Goal: Task Accomplishment & Management: Use online tool/utility

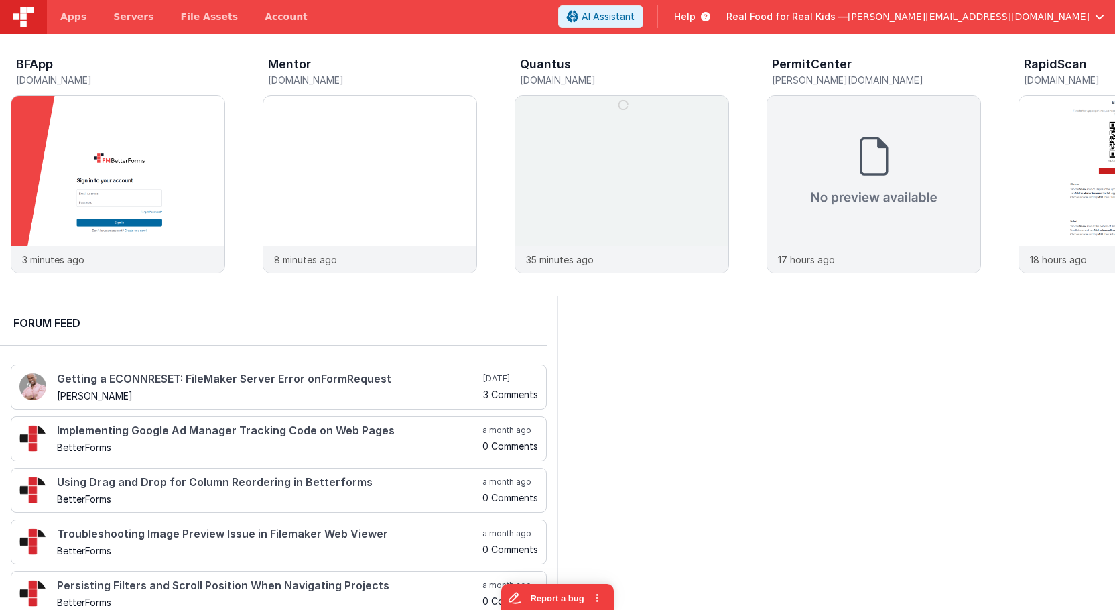
click at [848, 14] on span "Real Food for Real Kids —" at bounding box center [786, 16] width 121 height 13
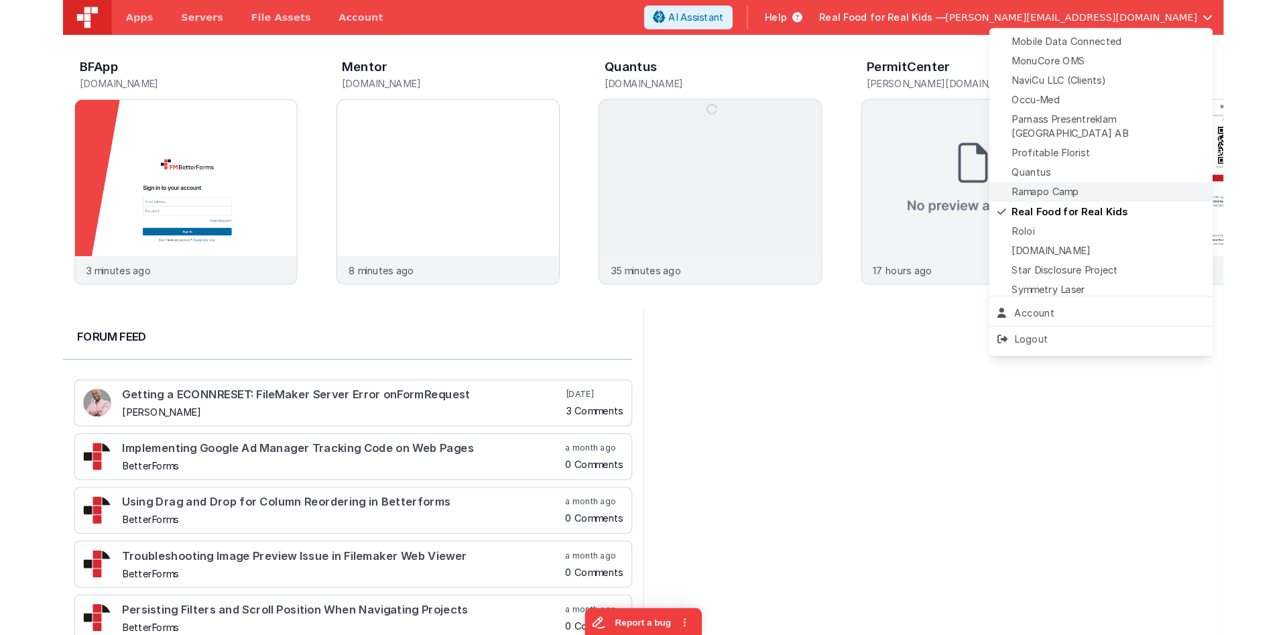
scroll to position [614, 0]
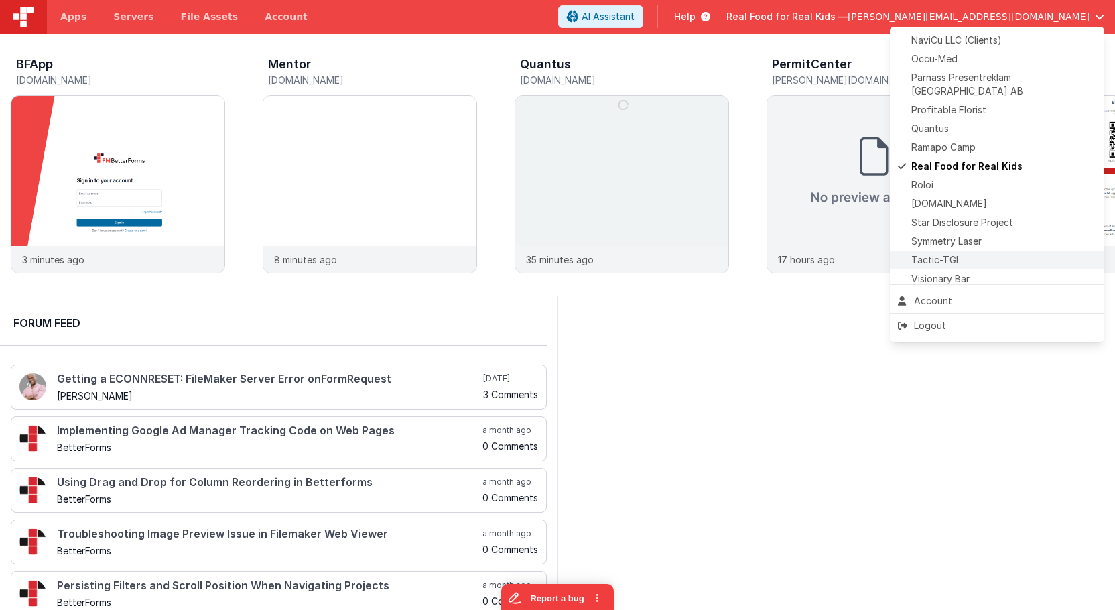
click at [964, 253] on div "Tactic-TGI" at bounding box center [997, 259] width 198 height 13
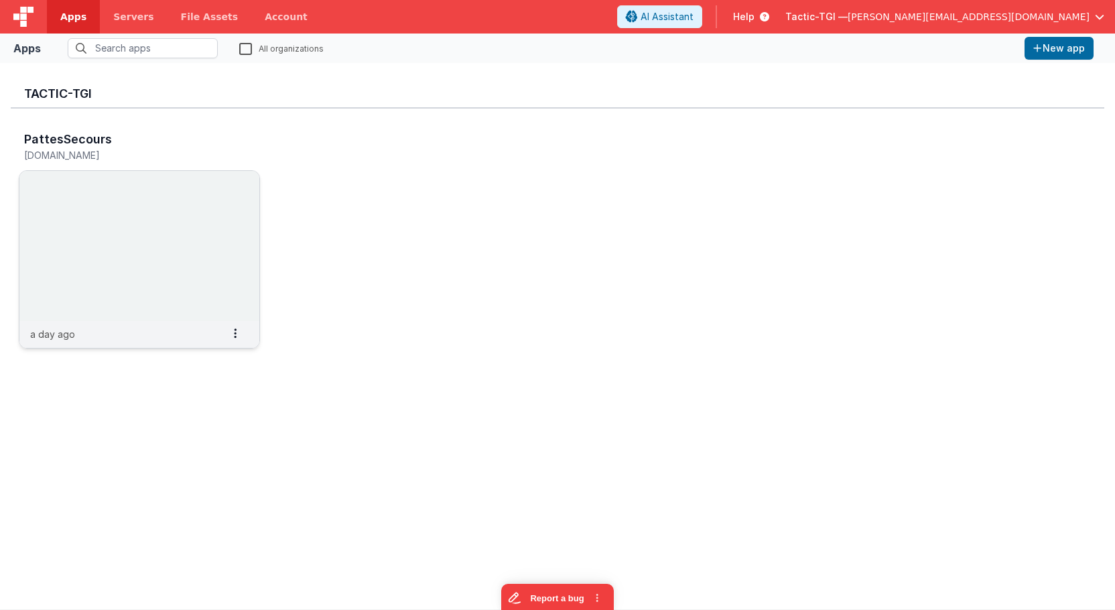
click at [146, 198] on img at bounding box center [139, 246] width 240 height 150
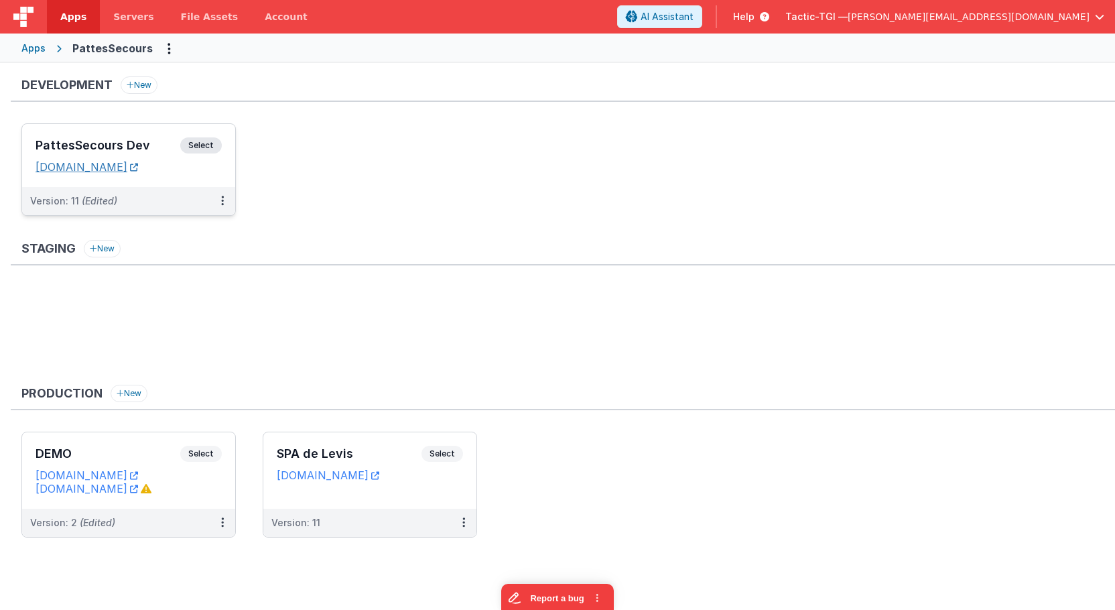
click at [138, 169] on link "pattesappdev.tactic-tgi.com" at bounding box center [87, 166] width 103 height 13
click at [200, 137] on span "Select" at bounding box center [201, 145] width 42 height 16
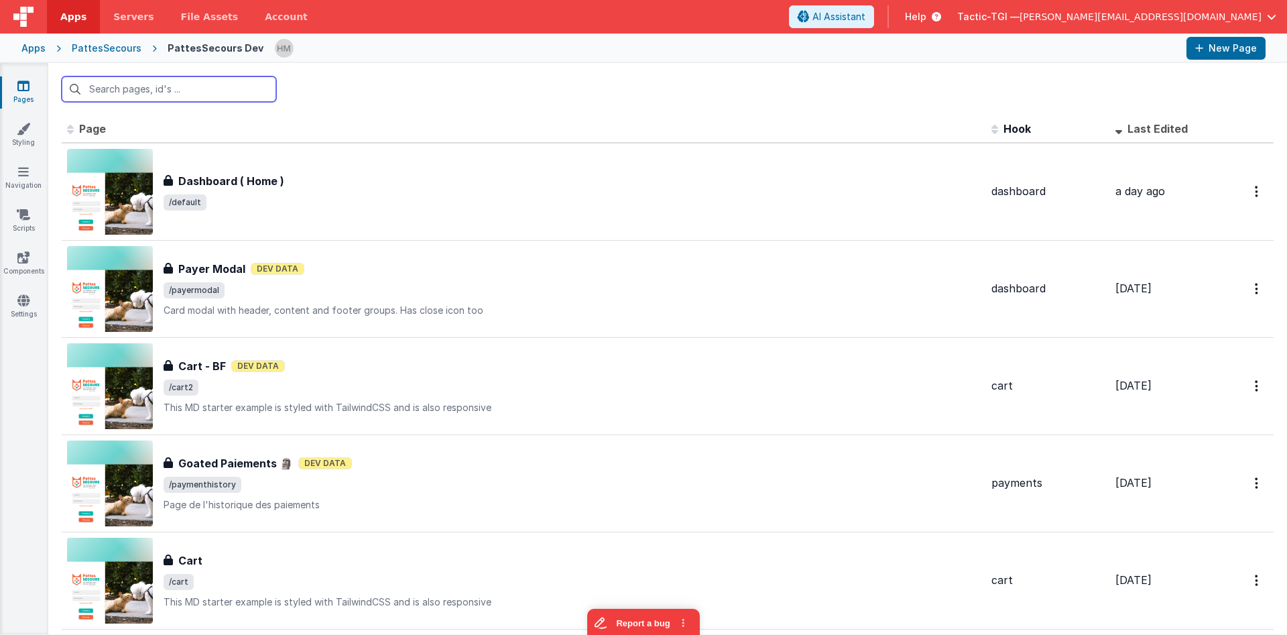
click at [228, 90] on input "text" at bounding box center [169, 88] width 214 height 25
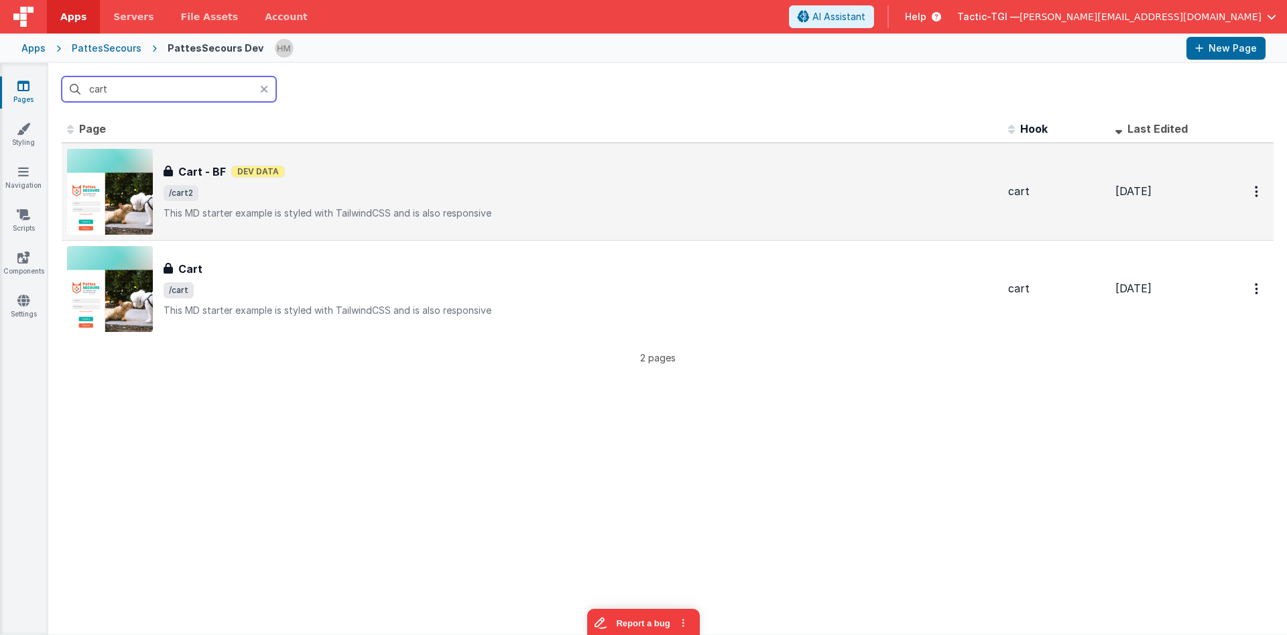
type input "cart"
click at [400, 209] on p "This MD starter example is styled with TailwindCSS and is also responsive" at bounding box center [581, 212] width 834 height 13
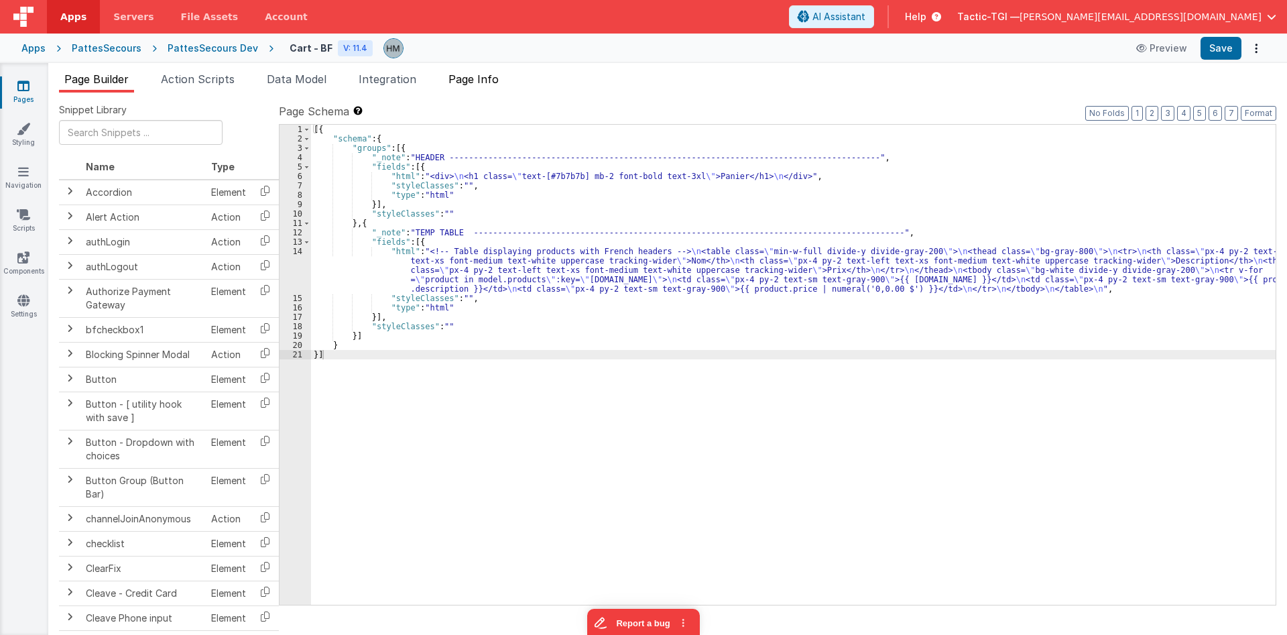
click at [480, 82] on span "Page Info" at bounding box center [473, 78] width 50 height 13
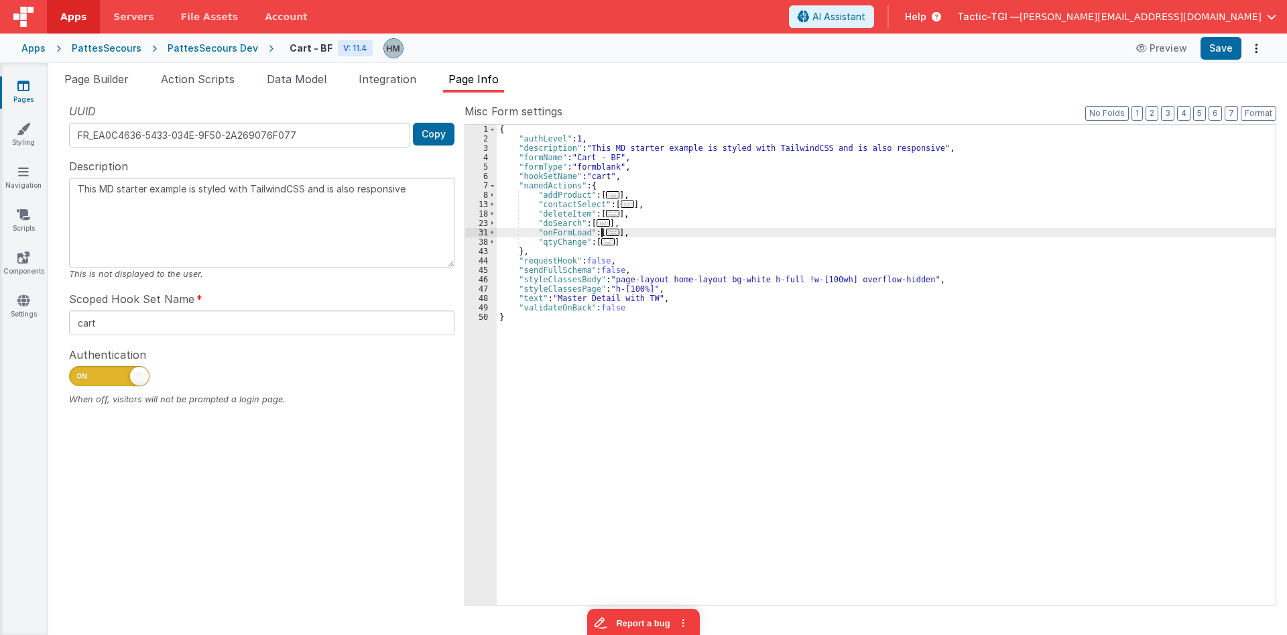
click at [600, 235] on div "{ "authLevel" : 1 , "description" : "This MD starter example is styled with Tai…" at bounding box center [886, 374] width 779 height 499
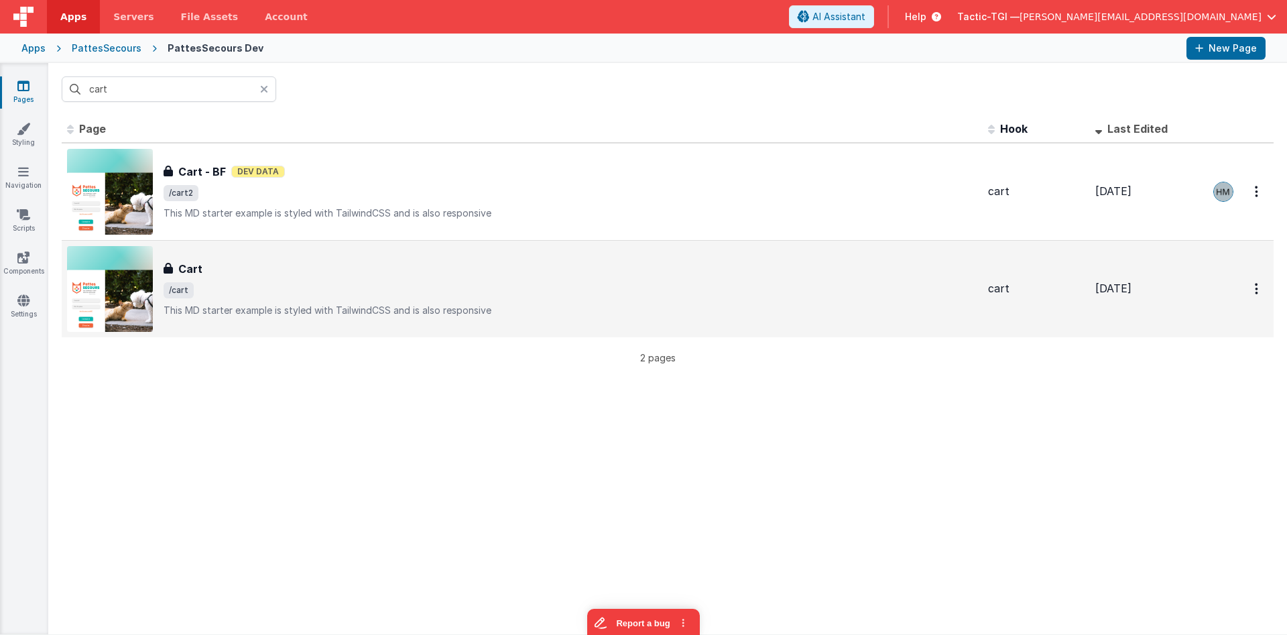
click at [375, 265] on div "Cart" at bounding box center [570, 269] width 813 height 16
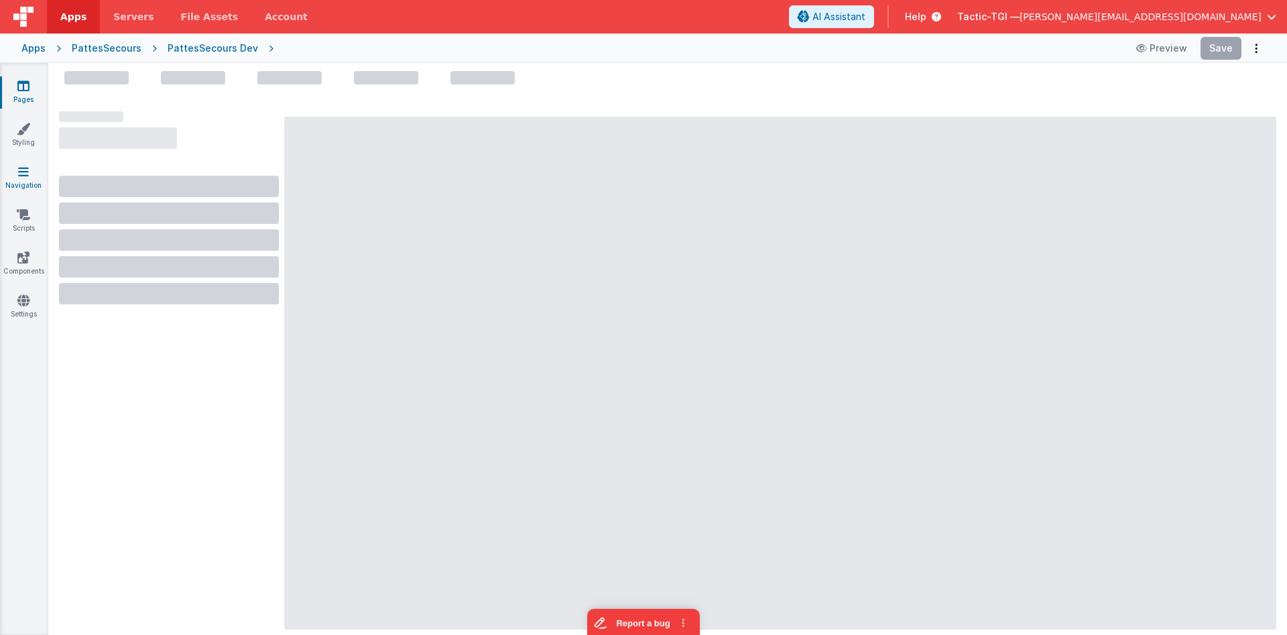
click at [25, 175] on icon at bounding box center [23, 171] width 11 height 13
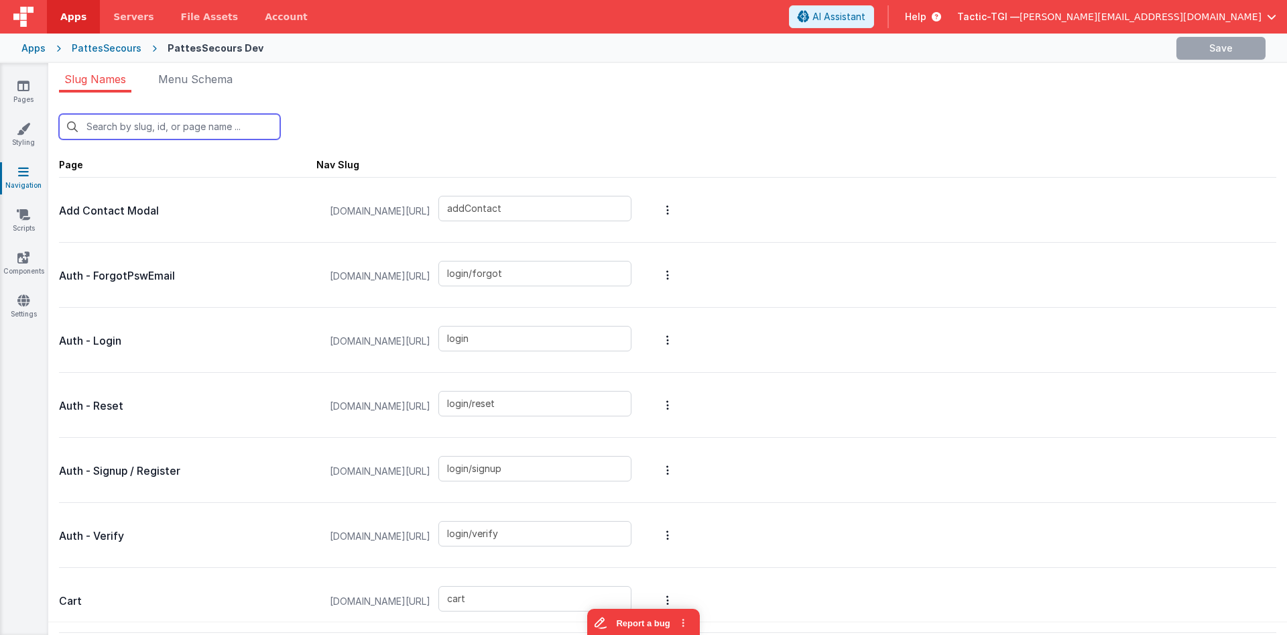
click at [245, 127] on input "text" at bounding box center [169, 126] width 221 height 25
type input "c"
type input "login/signup"
type input "login/verify"
type input "cart"
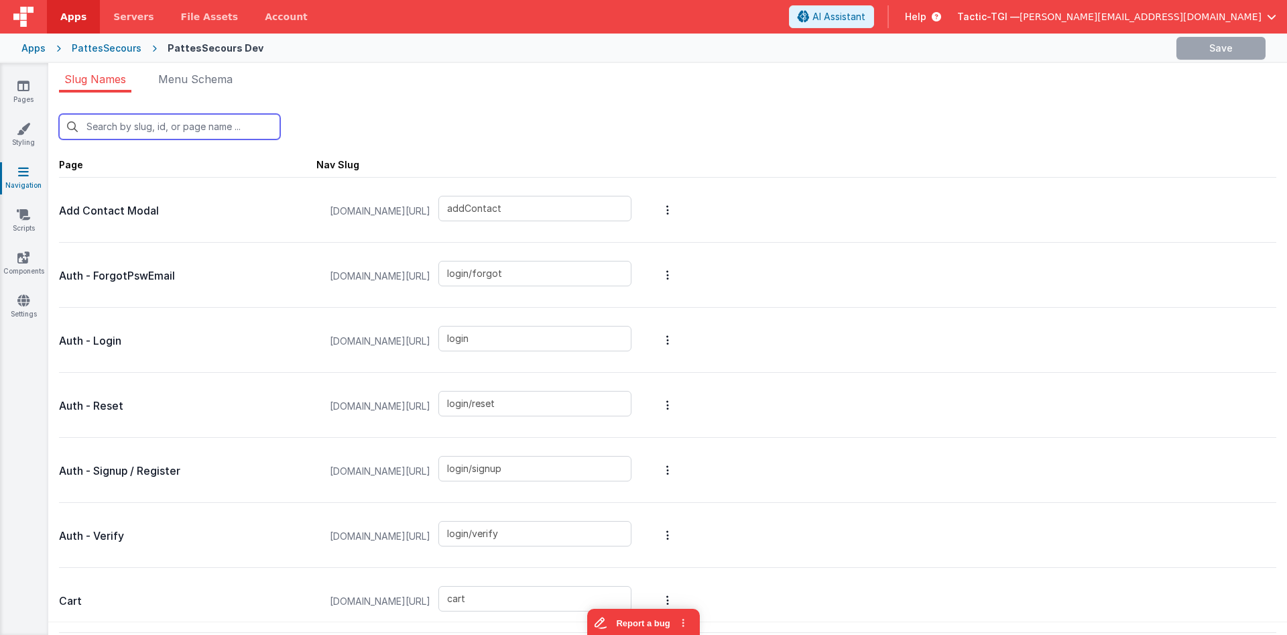
type input "cart2"
type input "payment/confirmation"
type input "login/reset/success"
type input "paymenthistory"
type input "animalMod"
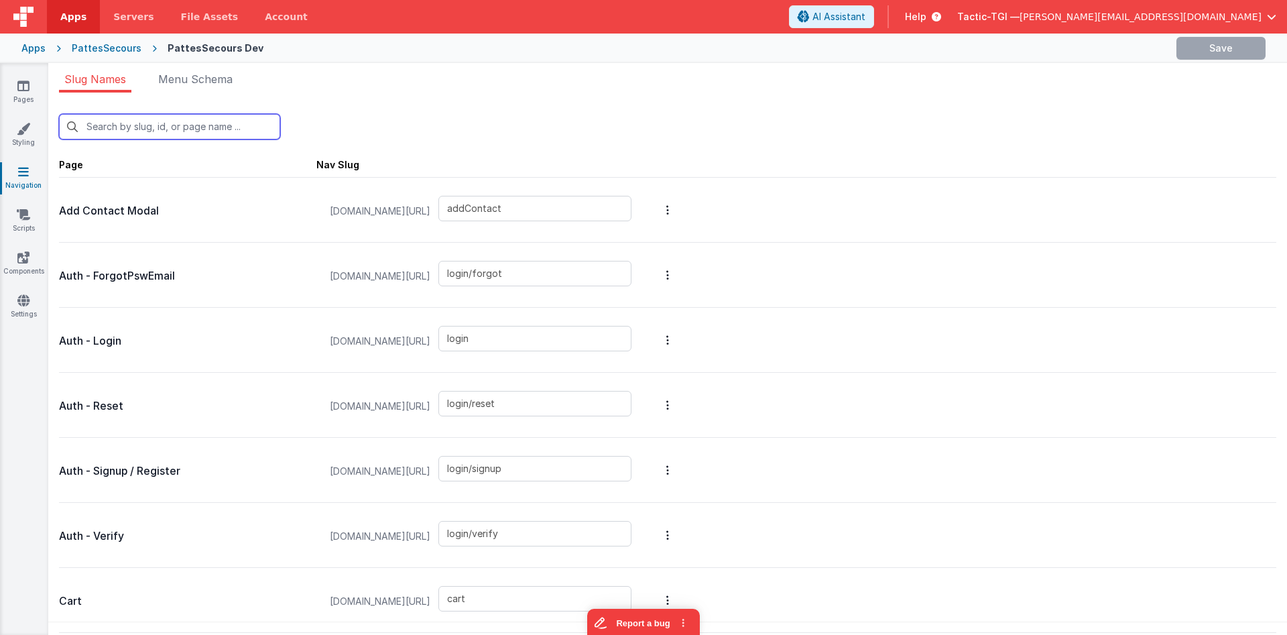
type input "addAnimal"
type input "payermodal"
type input "pickCity"
type input "user_details"
type input "login/forgot/sent"
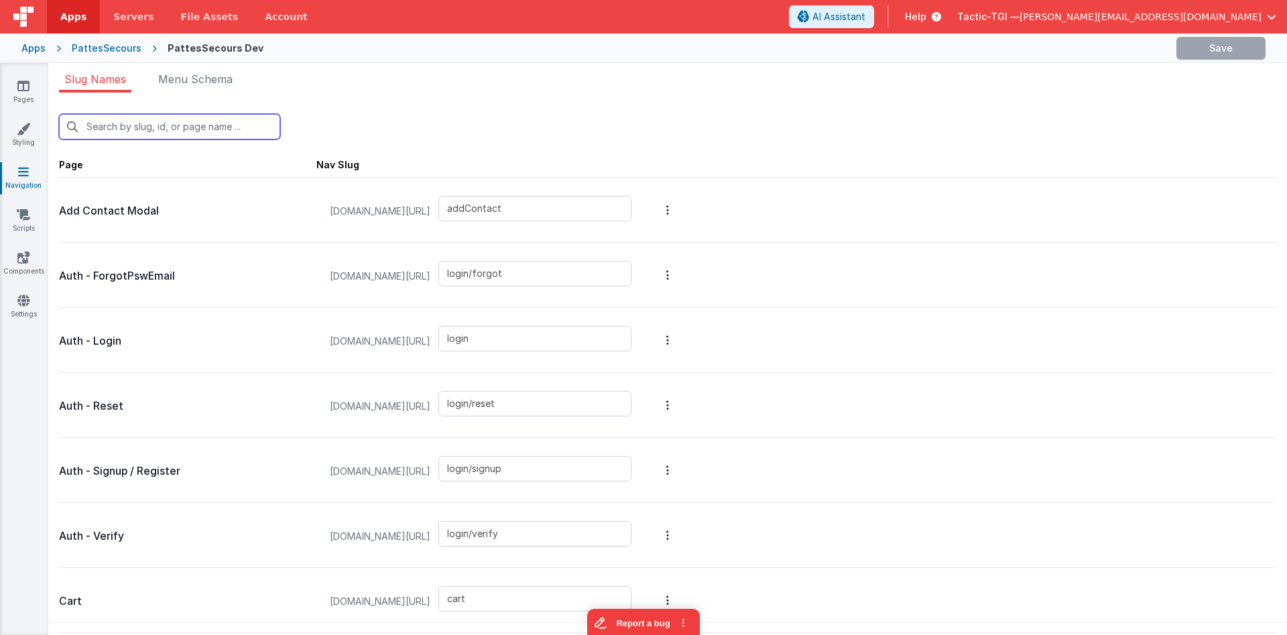
type input "cityInfos"
type input "test"
type input "ca"
type input "cart"
type input "cart2"
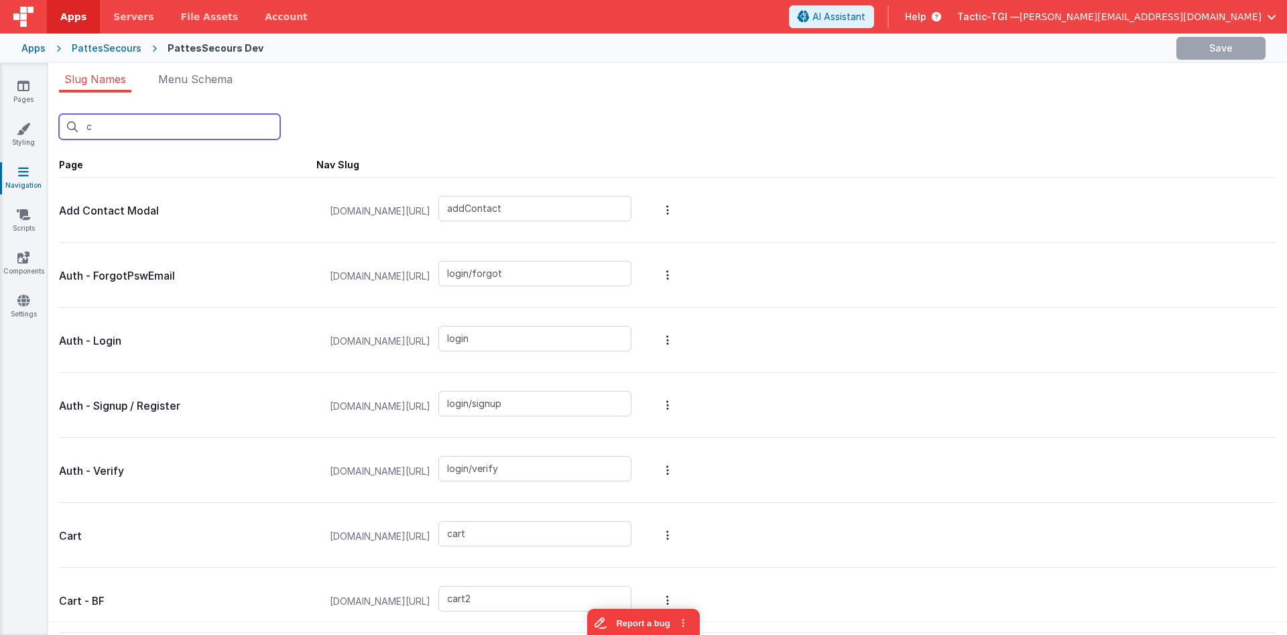
type input "payment/confirmation"
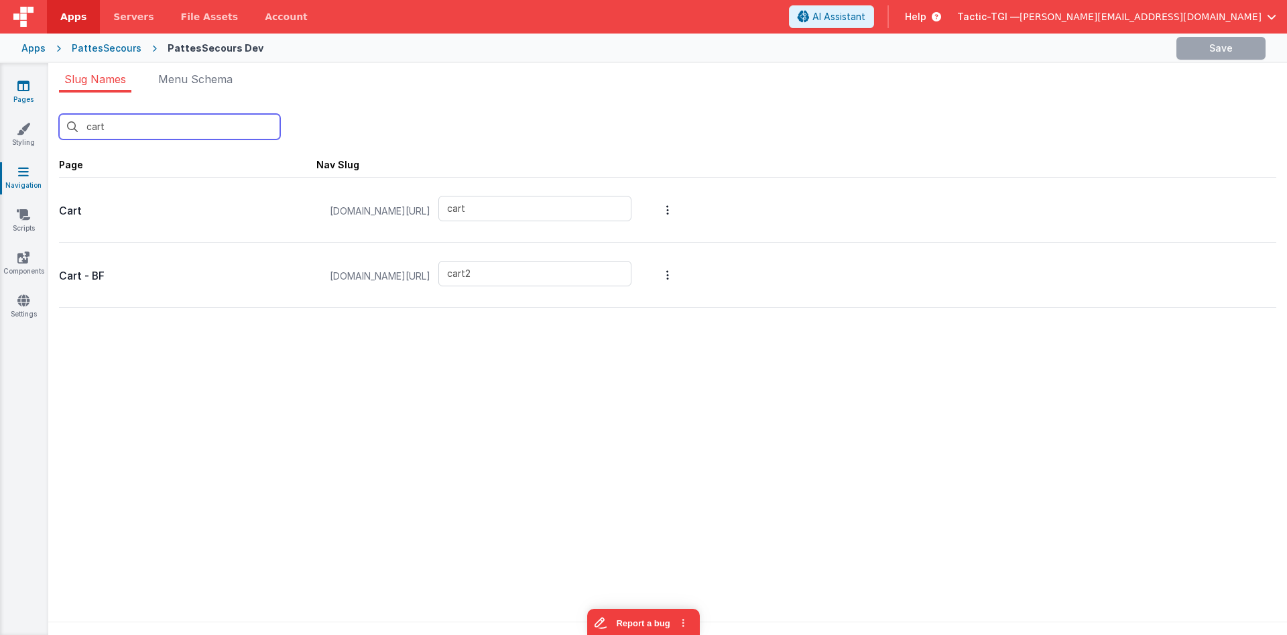
type input "cart"
click at [21, 86] on icon at bounding box center [23, 85] width 12 height 13
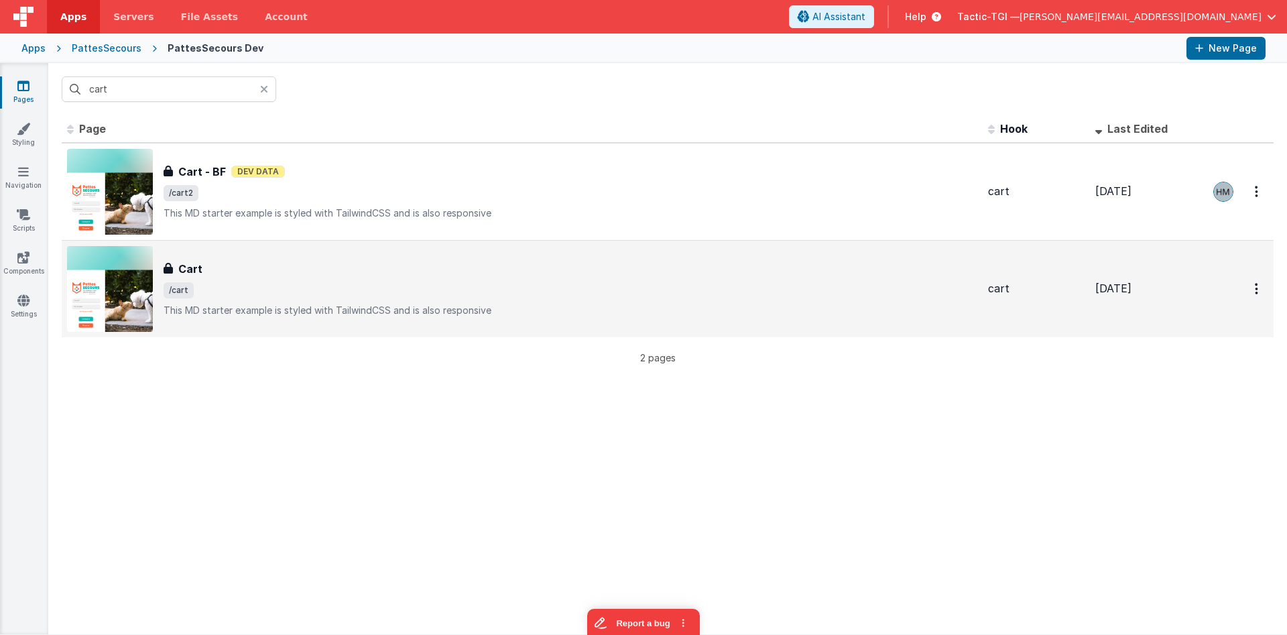
click at [427, 293] on span "/cart" at bounding box center [570, 290] width 813 height 16
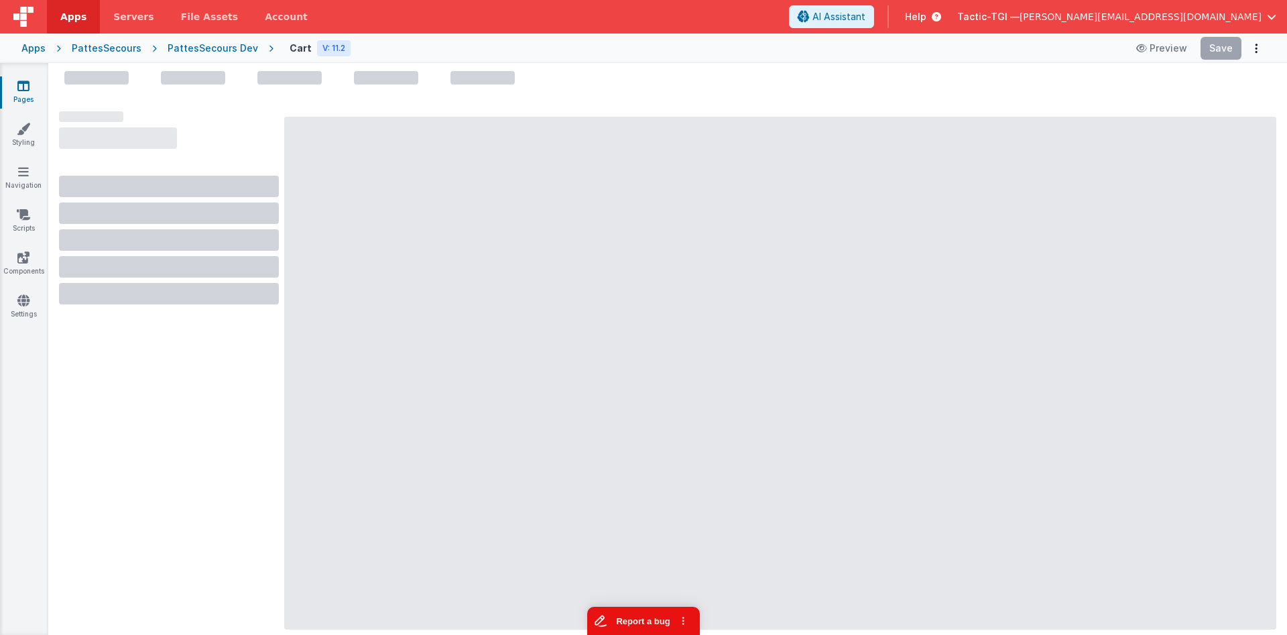
click at [631, 609] on button "Report a bug" at bounding box center [643, 620] width 113 height 28
click at [188, 47] on div "PattesSecours Dev" at bounding box center [213, 48] width 90 height 13
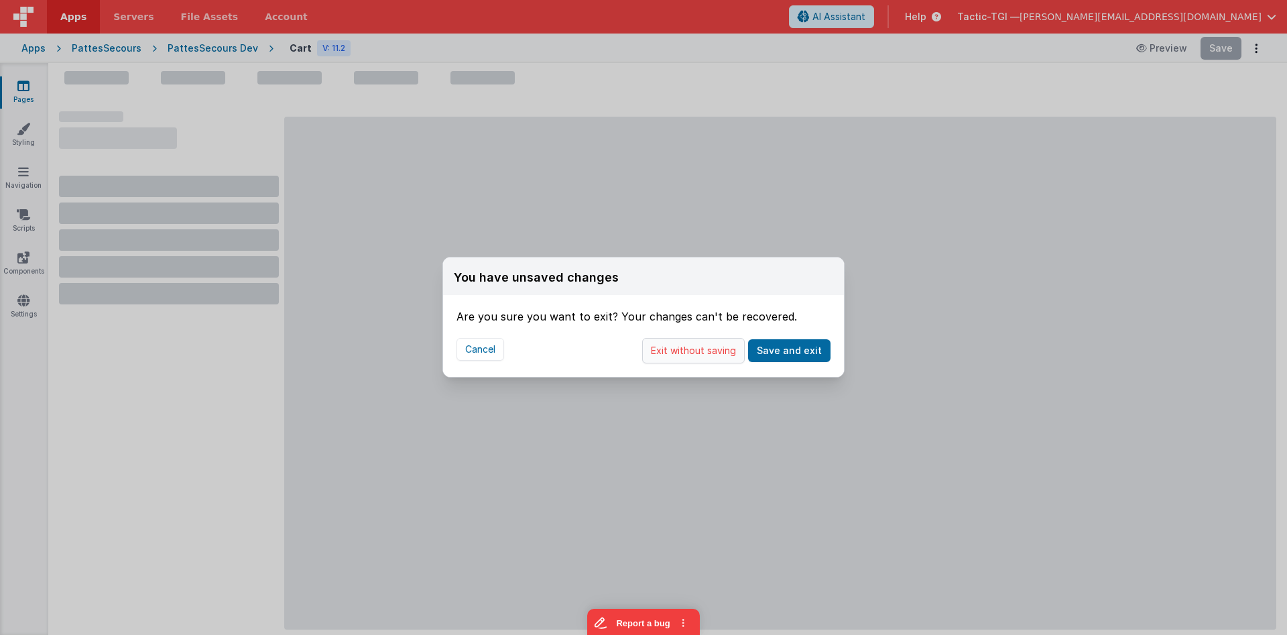
click at [709, 351] on button "Exit without saving" at bounding box center [693, 350] width 103 height 25
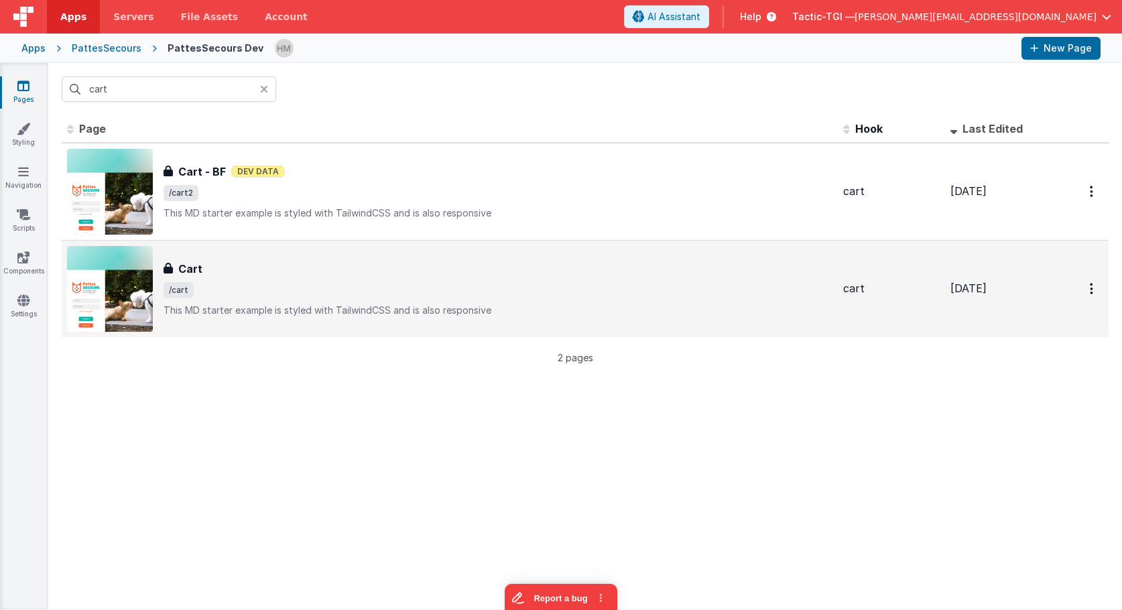
click at [463, 283] on span "/cart" at bounding box center [498, 290] width 669 height 16
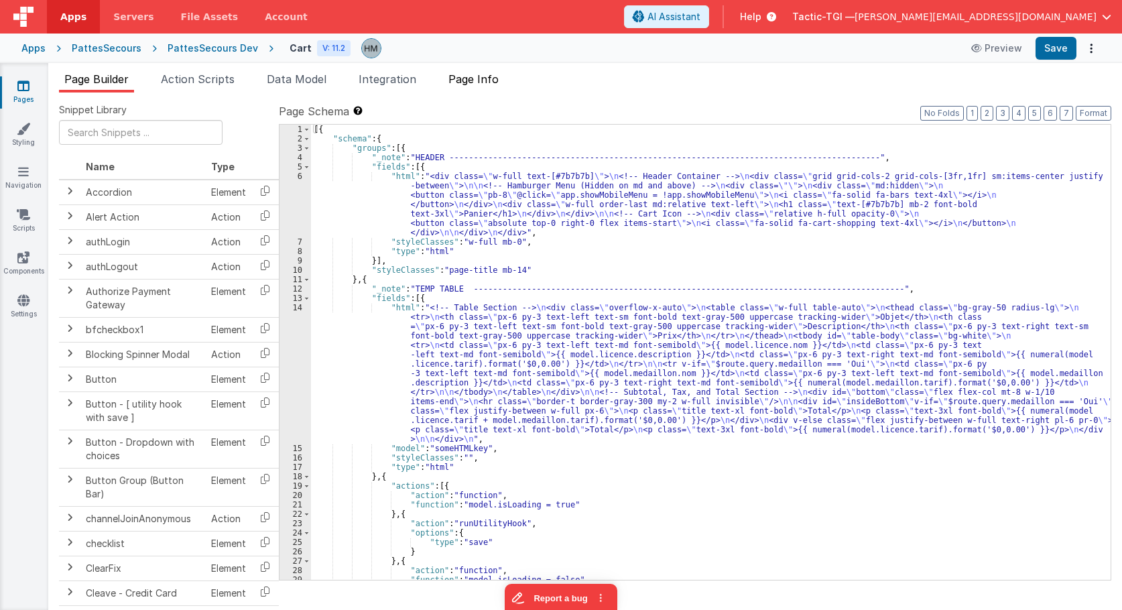
click at [480, 78] on span "Page Info" at bounding box center [473, 78] width 50 height 13
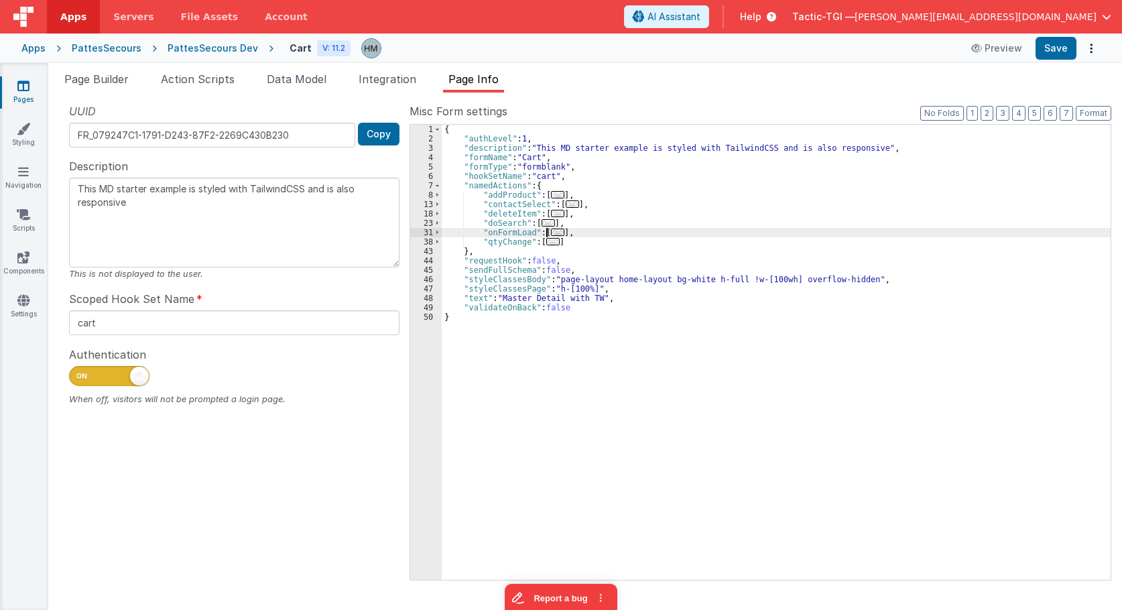
click at [551, 233] on span "..." at bounding box center [557, 231] width 13 height 7
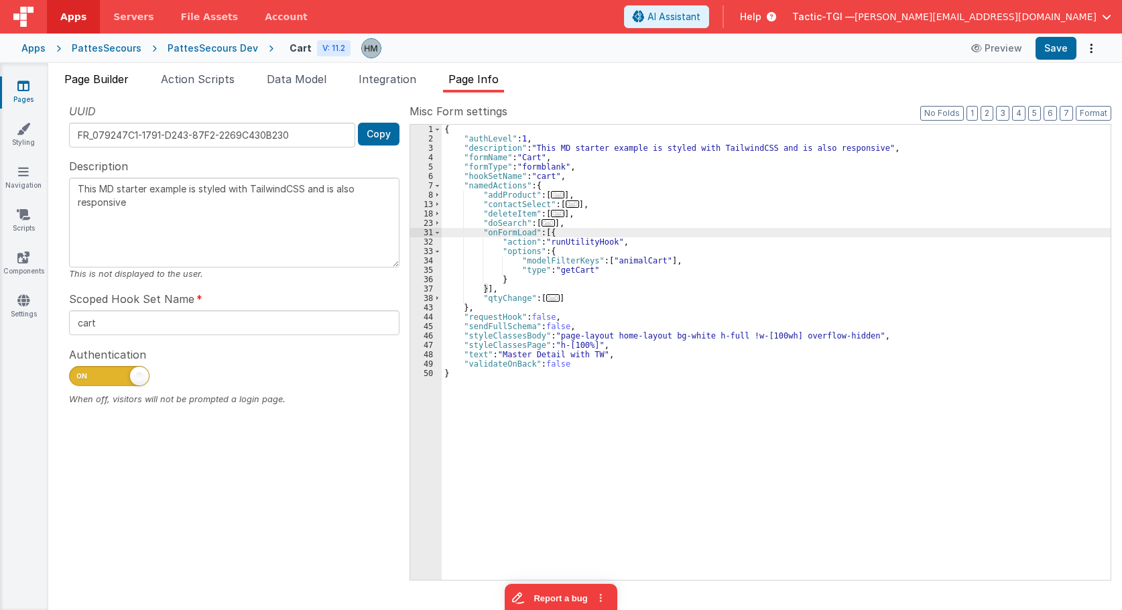
click at [99, 81] on span "Page Builder" at bounding box center [96, 78] width 64 height 13
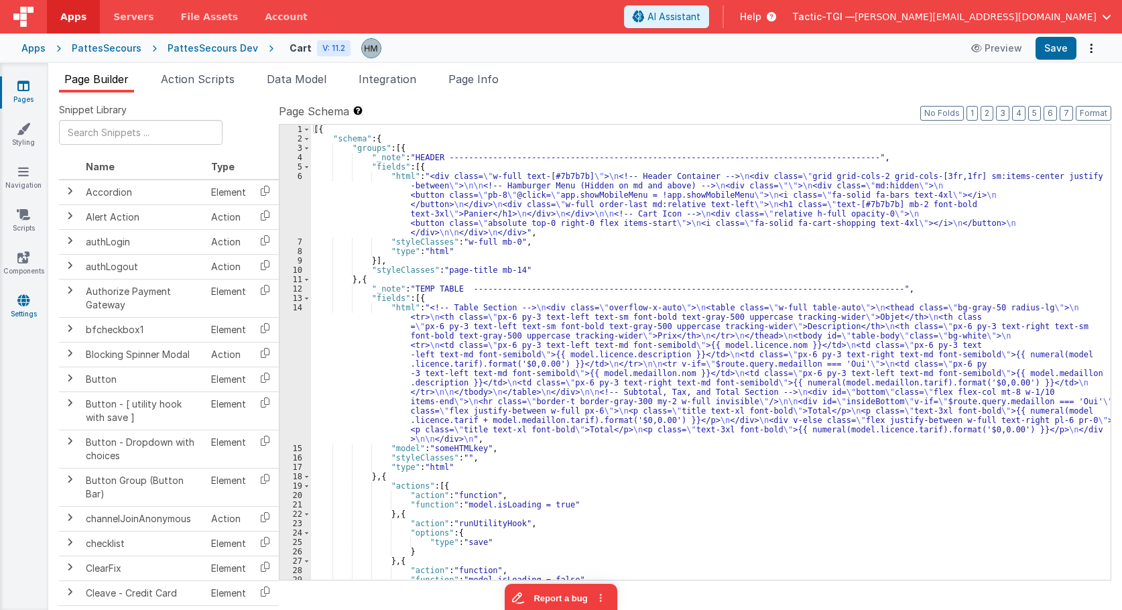
click at [10, 299] on link "Settings" at bounding box center [23, 306] width 48 height 27
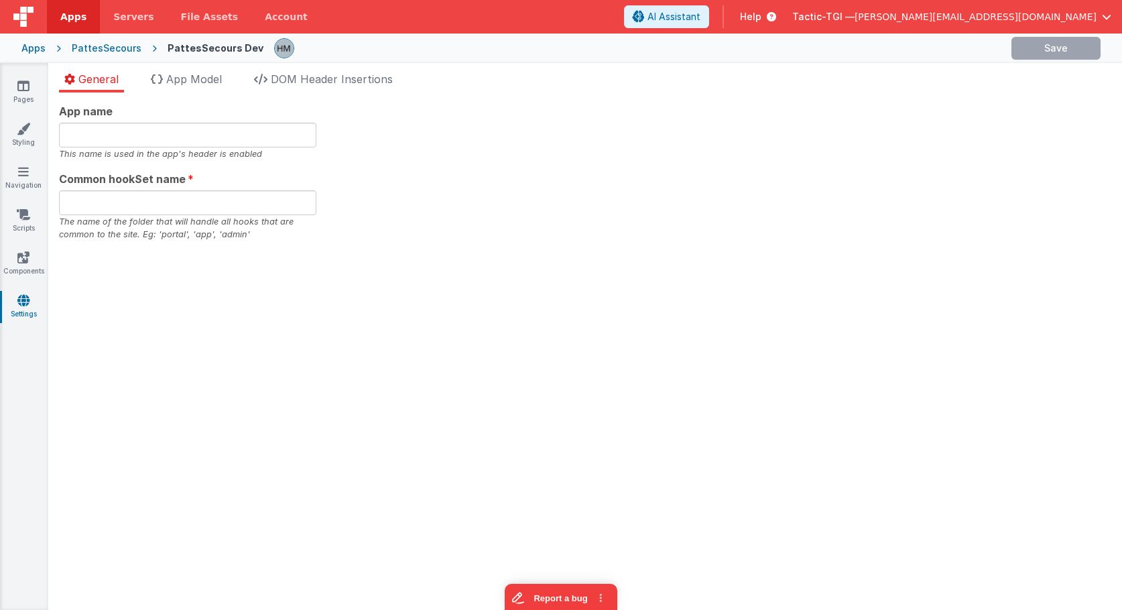
type input "PattesSecours"
type input "app"
click at [317, 74] on span "DOM Header Insertions" at bounding box center [332, 78] width 122 height 13
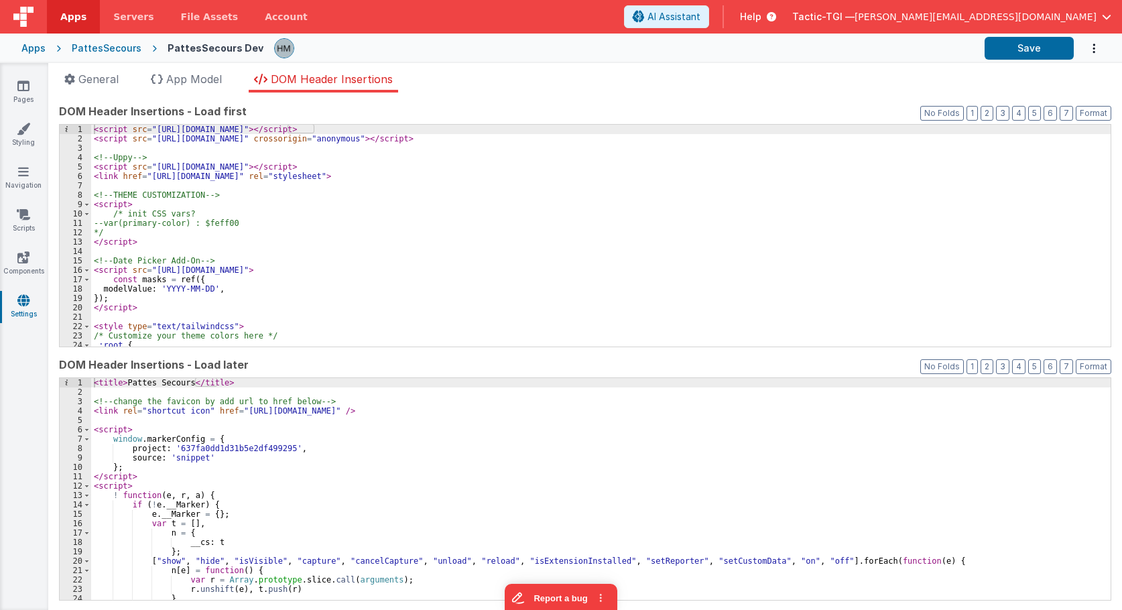
click at [116, 432] on div "< title > Pattes Secours </ title > <!-- change the favicon by add url to href …" at bounding box center [600, 498] width 1019 height 241
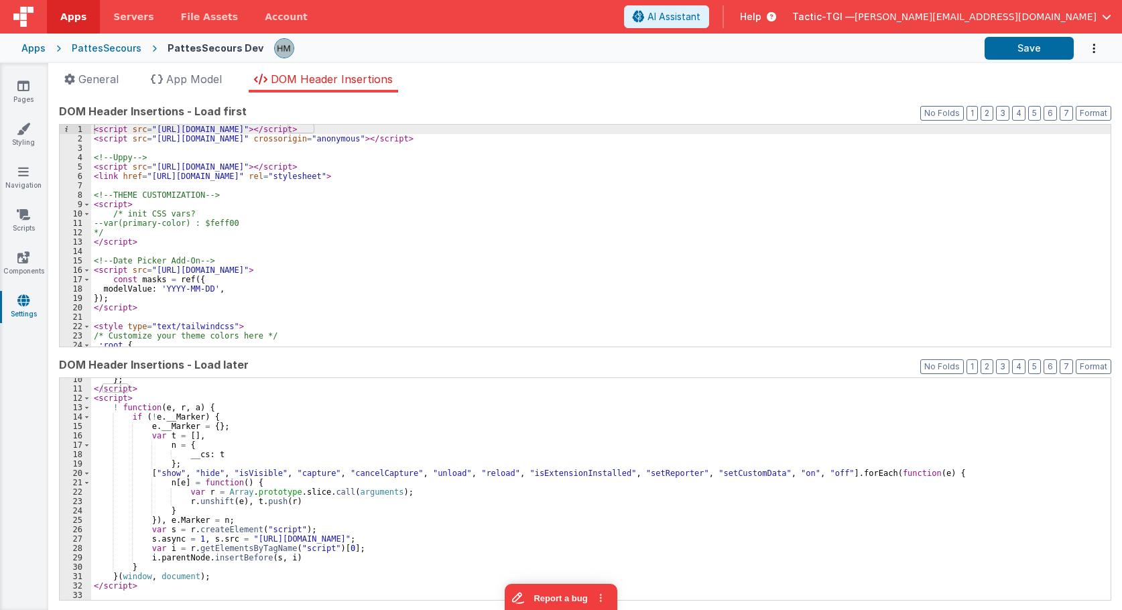
scroll to position [7, 0]
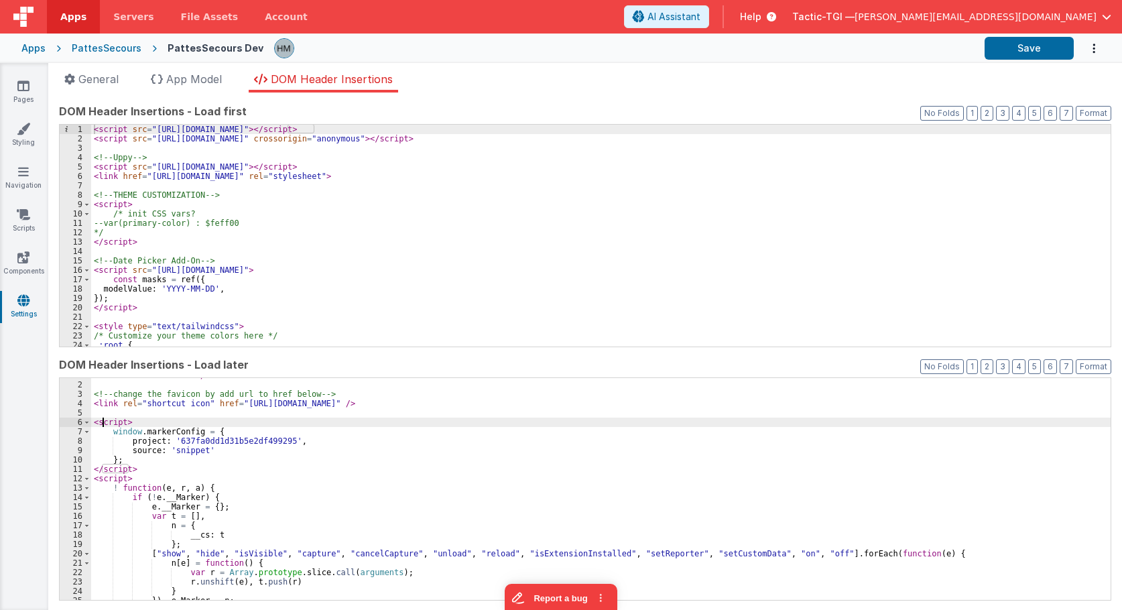
click at [102, 417] on div "< title > Pattes Secours </ title > <!-- change the favicon by add url to href …" at bounding box center [600, 491] width 1019 height 241
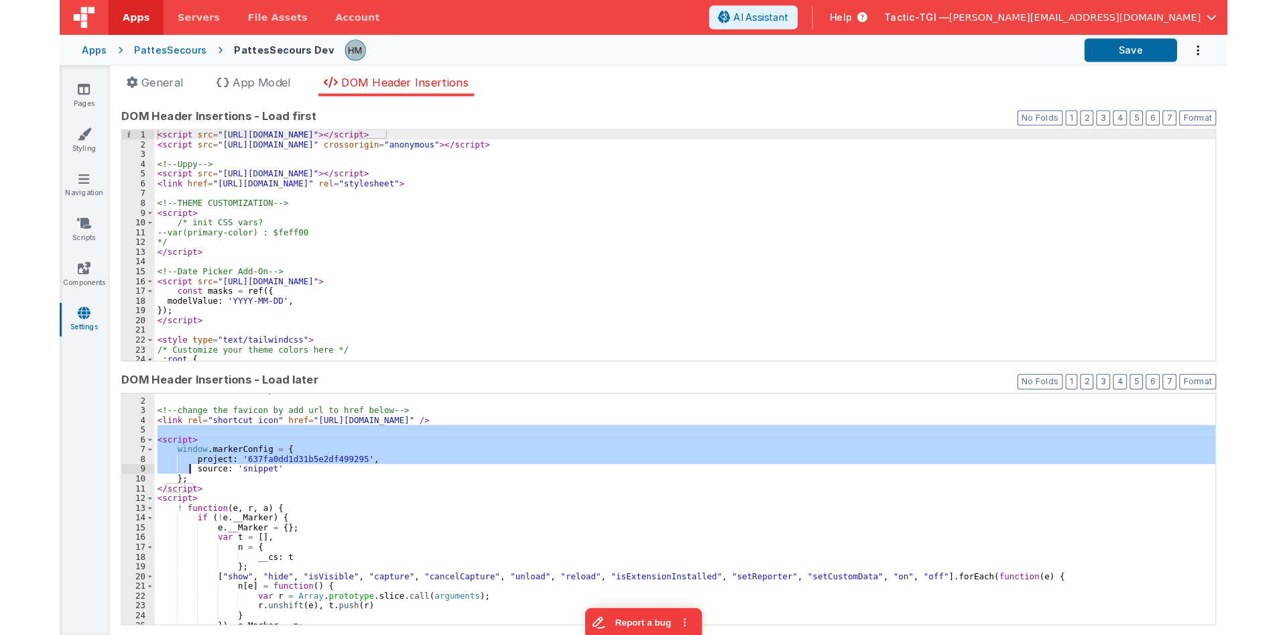
scroll to position [88, 0]
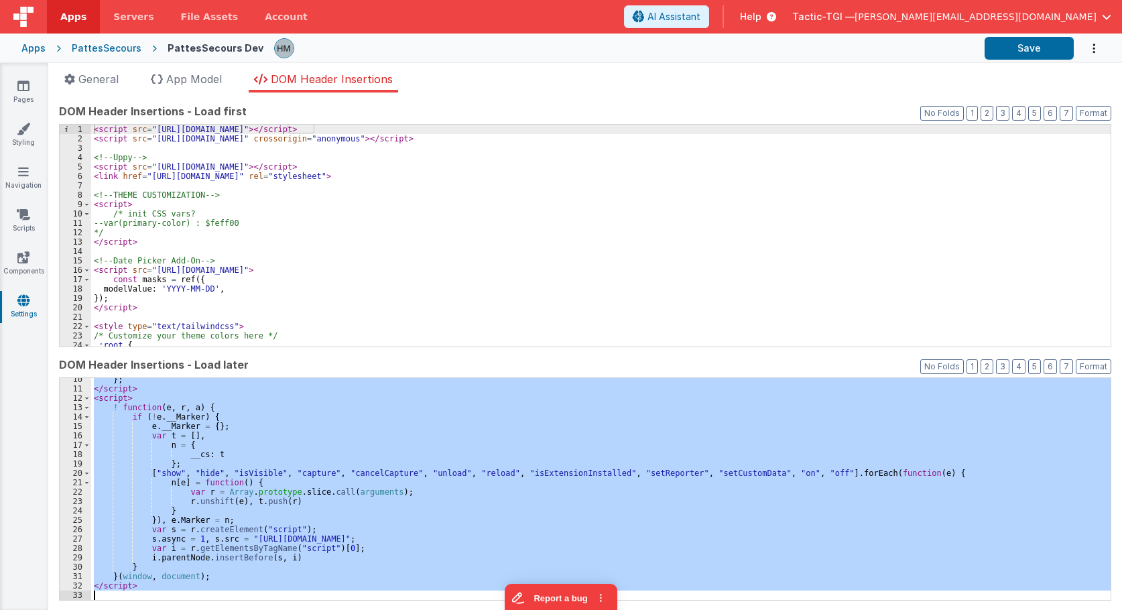
drag, startPoint x: 94, startPoint y: 418, endPoint x: 527, endPoint y: 653, distance: 492.3
click at [527, 600] on div "} ; </ script > < script > ! function ( e , r , a ) { if ( ! e . __Marker ) { e…" at bounding box center [600, 489] width 1019 height 222
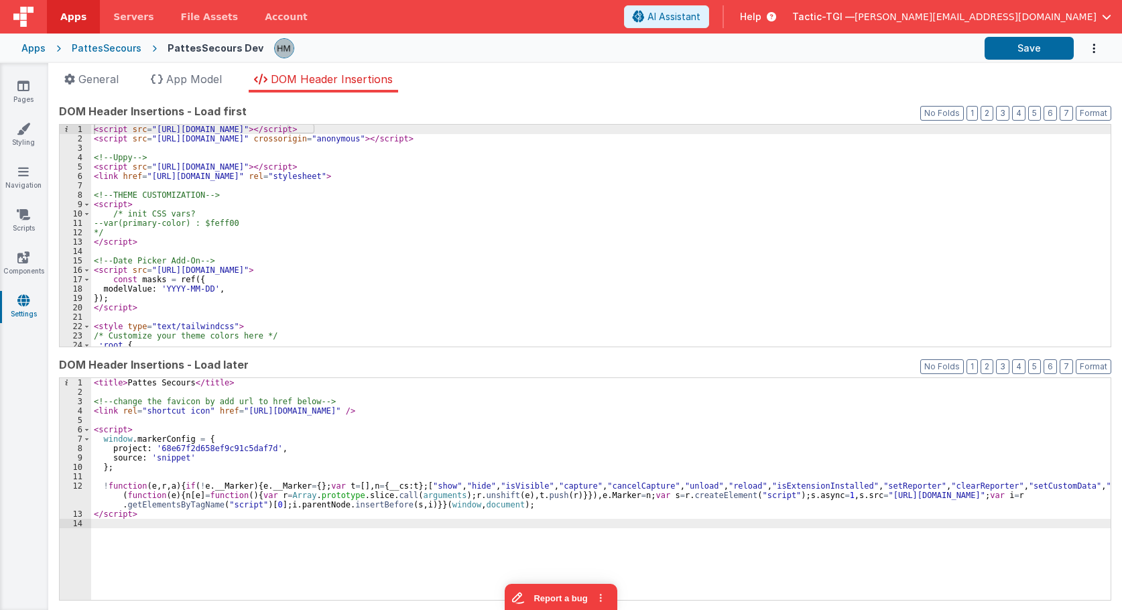
click at [260, 522] on div "< title > Pattes Secours </ title > <!-- change the favicon by add url to href …" at bounding box center [600, 498] width 1019 height 241
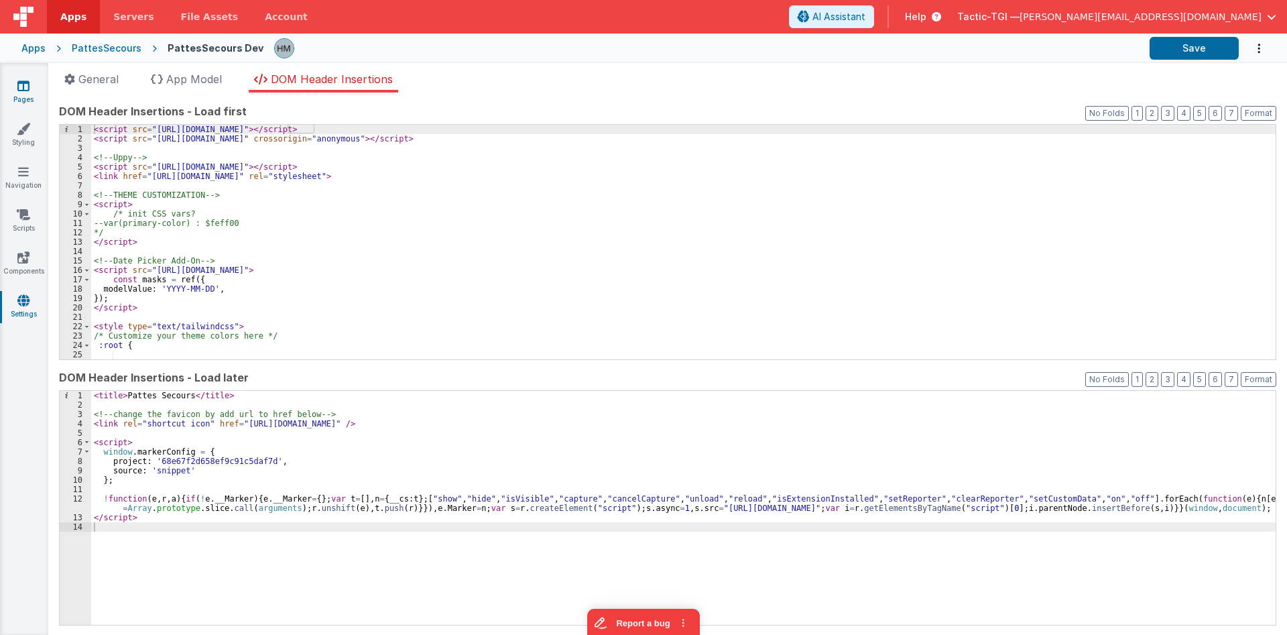
click at [29, 90] on link "Pages" at bounding box center [23, 92] width 48 height 27
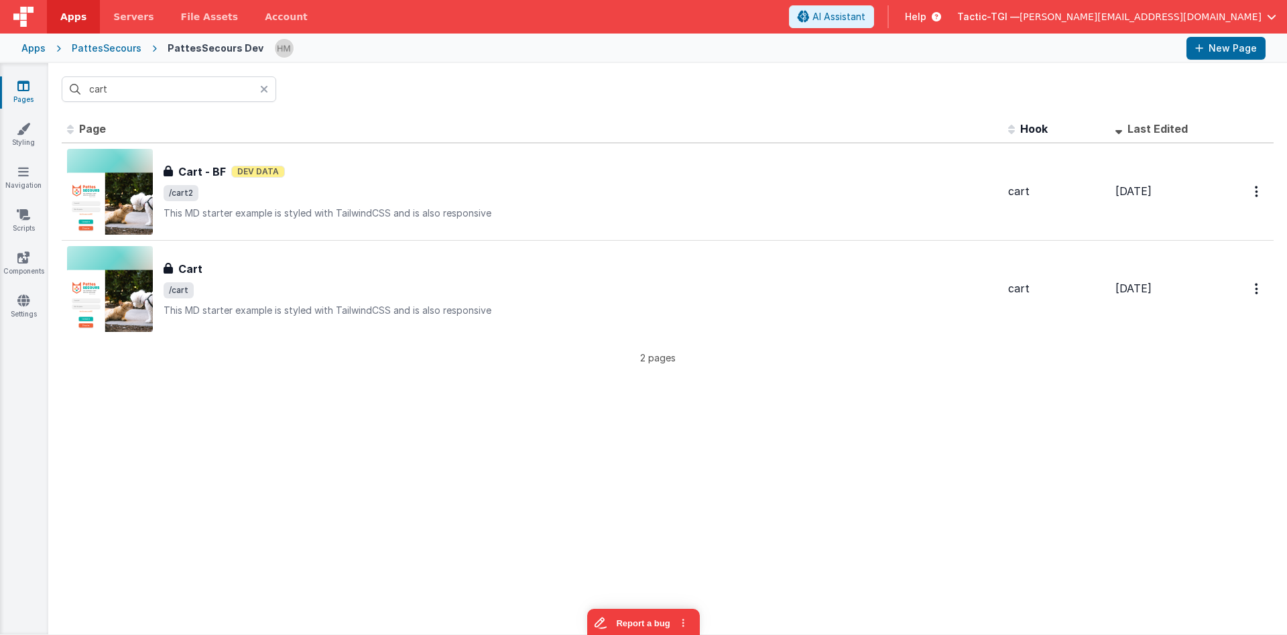
click at [263, 88] on icon at bounding box center [264, 89] width 8 height 11
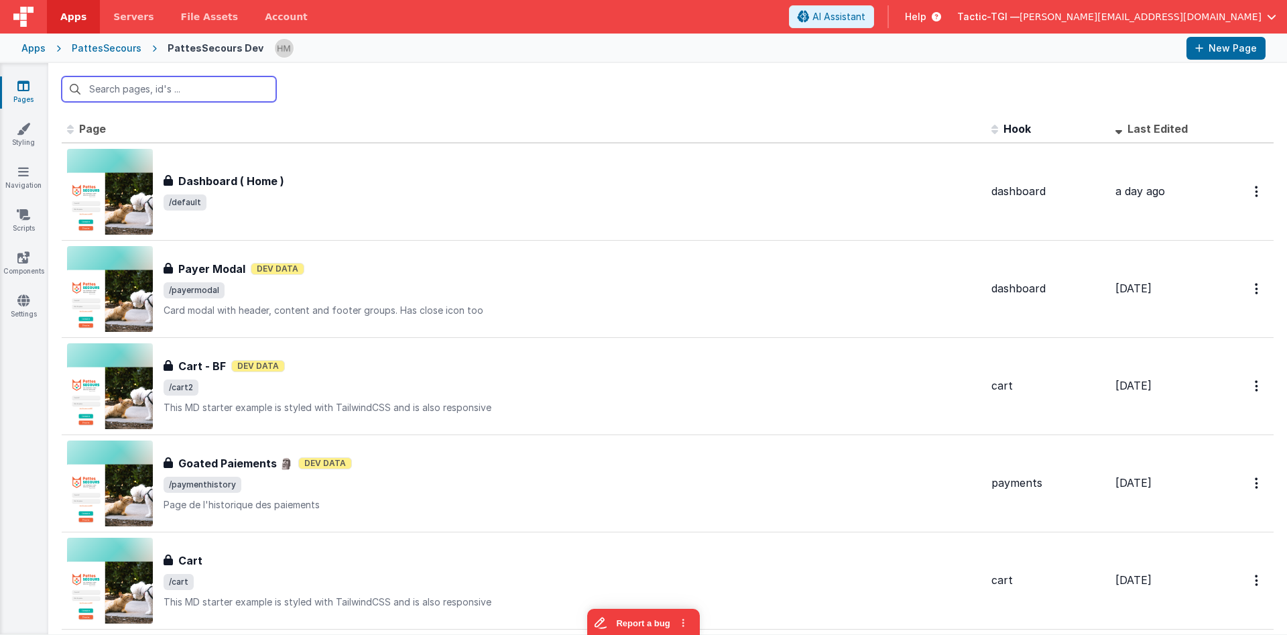
click at [241, 94] on input "text" at bounding box center [169, 88] width 214 height 25
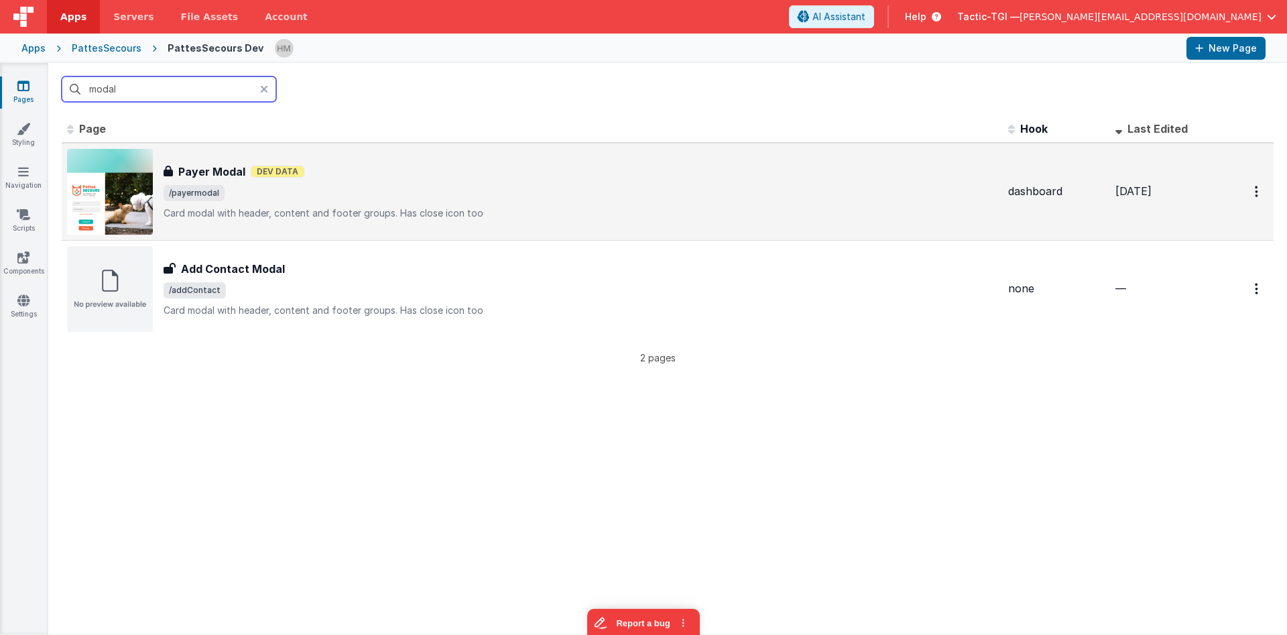
type input "modal"
click at [545, 208] on p "Card modal with header, content and footer groups.Has close icon too" at bounding box center [581, 212] width 834 height 13
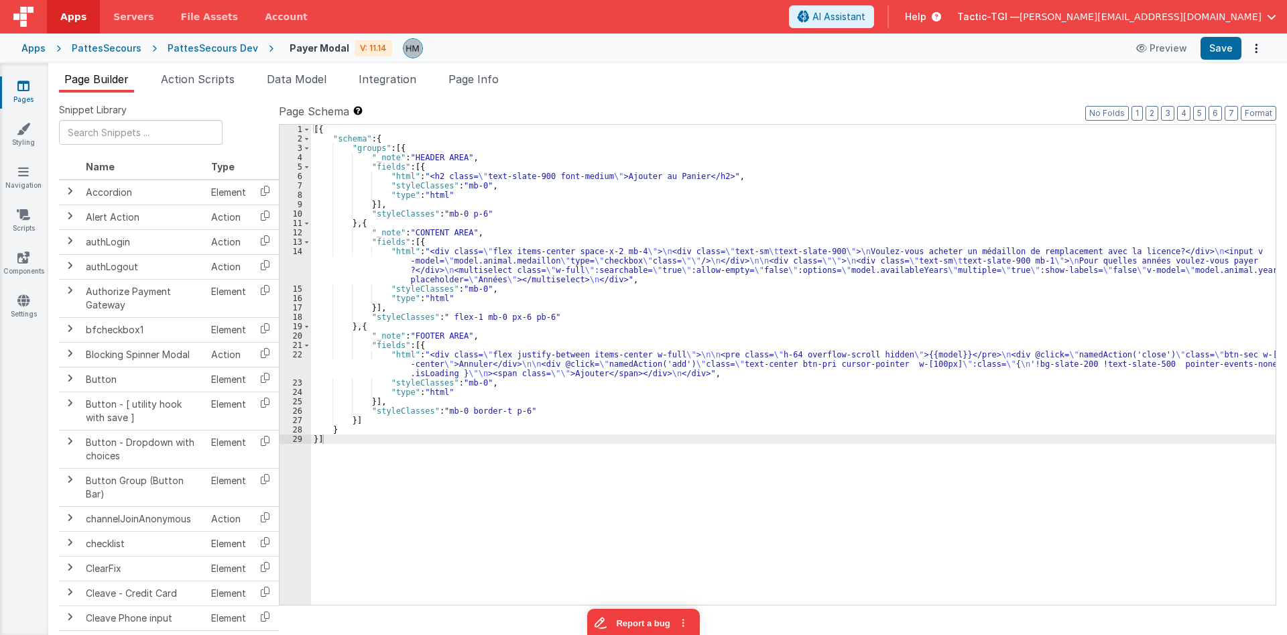
click at [385, 251] on div "[{ "schema" : { "groups" : [{ "_note" : "HEADER AREA" , "fields" : [{ "html" : …" at bounding box center [793, 374] width 964 height 499
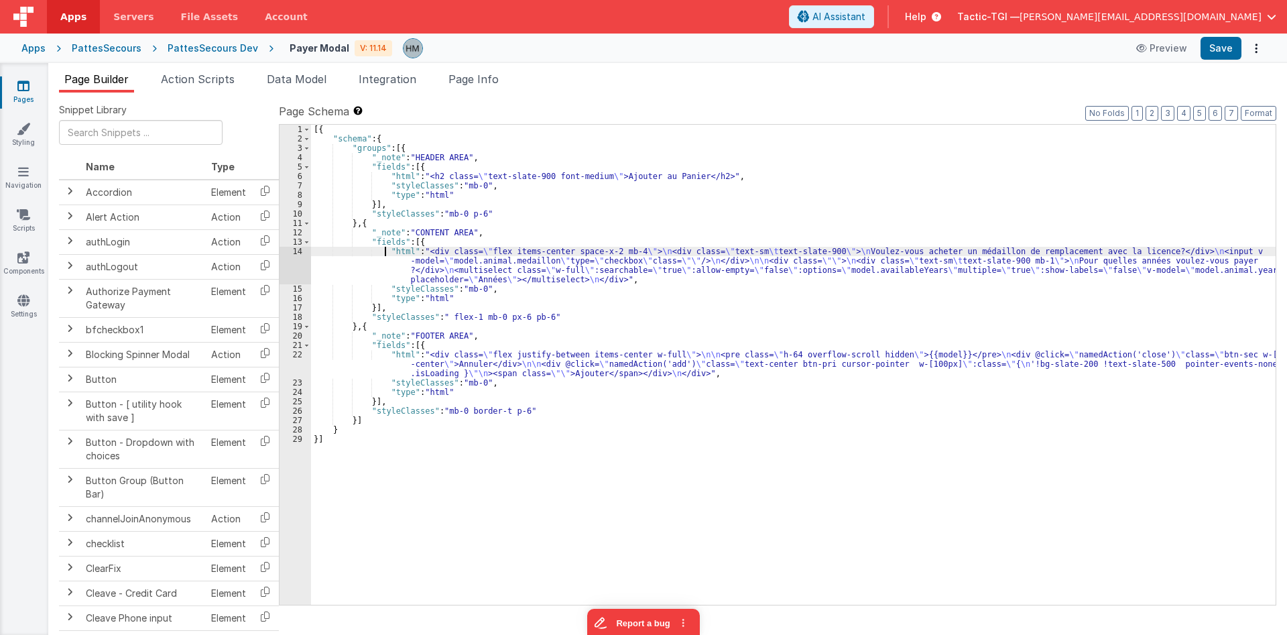
click at [294, 249] on div "14" at bounding box center [294, 266] width 31 height 38
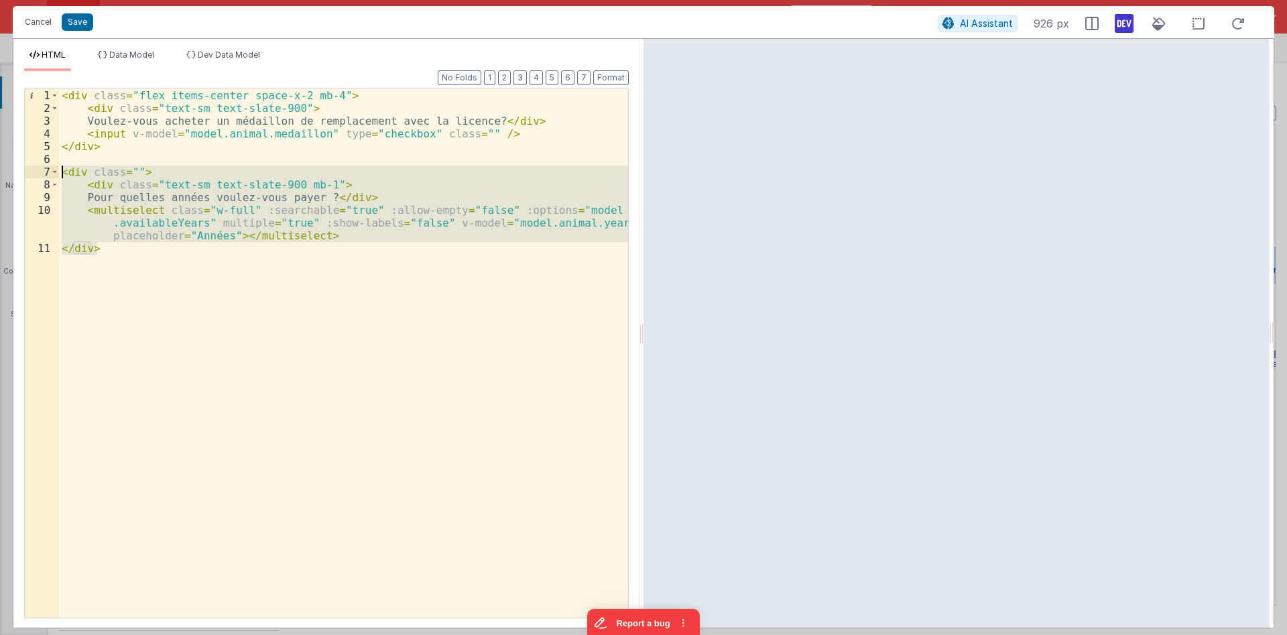
drag, startPoint x: 147, startPoint y: 256, endPoint x: 38, endPoint y: 174, distance: 136.8
click at [59, 174] on div "< div class = "flex items-center space-x-2 mb-4" > < div class = "text-sm text-…" at bounding box center [343, 353] width 569 height 528
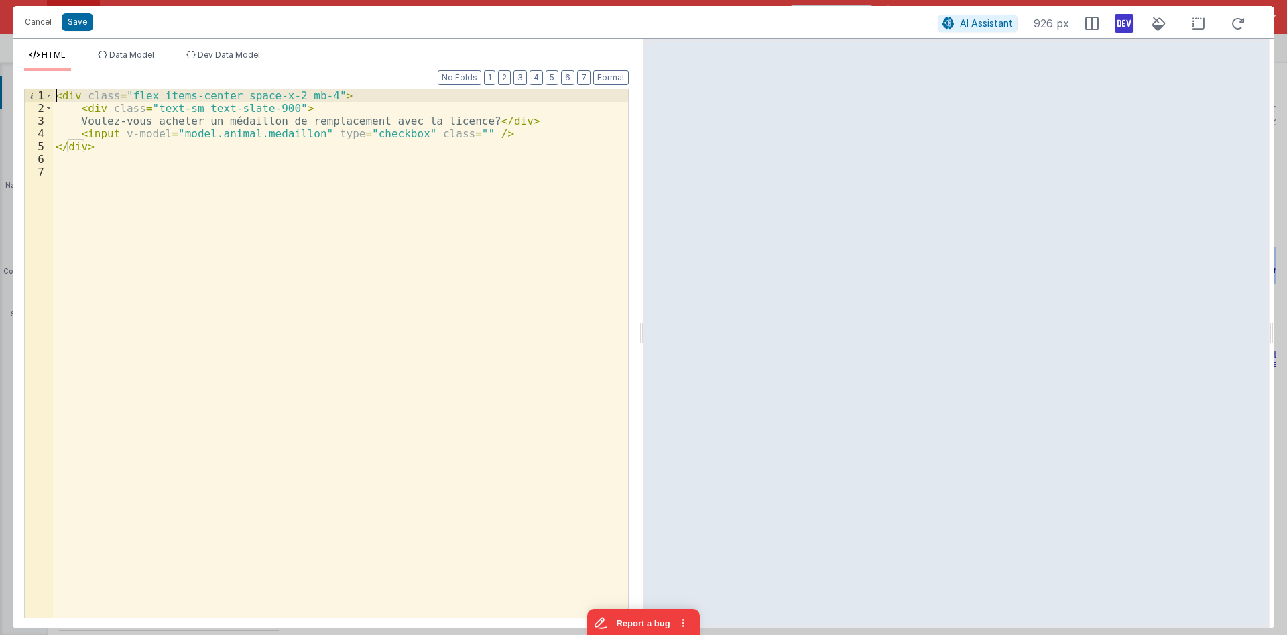
click at [56, 93] on div "< div class = "flex items-center space-x-2 mb-4" > < div class = "text-sm text-…" at bounding box center [340, 365] width 575 height 553
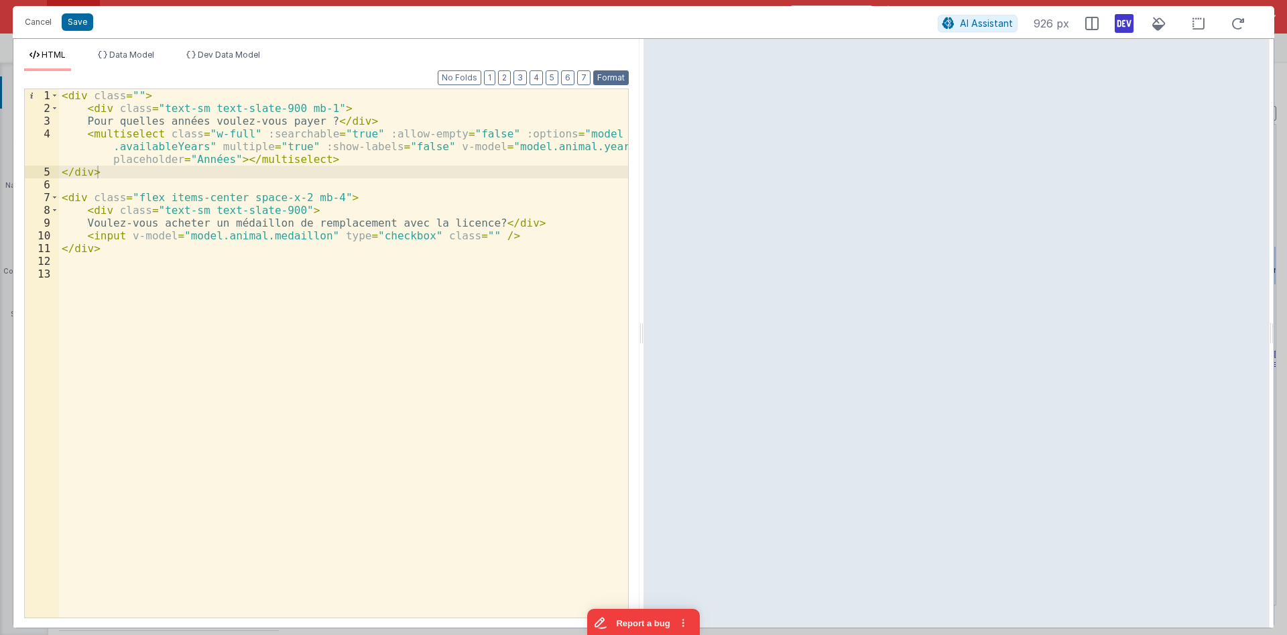
click at [617, 78] on button "Format" at bounding box center [611, 77] width 36 height 15
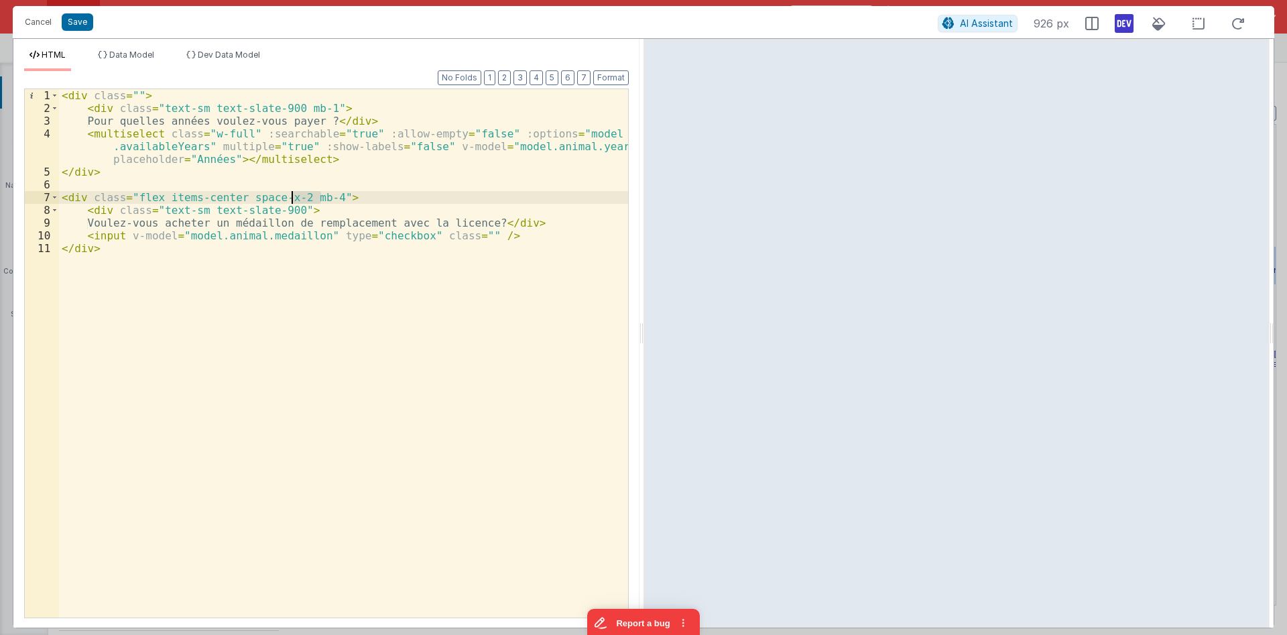
drag, startPoint x: 322, startPoint y: 198, endPoint x: 292, endPoint y: 198, distance: 29.5
click at [292, 198] on div "< div class = "" > < div class = "text-sm text-slate-900 mb-1" > Pour quelles a…" at bounding box center [343, 365] width 569 height 553
click at [131, 95] on div "< div class = "" > < div class = "text-sm text-slate-900 mb-1" > Pour quelles a…" at bounding box center [343, 365] width 569 height 553
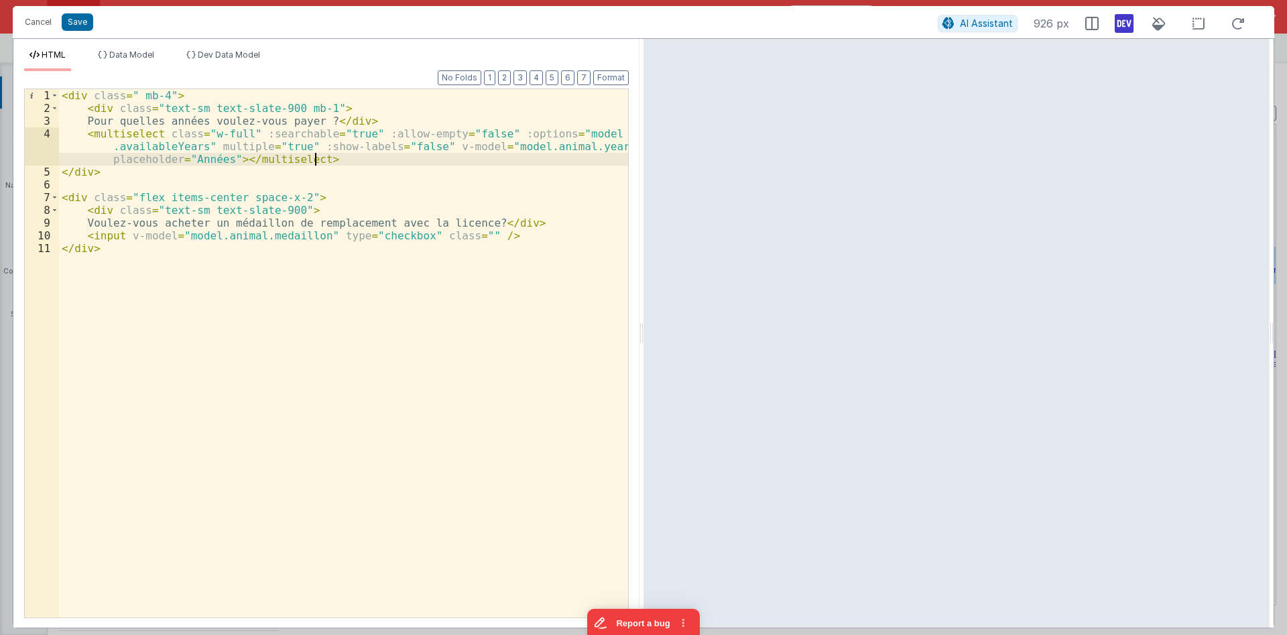
click at [353, 154] on div "< div class = " mb-4" > < div class = "text-sm text-slate-900 mb-1" > Pour quel…" at bounding box center [343, 365] width 569 height 553
click at [175, 147] on div "< div class = " mb-4" > < div class = "text-sm text-slate-900 mb-1" > Pour quel…" at bounding box center [343, 365] width 569 height 553
click at [139, 60] on span "Data Model" at bounding box center [131, 55] width 45 height 10
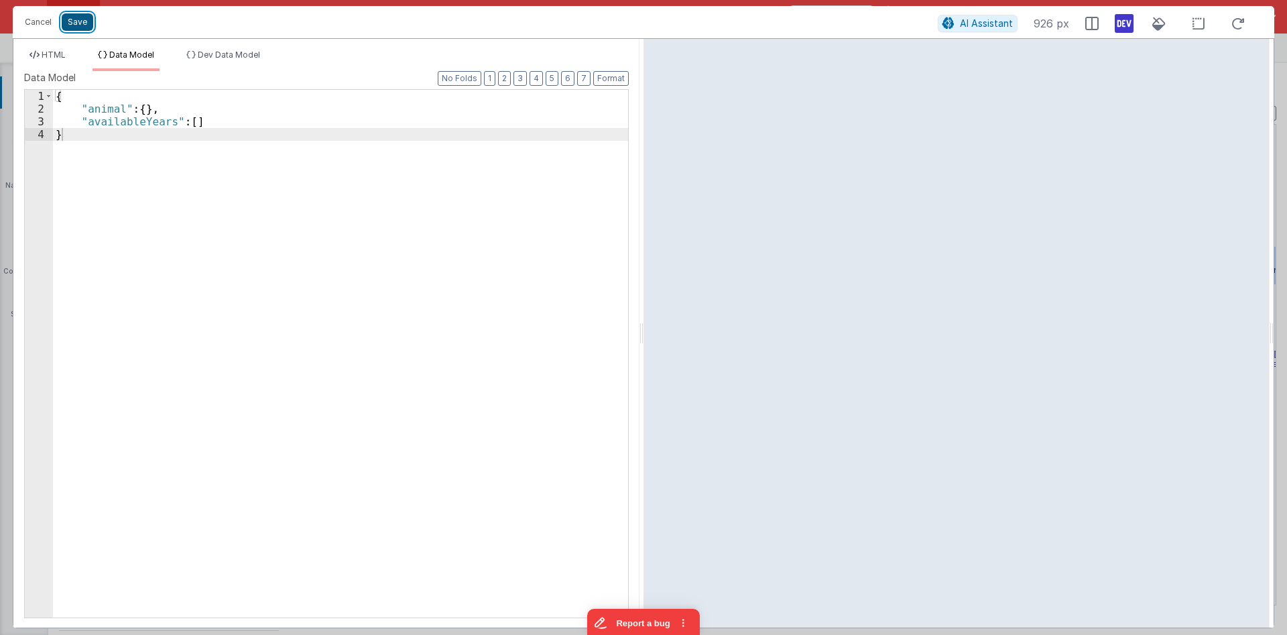
click at [80, 22] on button "Save" at bounding box center [77, 21] width 31 height 17
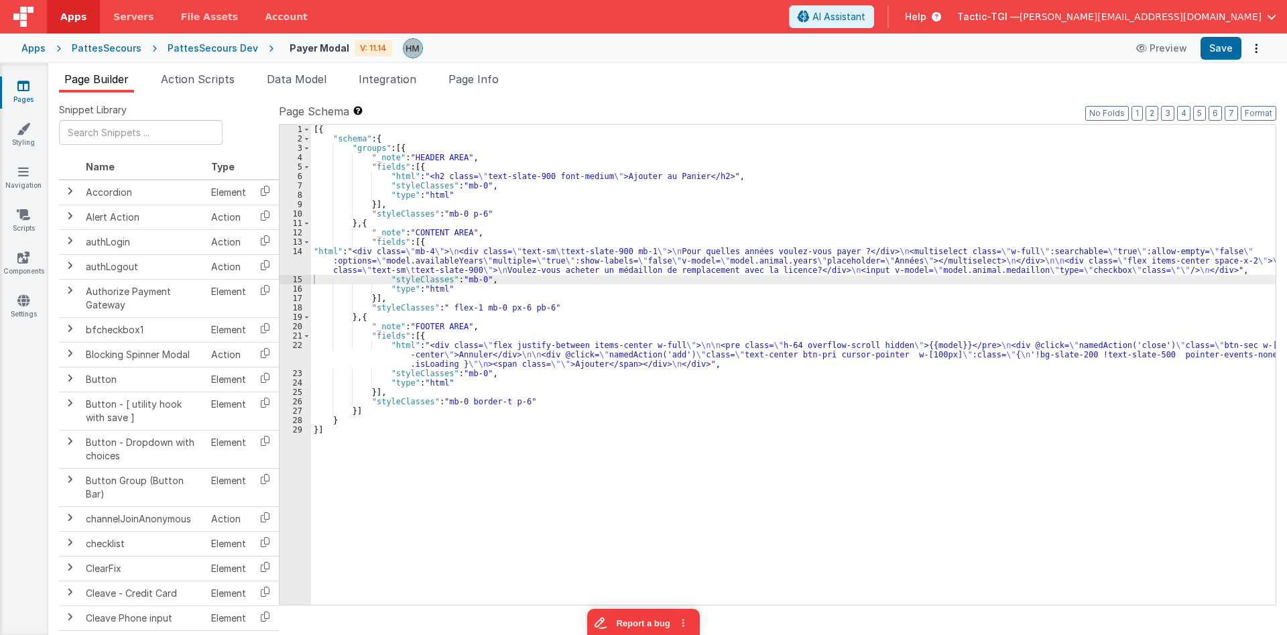
drag, startPoint x: 25, startPoint y: 81, endPoint x: 19, endPoint y: 85, distance: 7.8
click at [455, 86] on li "Page Info" at bounding box center [473, 81] width 61 height 21
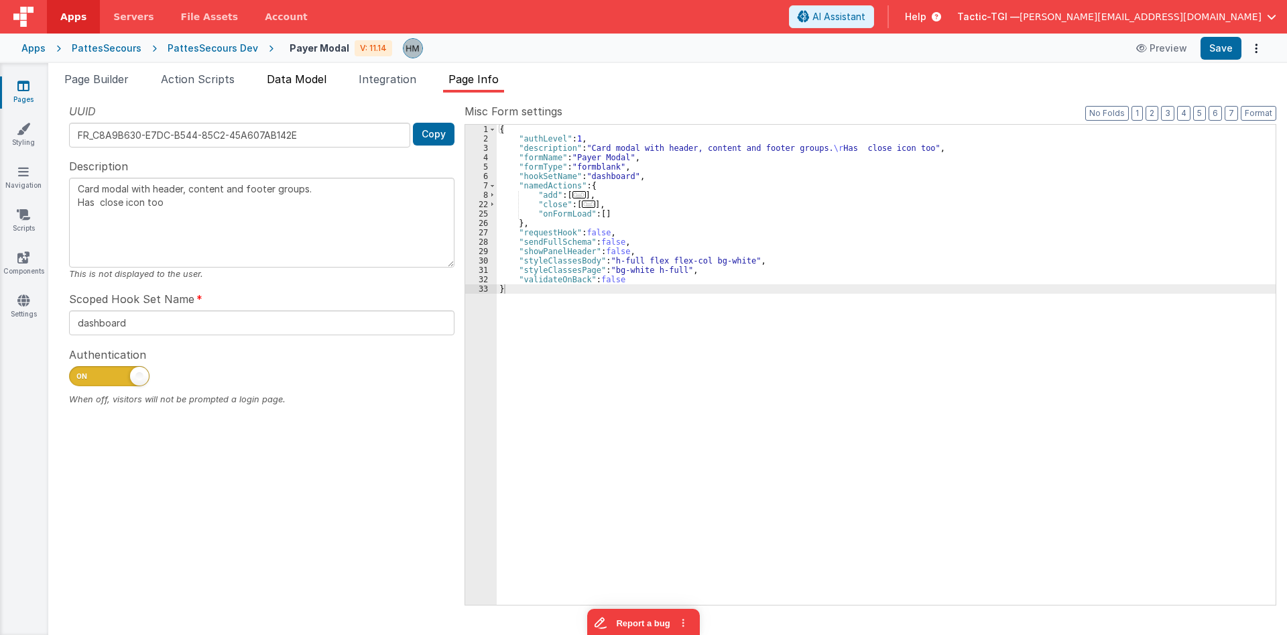
click at [310, 83] on span "Data Model" at bounding box center [297, 78] width 60 height 13
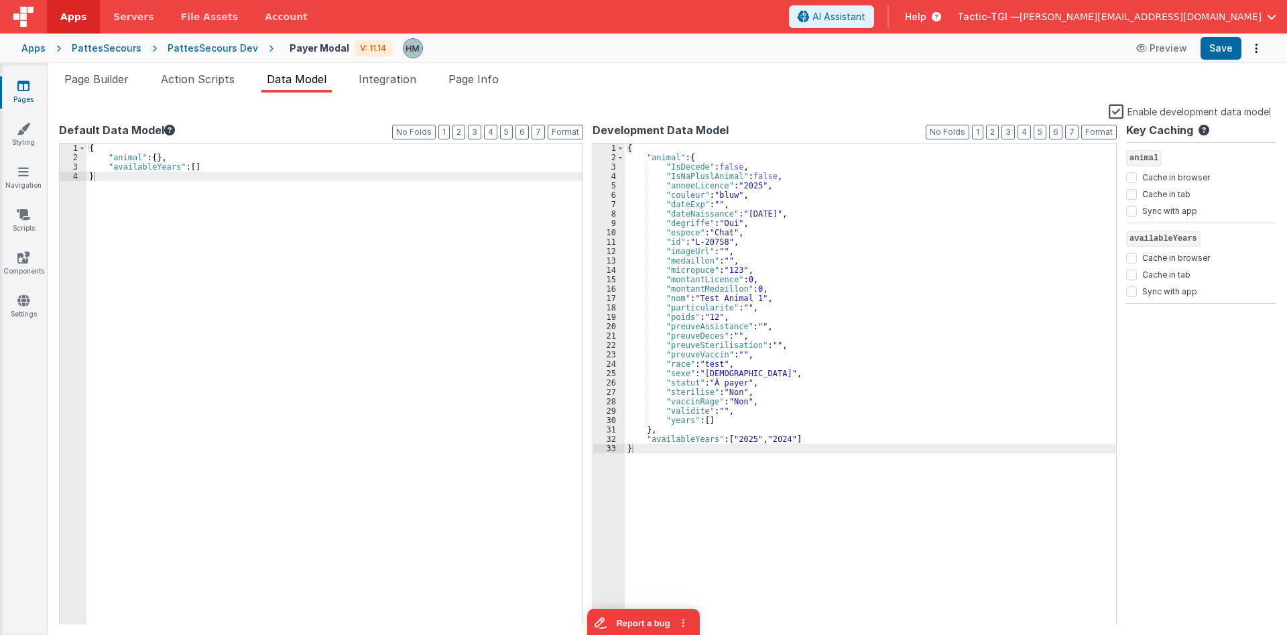
click at [188, 168] on div "{ "animal" : { } , "availableYears" : [ ] }" at bounding box center [334, 393] width 496 height 500
click at [192, 162] on div "{ "animal" : { } , "availableYears" : [ ] }" at bounding box center [334, 393] width 496 height 500
click at [340, 163] on div "{ "animal" : { } , "availableYears" : [ "2025" , "2024" ] }" at bounding box center [334, 393] width 496 height 500
click at [148, 168] on div "{ "animal" : { } , "availableYears" : [ "2025" , "2024" ] }" at bounding box center [334, 393] width 496 height 500
click at [149, 168] on div "{ "animal" : { } , "availableYears" : [ "2025" , "2024" ] }" at bounding box center [334, 393] width 496 height 500
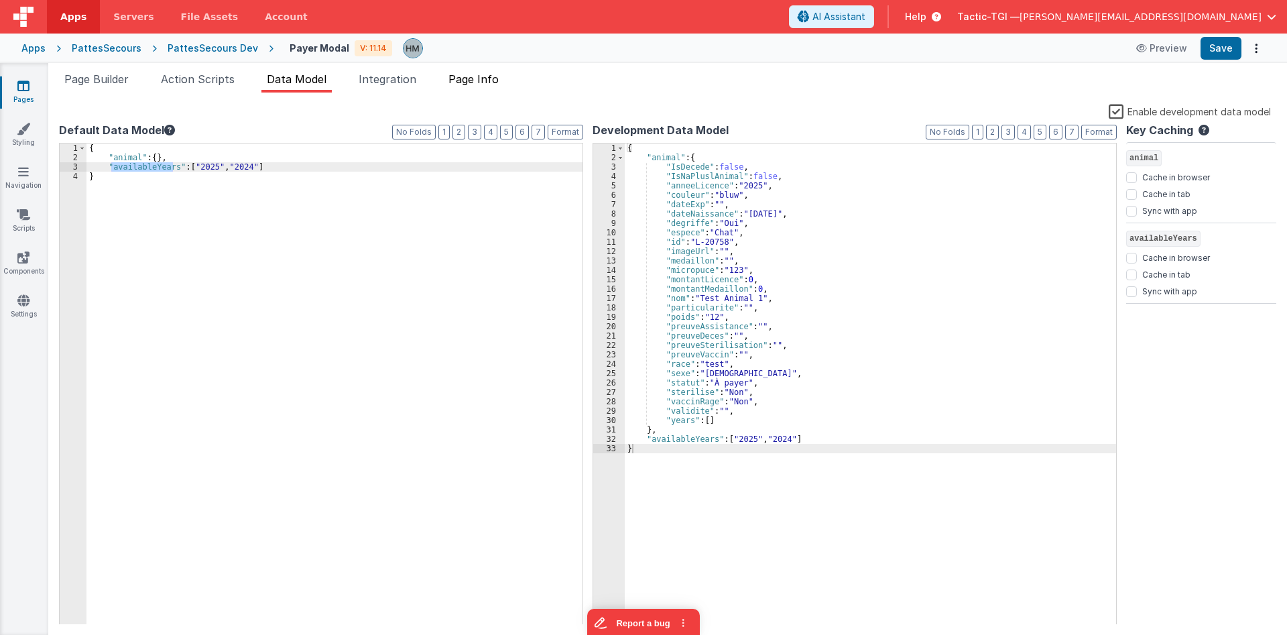
click at [466, 85] on span "Page Info" at bounding box center [473, 78] width 50 height 13
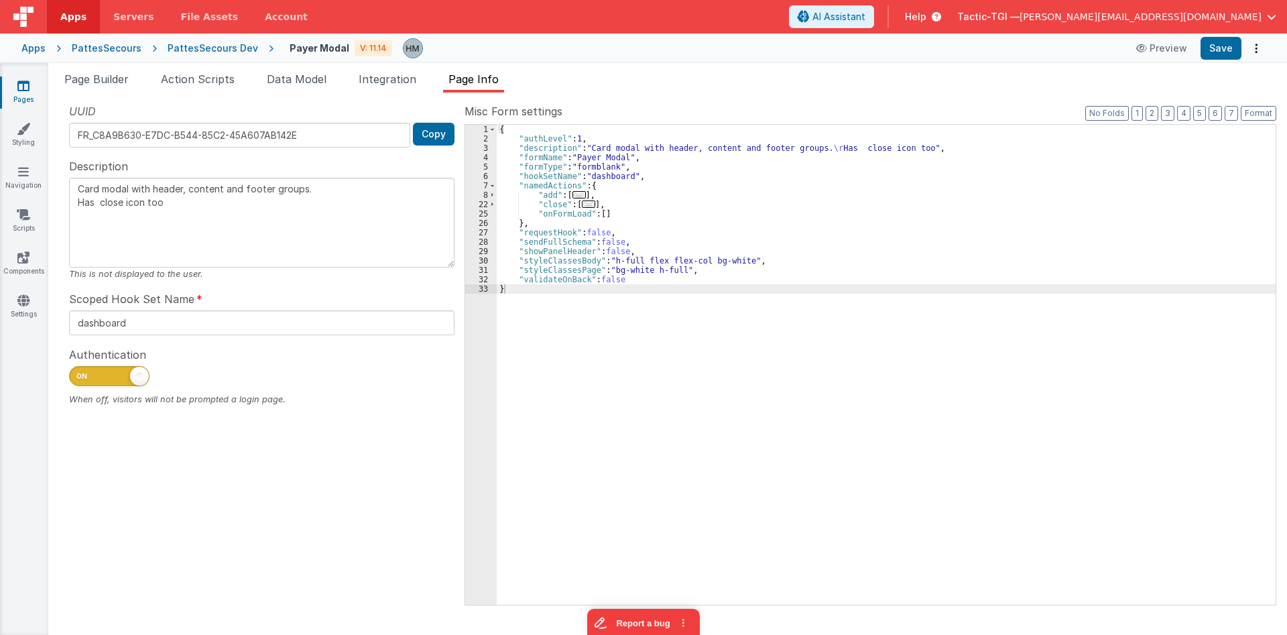
click at [571, 210] on div "{ "authLevel" : 1 , "description" : "Card modal with header, content and footer…" at bounding box center [886, 374] width 779 height 499
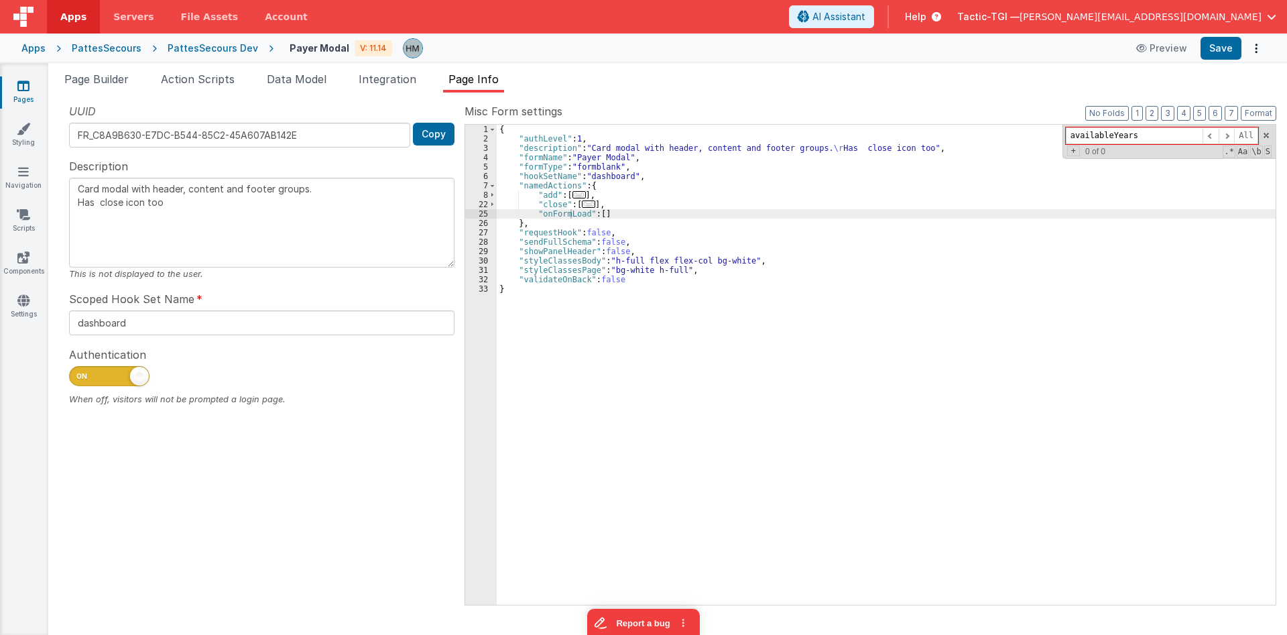
type input "availableYears"
click at [600, 218] on div "{ "authLevel" : 1 , "description" : "Card modal with header, content and footer…" at bounding box center [886, 374] width 779 height 499
type textarea "Card modal with header, content and footer groups. Has close icon too"
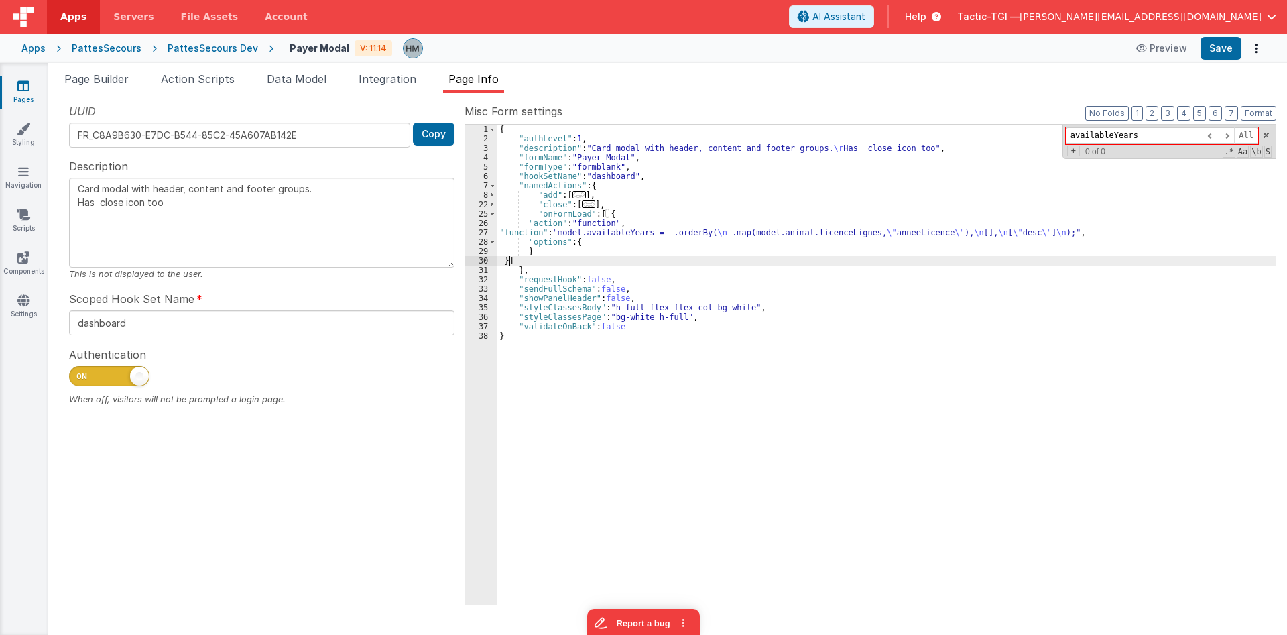
click at [606, 212] on div "{ "authLevel" : 1 , "description" : "Card modal with header, content and footer…" at bounding box center [886, 374] width 779 height 499
click at [309, 86] on li "Data Model" at bounding box center [296, 81] width 70 height 21
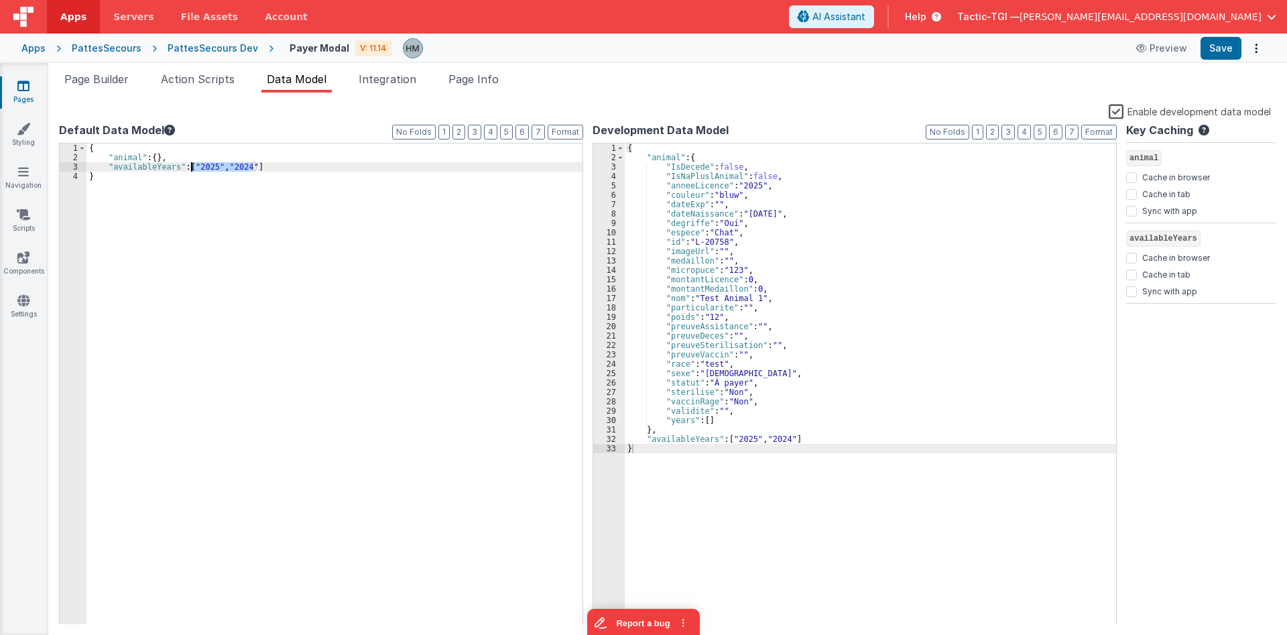
drag, startPoint x: 252, startPoint y: 166, endPoint x: 192, endPoint y: 166, distance: 59.6
click at [192, 166] on div "{ "animal" : { } , "availableYears" : [ "2025" , "2024" ] }" at bounding box center [334, 393] width 496 height 500
click at [307, 175] on div "{ "animal" : { } , "availableYears" : [ ] }" at bounding box center [334, 393] width 496 height 500
click at [1116, 111] on label "Enable development data model" at bounding box center [1189, 110] width 162 height 15
click at [0, 0] on input "Enable development data model" at bounding box center [0, 0] width 0 height 0
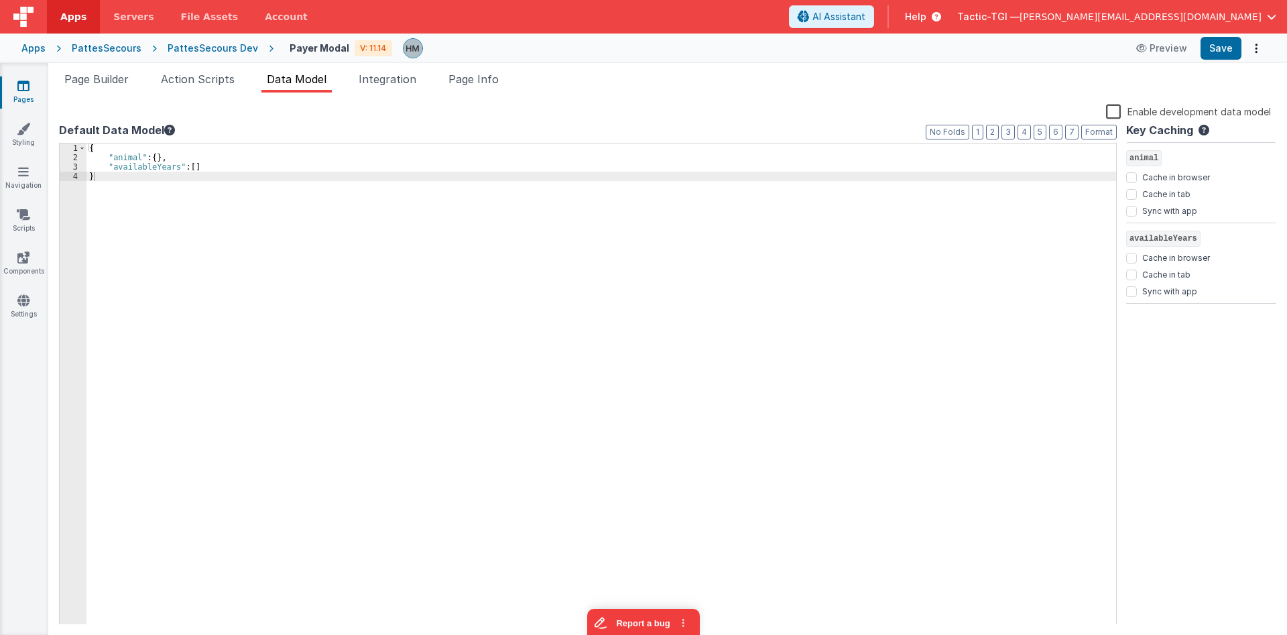
click at [663, 190] on div "{ "animal" : { } , "availableYears" : [ ] }" at bounding box center [600, 393] width 1029 height 500
click at [112, 81] on span "Page Builder" at bounding box center [96, 78] width 64 height 13
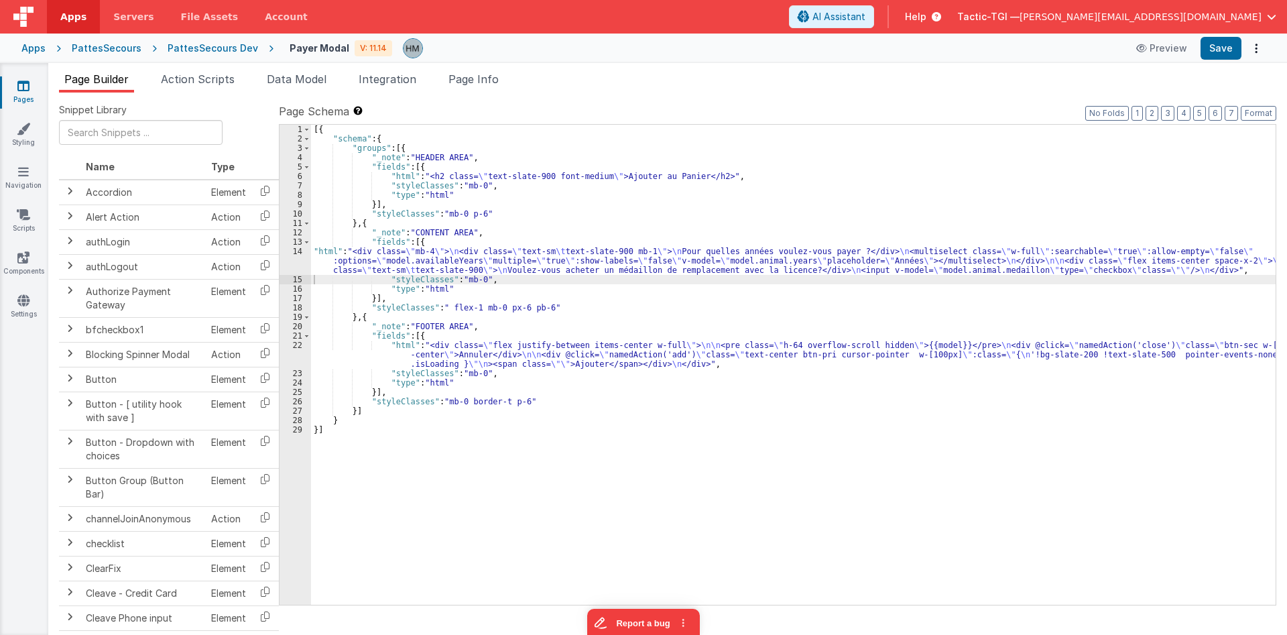
click at [399, 368] on div "[{ "schema" : { "groups" : [{ "_note" : "HEADER AREA" , "fields" : [{ "html" : …" at bounding box center [793, 374] width 964 height 499
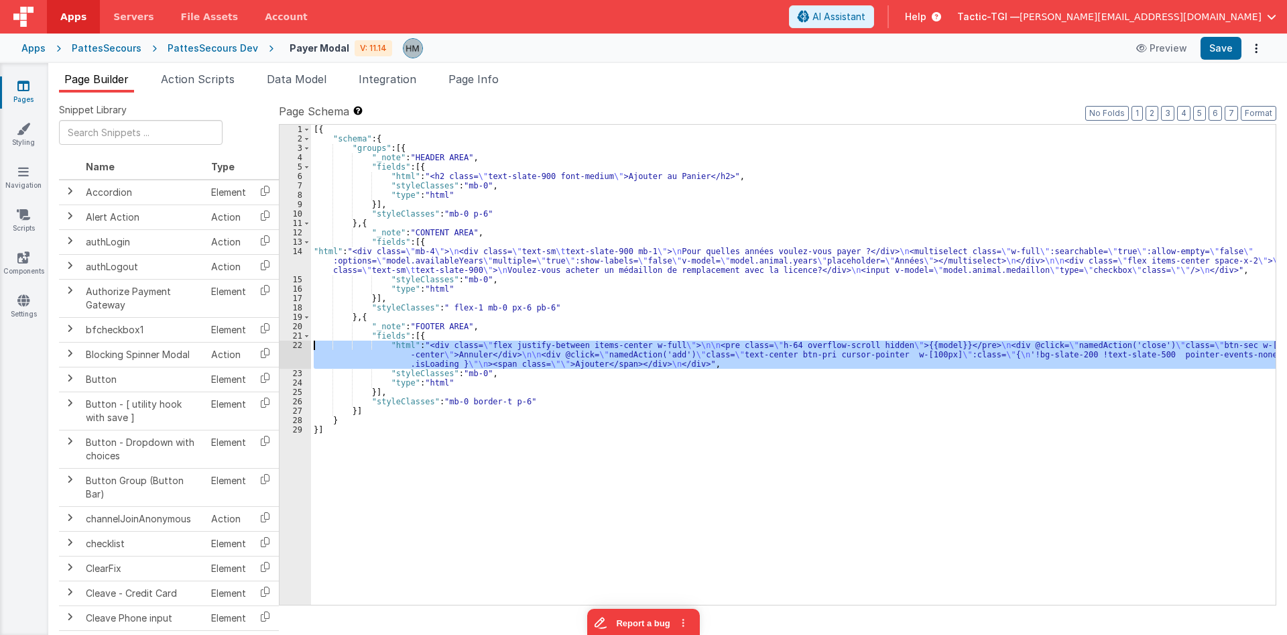
click at [295, 344] on div "22" at bounding box center [294, 354] width 31 height 28
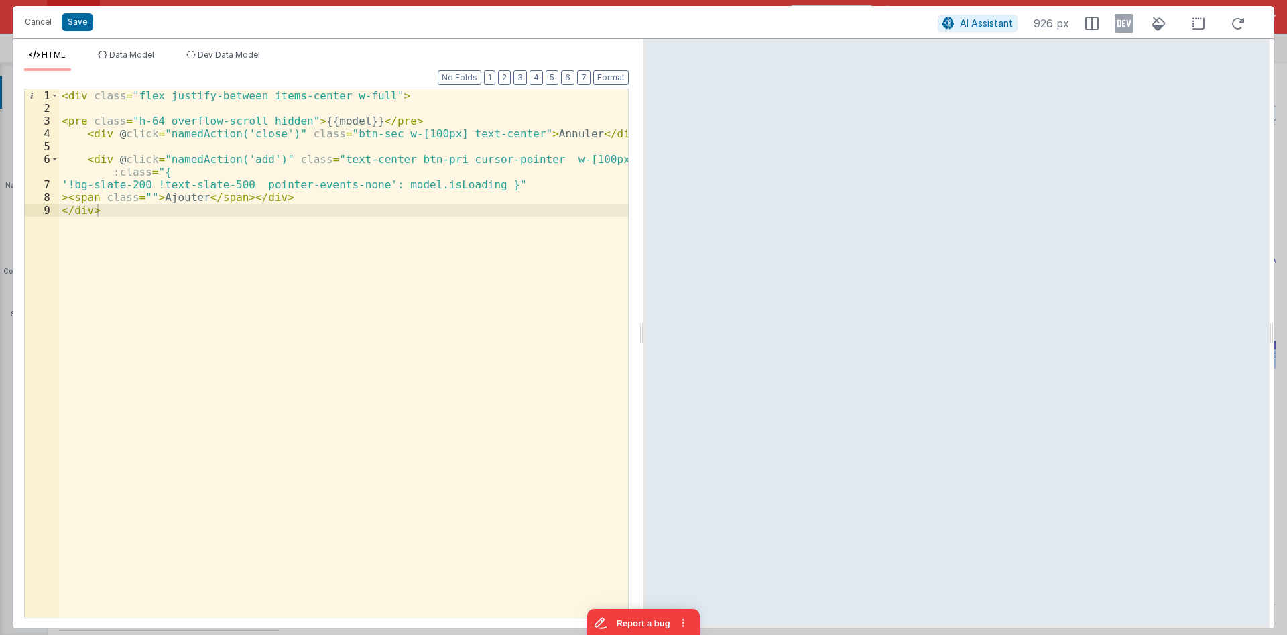
click at [480, 184] on div "< div class = "flex justify-between items-center w-full" > < pre class = "h-64 …" at bounding box center [343, 365] width 569 height 553
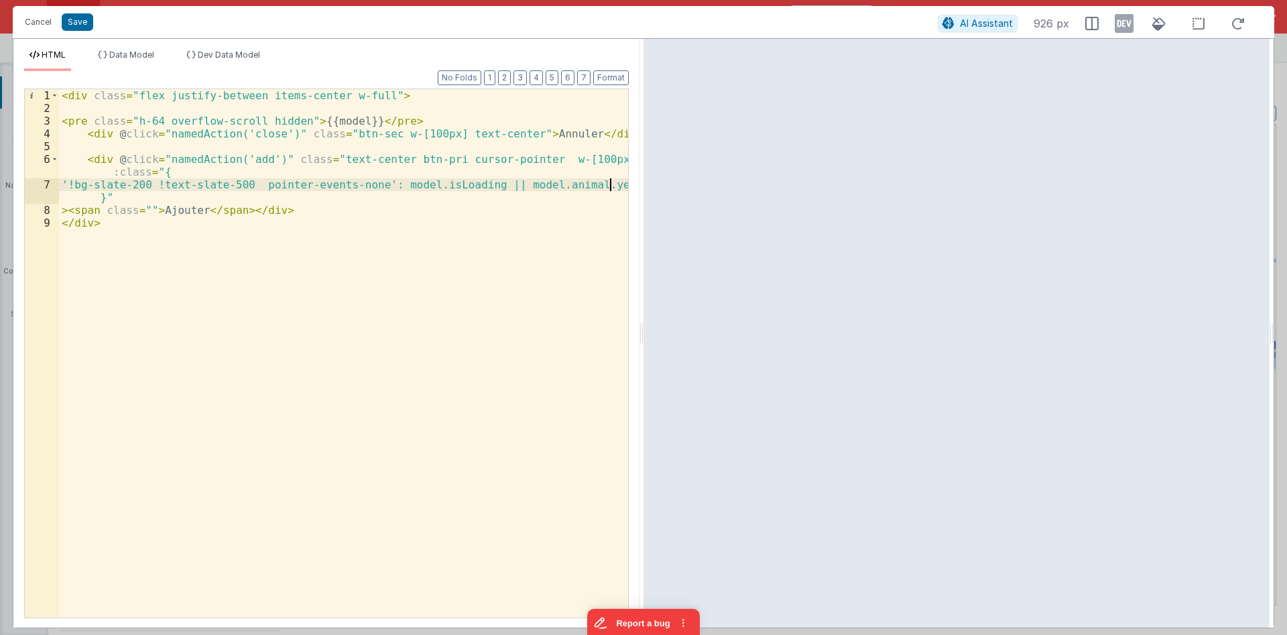
click at [502, 184] on div "< div class = "flex justify-between items-center w-full" > < pre class = "h-64 …" at bounding box center [343, 365] width 569 height 553
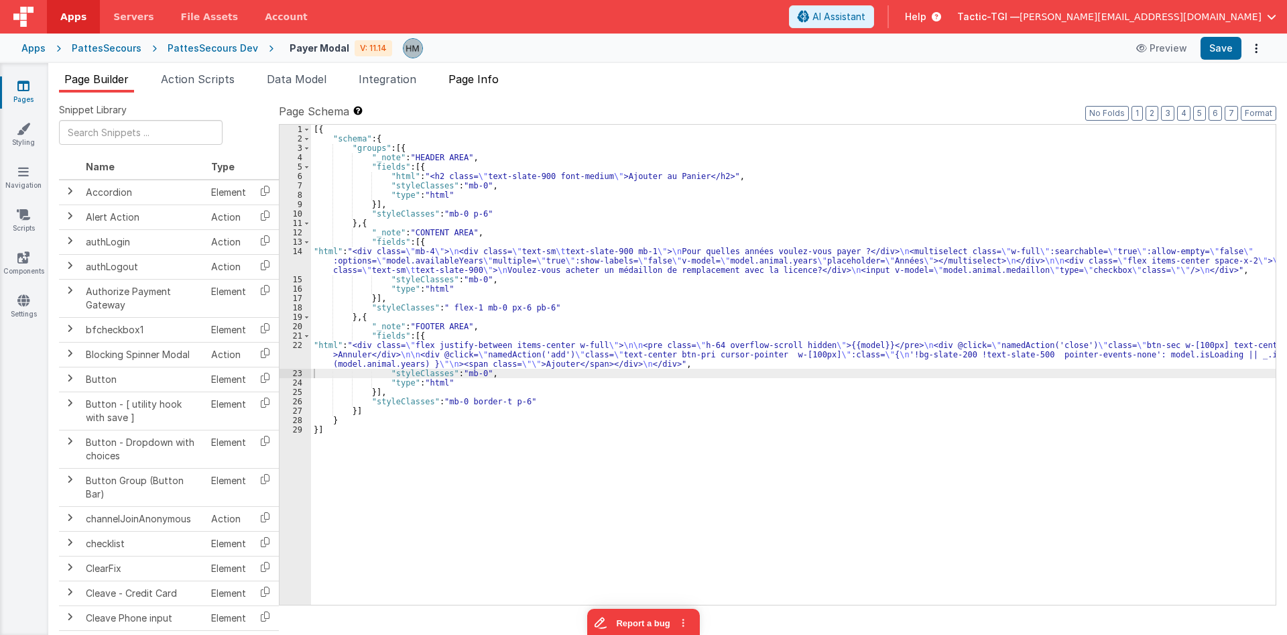
click at [463, 84] on span "Page Info" at bounding box center [473, 78] width 50 height 13
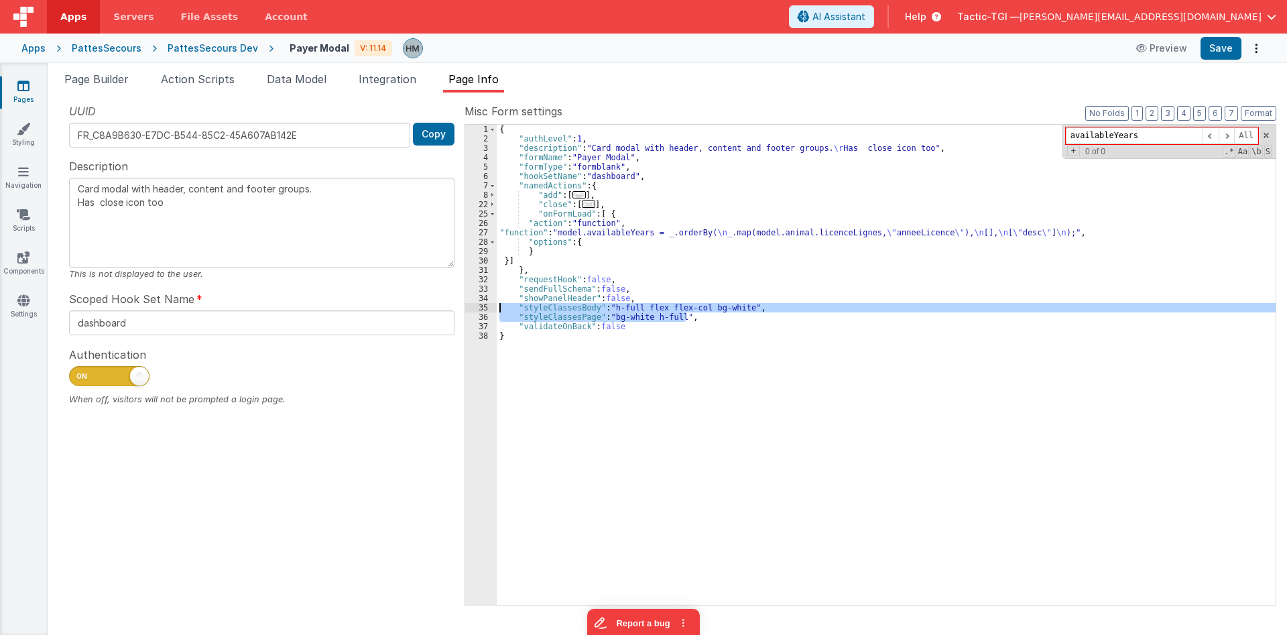
drag, startPoint x: 703, startPoint y: 317, endPoint x: 471, endPoint y: 310, distance: 231.9
click at [497, 310] on div "{ "authLevel" : 1 , "description" : "Card modal with header, content and footer…" at bounding box center [886, 365] width 779 height 480
click at [116, 80] on span "Page Builder" at bounding box center [96, 78] width 64 height 13
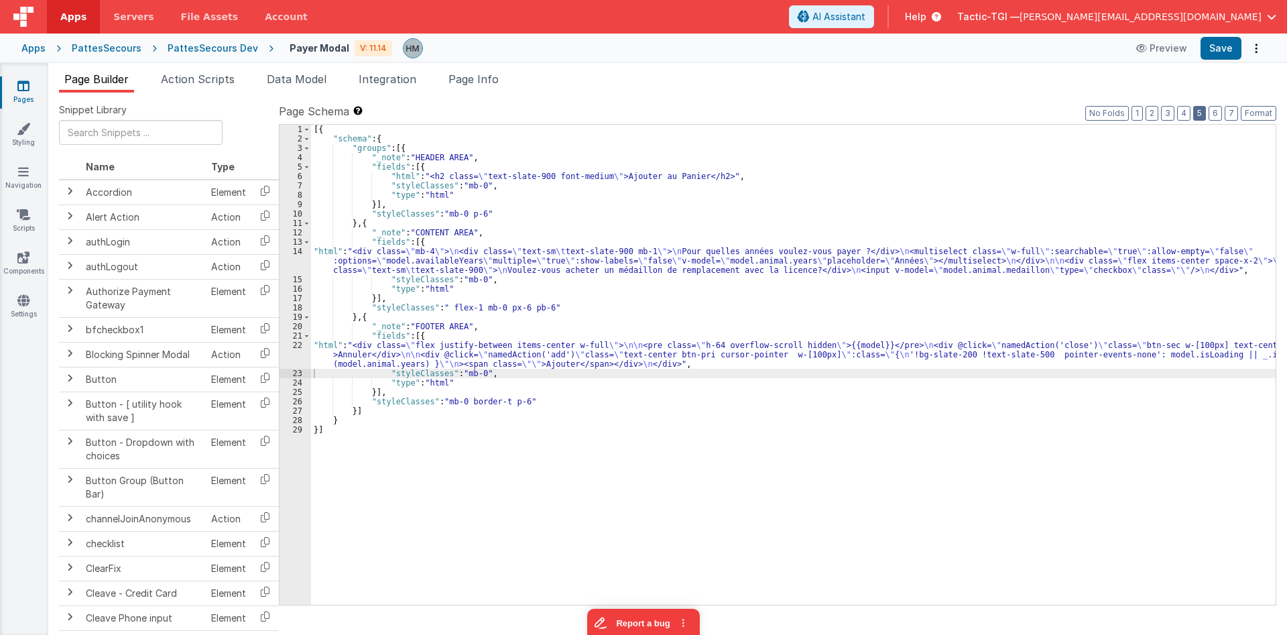
click at [1197, 113] on button "5" at bounding box center [1199, 113] width 13 height 15
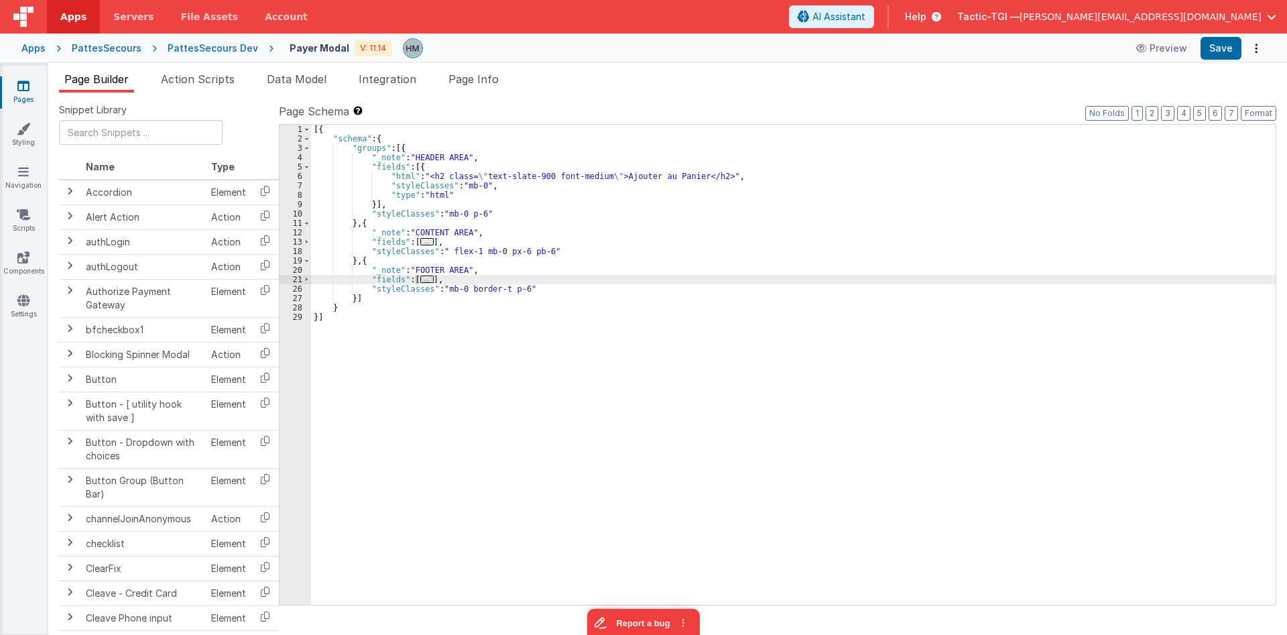
click at [420, 242] on span "..." at bounding box center [426, 241] width 13 height 7
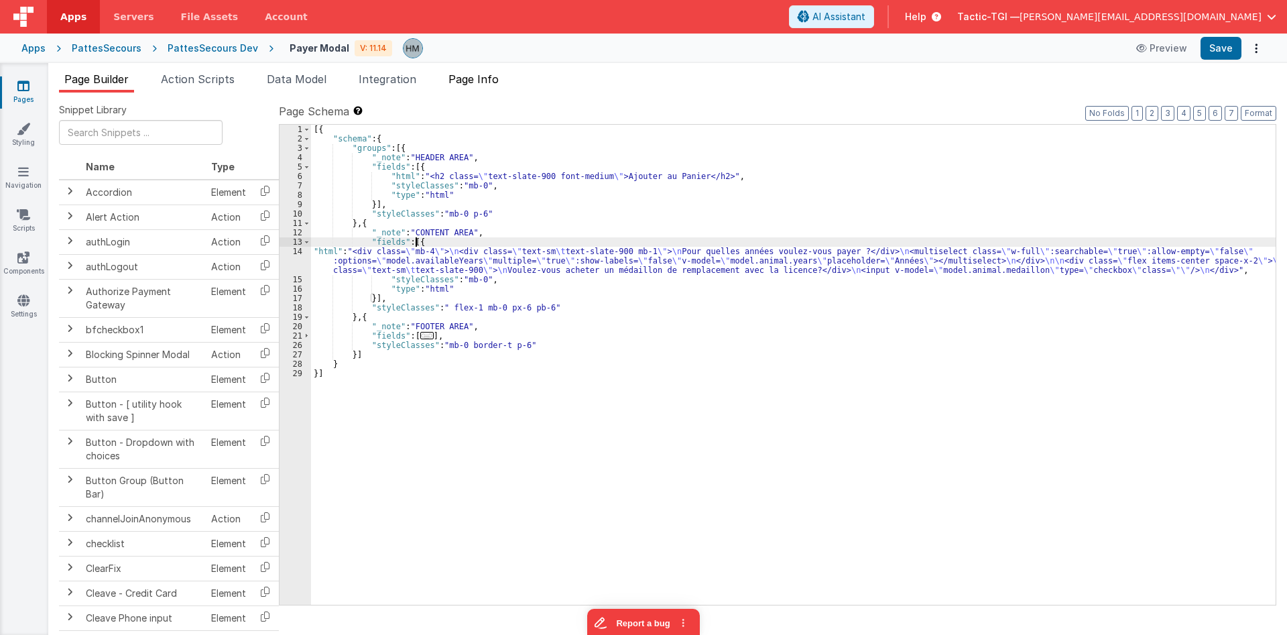
click at [488, 82] on span "Page Info" at bounding box center [473, 78] width 50 height 13
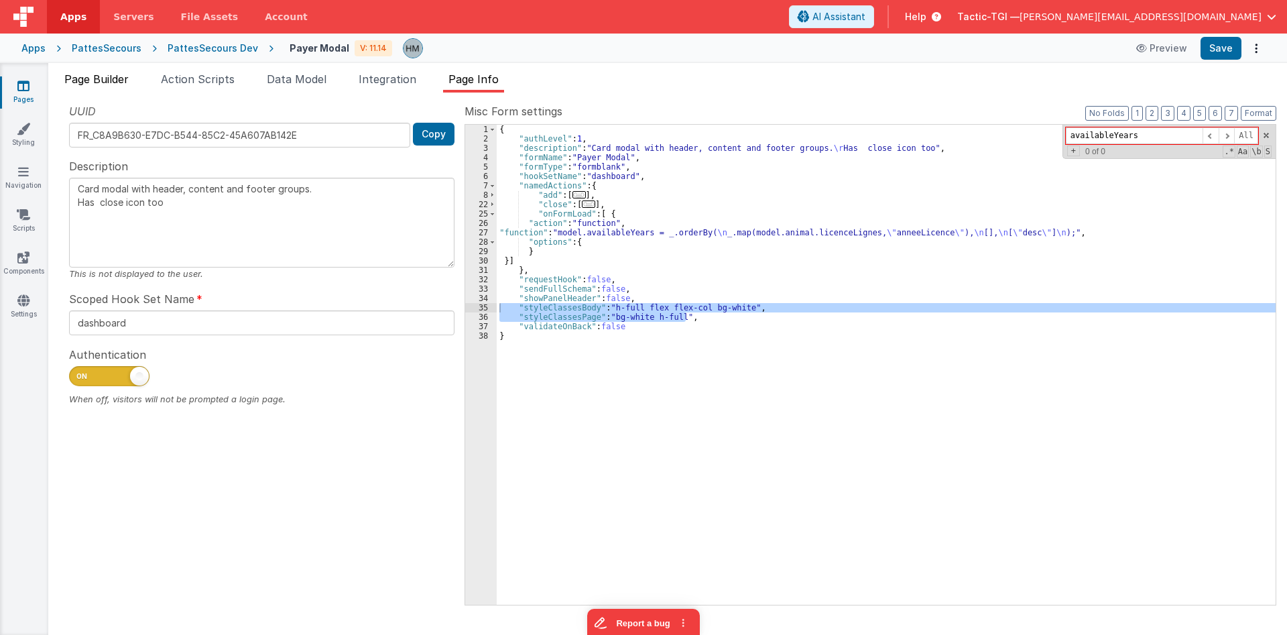
click at [95, 91] on li "Page Builder" at bounding box center [96, 81] width 75 height 21
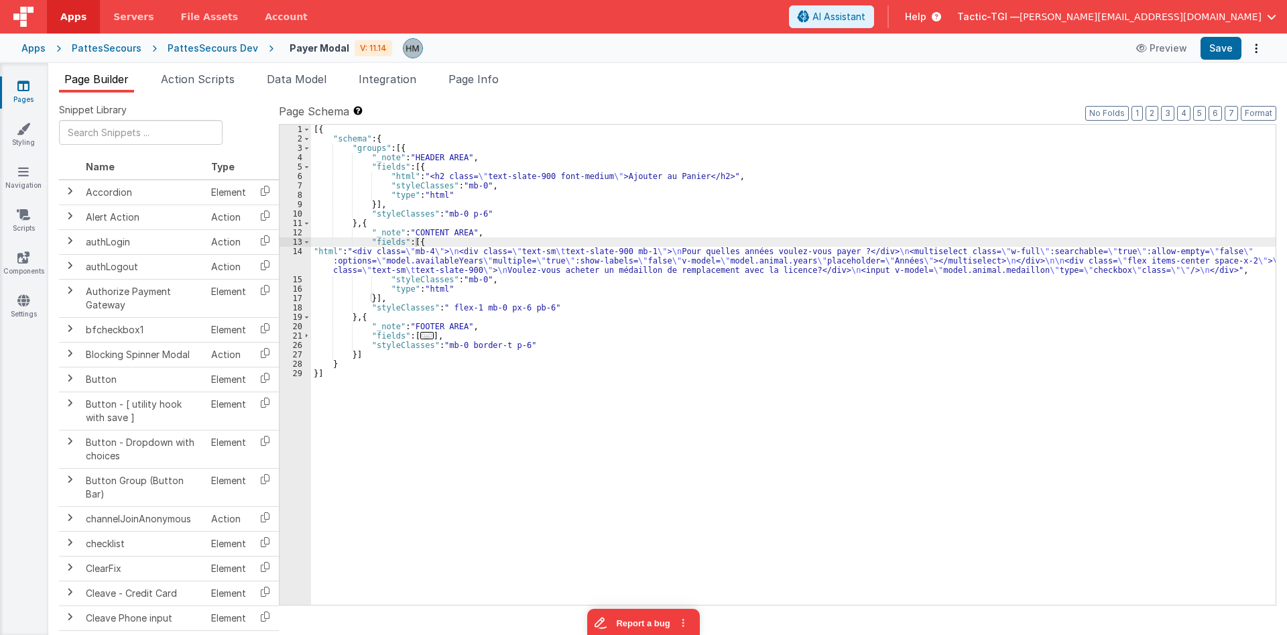
click at [336, 267] on div "[{ "schema" : { "groups" : [{ "_note" : "HEADER AREA" , "fields" : [{ "html" : …" at bounding box center [793, 374] width 964 height 499
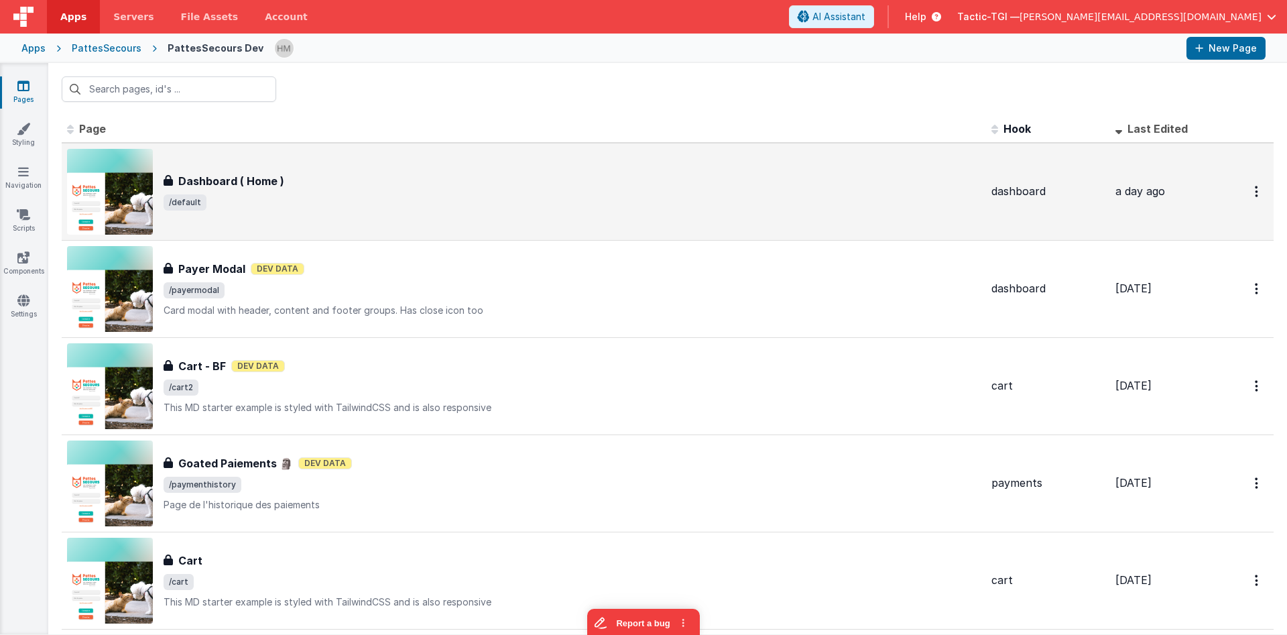
click at [348, 169] on div "Dashboard ( Home ) Dashboard ( Home ) /default" at bounding box center [523, 192] width 913 height 86
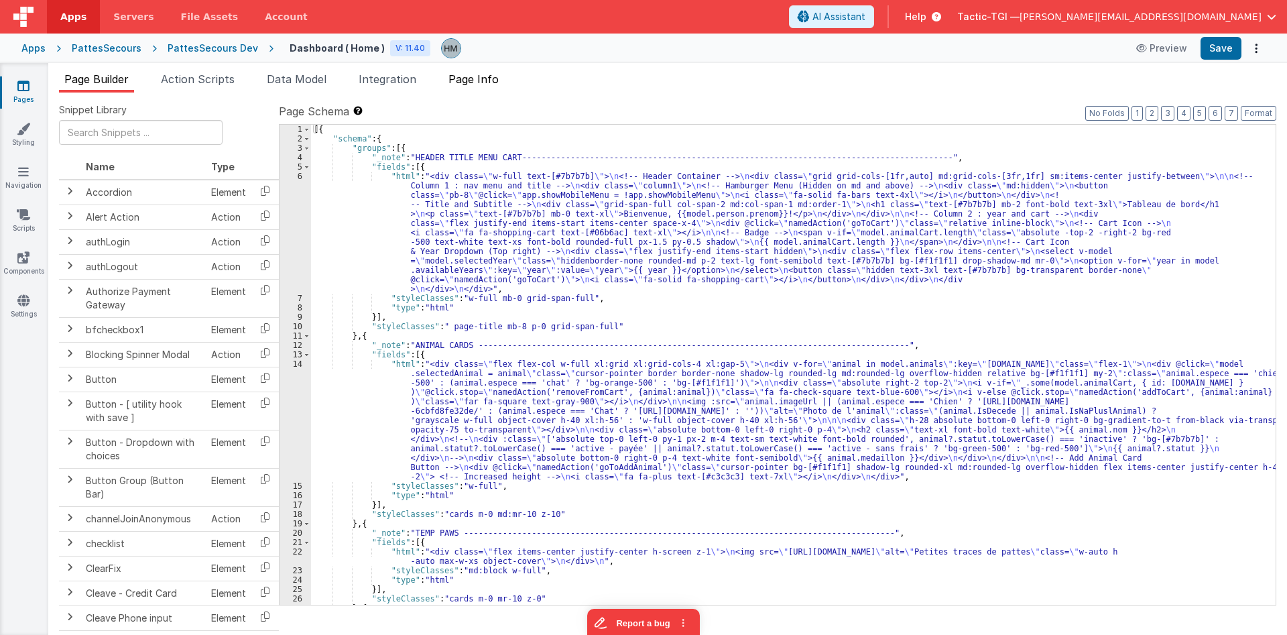
click at [486, 85] on li "Page Info" at bounding box center [473, 81] width 61 height 21
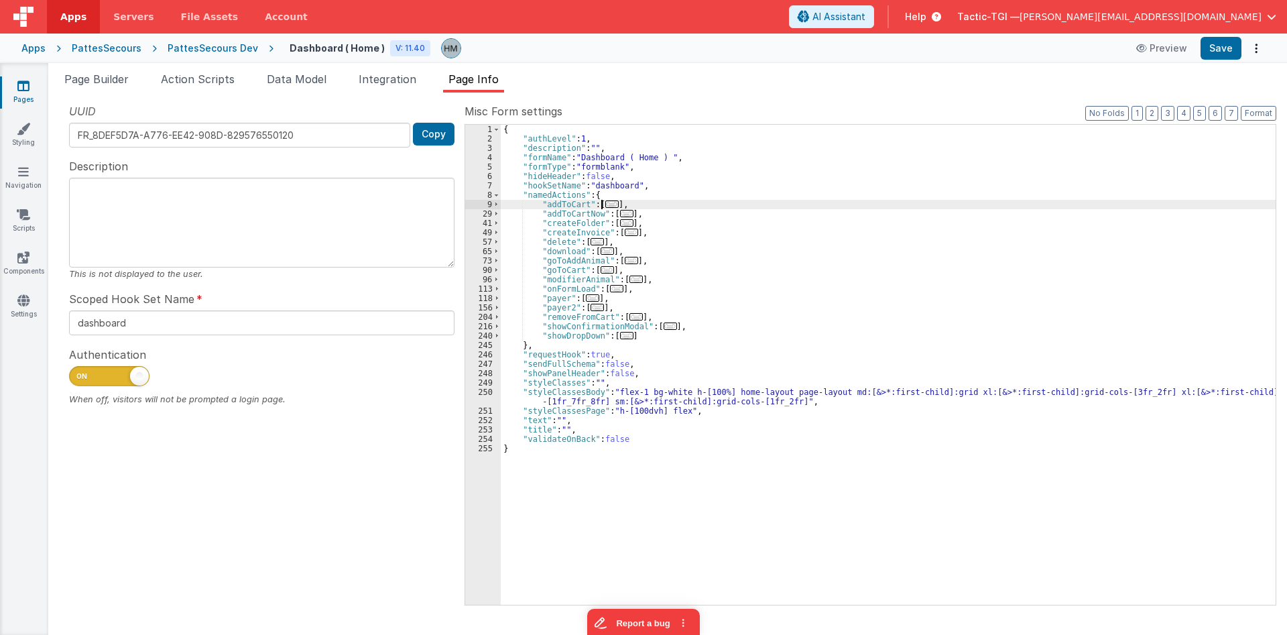
click at [606, 204] on span "..." at bounding box center [611, 203] width 13 height 7
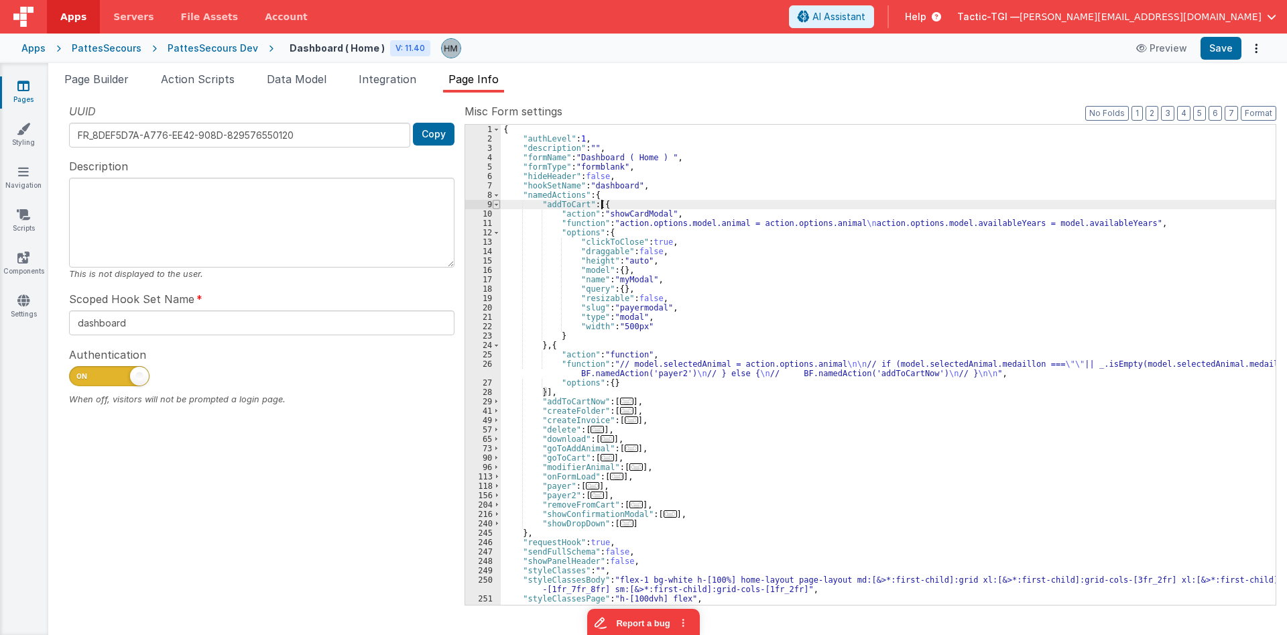
click at [495, 203] on span at bounding box center [496, 204] width 7 height 9
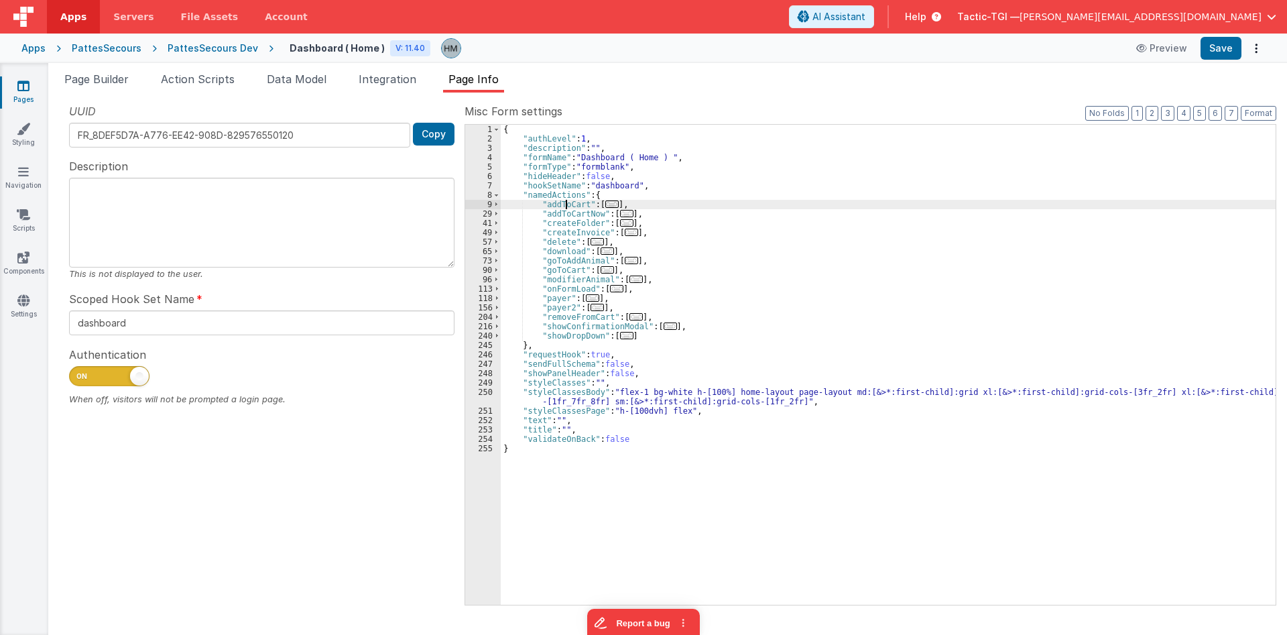
click at [565, 204] on div "{ "authLevel" : 1 , "description" : "" , "formName" : "Dashboard ( Home ) " , "…" at bounding box center [888, 374] width 775 height 499
click at [84, 79] on span "Page Builder" at bounding box center [96, 78] width 64 height 13
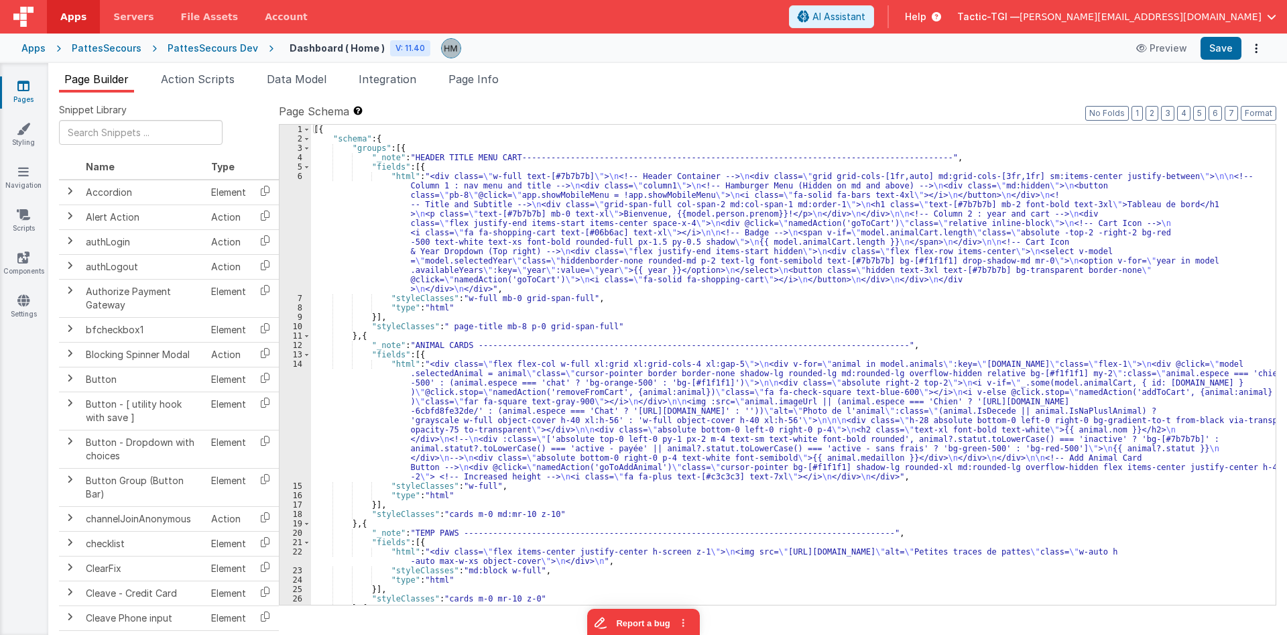
click at [457, 233] on div "[{ "schema" : { "groups" : [{ "_note" : "HEADER TITLE MENU CART----------------…" at bounding box center [793, 374] width 964 height 499
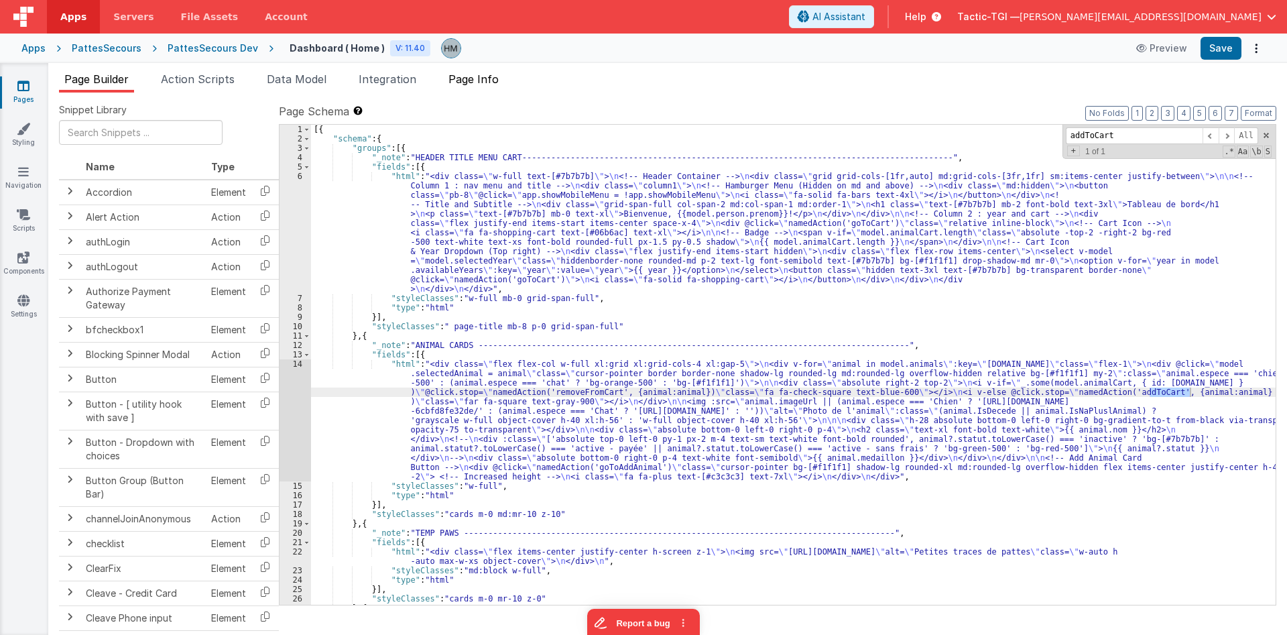
click at [457, 78] on span "Page Info" at bounding box center [473, 78] width 50 height 13
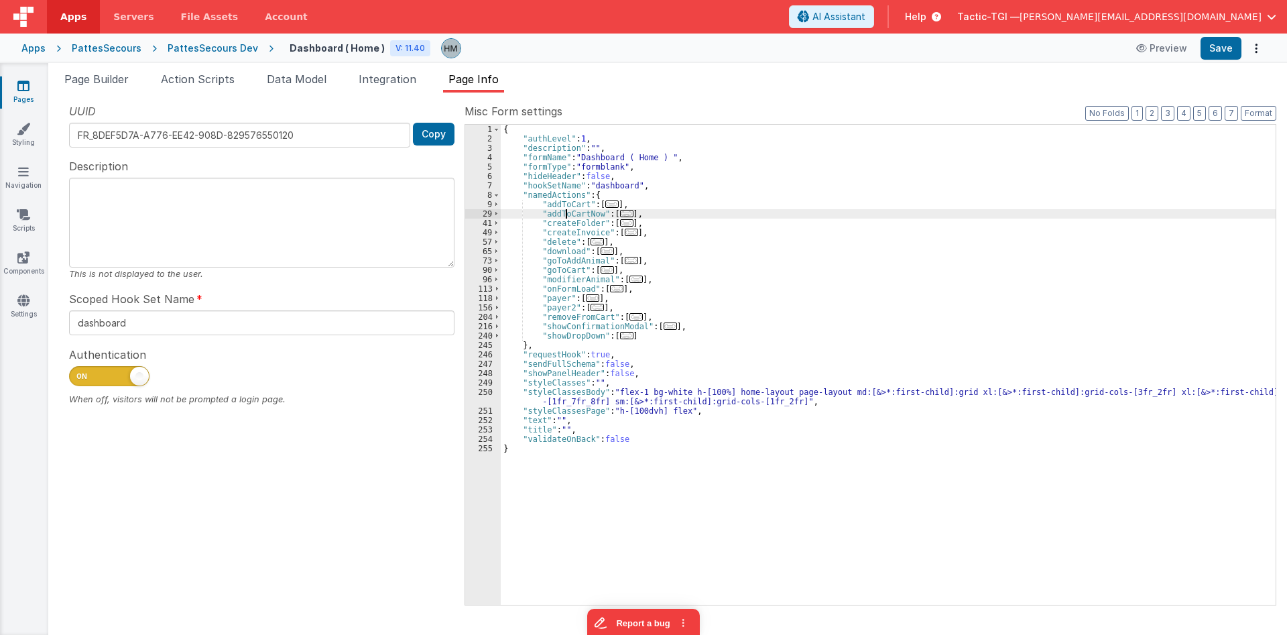
click at [568, 211] on div "{ "authLevel" : 1 , "description" : "" , "formName" : "Dashboard ( Home ) " , "…" at bounding box center [888, 374] width 775 height 499
drag, startPoint x: 103, startPoint y: 78, endPoint x: 134, endPoint y: 88, distance: 32.4
click at [103, 78] on span "Page Builder" at bounding box center [96, 78] width 64 height 13
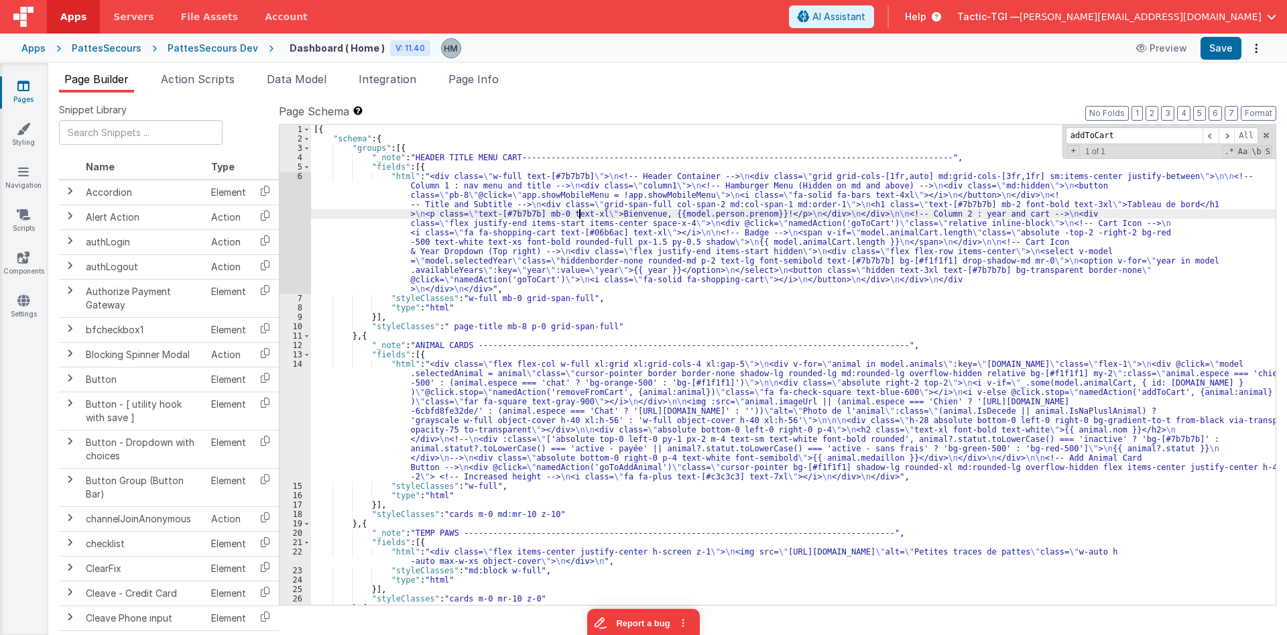
click at [578, 210] on div "[{ "schema" : { "groups" : [{ "_note" : "HEADER TITLE MENU CART----------------…" at bounding box center [793, 374] width 964 height 499
paste input "Now"
type input "addToCartNow"
click at [472, 78] on span "Page Info" at bounding box center [473, 78] width 50 height 13
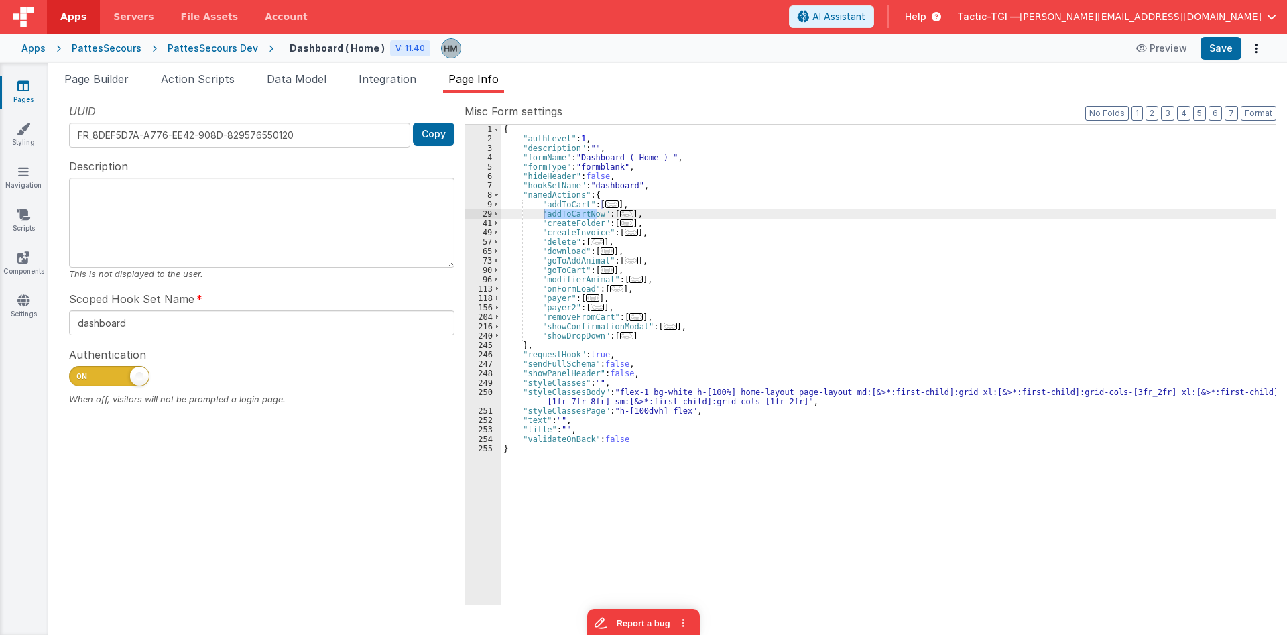
click at [745, 220] on div "{ "authLevel" : 1 , "description" : "" , "formName" : "Dashboard ( Home ) " , "…" at bounding box center [888, 374] width 775 height 499
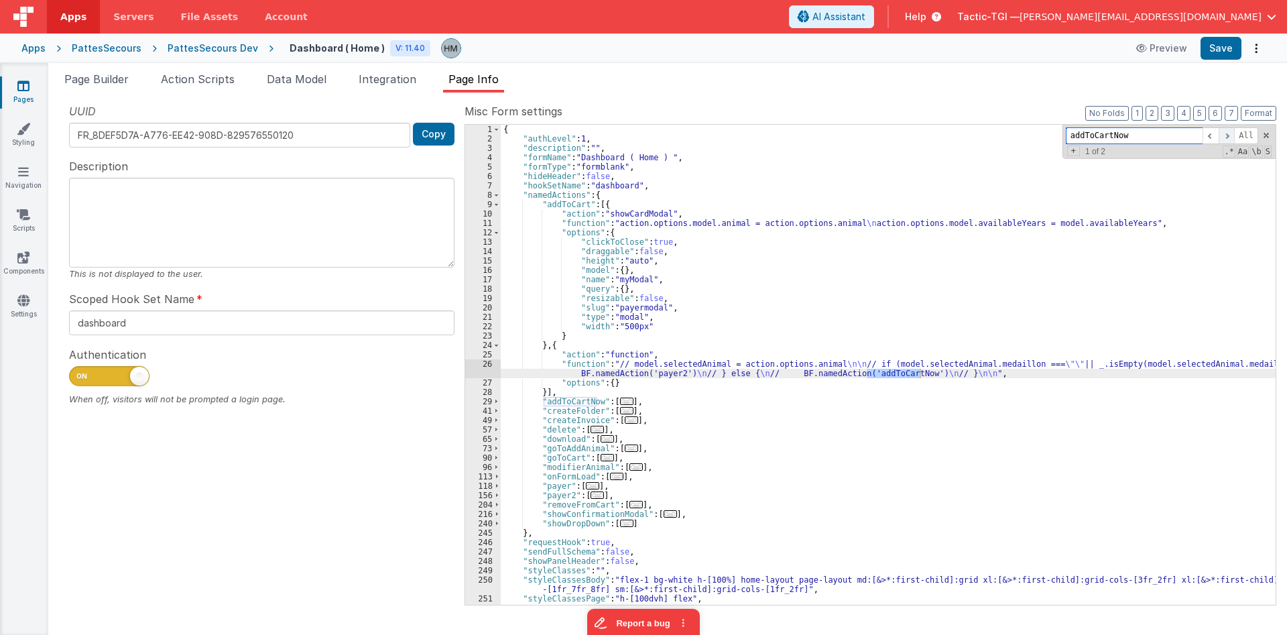
click at [1232, 137] on span at bounding box center [1226, 135] width 16 height 17
click at [562, 375] on div "{ "authLevel" : 1 , "description" : "" , "formName" : "Dashboard ( Home ) " , "…" at bounding box center [888, 374] width 775 height 499
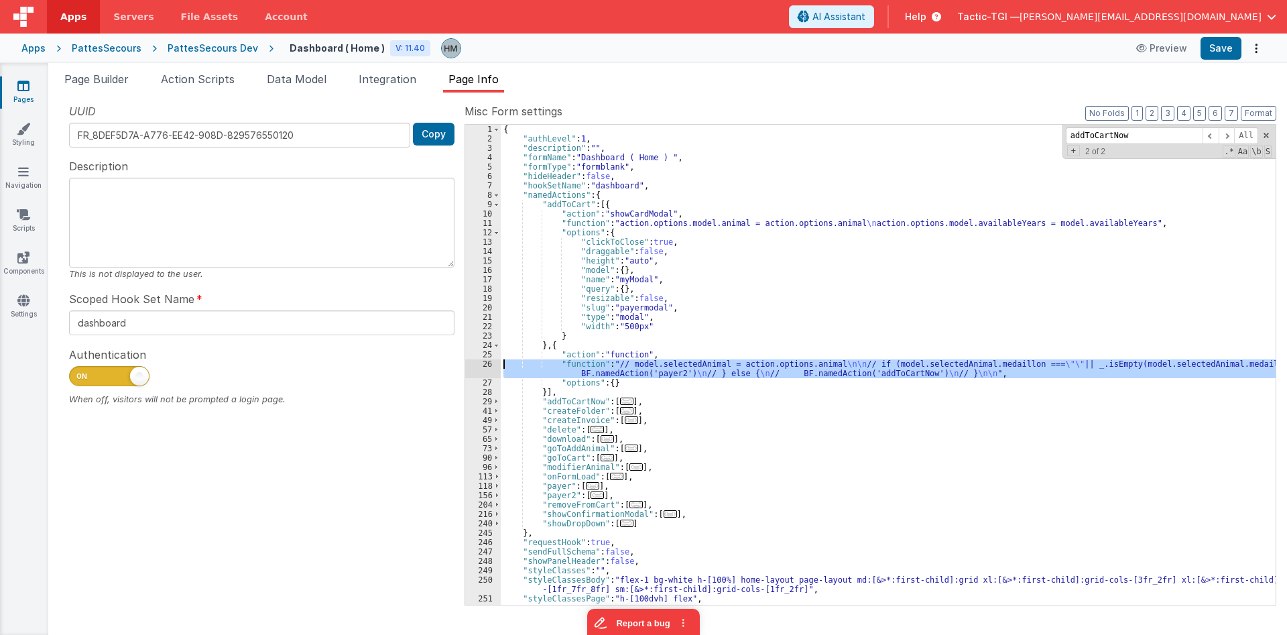
click at [488, 365] on div "26" at bounding box center [483, 368] width 36 height 19
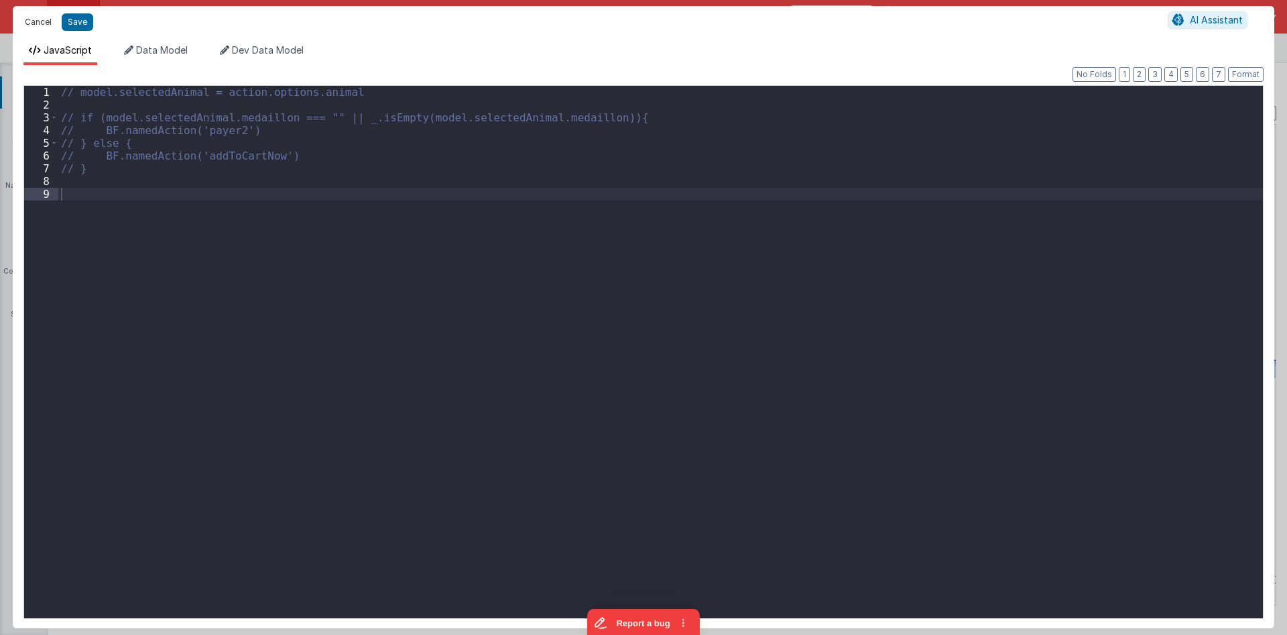
click at [39, 21] on button "Cancel" at bounding box center [38, 22] width 40 height 19
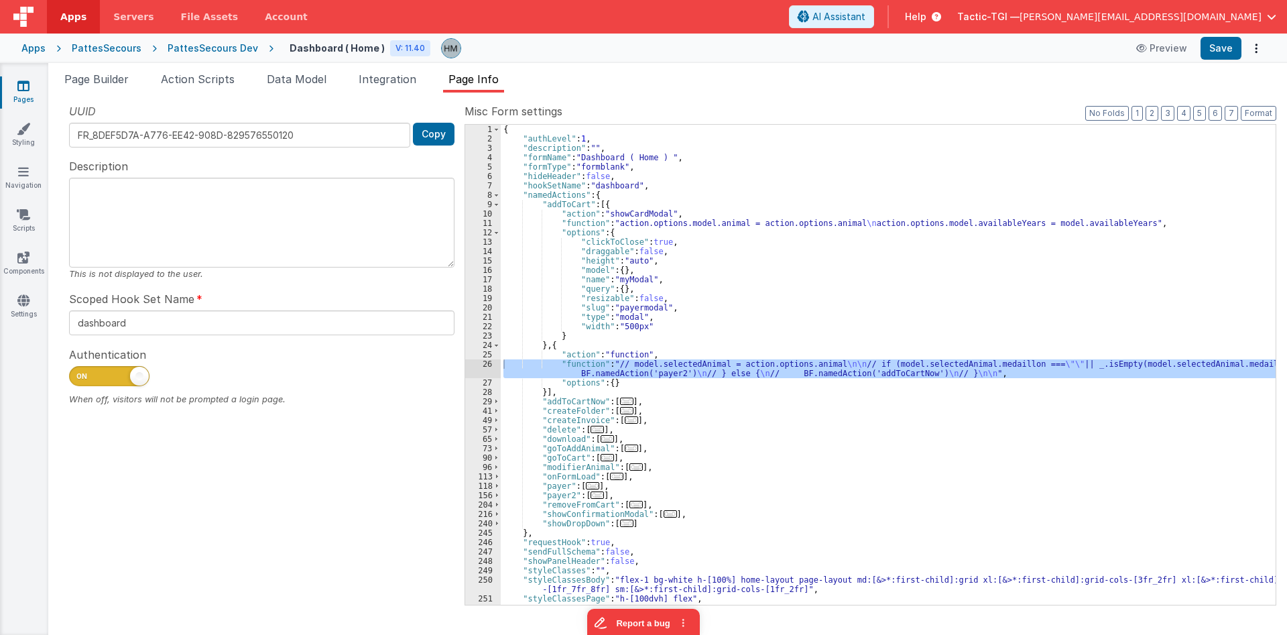
click at [549, 376] on div "{ "authLevel" : 1 , "description" : "" , "formName" : "Dashboard ( Home ) " , "…" at bounding box center [888, 365] width 775 height 480
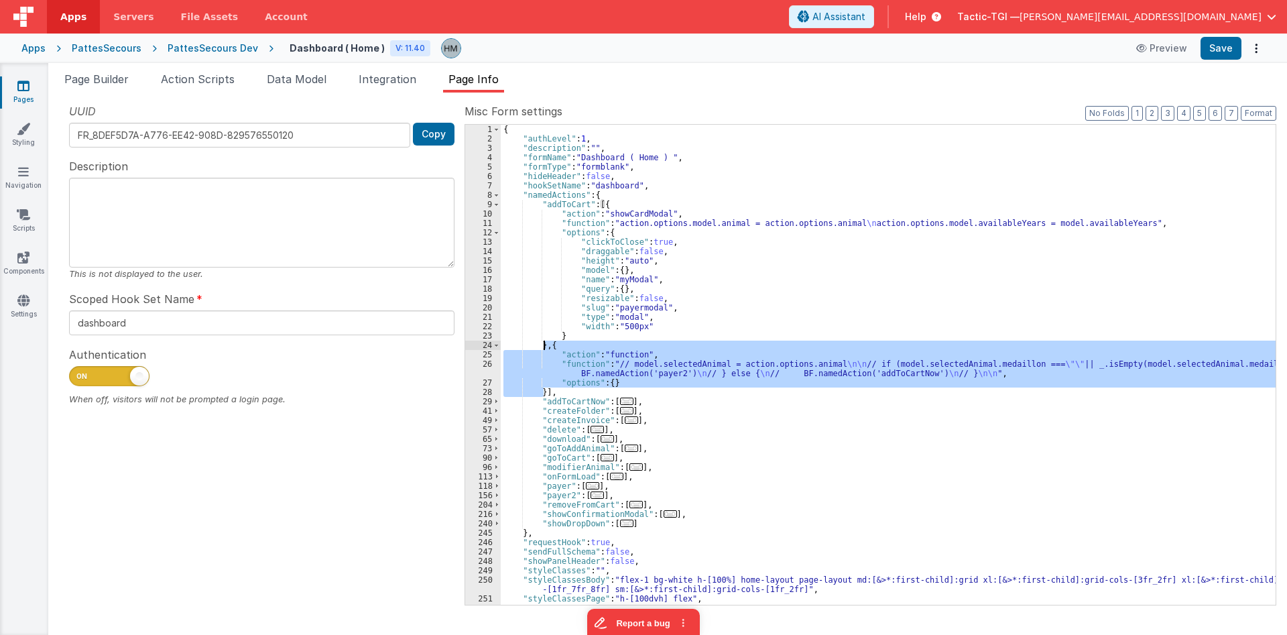
drag, startPoint x: 545, startPoint y: 390, endPoint x: 542, endPoint y: 348, distance: 42.3
click at [542, 348] on div "{ "authLevel" : 1 , "description" : "" , "formName" : "Dashboard ( Home ) " , "…" at bounding box center [888, 374] width 775 height 499
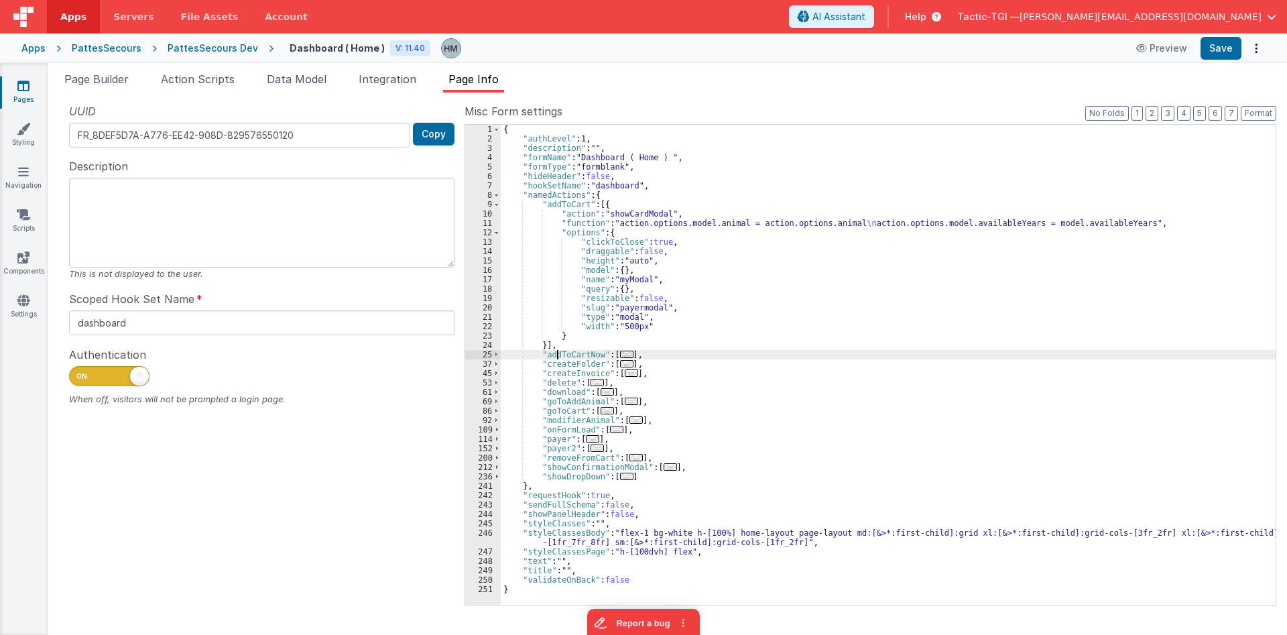
click at [558, 352] on div "{ "authLevel" : 1 , "description" : "" , "formName" : "Dashboard ( Home ) " , "…" at bounding box center [888, 374] width 775 height 499
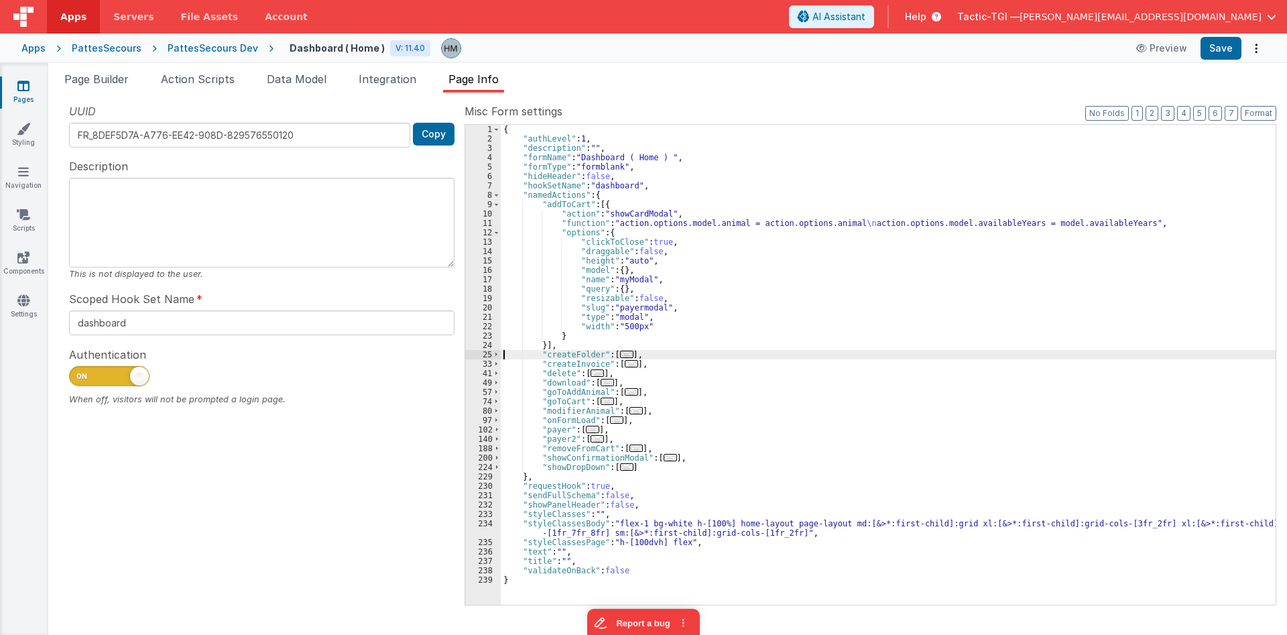
click at [681, 318] on div "{ "authLevel" : 1 , "description" : "" , "formName" : "Dashboard ( Home ) " , "…" at bounding box center [888, 374] width 775 height 499
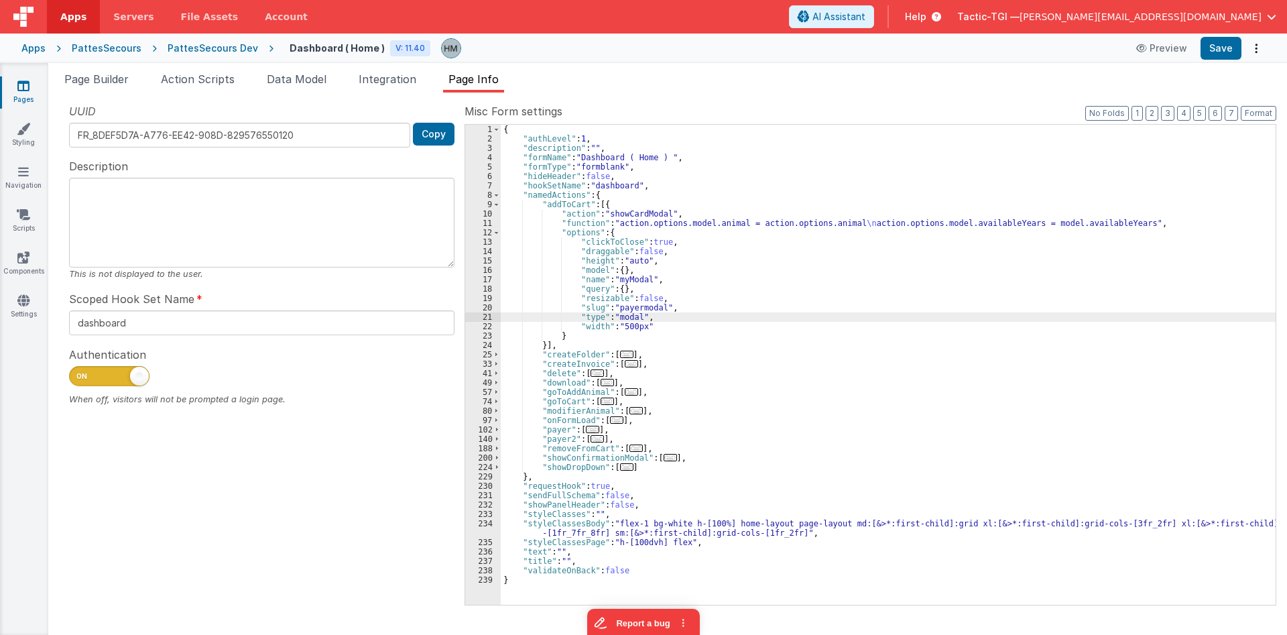
click at [576, 388] on div "{ "authLevel" : 1 , "description" : "" , "formName" : "Dashboard ( Home ) " , "…" at bounding box center [888, 374] width 775 height 499
click at [736, 327] on div "{ "authLevel" : 1 , "description" : "" , "formName" : "Dashboard ( Home ) " , "…" at bounding box center [888, 374] width 775 height 499
paste input "goToAddAnimal"
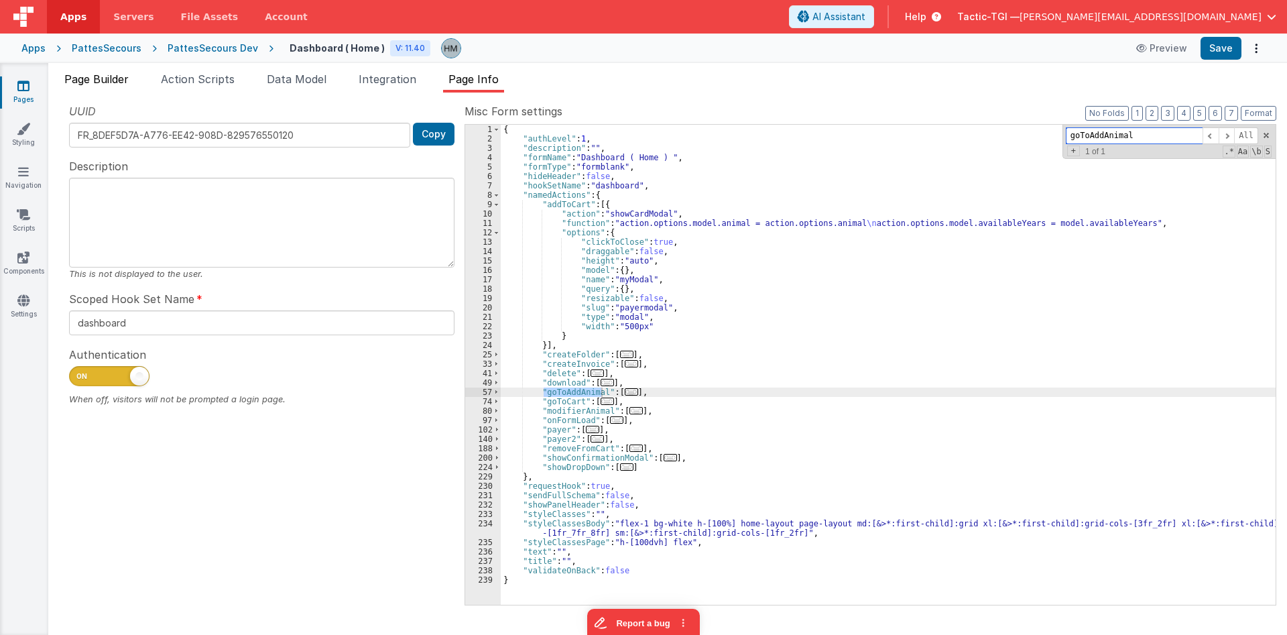
type input "goToAddAnimal"
click at [101, 88] on li "Page Builder" at bounding box center [96, 81] width 75 height 21
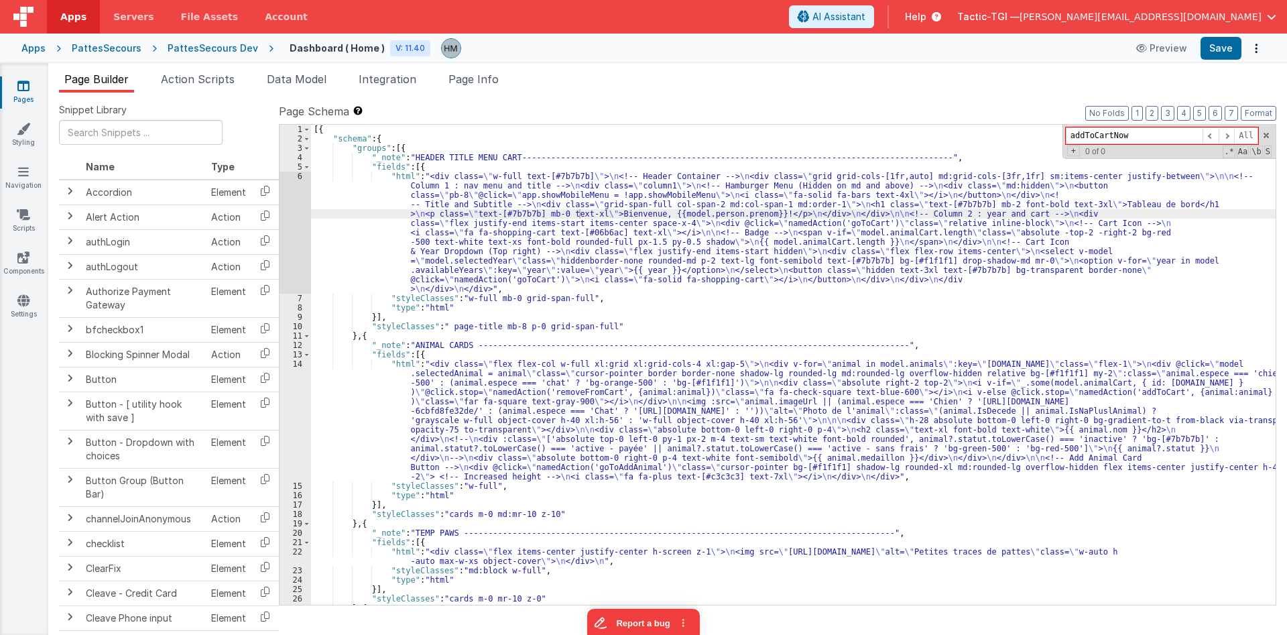
click at [595, 210] on div "[{ "schema" : { "groups" : [{ "_note" : "HEADER TITLE MENU CART----------------…" at bounding box center [793, 374] width 964 height 499
paste input "goToAddAnimal"
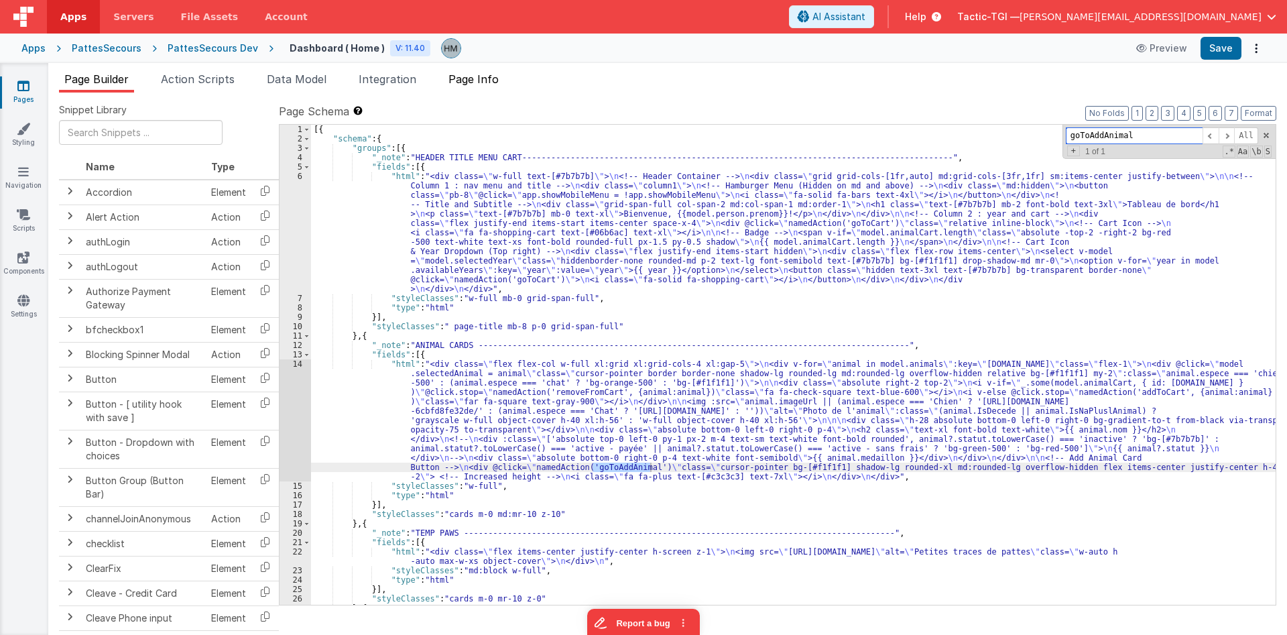
type input "goToAddAnimal"
click at [466, 76] on span "Page Info" at bounding box center [473, 78] width 50 height 13
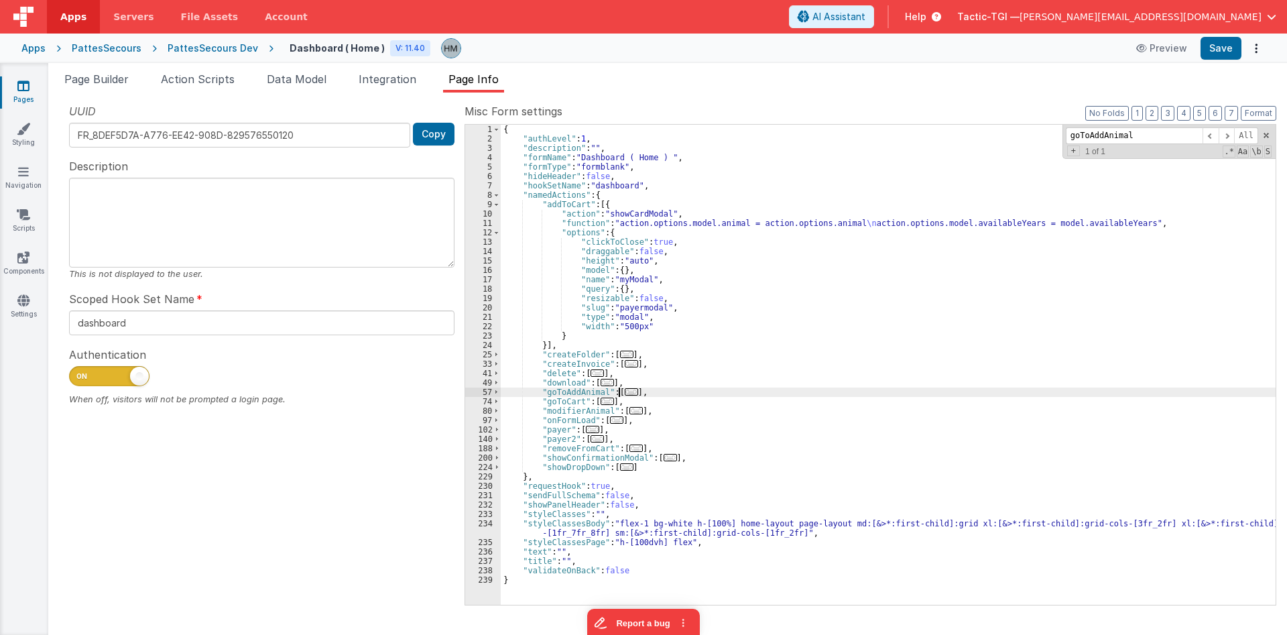
click at [625, 391] on span "..." at bounding box center [631, 391] width 13 height 7
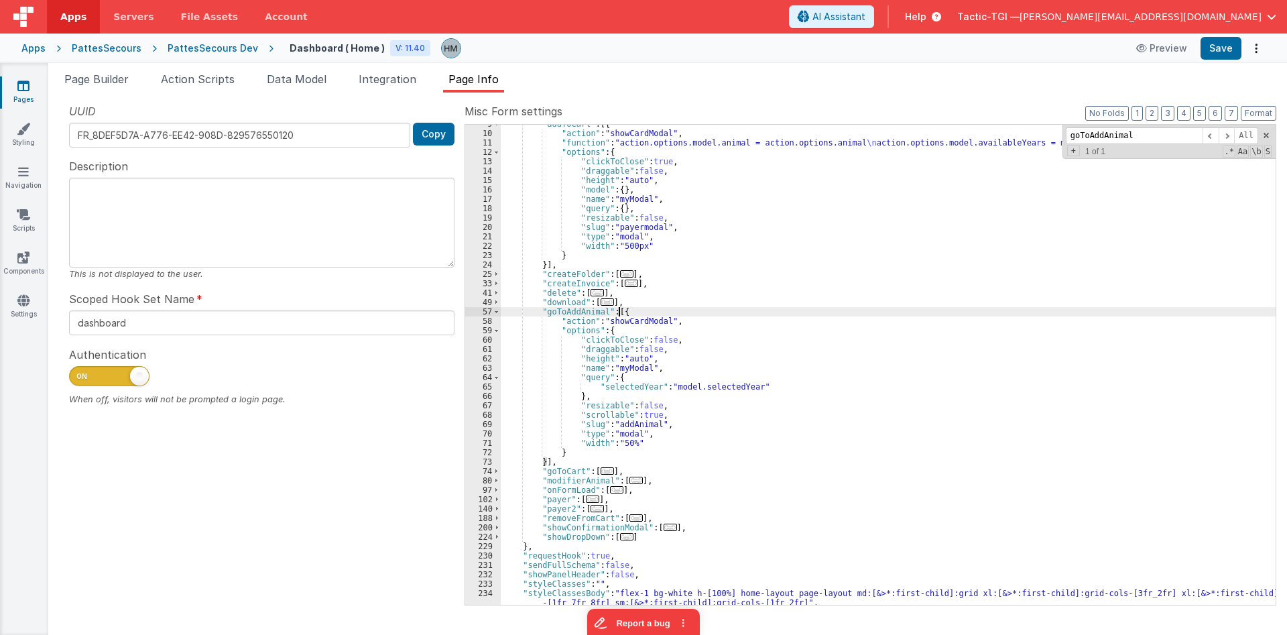
scroll to position [80, 0]
click at [607, 468] on span "..." at bounding box center [606, 470] width 13 height 7
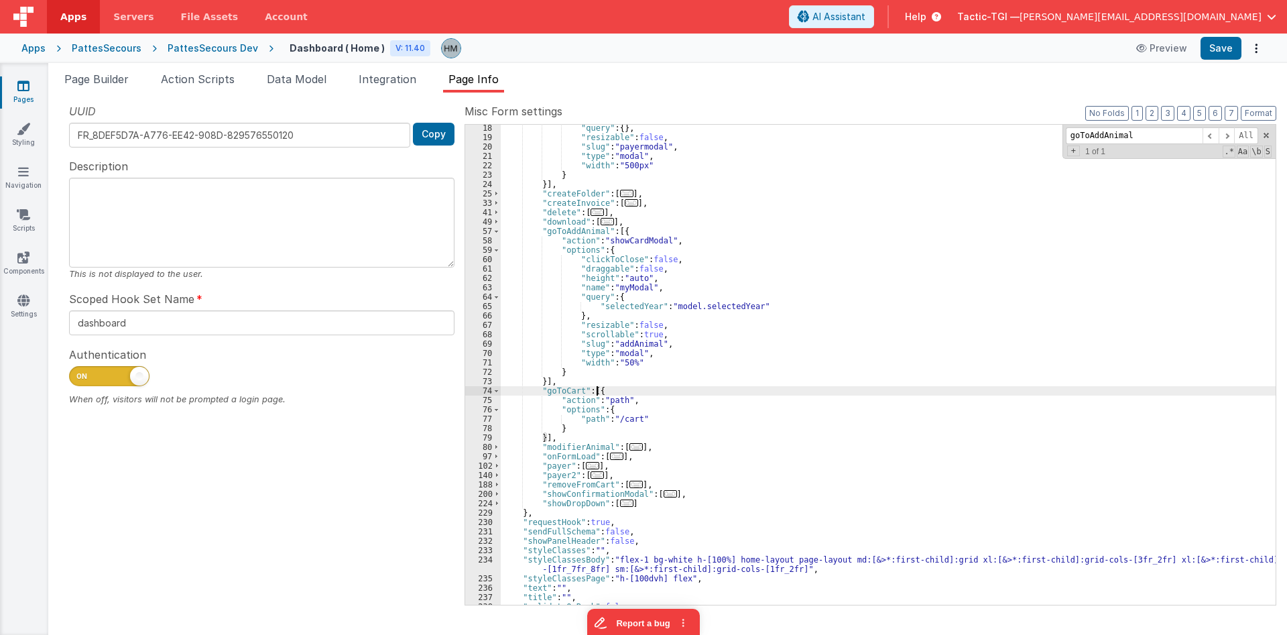
scroll to position [177, 0]
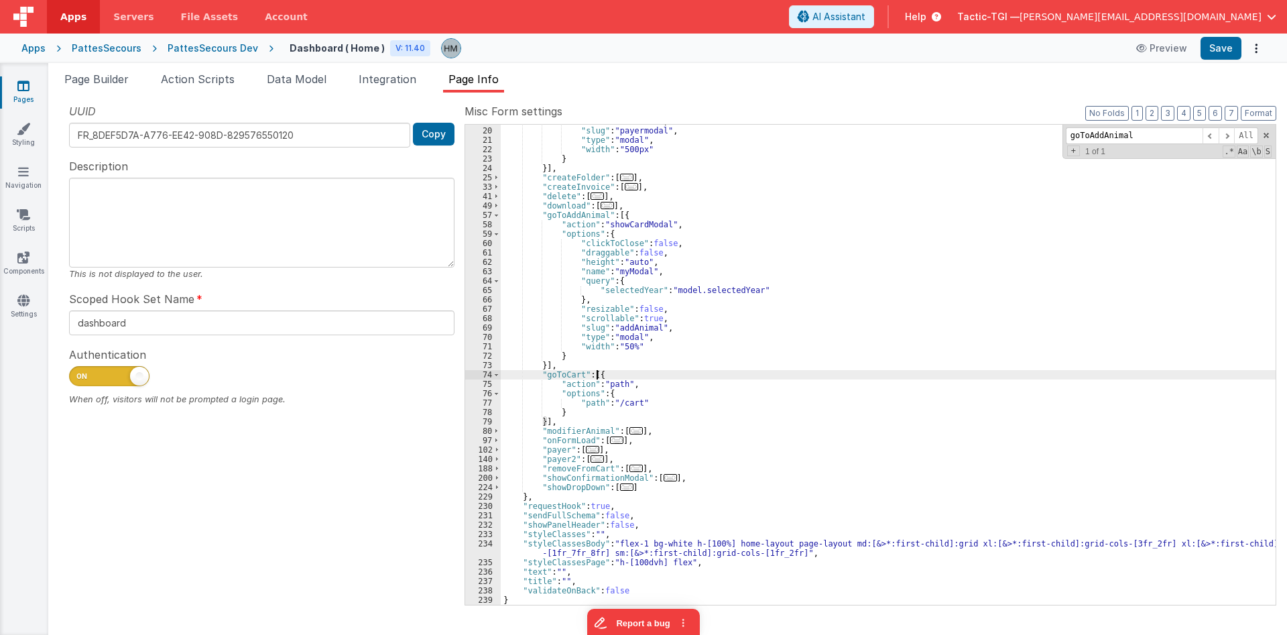
click at [591, 452] on span "..." at bounding box center [592, 449] width 13 height 7
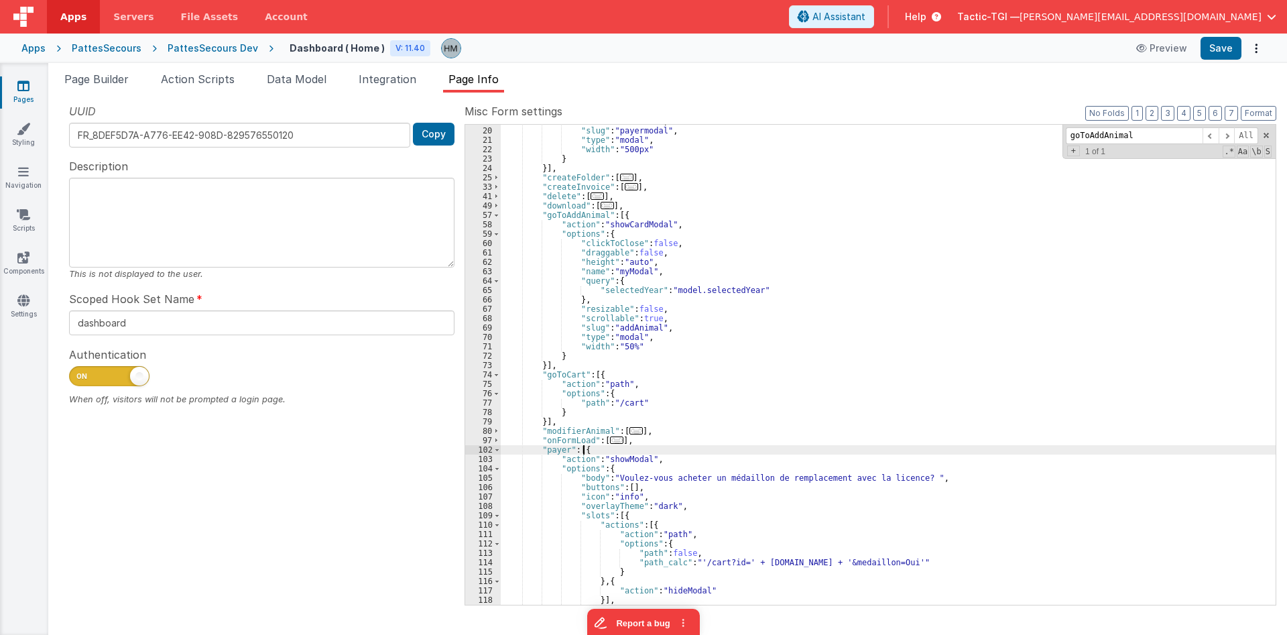
scroll to position [257, 0]
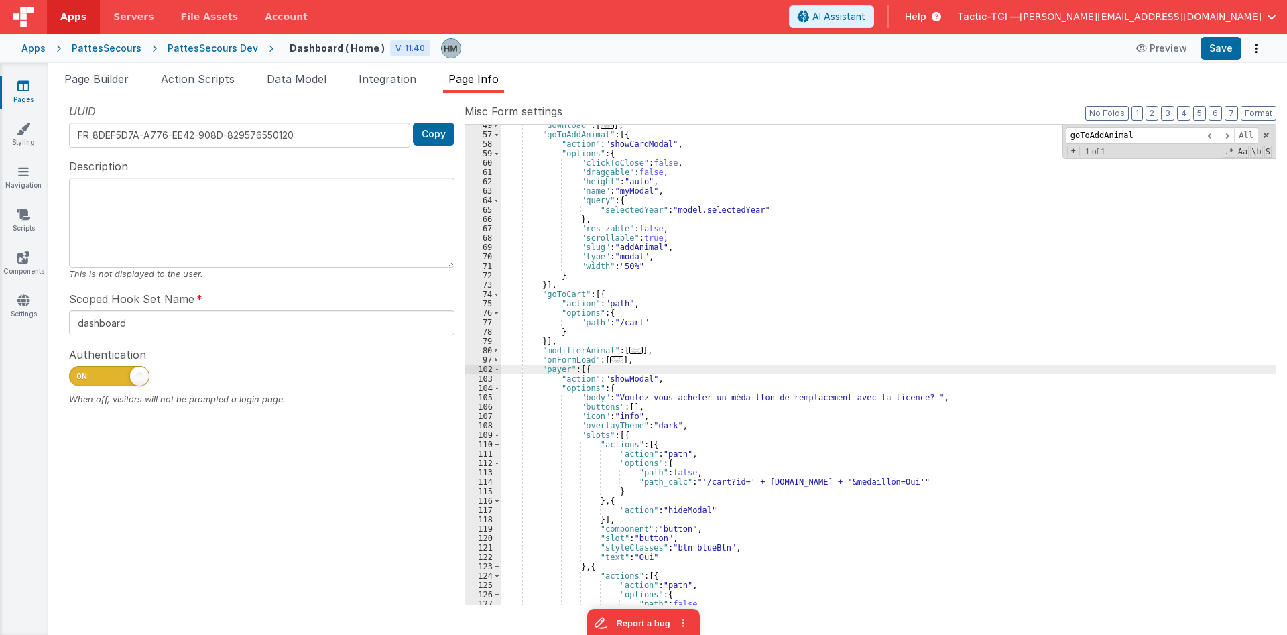
click at [559, 371] on div ""download" : [ ... ] , "goToAddAnimal" : [{ "action" : "showCardModal" , "optio…" at bounding box center [888, 370] width 775 height 499
click at [683, 320] on div ""download" : [ ... ] , "goToAddAnimal" : [{ "action" : "showCardModal" , "optio…" at bounding box center [888, 370] width 775 height 499
paste input "payer"
click at [495, 370] on span at bounding box center [496, 369] width 7 height 9
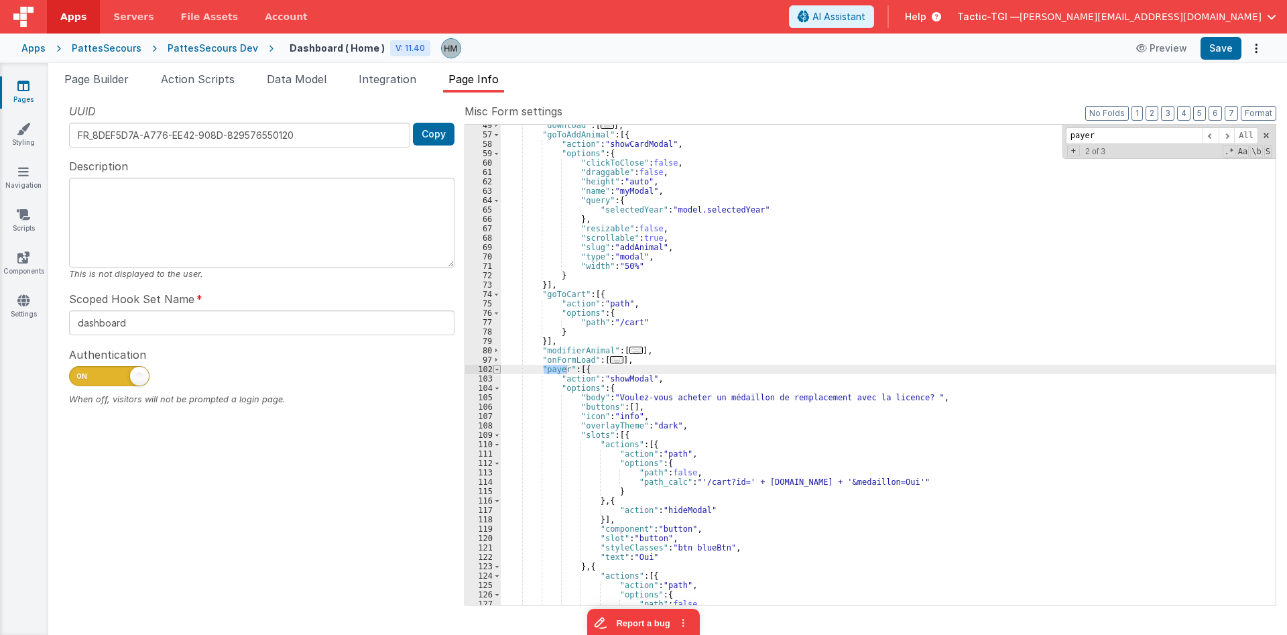
scroll to position [177, 0]
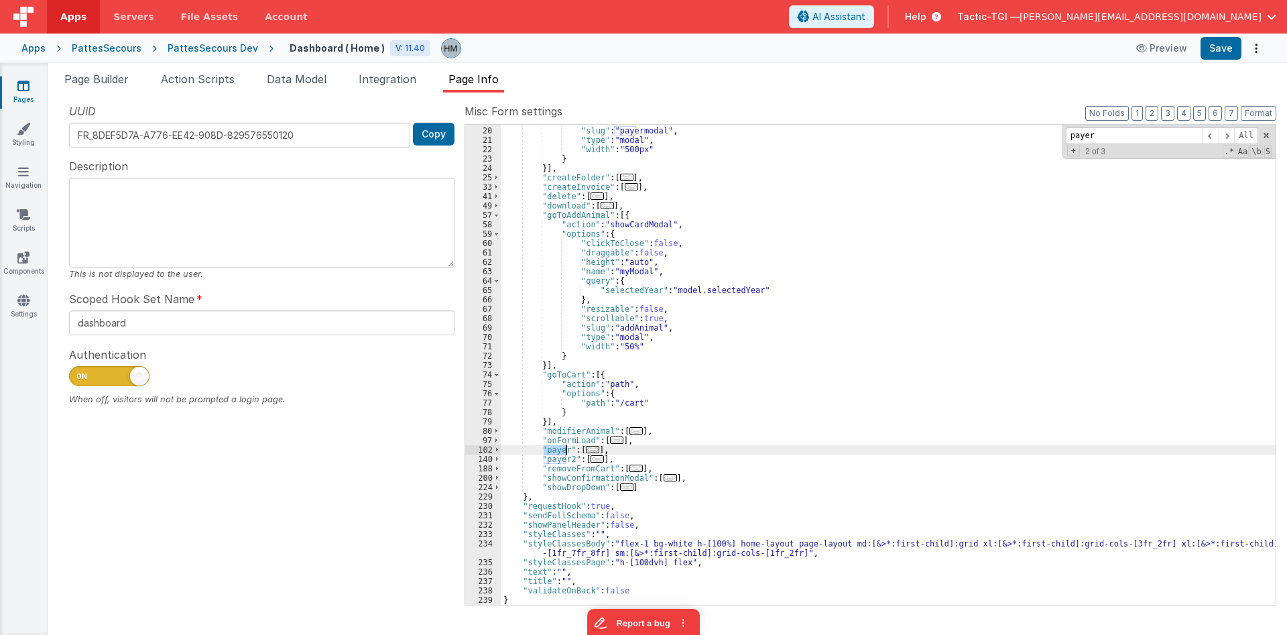
click at [564, 460] on div ""resizable" : false , "slug" : "payermodal" , "type" : "modal" , "width" : "500…" at bounding box center [888, 366] width 775 height 499
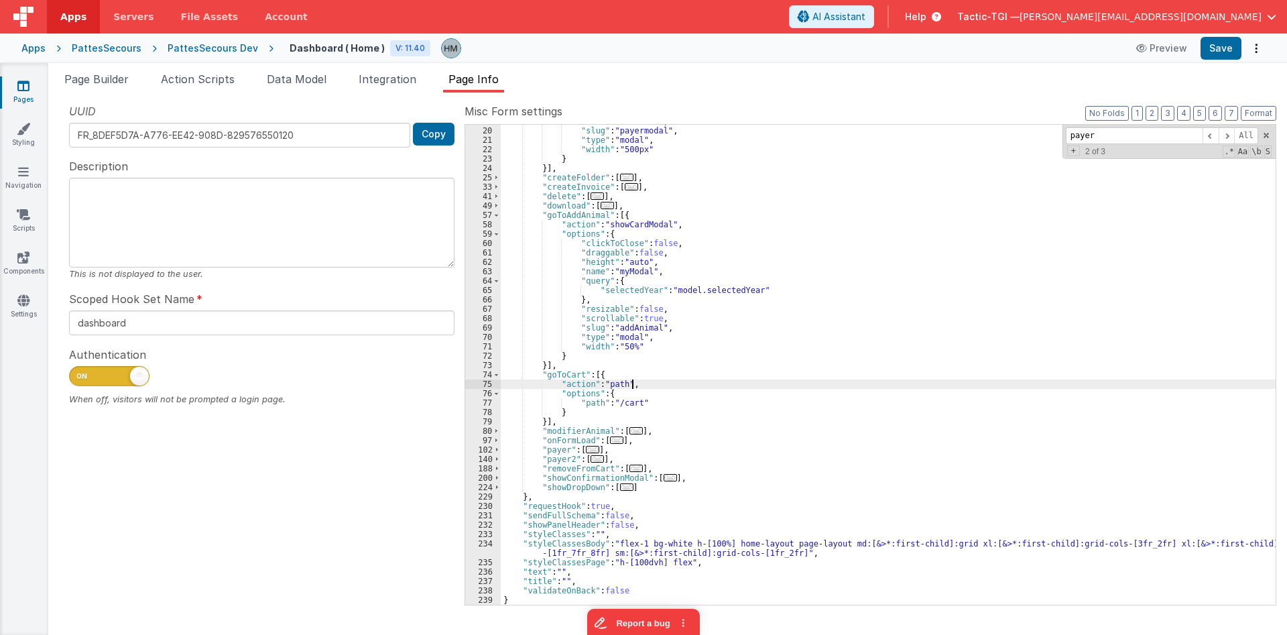
click at [708, 381] on div ""resizable" : false , "slug" : "payermodal" , "type" : "modal" , "width" : "500…" at bounding box center [888, 366] width 775 height 499
paste input "2"
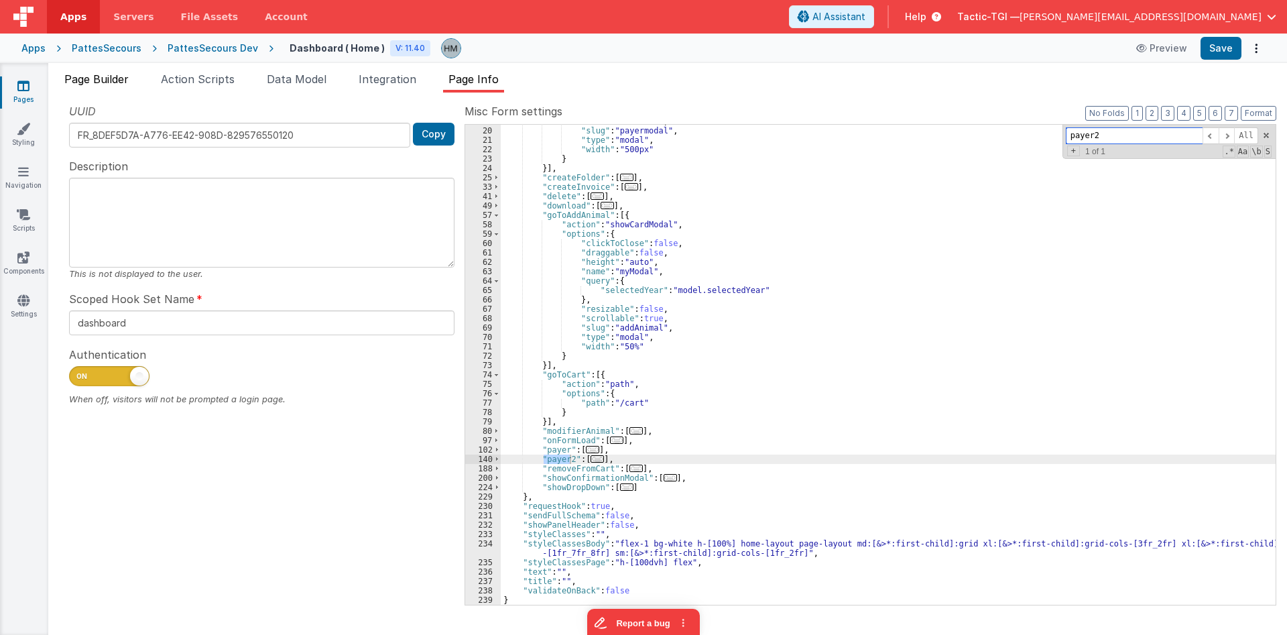
type input "payer2"
click at [91, 79] on span "Page Builder" at bounding box center [96, 78] width 64 height 13
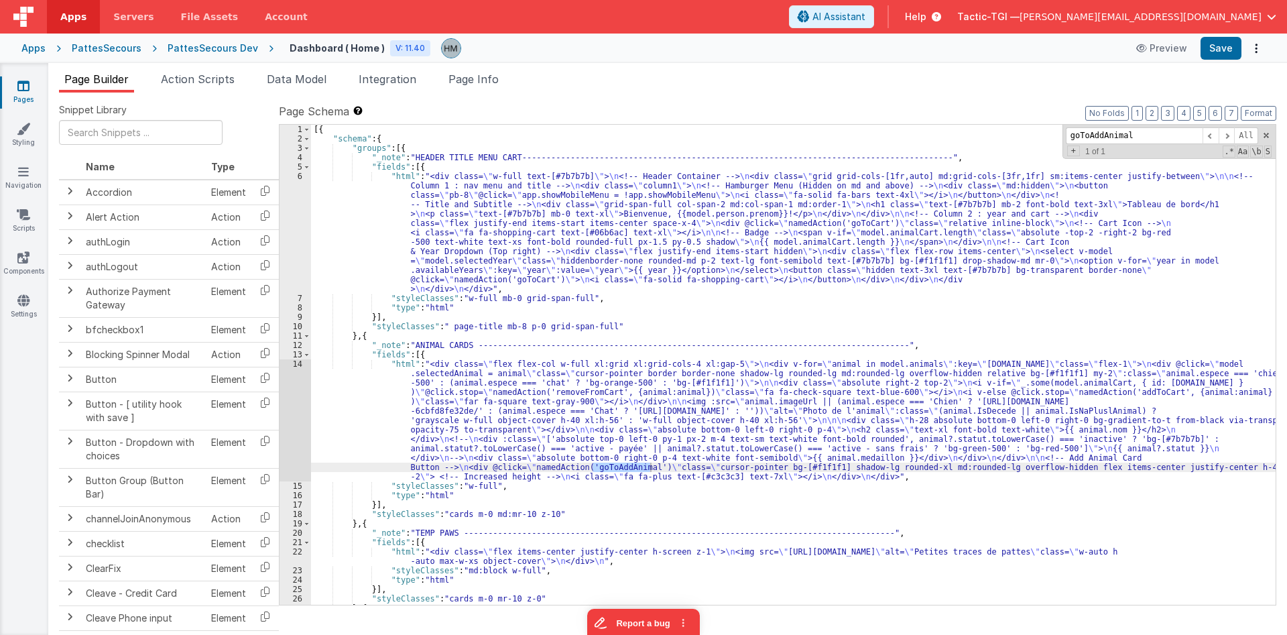
click at [466, 214] on div "[{ "schema" : { "groups" : [{ "_note" : "HEADER TITLE MENU CART----------------…" at bounding box center [793, 374] width 964 height 499
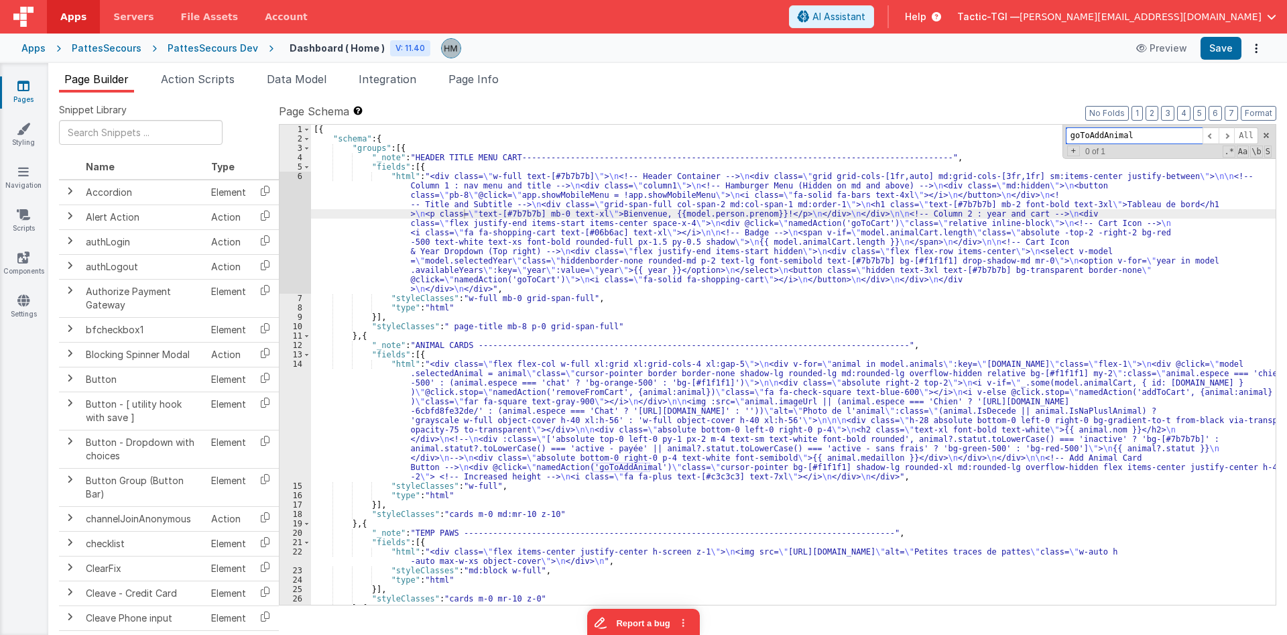
paste input "payer2"
type input "payer2"
click at [491, 86] on li "Page Info" at bounding box center [473, 81] width 61 height 21
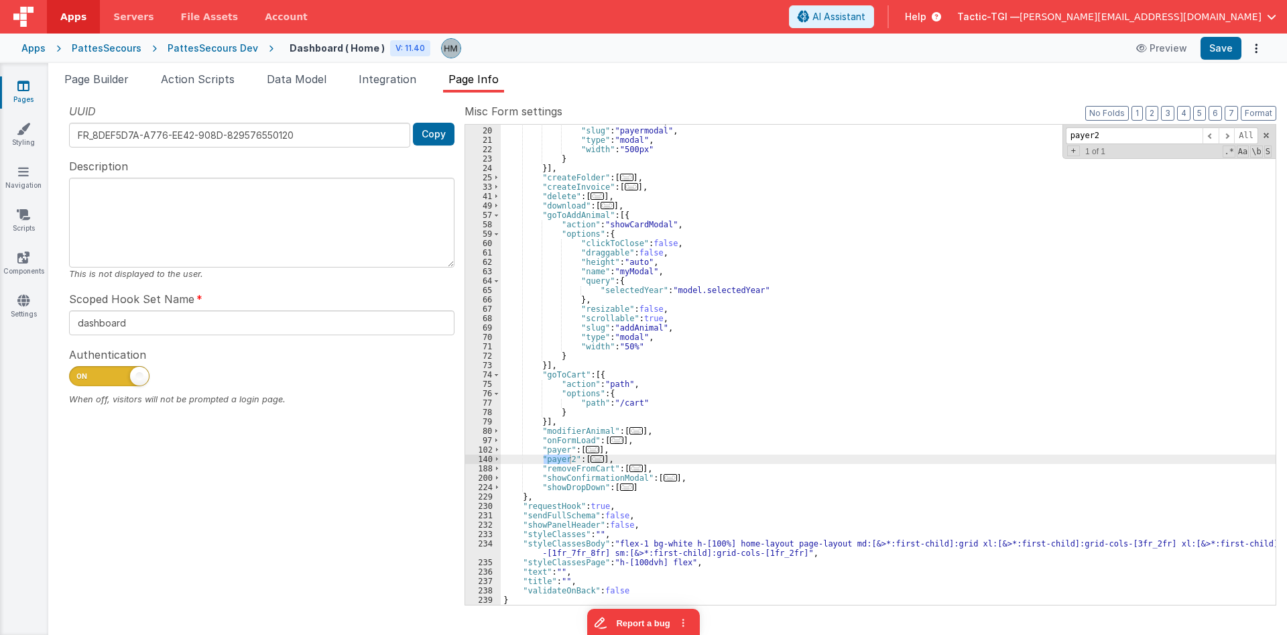
click at [486, 81] on span "Page Info" at bounding box center [473, 78] width 50 height 13
click at [560, 457] on div ""resizable" : false , "slug" : "payermodal" , "type" : "modal" , "width" : "500…" at bounding box center [888, 365] width 775 height 480
click at [560, 457] on div ""resizable" : false , "slug" : "payermodal" , "type" : "modal" , "width" : "500…" at bounding box center [888, 366] width 775 height 499
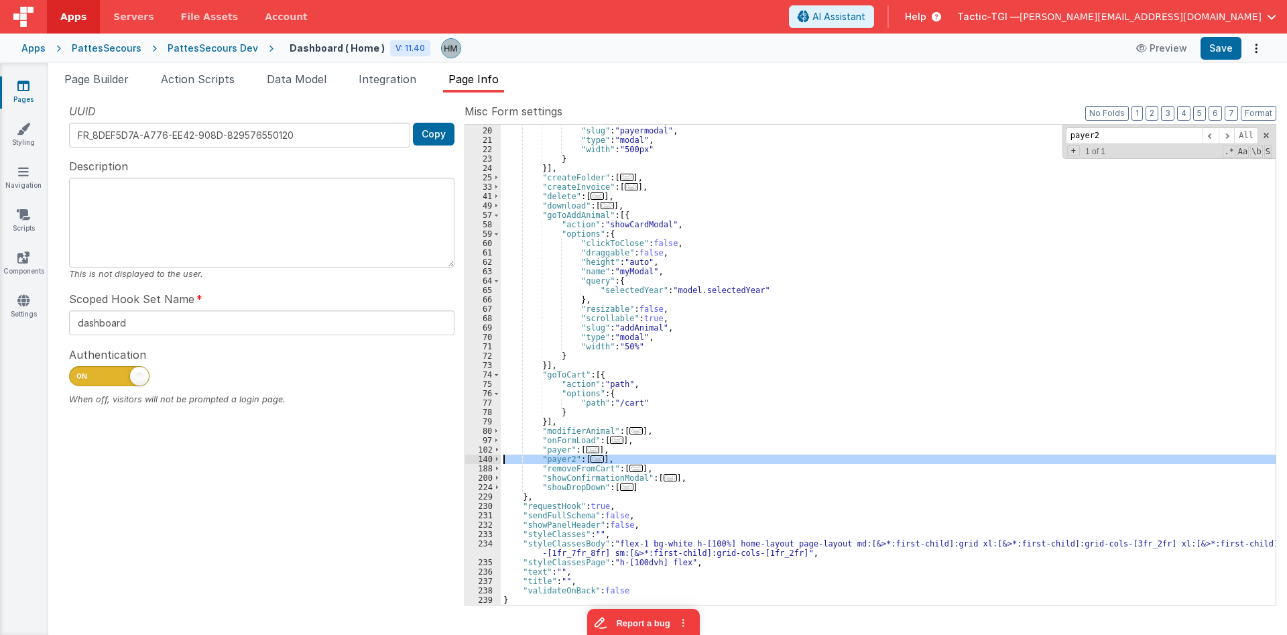
click at [560, 457] on div ""resizable" : false , "slug" : "payermodal" , "type" : "modal" , "width" : "500…" at bounding box center [888, 366] width 775 height 499
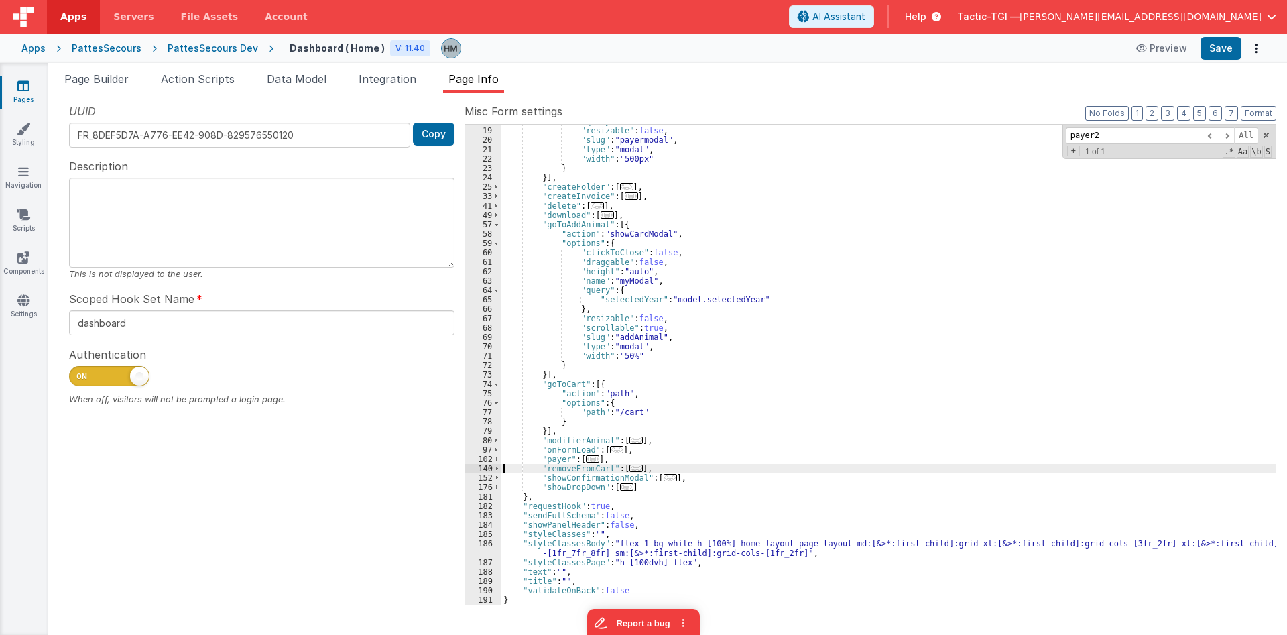
scroll to position [168, 0]
click at [564, 454] on div ""query" : { } , "resizable" : false , "slug" : "payermodal" , "type" : "modal" …" at bounding box center [888, 366] width 775 height 499
click at [559, 456] on div ""query" : { } , "resizable" : false , "slug" : "payermodal" , "type" : "modal" …" at bounding box center [888, 366] width 775 height 499
click at [737, 379] on div ""query" : { } , "resizable" : false , "slug" : "payermodal" , "type" : "modal" …" at bounding box center [888, 366] width 775 height 499
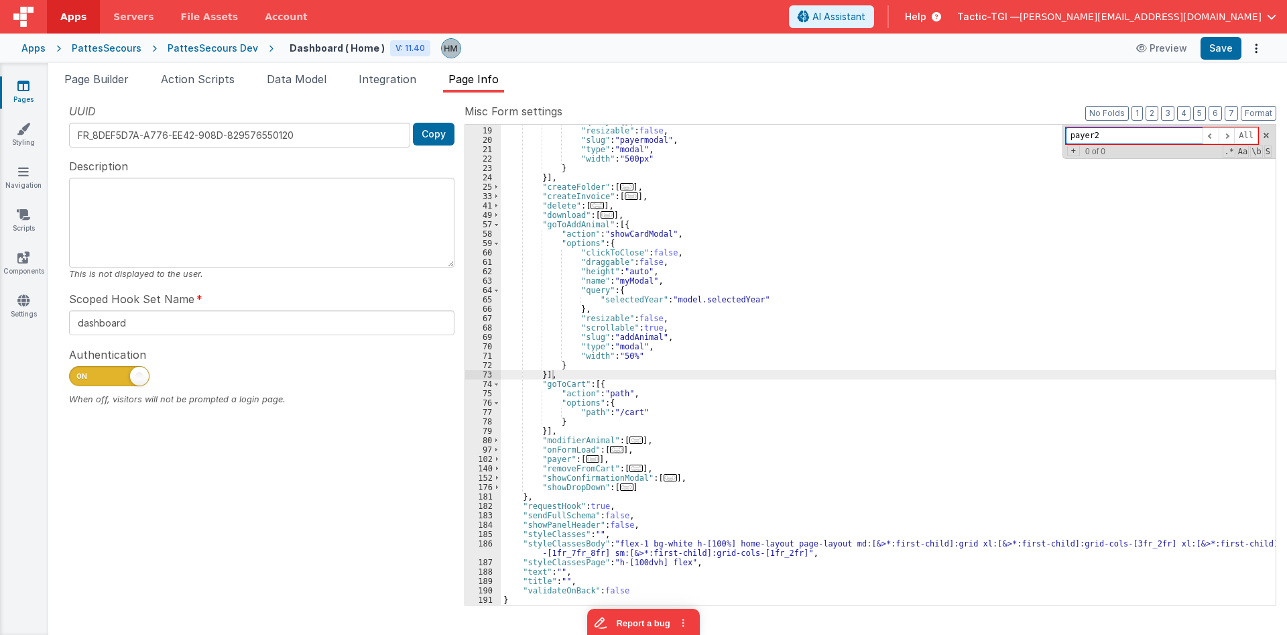
paste input
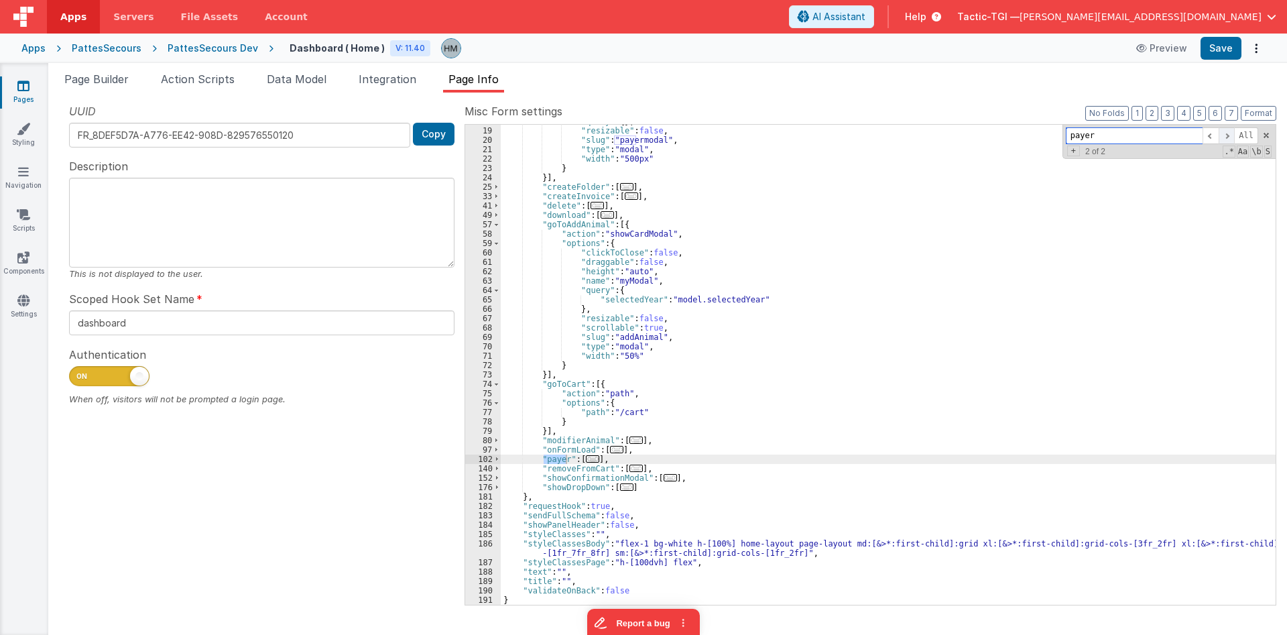
type input "payer"
click at [1228, 132] on span at bounding box center [1226, 135] width 16 height 17
click at [129, 86] on li "Page Builder" at bounding box center [96, 81] width 75 height 21
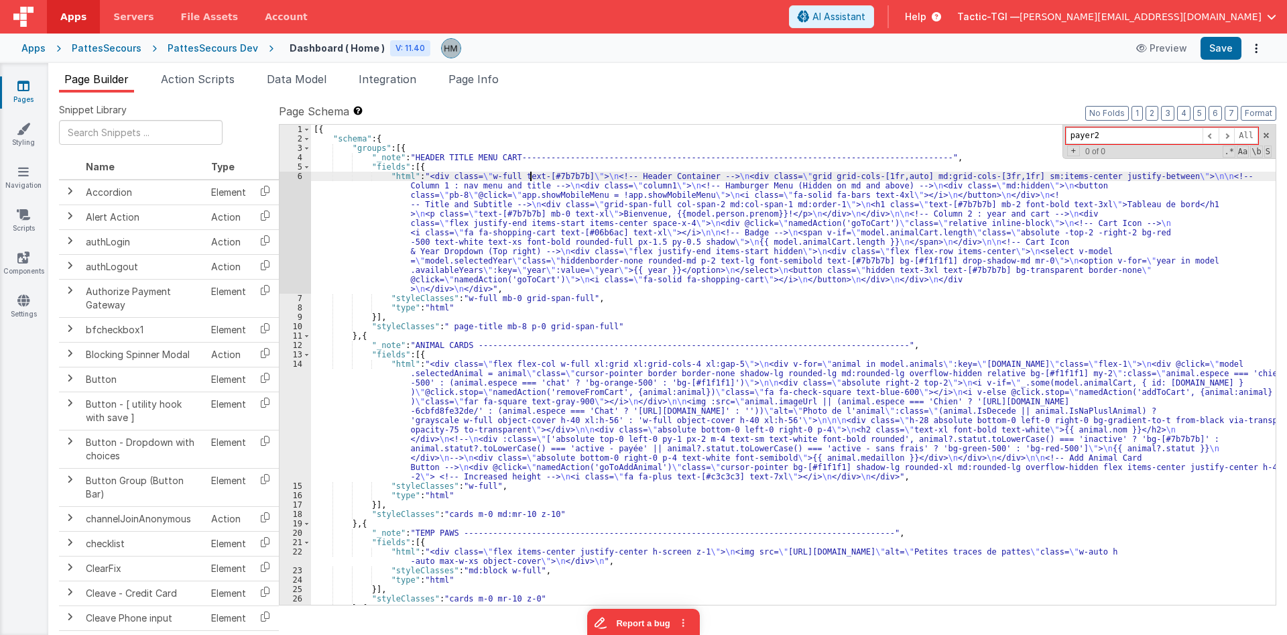
click at [531, 172] on div "[{ "schema" : { "groups" : [{ "_note" : "HEADER TITLE MENU CART----------------…" at bounding box center [793, 374] width 964 height 499
paste input
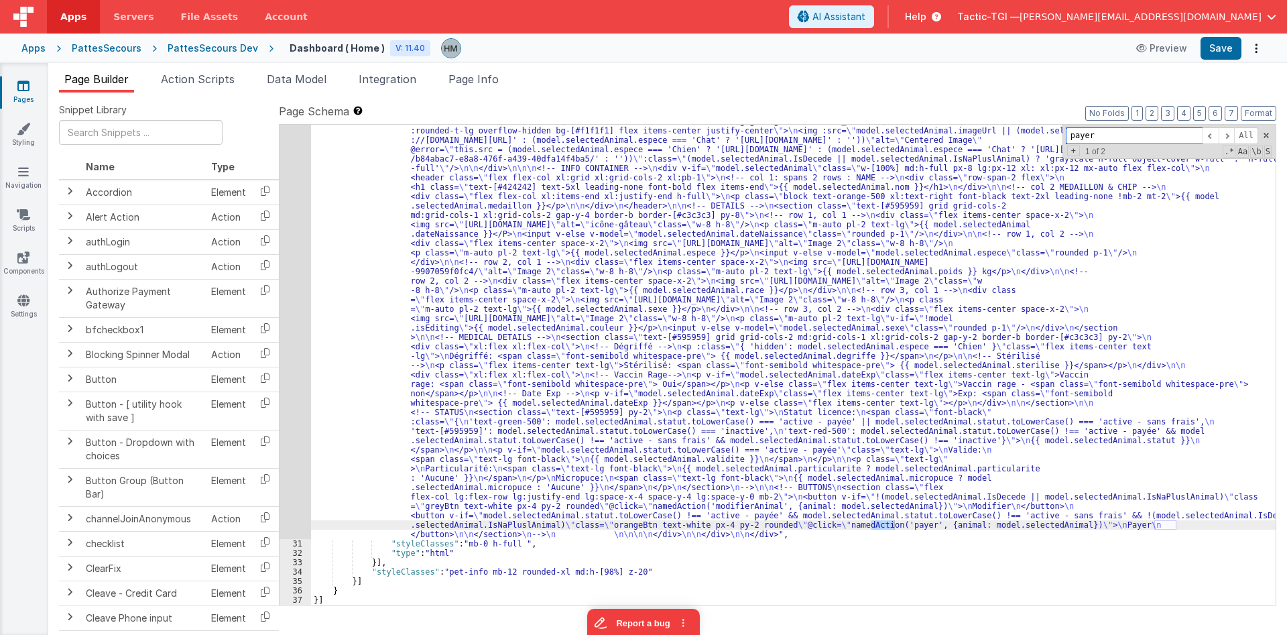
scroll to position [562, 0]
click at [1232, 135] on span at bounding box center [1226, 135] width 16 height 17
click at [473, 79] on span "Page Info" at bounding box center [473, 78] width 50 height 13
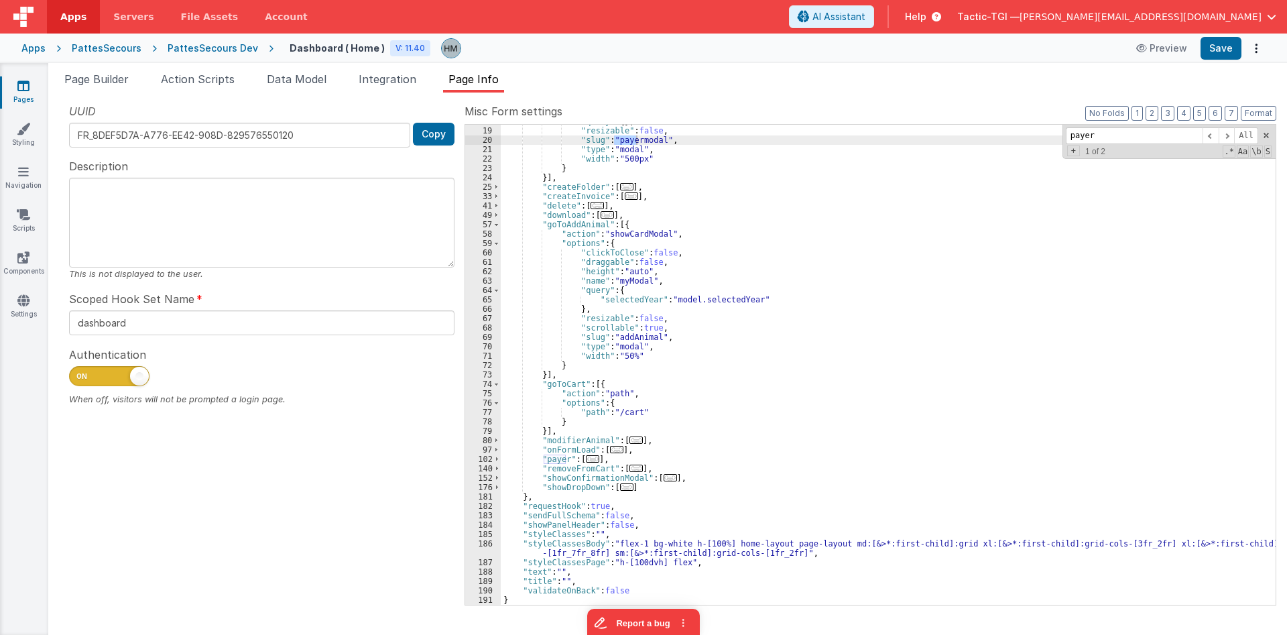
scroll to position [7, 0]
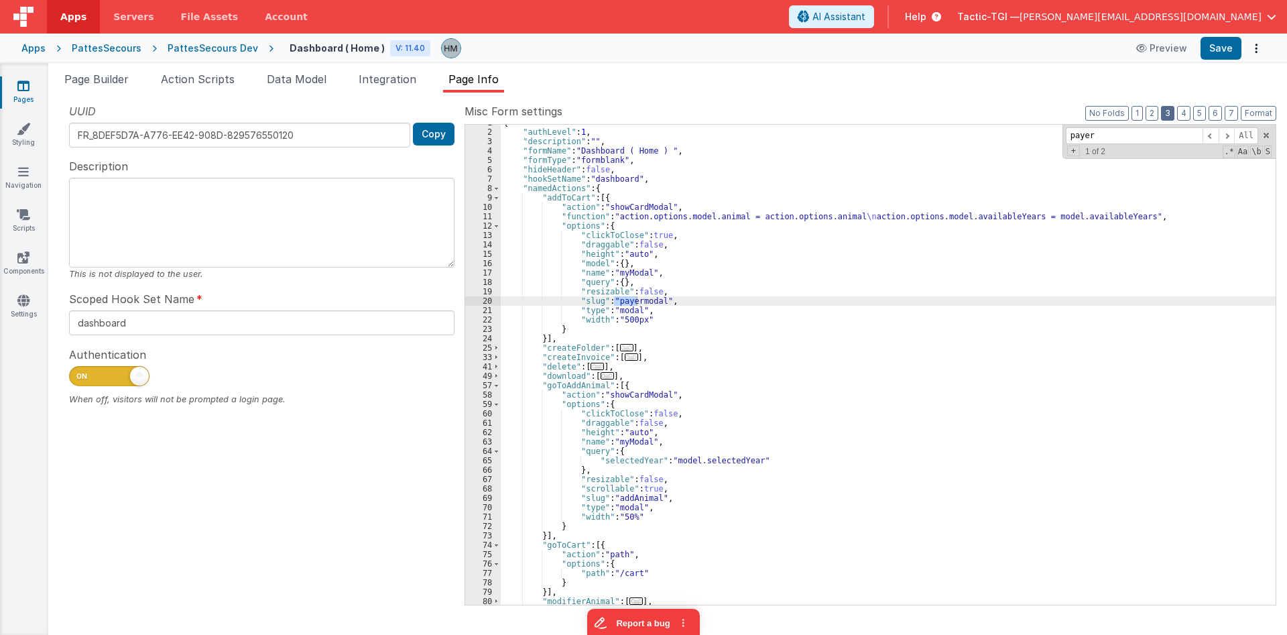
click at [1174, 109] on button "3" at bounding box center [1167, 113] width 13 height 15
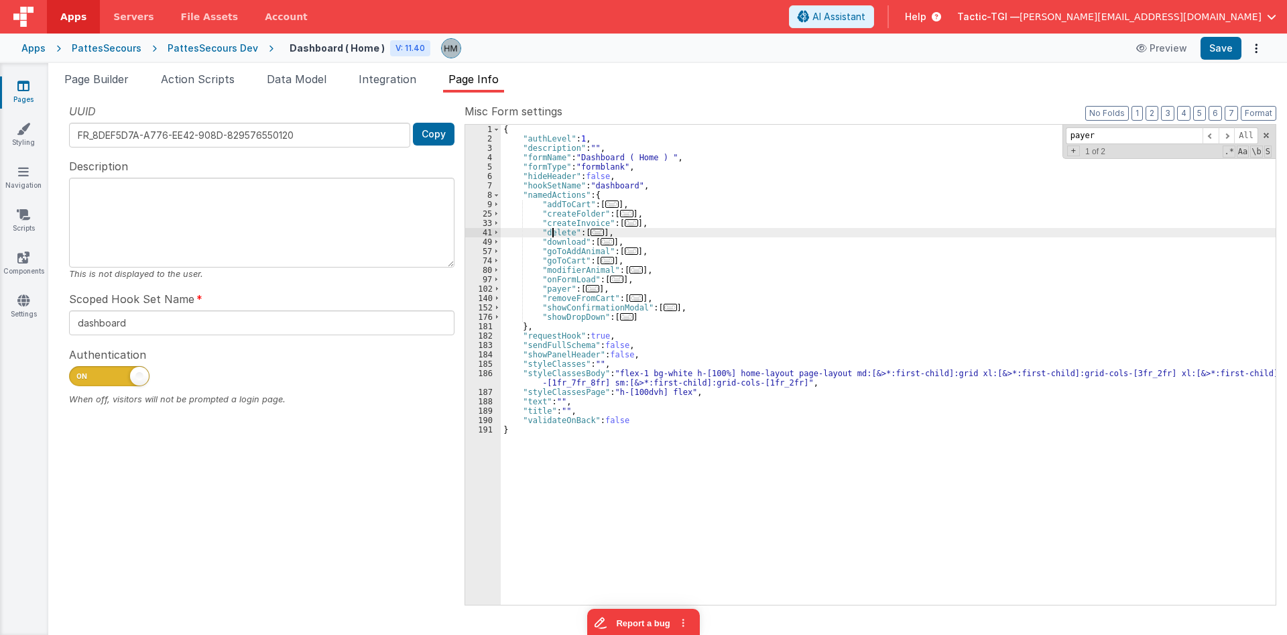
click at [552, 233] on div "{ "authLevel" : 1 , "description" : "" , "formName" : "Dashboard ( Home ) " , "…" at bounding box center [888, 374] width 775 height 499
click at [557, 231] on div "{ "authLevel" : 1 , "description" : "" , "formName" : "Dashboard ( Home ) " , "…" at bounding box center [888, 374] width 775 height 499
click at [590, 230] on span "..." at bounding box center [596, 231] width 13 height 7
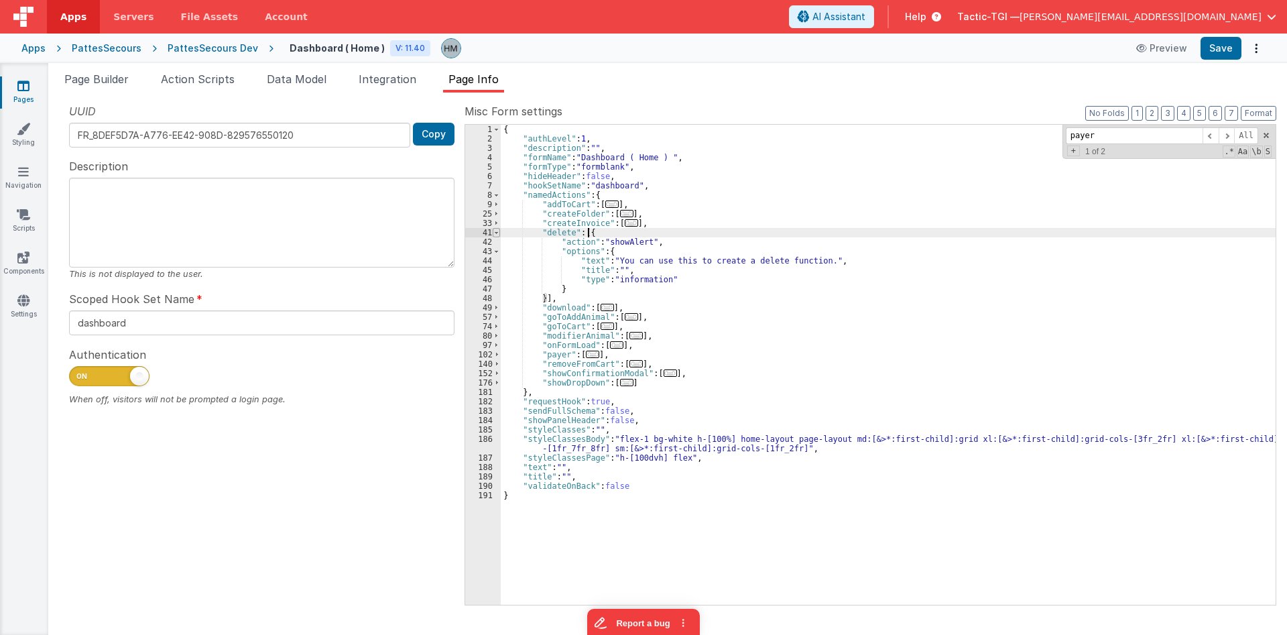
click at [496, 233] on span at bounding box center [496, 232] width 7 height 9
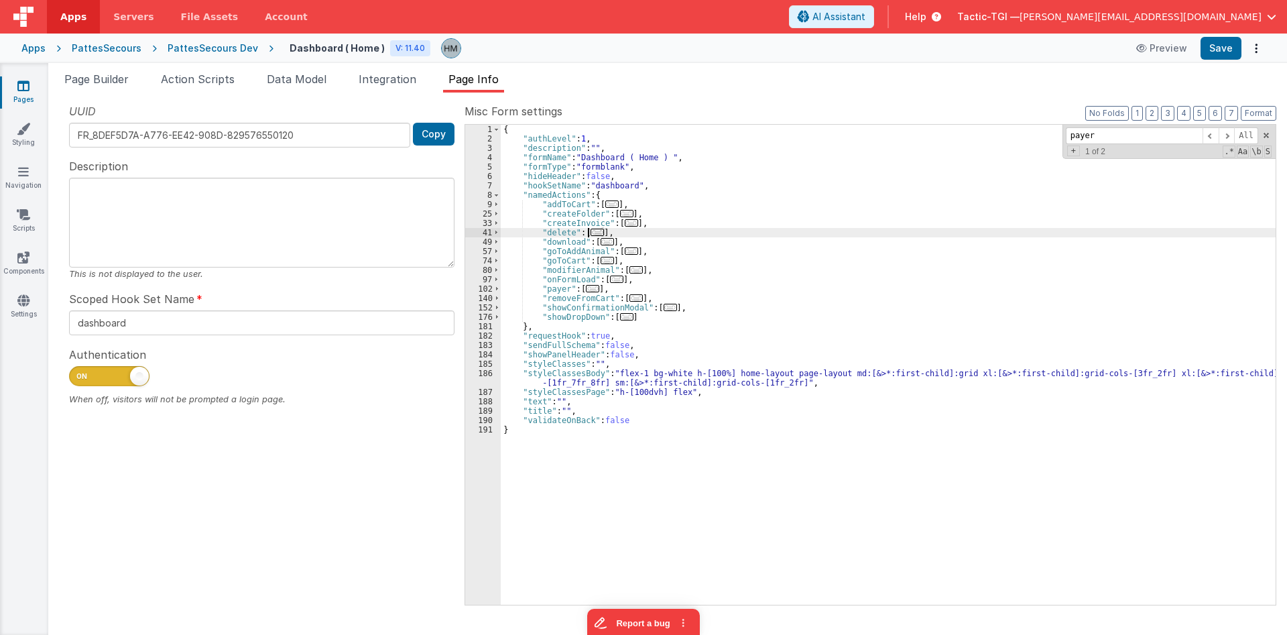
click at [557, 234] on div "{ "authLevel" : 1 , "description" : "" , "formName" : "Dashboard ( Home ) " , "…" at bounding box center [888, 374] width 775 height 499
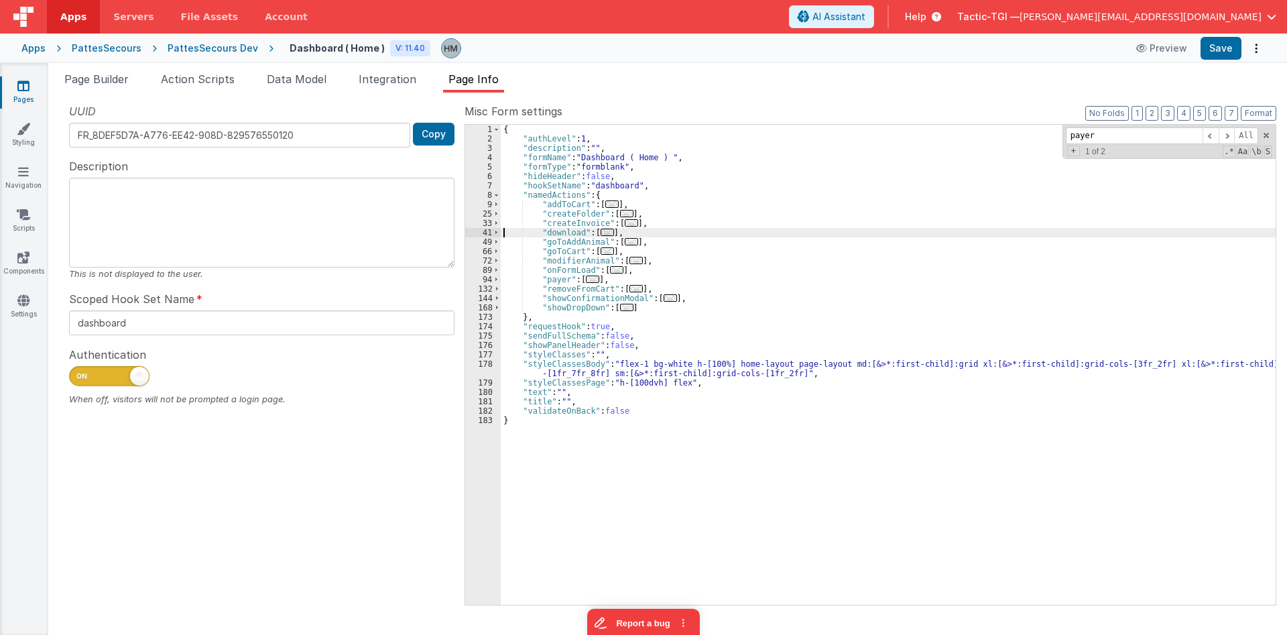
click at [629, 223] on span "..." at bounding box center [631, 222] width 13 height 7
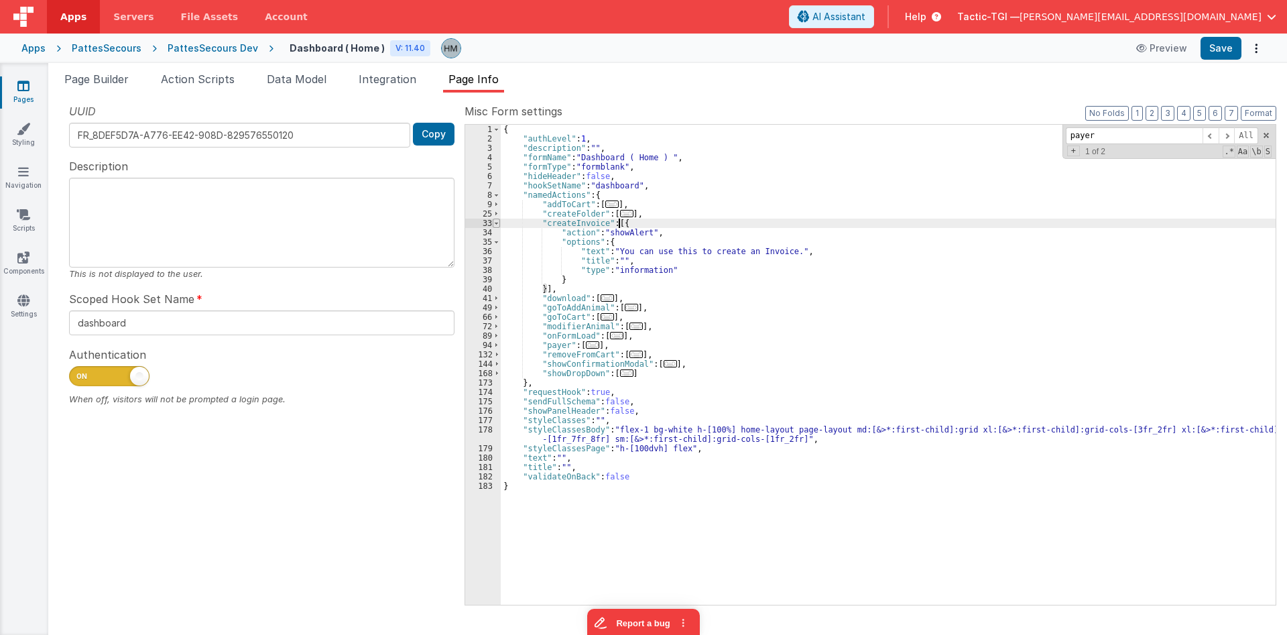
click at [493, 222] on span at bounding box center [496, 222] width 7 height 9
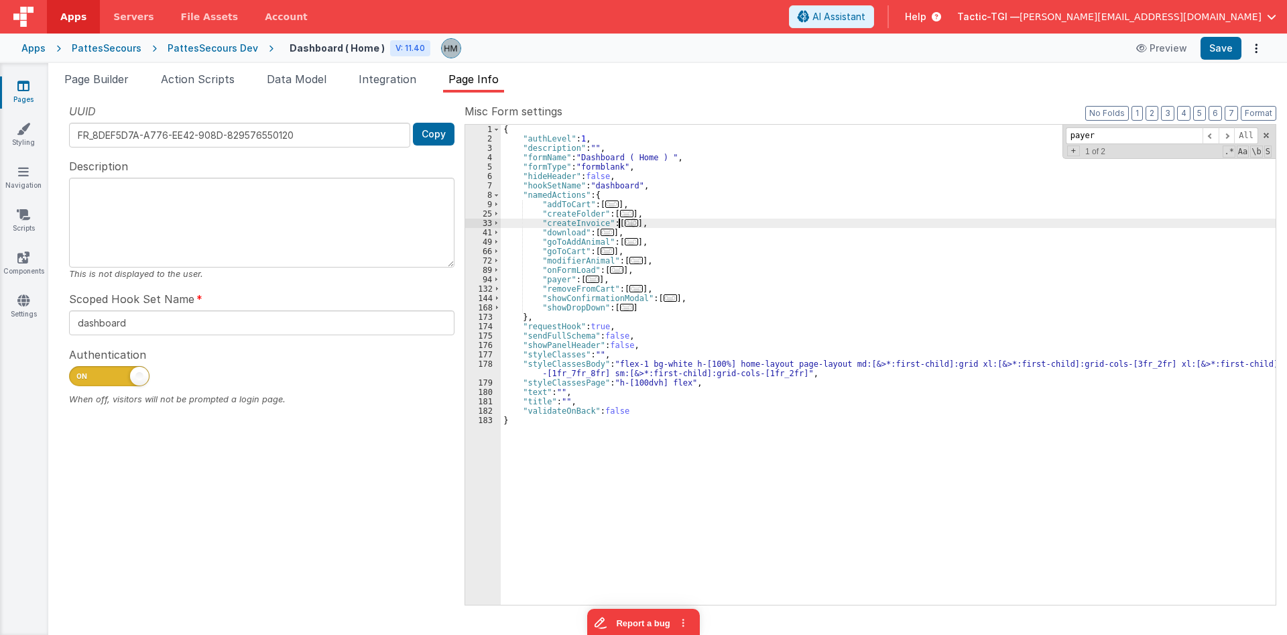
click at [568, 220] on div "{ "authLevel" : 1 , "description" : "" , "formName" : "Dashboard ( Home ) " , "…" at bounding box center [888, 374] width 775 height 499
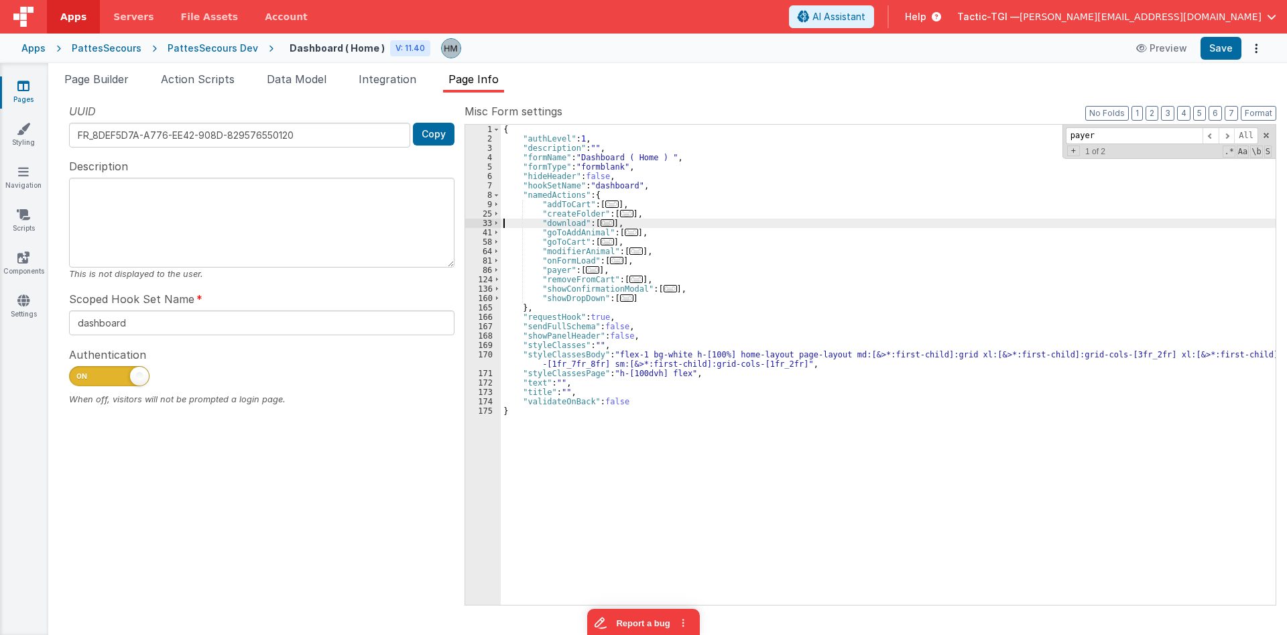
click at [620, 212] on span "..." at bounding box center [626, 213] width 13 height 7
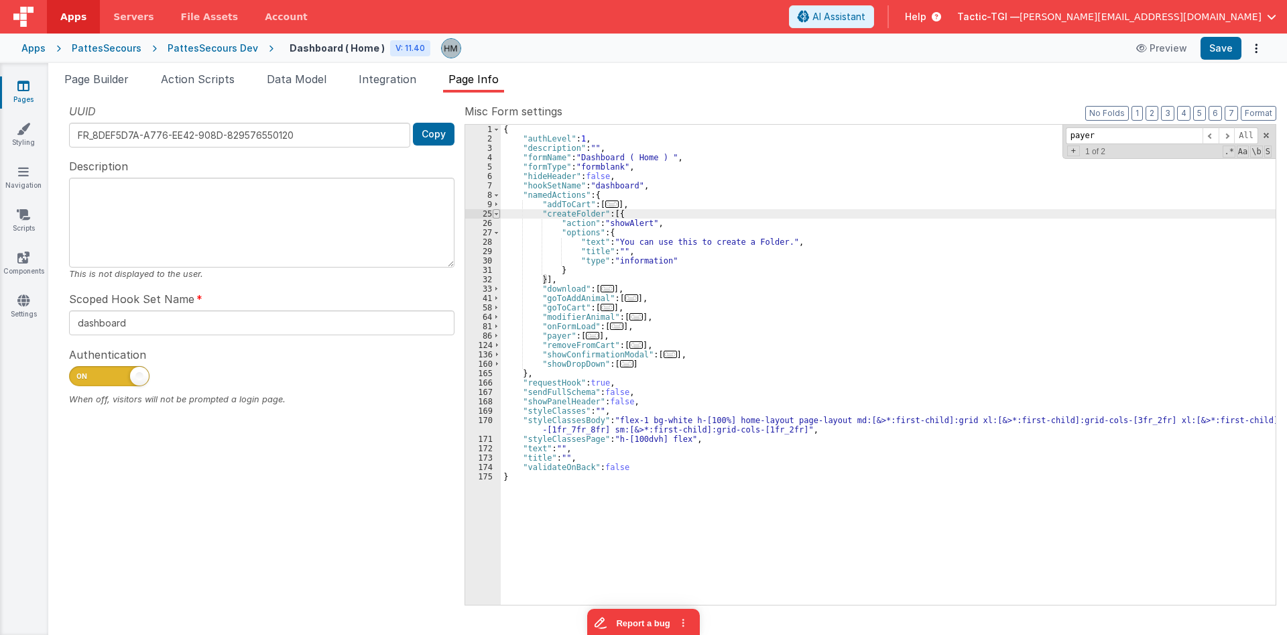
click at [497, 213] on span at bounding box center [496, 213] width 7 height 9
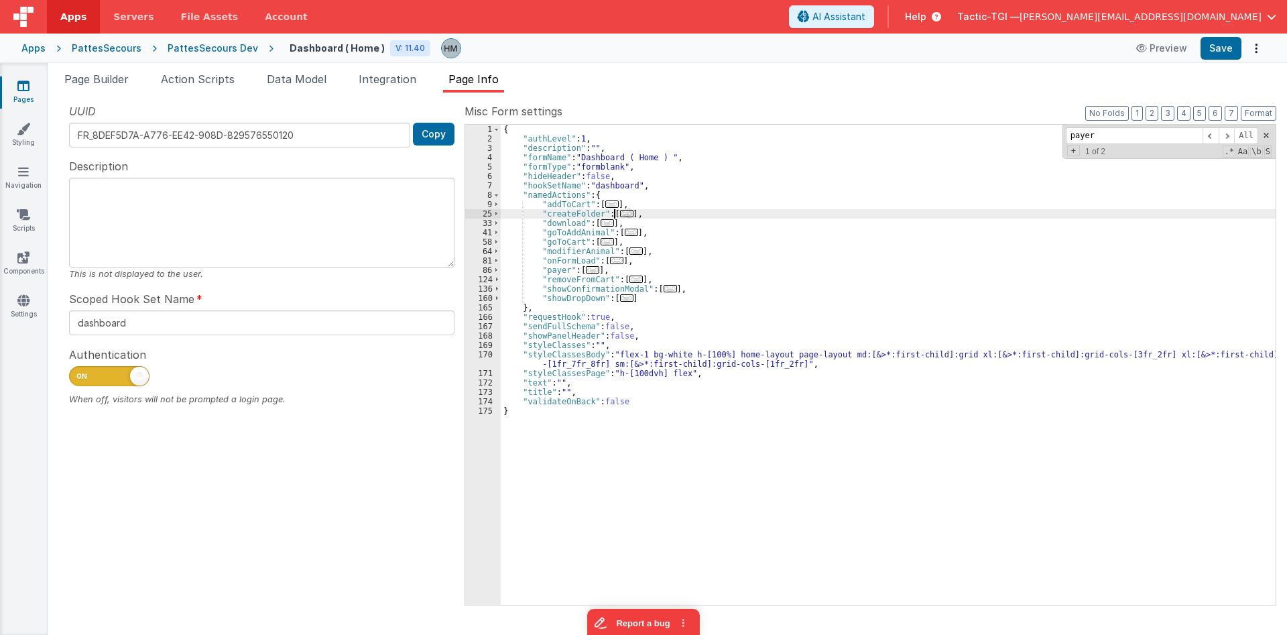
click at [566, 214] on div "{ "authLevel" : 1 , "description" : "" , "formName" : "Dashboard ( Home ) " , "…" at bounding box center [888, 374] width 775 height 499
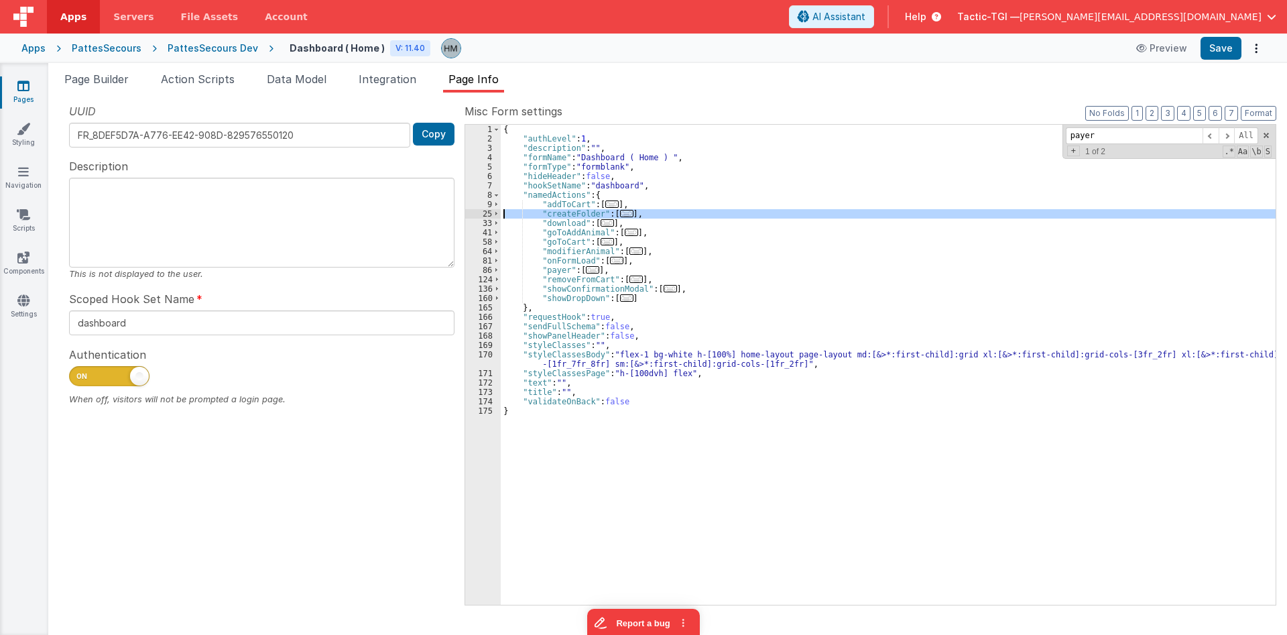
click at [566, 214] on div "{ "authLevel" : 1 , "description" : "" , "formName" : "Dashboard ( Home ) " , "…" at bounding box center [888, 374] width 775 height 499
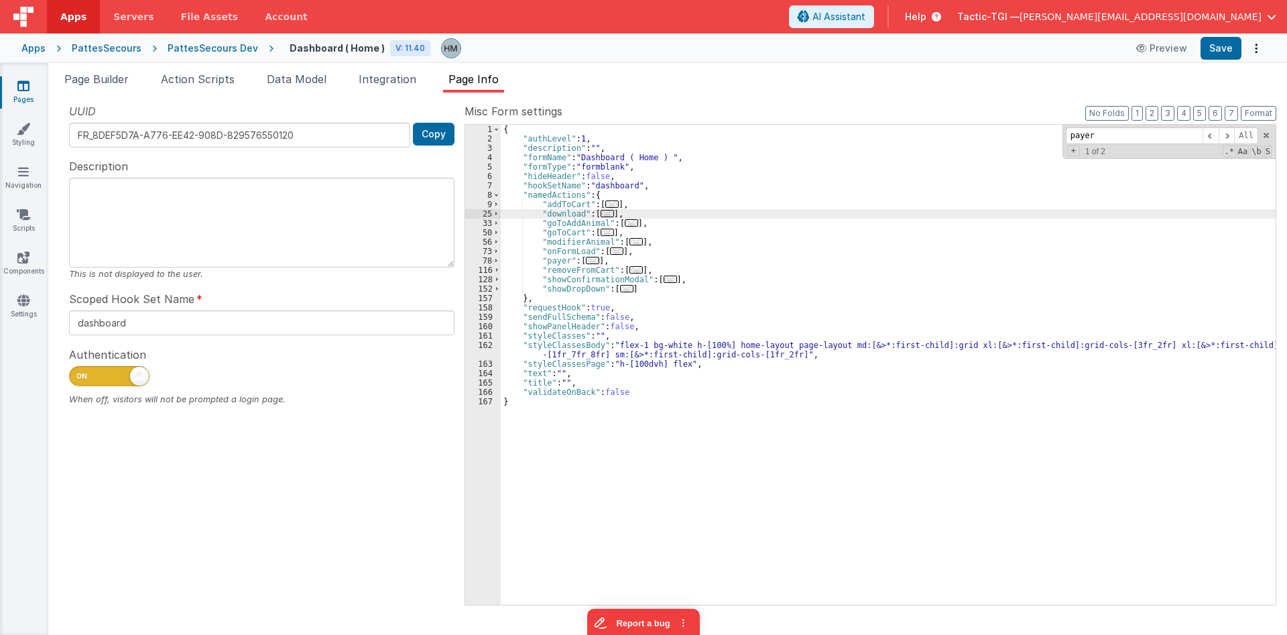
click at [560, 214] on div "{ "authLevel" : 1 , "description" : "" , "formName" : "Dashboard ( Home ) " , "…" at bounding box center [888, 374] width 775 height 499
click at [605, 214] on span "..." at bounding box center [606, 213] width 13 height 7
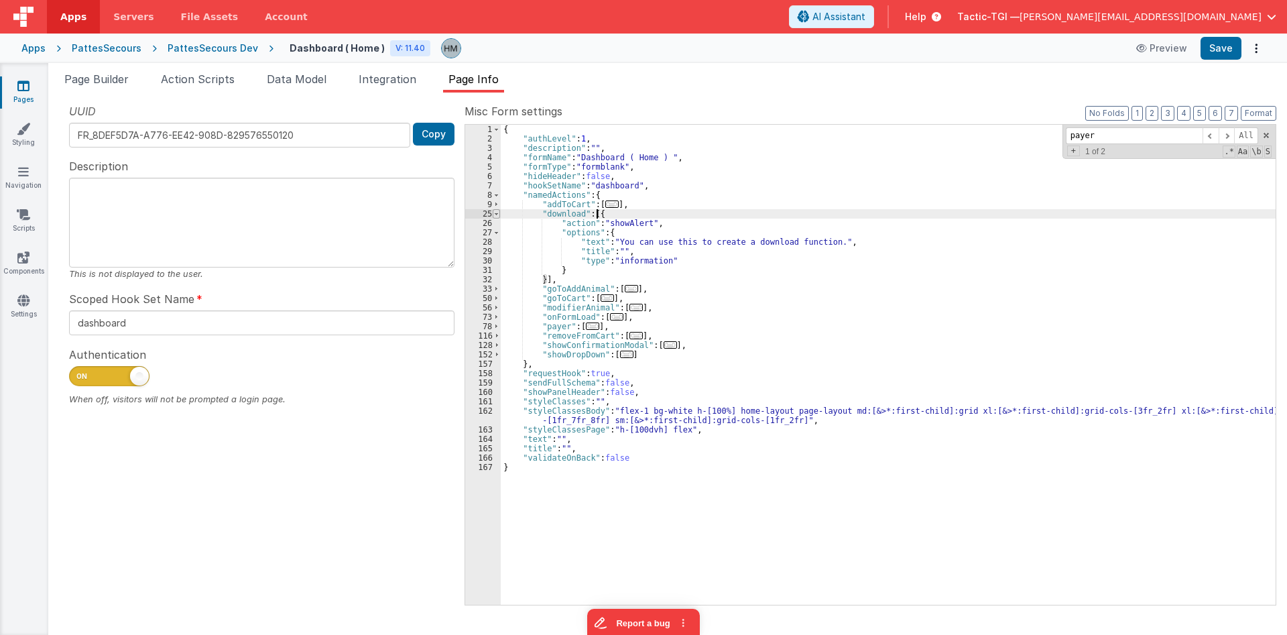
click at [497, 215] on span at bounding box center [496, 213] width 7 height 9
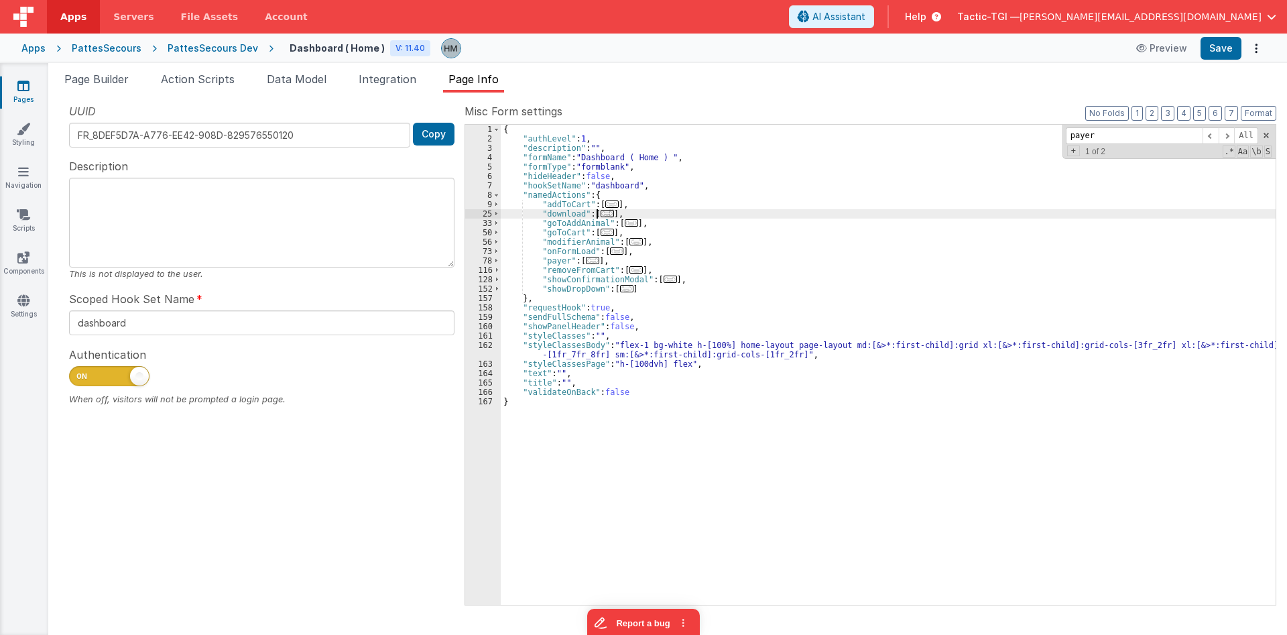
click at [561, 215] on div "{ "authLevel" : 1 , "description" : "" , "formName" : "Dashboard ( Home ) " , "…" at bounding box center [888, 374] width 775 height 499
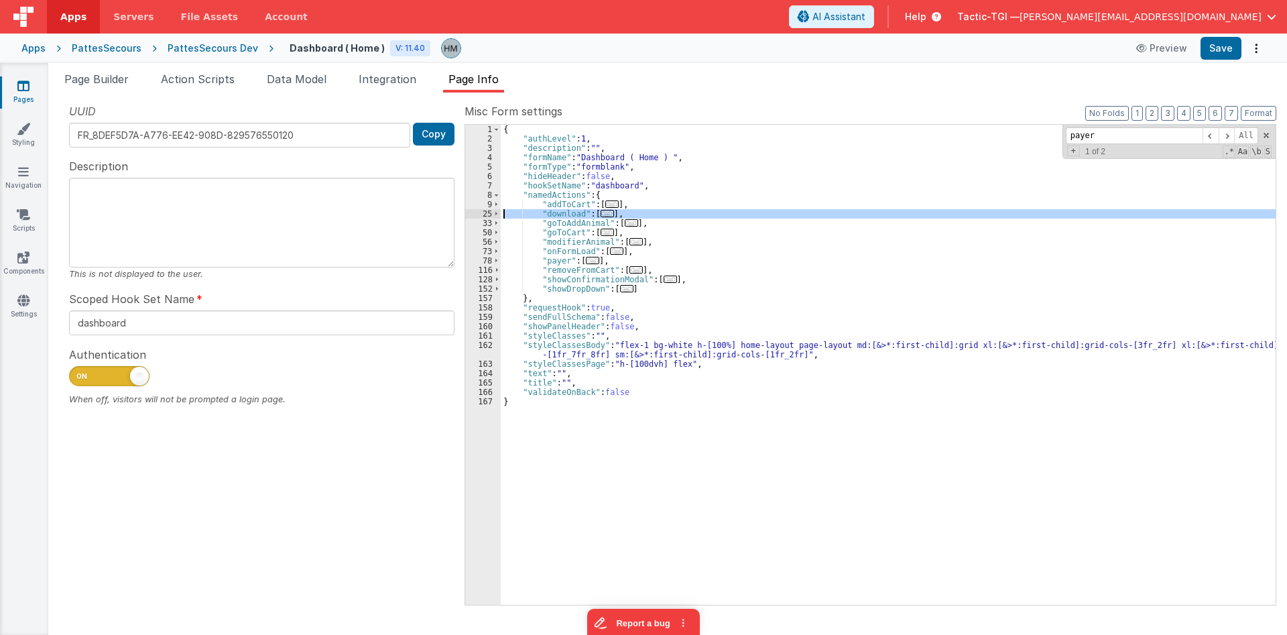
click at [561, 215] on div "{ "authLevel" : 1 , "description" : "" , "formName" : "Dashboard ( Home ) " , "…" at bounding box center [888, 374] width 775 height 499
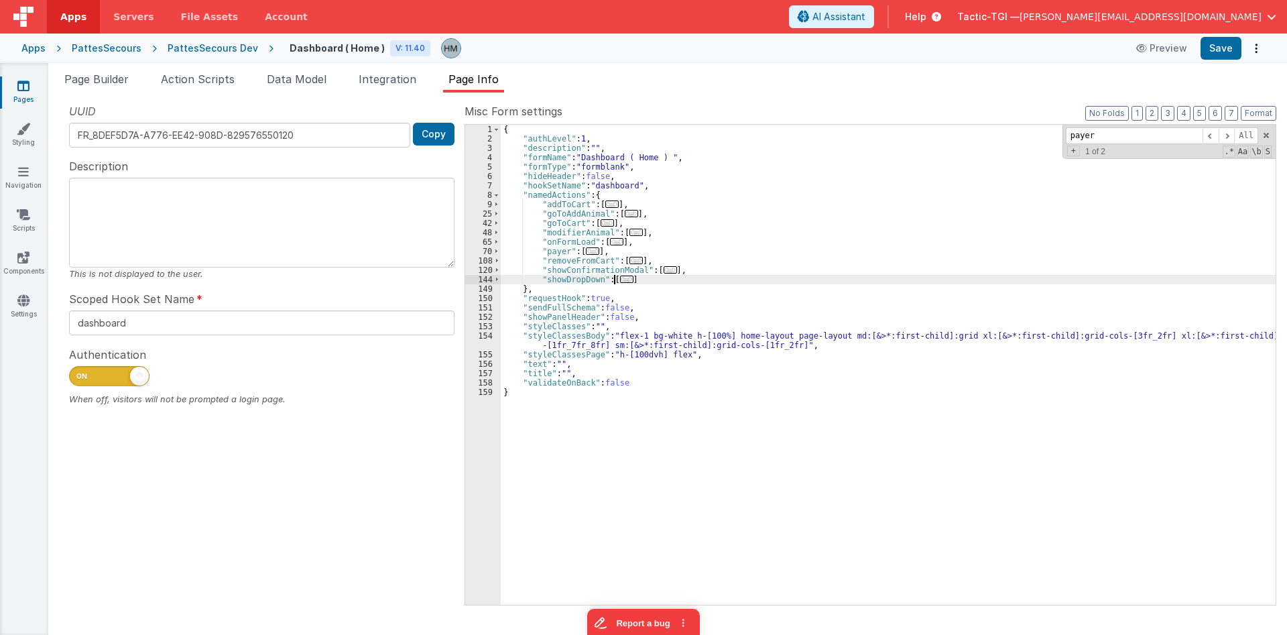
click at [620, 279] on span "..." at bounding box center [626, 278] width 13 height 7
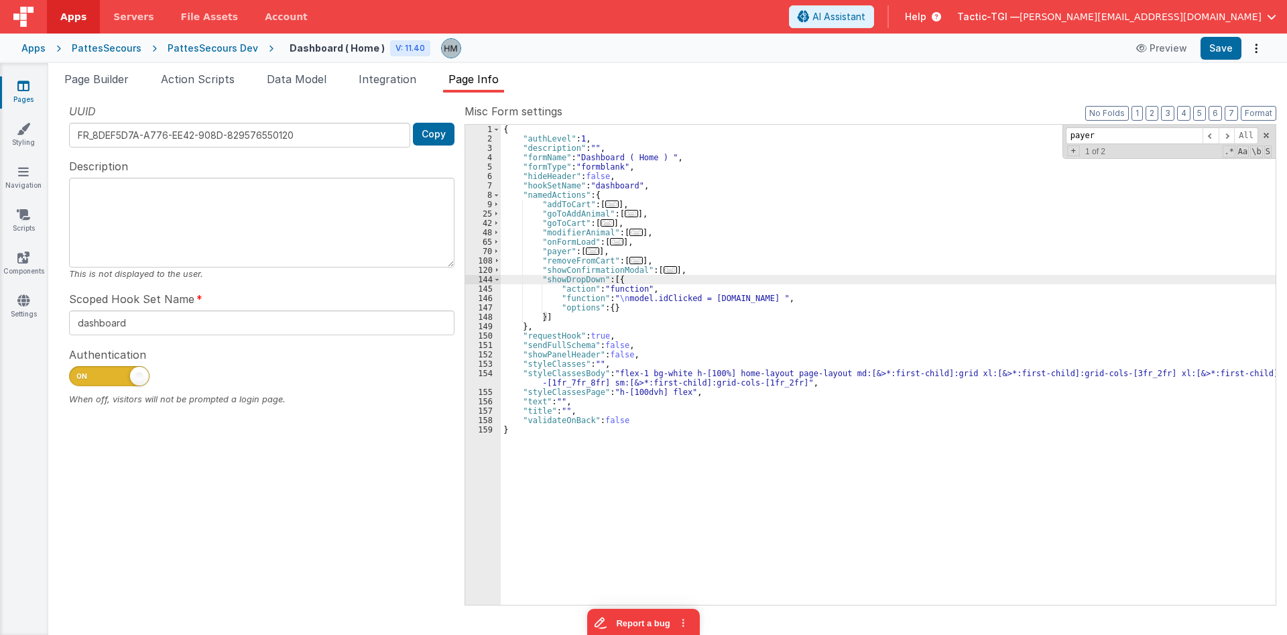
click at [667, 297] on div "{ "authLevel" : 1 , "description" : "" , "formName" : "Dashboard ( Home ) " , "…" at bounding box center [888, 374] width 775 height 499
click at [111, 86] on li "Page Builder" at bounding box center [96, 81] width 75 height 21
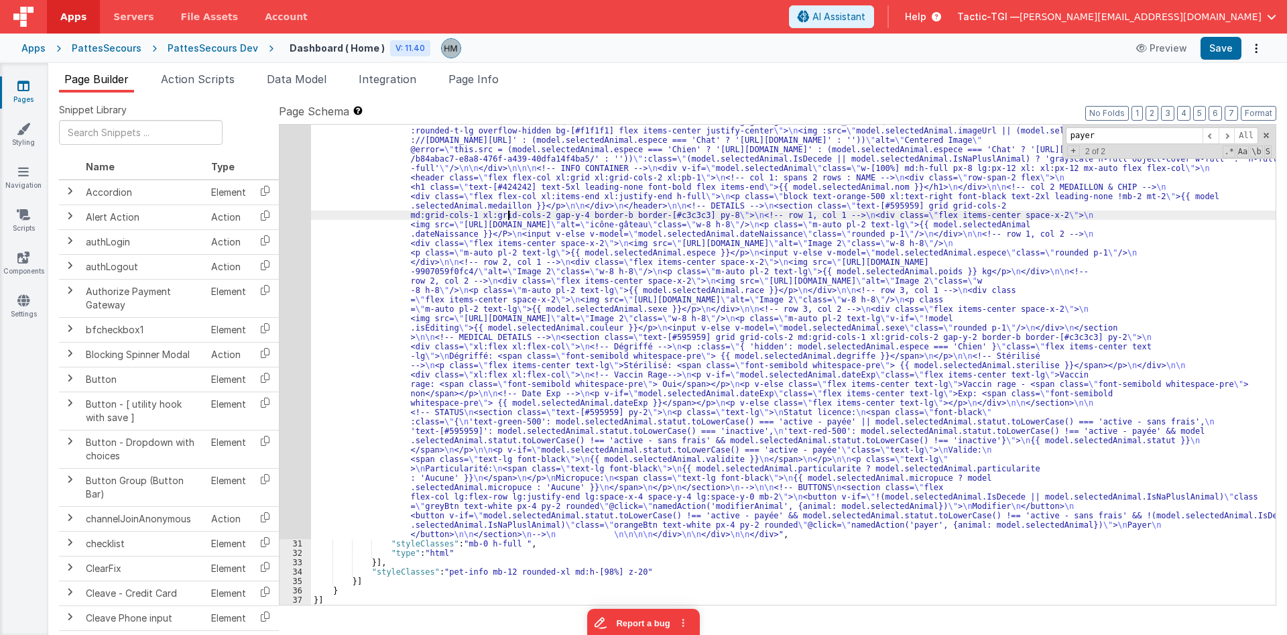
click at [507, 212] on div ""html" : "<!-- whole pannel parent container --> \n <div v-if= \" model.selecte…" at bounding box center [793, 549] width 964 height 958
paste input "idClicked"
click at [481, 78] on span "Page Info" at bounding box center [473, 78] width 50 height 13
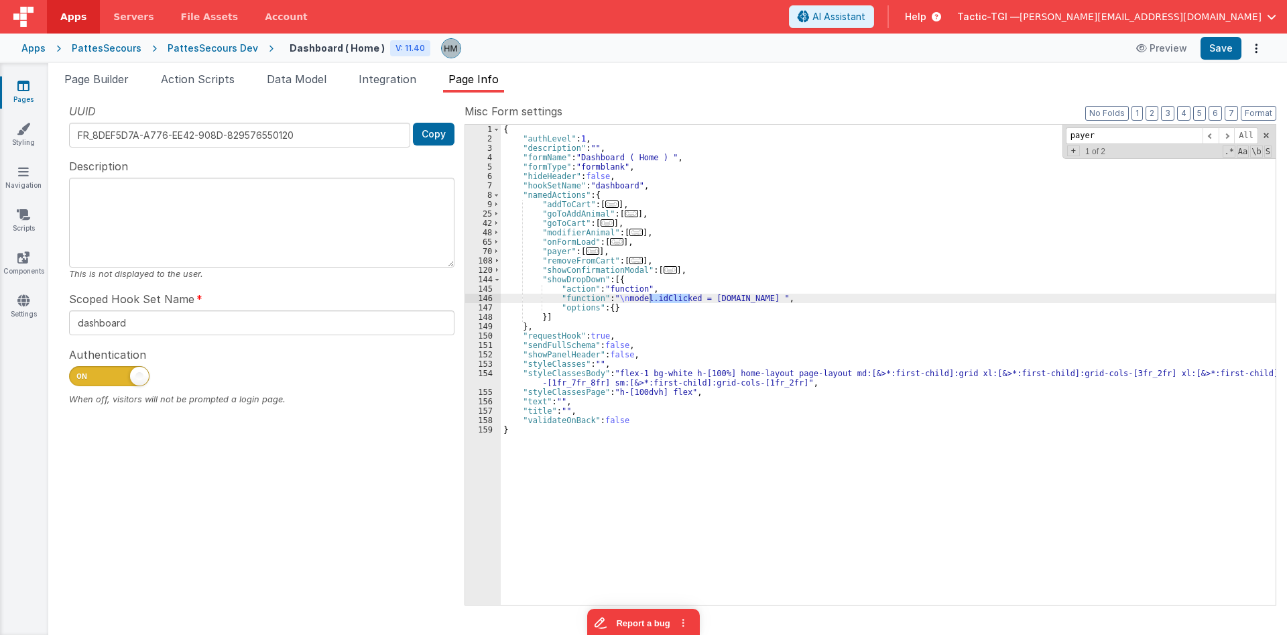
click at [581, 279] on div "{ "authLevel" : 1 , "description" : "" , "formName" : "Dashboard ( Home ) " , "…" at bounding box center [888, 374] width 775 height 499
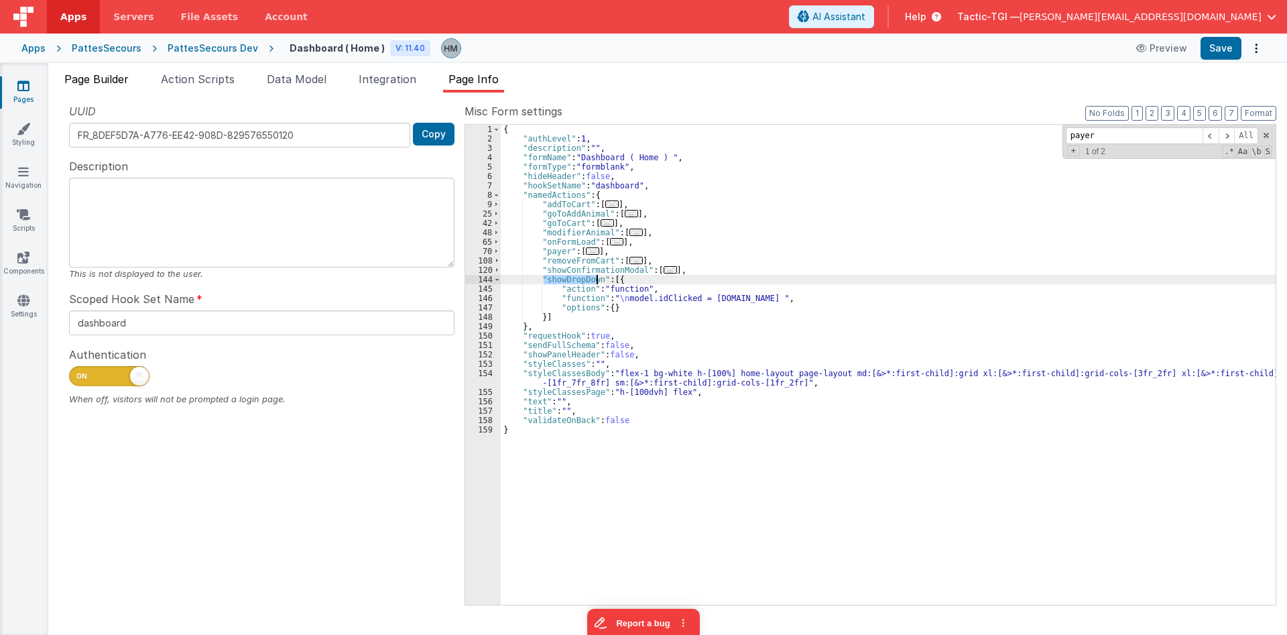
click at [113, 72] on li "Page Builder" at bounding box center [96, 81] width 75 height 21
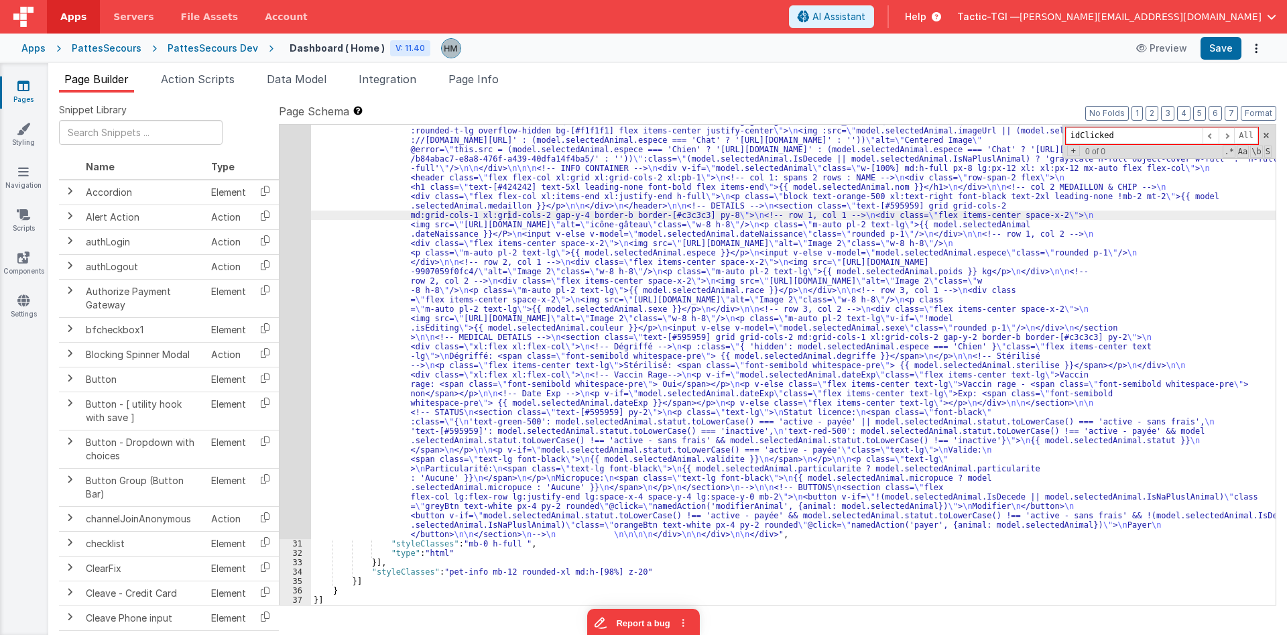
click at [612, 194] on div ""html" : "<!-- whole pannel parent container --> \n <div v-if= \" model.selecte…" at bounding box center [793, 549] width 964 height 958
paste input "showDropDown"
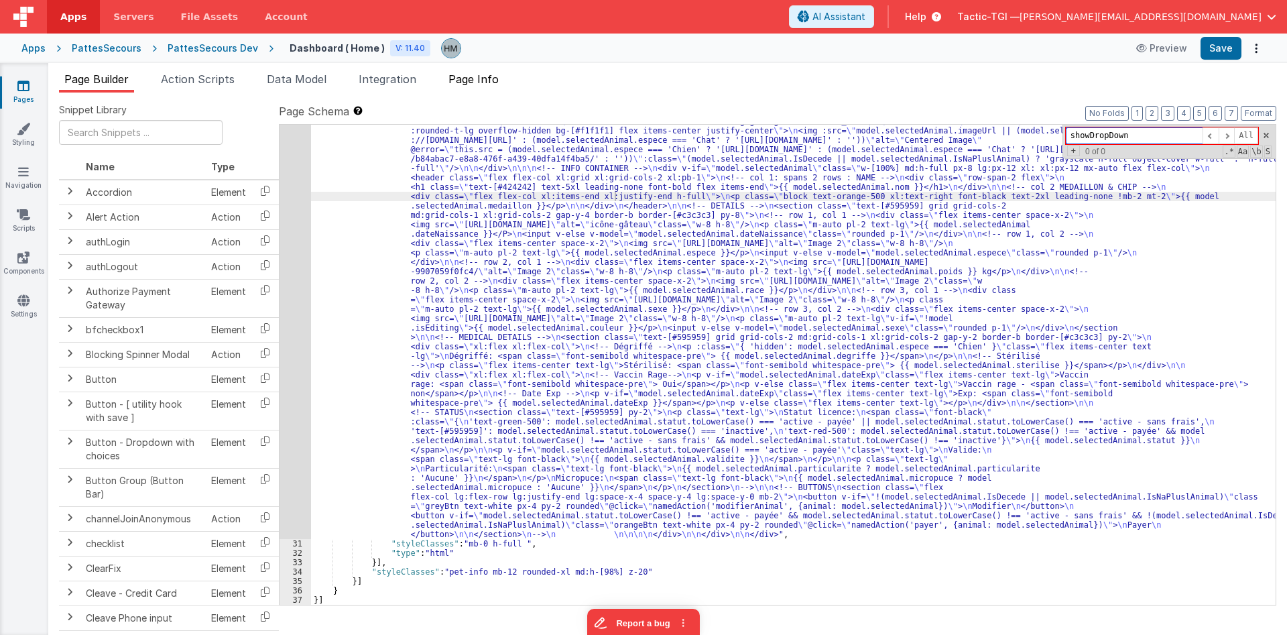
type input "showDropDown"
click at [487, 84] on span "Page Info" at bounding box center [473, 78] width 50 height 13
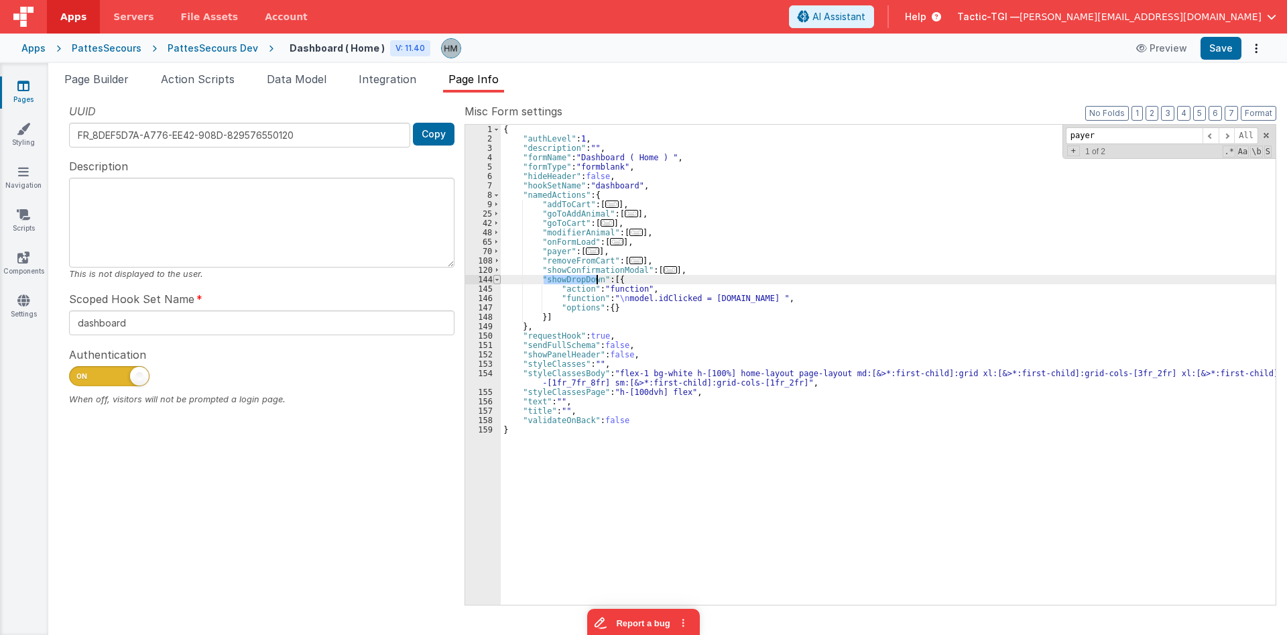
click at [497, 275] on span at bounding box center [496, 279] width 7 height 9
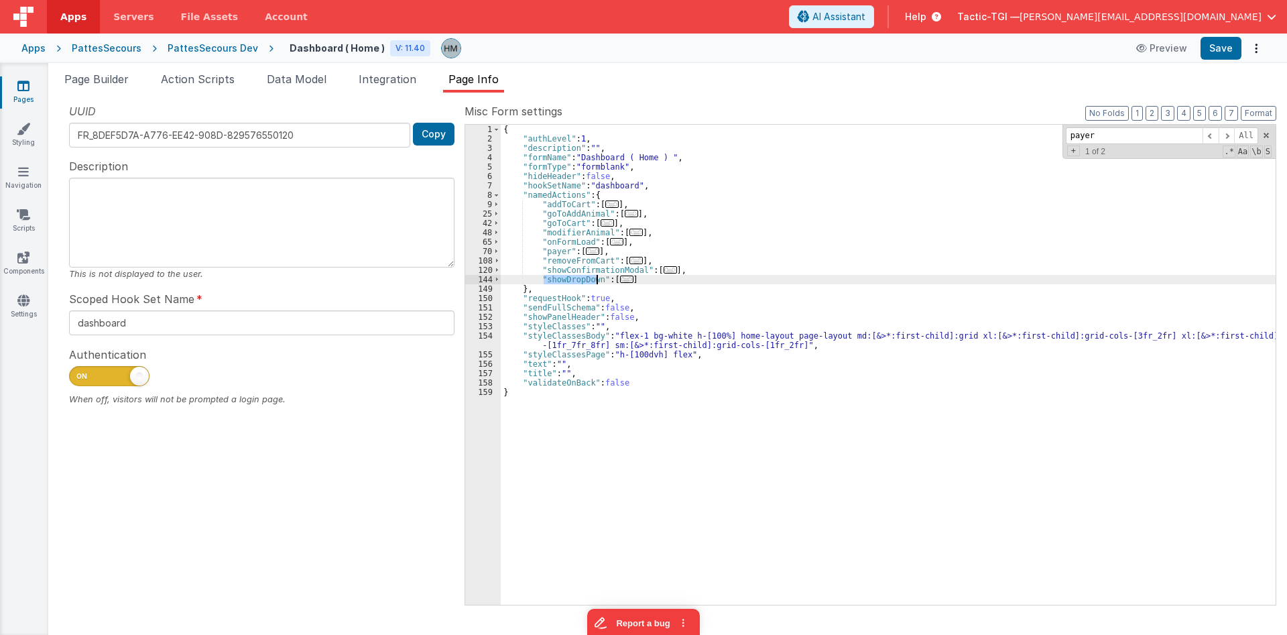
click at [566, 279] on div "{ "authLevel" : 1 , "description" : "" , "formName" : "Dashboard ( Home ) " , "…" at bounding box center [888, 365] width 775 height 480
click at [566, 279] on div "{ "authLevel" : 1 , "description" : "" , "formName" : "Dashboard ( Home ) " , "…" at bounding box center [888, 374] width 775 height 499
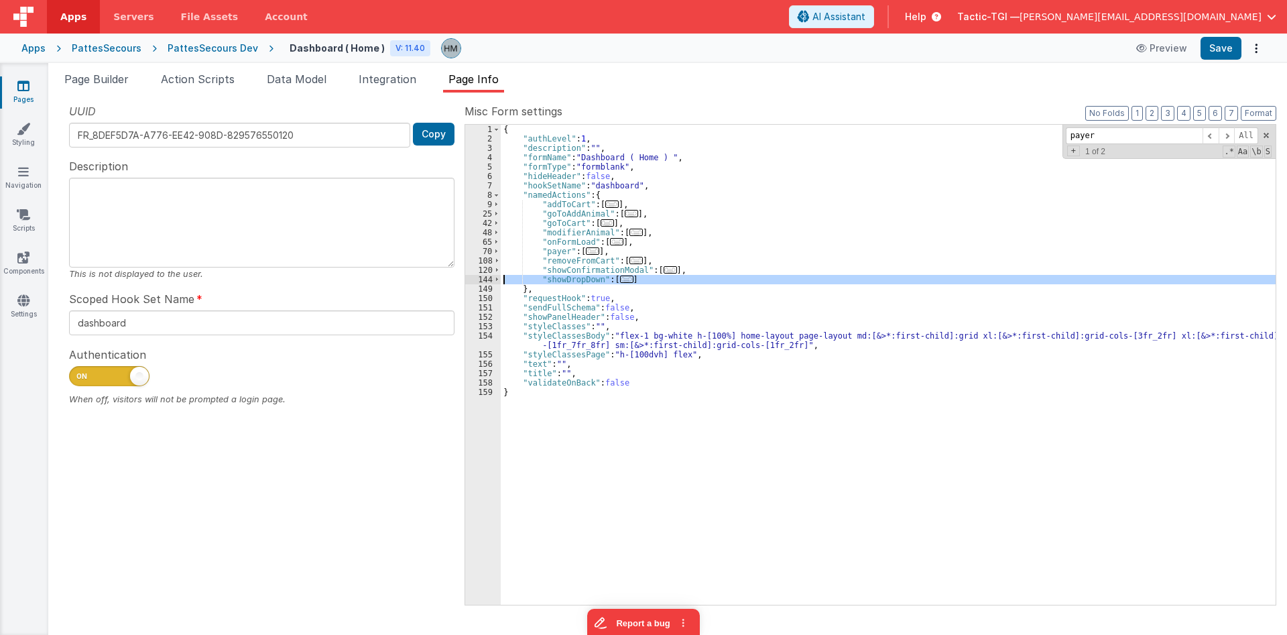
click at [566, 279] on div "{ "authLevel" : 1 , "description" : "" , "formName" : "Dashboard ( Home ) " , "…" at bounding box center [888, 374] width 775 height 499
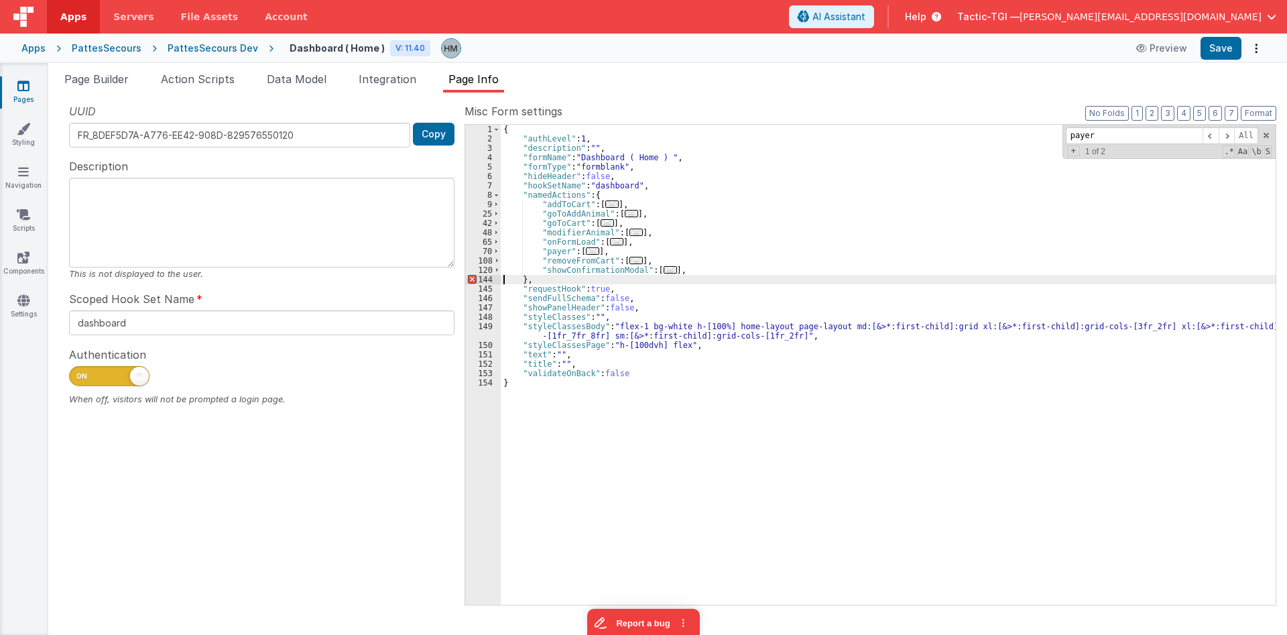
click at [584, 273] on div "{ "authLevel" : 1 , "description" : "" , "formName" : "Dashboard ( Home ) " , "…" at bounding box center [888, 374] width 775 height 499
click at [681, 267] on div "{ "authLevel" : 1 , "description" : "" , "formName" : "Dashboard ( Home ) " , "…" at bounding box center [888, 374] width 775 height 499
click at [589, 264] on div "{ "authLevel" : 1 , "description" : "" , "formName" : "Dashboard ( Home ) " , "…" at bounding box center [888, 374] width 775 height 499
click at [663, 269] on span "..." at bounding box center [669, 269] width 13 height 7
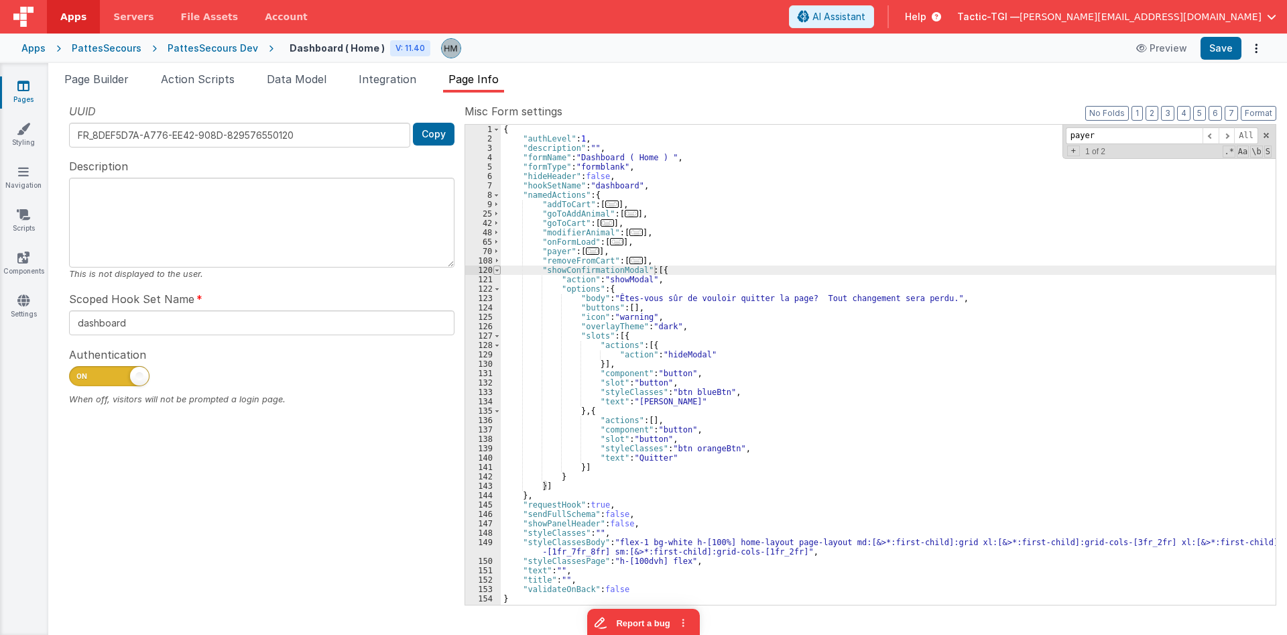
click at [494, 271] on span at bounding box center [496, 269] width 7 height 9
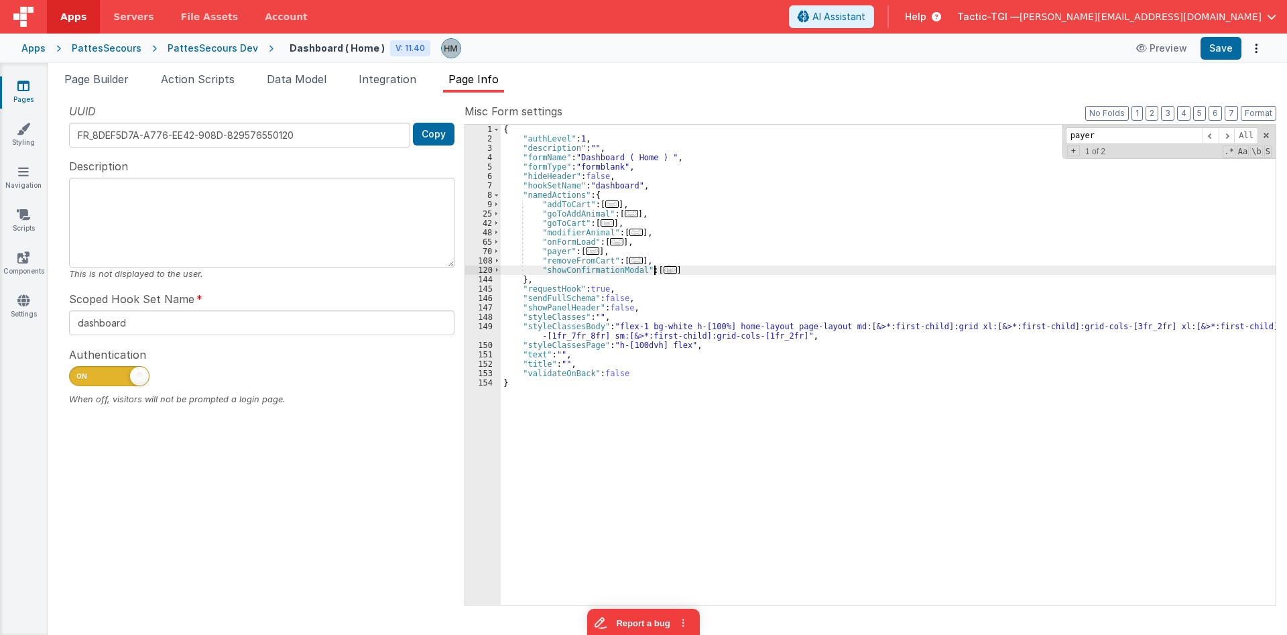
click at [663, 271] on span "..." at bounding box center [669, 269] width 13 height 7
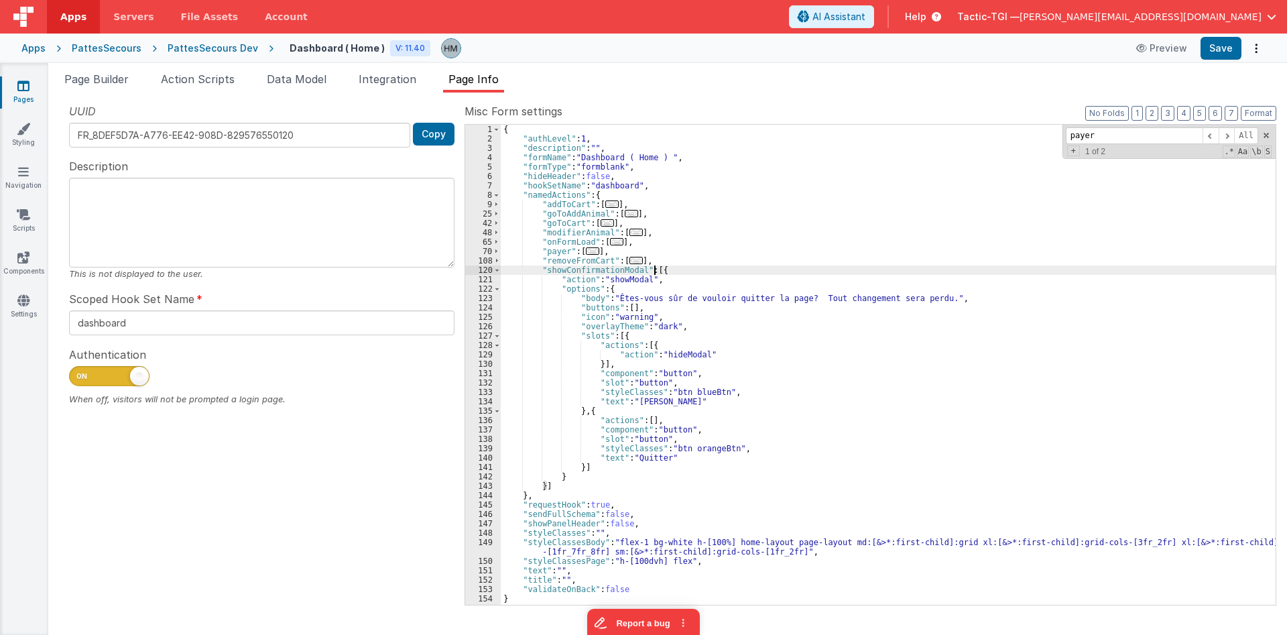
click at [635, 257] on span "..." at bounding box center [635, 260] width 13 height 7
click at [633, 257] on span "..." at bounding box center [635, 260] width 13 height 7
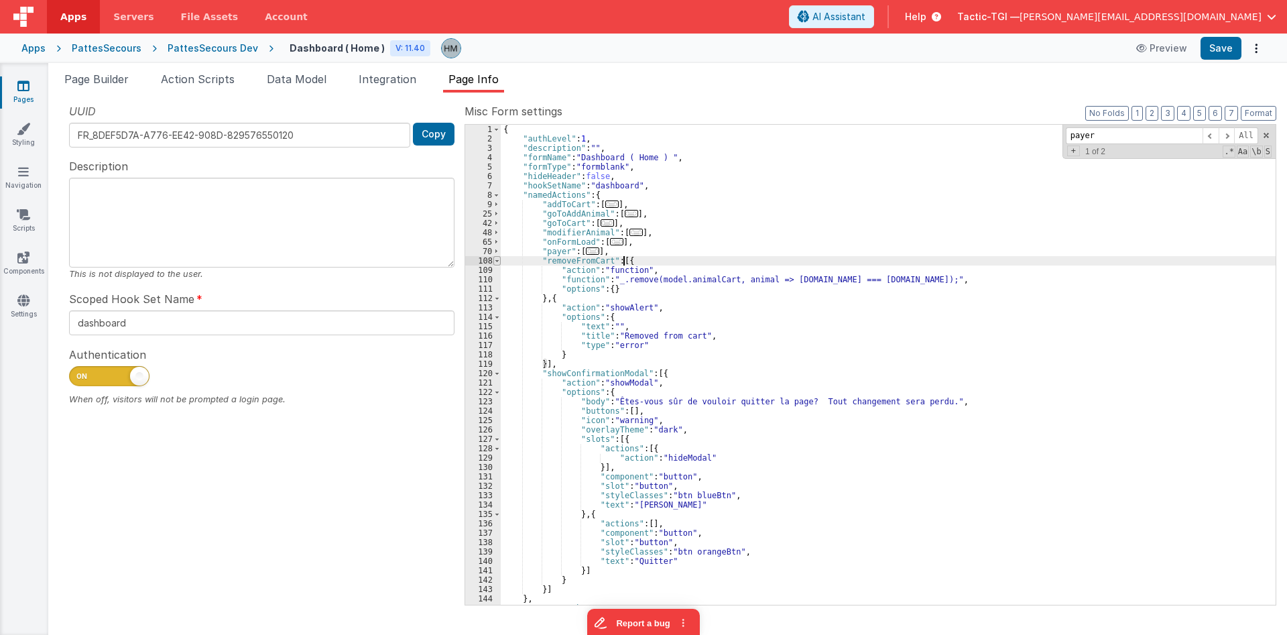
click at [495, 259] on span at bounding box center [496, 260] width 7 height 9
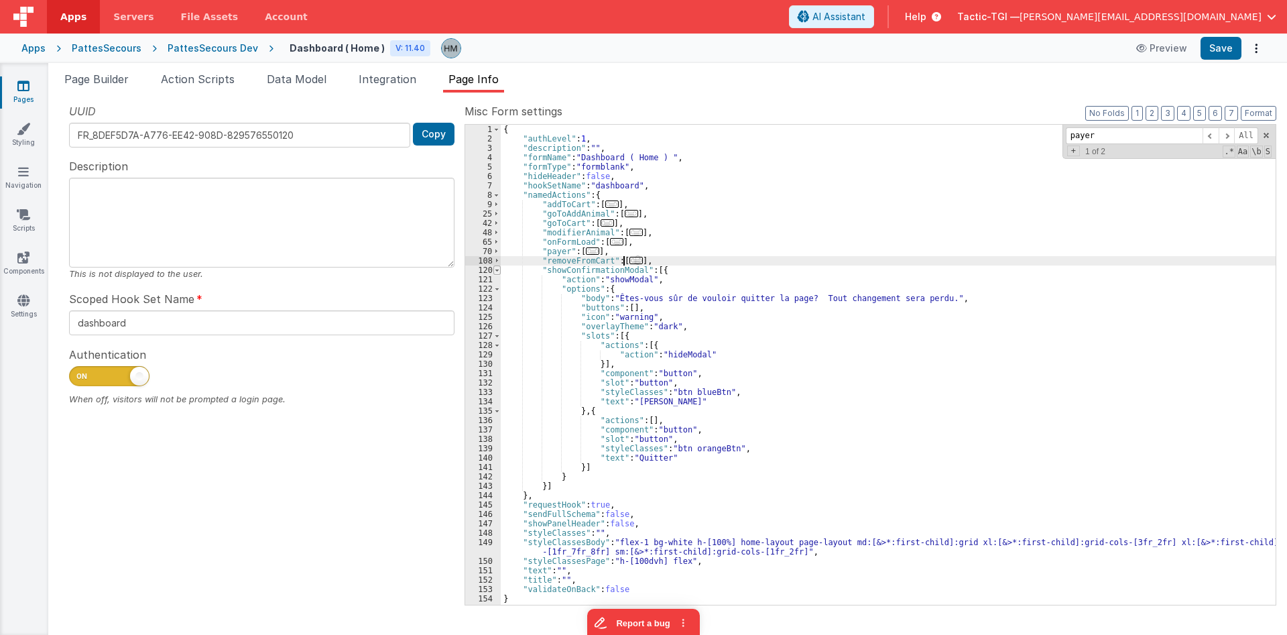
click at [497, 270] on span at bounding box center [496, 269] width 7 height 9
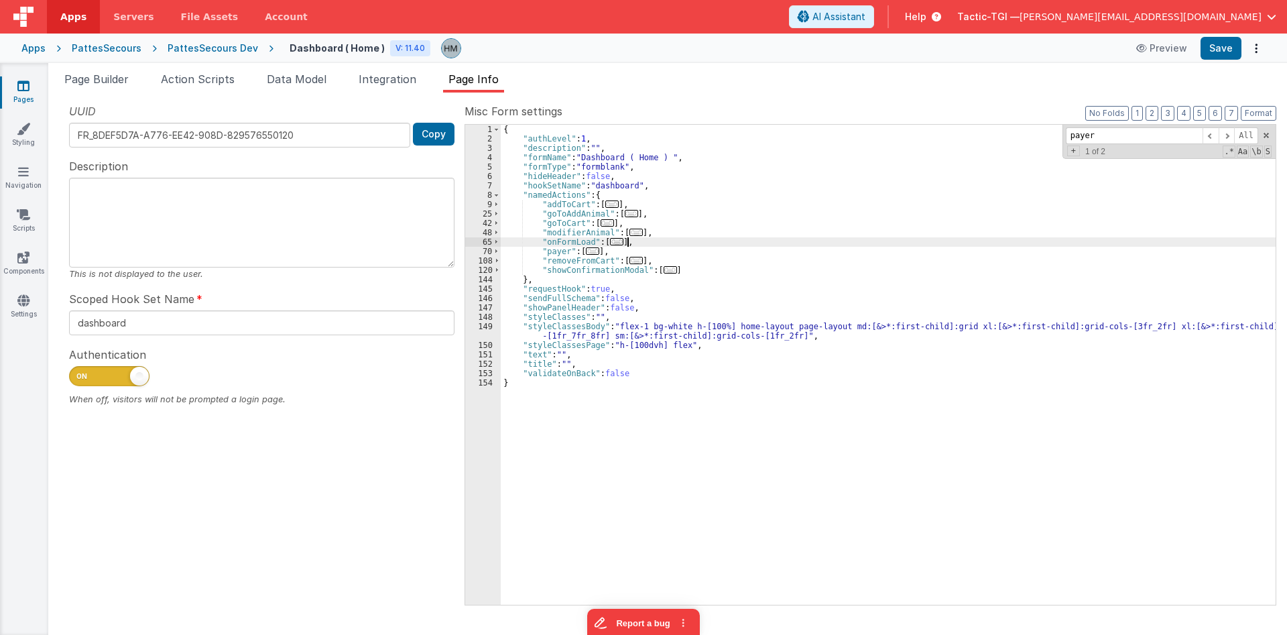
click at [744, 245] on div "{ "authLevel" : 1 , "description" : "" , "formName" : "Dashboard ( Home ) " , "…" at bounding box center [888, 374] width 775 height 499
click at [645, 202] on div "{ "authLevel" : 1 , "description" : "" , "formName" : "Dashboard ( Home ) " , "…" at bounding box center [888, 374] width 775 height 499
paste input "availableYears"
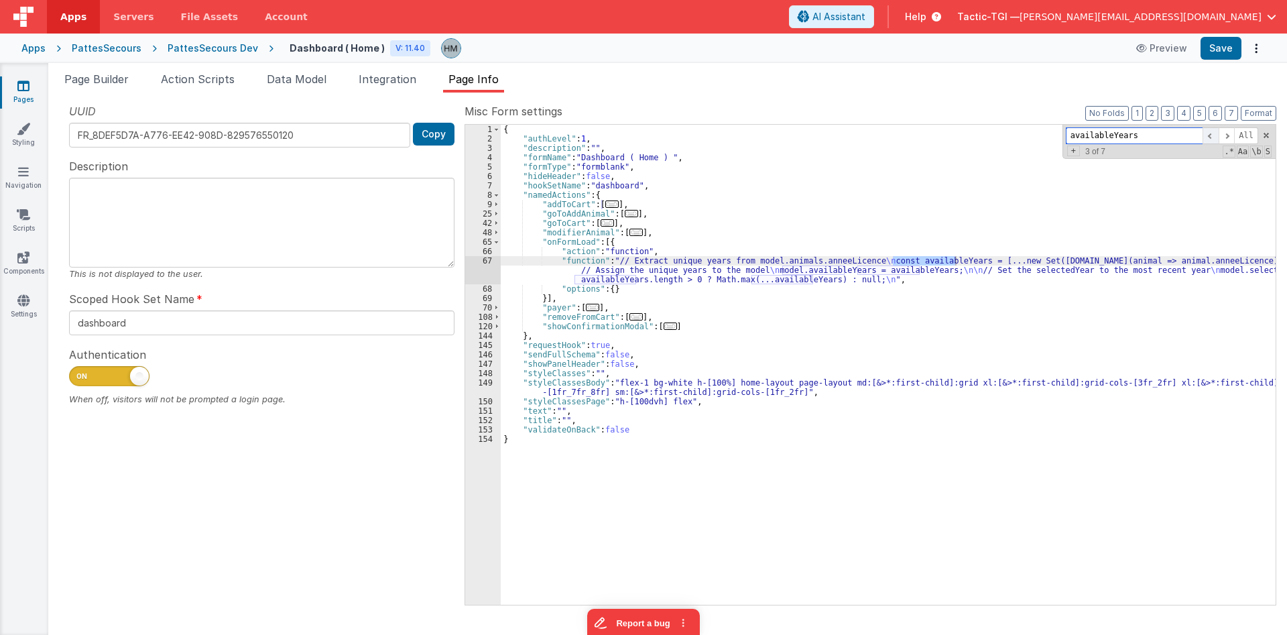
type input "availableYears"
click at [1213, 137] on span at bounding box center [1210, 135] width 16 height 17
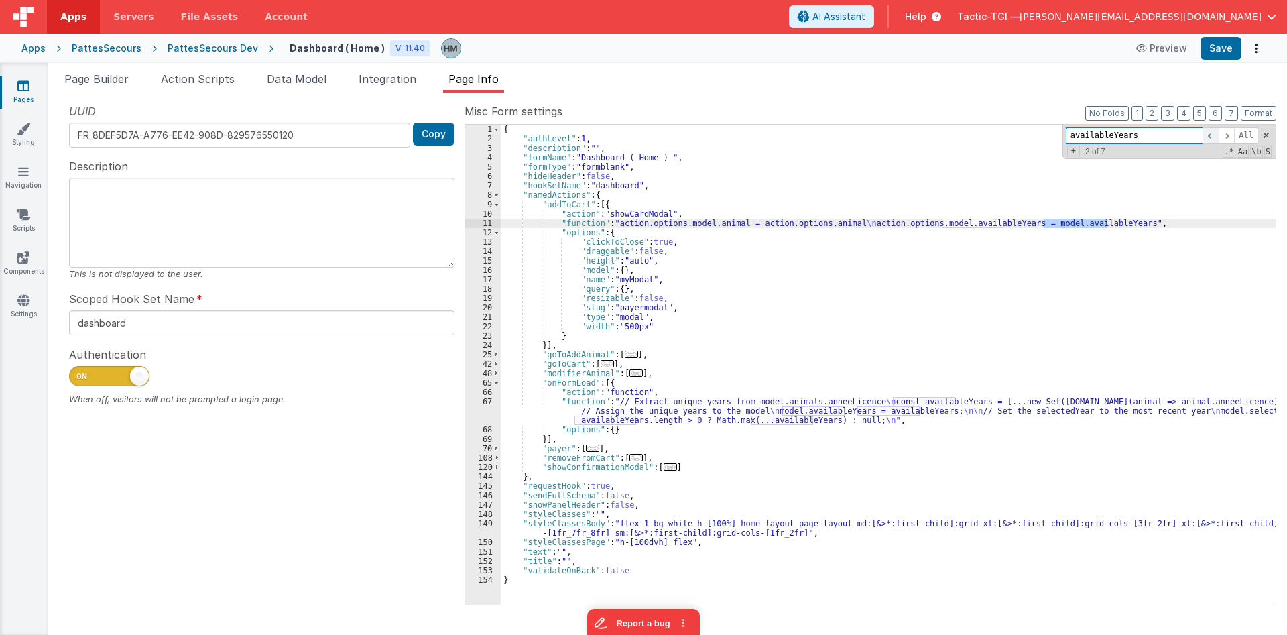
click at [1214, 137] on span at bounding box center [1210, 135] width 16 height 17
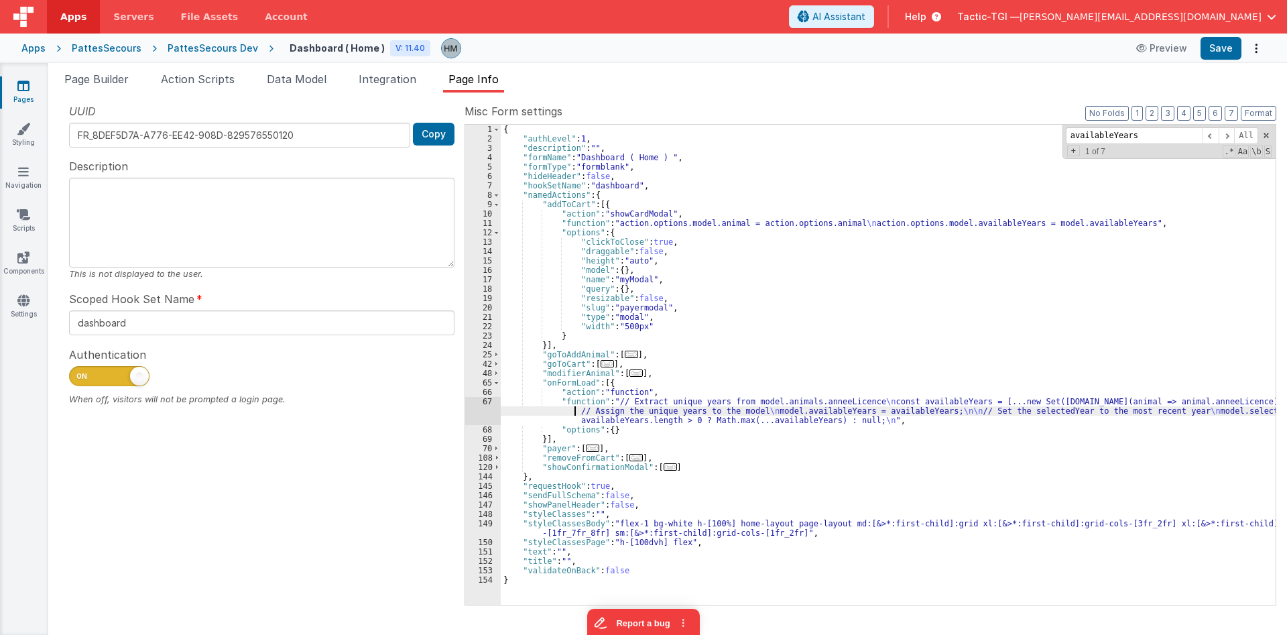
click at [576, 411] on div "{ "authLevel" : 1 , "description" : "" , "formName" : "Dashboard ( Home ) " , "…" at bounding box center [888, 374] width 775 height 499
click at [488, 401] on div "67" at bounding box center [483, 411] width 36 height 28
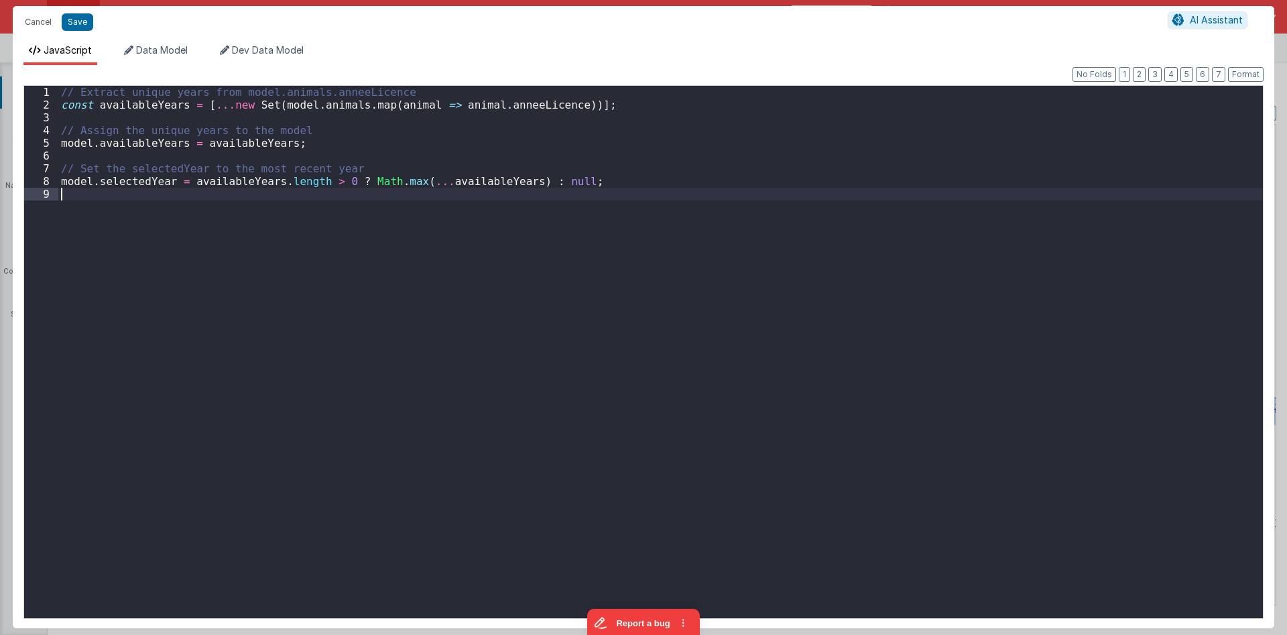
click at [543, 281] on div "// Extract unique years from model.animals.anneeLicence const availableYears = …" at bounding box center [660, 365] width 1204 height 558
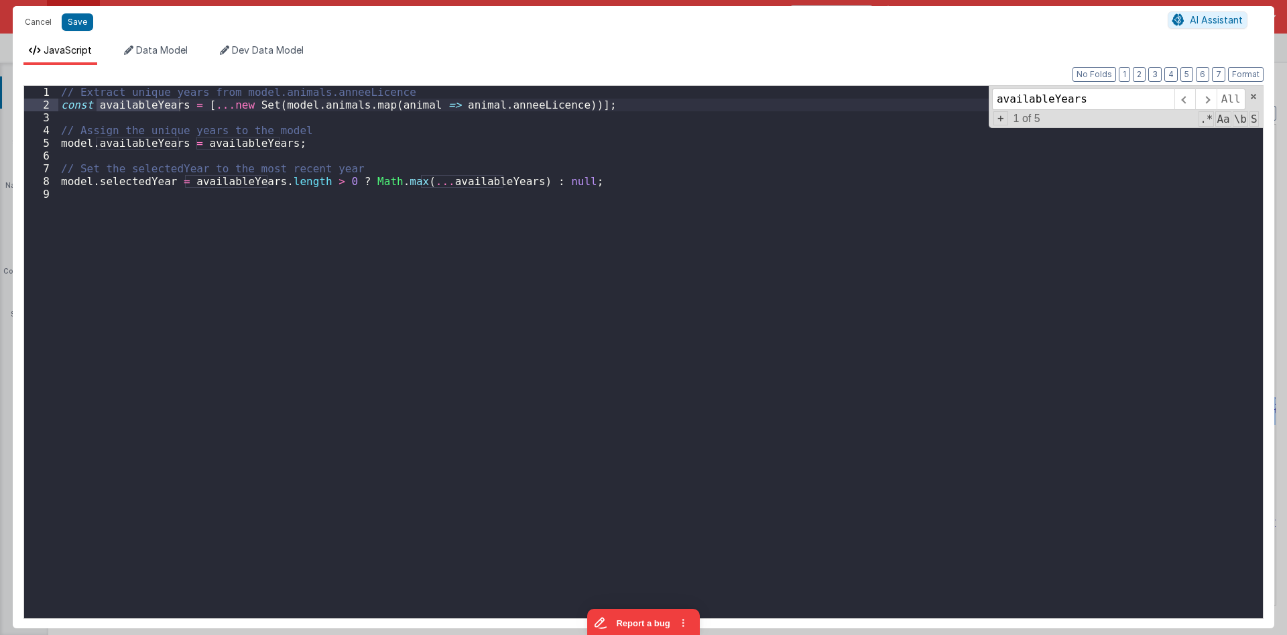
type input "availableYears"
click at [133, 109] on div "// Extract unique years from model.animals.anneeLicence const availableYears = …" at bounding box center [660, 352] width 1204 height 532
click at [133, 109] on div "// Extract unique years from model.animals.anneeLicence const availableYears = …" at bounding box center [660, 365] width 1204 height 558
click at [47, 24] on button "Cancel" at bounding box center [38, 22] width 40 height 19
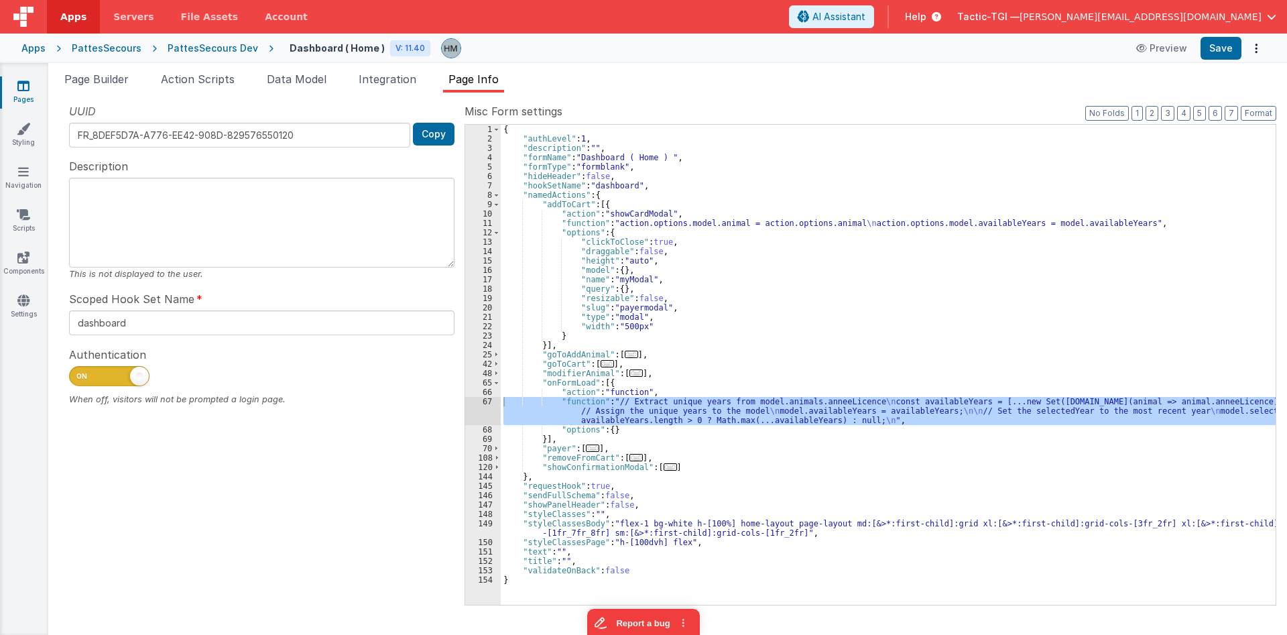
click at [603, 383] on div "{ "authLevel" : 1 , "description" : "" , "formName" : "Dashboard ( Home ) " , "…" at bounding box center [888, 374] width 775 height 499
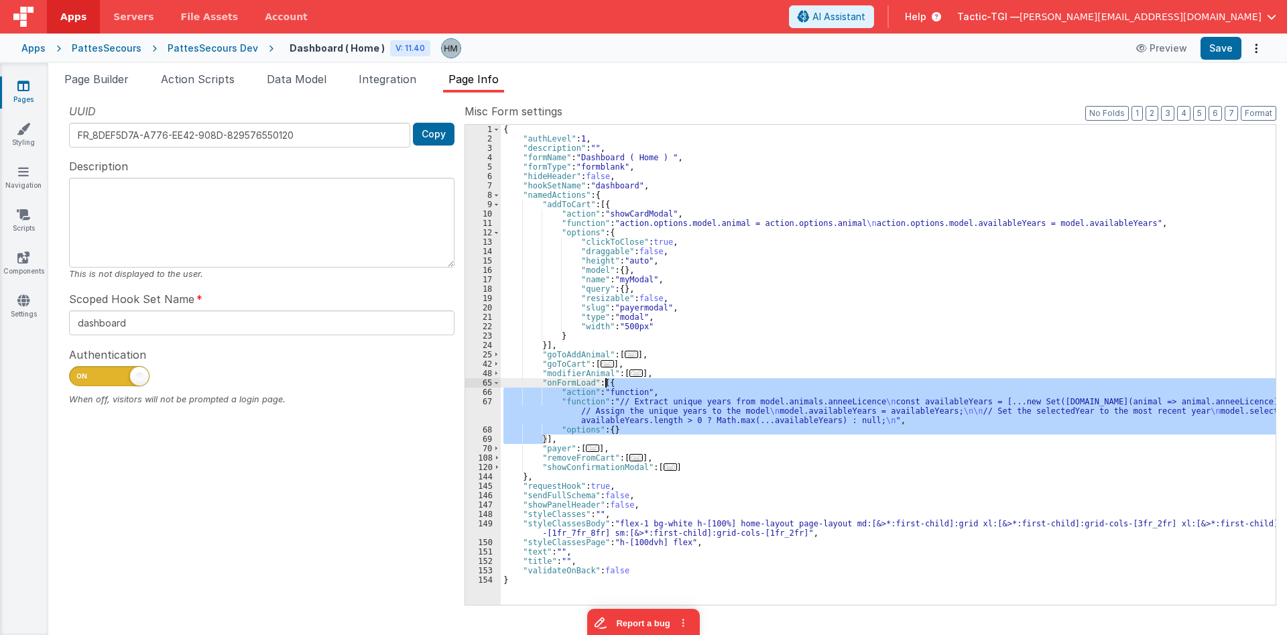
click at [603, 383] on div "{ "authLevel" : 1 , "description" : "" , "formName" : "Dashboard ( Home ) " , "…" at bounding box center [888, 374] width 775 height 499
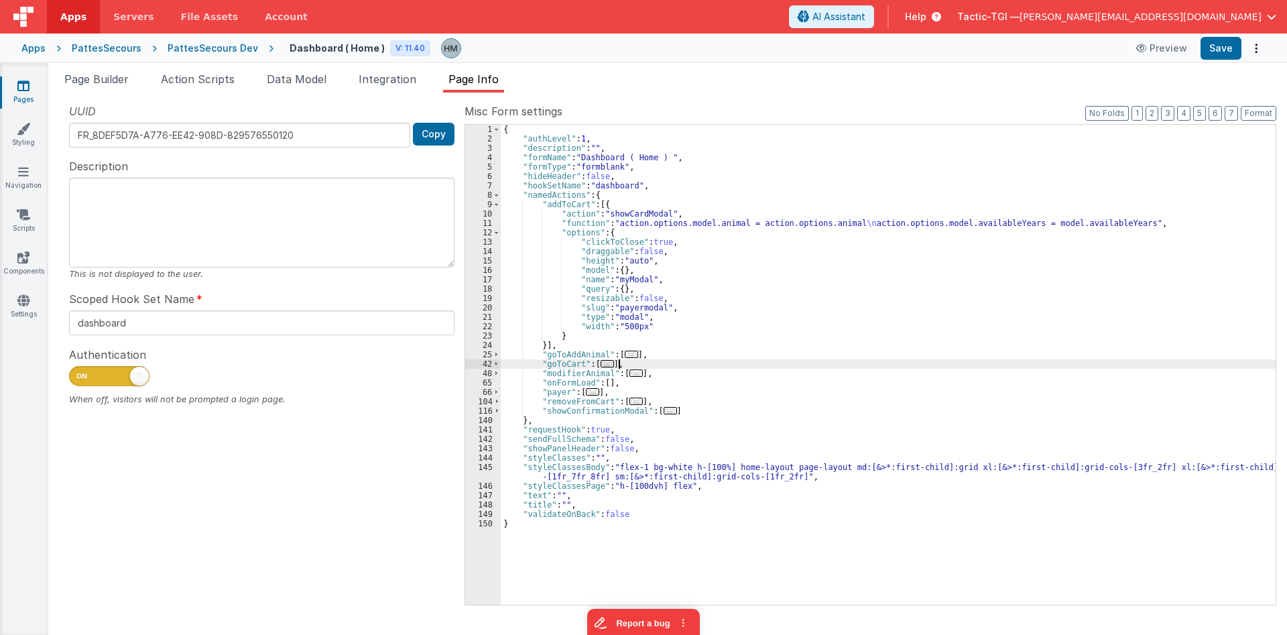
click at [704, 364] on div "{ "authLevel" : 1 , "description" : "" , "formName" : "Dashboard ( Home ) " , "…" at bounding box center [888, 374] width 775 height 499
paste input "{ "id": "1232154532", "licenceLignes": [{ "anneeLicence": "2025", "id": "L-2076…"
type input "availableYears"
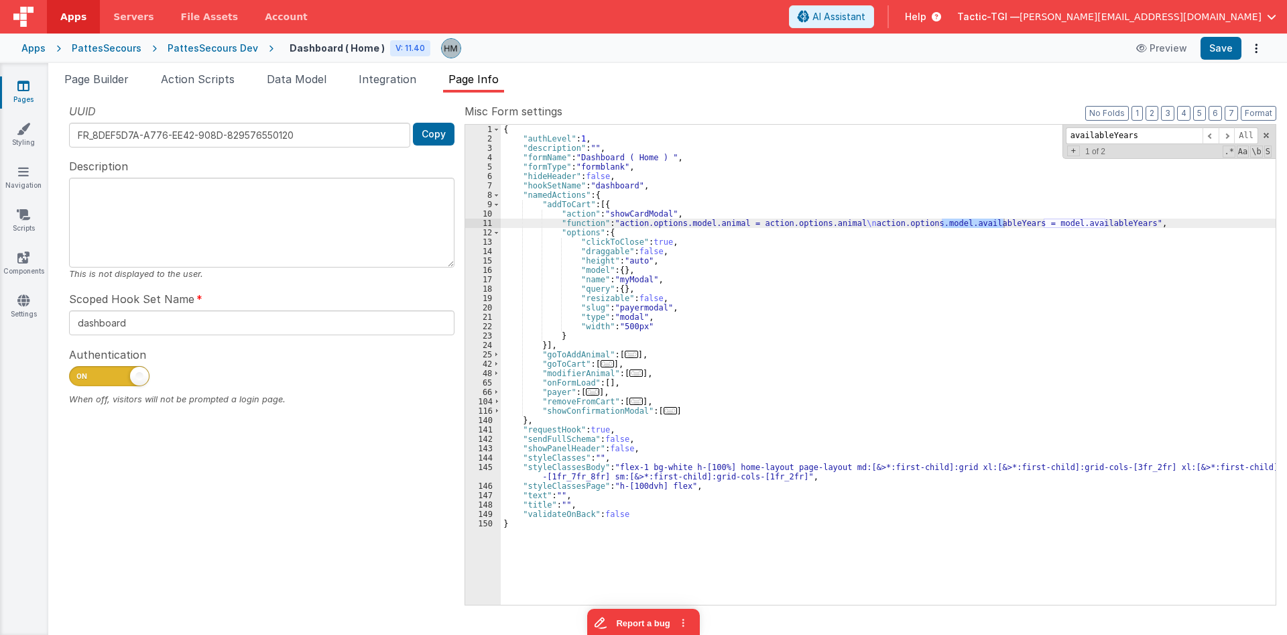
click at [535, 220] on div "{ "authLevel" : 1 , "description" : "" , "formName" : "Dashboard ( Home ) " , "…" at bounding box center [888, 374] width 775 height 499
click at [486, 223] on div "11" at bounding box center [483, 222] width 36 height 9
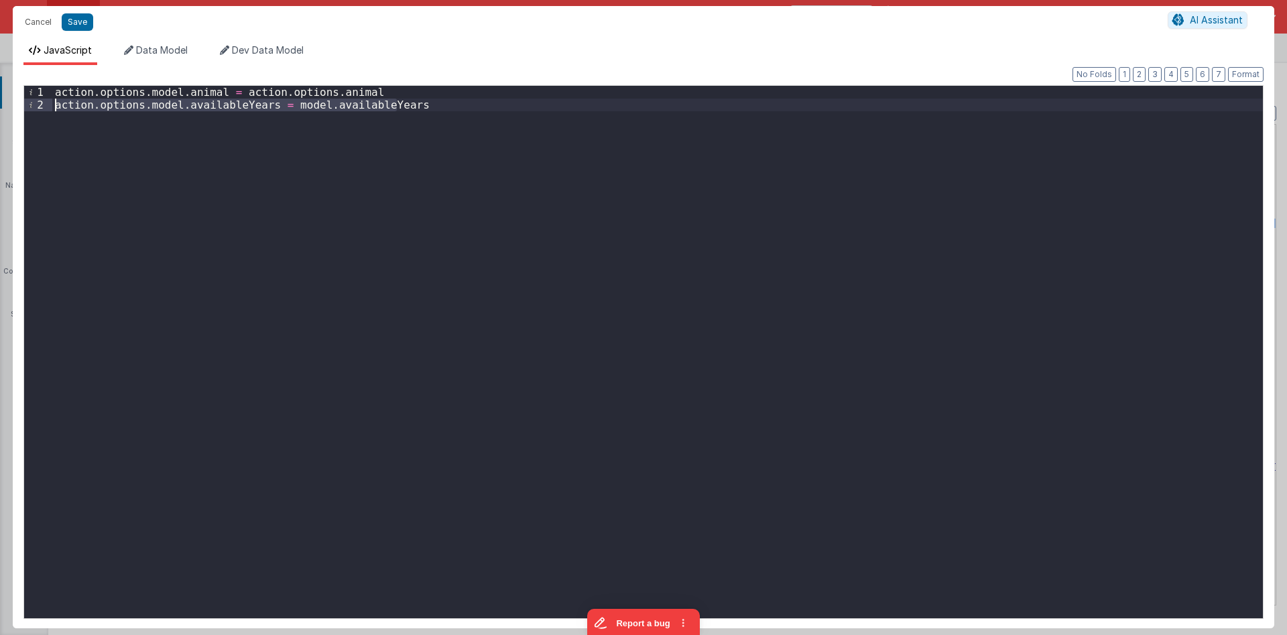
drag, startPoint x: 423, startPoint y: 105, endPoint x: 20, endPoint y: 103, distance: 403.4
click at [52, 103] on div "action . options . model . animal = action . options . animal action . options …" at bounding box center [657, 352] width 1210 height 532
click at [407, 129] on div "action . options . model . animal = action . options . animal" at bounding box center [657, 365] width 1210 height 558
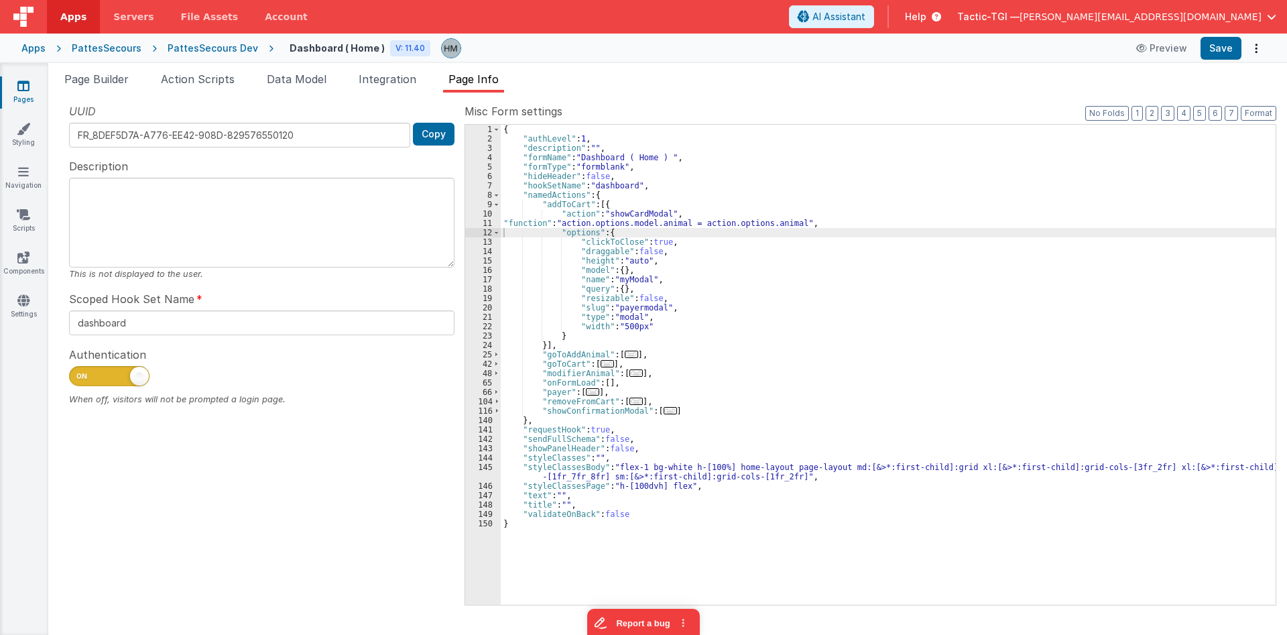
click at [150, 80] on ul "Page Builder Action Scripts Data Model Integration Page Info" at bounding box center [667, 81] width 1238 height 21
click at [129, 78] on span "Page Builder" at bounding box center [96, 78] width 64 height 13
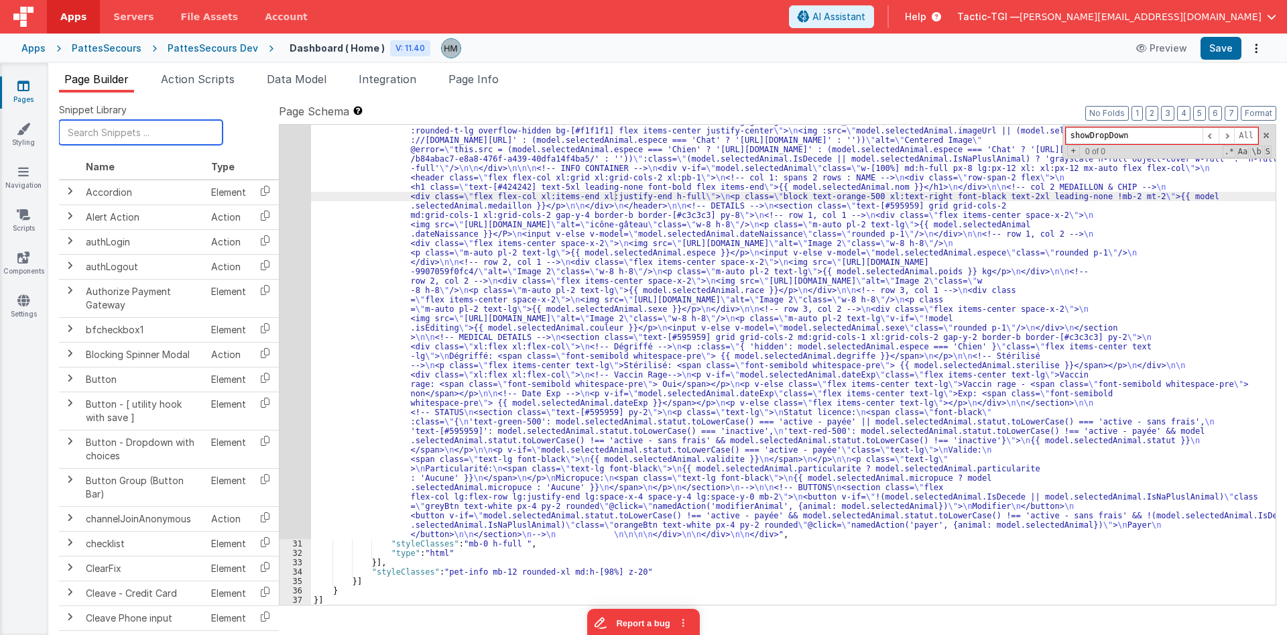
click at [137, 124] on input "text" at bounding box center [141, 132] width 164 height 25
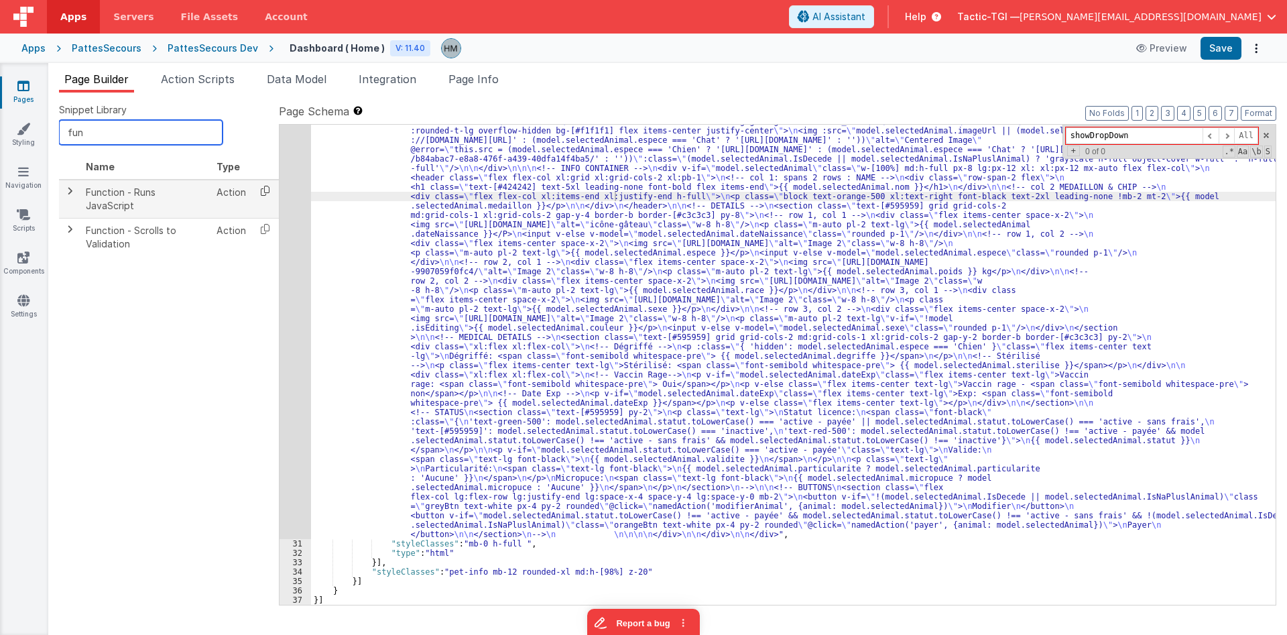
type input "fun"
click at [264, 188] on icon at bounding box center [264, 190] width 27 height 21
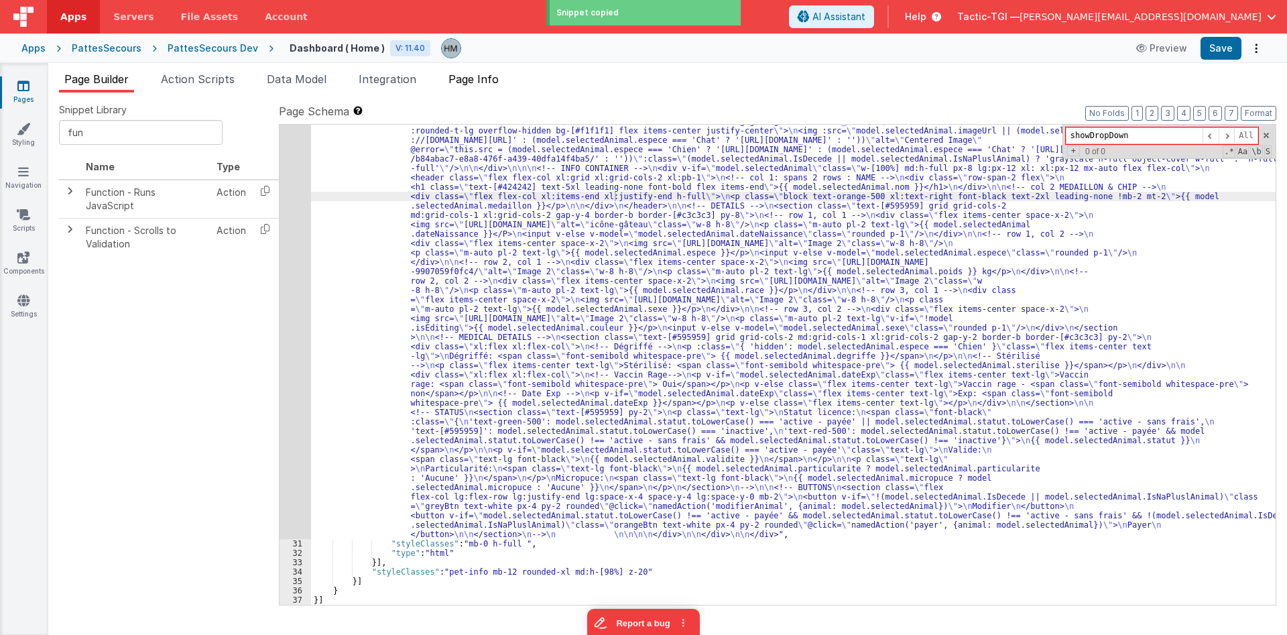
click at [478, 85] on span "Page Info" at bounding box center [473, 78] width 50 height 13
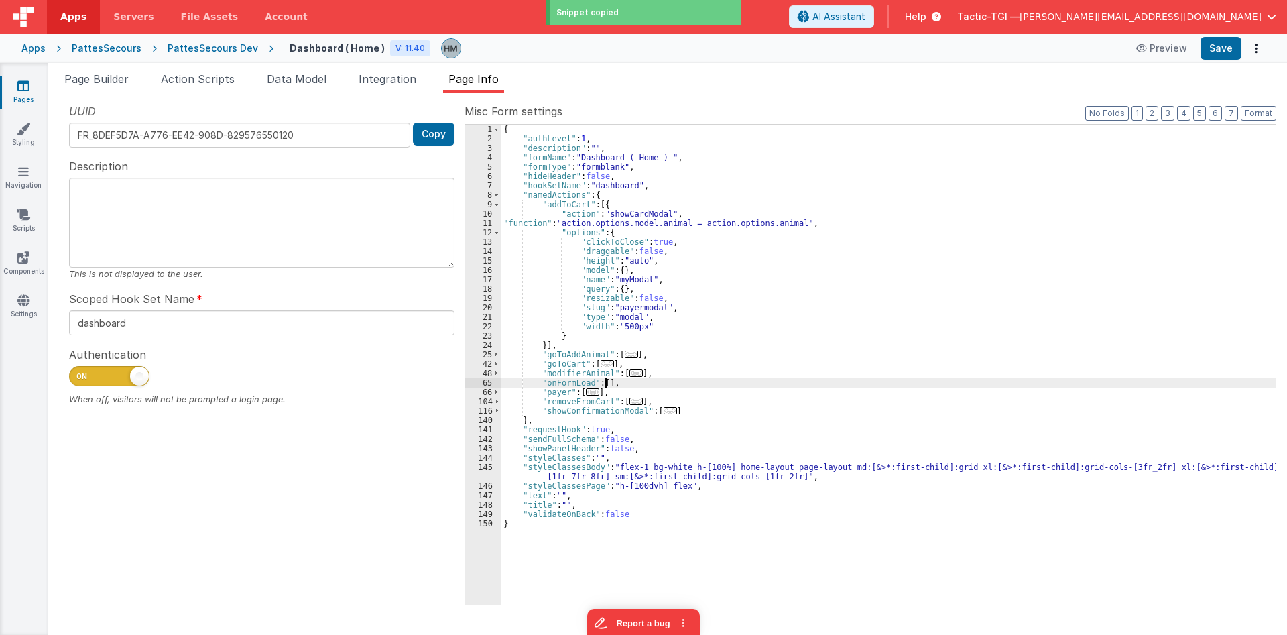
click at [604, 383] on div "{ "authLevel" : 1 , "description" : "" , "formName" : "Dashboard ( Home ) " , "…" at bounding box center [888, 374] width 775 height 499
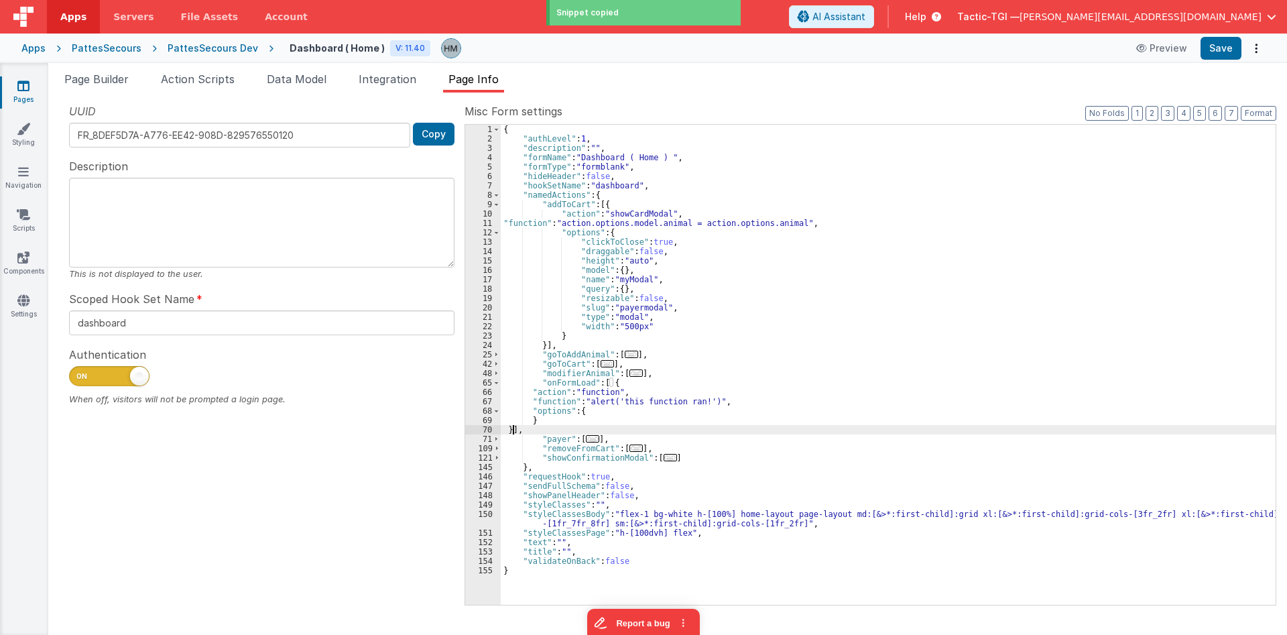
click at [575, 403] on div "{ "authLevel" : 1 , "description" : "" , "formName" : "Dashboard ( Home ) " , "…" at bounding box center [888, 374] width 775 height 499
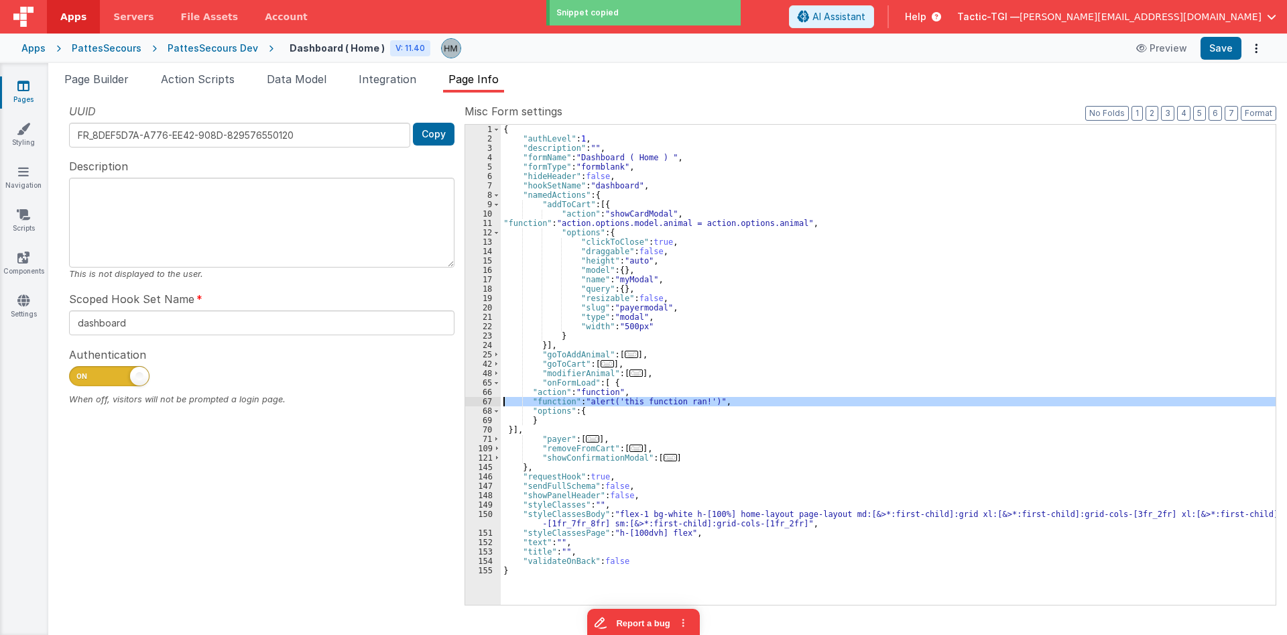
click at [484, 401] on div "67" at bounding box center [483, 401] width 36 height 9
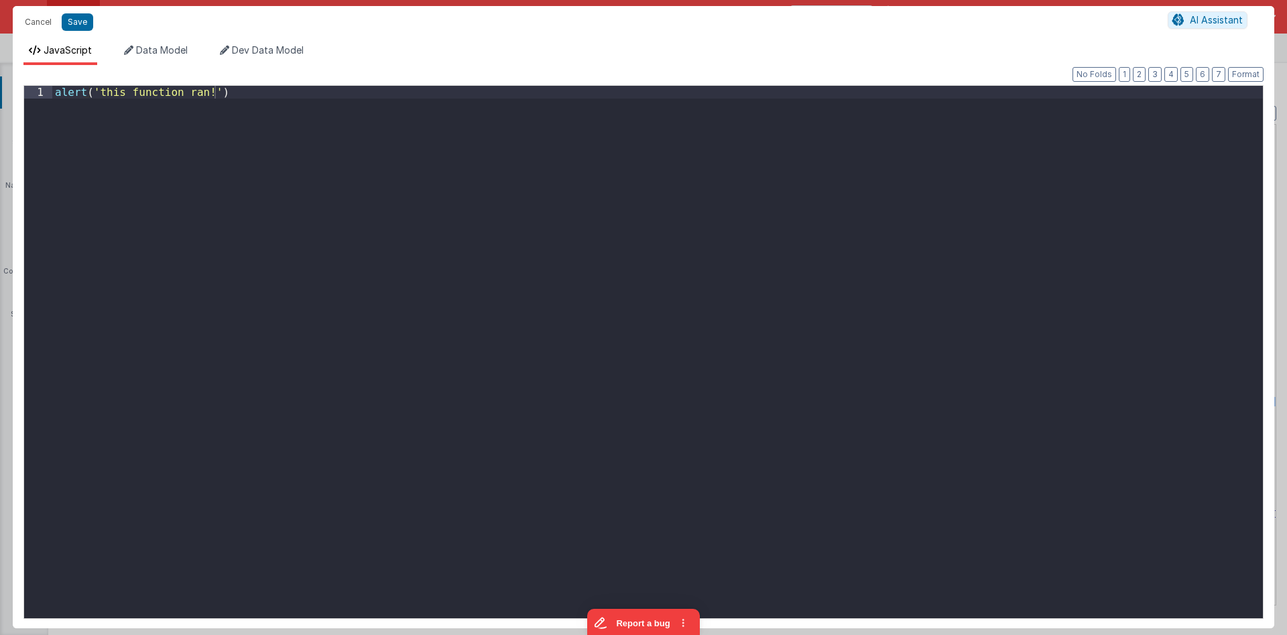
click at [482, 398] on div "alert ( 'this function ran!' )" at bounding box center [657, 365] width 1210 height 558
click at [304, 198] on div "{ "action" : "function" , "function" : "alert('this function ran!')" , "options…" at bounding box center [657, 365] width 1210 height 558
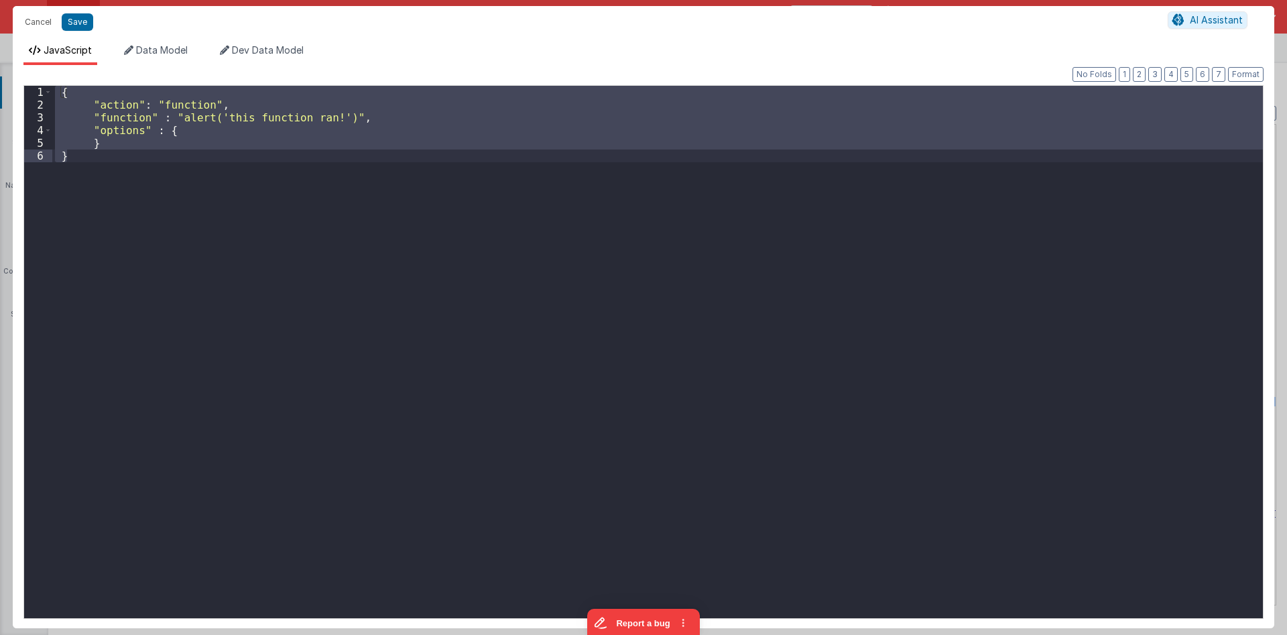
paste textarea
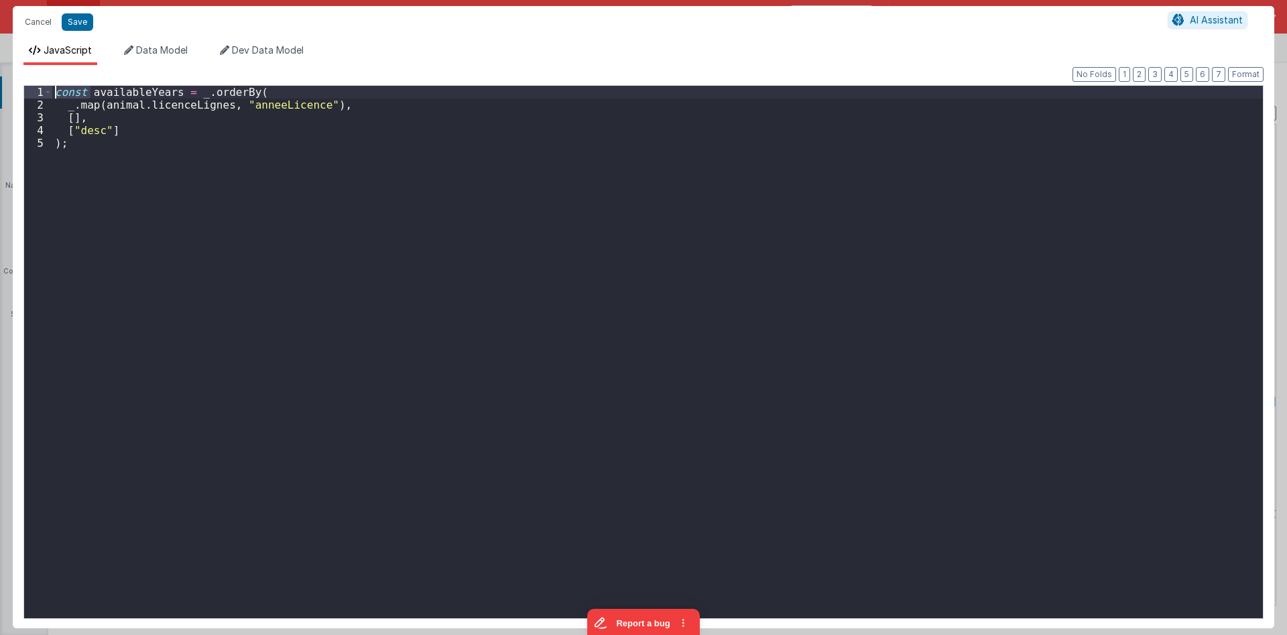
drag, startPoint x: 93, startPoint y: 90, endPoint x: 14, endPoint y: 78, distance: 79.9
click at [52, 86] on div "const availableYears = _ . orderBy ( _ . map ( animal . licenceLignes , "anneeL…" at bounding box center [657, 352] width 1210 height 532
click at [103, 103] on div "model . availableYears = _ . orderBy ( _ . map ( animal . licenceLignes , "anne…" at bounding box center [657, 365] width 1210 height 558
click at [296, 123] on div "model . availableYears = _ . orderBy ( _ . map ( model . animal . licenceLignes…" at bounding box center [657, 365] width 1210 height 558
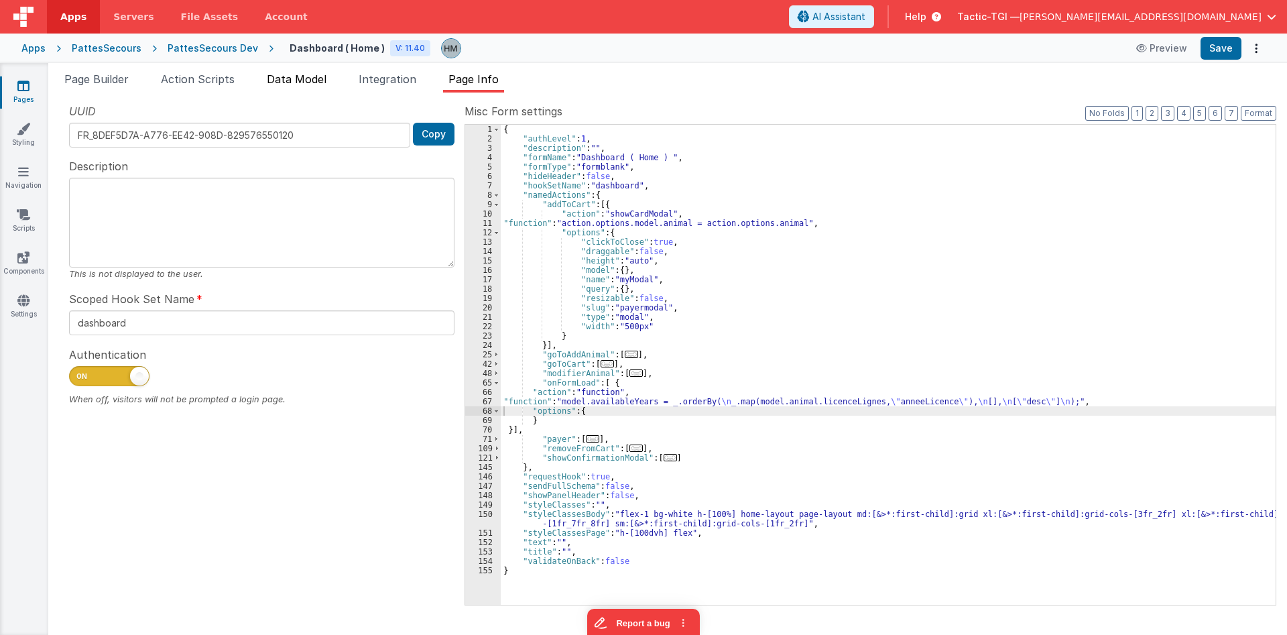
click at [298, 80] on span "Data Model" at bounding box center [297, 78] width 60 height 13
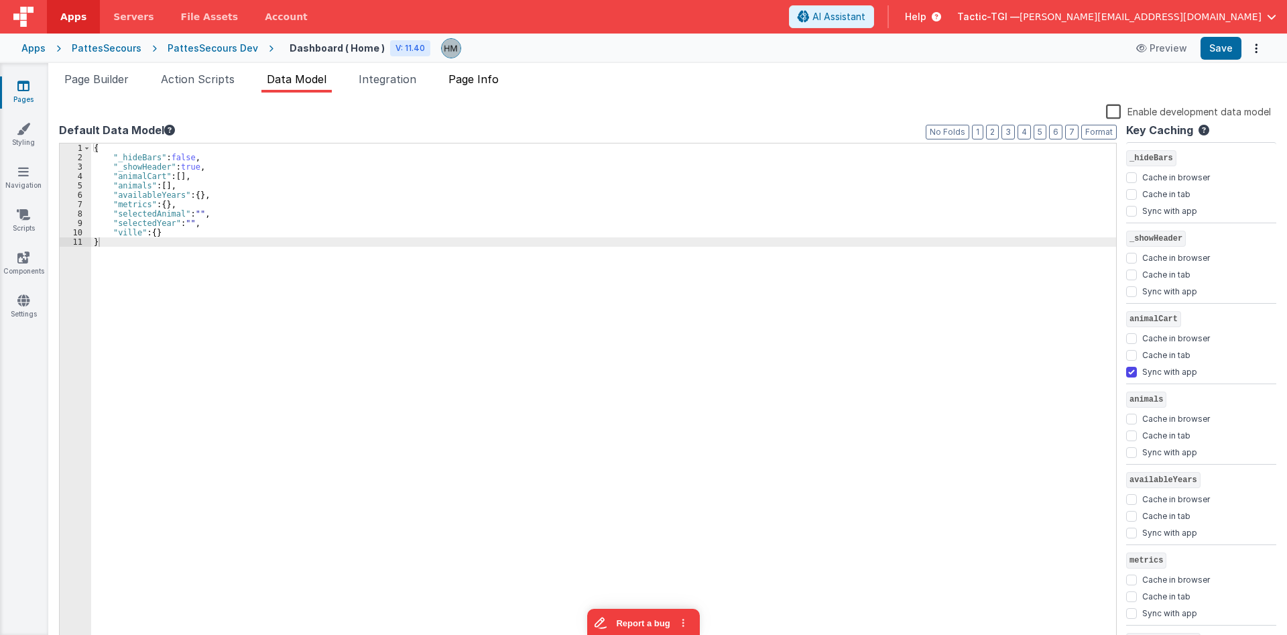
click at [486, 85] on span "Page Info" at bounding box center [473, 78] width 50 height 13
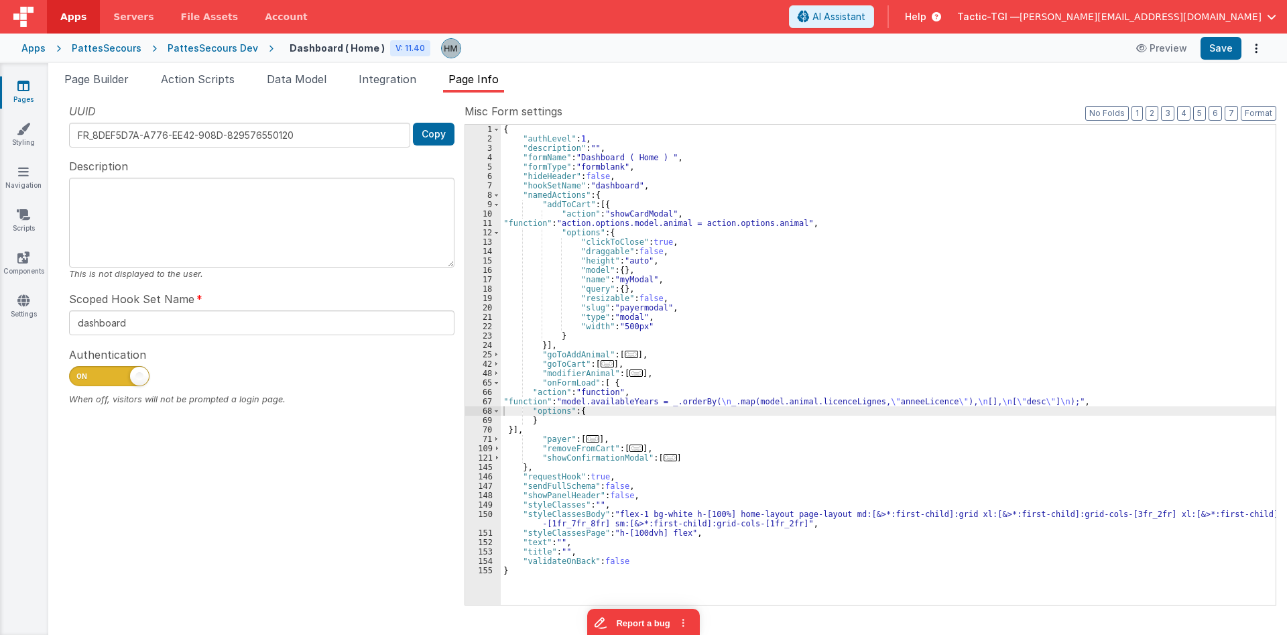
click at [606, 384] on div "{ "authLevel" : 1 , "description" : "" , "formName" : "Dashboard ( Home ) " , "…" at bounding box center [888, 374] width 775 height 499
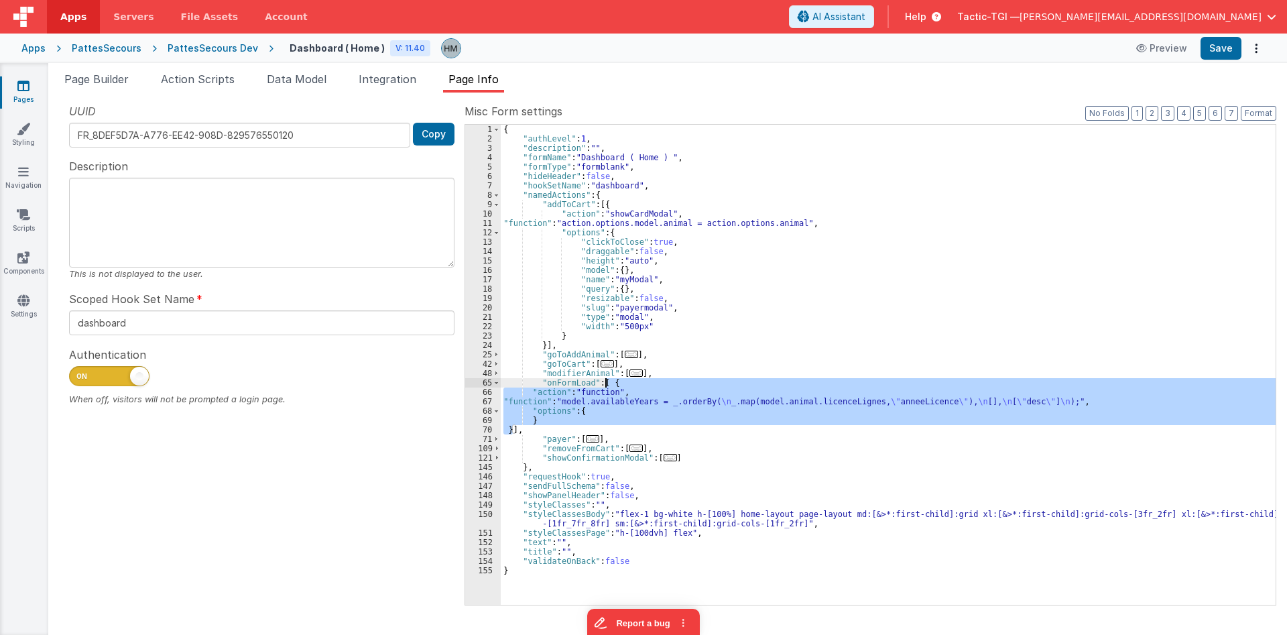
click at [606, 384] on div "{ "authLevel" : 1 , "description" : "" , "formName" : "Dashboard ( Home ) " , "…" at bounding box center [888, 374] width 775 height 499
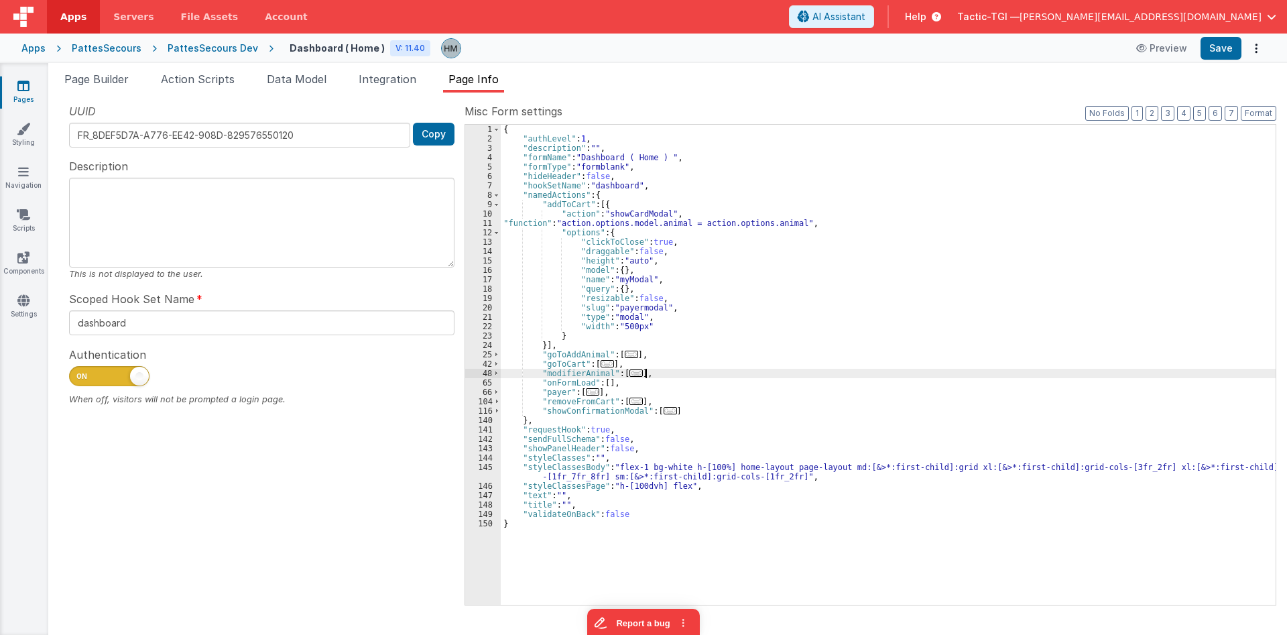
click at [698, 373] on div "{ "authLevel" : 1 , "description" : "" , "formName" : "Dashboard ( Home ) " , "…" at bounding box center [888, 374] width 775 height 499
click at [697, 373] on div "{ "authLevel" : 1 , "description" : "" , "formName" : "Dashboard ( Home ) " , "…" at bounding box center [888, 374] width 775 height 499
click at [491, 83] on span "Page Info" at bounding box center [473, 78] width 50 height 13
click at [722, 209] on div "{ "authLevel" : 1 , "description" : "" , "formName" : "Dashboard ( Home ) " , "…" at bounding box center [888, 374] width 775 height 499
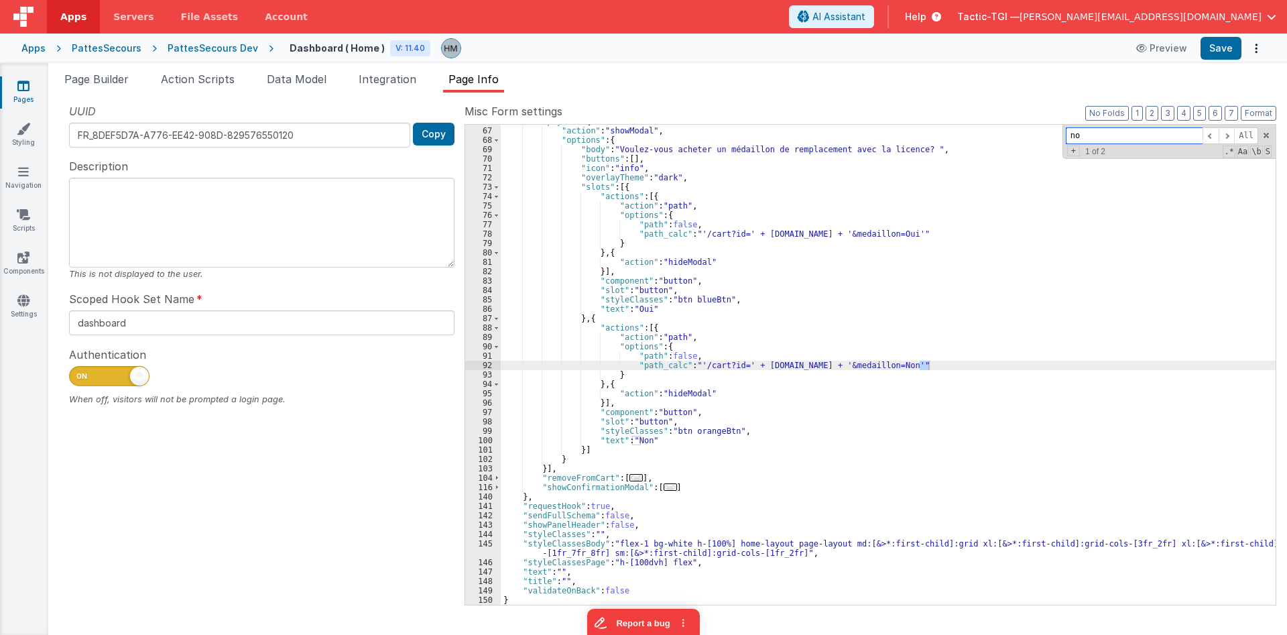
scroll to position [271, 0]
type input "n"
click at [120, 82] on span "Page Builder" at bounding box center [96, 78] width 64 height 13
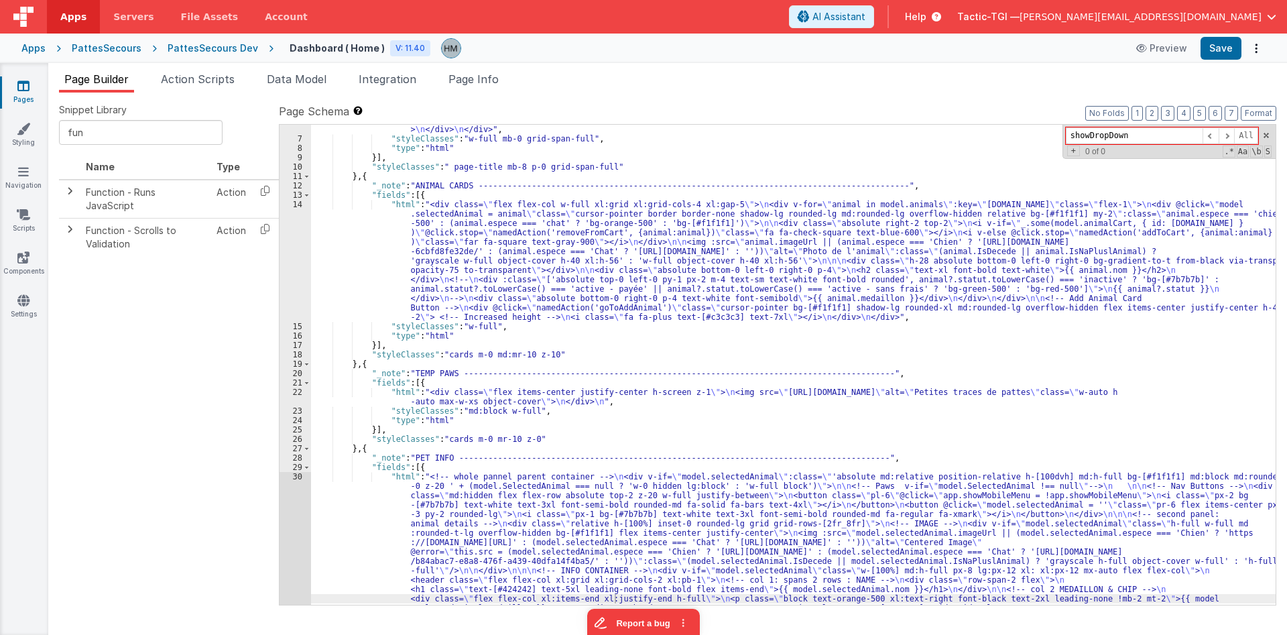
scroll to position [79, 0]
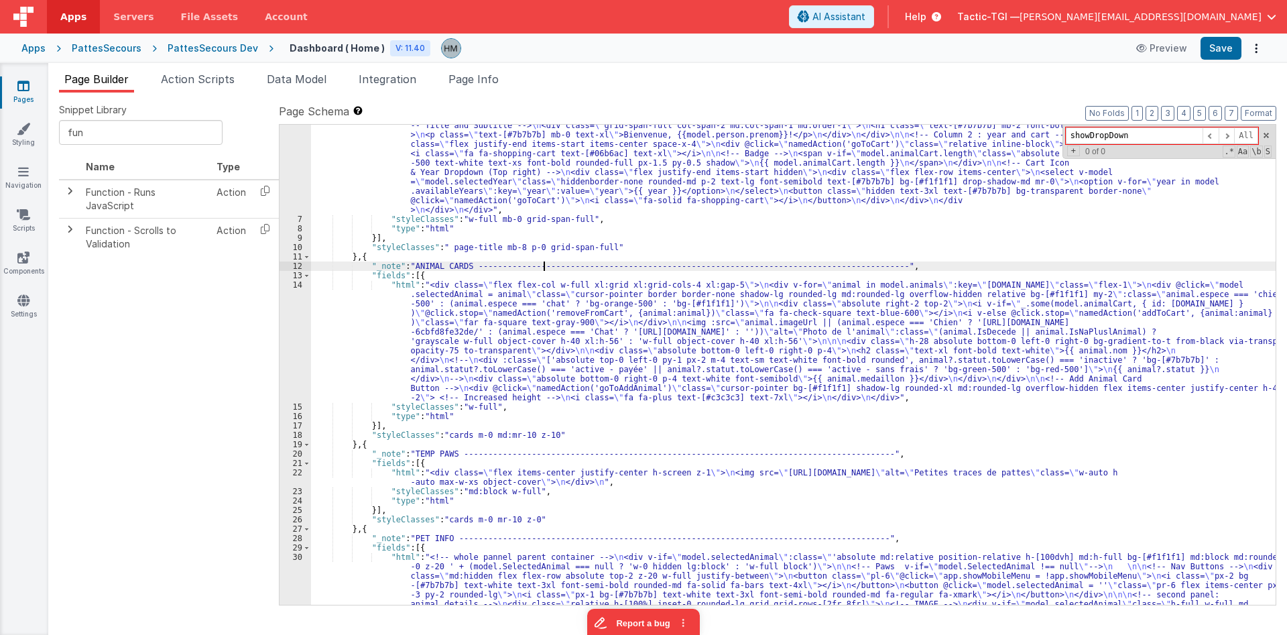
click at [543, 263] on div ""html" : "<div class= \" w-full text-[#7b7b7b] \" > \n <!-- Header Container --…" at bounding box center [793, 627] width 964 height 1071
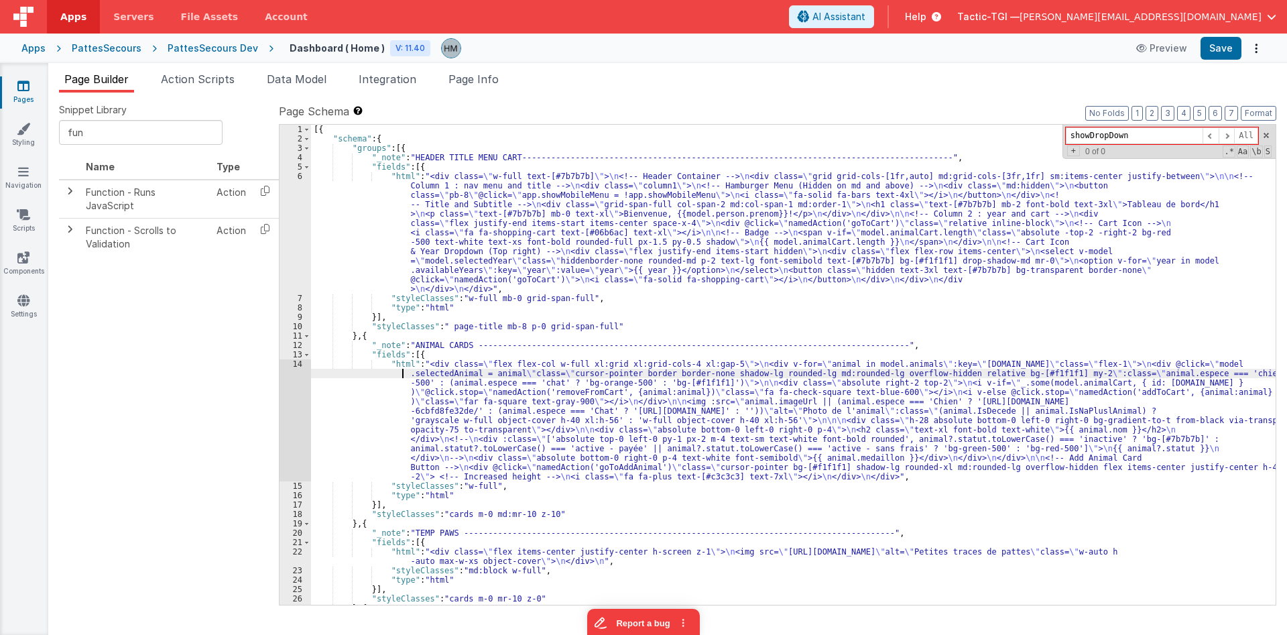
click at [395, 378] on div "[{ "schema" : { "groups" : [{ "_note" : "HEADER TITLE MENU CART----------------…" at bounding box center [793, 374] width 964 height 499
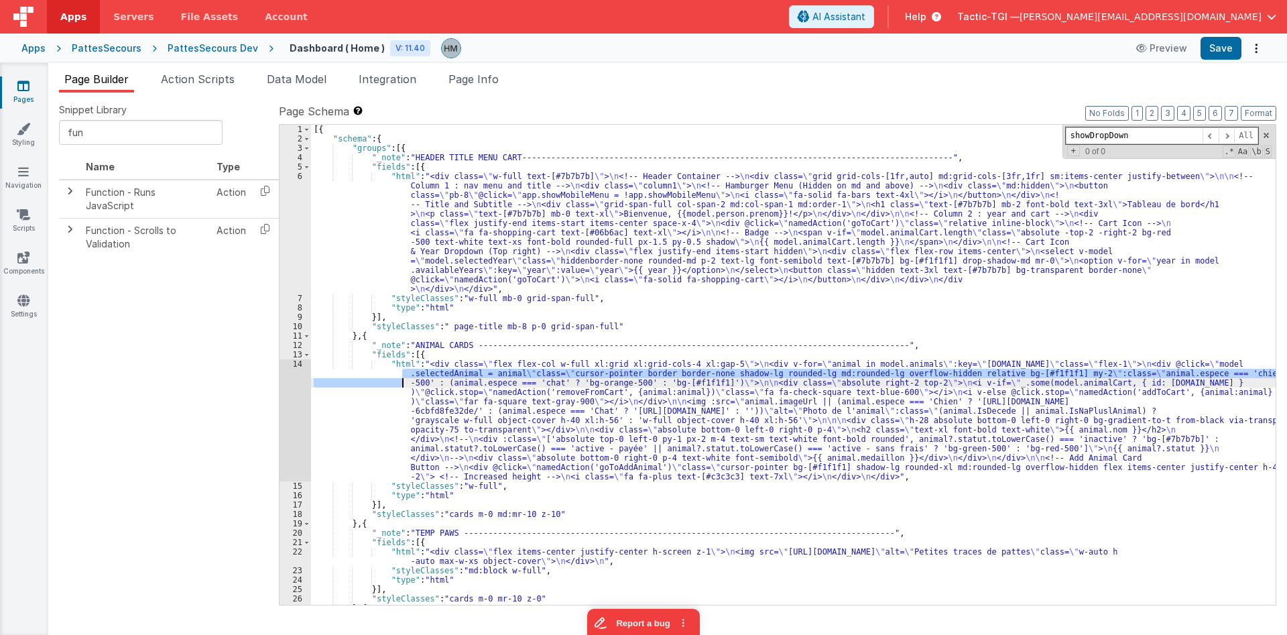
click at [291, 361] on div "14" at bounding box center [294, 420] width 31 height 122
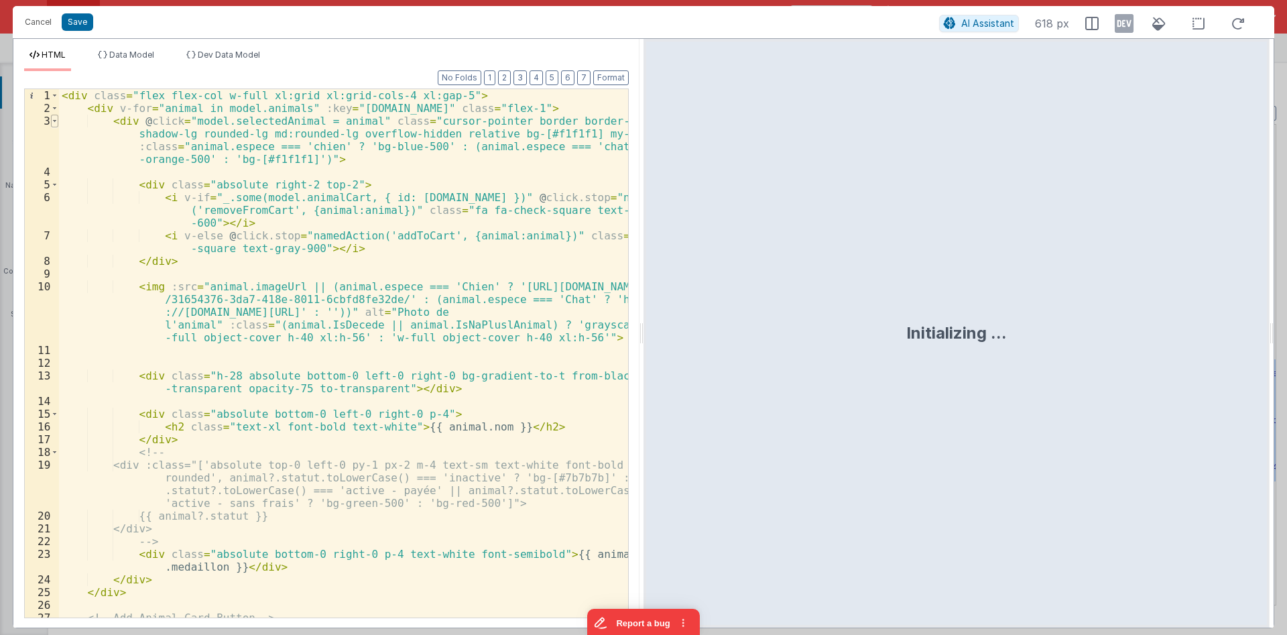
click at [52, 119] on span at bounding box center [54, 121] width 7 height 13
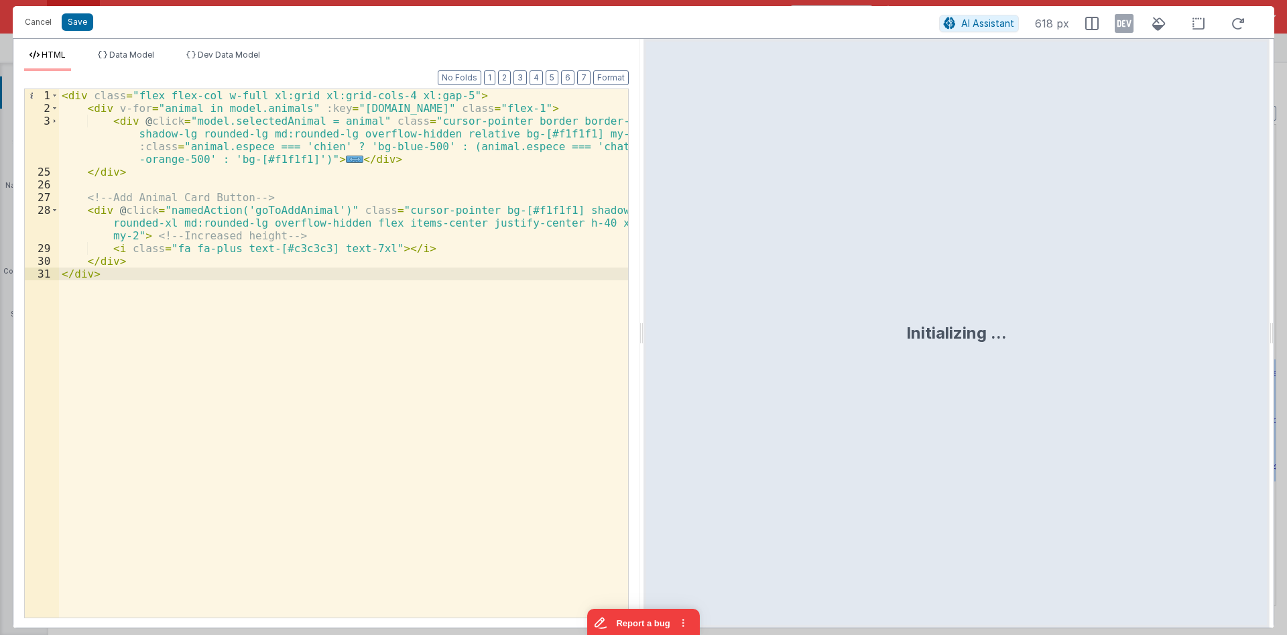
click at [289, 204] on div "< div class = "flex flex-col w-full xl:grid xl:grid-cols-4 xl:gap-5" > < div v-…" at bounding box center [343, 365] width 569 height 553
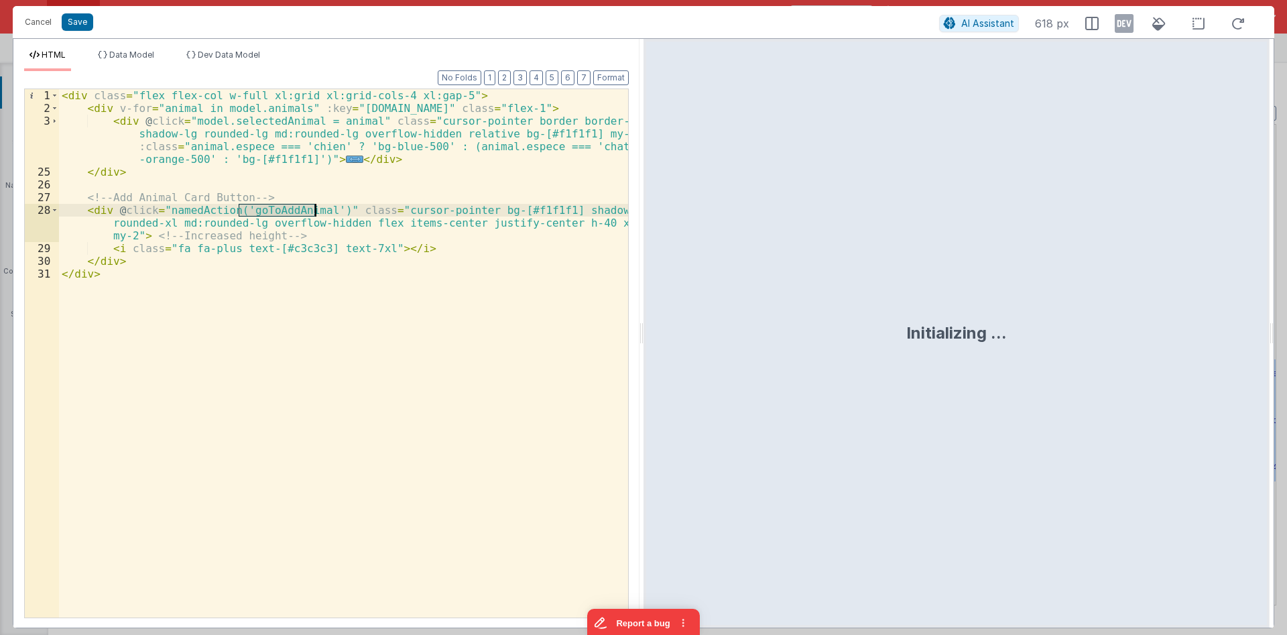
click at [289, 204] on div "< div class = "flex flex-col w-full xl:grid xl:grid-cols-4 xl:gap-5" > < div v-…" at bounding box center [343, 365] width 569 height 553
click at [63, 11] on div "Cancel Save AI Assistant 618 px" at bounding box center [643, 22] width 1261 height 32
click at [42, 21] on button "Cancel" at bounding box center [38, 22] width 40 height 19
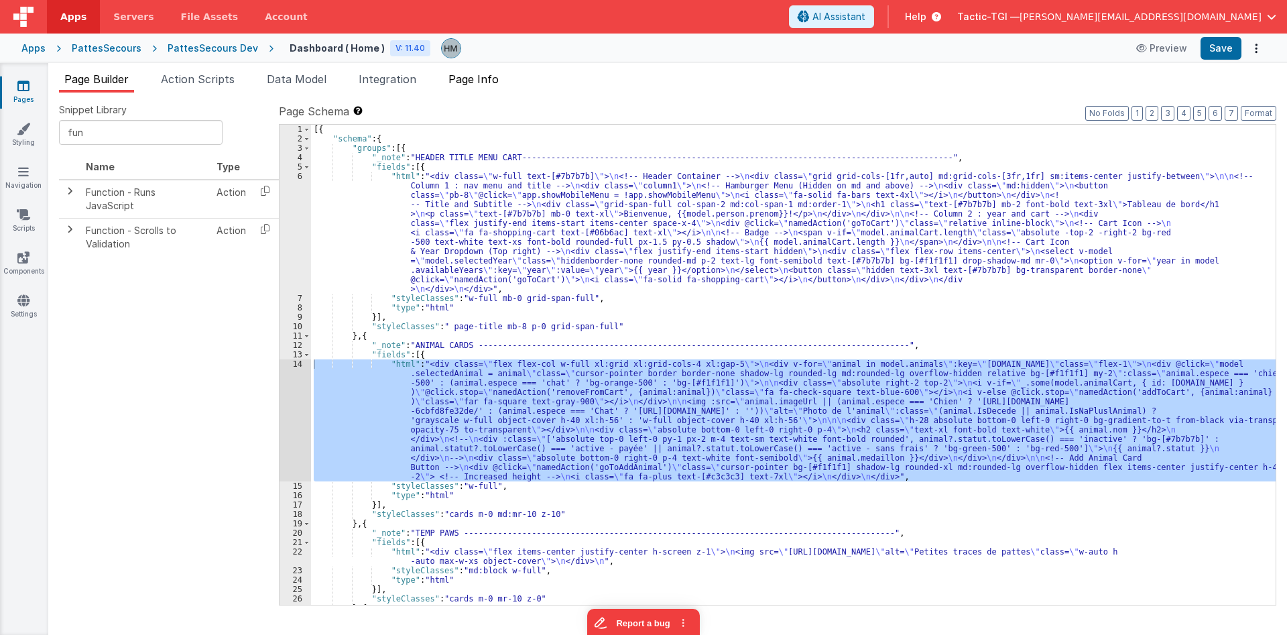
click at [496, 77] on span "Page Info" at bounding box center [473, 78] width 50 height 13
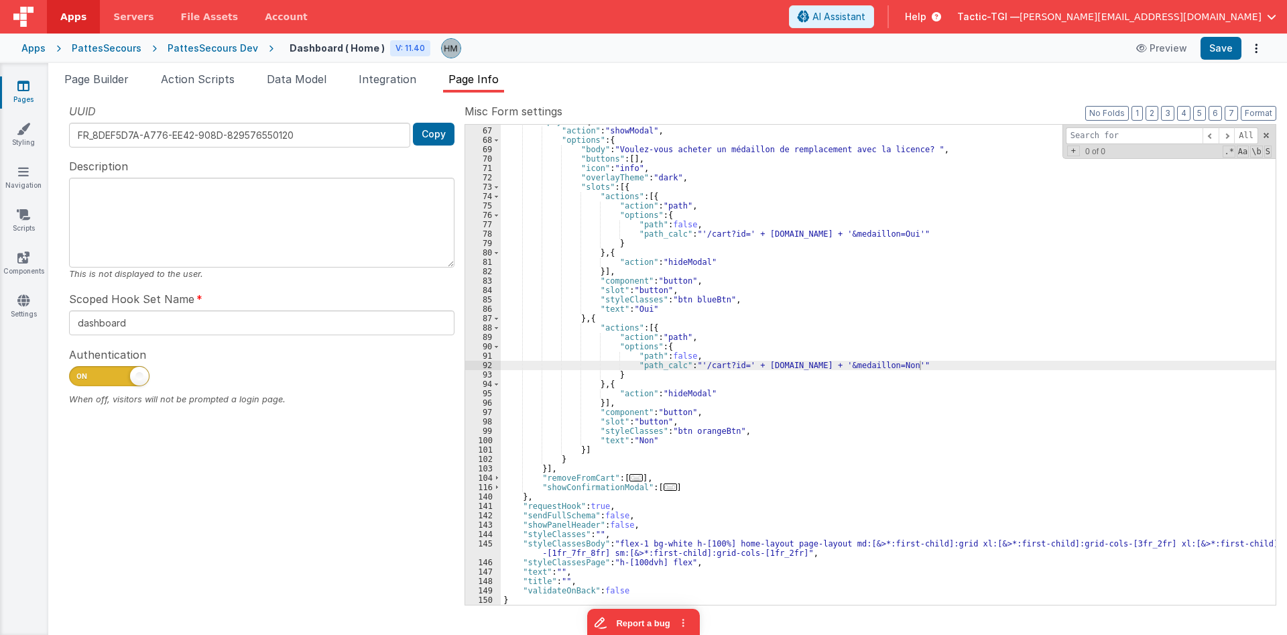
scroll to position [271, 0]
click at [761, 204] on div ""payer" : [{ "action" : "showModal" , "options" : { "body" : "Voulez-vous achet…" at bounding box center [888, 366] width 775 height 499
paste input "goToAddAnimal"
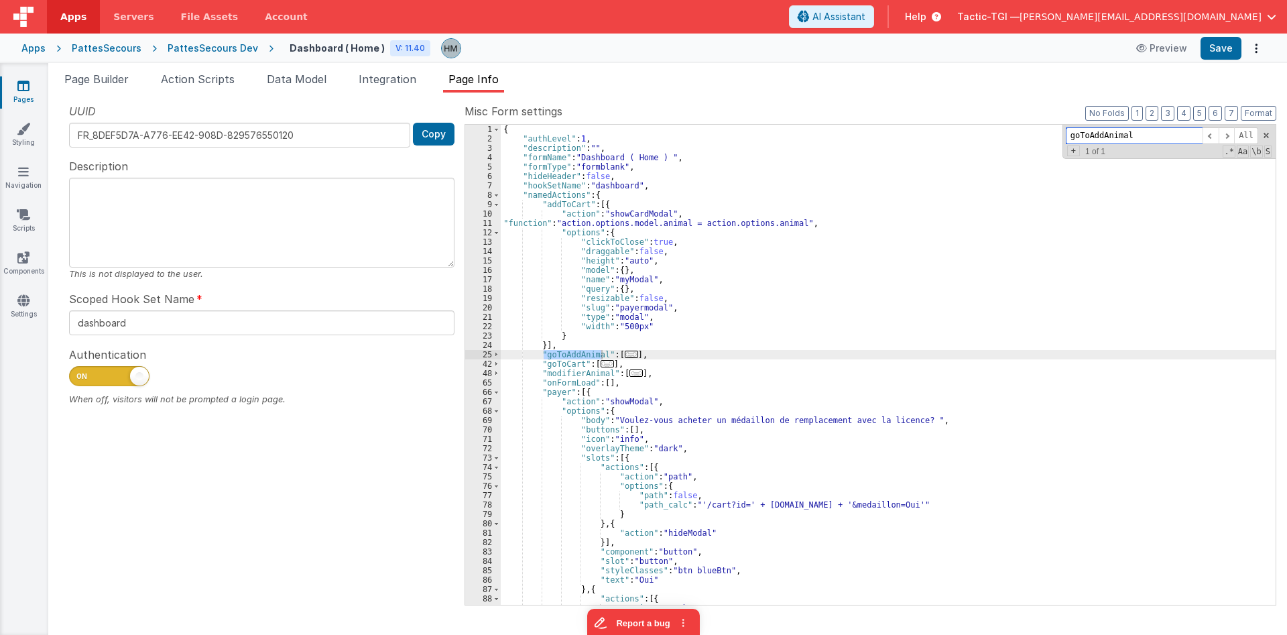
type input "goToAddAnimal"
click at [625, 358] on span "..." at bounding box center [631, 353] width 13 height 7
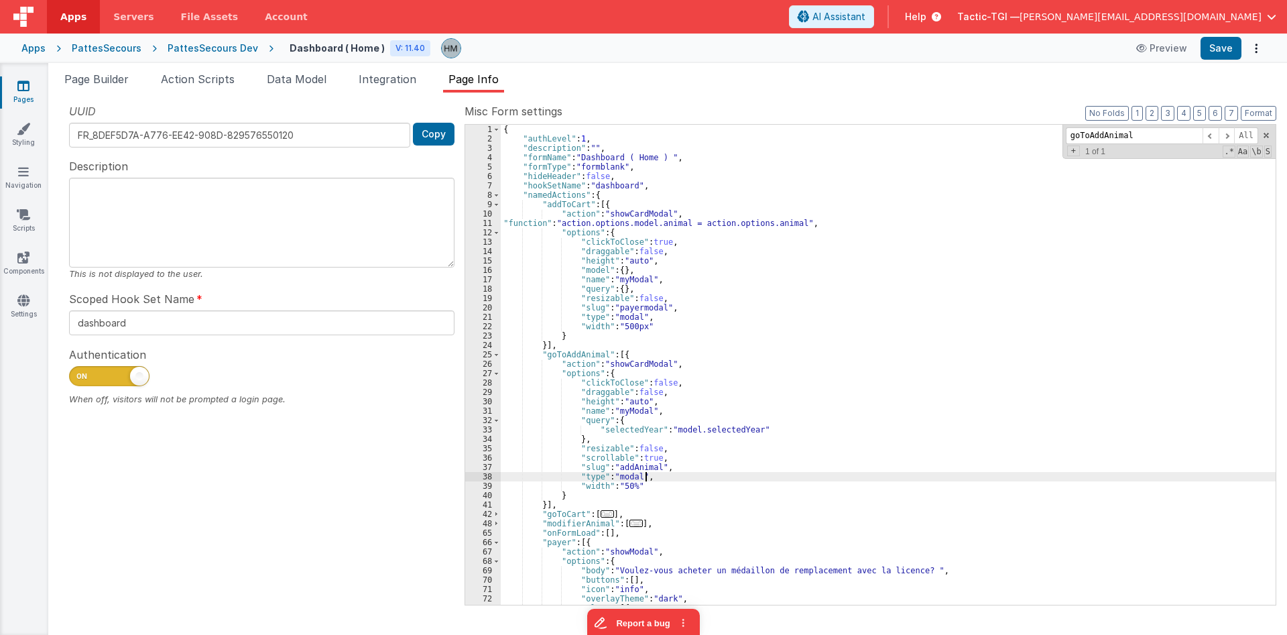
click at [649, 474] on div "{ "authLevel" : 1 , "description" : "" , "formName" : "Dashboard ( Home ) " , "…" at bounding box center [888, 374] width 775 height 499
click at [633, 403] on div "{ "authLevel" : 1 , "description" : "" , "formName" : "Dashboard ( Home ) " , "…" at bounding box center [888, 374] width 775 height 499
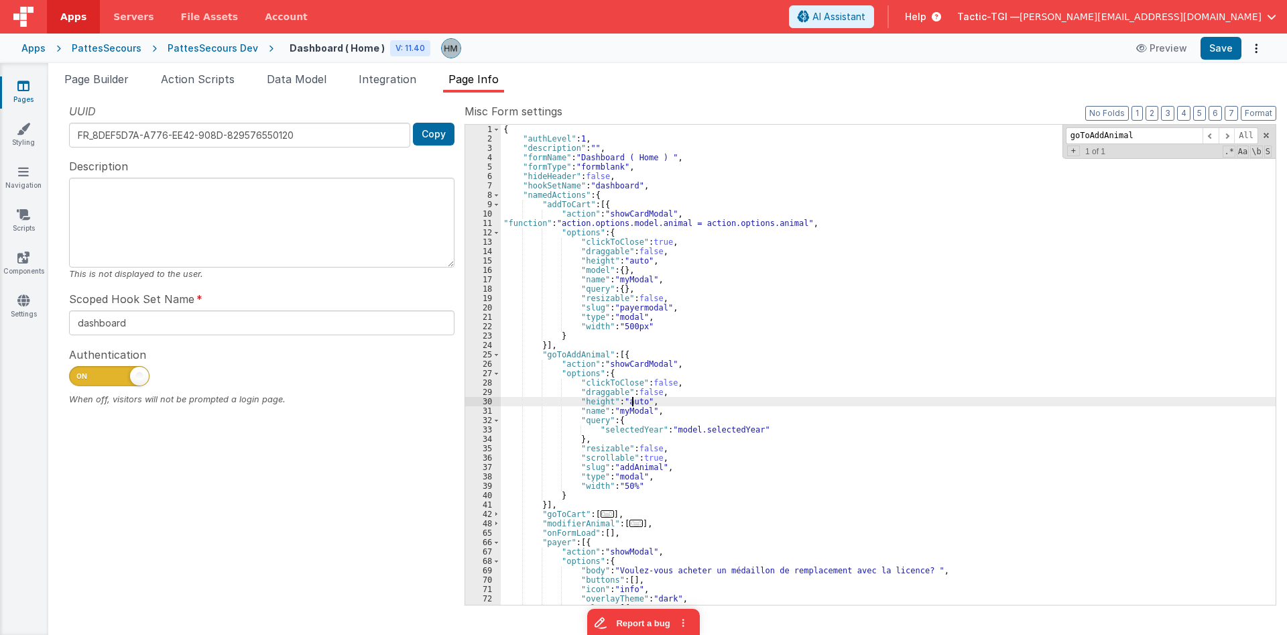
click at [633, 403] on div "{ "authLevel" : 1 , "description" : "" , "formName" : "Dashboard ( Home ) " , "…" at bounding box center [888, 374] width 775 height 499
drag, startPoint x: 631, startPoint y: 488, endPoint x: 620, endPoint y: 486, distance: 10.3
click at [620, 486] on div "{ "authLevel" : 1 , "description" : "" , "formName" : "Dashboard ( Home ) " , "…" at bounding box center [888, 374] width 775 height 499
click at [636, 404] on div "{ "authLevel" : 1 , "description" : "" , "formName" : "Dashboard ( Home ) " , "…" at bounding box center [888, 374] width 775 height 499
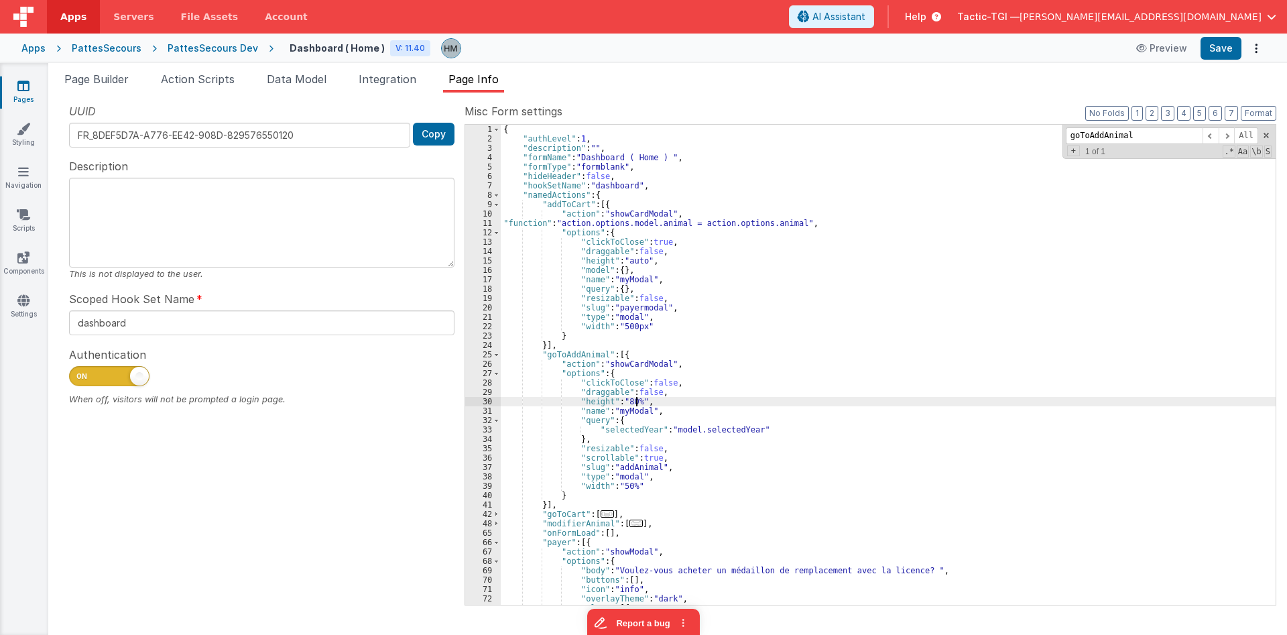
click at [749, 359] on div "{ "authLevel" : 1 , "description" : "" , "formName" : "Dashboard ( Home ) " , "…" at bounding box center [888, 374] width 775 height 499
click at [731, 364] on div "{ "authLevel" : 1 , "description" : "" , "formName" : "Dashboard ( Home ) " , "…" at bounding box center [888, 374] width 775 height 499
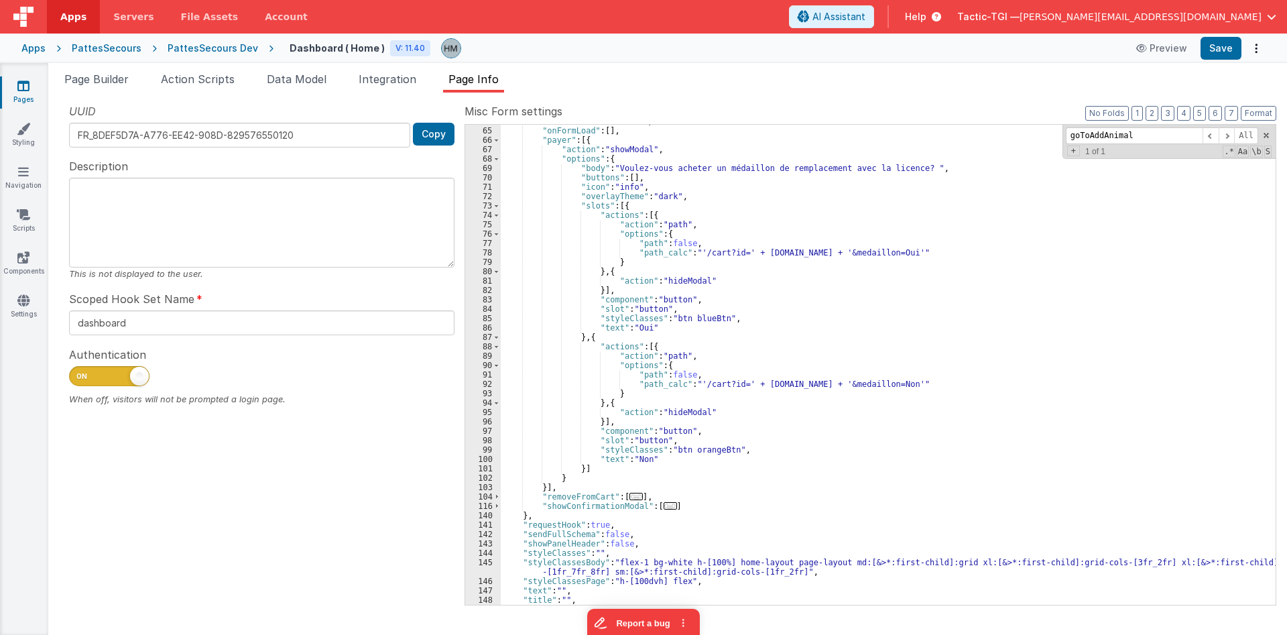
scroll to position [402, 0]
click at [719, 337] on div ""modifierAnimal" : [ ... ] , "onFormLoad" : [ ] , "payer" : [{ "action" : "show…" at bounding box center [888, 366] width 775 height 499
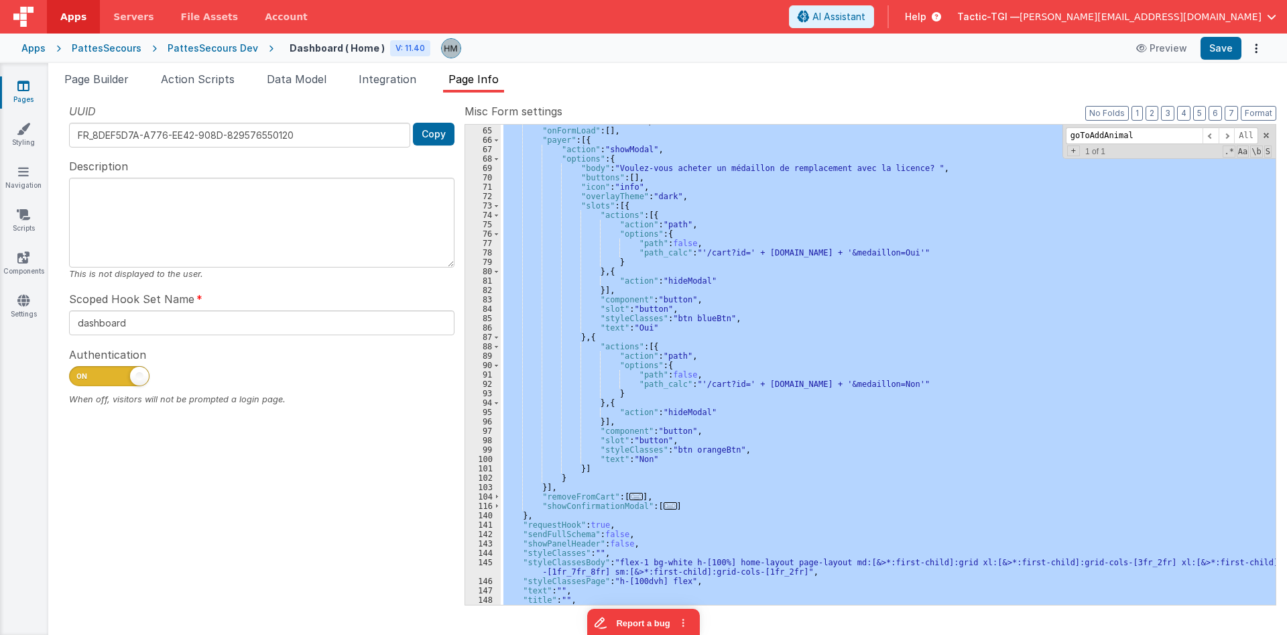
click at [1044, 371] on div ""modifierAnimal" : [ ... ] , "onFormLoad" : [ ] , "payer" : [{ "action" : "show…" at bounding box center [888, 365] width 775 height 480
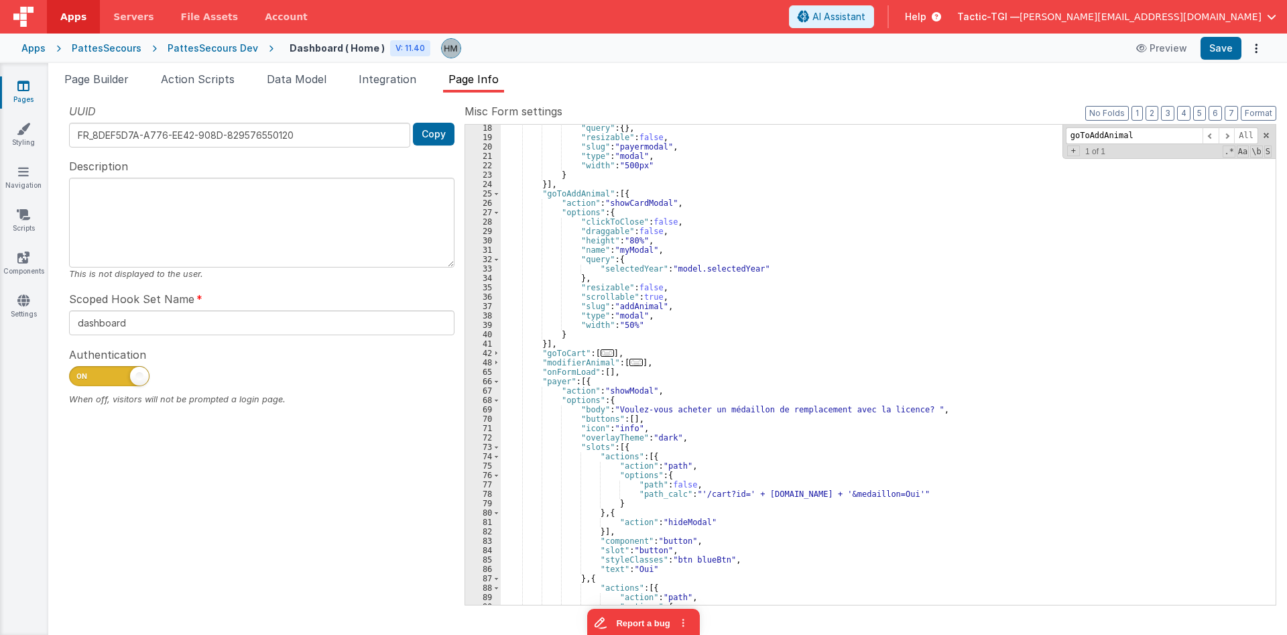
scroll to position [0, 0]
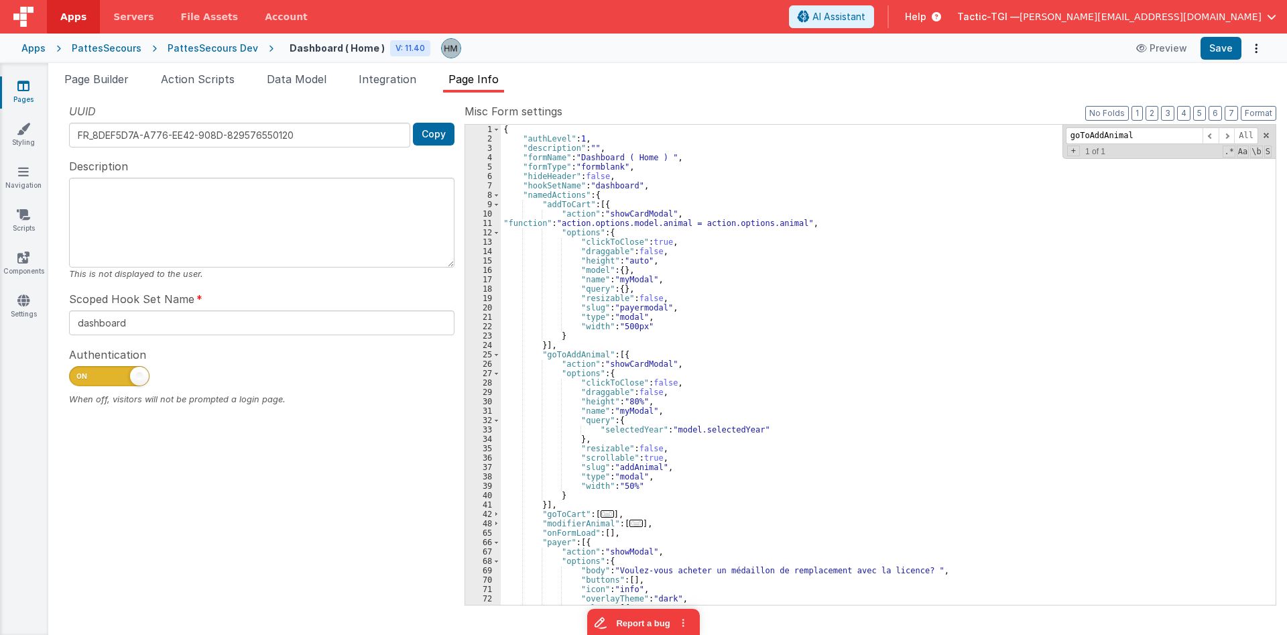
click at [701, 430] on div "{ "authLevel" : 1 , "description" : "" , "formName" : "Dashboard ( Home ) " , "…" at bounding box center [888, 374] width 775 height 499
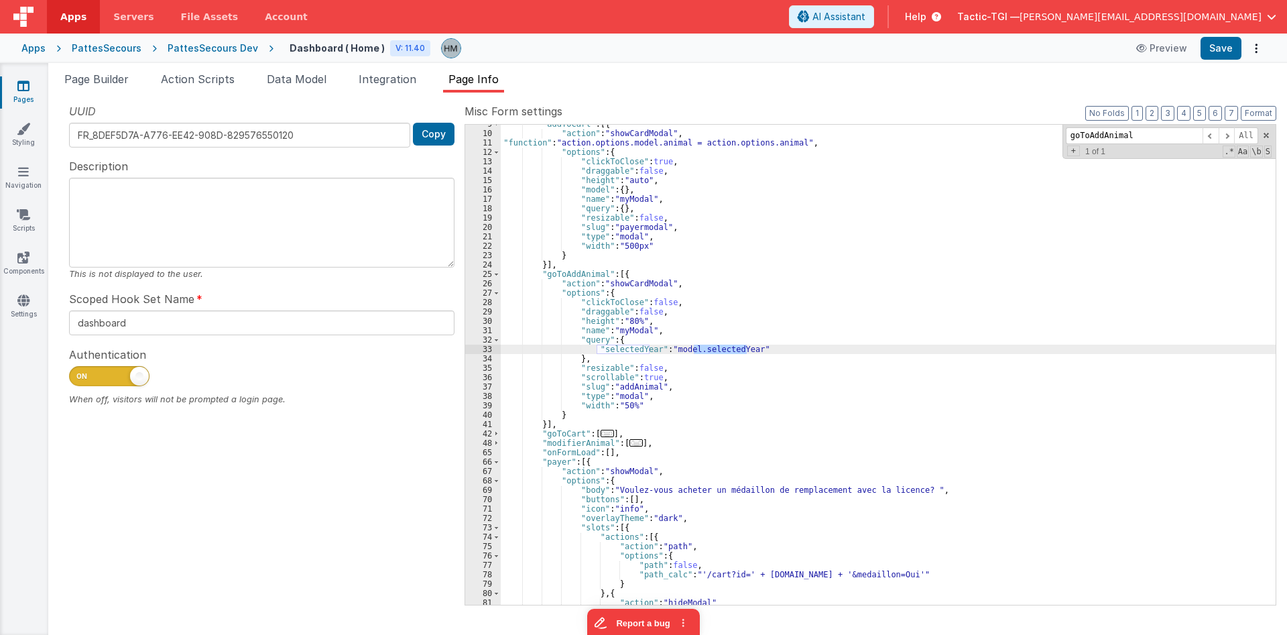
scroll to position [161, 0]
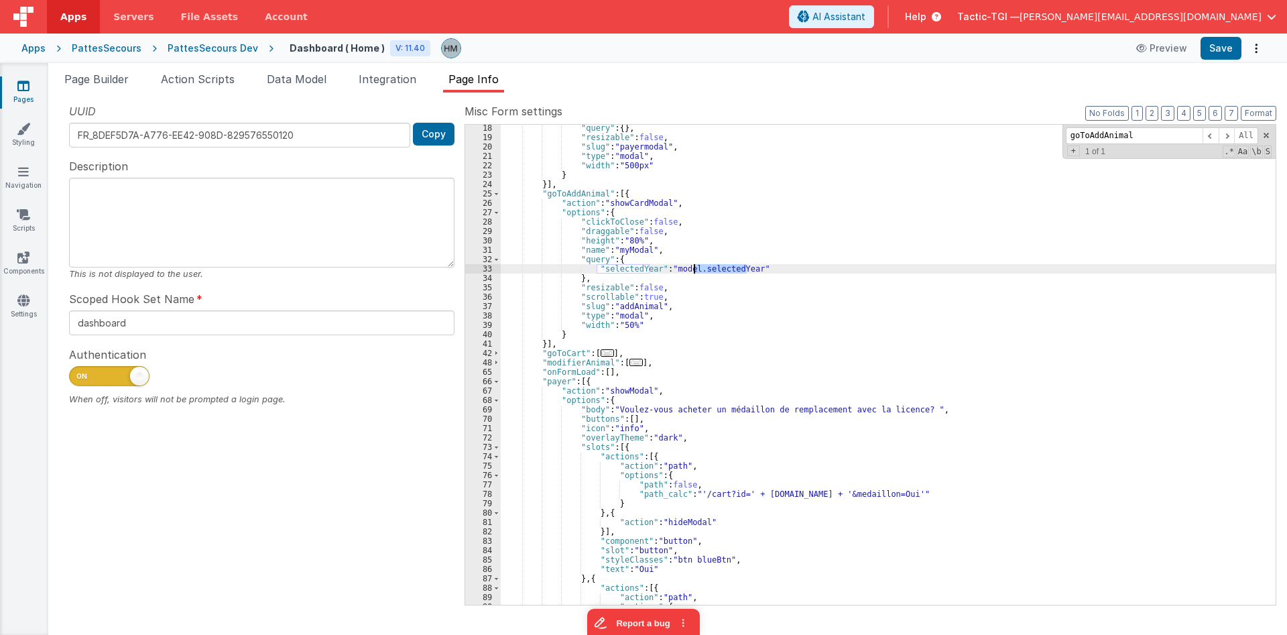
click at [100, 66] on div "Page Builder Action Scripts Data Model Integration Page Info Snippet Library fu…" at bounding box center [667, 349] width 1238 height 572
click at [97, 80] on span "Page Builder" at bounding box center [96, 78] width 64 height 13
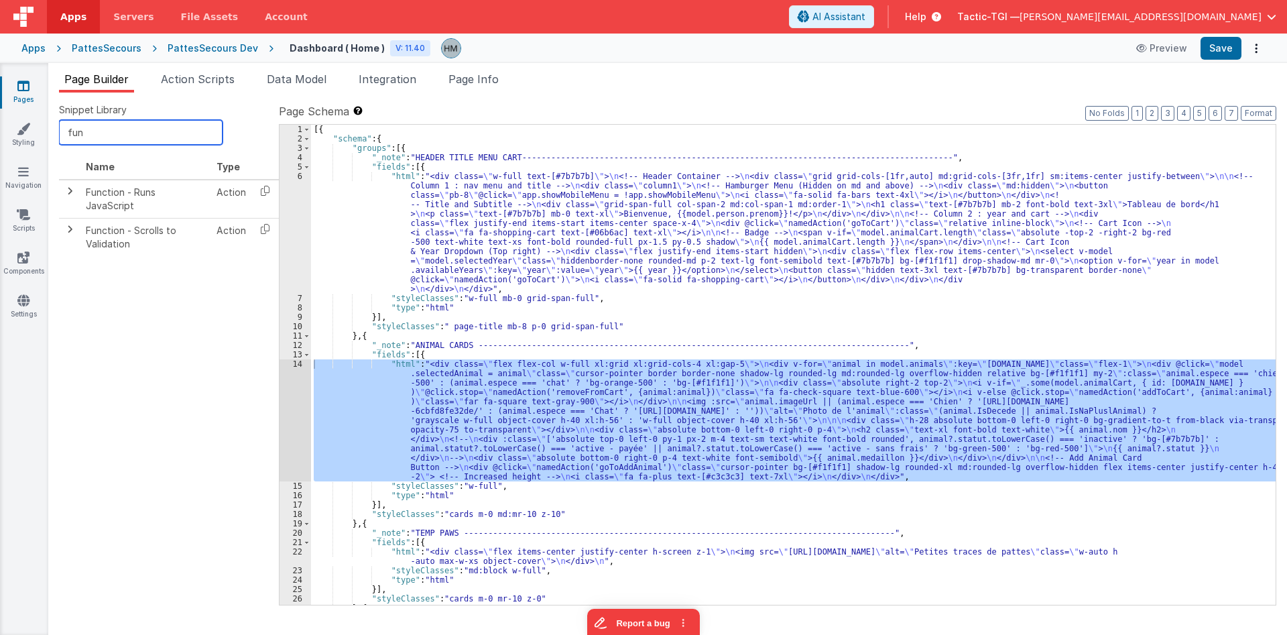
drag, startPoint x: 130, startPoint y: 136, endPoint x: 81, endPoint y: 131, distance: 49.1
click at [81, 131] on input "fun" at bounding box center [141, 132] width 164 height 25
click at [269, 192] on icon at bounding box center [264, 190] width 27 height 21
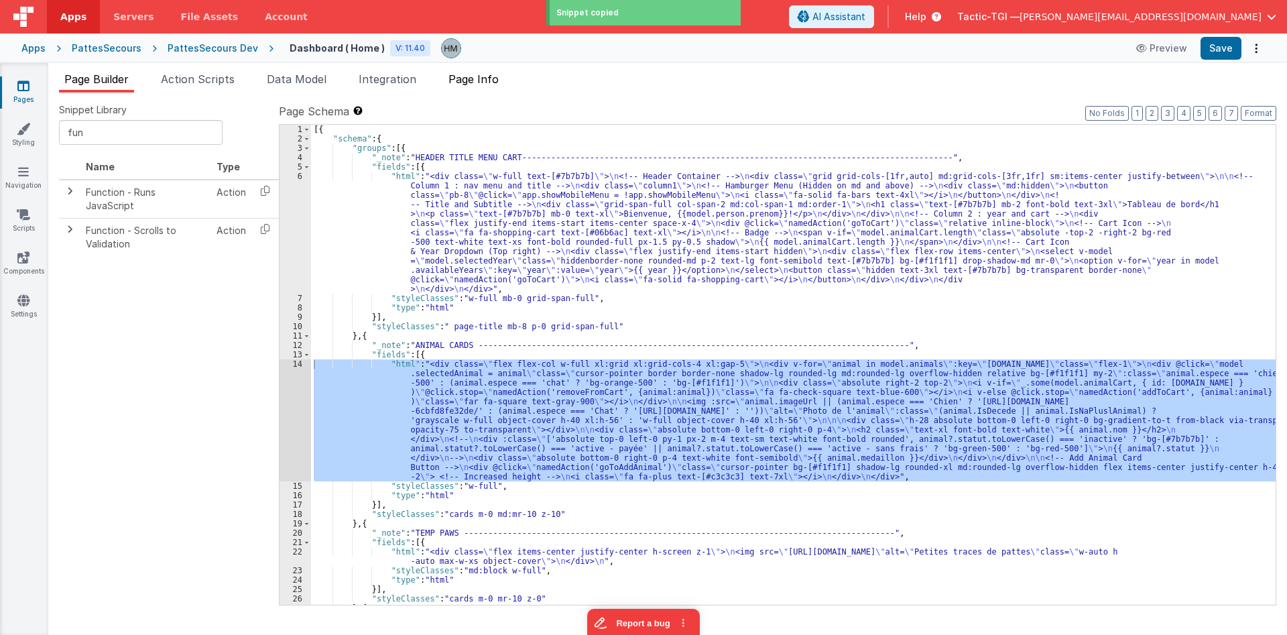
click at [457, 82] on span "Page Info" at bounding box center [473, 78] width 50 height 13
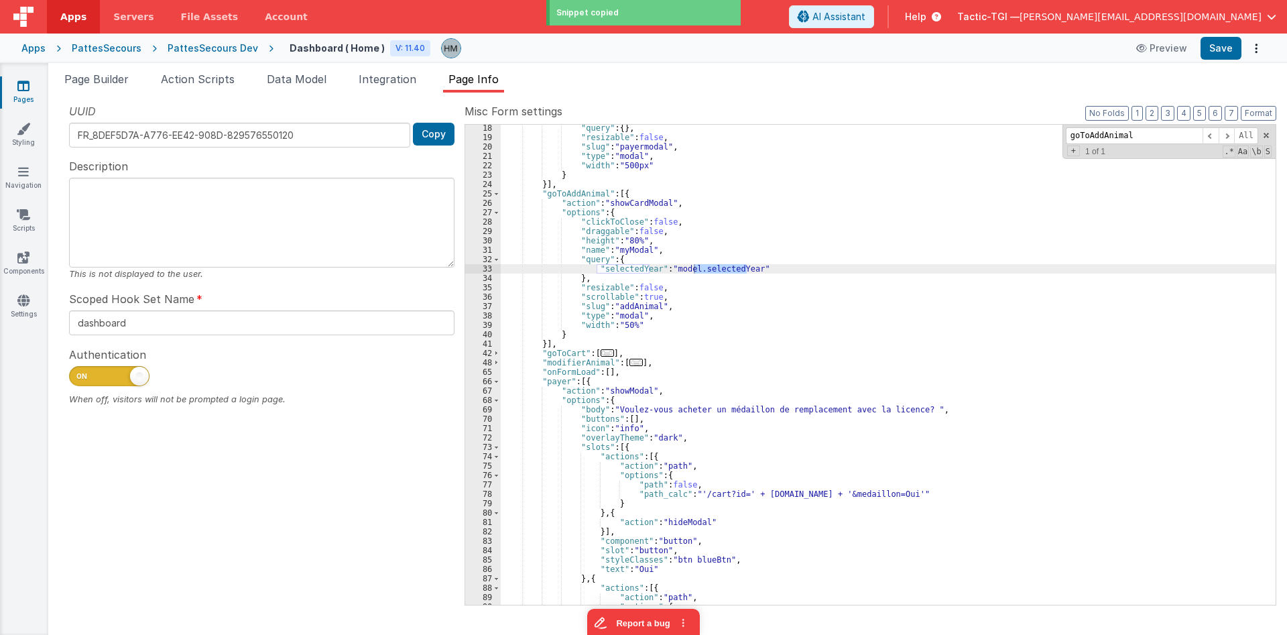
click at [606, 374] on div ""query" : { } , "resizable" : false , "slug" : "payermodal" , "type" : "modal" …" at bounding box center [888, 372] width 775 height 499
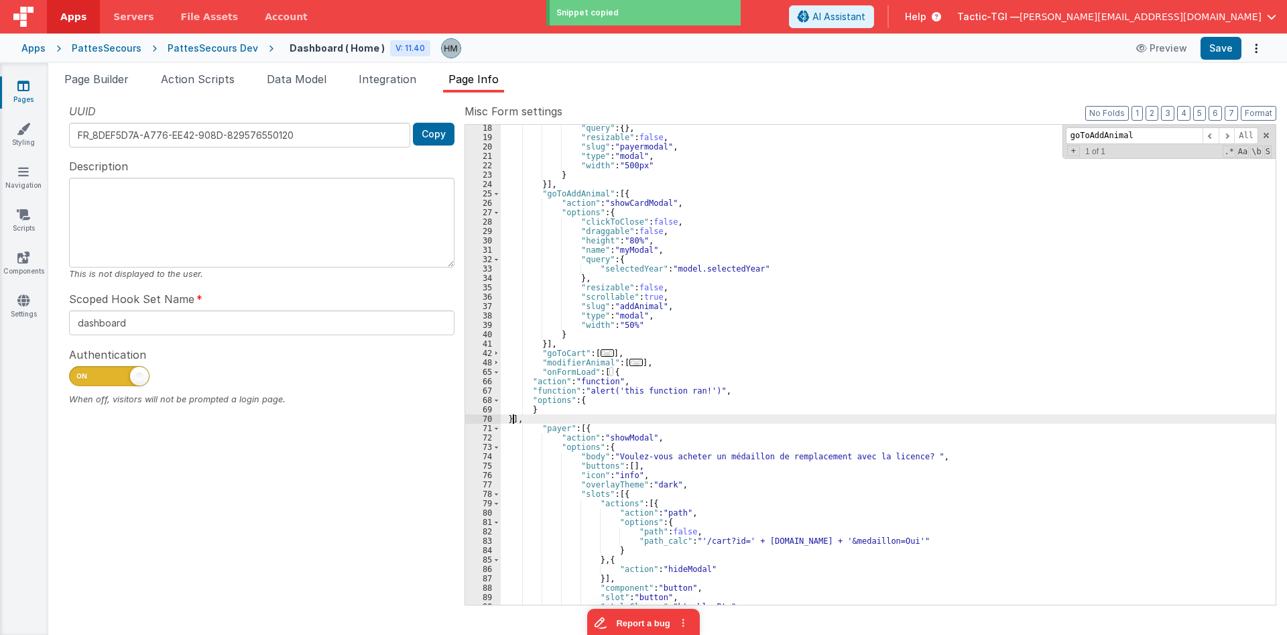
click at [695, 336] on div ""query" : { } , "resizable" : false , "slug" : "payermodal" , "type" : "modal" …" at bounding box center [888, 372] width 775 height 499
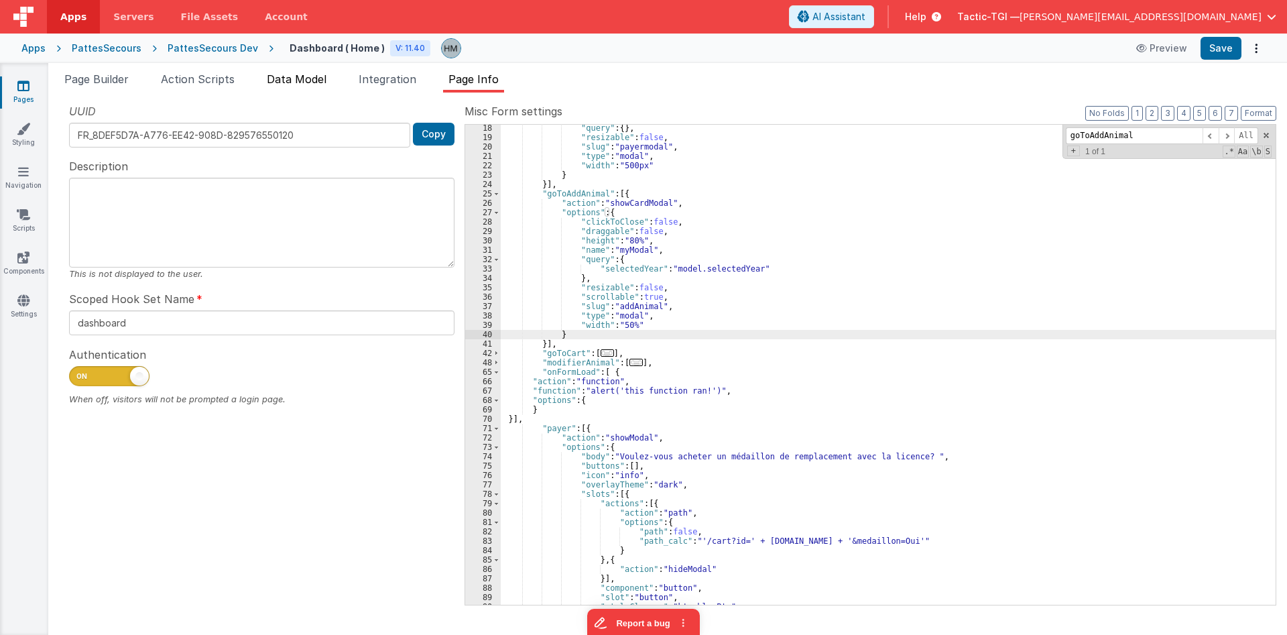
click at [276, 83] on span "Data Model" at bounding box center [297, 78] width 60 height 13
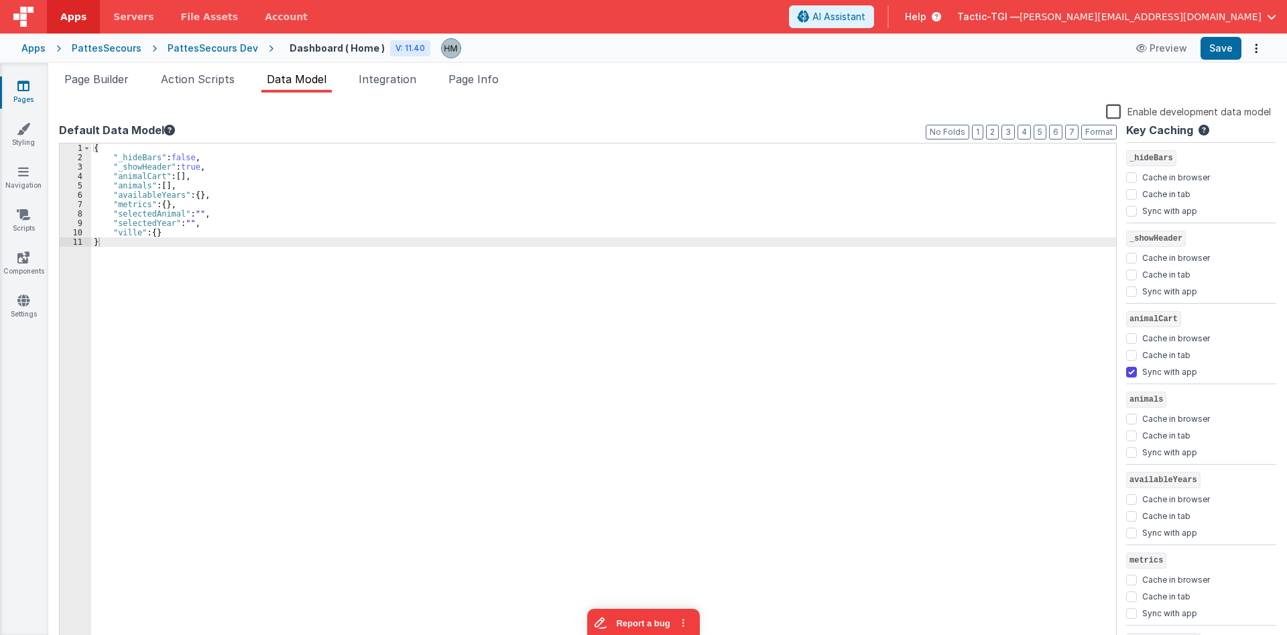
click at [1115, 109] on label "Enable development data model" at bounding box center [1188, 110] width 165 height 15
click at [0, 0] on input "Enable development data model" at bounding box center [0, 0] width 0 height 0
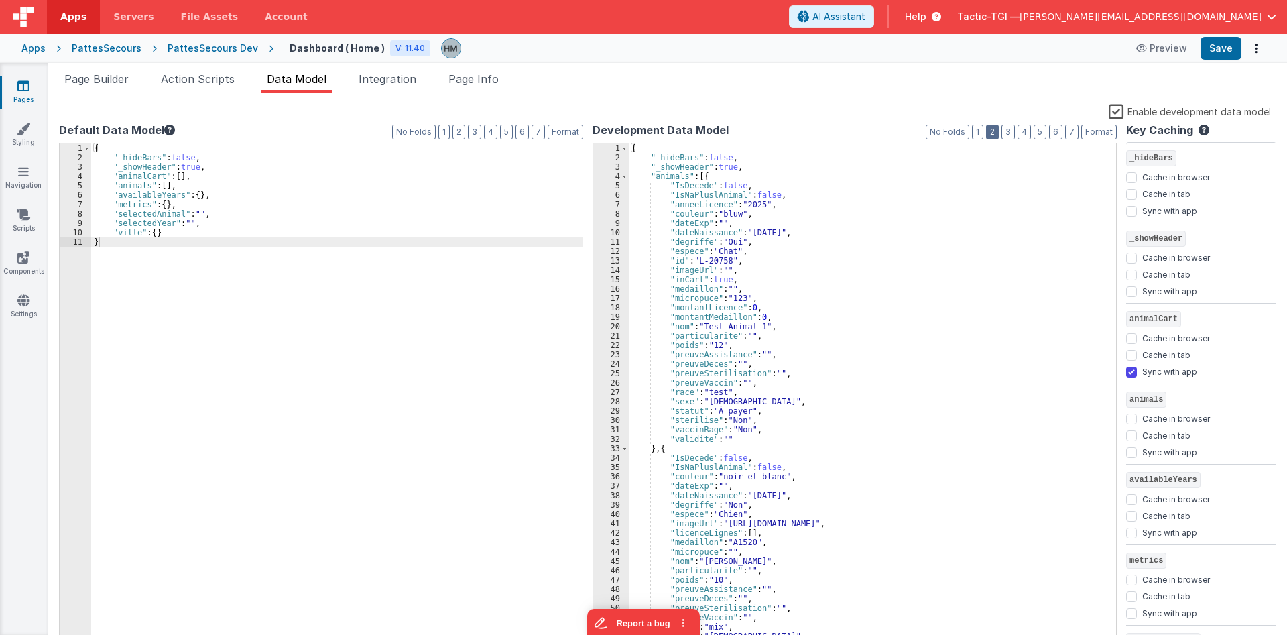
click at [991, 133] on button "2" at bounding box center [992, 132] width 13 height 15
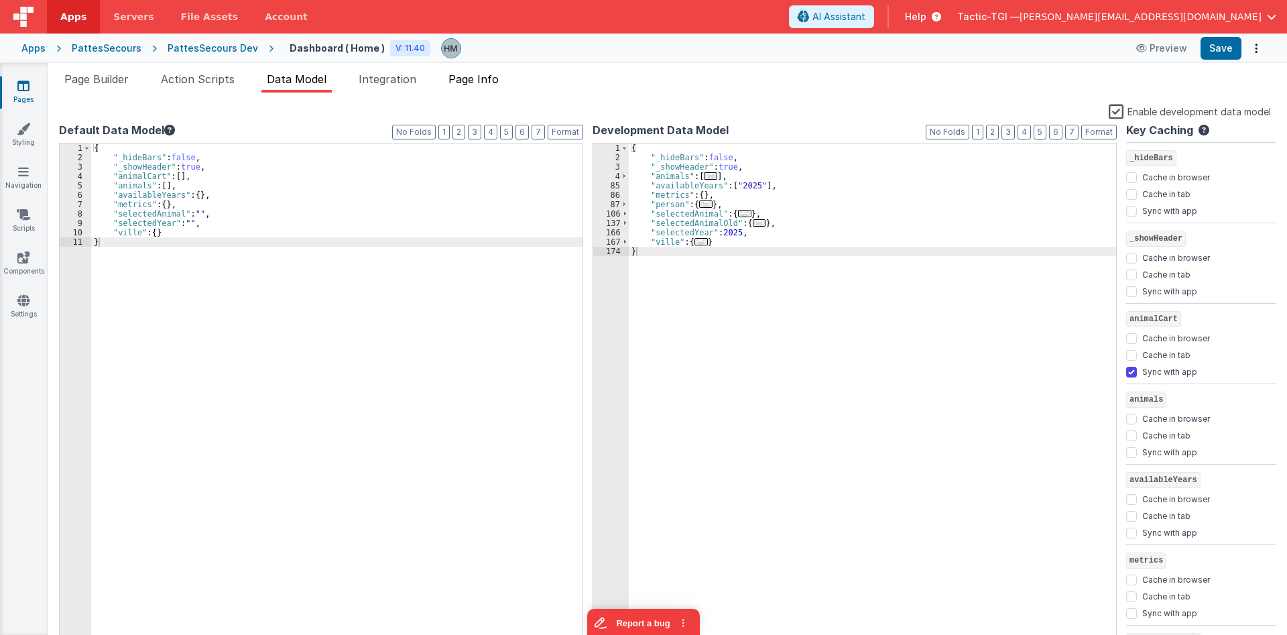
click at [478, 85] on span "Page Info" at bounding box center [473, 78] width 50 height 13
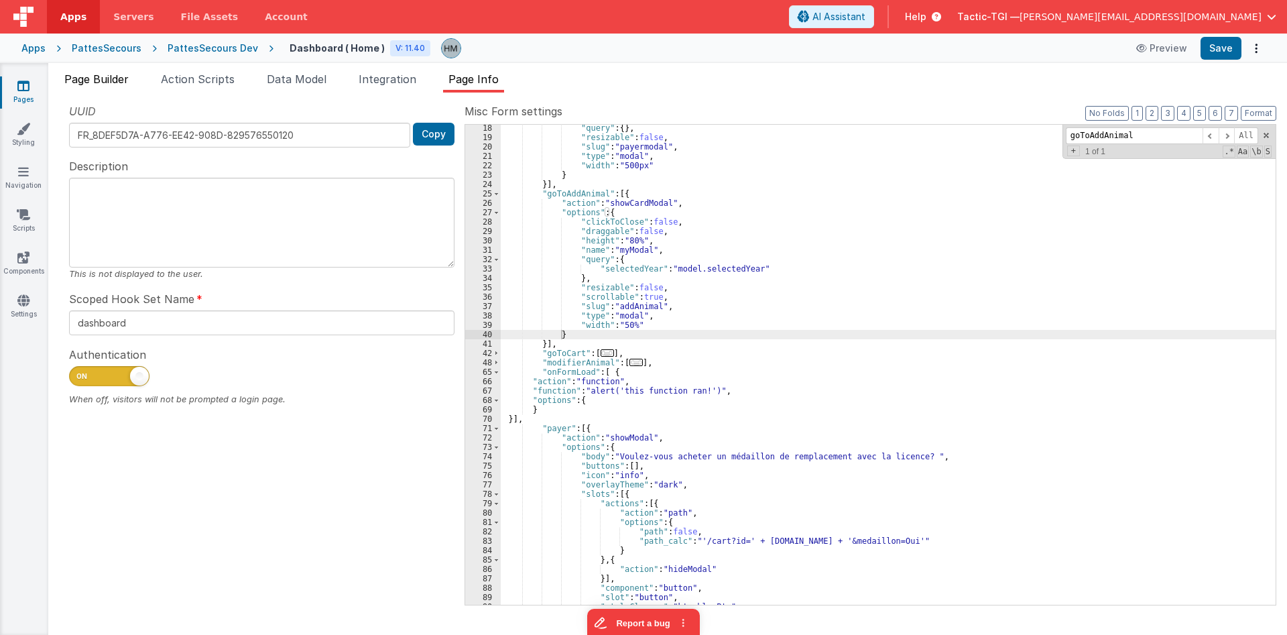
click at [100, 80] on span "Page Builder" at bounding box center [96, 78] width 64 height 13
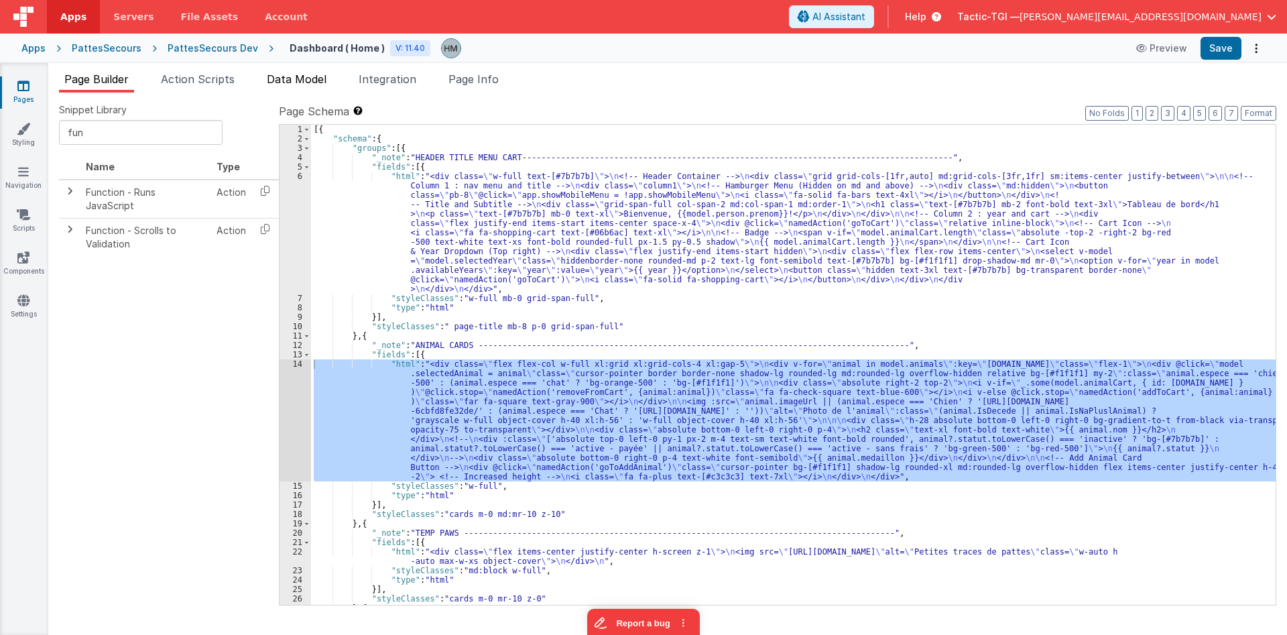
click at [291, 79] on span "Data Model" at bounding box center [297, 78] width 60 height 13
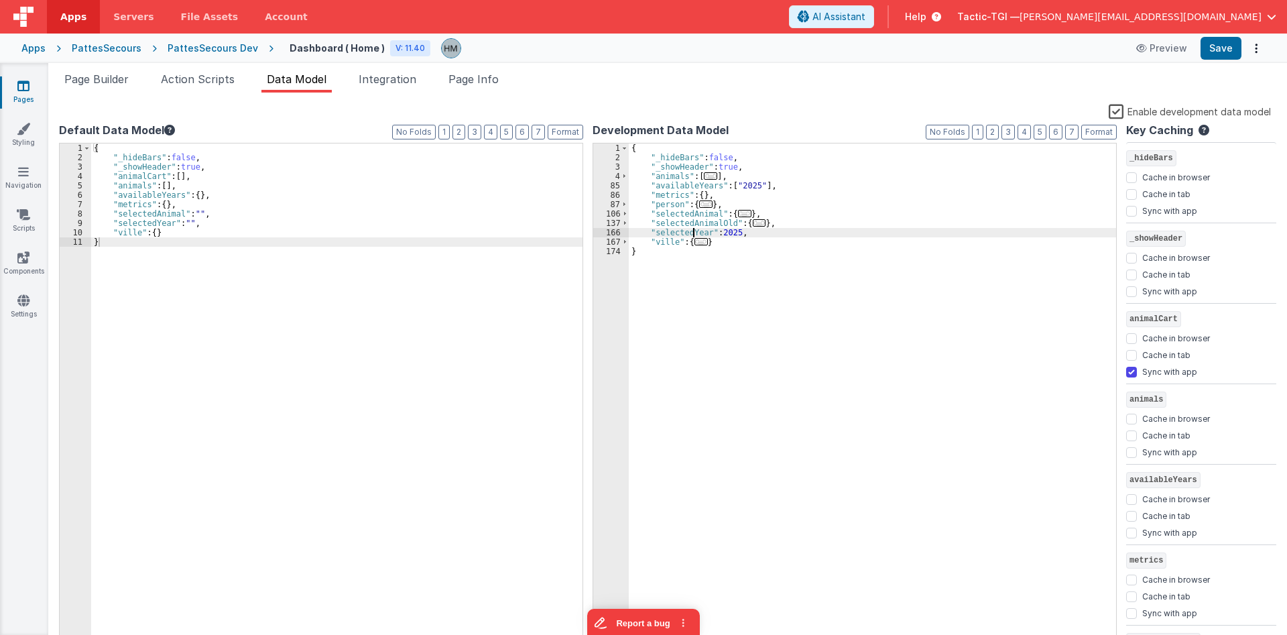
click at [692, 235] on div "{ "_hideBars" : false , "_showHeader" : true , "animals" : [ ... ] , "available…" at bounding box center [872, 403] width 487 height 521
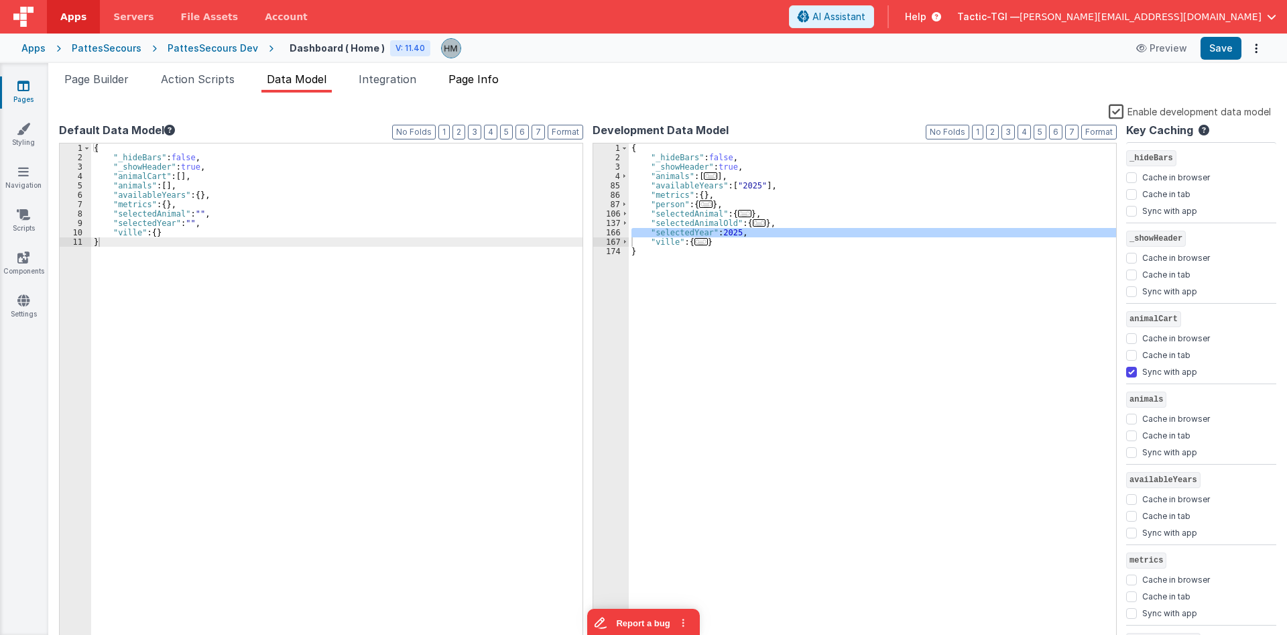
click at [472, 80] on span "Page Info" at bounding box center [473, 78] width 50 height 13
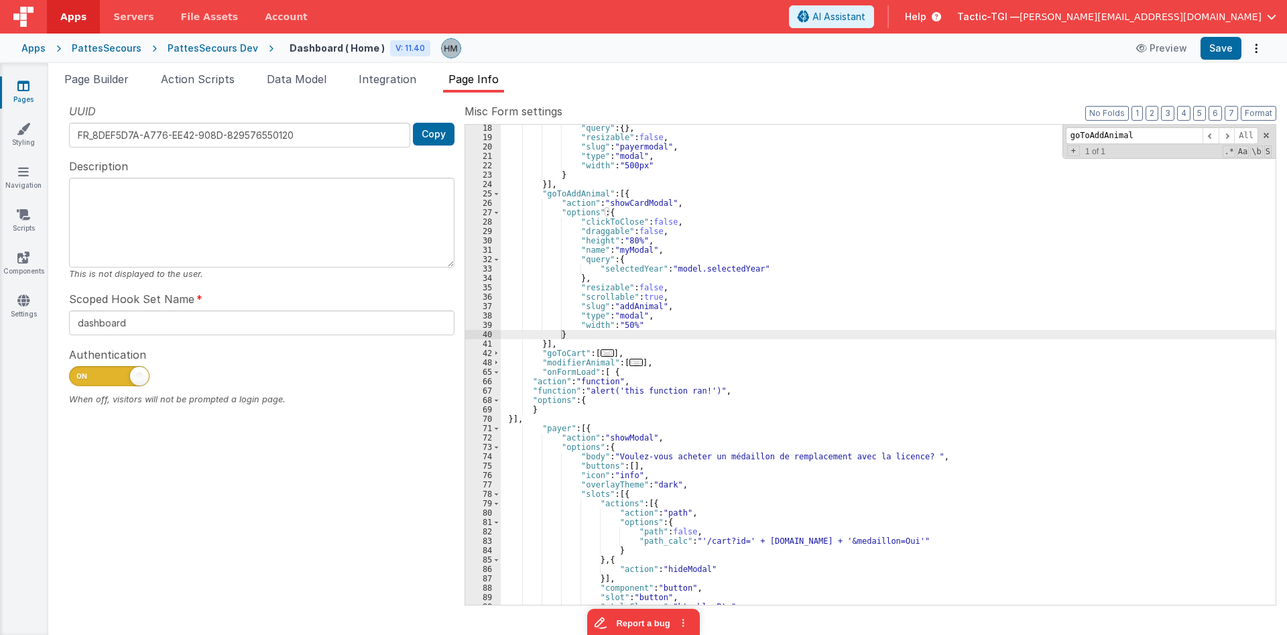
click at [551, 397] on div ""query" : { } , "resizable" : false , "slug" : "payermodal" , "type" : "modal" …" at bounding box center [888, 372] width 775 height 499
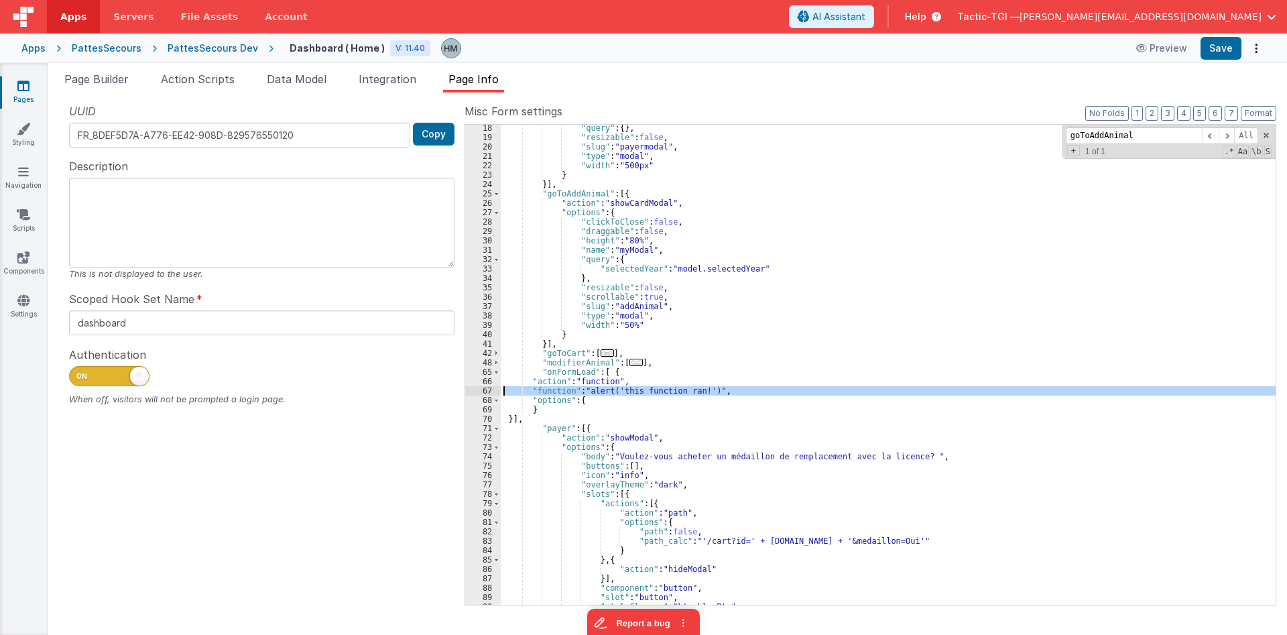
click at [488, 392] on div "67" at bounding box center [483, 390] width 36 height 9
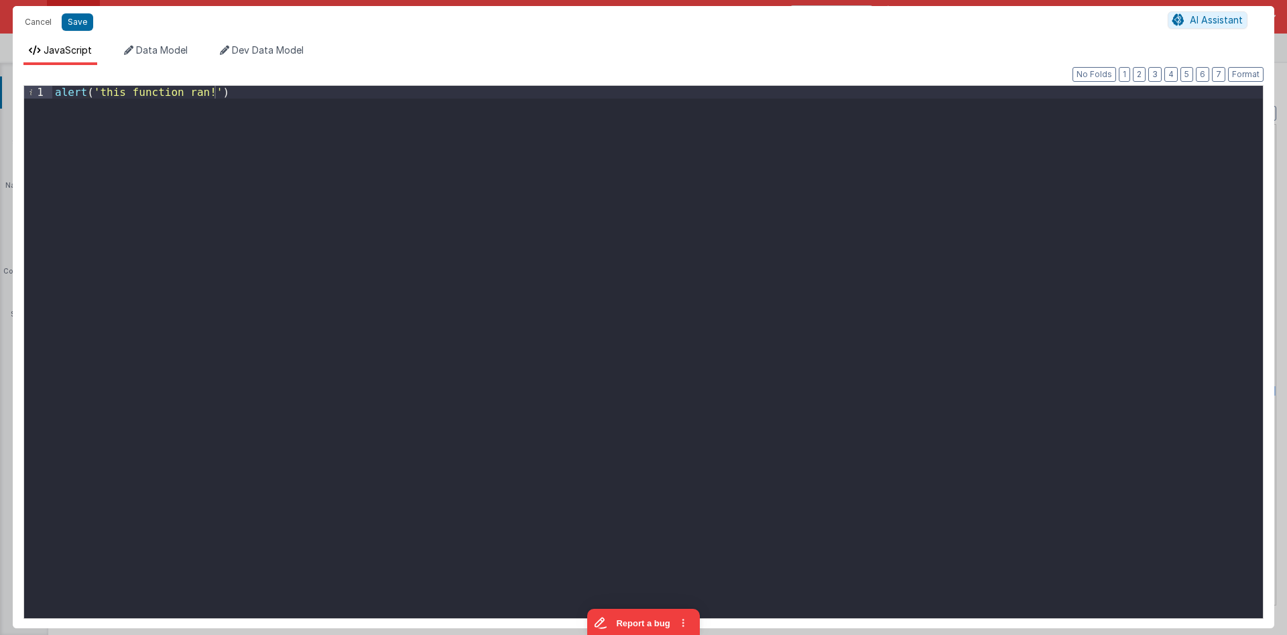
drag, startPoint x: 299, startPoint y: 117, endPoint x: 0, endPoint y: 67, distance: 303.1
click at [52, 86] on div "alert ( 'this function ran!' )" at bounding box center [657, 352] width 1210 height 532
paste textarea
drag, startPoint x: 92, startPoint y: 92, endPoint x: 0, endPoint y: 80, distance: 92.6
click at [52, 86] on div "const selectedYear = new Date ( ) . getFullYear ( ) ; // 2025" at bounding box center [657, 352] width 1210 height 532
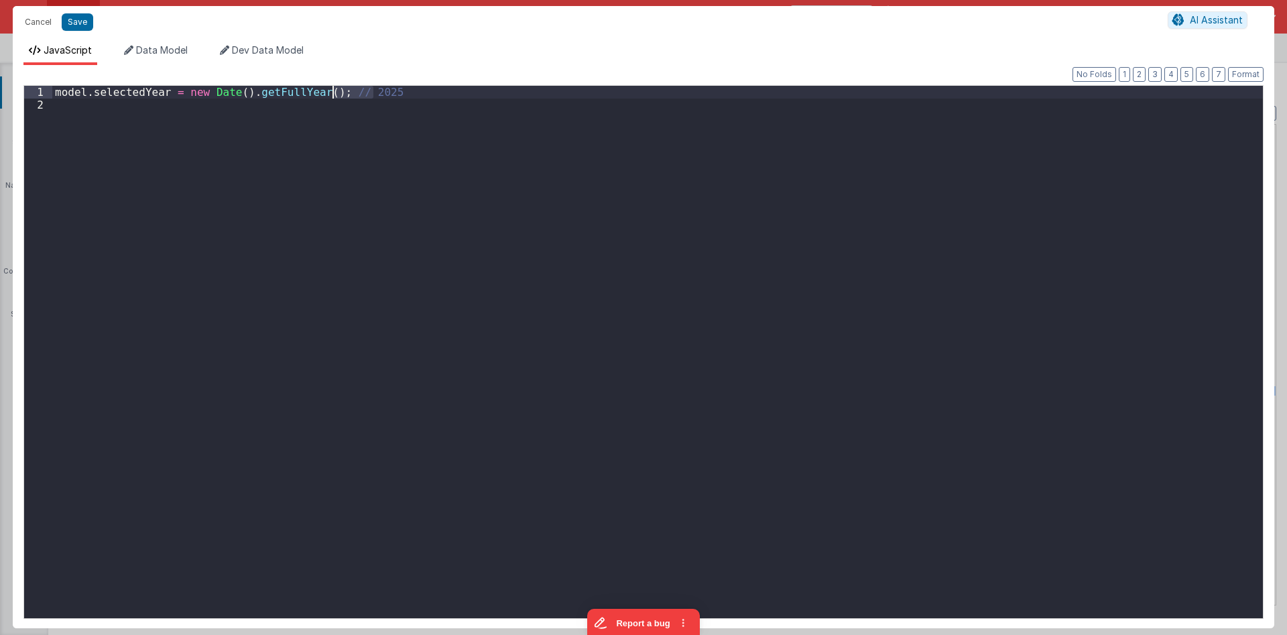
drag, startPoint x: 391, startPoint y: 94, endPoint x: 334, endPoint y: 92, distance: 57.7
click at [334, 92] on div "model . selectedYear = new Date ( ) . getFullYear ( ) ; // 2025" at bounding box center [657, 365] width 1210 height 558
click at [467, 121] on div "model . selectedYear = new Date ( ) . getFullYear ( ) ;" at bounding box center [657, 365] width 1210 height 558
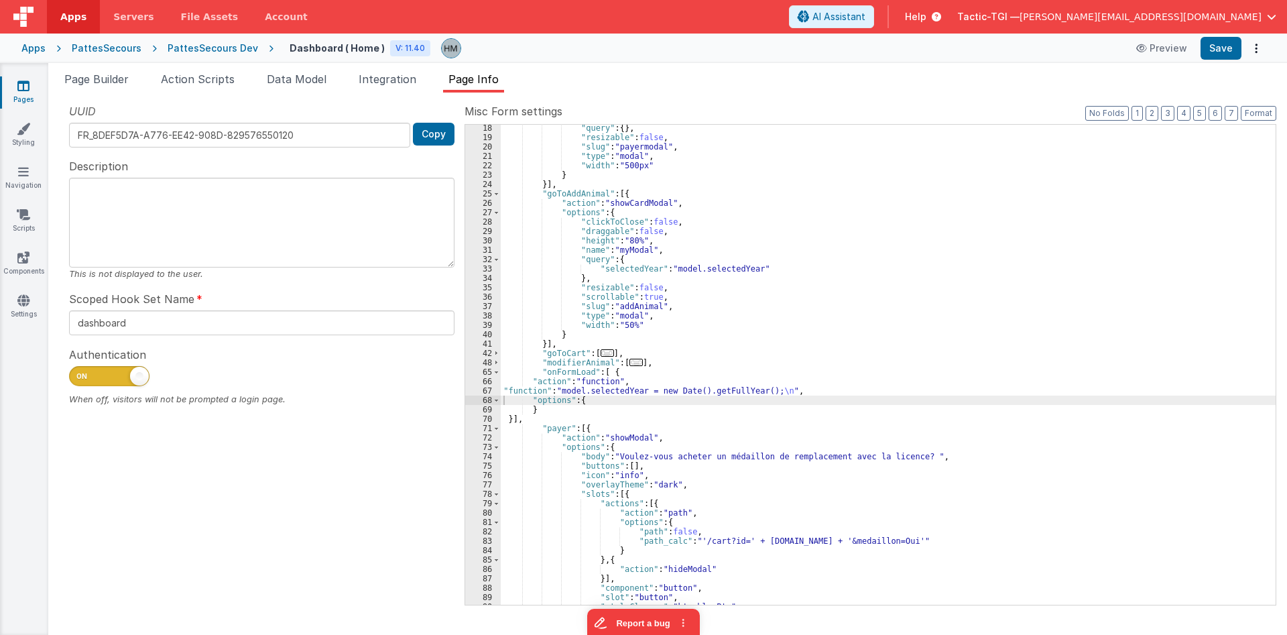
click at [326, 74] on span "Data Model" at bounding box center [297, 78] width 60 height 13
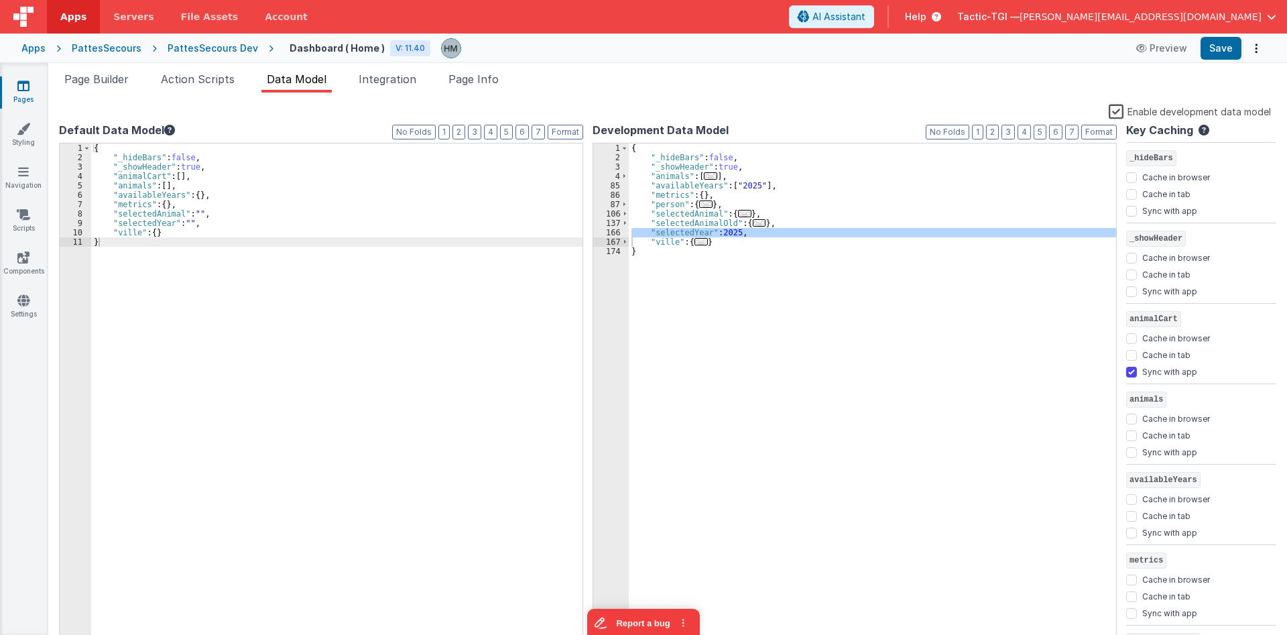
click at [1118, 113] on label "Enable development data model" at bounding box center [1189, 110] width 162 height 15
click at [0, 0] on input "Enable development data model" at bounding box center [0, 0] width 0 height 0
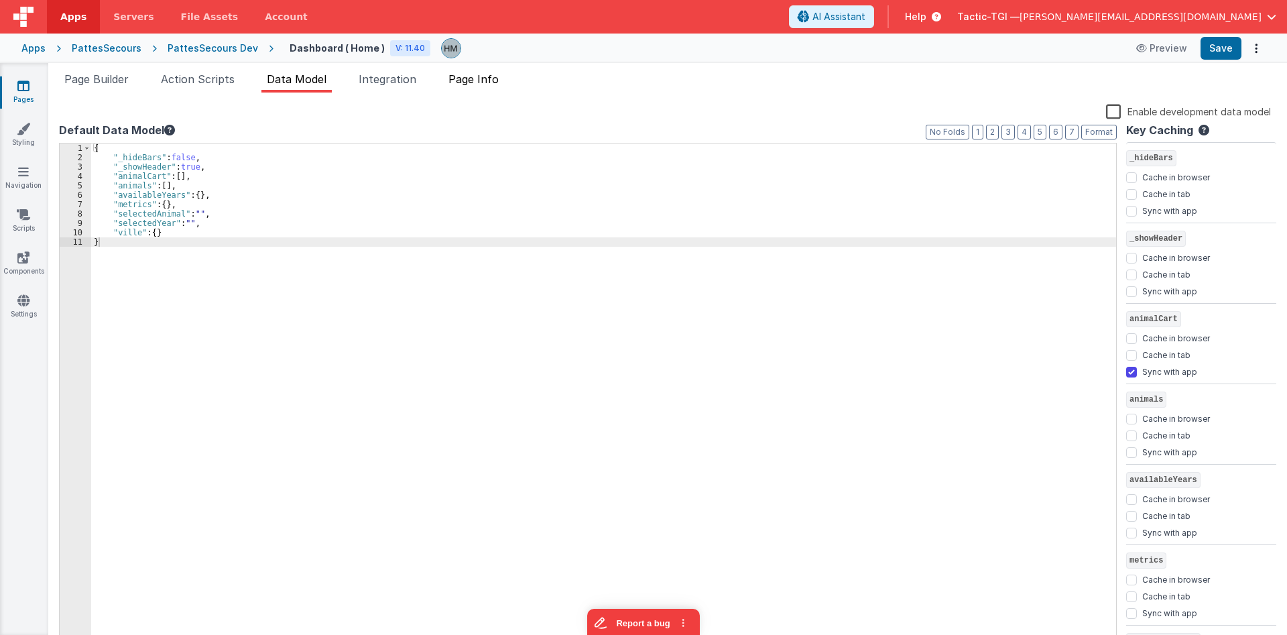
click at [490, 85] on span "Page Info" at bounding box center [473, 78] width 50 height 13
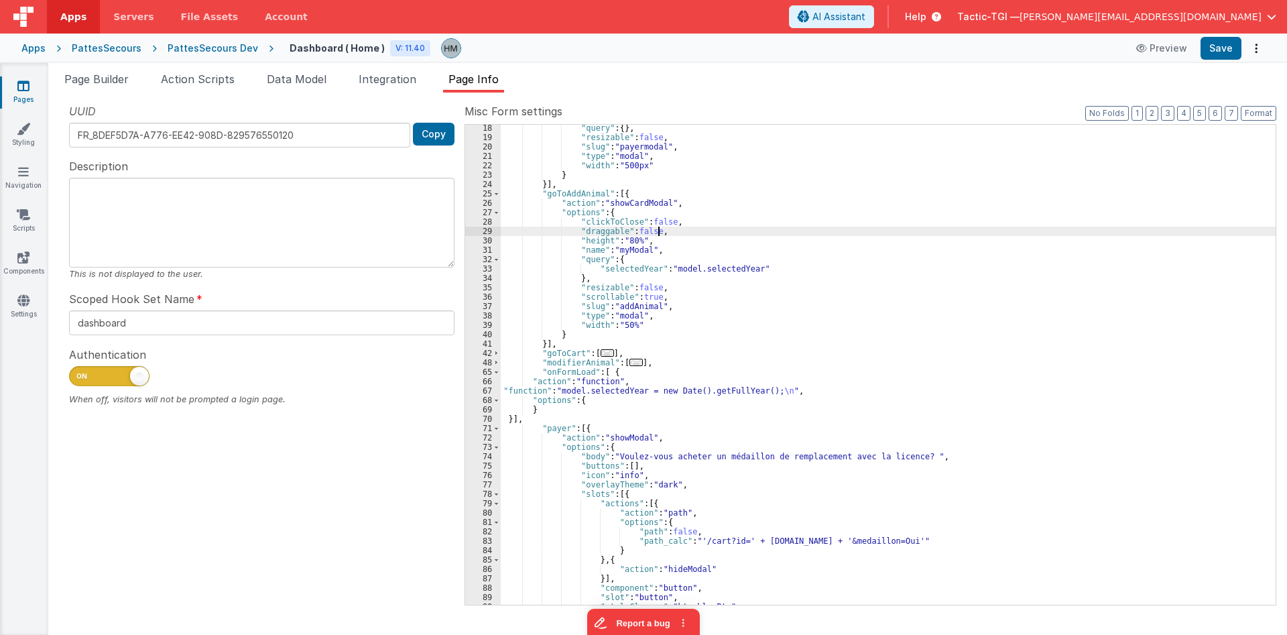
click at [768, 231] on div ""query" : { } , "resizable" : false , "slug" : "payermodal" , "type" : "modal" …" at bounding box center [888, 372] width 775 height 499
click at [105, 85] on span "Page Builder" at bounding box center [96, 78] width 64 height 13
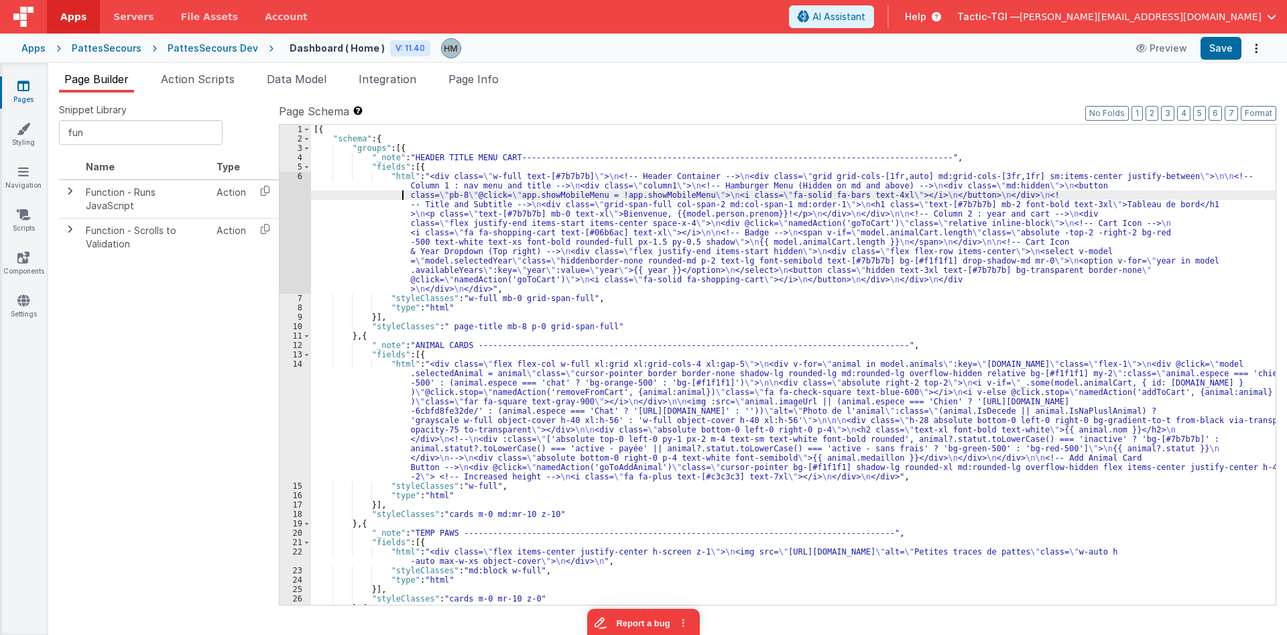
click at [377, 195] on div "[{ "schema" : { "groups" : [{ "_note" : "HEADER TITLE MENU CART----------------…" at bounding box center [793, 374] width 964 height 499
click at [361, 393] on div "[{ "schema" : { "groups" : [{ "_note" : "HEADER TITLE MENU CART----------------…" at bounding box center [793, 374] width 964 height 499
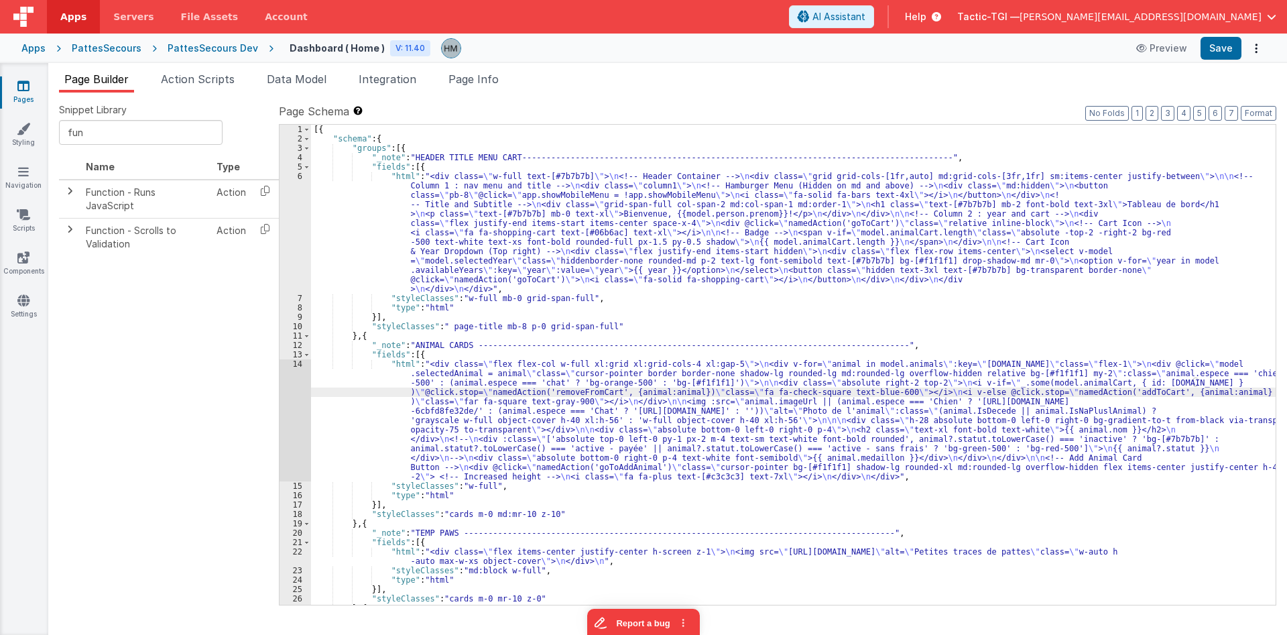
click at [288, 357] on div "13" at bounding box center [294, 354] width 31 height 9
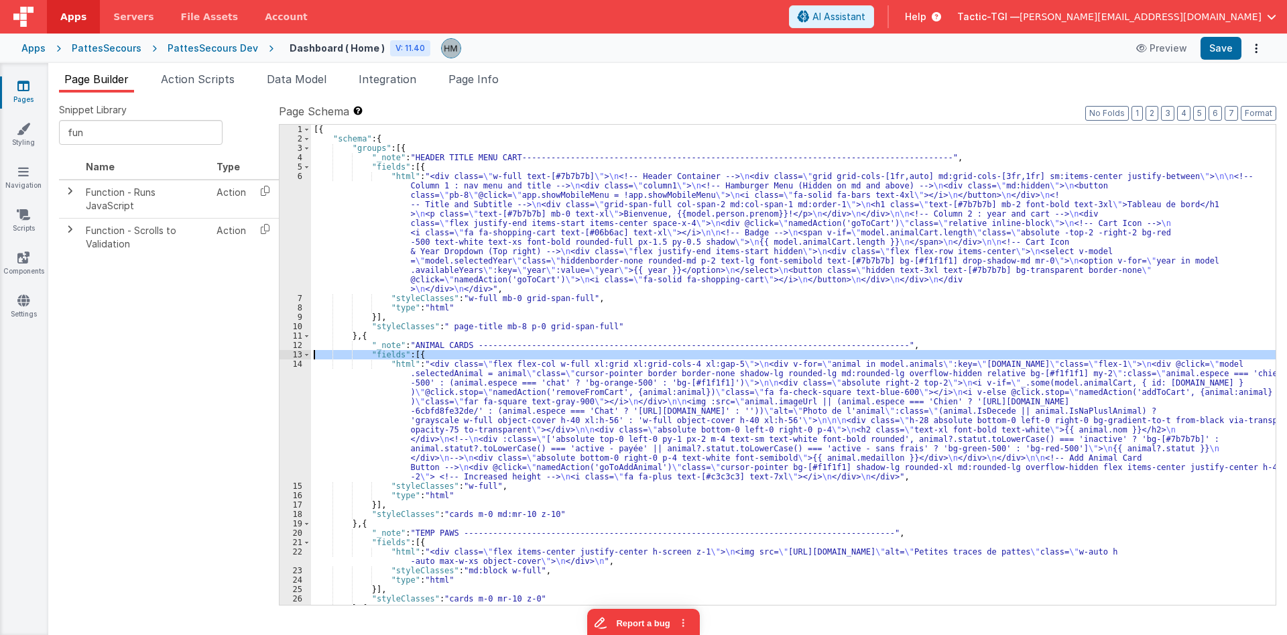
click at [291, 363] on div "14" at bounding box center [294, 420] width 31 height 122
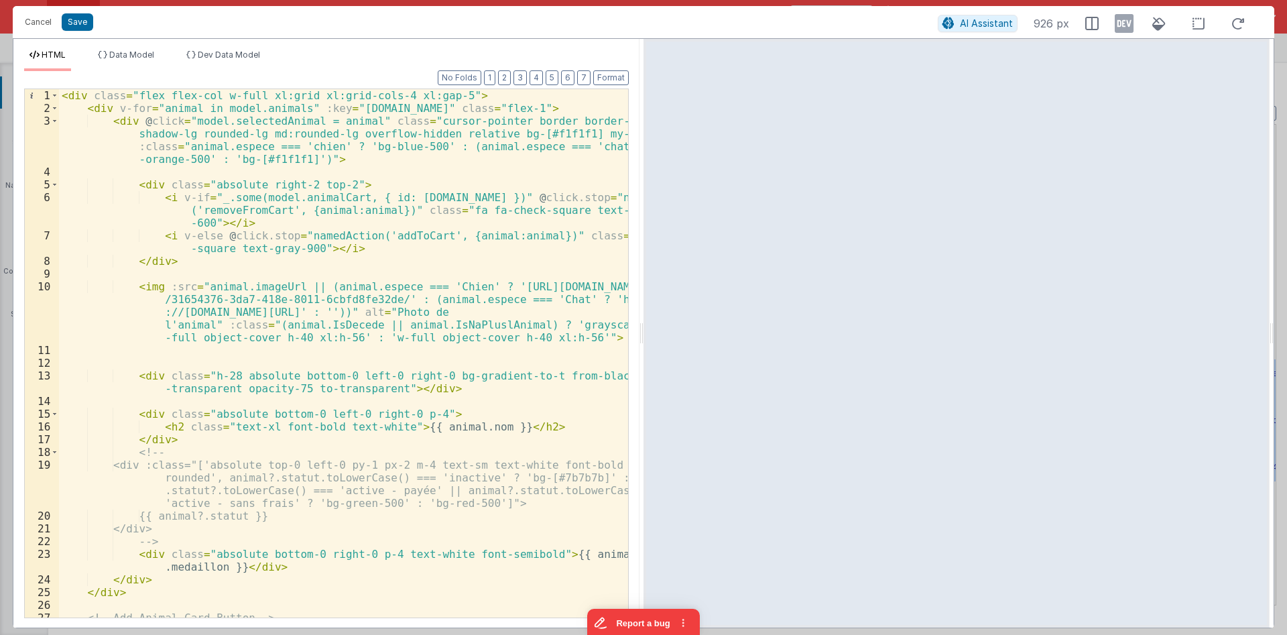
click at [438, 208] on div "< div class = "flex flex-col w-full xl:grid xl:grid-cols-4 xl:gap-5" > < div v-…" at bounding box center [343, 378] width 569 height 579
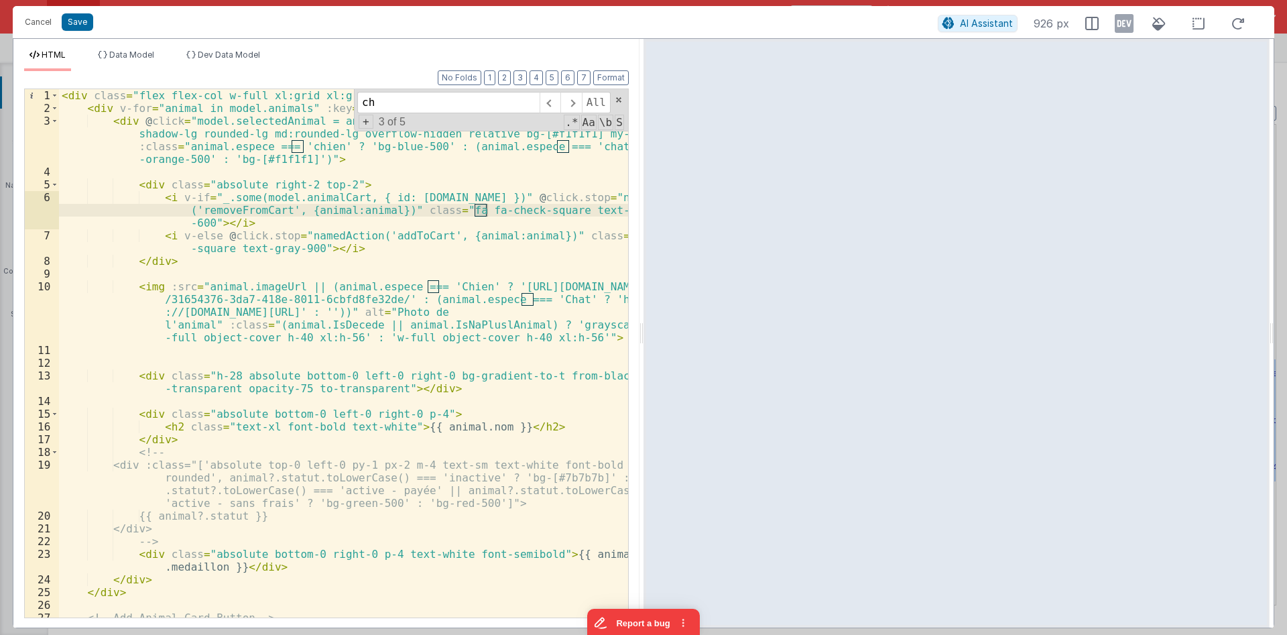
type input "c"
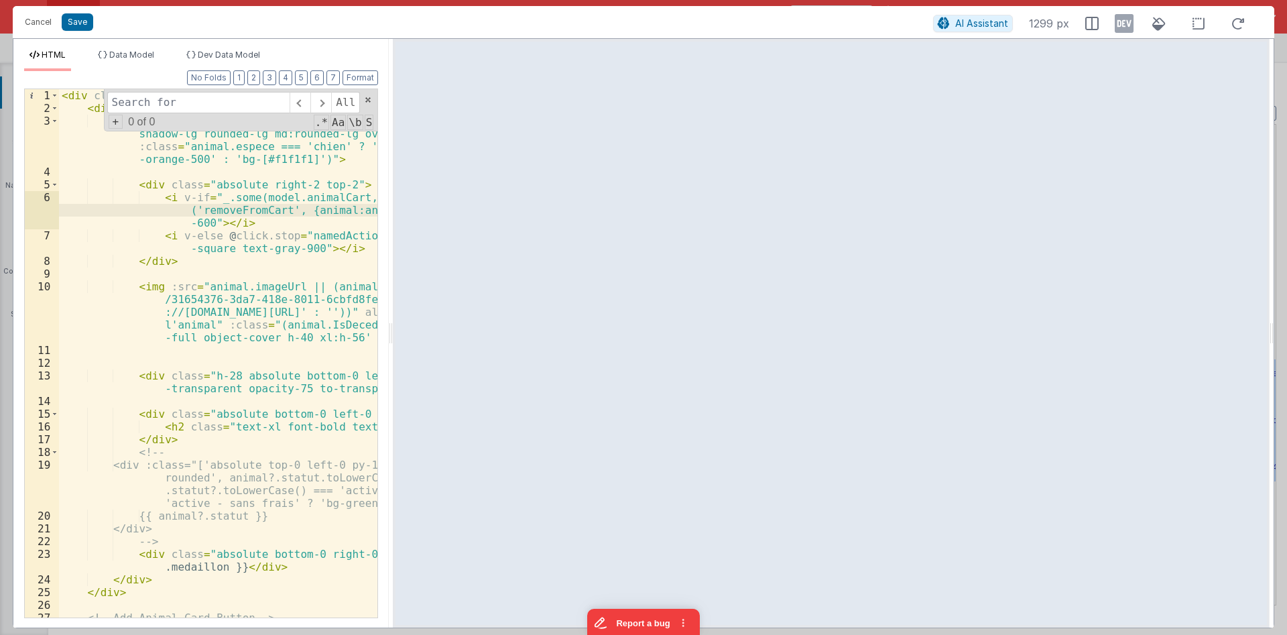
drag, startPoint x: 643, startPoint y: 322, endPoint x: 389, endPoint y: 286, distance: 256.4
click at [389, 286] on div "Cancel Save AI Assistant 1299 px HTML Data Model Dev Data Model Format 7 6 5 4 …" at bounding box center [643, 317] width 1261 height 622
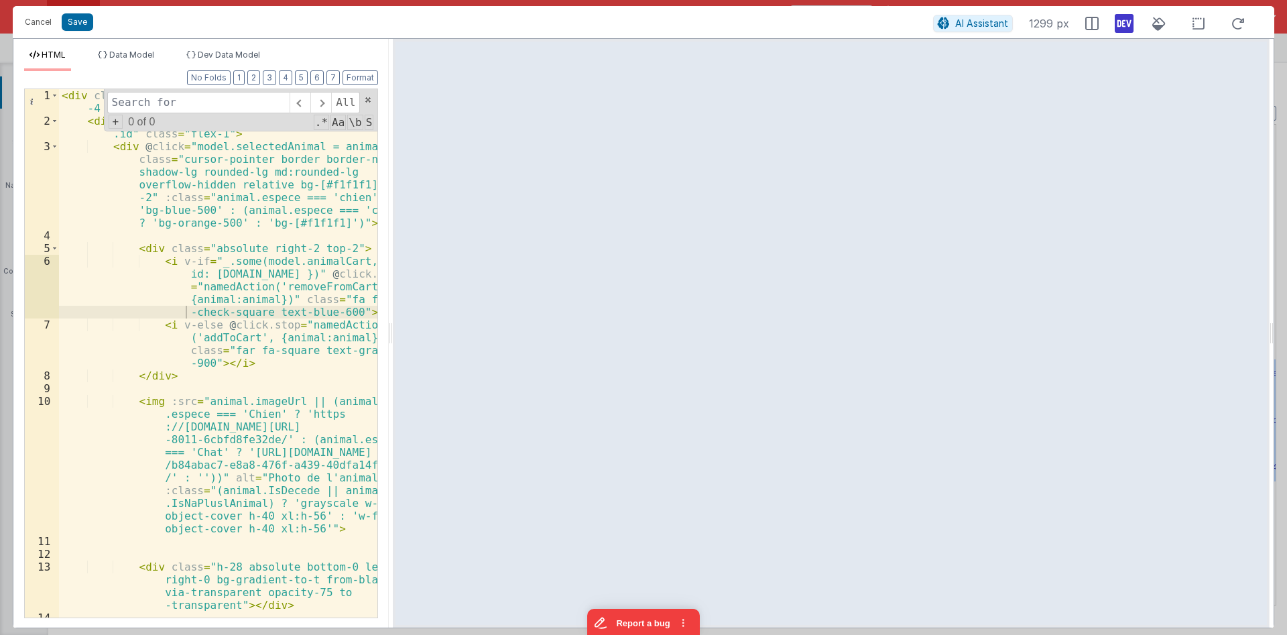
click at [1122, 22] on icon at bounding box center [1123, 23] width 19 height 21
click at [339, 310] on div "< div class = "flex flex-col w-full xl:grid xl:grid-cols -4 xl:gap-5" > < div v…" at bounding box center [218, 378] width 318 height 579
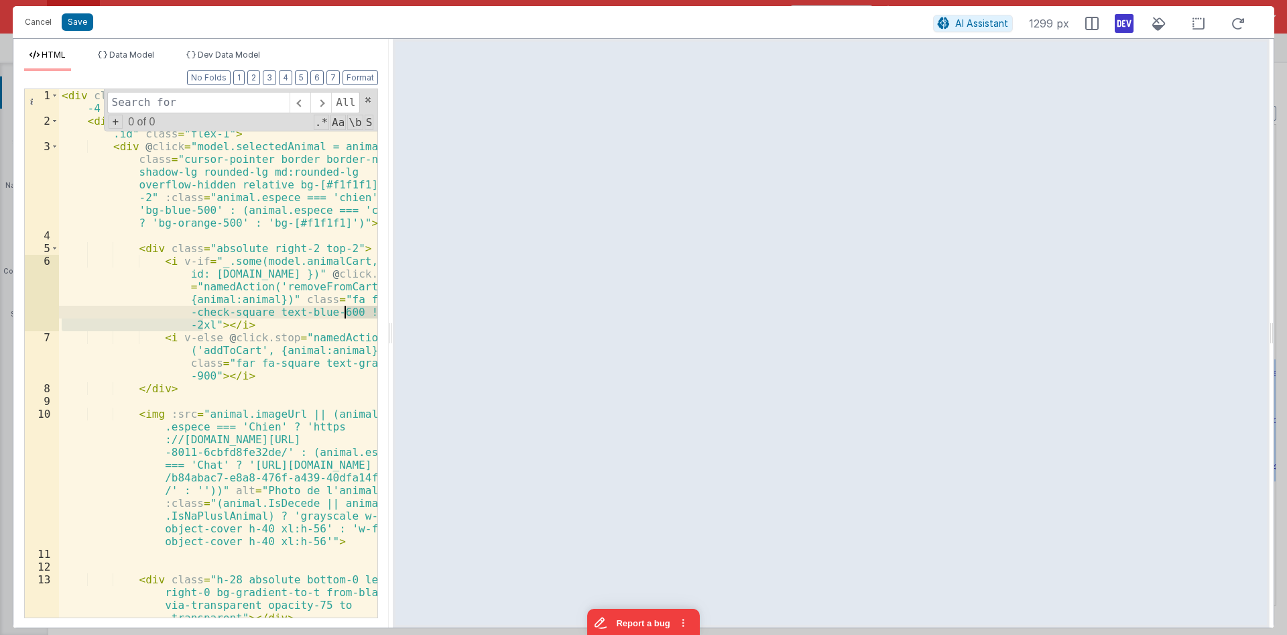
drag, startPoint x: 204, startPoint y: 324, endPoint x: 346, endPoint y: 310, distance: 142.1
click at [346, 310] on div "< div class = "flex flex-col w-full xl:grid xl:grid-cols -4 xl:gap-5" > < div v…" at bounding box center [218, 372] width 318 height 566
click at [202, 371] on div "< div class = "flex flex-col w-full xl:grid xl:grid-cols -4 xl:gap-5" > < div v…" at bounding box center [218, 372] width 318 height 566
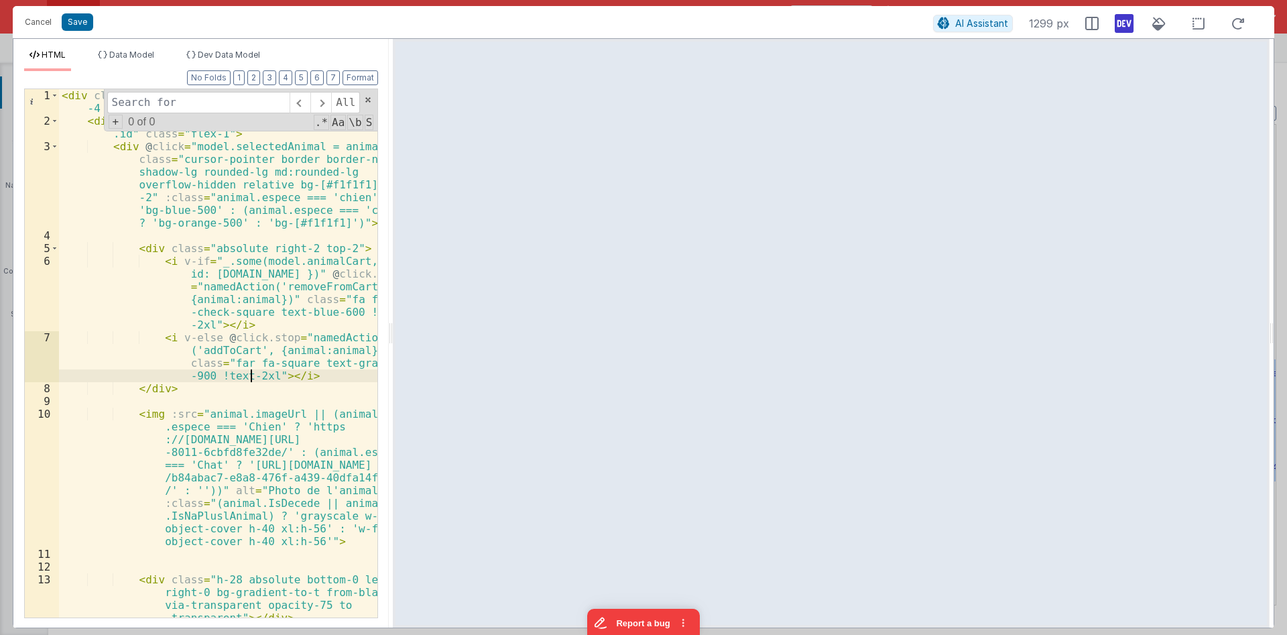
click at [249, 377] on div "< div class = "flex flex-col w-full xl:grid xl:grid-cols -4 xl:gap-5" > < div v…" at bounding box center [218, 372] width 318 height 566
click at [214, 373] on div "< div class = "flex flex-col w-full xl:grid xl:grid-cols -4 xl:gap-5" > < div v…" at bounding box center [218, 372] width 318 height 566
click at [243, 375] on div "< div class = "flex flex-col w-full xl:grid xl:grid-cols -4 xl:gap-5" > < div v…" at bounding box center [218, 372] width 318 height 566
click at [347, 310] on div "< div class = "flex flex-col w-full xl:grid xl:grid-cols -4 xl:gap-5" > < div v…" at bounding box center [218, 372] width 318 height 566
click at [351, 312] on div "< div class = "flex flex-col w-full xl:grid xl:grid-cols -4 xl:gap-5" > < div v…" at bounding box center [218, 353] width 318 height 528
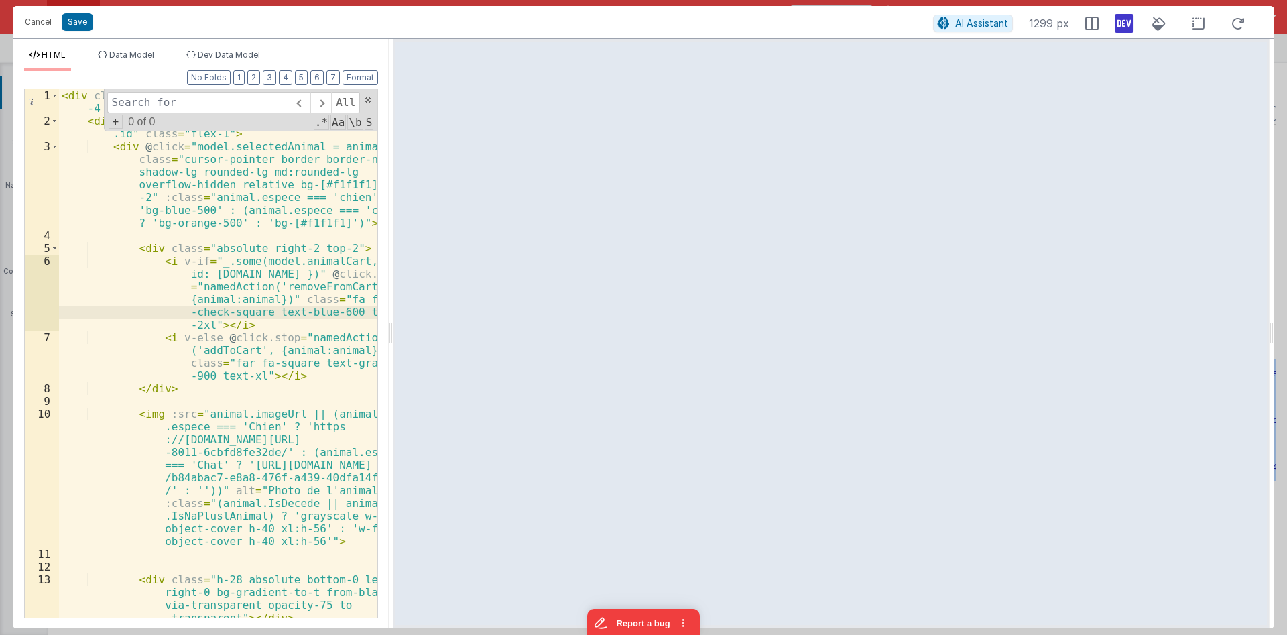
click at [190, 326] on div "< div class = "flex flex-col w-full xl:grid xl:grid-cols -4 xl:gap-5" > < div v…" at bounding box center [218, 372] width 318 height 566
click at [267, 305] on div "< div class = "flex flex-col w-full xl:grid xl:grid-cols -4 xl:gap-5" > < div v…" at bounding box center [218, 372] width 318 height 566
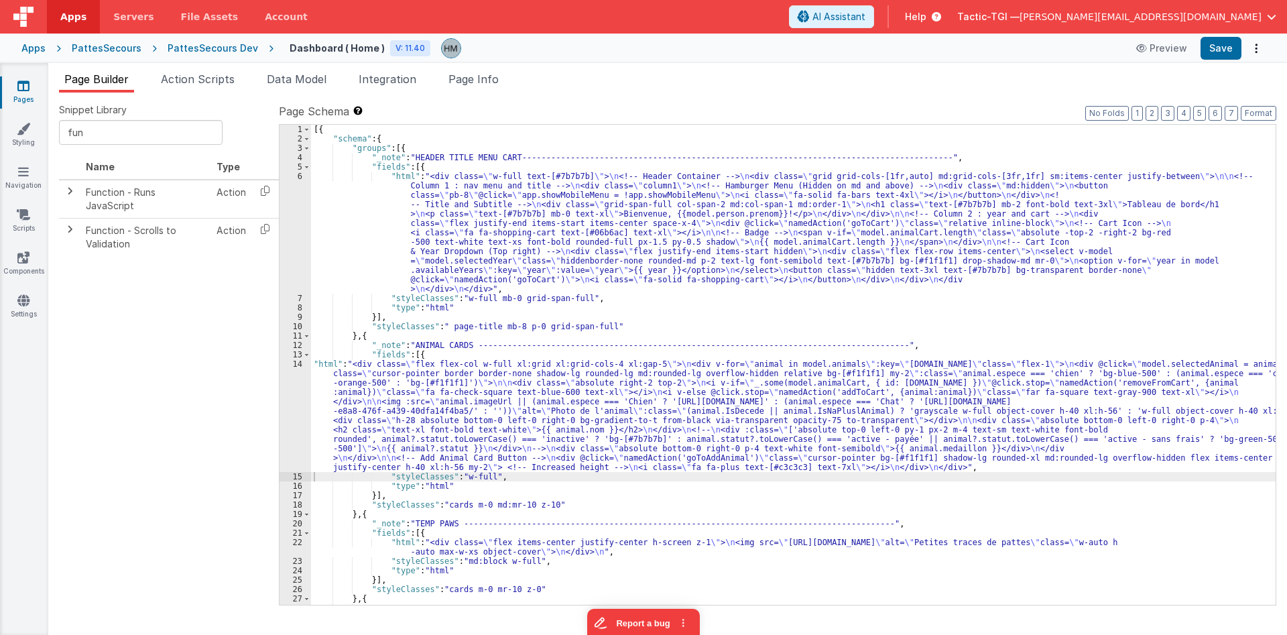
click at [345, 369] on div "[{ "schema" : { "groups" : [{ "_note" : "HEADER TITLE MENU CART----------------…" at bounding box center [793, 374] width 964 height 499
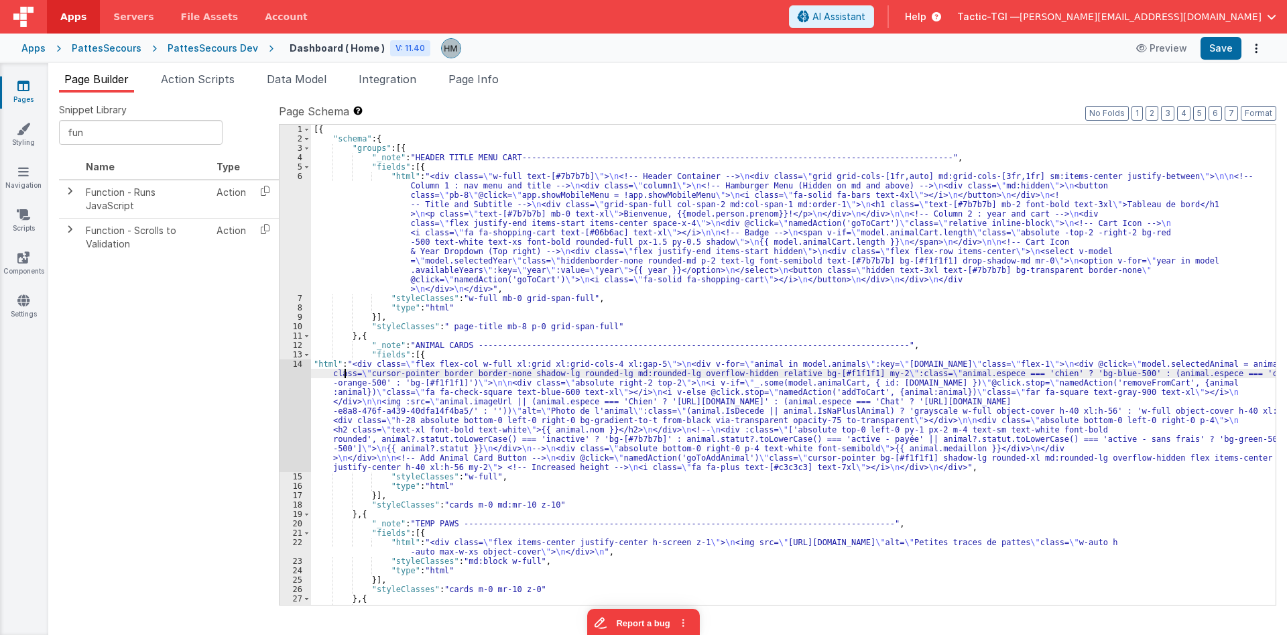
click at [291, 363] on div "14" at bounding box center [294, 415] width 31 height 113
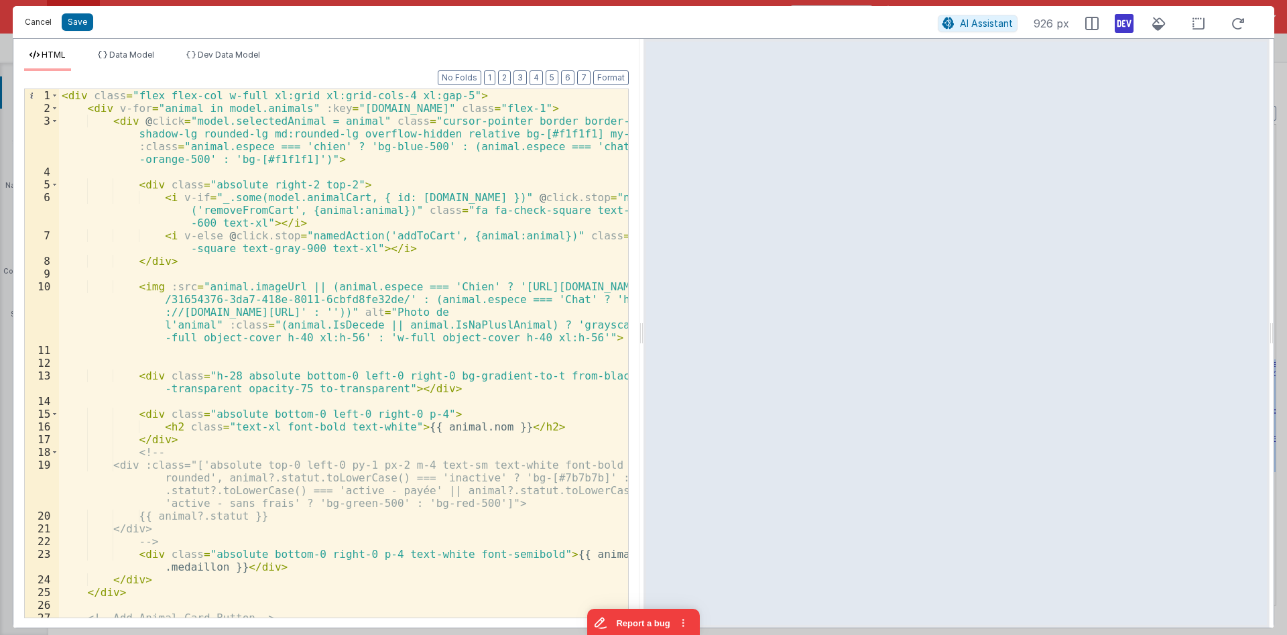
click at [31, 19] on button "Cancel" at bounding box center [38, 22] width 40 height 19
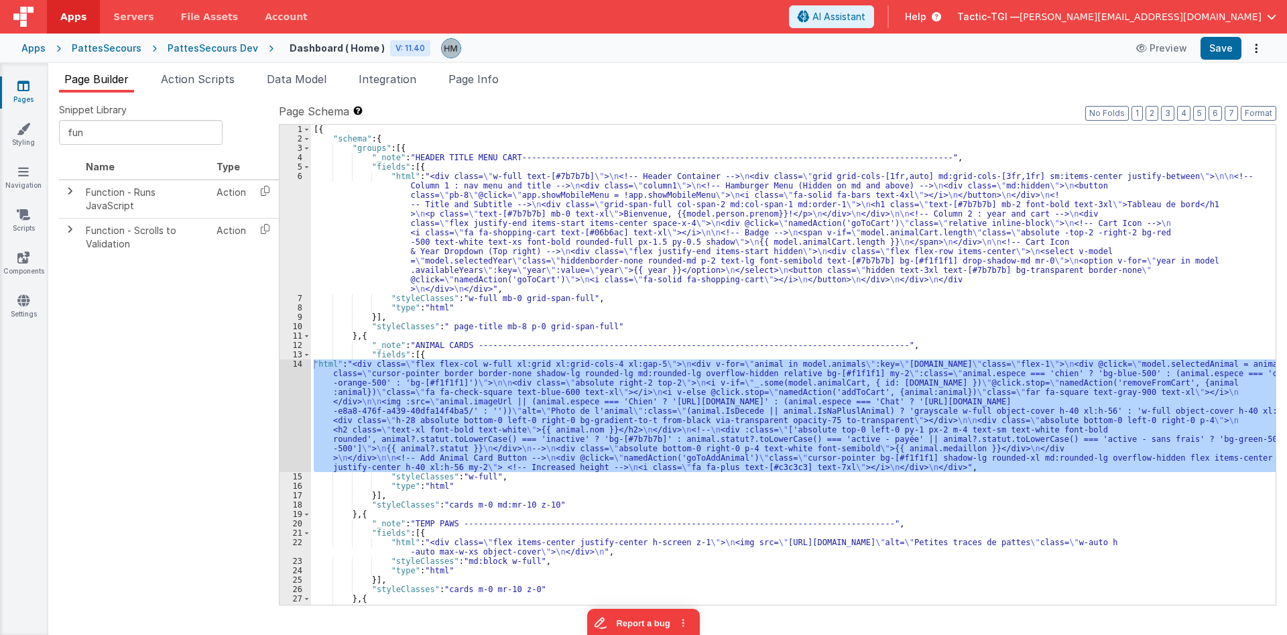
scroll to position [241, 0]
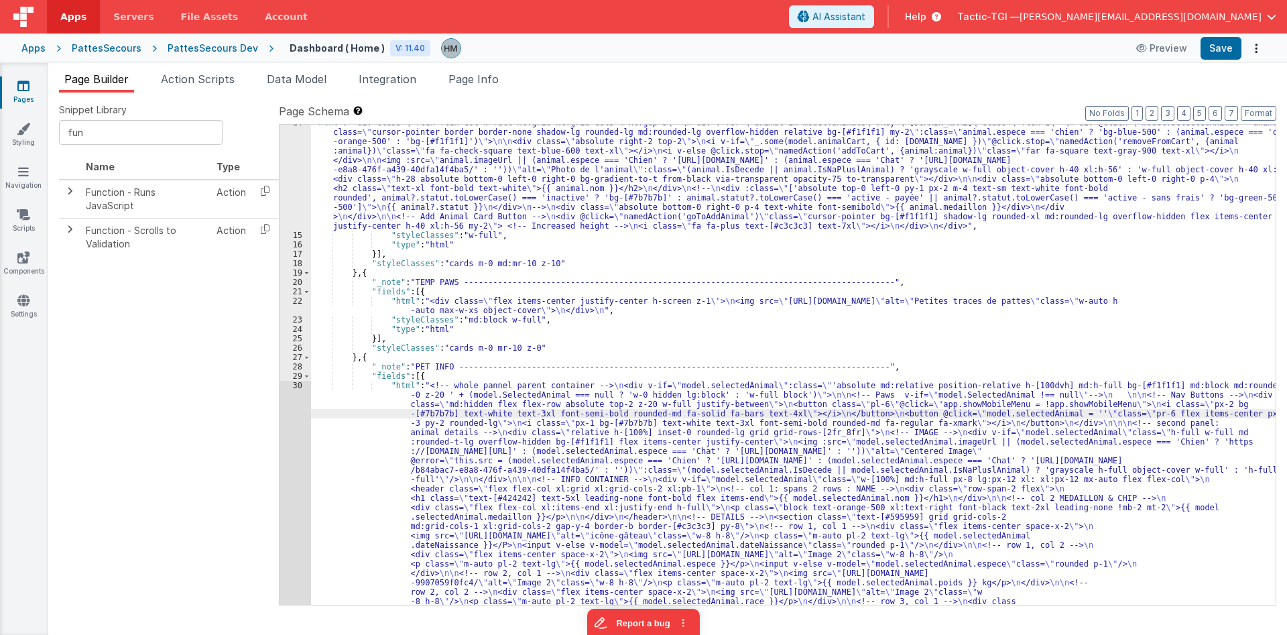
click at [302, 387] on div "30" at bounding box center [294, 615] width 31 height 469
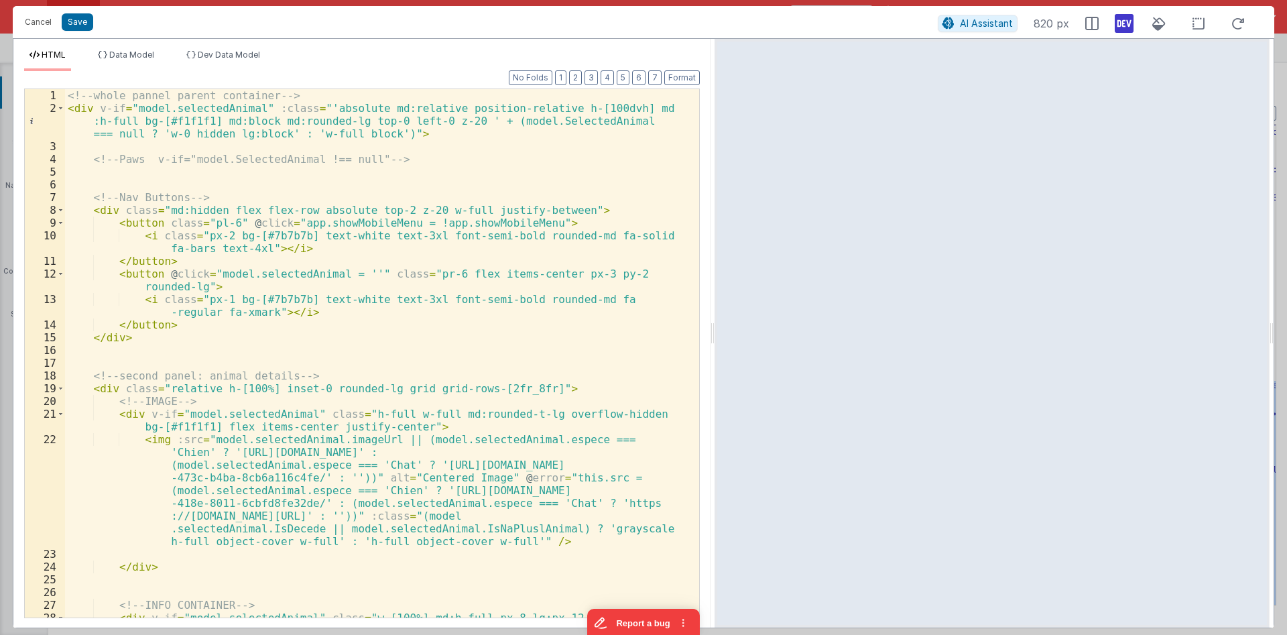
drag, startPoint x: 641, startPoint y: 341, endPoint x: 716, endPoint y: 332, distance: 74.9
click at [716, 332] on div "Cancel Save AI Assistant 820 px HTML Data Model Dev Data Model Format 7 6 5 4 3…" at bounding box center [643, 317] width 1261 height 622
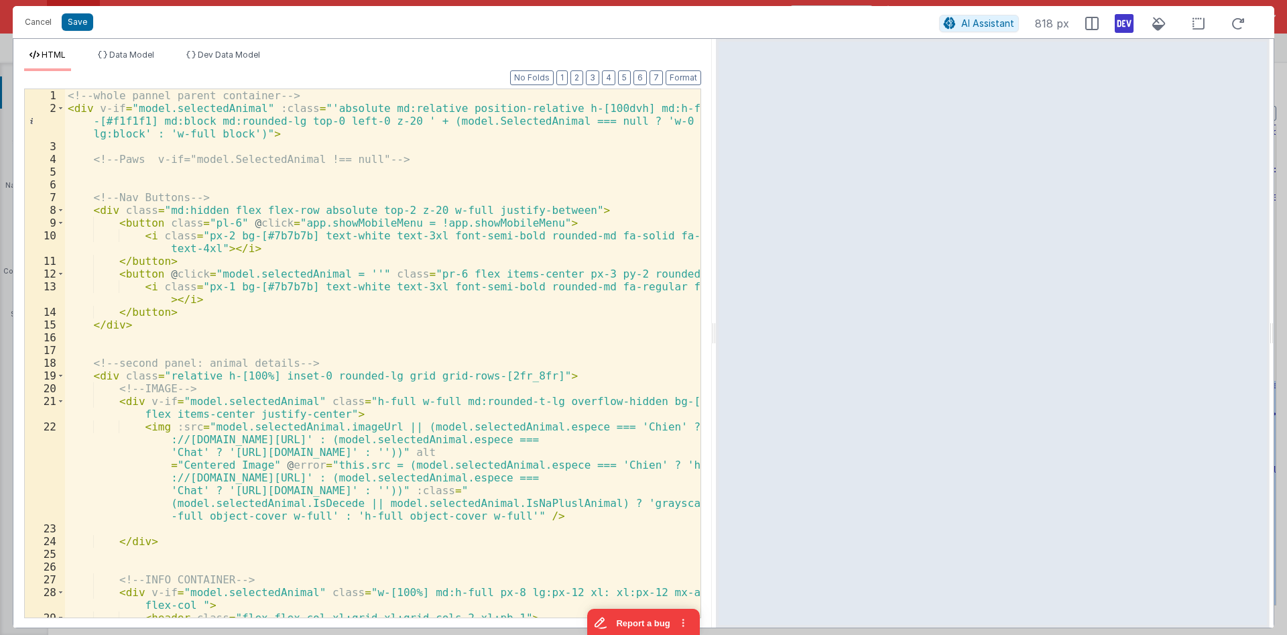
click at [519, 307] on div "<!-- whole pannel parent container --> < div v-if = "model.selectedAnimal" :cla…" at bounding box center [382, 365] width 635 height 553
click at [500, 274] on div "<!-- whole pannel parent container --> < div v-if = "model.selectedAnimal" :cla…" at bounding box center [382, 365] width 635 height 553
click at [415, 255] on div "<!-- whole pannel parent container --> < div v-if = "model.selectedAnimal" :cla…" at bounding box center [382, 365] width 635 height 553
click at [409, 254] on div "<!-- whole pannel parent container --> < div v-if = "model.selectedAnimal" :cla…" at bounding box center [382, 365] width 635 height 553
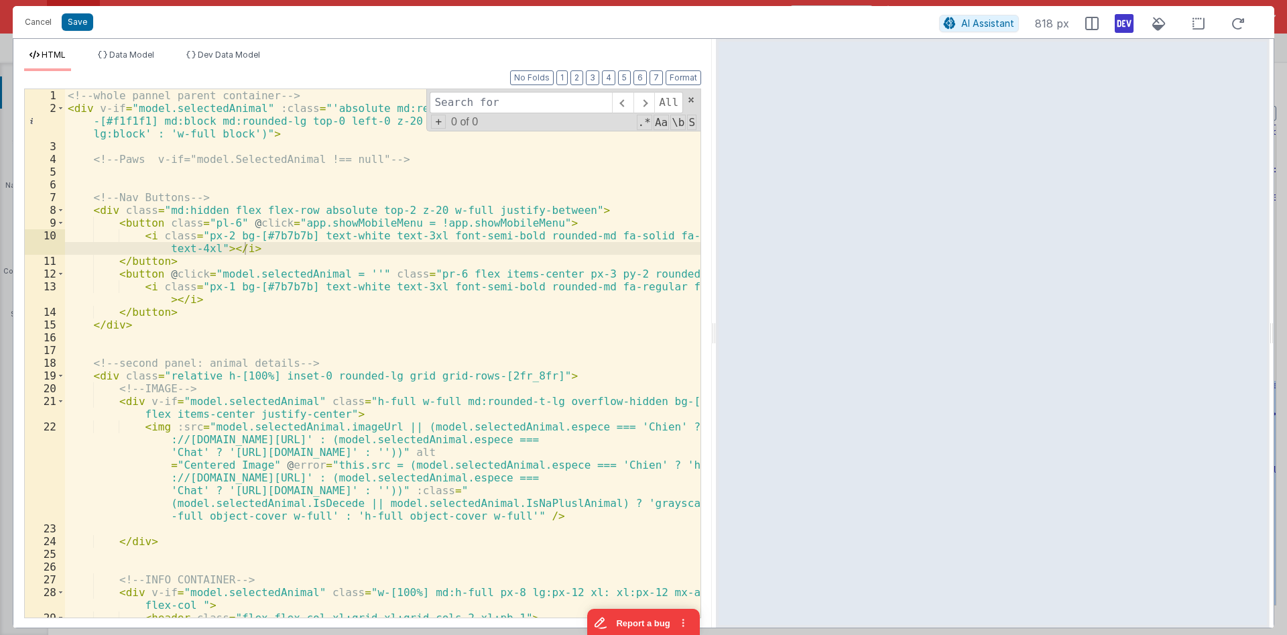
click at [266, 207] on div "<!-- whole pannel parent container --> < div v-if = "model.selectedAnimal" :cla…" at bounding box center [382, 365] width 635 height 553
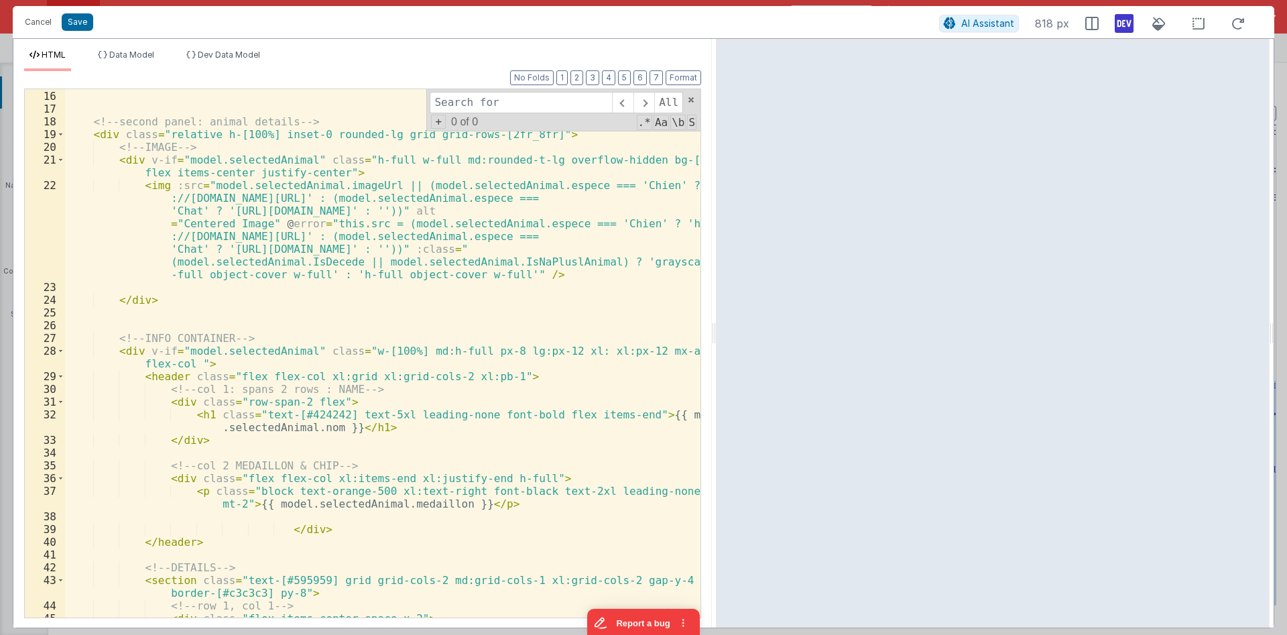
click at [383, 430] on div "</ div > <!-- second panel: animal details --> < div class = "relative h-[100%]…" at bounding box center [382, 353] width 635 height 553
click at [130, 354] on div "</ div > <!-- second panel: animal details --> < div class = "relative h-[100%]…" at bounding box center [382, 353] width 635 height 553
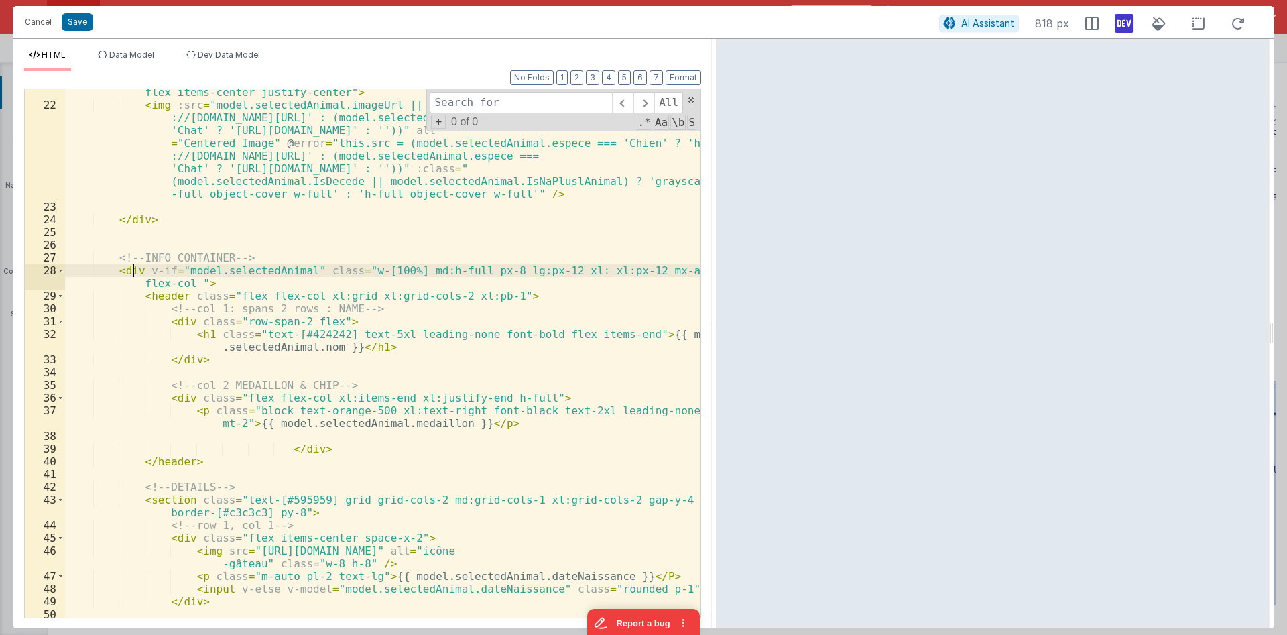
scroll to position [322, 0]
click at [169, 455] on div "< div v-if = "model.selectedAnimal" class = "h-full w-full md:rounded-t-lg over…" at bounding box center [382, 356] width 635 height 566
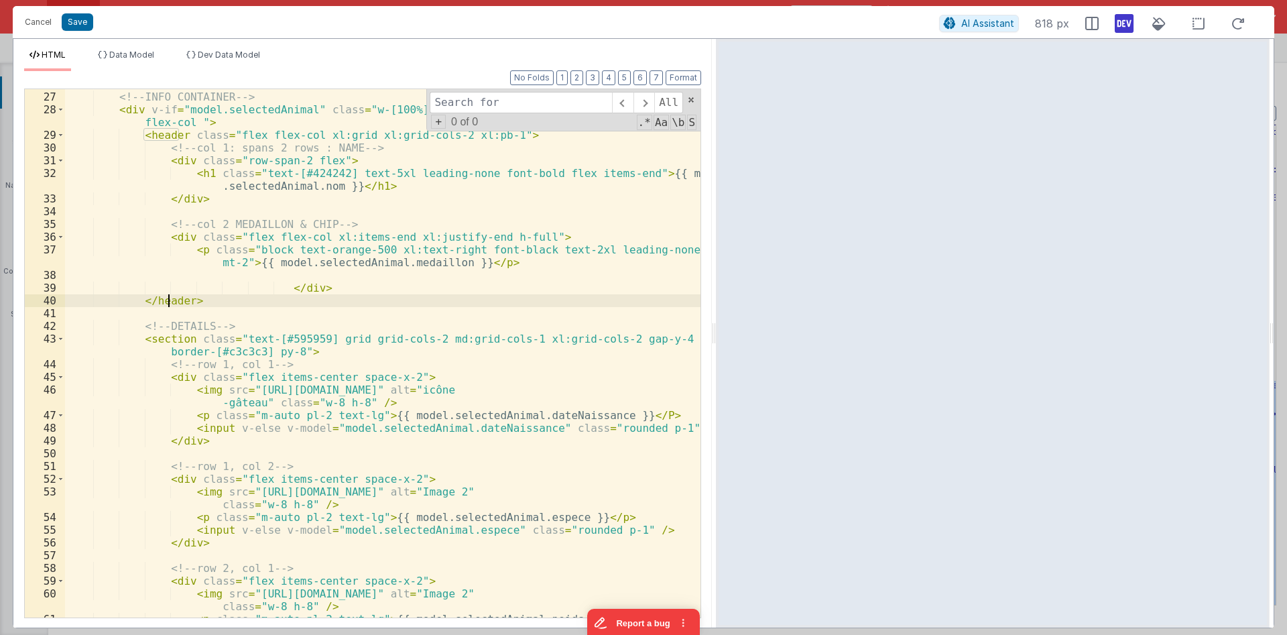
scroll to position [563, 0]
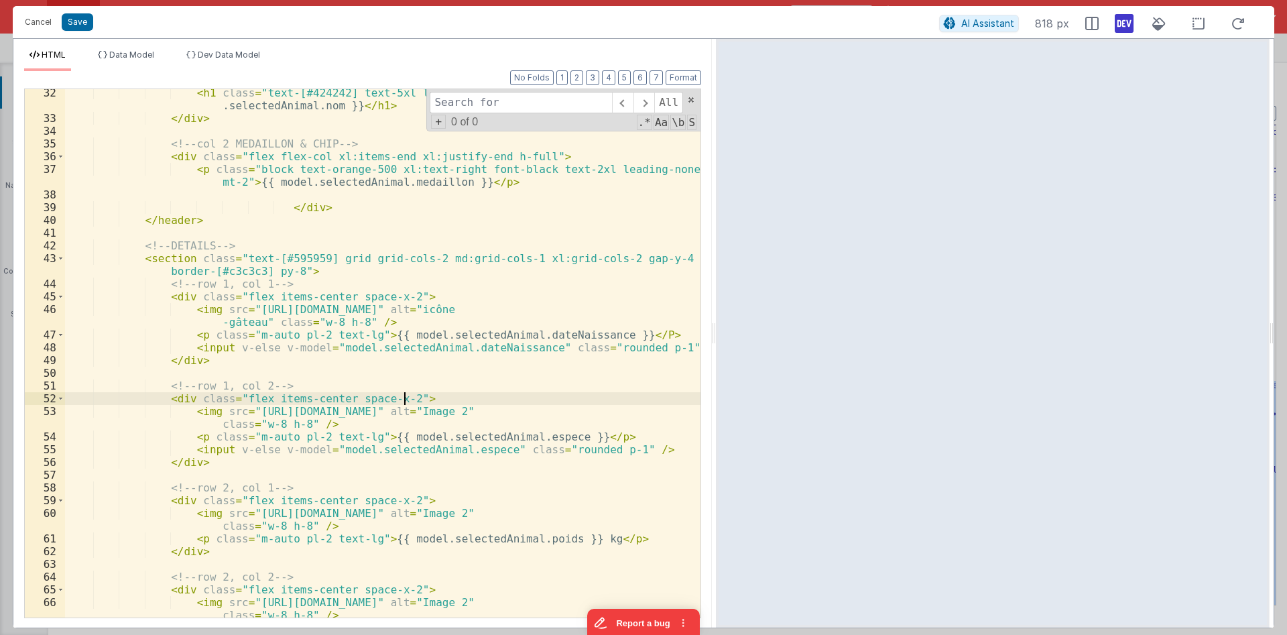
click at [468, 398] on div "< h1 class = "text-[#424242] text-5xl leading-none font-bold flex items-end" > …" at bounding box center [382, 369] width 635 height 566
paste input "Vaccin"
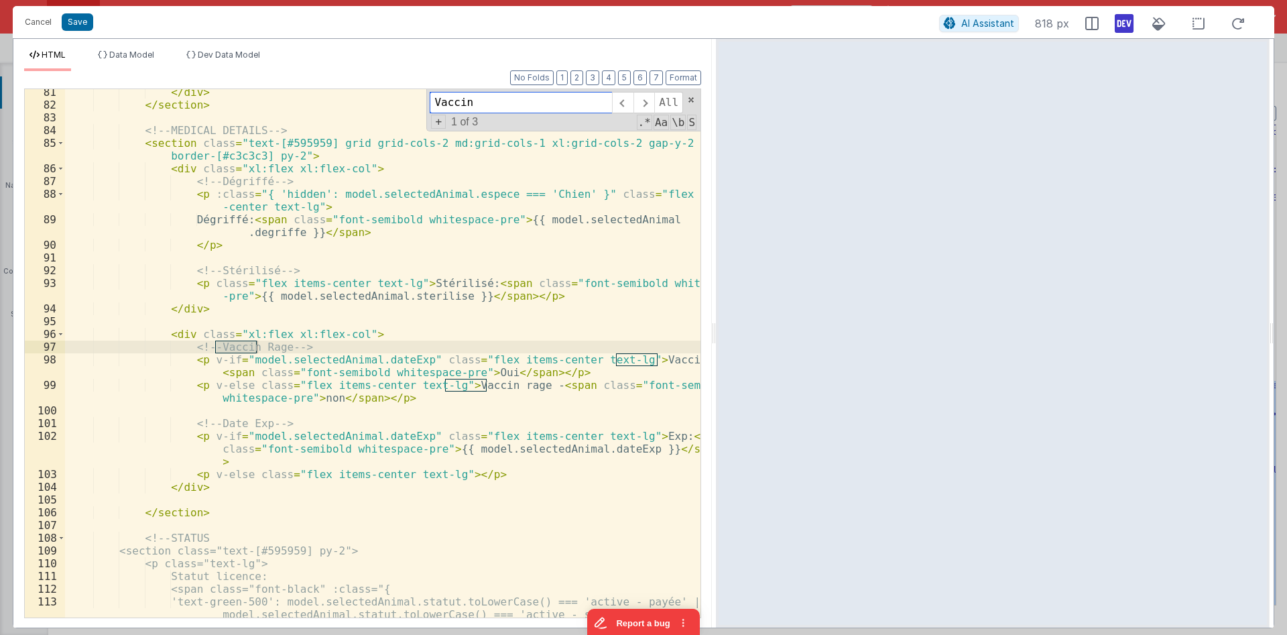
scroll to position [1395, 0]
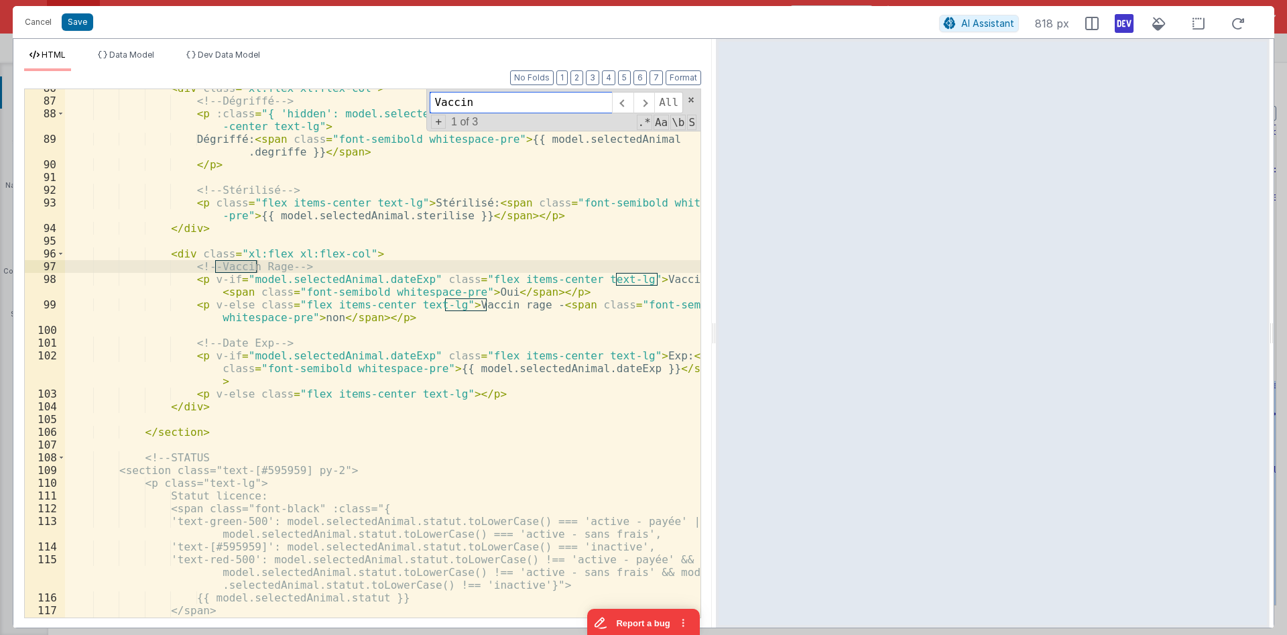
type input "Vaccin"
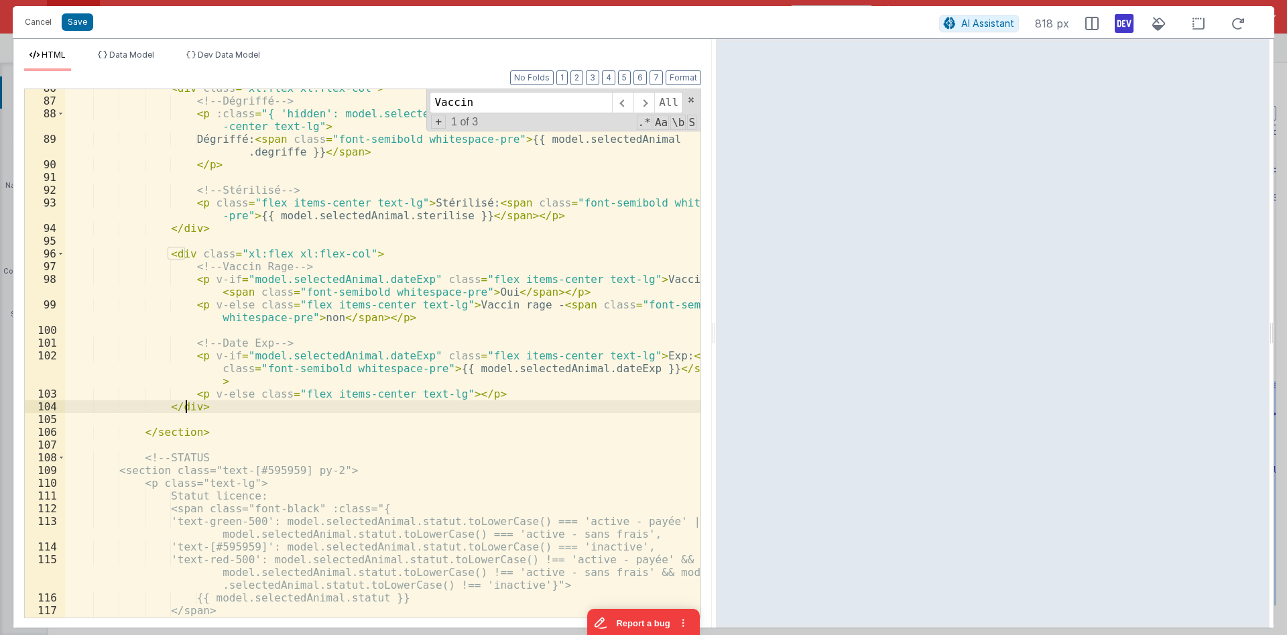
click at [188, 409] on div "< div class = "xl:flex xl:flex-col" > <!-- Dégriffé --> < p :class = "{ 'hidden…" at bounding box center [382, 358] width 635 height 553
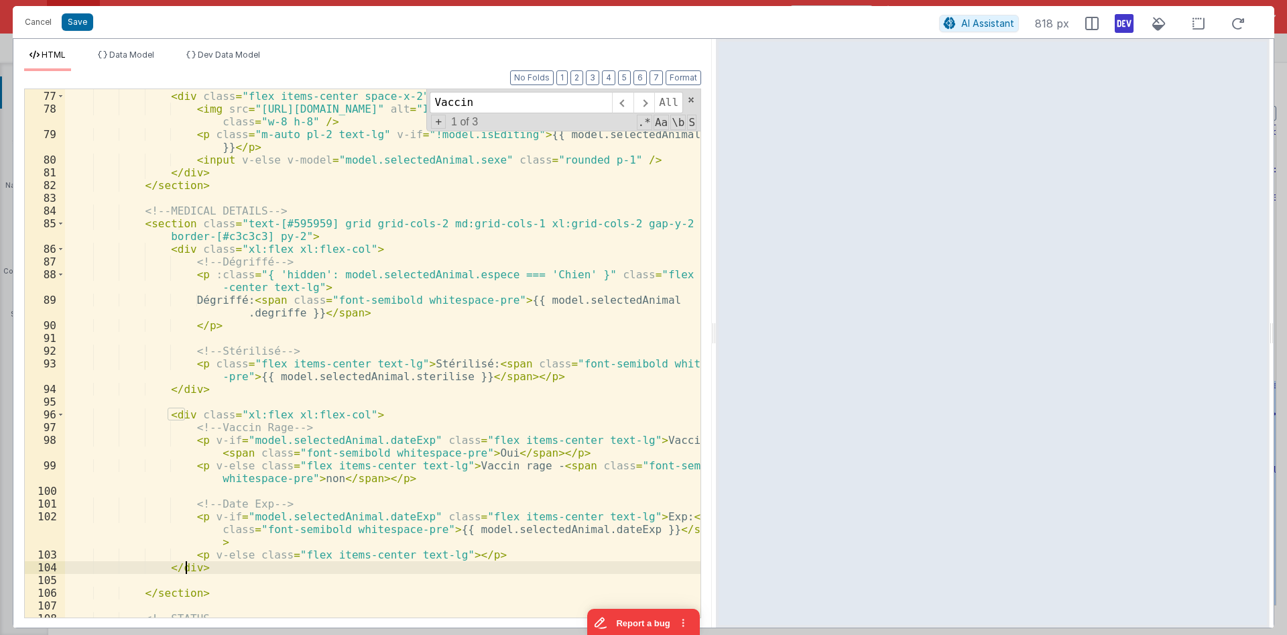
scroll to position [1154, 0]
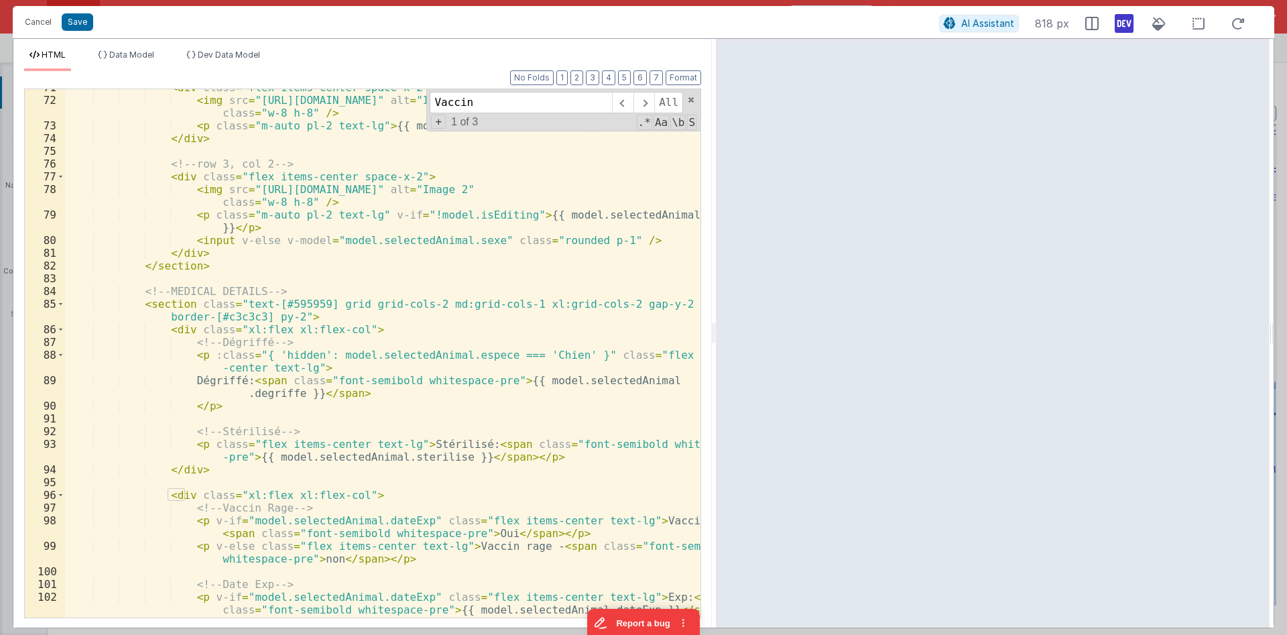
click at [157, 304] on div "< div class = "flex items-center space-x-2" > < img src = "https://ucarecdn.com…" at bounding box center [382, 370] width 635 height 579
click at [263, 320] on div "< div class = "flex items-center space-x-2" > < img src = "https://ucarecdn.com…" at bounding box center [382, 370] width 635 height 579
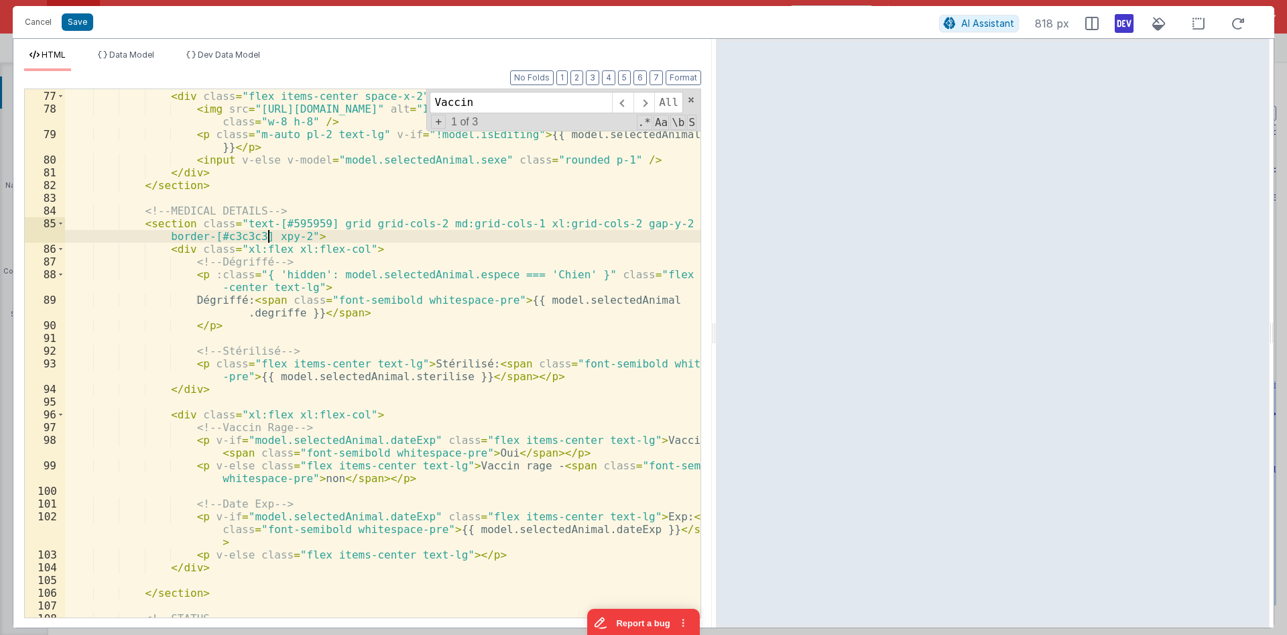
scroll to position [1234, 0]
click at [194, 568] on div "<!-- row 3, col 2 --> < div class = "flex items-center space-x-2" > < img src =…" at bounding box center [382, 353] width 635 height 553
click at [234, 571] on div "<!-- row 3, col 2 --> < div class = "flex items-center space-x-2" > < img src =…" at bounding box center [382, 353] width 635 height 553
click at [188, 565] on div "<!-- row 3, col 2 --> < div class = "flex items-center space-x-2" > < img src =…" at bounding box center [382, 353] width 635 height 553
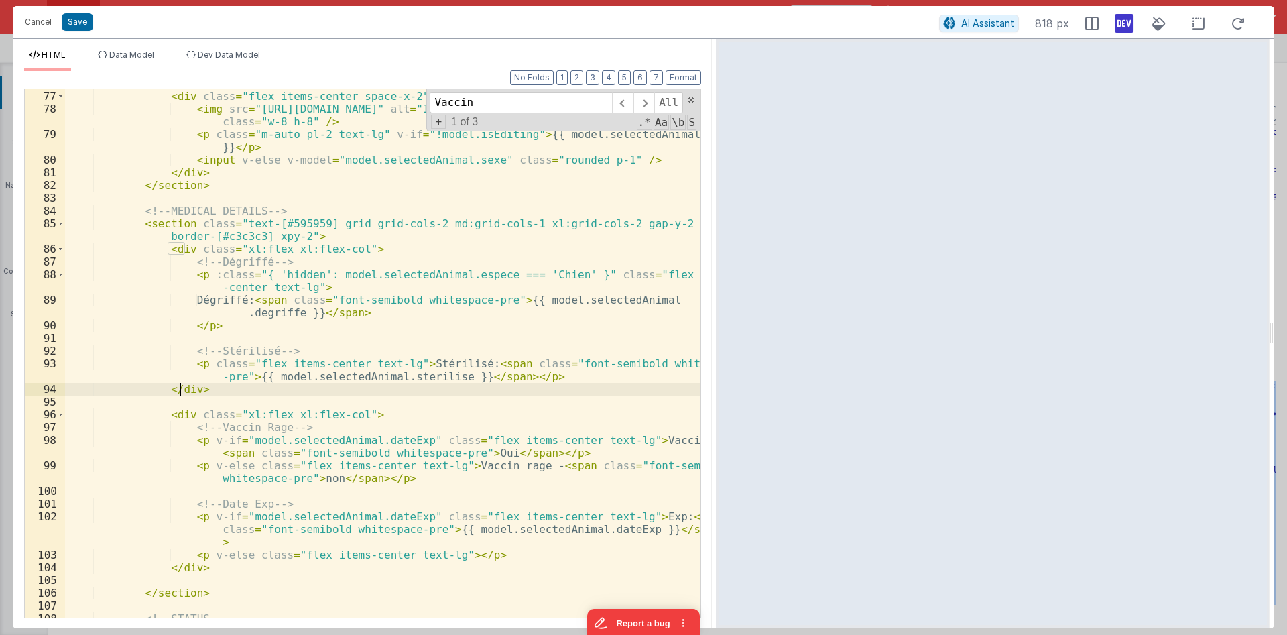
click at [182, 386] on div "<!-- row 3, col 2 --> < div class = "flex items-center space-x-2" > < img src =…" at bounding box center [382, 353] width 635 height 553
click at [605, 516] on div "<!-- row 3, col 2 --> < div class = "flex items-center space-x-2" > < img src =…" at bounding box center [382, 353] width 635 height 553
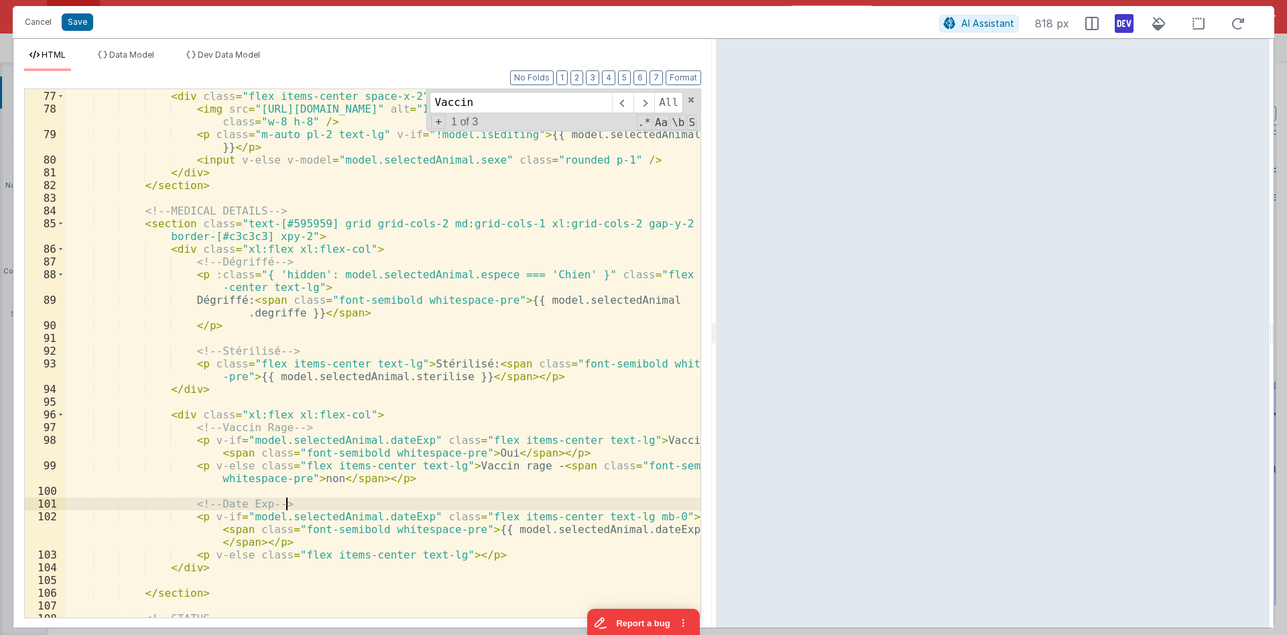
click at [643, 501] on div "<!-- row 3, col 2 --> < div class = "flex items-center space-x-2" > < img src =…" at bounding box center [382, 353] width 635 height 553
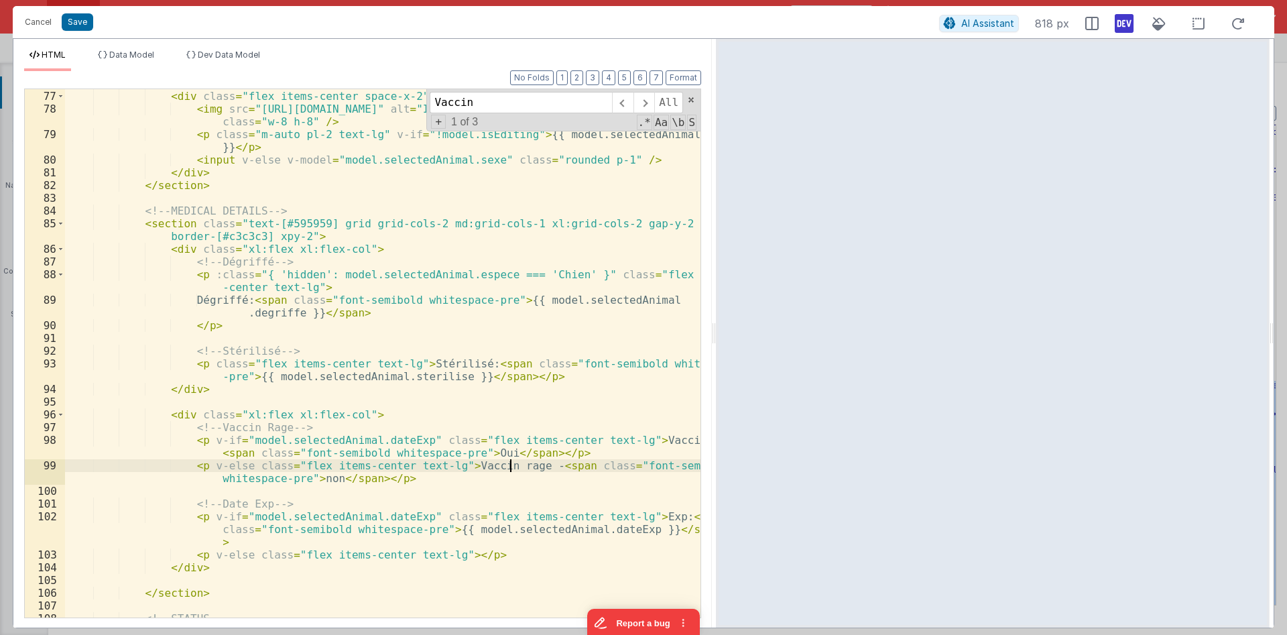
click at [509, 464] on div "<!-- row 3, col 2 --> < div class = "flex items-center space-x-2" > < img src =…" at bounding box center [382, 353] width 635 height 553
click at [434, 468] on div "<!-- row 3, col 2 --> < div class = "flex items-center space-x-2" > < img src =…" at bounding box center [382, 353] width 635 height 553
click at [603, 439] on div "<!-- row 3, col 2 --> < div class = "flex items-center space-x-2" > < img src =…" at bounding box center [382, 353] width 635 height 553
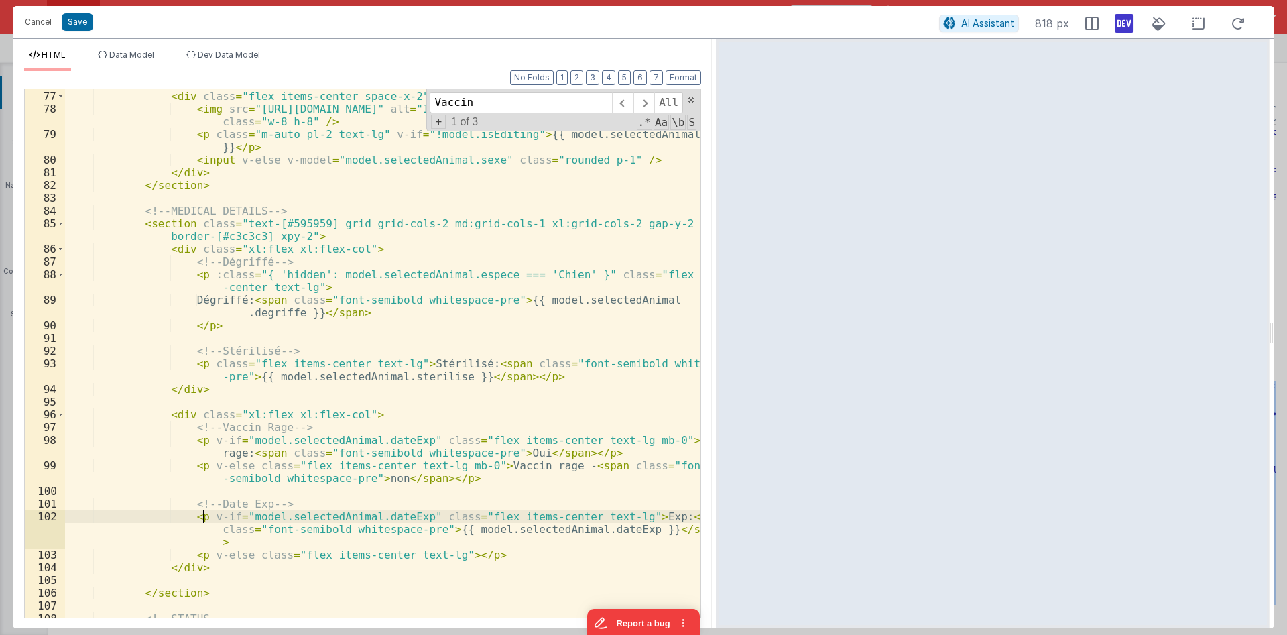
click at [204, 521] on div "<!-- row 3, col 2 --> < div class = "flex items-center space-x-2" > < img src =…" at bounding box center [382, 353] width 635 height 553
click at [198, 517] on div "<!-- row 3, col 2 --> < div class = "flex items-center space-x-2" > < img src =…" at bounding box center [382, 353] width 635 height 553
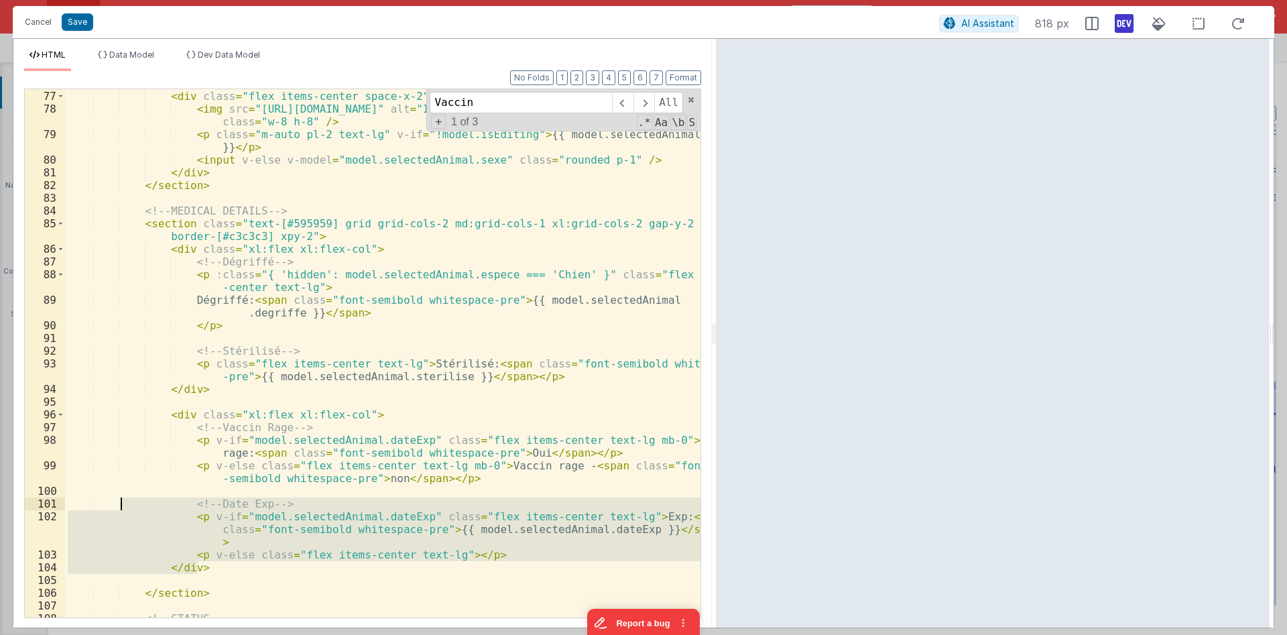
drag, startPoint x: 499, startPoint y: 561, endPoint x: 120, endPoint y: 509, distance: 382.9
click at [120, 509] on div "<!-- row 3, col 2 --> < div class = "flex items-center space-x-2" > < img src =…" at bounding box center [382, 353] width 635 height 553
drag, startPoint x: 155, startPoint y: 503, endPoint x: 286, endPoint y: 526, distance: 133.3
click at [155, 503] on div "<!-- row 3, col 2 --> < div class = "flex items-center space-x-2" > < img src =…" at bounding box center [382, 353] width 635 height 528
drag, startPoint x: 485, startPoint y: 555, endPoint x: 115, endPoint y: 497, distance: 375.0
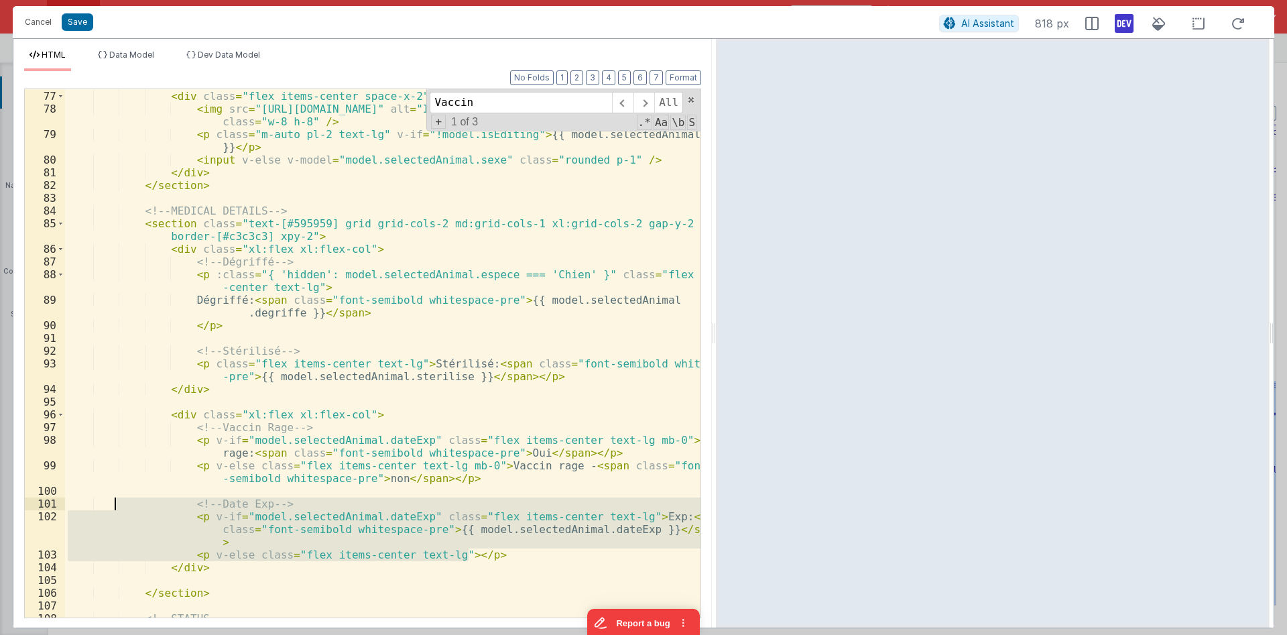
click at [115, 497] on div "<!-- row 3, col 2 --> < div class = "flex items-center space-x-2" > < img src =…" at bounding box center [382, 353] width 635 height 553
click at [347, 512] on div "<!-- row 3, col 2 --> < div class = "flex items-center space-x-2" > < img src =…" at bounding box center [382, 353] width 635 height 528
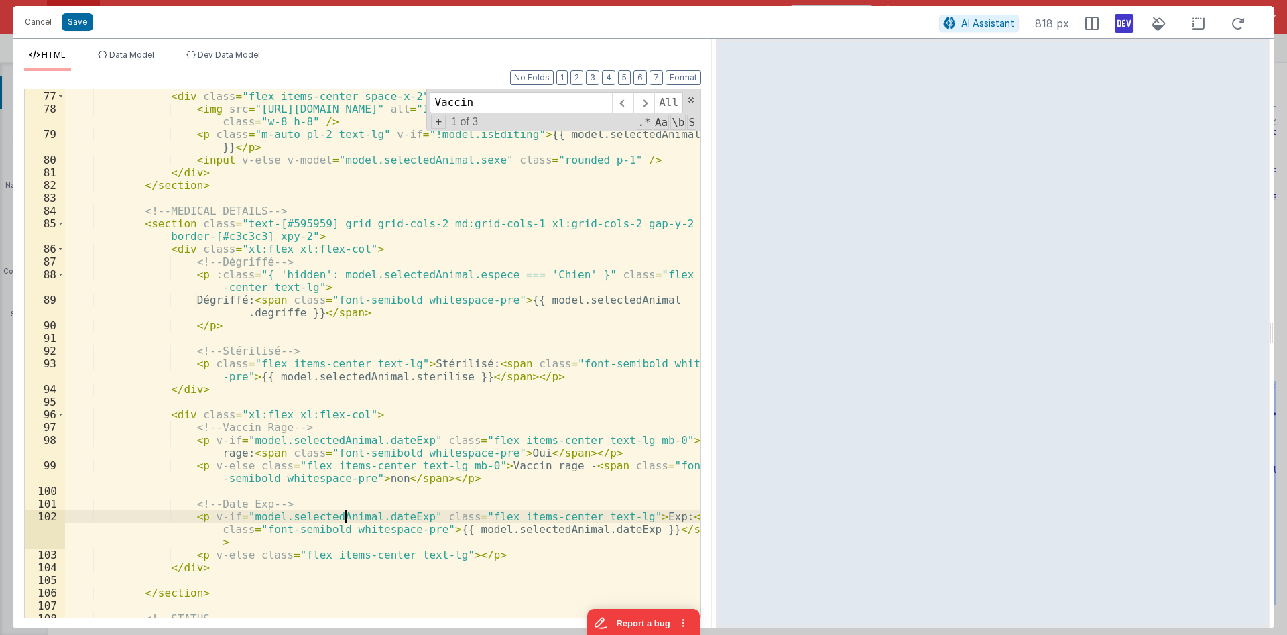
click at [347, 512] on div "<!-- row 3, col 2 --> < div class = "flex items-center space-x-2" > < img src =…" at bounding box center [382, 353] width 635 height 553
click at [376, 515] on div "<!-- row 3, col 2 --> < div class = "flex items-center space-x-2" > < img src =…" at bounding box center [382, 353] width 635 height 553
click at [376, 515] on div "<!-- row 3, col 2 --> < div class = "flex items-center space-x-2" > < img src =…" at bounding box center [382, 353] width 635 height 528
click at [606, 517] on div "<!-- row 3, col 2 --> < div class = "flex items-center space-x-2" > < img src =…" at bounding box center [382, 353] width 635 height 553
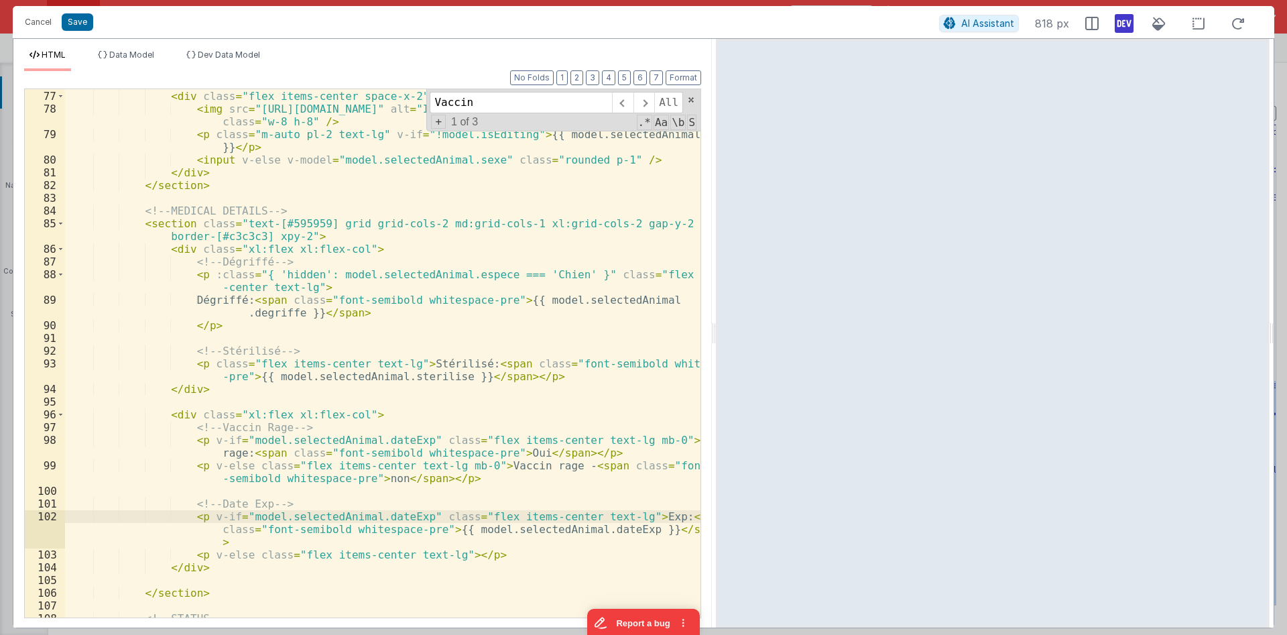
click at [409, 553] on div "<!-- row 3, col 2 --> < div class = "flex items-center space-x-2" > < img src =…" at bounding box center [382, 353] width 635 height 553
click at [432, 556] on div "<!-- row 3, col 2 --> < div class = "flex items-center space-x-2" > < img src =…" at bounding box center [382, 353] width 635 height 553
click at [408, 513] on div "<!-- row 3, col 2 --> < div class = "flex items-center space-x-2" > < img src =…" at bounding box center [382, 353] width 635 height 553
click at [616, 529] on div "<!-- row 3, col 2 --> < div class = "flex items-center space-x-2" > < img src =…" at bounding box center [382, 353] width 635 height 553
click at [569, 530] on div "<!-- row 3, col 2 --> < div class = "flex items-center space-x-2" > < img src =…" at bounding box center [382, 353] width 635 height 553
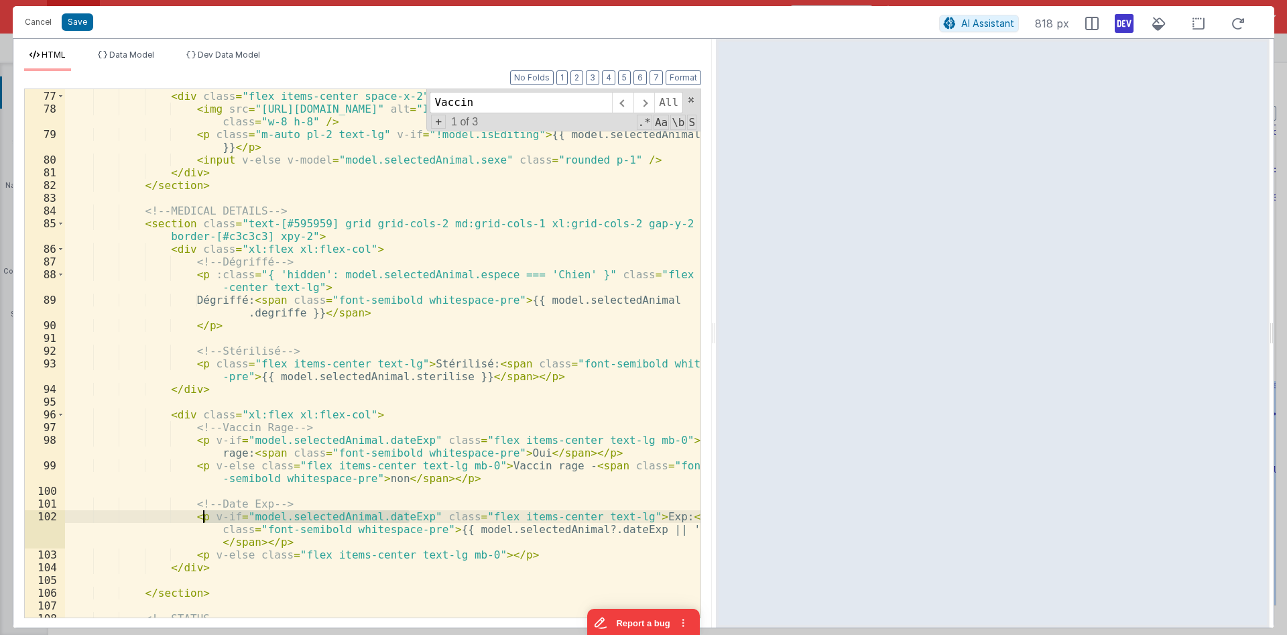
drag, startPoint x: 408, startPoint y: 515, endPoint x: 204, endPoint y: 515, distance: 203.7
click at [204, 515] on div "<!-- row 3, col 2 --> < div class = "flex items-center space-x-2" > < img src =…" at bounding box center [382, 353] width 635 height 553
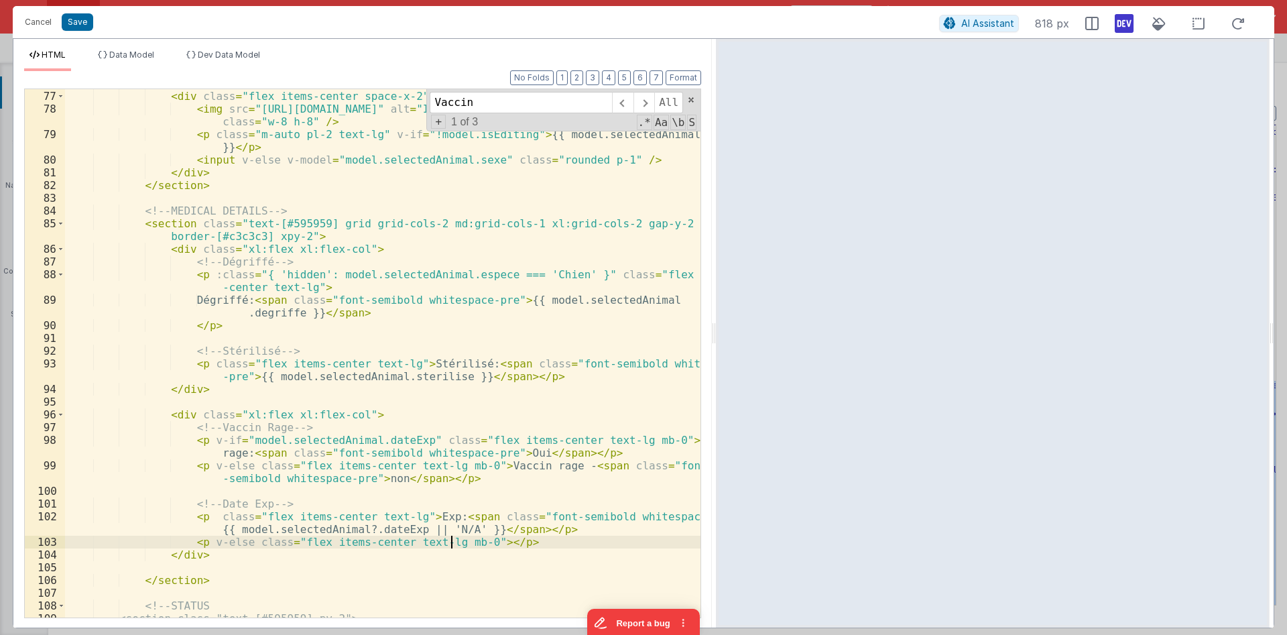
click at [449, 541] on div "<!-- row 3, col 2 --> < div class = "flex items-center space-x-2" > < img src =…" at bounding box center [382, 353] width 635 height 553
click at [399, 511] on div "<!-- row 3, col 2 --> < div class = "flex items-center space-x-2" > < img src =…" at bounding box center [382, 353] width 635 height 553
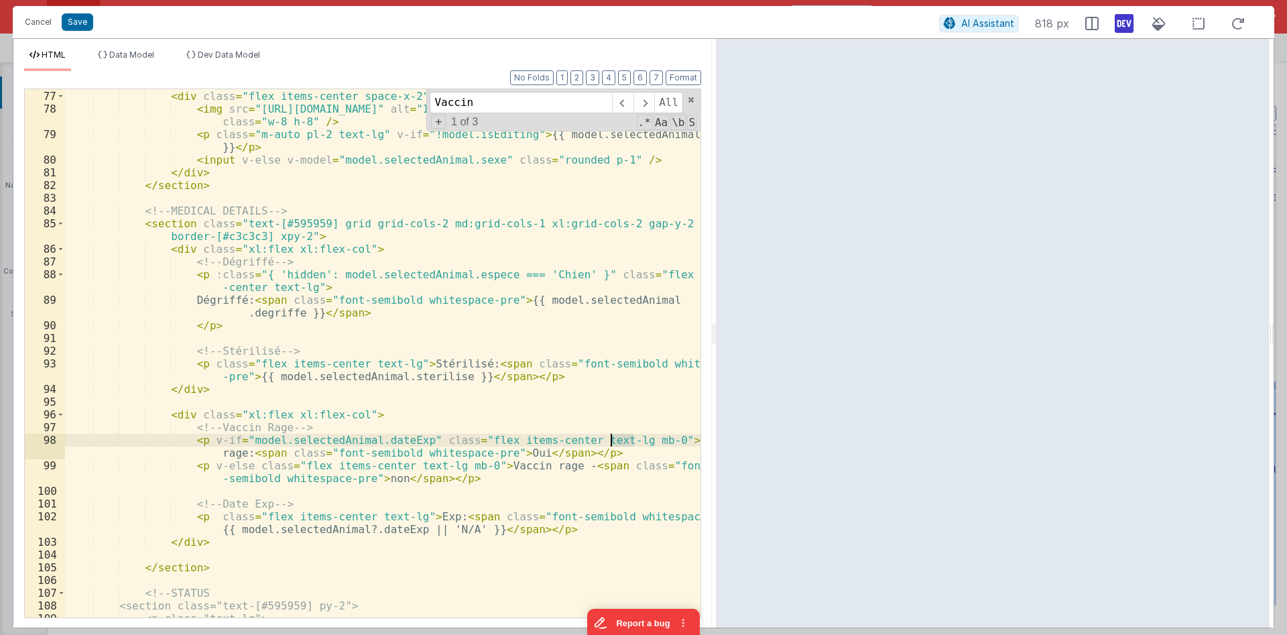
drag, startPoint x: 633, startPoint y: 440, endPoint x: 609, endPoint y: 442, distance: 24.3
click at [609, 442] on div "<!-- row 3, col 2 --> < div class = "flex items-center space-x-2" > < img src =…" at bounding box center [382, 353] width 635 height 553
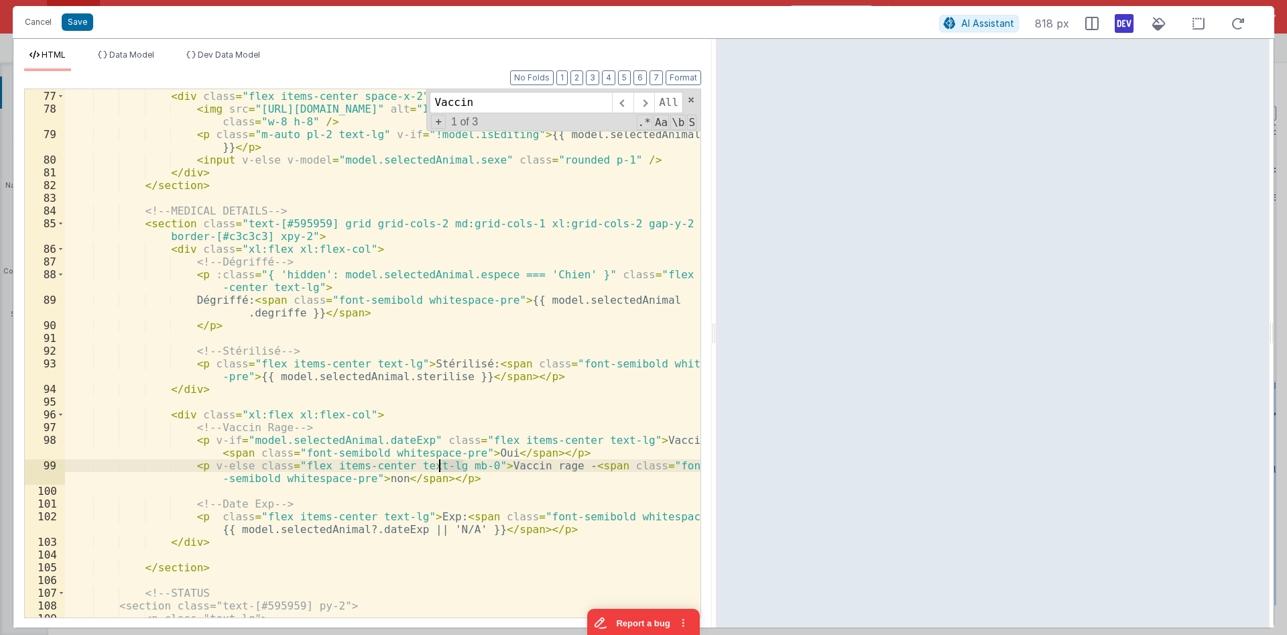
drag, startPoint x: 464, startPoint y: 463, endPoint x: 440, endPoint y: 462, distance: 24.8
click at [440, 462] on div "<!-- row 3, col 2 --> < div class = "flex items-center space-x-2" > < img src =…" at bounding box center [382, 353] width 635 height 553
click at [398, 514] on div "<!-- row 3, col 2 --> < div class = "flex items-center space-x-2" > < img src =…" at bounding box center [382, 353] width 635 height 553
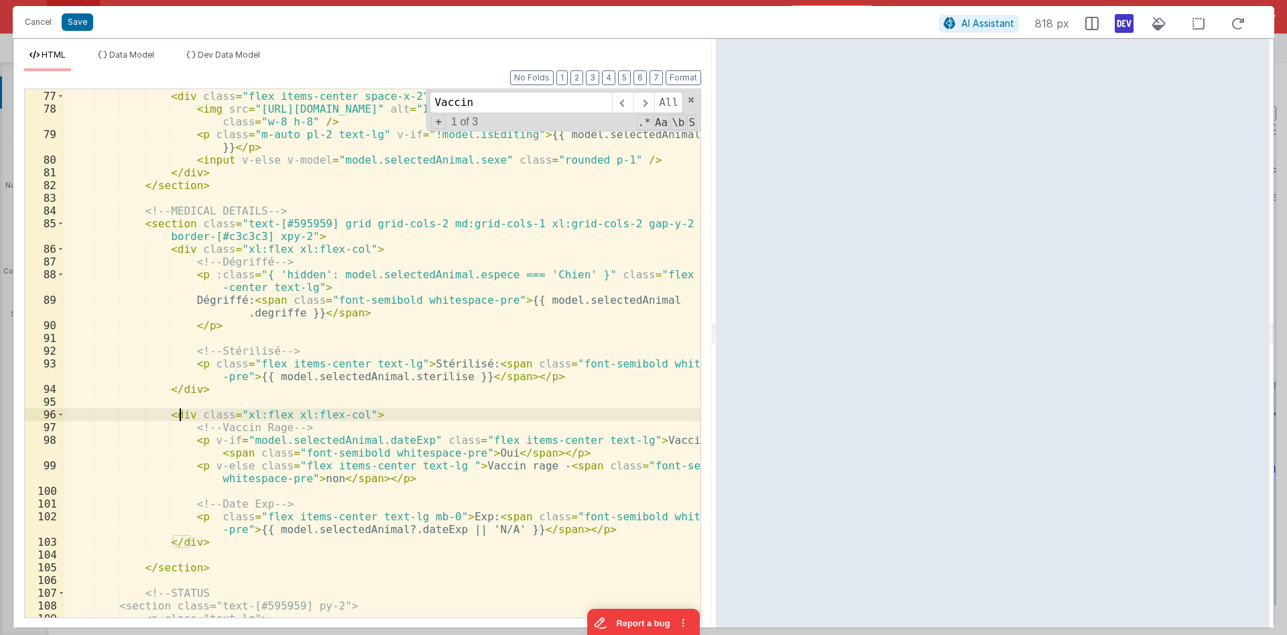
click at [180, 414] on div "<!-- row 3, col 2 --> < div class = "flex items-center space-x-2" > < img src =…" at bounding box center [382, 353] width 635 height 553
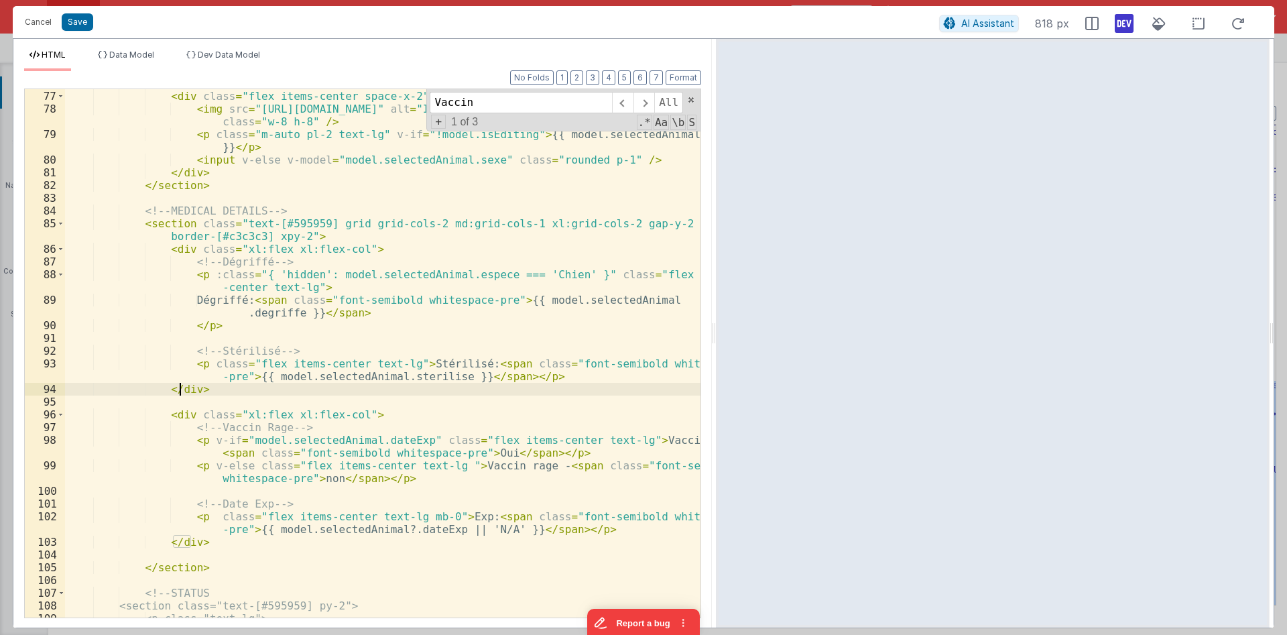
click at [182, 385] on div "<!-- row 3, col 2 --> < div class = "flex items-center space-x-2" > < img src =…" at bounding box center [382, 353] width 635 height 553
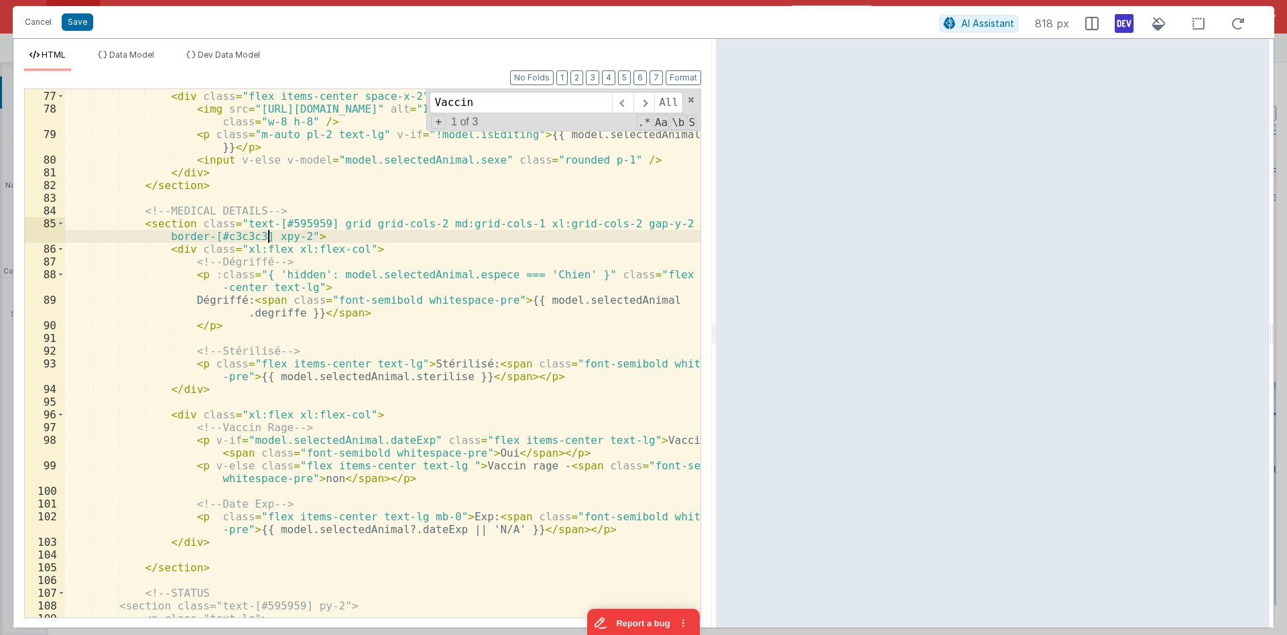
click at [271, 233] on div "<!-- row 3, col 2 --> < div class = "flex items-center space-x-2" > < img src =…" at bounding box center [382, 353] width 635 height 553
click at [179, 253] on div "<!-- row 3, col 2 --> < div class = "flex items-center space-x-2" > < img src =…" at bounding box center [382, 353] width 635 height 553
click at [299, 287] on div "<!-- row 3, col 2 --> < div class = "flex items-center space-x-2" > < img src =…" at bounding box center [382, 353] width 635 height 553
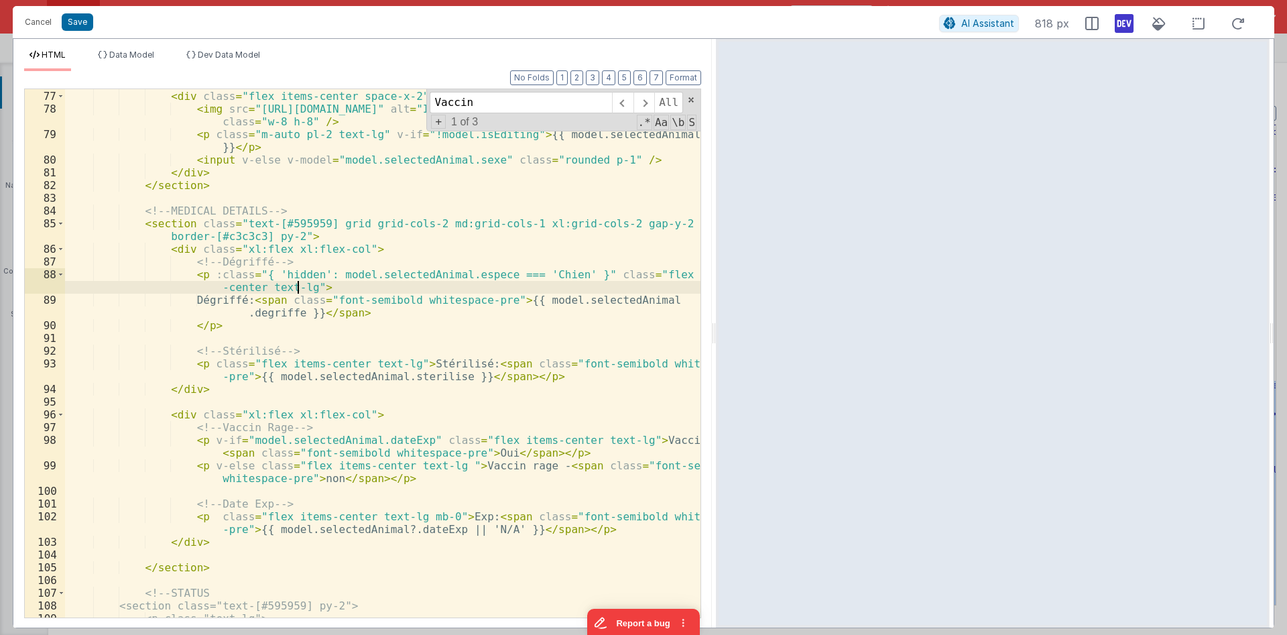
click at [393, 360] on div "<!-- row 3, col 2 --> < div class = "flex items-center space-x-2" > < img src =…" at bounding box center [382, 353] width 635 height 553
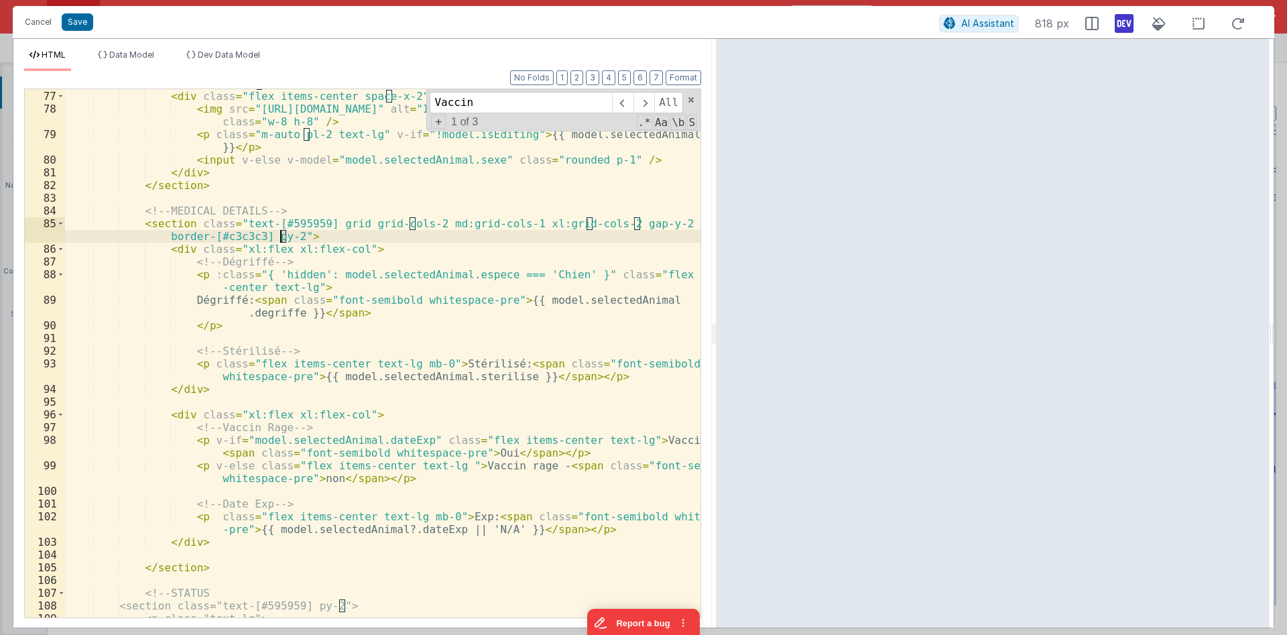
click at [281, 235] on div "<!-- row 3, col 2 --> < div class = "flex items-center space-x-2" > < img src =…" at bounding box center [382, 353] width 635 height 553
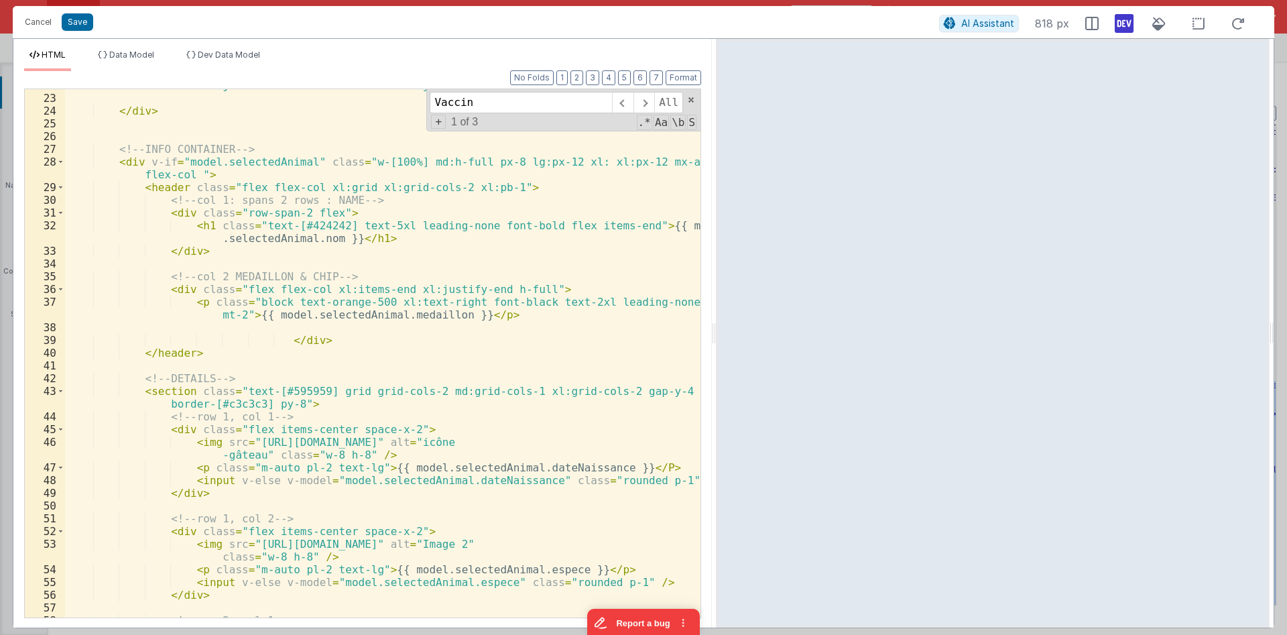
scroll to position [269, 0]
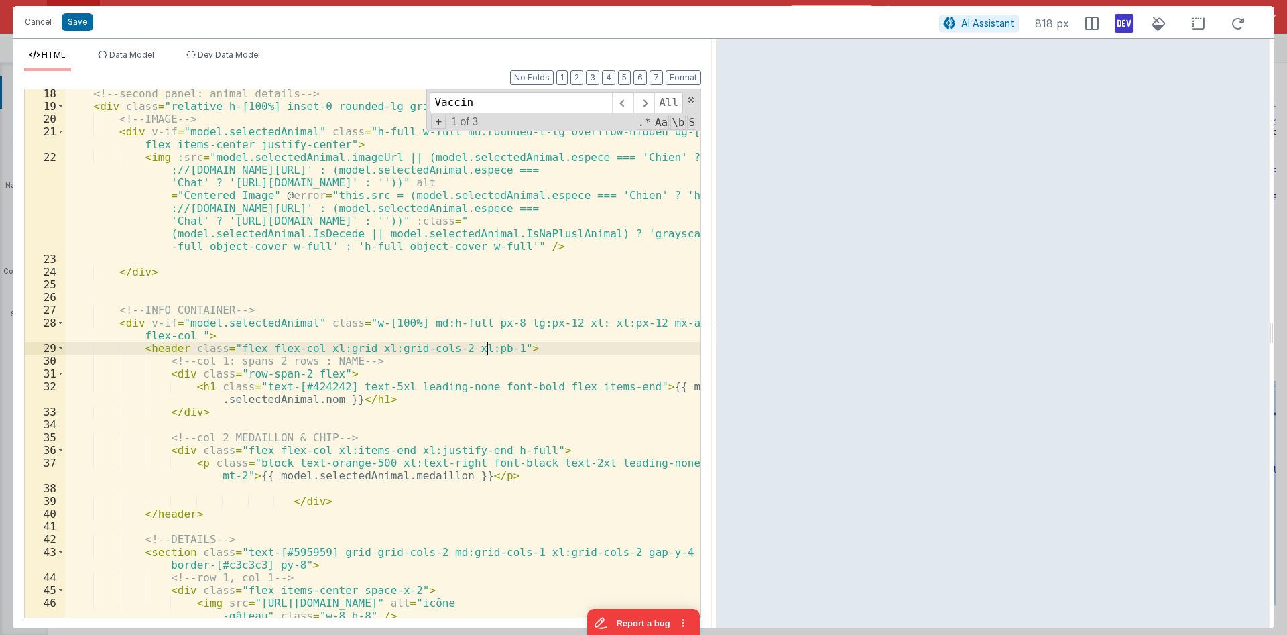
click at [486, 348] on div "<!-- second panel: animal details --> < div class = "relative h-[100%] inset-0 …" at bounding box center [382, 363] width 635 height 553
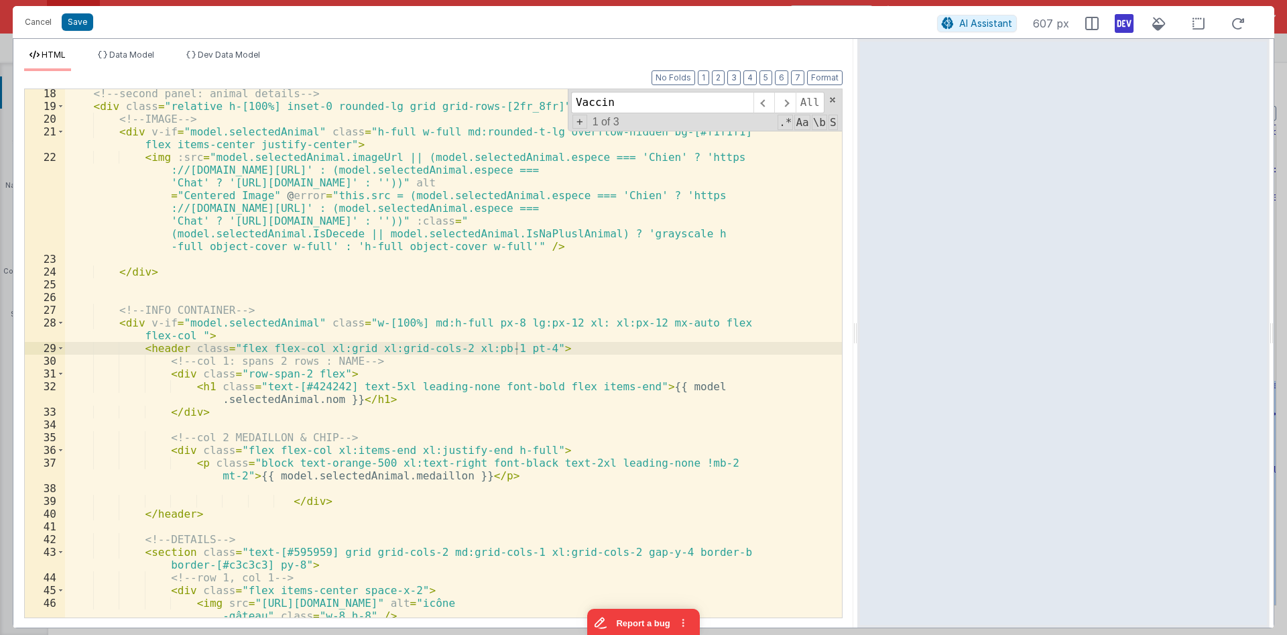
drag, startPoint x: 714, startPoint y: 330, endPoint x: 858, endPoint y: 329, distance: 144.1
click at [858, 329] on div "Cancel Save AI Assistant 607 px HTML Data Model Dev Data Model Format 7 6 5 4 3…" at bounding box center [643, 317] width 1261 height 622
click at [682, 328] on div "<!-- second panel: animal details --> < div class = "relative h-[100%] inset-0 …" at bounding box center [453, 363] width 777 height 553
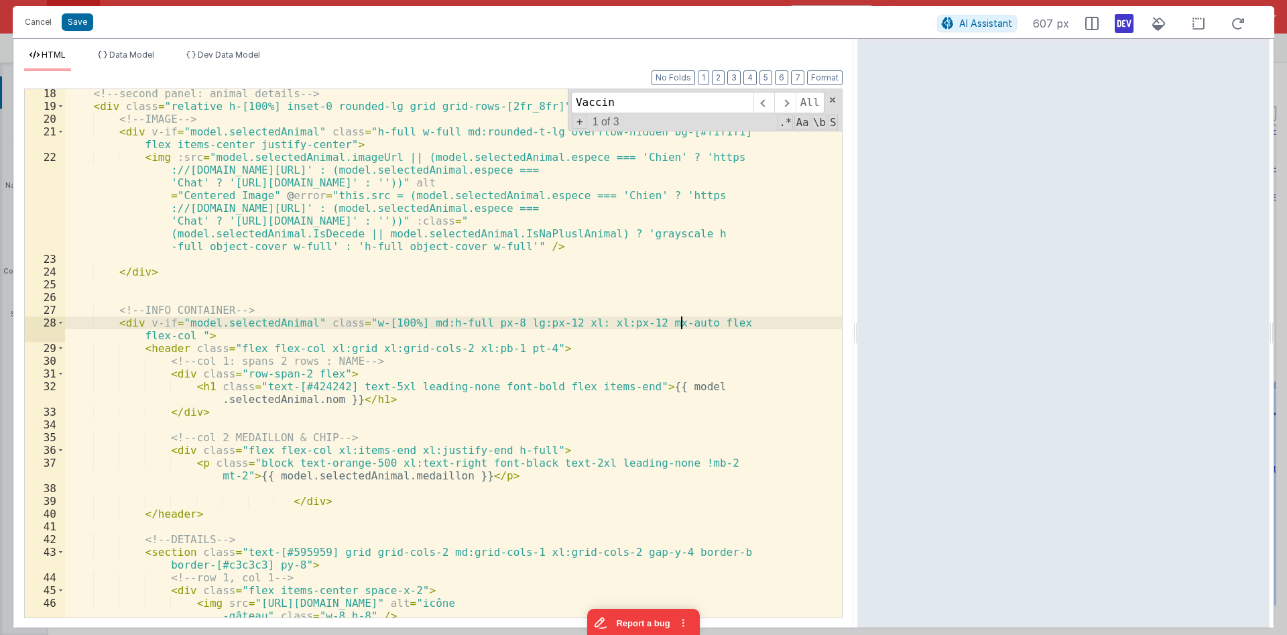
scroll to position [231, 0]
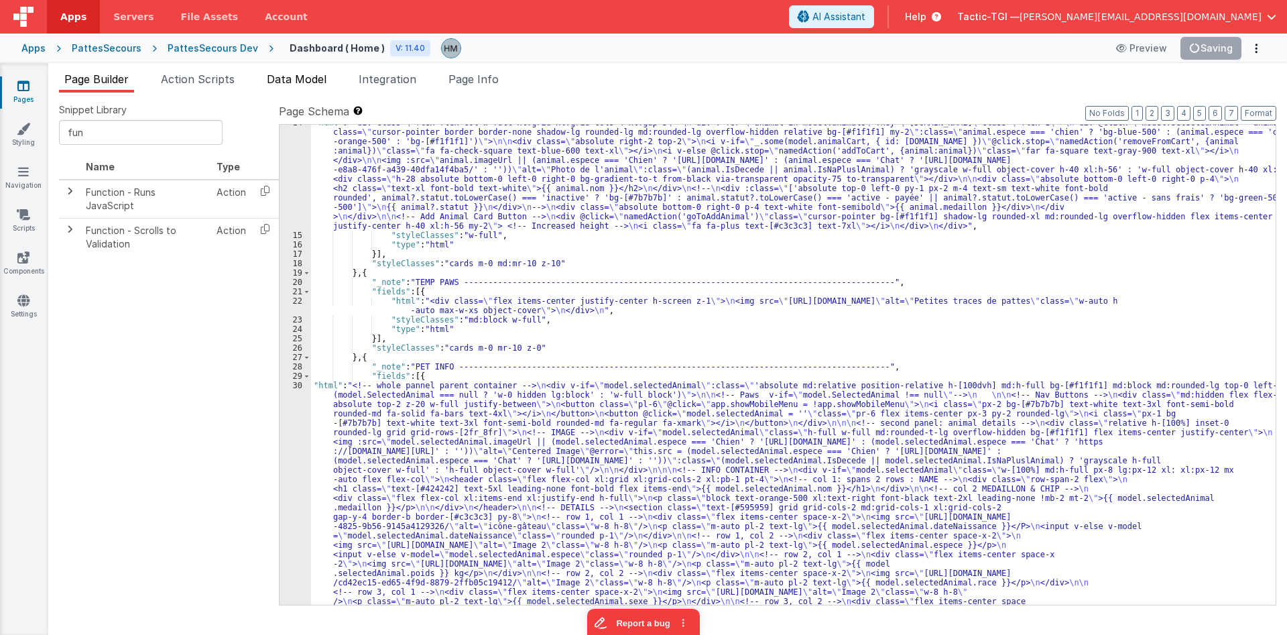
click at [323, 76] on span "Data Model" at bounding box center [297, 78] width 60 height 13
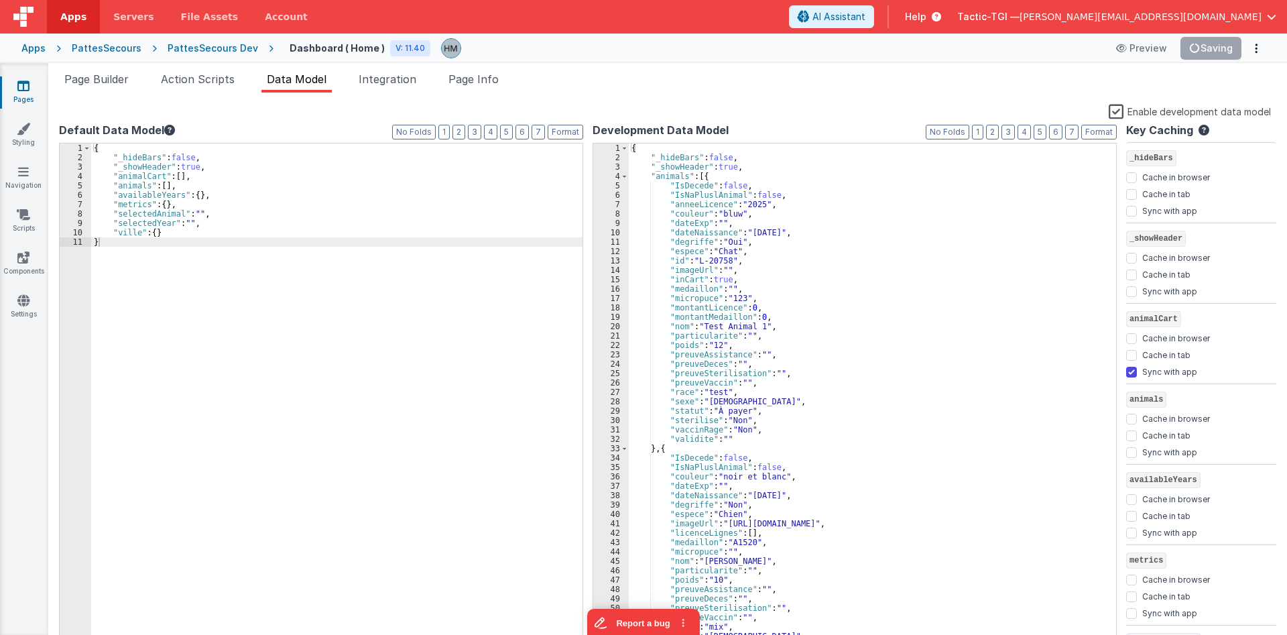
click at [1116, 115] on label "Enable development data model" at bounding box center [1189, 110] width 162 height 15
click at [0, 0] on input "Enable development data model" at bounding box center [0, 0] width 0 height 0
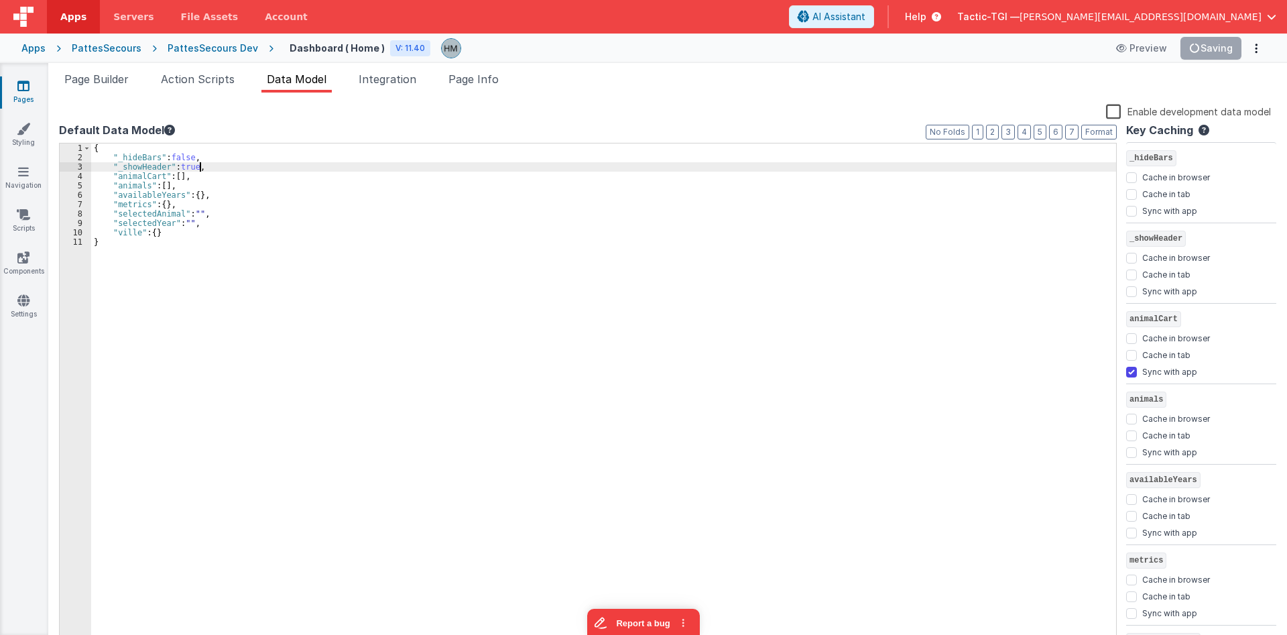
click at [1002, 170] on div "{ "_hideBars" : false , "_showHeader" : true , "animalCart" : [ ] , "animals" :…" at bounding box center [603, 403] width 1025 height 521
click at [102, 85] on li "Page Builder" at bounding box center [96, 81] width 75 height 21
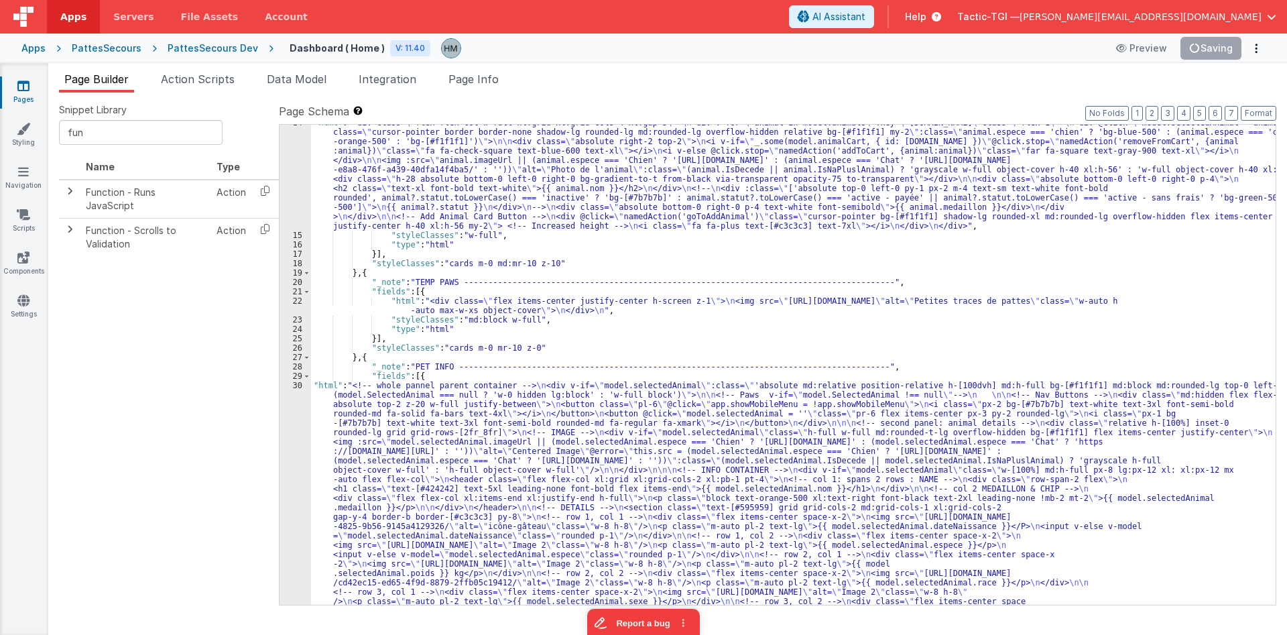
click at [507, 184] on div ""html" : "<div class= \" flex flex-col w-full xl:grid xl:grid-cols-4 xl:gap-5 \…" at bounding box center [793, 630] width 964 height 1024
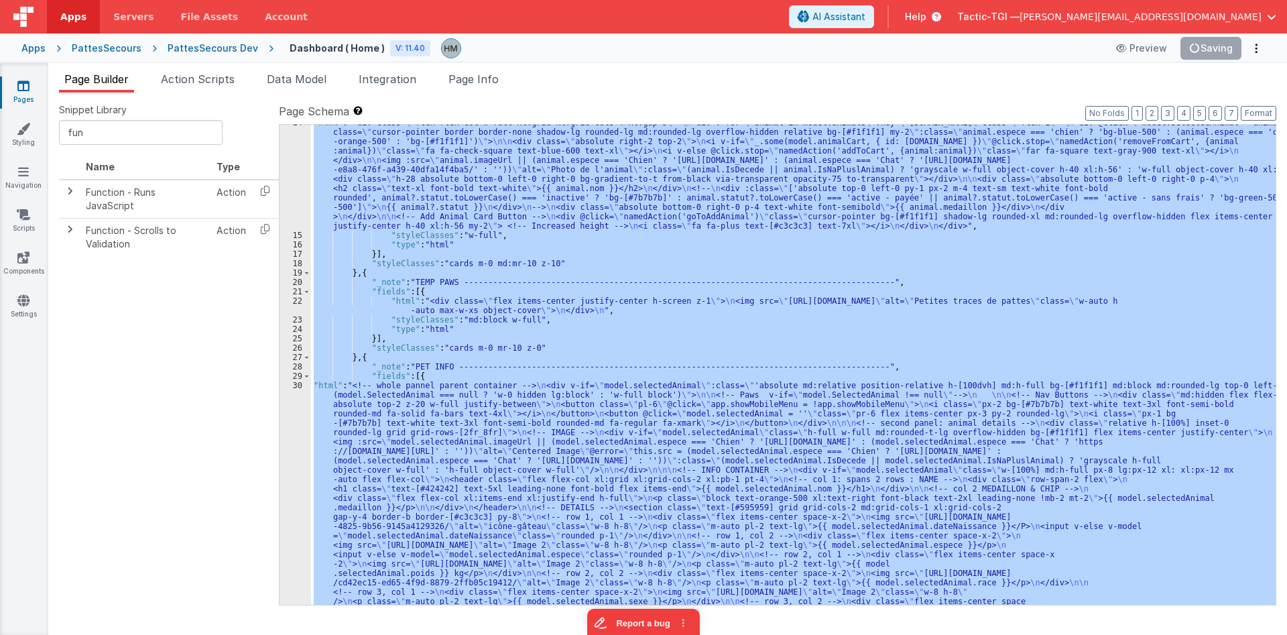
drag, startPoint x: 590, startPoint y: 202, endPoint x: 691, endPoint y: 208, distance: 100.7
click at [593, 203] on div ""html" : "<div class= \" flex flex-col w-full xl:grid xl:grid-cols-4 xl:gap-5 \…" at bounding box center [793, 365] width 964 height 480
click at [848, 204] on div ""html" : "<div class= \" flex flex-col w-full xl:grid xl:grid-cols-4 xl:gap-5 \…" at bounding box center [793, 365] width 964 height 480
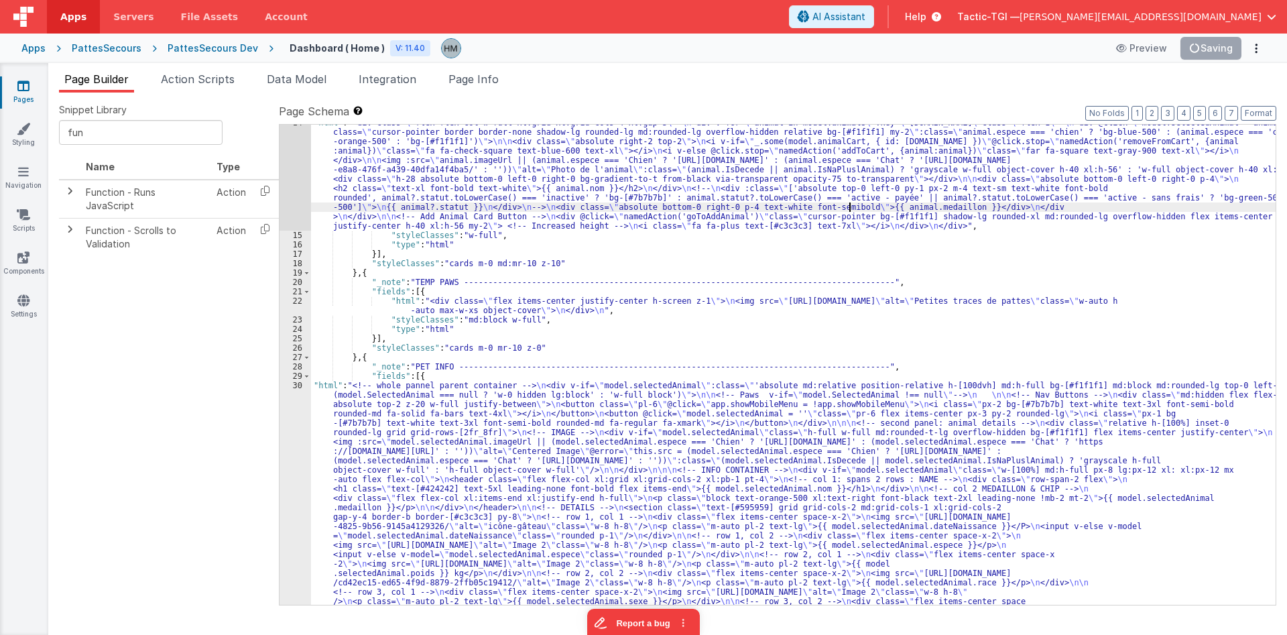
click at [377, 385] on div ""html" : "<div class= \" flex flex-col w-full xl:grid xl:grid-cols-4 xl:gap-5 \…" at bounding box center [793, 630] width 964 height 1024
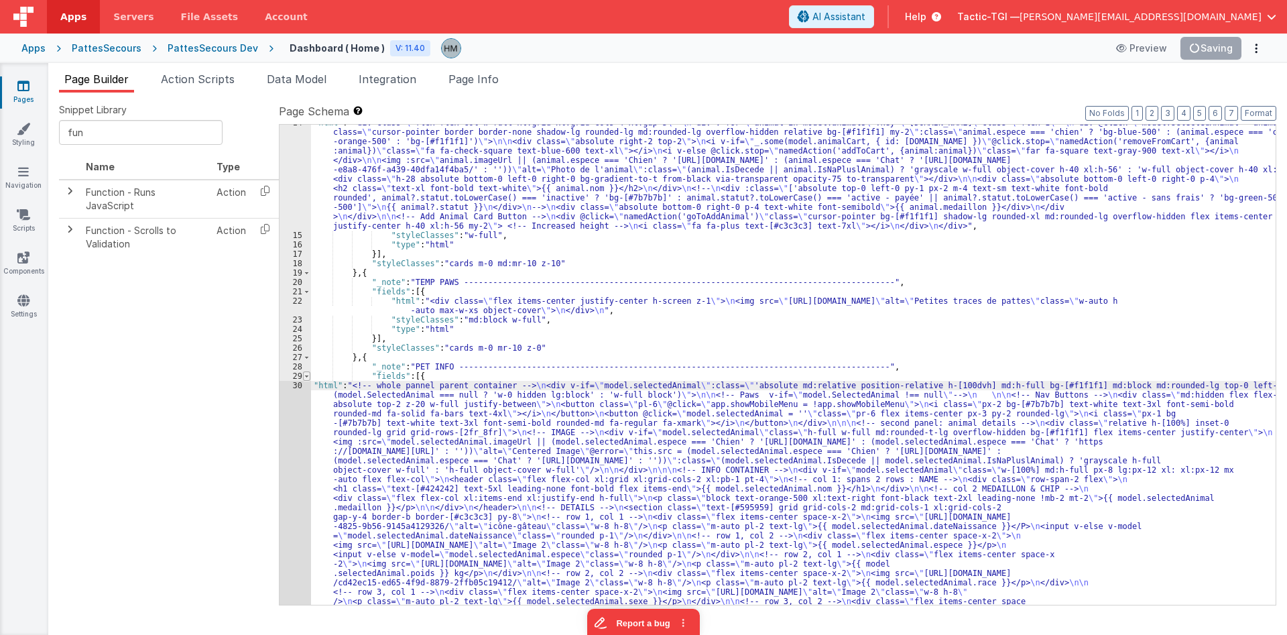
click at [309, 375] on span at bounding box center [306, 375] width 7 height 9
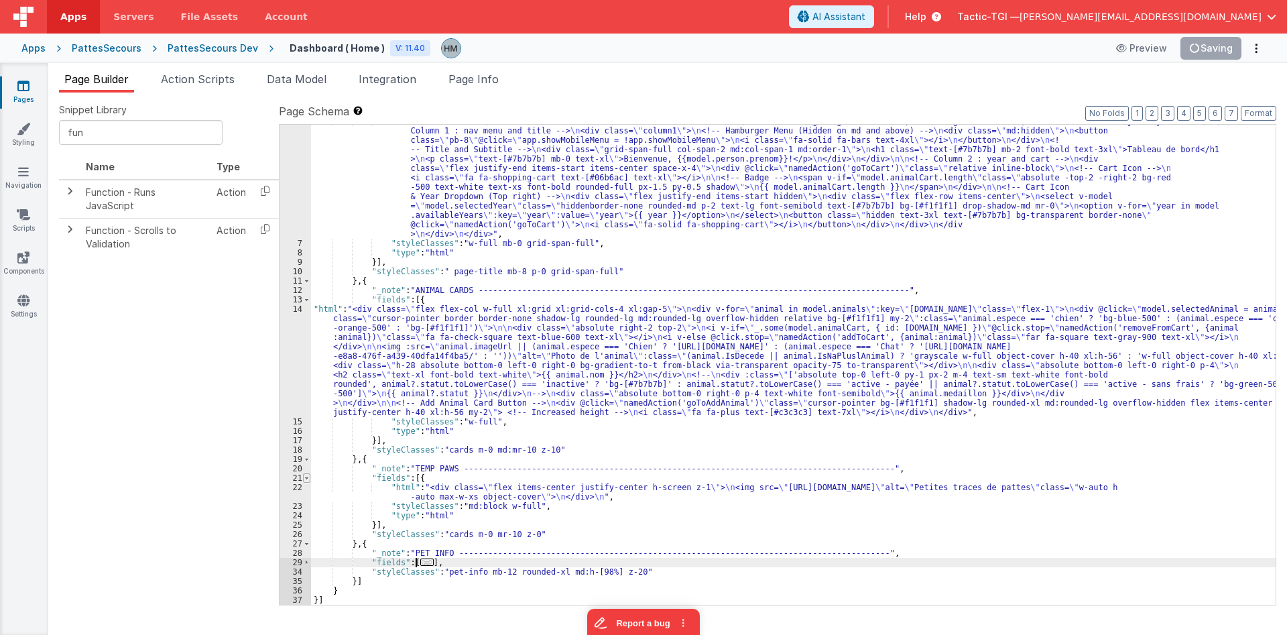
scroll to position [55, 0]
click at [431, 570] on div ""html" : "<div class= \" w-full text-[#7b7b7b] \" > \n <!-- Header Container --…" at bounding box center [793, 422] width 964 height 611
click at [464, 568] on div ""html" : "<div class= \" w-full text-[#7b7b7b] \" > \n <!-- Header Container --…" at bounding box center [793, 422] width 964 height 611
click at [400, 574] on div ""html" : "<div class= \" w-full text-[#7b7b7b] \" > \n <!-- Header Container --…" at bounding box center [793, 422] width 964 height 611
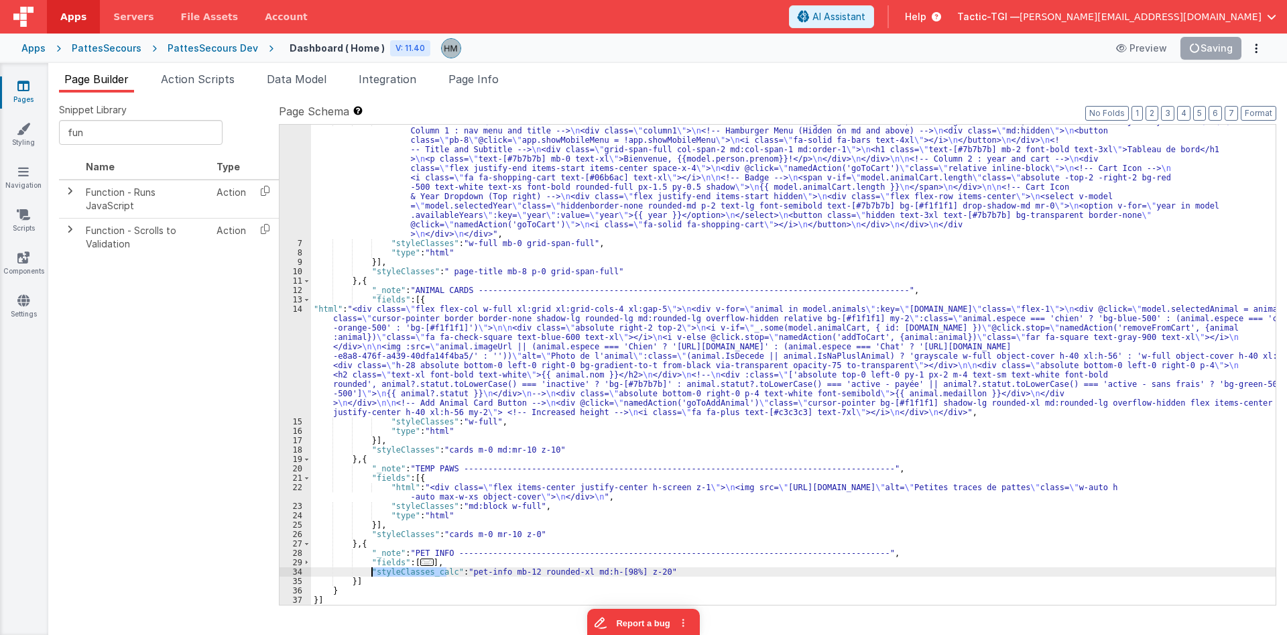
click at [537, 537] on div ""html" : "<div class= \" w-full text-[#7b7b7b] \" > \n <!-- Header Container --…" at bounding box center [793, 422] width 964 height 611
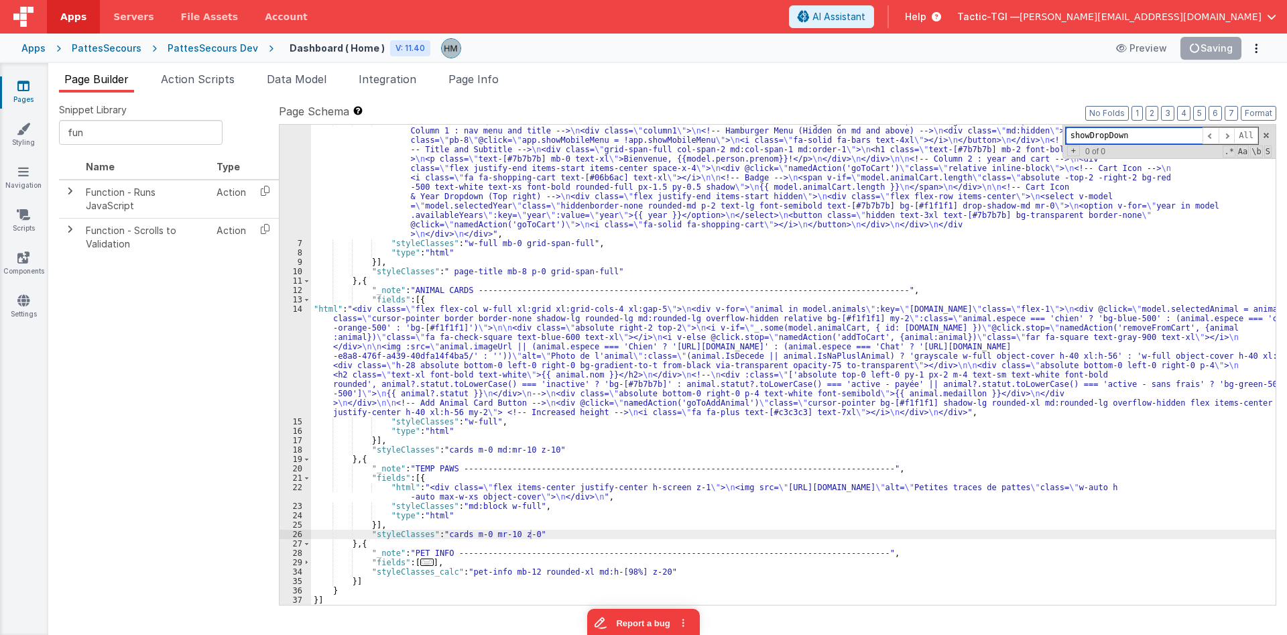
paste input "tyleClasses_calc"
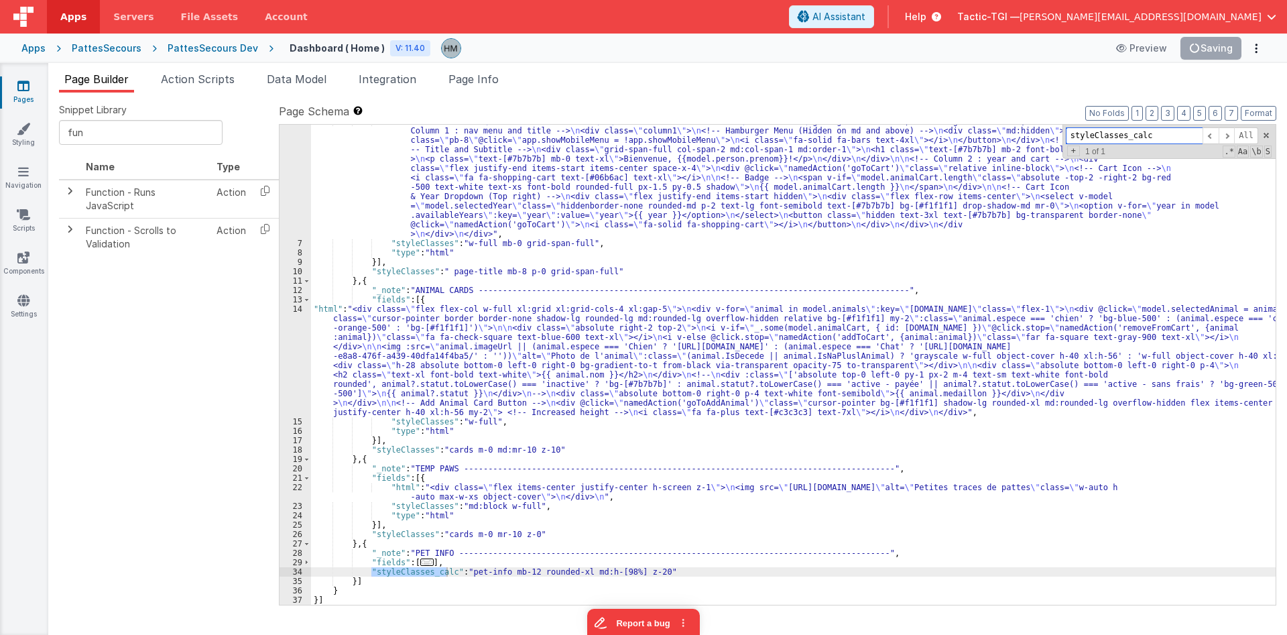
type input "styleClasses_calc"
click at [464, 572] on div ""html" : "<div class= \" w-full text-[#7b7b7b] \" > \n <!-- Header Container --…" at bounding box center [793, 422] width 964 height 611
click at [753, 575] on div ""html" : "<div class= \" w-full text-[#7b7b7b] \" > \n <!-- Header Container --…" at bounding box center [793, 422] width 964 height 611
click at [805, 525] on div ""html" : "<div class= \" w-full text-[#7b7b7b] \" > \n <!-- Header Container --…" at bounding box center [793, 422] width 964 height 611
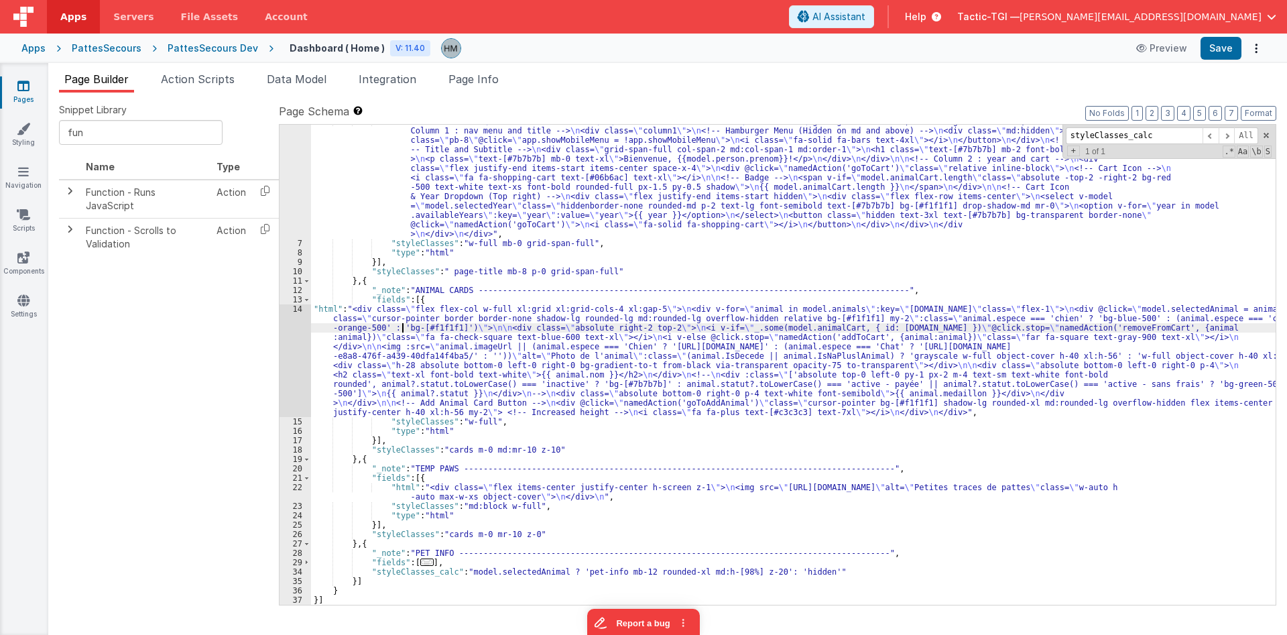
click at [404, 324] on div ""html" : "<div class= \" w-full text-[#7b7b7b] \" > \n <!-- Header Container --…" at bounding box center [793, 422] width 964 height 611
click at [423, 560] on span "..." at bounding box center [426, 561] width 13 height 7
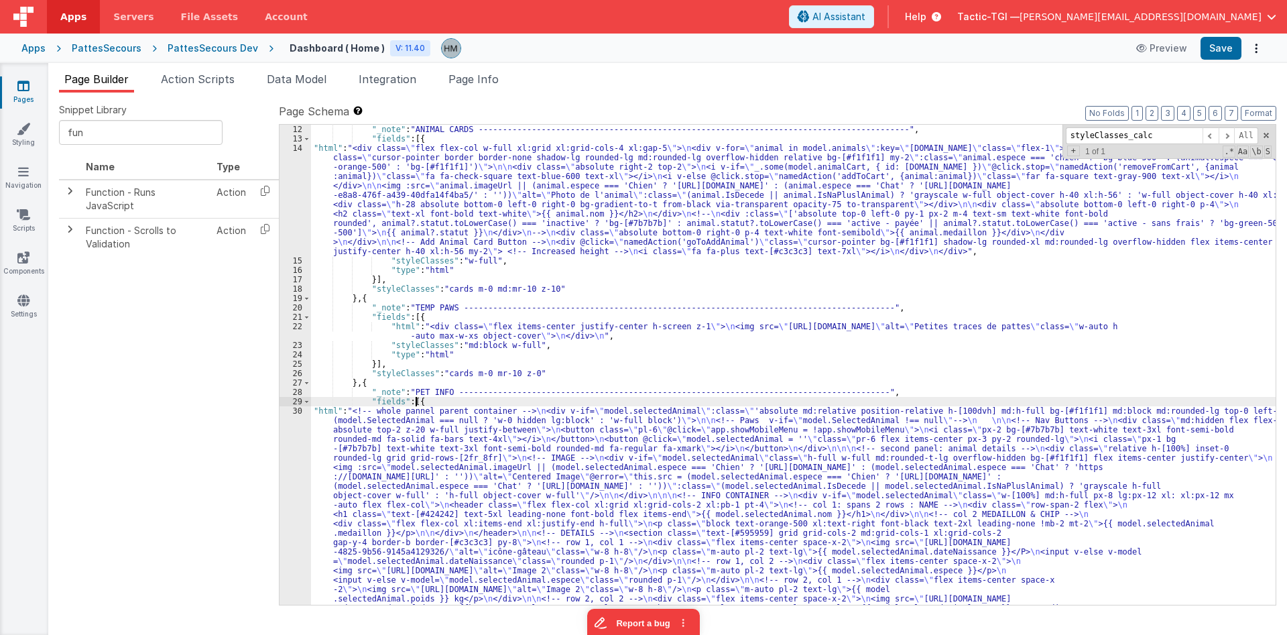
scroll to position [216, 0]
click at [385, 421] on div ""_note" : "ANIMAL CARDS -------------------------------------------------------…" at bounding box center [793, 585] width 964 height 921
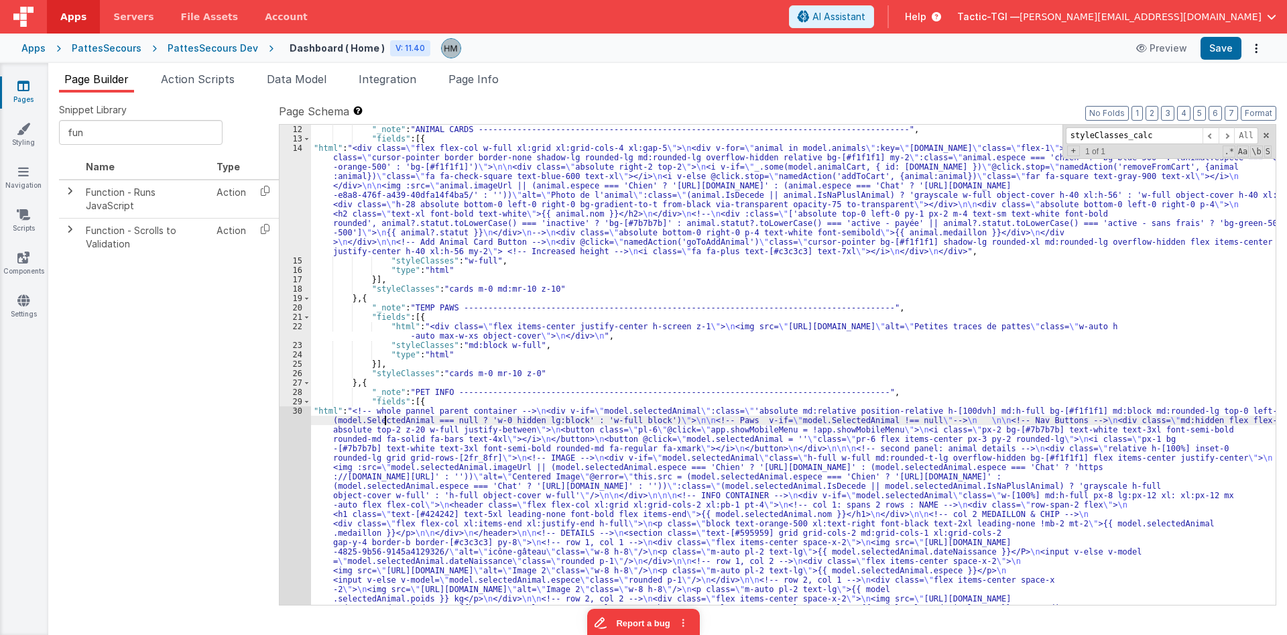
click at [300, 413] on div "30" at bounding box center [294, 622] width 31 height 432
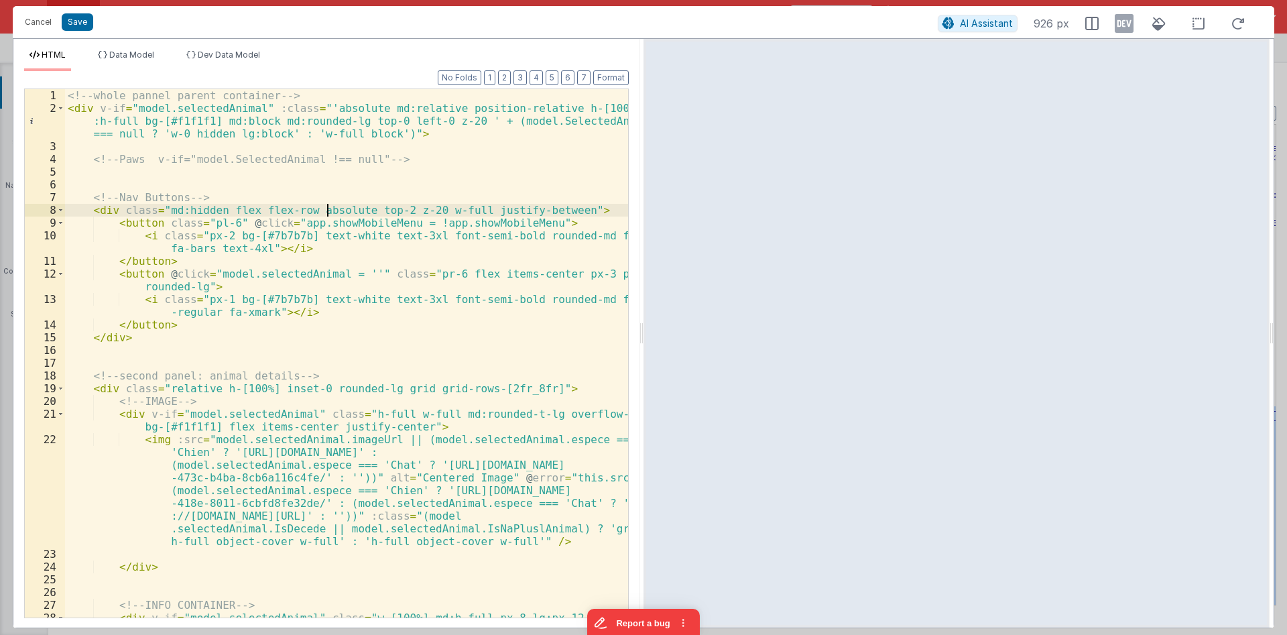
click at [330, 215] on div "<!-- whole pannel parent container --> < div v-if = "model.selectedAnimal" :cla…" at bounding box center [346, 372] width 563 height 566
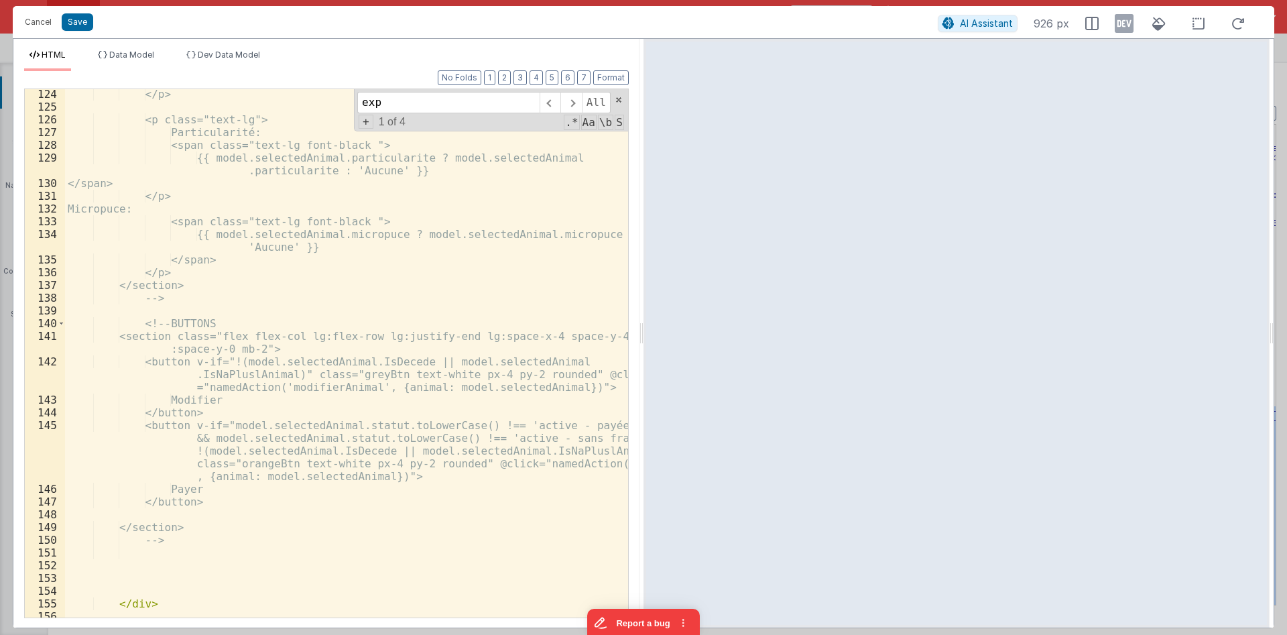
scroll to position [2158, 0]
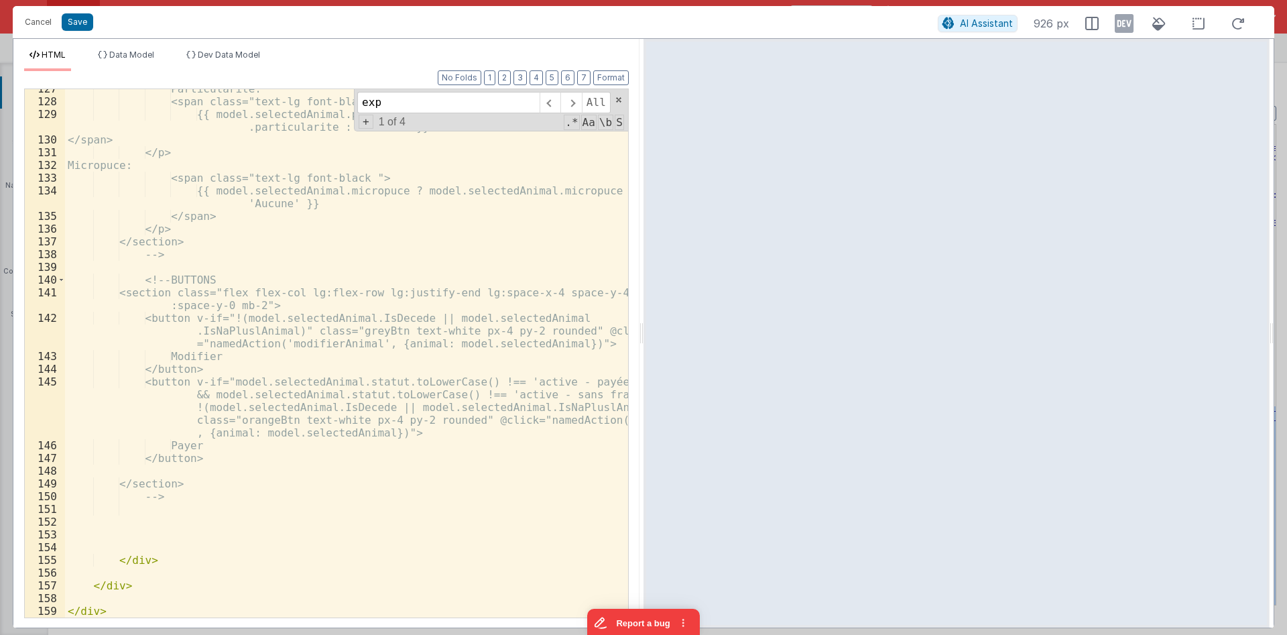
type input "exp"
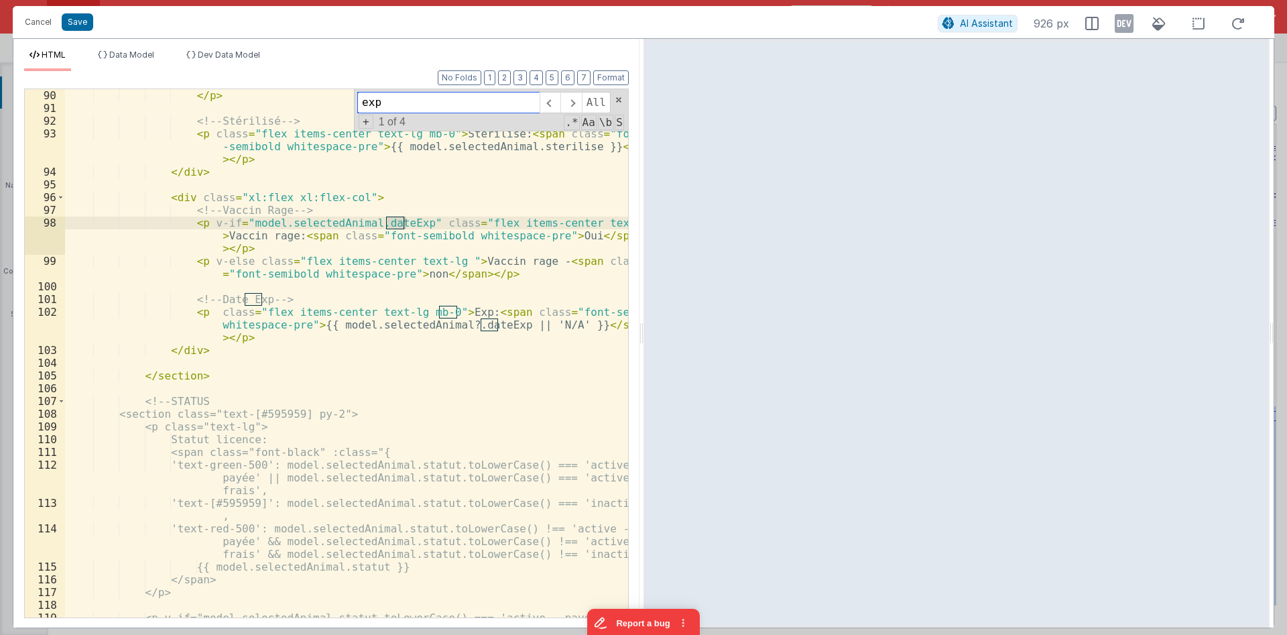
scroll to position [1435, 0]
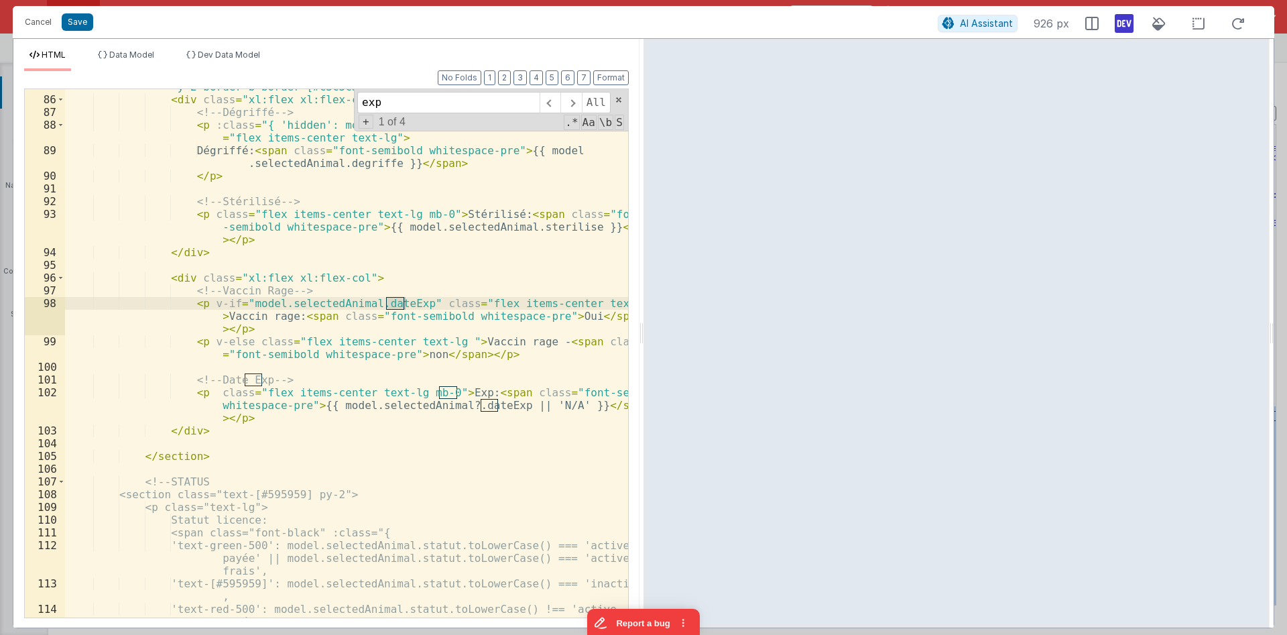
click at [1120, 24] on icon at bounding box center [1123, 23] width 19 height 21
click at [173, 456] on div "< section class = "text-[#595959] grid grid-cols-2 md:grid-cols-1 xl:grid-cols-…" at bounding box center [346, 364] width 563 height 592
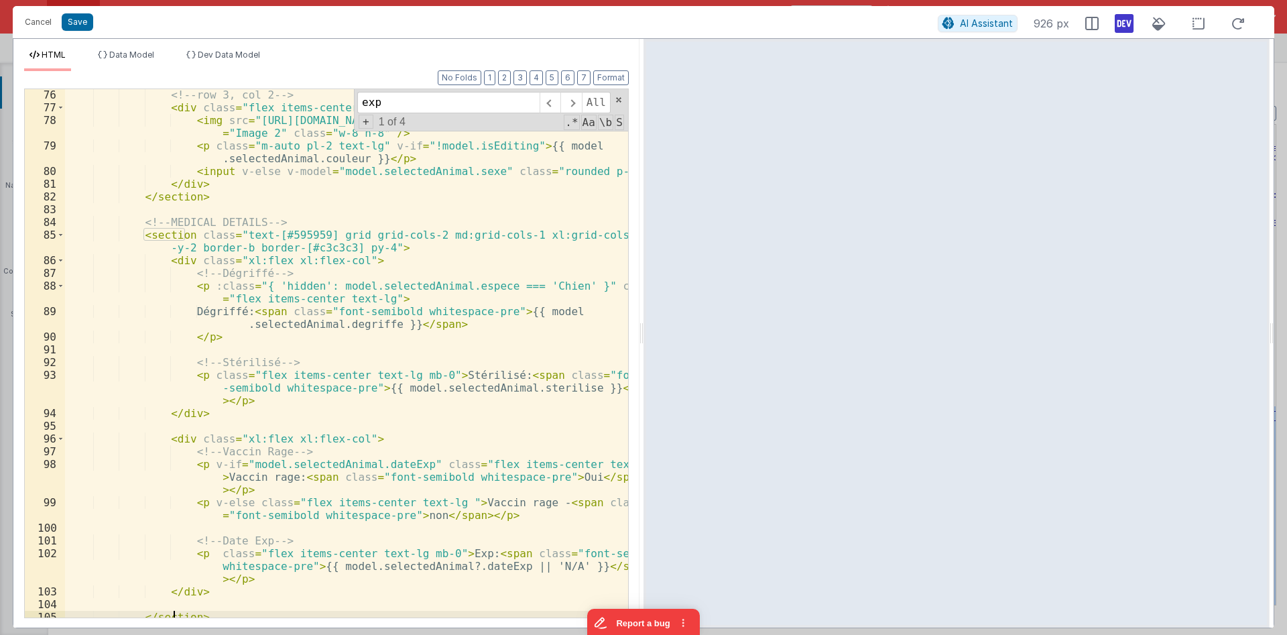
scroll to position [1515, 0]
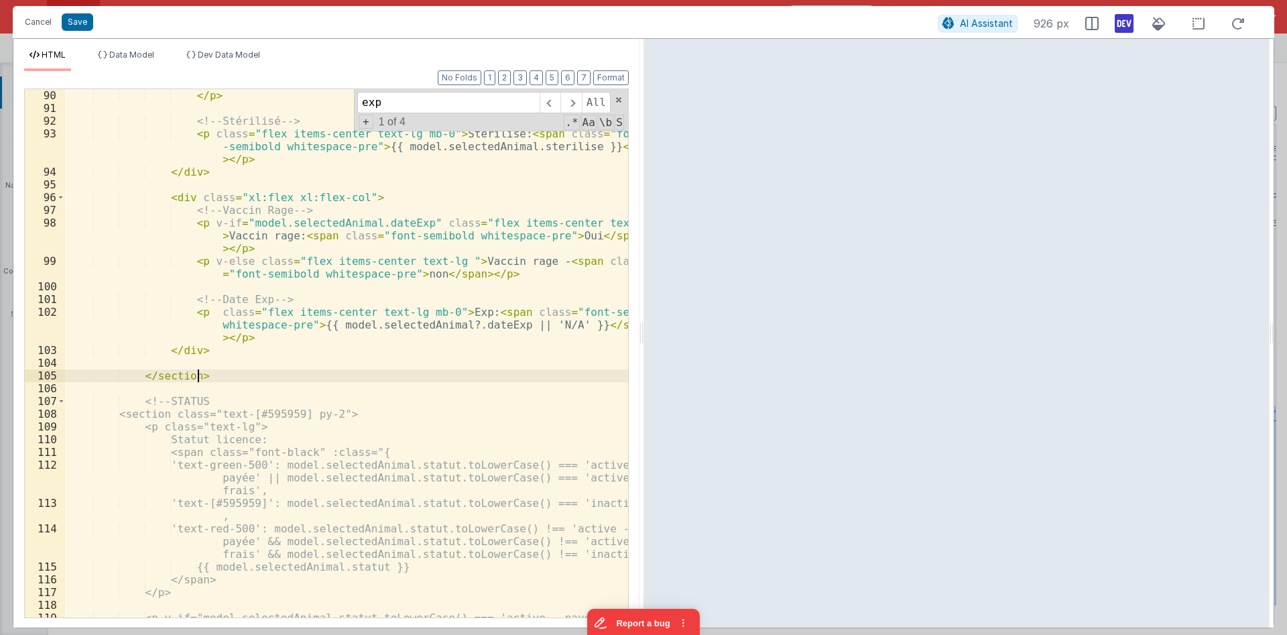
click at [235, 375] on div "</ p > <!-- Stérilisé --> < p class = "flex items-center text-lg mb-0" > Stéril…" at bounding box center [346, 372] width 563 height 566
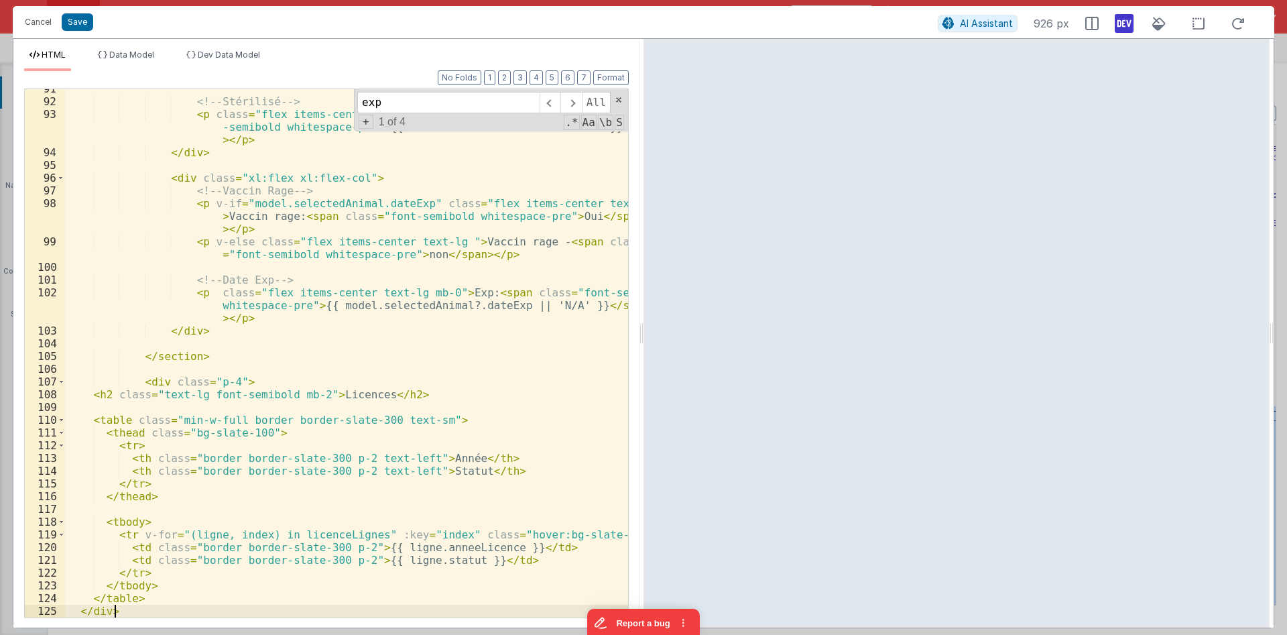
scroll to position [1534, 0]
click at [616, 79] on button "Format" at bounding box center [611, 77] width 36 height 15
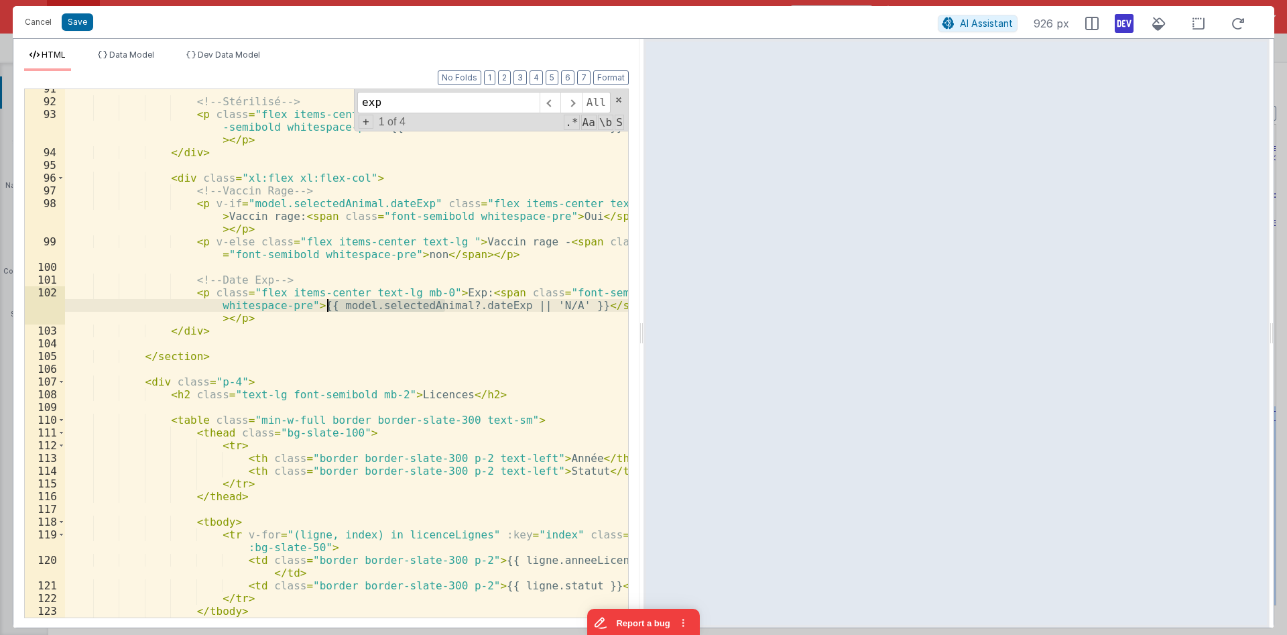
drag, startPoint x: 445, startPoint y: 307, endPoint x: 324, endPoint y: 309, distance: 121.3
click at [324, 309] on div "<!-- Stérilisé --> < p class = "flex items-center text-lg mb-0" > Stérilisé: < …" at bounding box center [346, 358] width 563 height 553
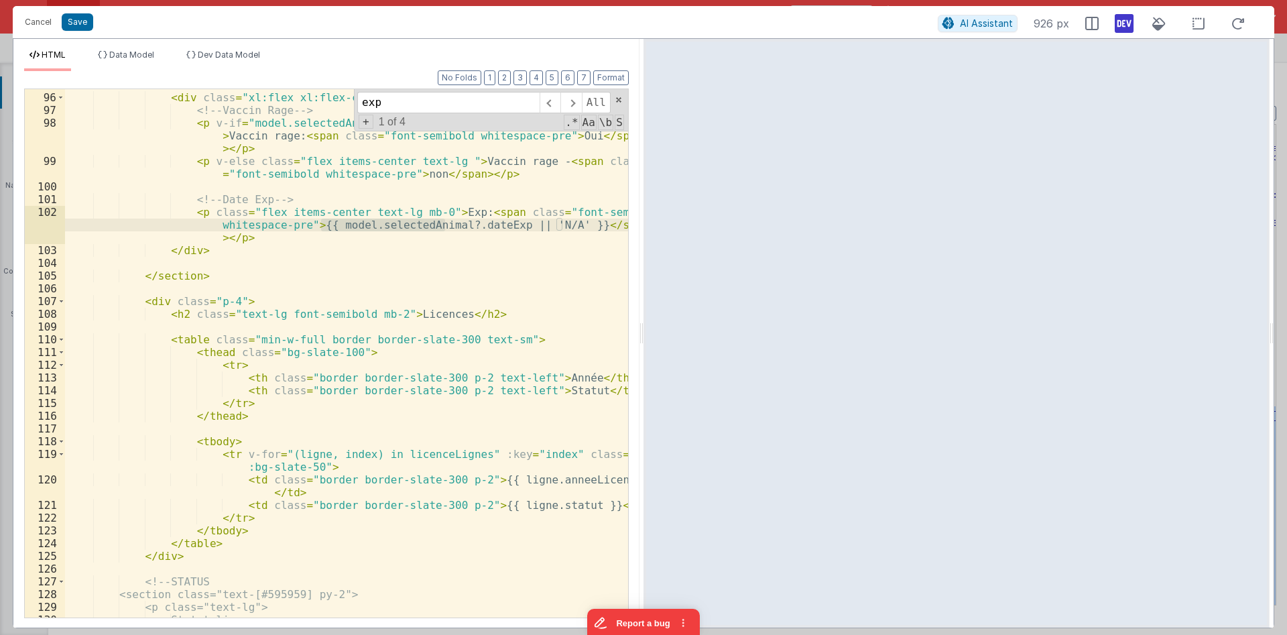
click at [484, 484] on div "< div class = "xl:flex xl:flex-col" > <!-- Vaccin Rage --> < p v-if = "model.se…" at bounding box center [346, 354] width 563 height 553
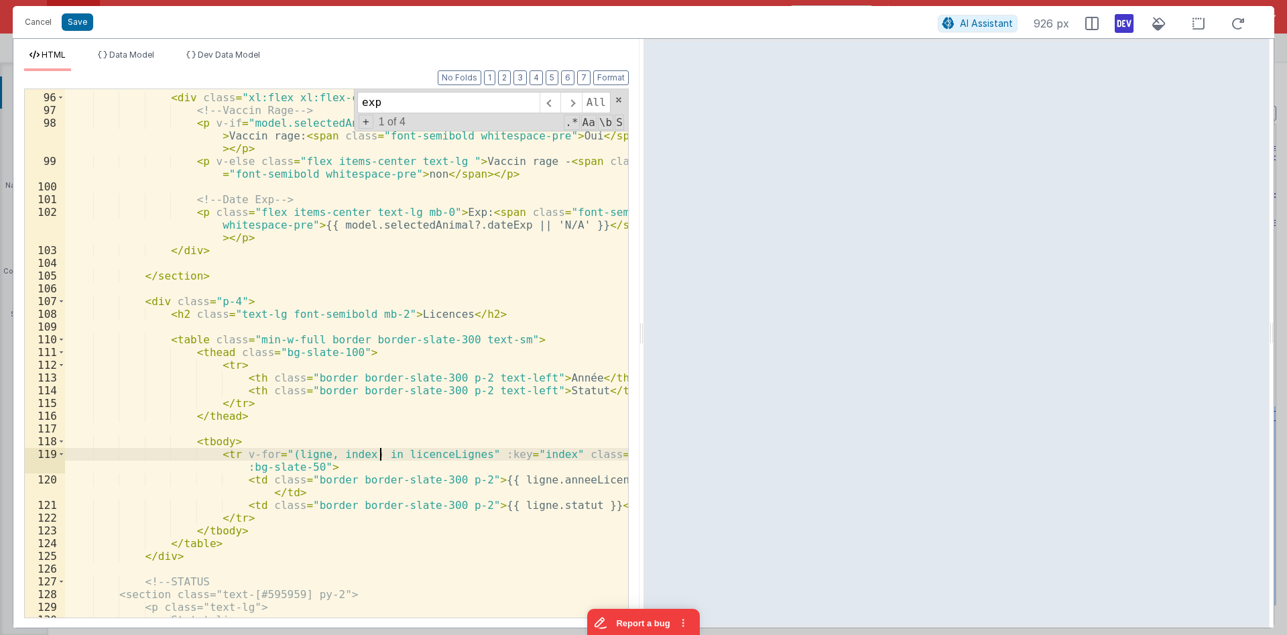
click at [380, 454] on div "< div class = "xl:flex xl:flex-col" > <!-- Vaccin Rage --> < p v-if = "model.se…" at bounding box center [346, 354] width 563 height 553
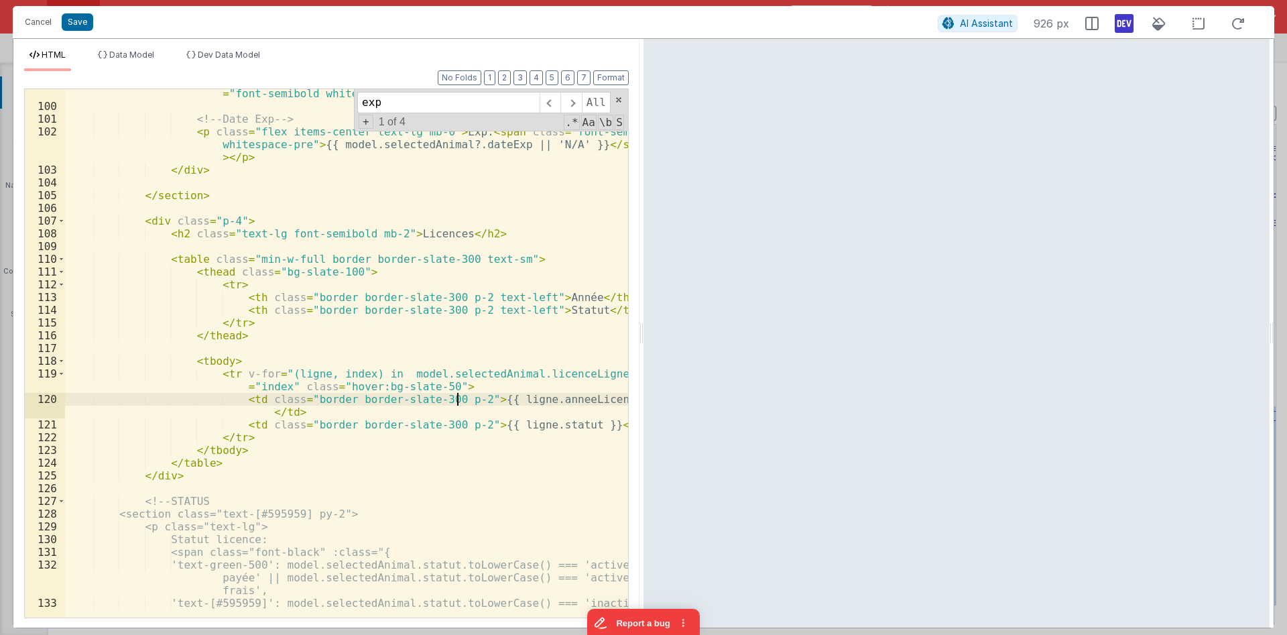
click at [456, 400] on div "< p v-else class = "flex items-center text-lg " > Vaccin rage - < span class = …" at bounding box center [346, 370] width 563 height 592
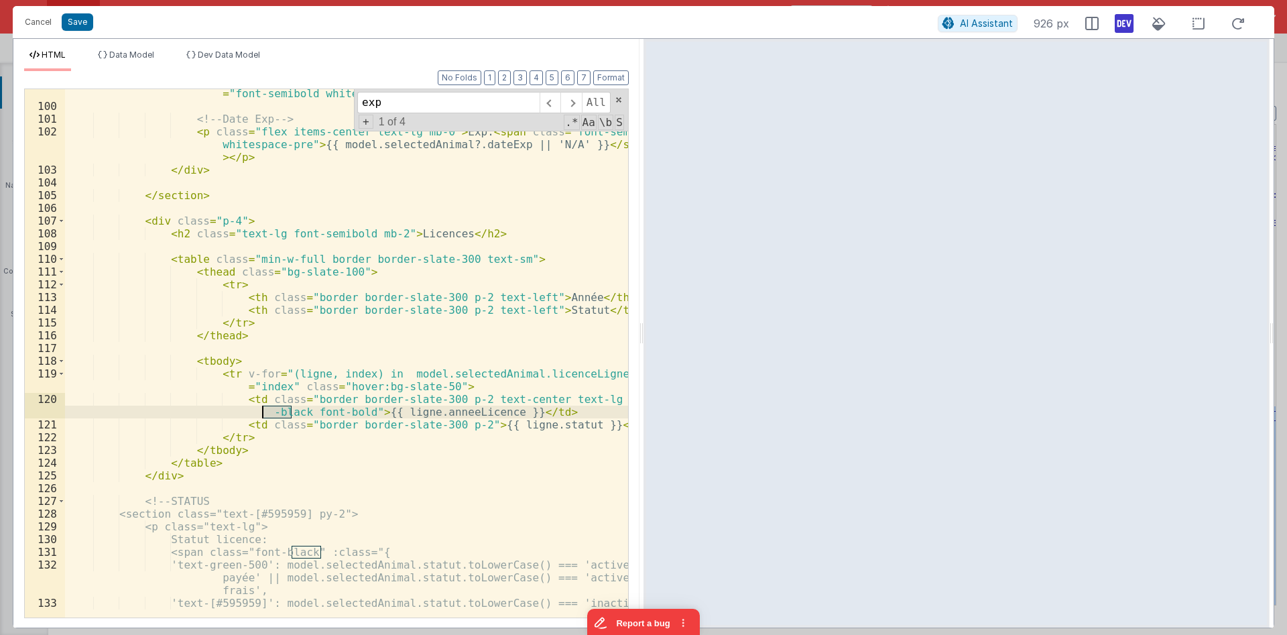
drag, startPoint x: 292, startPoint y: 413, endPoint x: 264, endPoint y: 413, distance: 28.2
click at [264, 414] on div "< p v-else class = "flex items-center text-lg " > Vaccin rage - < span class = …" at bounding box center [346, 370] width 563 height 592
click at [345, 411] on div "< p v-else class = "flex items-center text-lg " > Vaccin rage - < span class = …" at bounding box center [346, 370] width 563 height 592
click at [516, 298] on div "< p v-else class = "flex items-center text-lg " > Vaccin rage - < span class = …" at bounding box center [346, 370] width 563 height 592
click at [497, 300] on div "< p v-else class = "flex items-center text-lg " > Vaccin rage - < span class = …" at bounding box center [346, 370] width 563 height 592
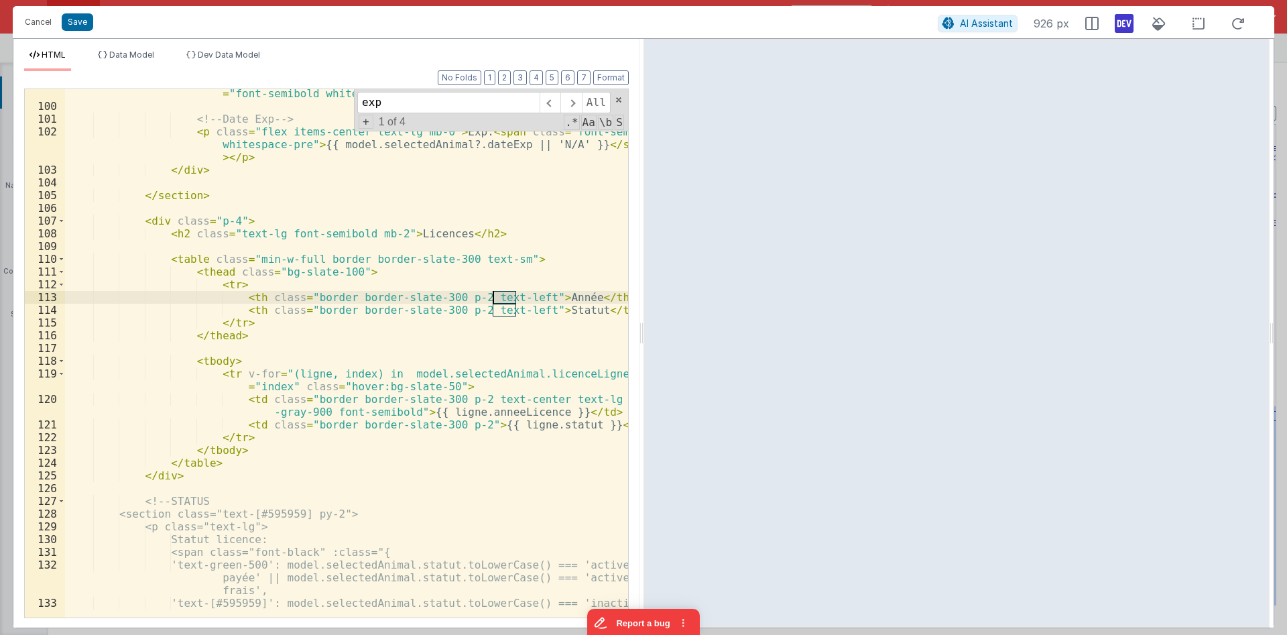
click at [497, 300] on div "< p v-else class = "flex items-center text-lg " > Vaccin rage - < span class = …" at bounding box center [346, 370] width 563 height 592
click at [520, 291] on div "< p v-else class = "flex items-center text-lg " > Vaccin rage - < span class = …" at bounding box center [346, 370] width 563 height 592
click at [575, 425] on div "< p v-else class = "flex items-center text-lg " > Vaccin rage - < span class = …" at bounding box center [346, 370] width 563 height 592
click at [532, 425] on div "< p v-else class = "flex items-center text-lg " > Vaccin rage - < span class = …" at bounding box center [346, 370] width 563 height 592
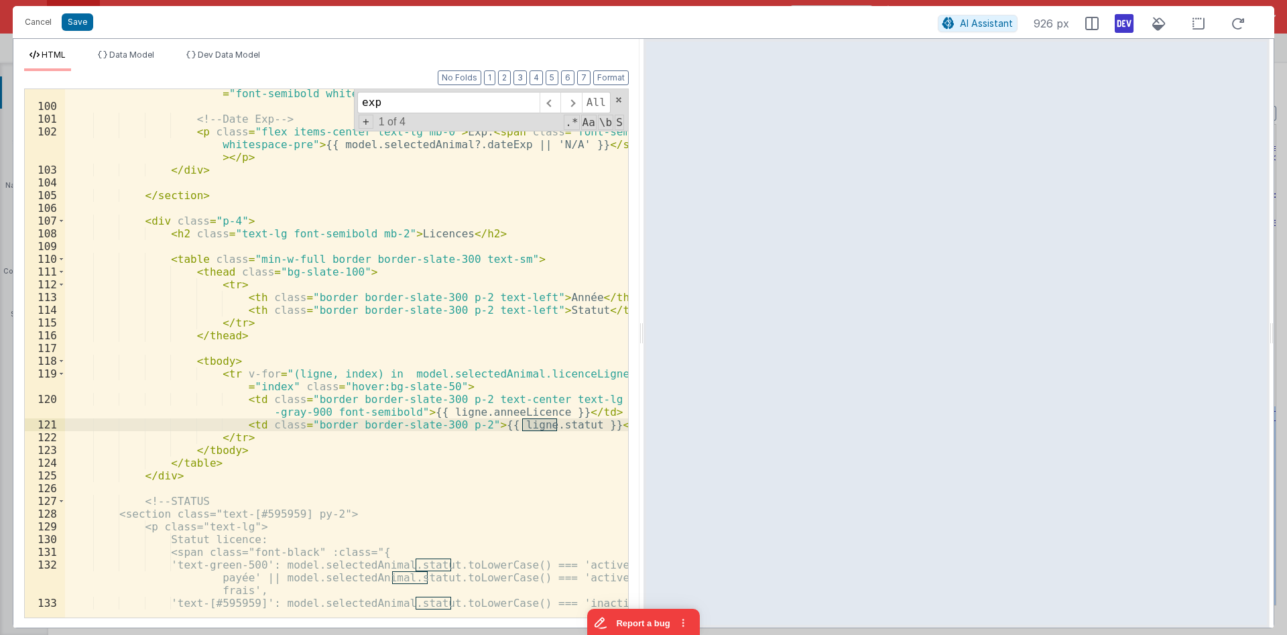
click at [529, 525] on div "< p v-else class = "flex items-center text-lg " > Vaccin rage - < span class = …" at bounding box center [346, 370] width 563 height 592
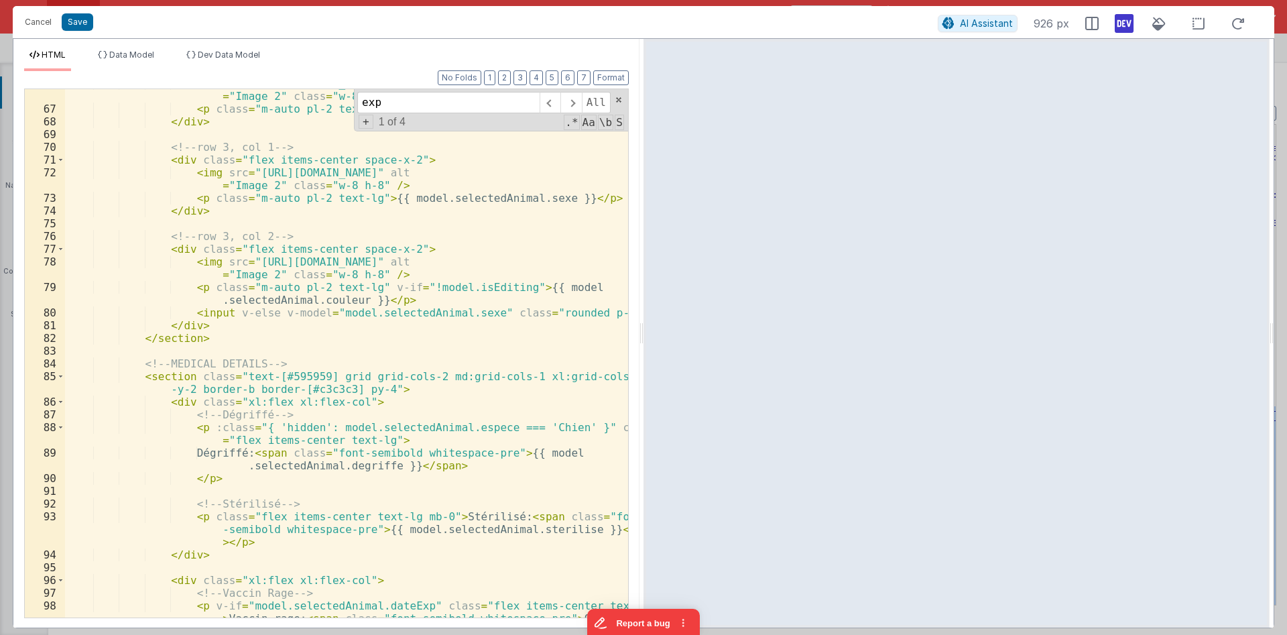
scroll to position [1534, 0]
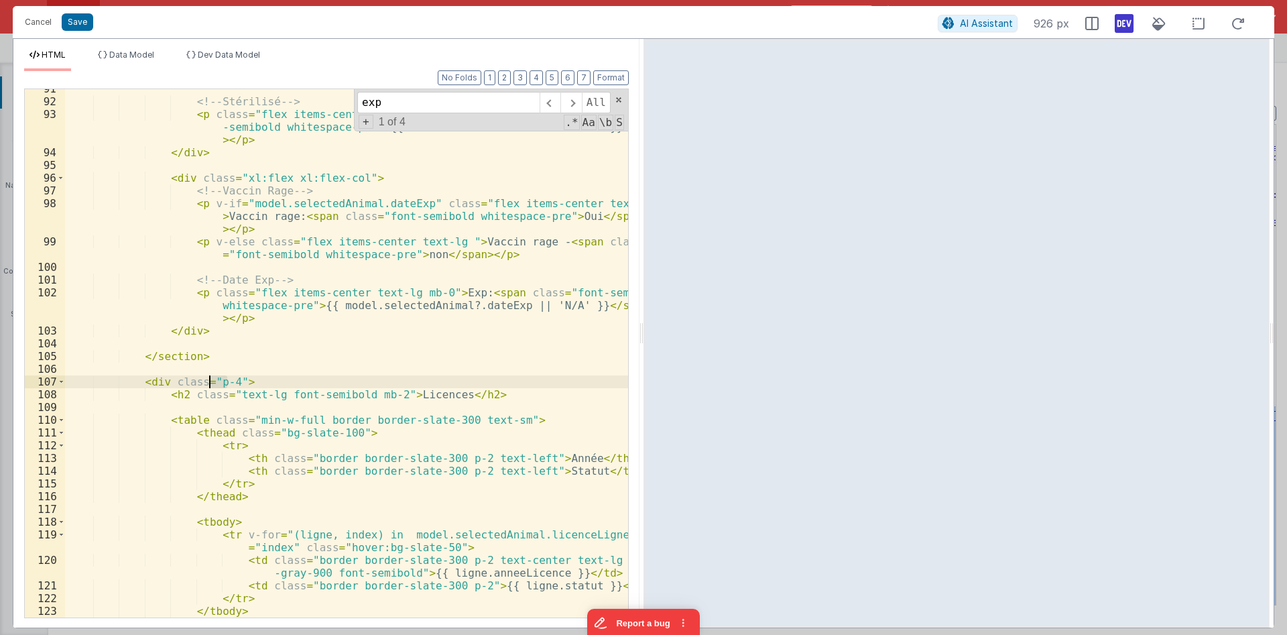
drag, startPoint x: 224, startPoint y: 383, endPoint x: 210, endPoint y: 381, distance: 14.1
click at [210, 381] on div "<!-- Stérilisé --> < p class = "flex items-center text-lg mb-0" > Stérilisé: < …" at bounding box center [346, 358] width 563 height 553
click at [417, 346] on div "<!-- Stérilisé --> < p class = "flex items-center text-lg mb-0" > Stérilisé: < …" at bounding box center [346, 358] width 563 height 553
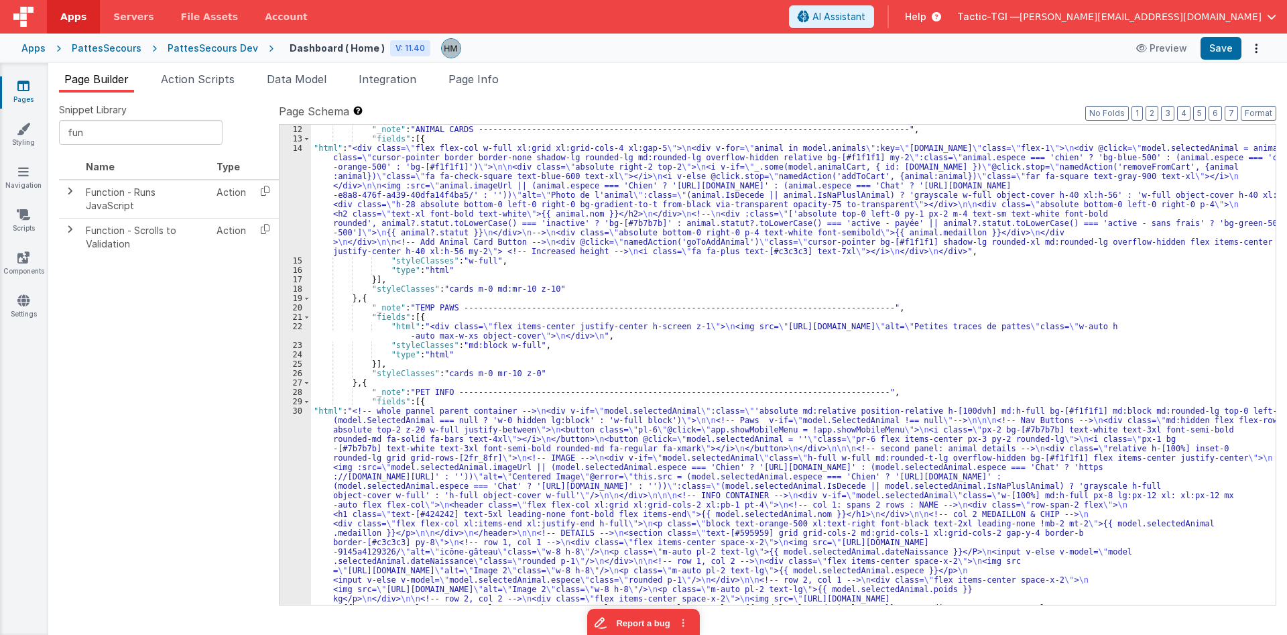
click at [326, 411] on div ""_note" : "ANIMAL CARDS -------------------------------------------------------…" at bounding box center [793, 609] width 964 height 968
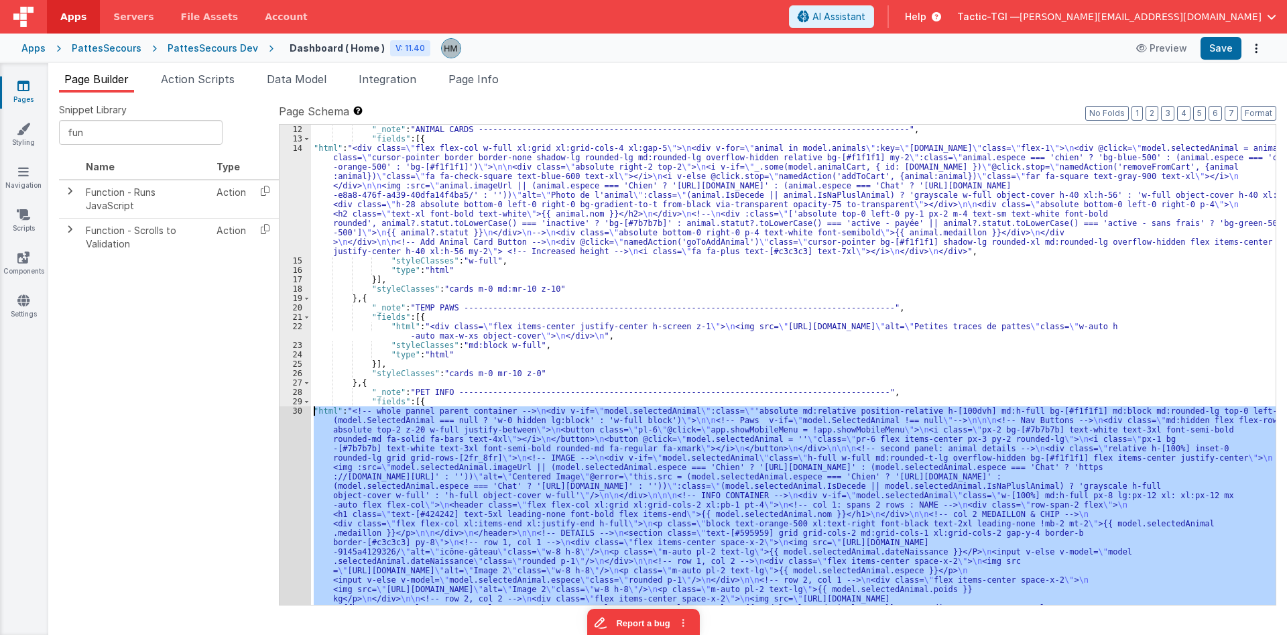
click at [289, 414] on div "30" at bounding box center [294, 645] width 31 height 478
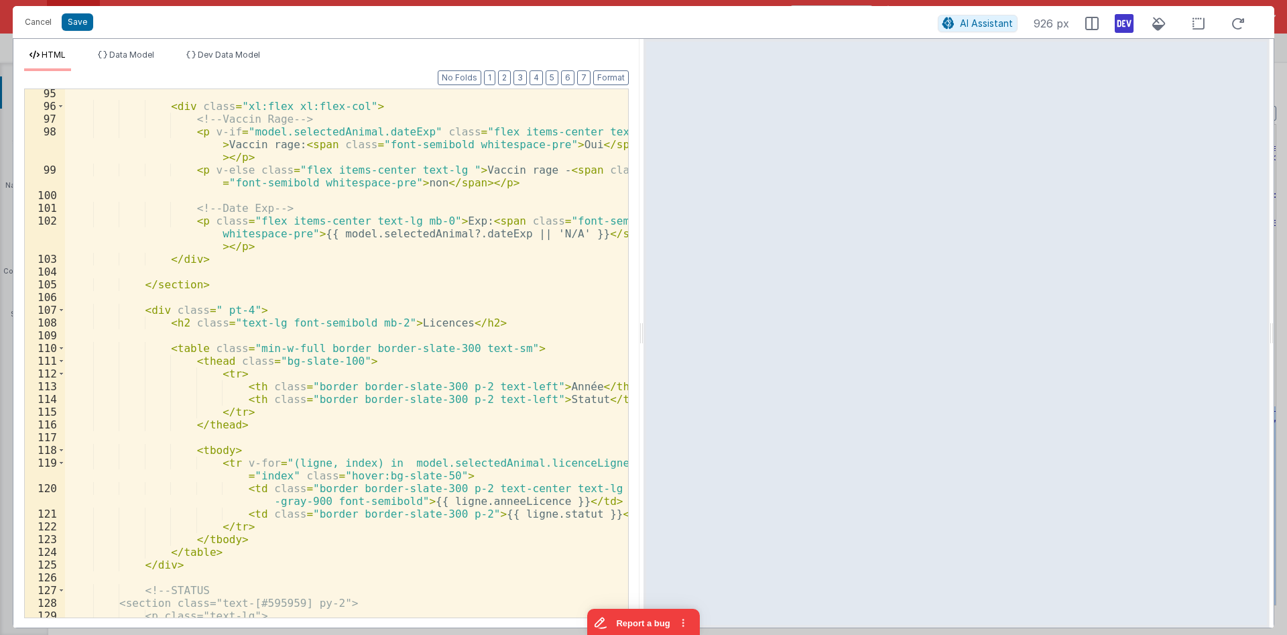
scroll to position [1614, 0]
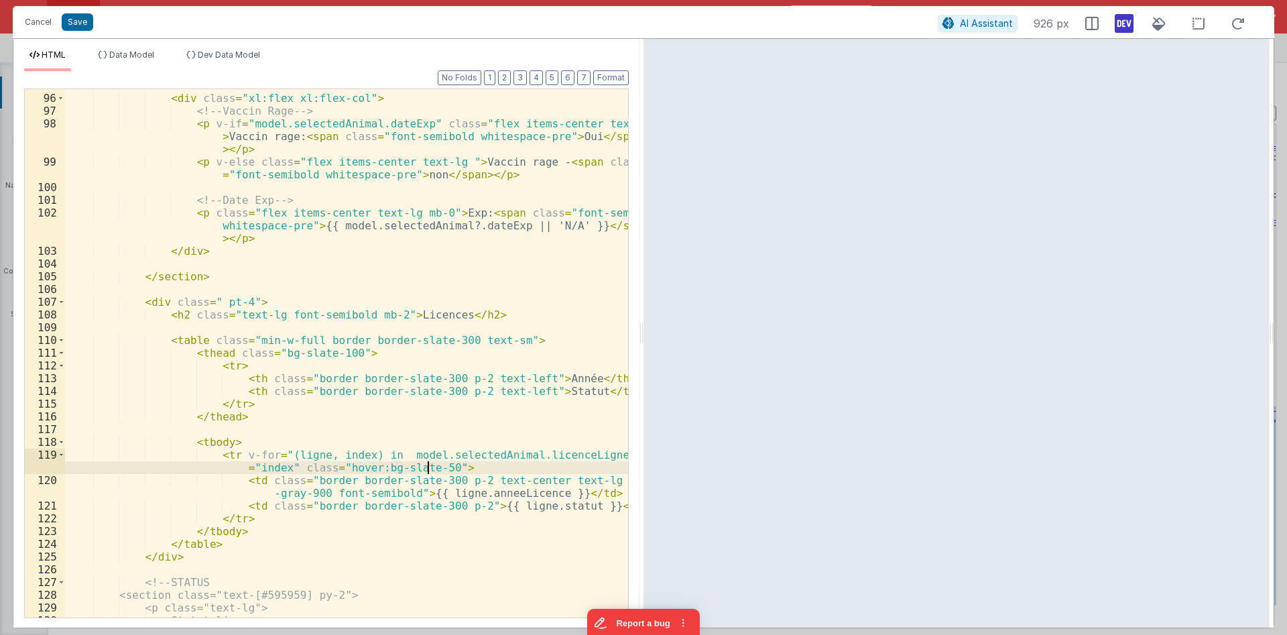
click at [427, 467] on div "< div class = "xl:flex xl:flex-col" > <!-- Vaccin Rage --> < p v-if = "model.se…" at bounding box center [346, 355] width 563 height 553
drag, startPoint x: 326, startPoint y: 469, endPoint x: 426, endPoint y: 466, distance: 99.9
click at [426, 466] on div "< div class = "xl:flex xl:flex-col" > <!-- Vaccin Rage --> < p v-if = "model.se…" at bounding box center [346, 355] width 563 height 553
click at [442, 436] on div "< div class = "xl:flex xl:flex-col" > <!-- Vaccin Rage --> < p v-if = "model.se…" at bounding box center [346, 355] width 563 height 553
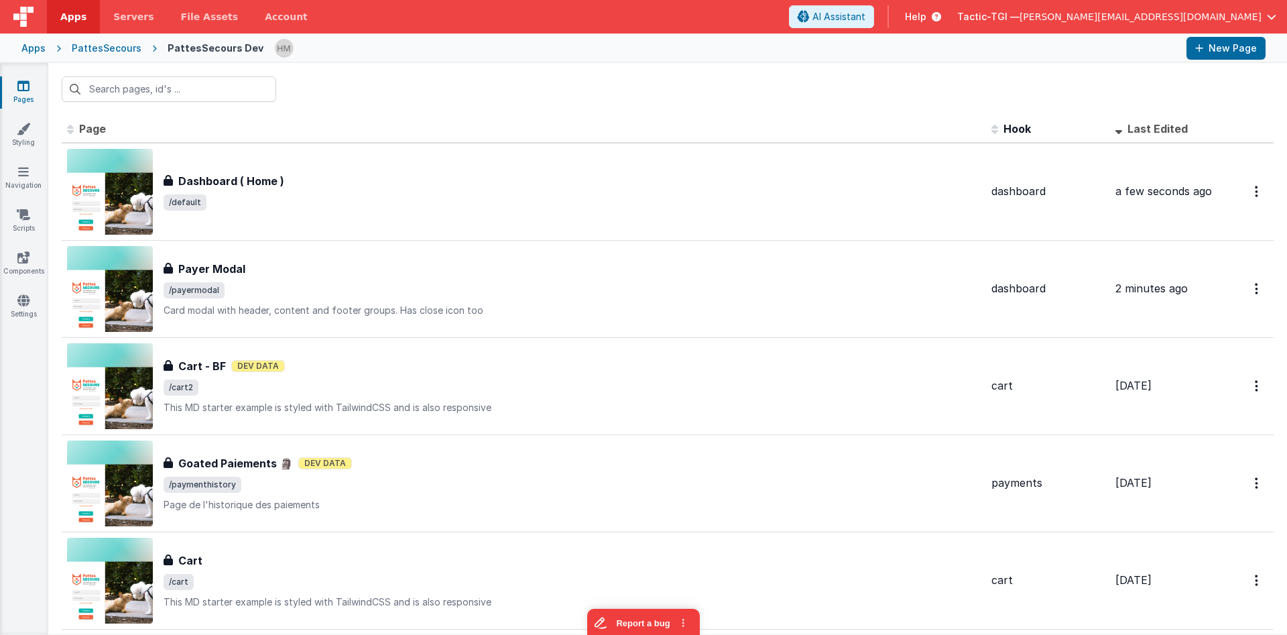
click at [132, 72] on div at bounding box center [667, 89] width 1238 height 52
click at [129, 90] on input "text" at bounding box center [169, 88] width 214 height 25
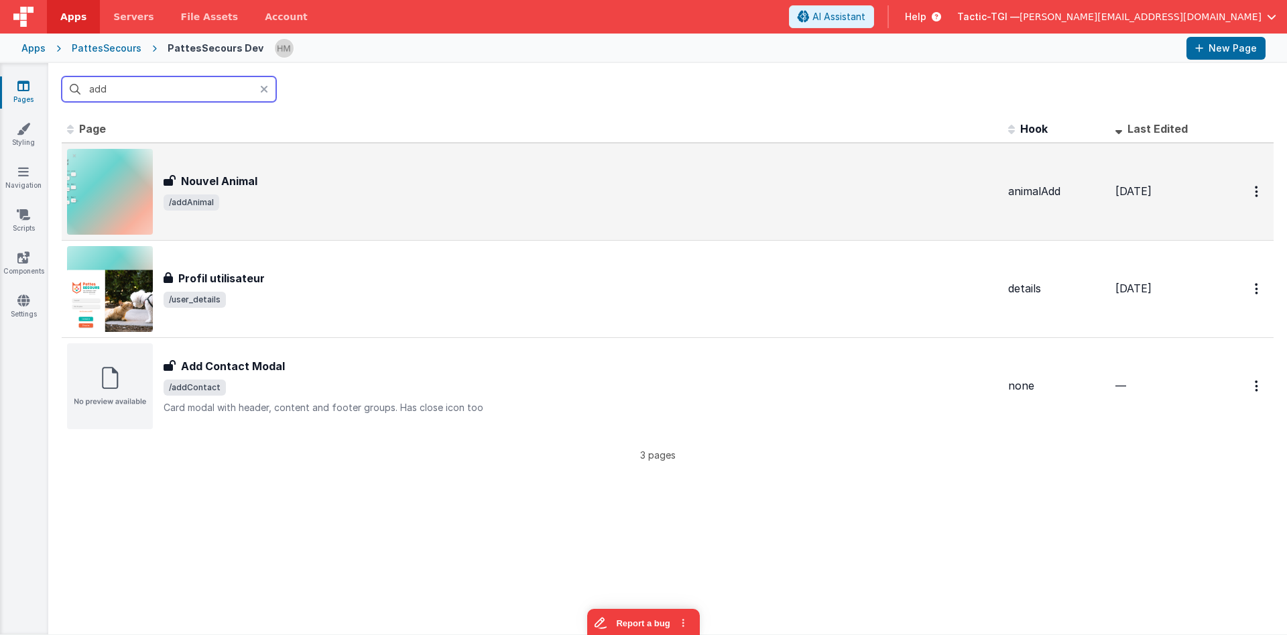
type input "add"
click at [385, 192] on div "Nouvel Animal Nouvel Animal /addAnimal" at bounding box center [581, 192] width 834 height 38
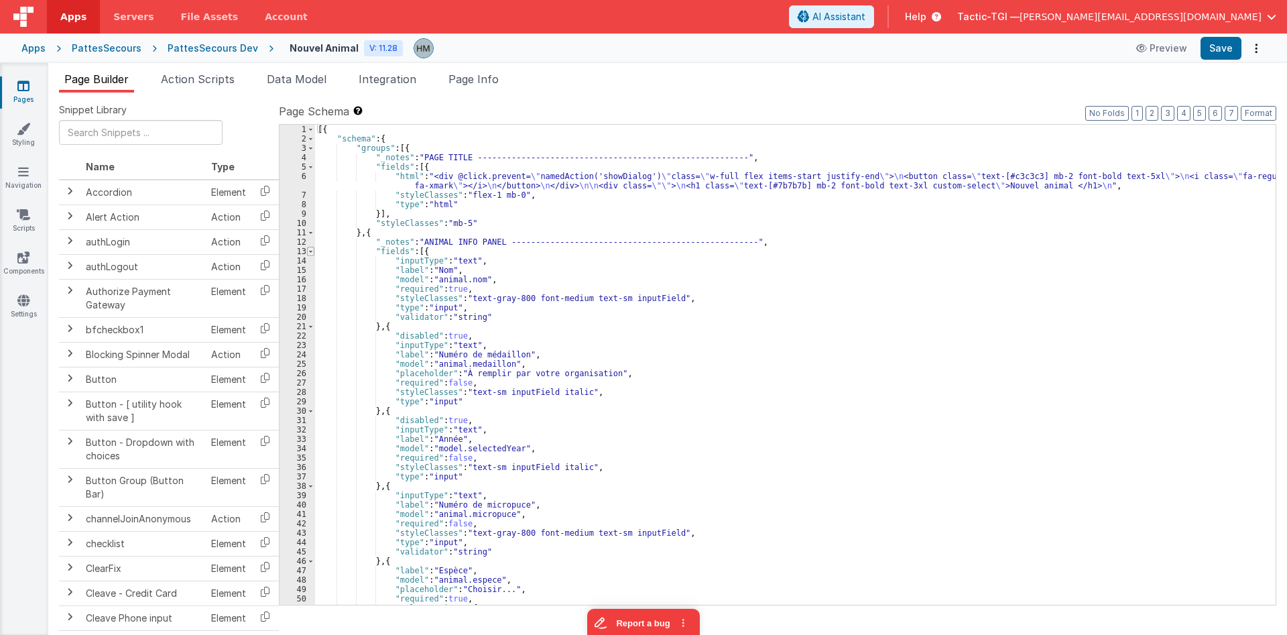
click at [311, 252] on span at bounding box center [310, 251] width 7 height 9
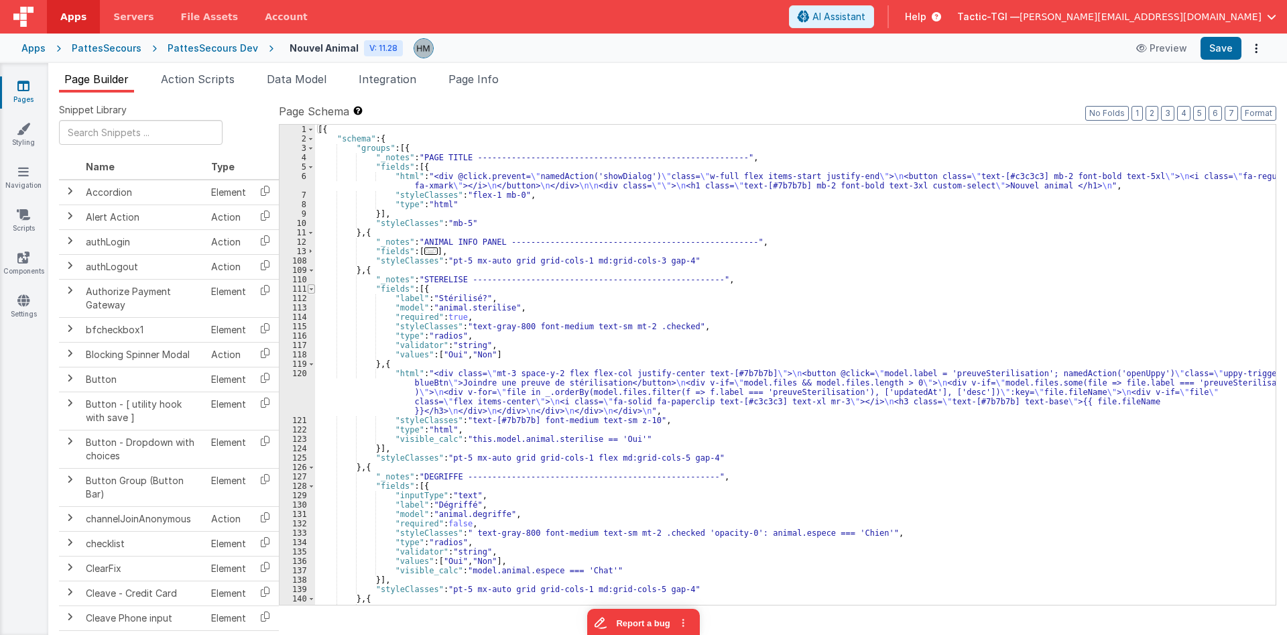
click at [309, 288] on span at bounding box center [311, 288] width 7 height 9
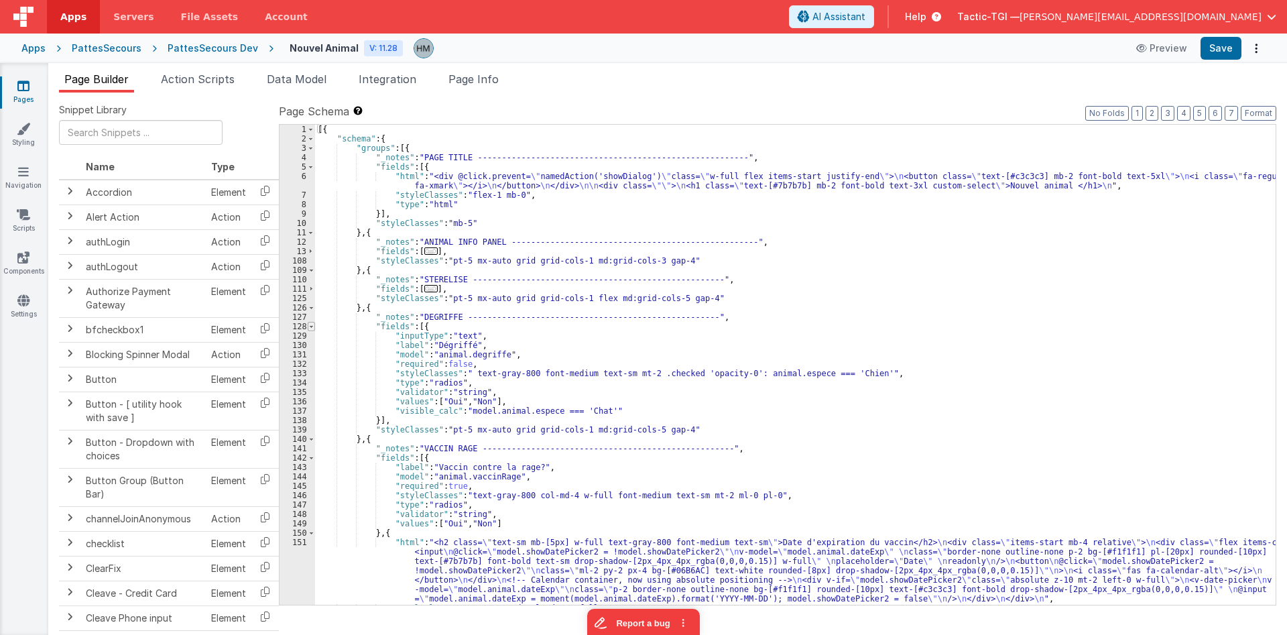
click at [312, 324] on span at bounding box center [311, 326] width 7 height 9
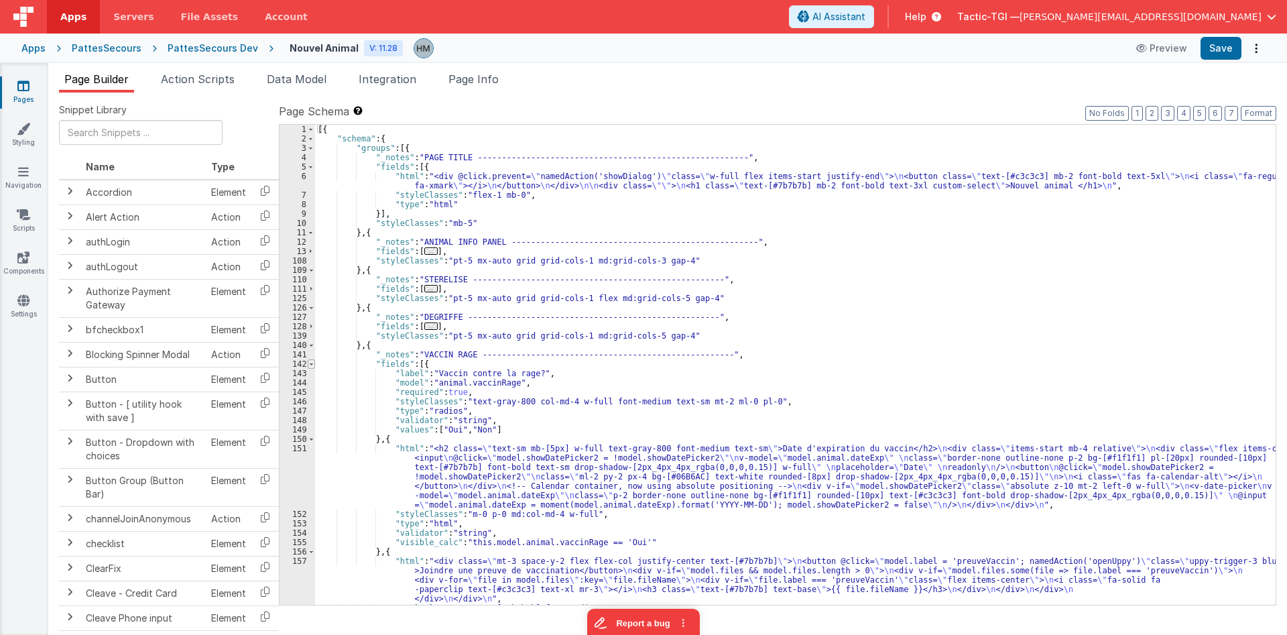
click at [311, 363] on span at bounding box center [311, 363] width 7 height 9
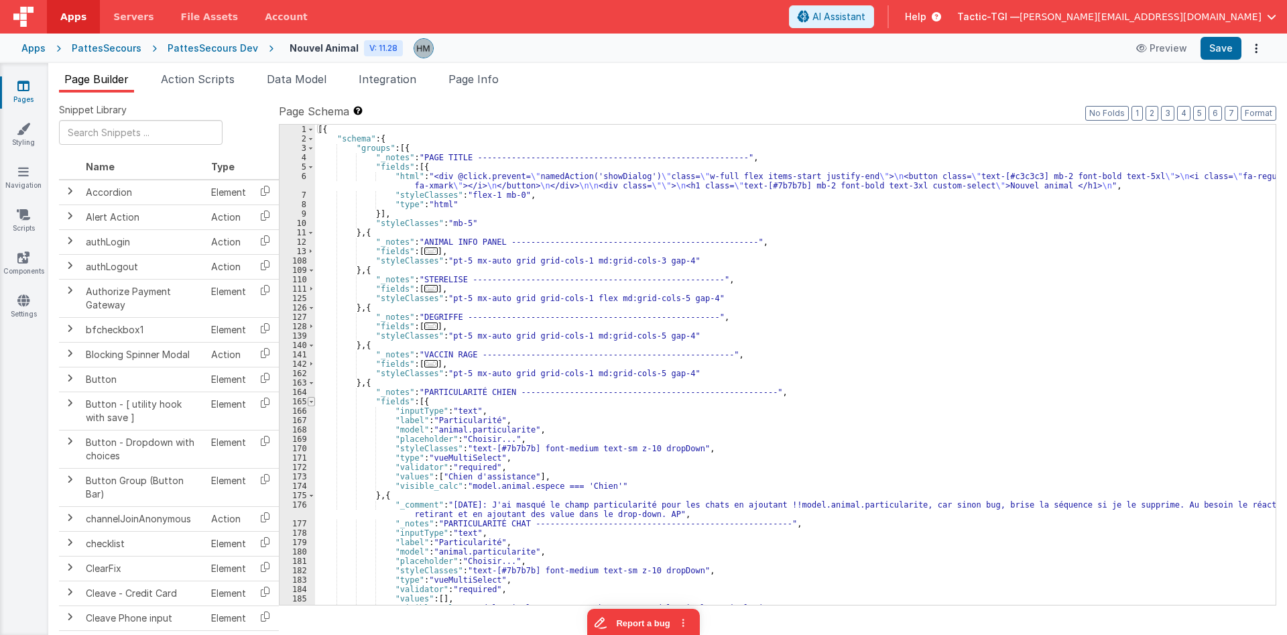
click at [311, 400] on span at bounding box center [311, 401] width 7 height 9
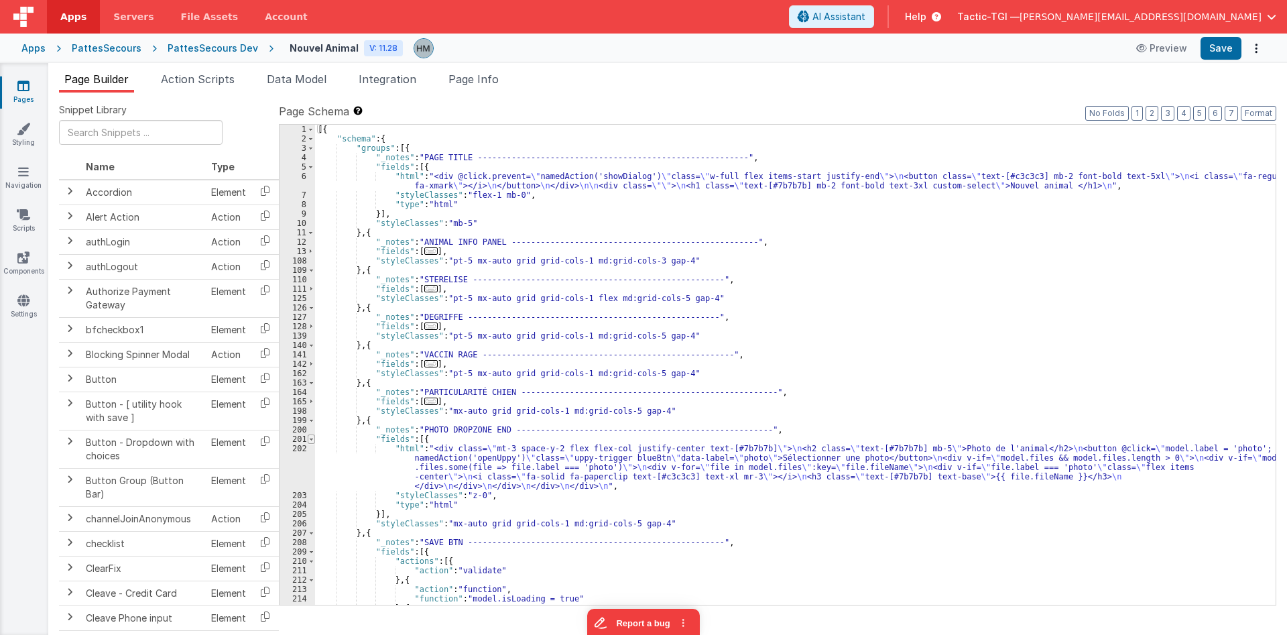
click at [310, 441] on span at bounding box center [311, 438] width 7 height 9
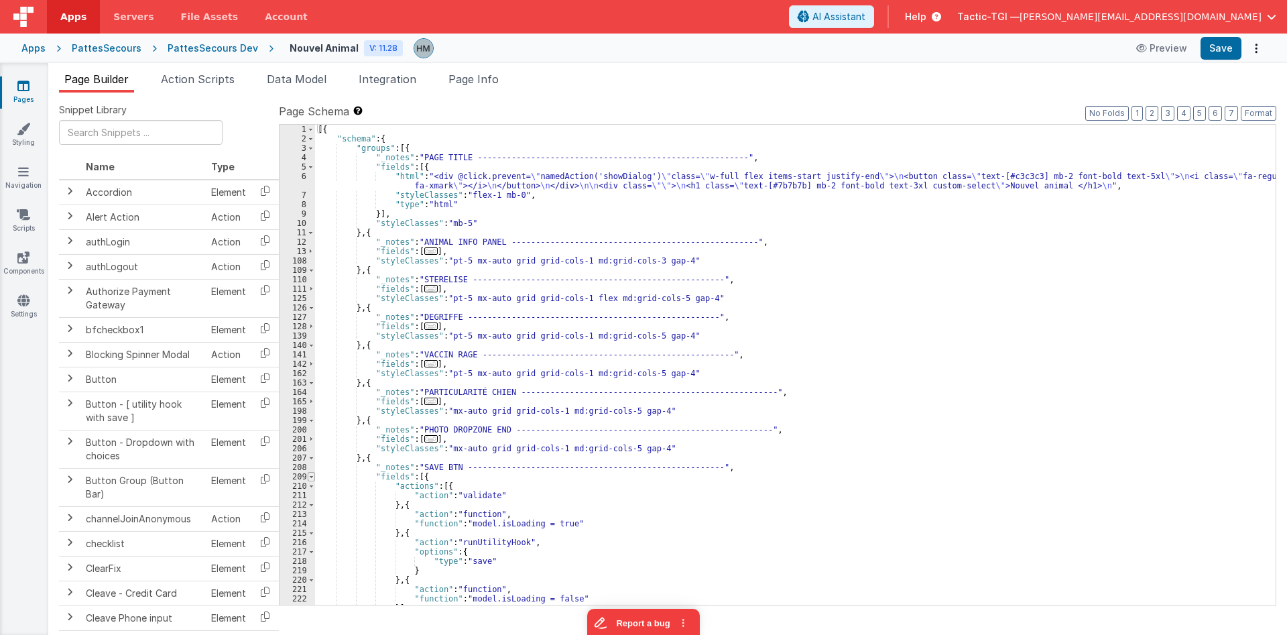
click at [312, 480] on span at bounding box center [311, 476] width 7 height 9
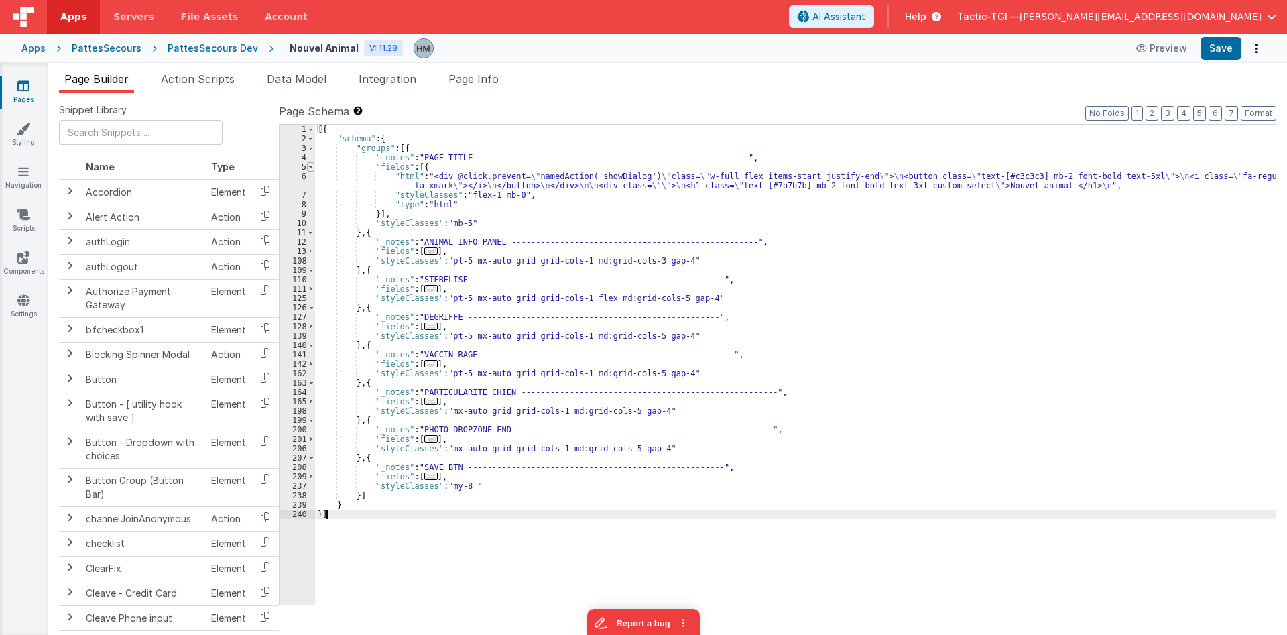
click at [313, 168] on span at bounding box center [310, 166] width 7 height 9
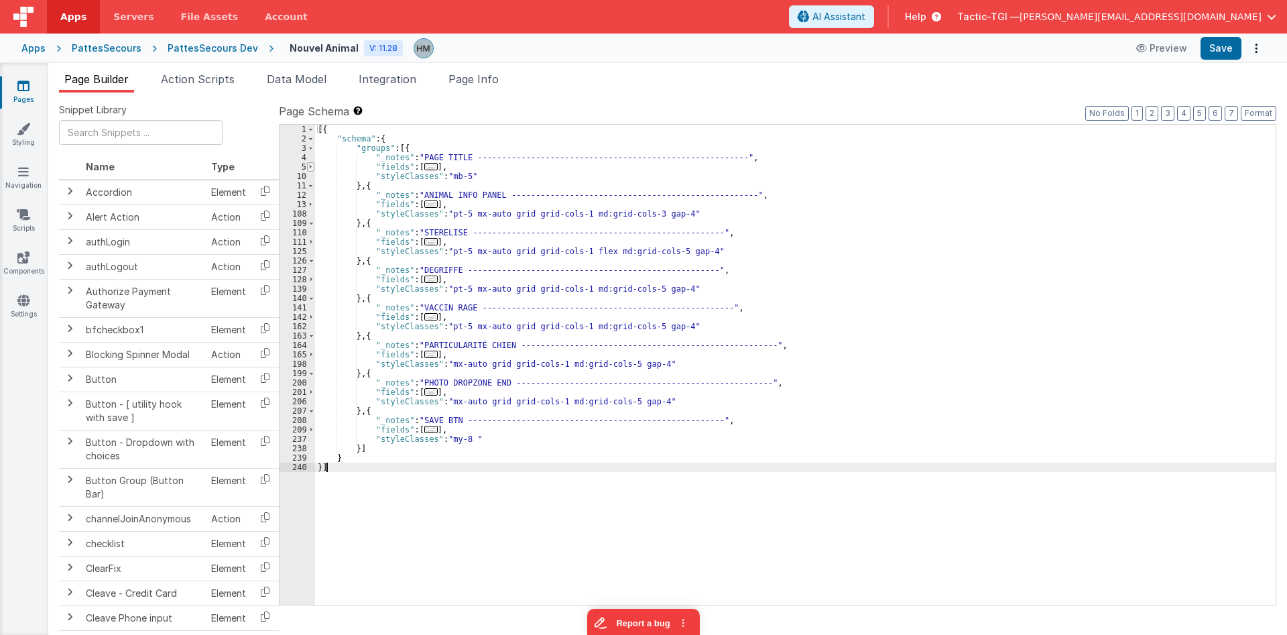
click at [313, 168] on span at bounding box center [310, 166] width 7 height 9
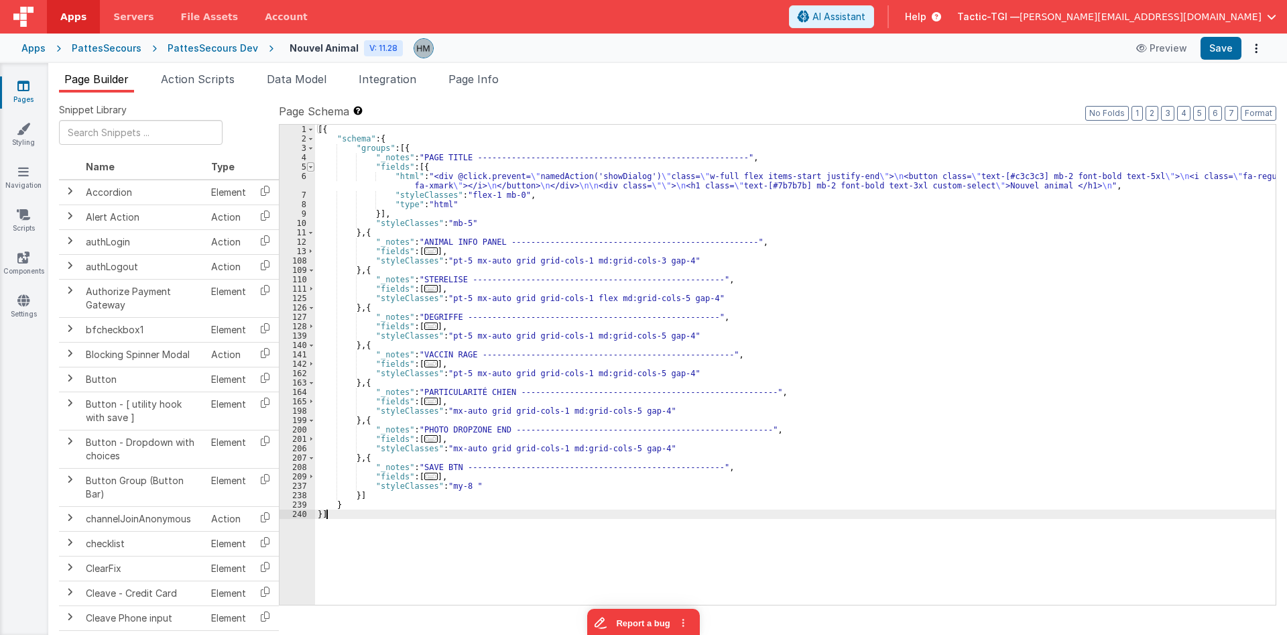
click at [313, 168] on span at bounding box center [310, 166] width 7 height 9
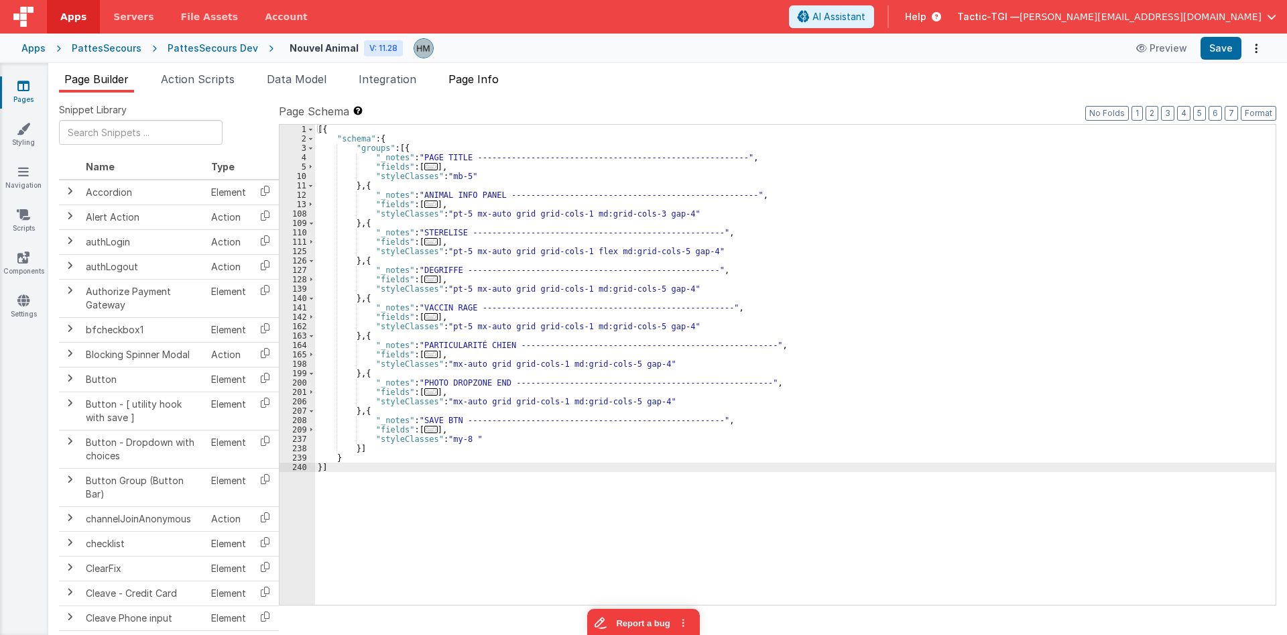
click at [455, 84] on span "Page Info" at bounding box center [473, 78] width 50 height 13
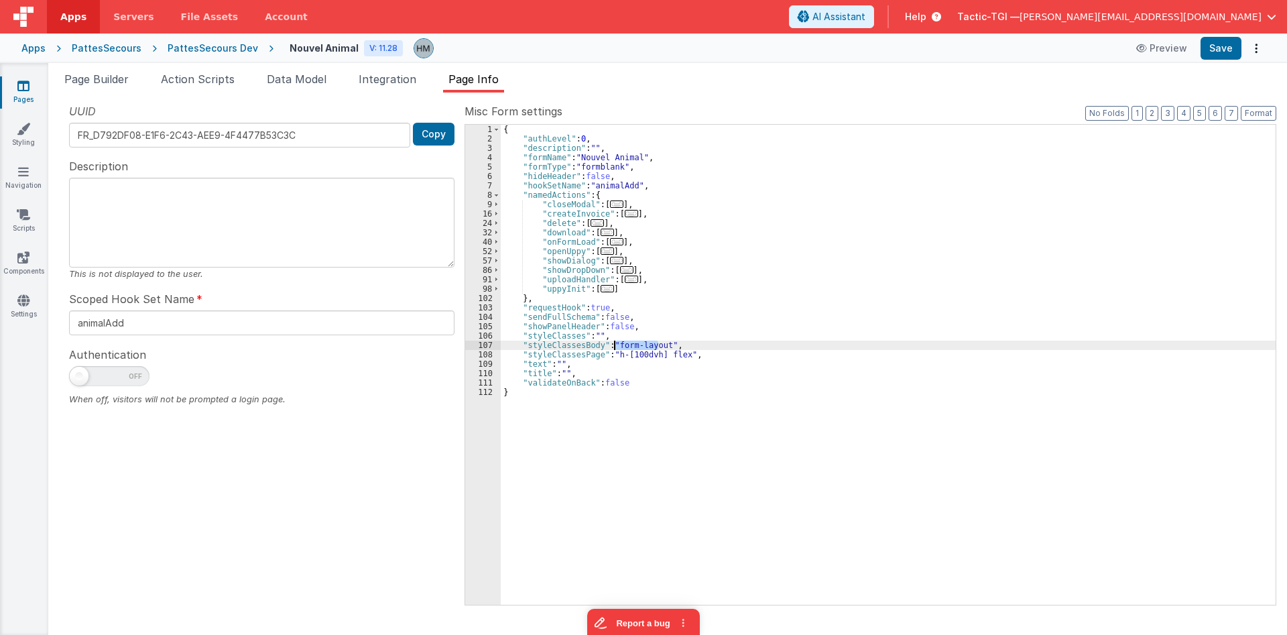
drag, startPoint x: 660, startPoint y: 344, endPoint x: 614, endPoint y: 344, distance: 45.6
click at [614, 344] on div "{ "authLevel" : 0 , "description" : "" , "formName" : "Nouvel Animal" , "formTy…" at bounding box center [888, 374] width 775 height 499
drag, startPoint x: 663, startPoint y: 344, endPoint x: 615, endPoint y: 346, distance: 48.3
click at [615, 346] on div "{ "authLevel" : 0 , "description" : "" , "formName" : "Nouvel Animal" , "formTy…" at bounding box center [888, 374] width 775 height 499
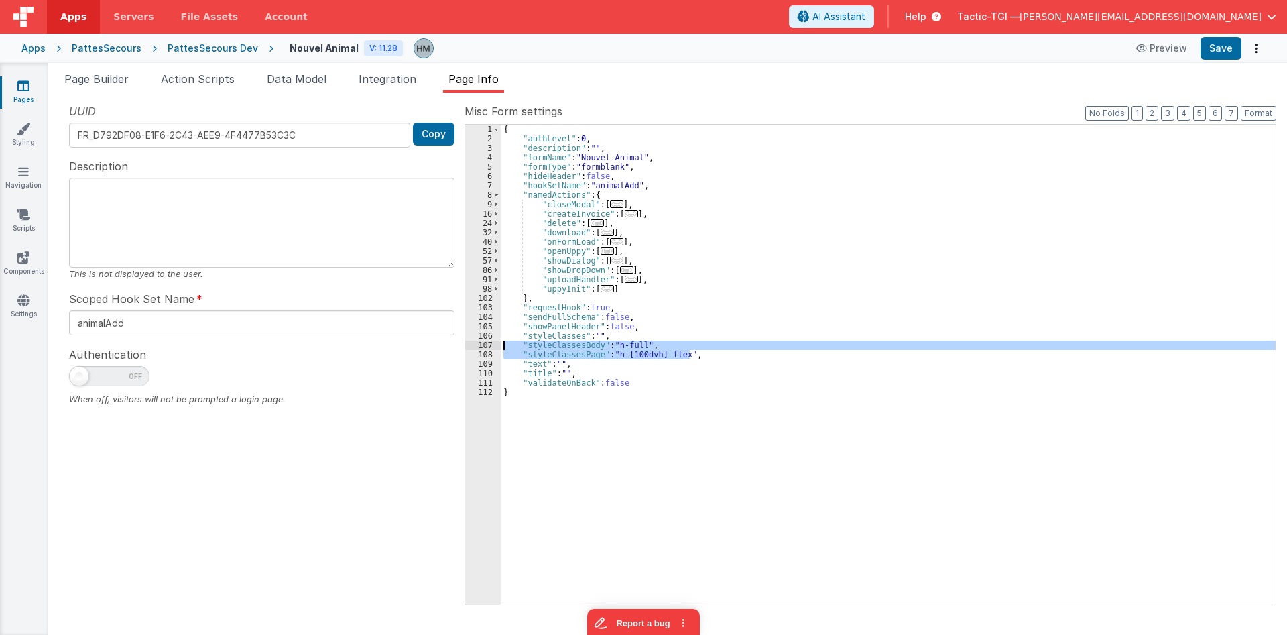
drag, startPoint x: 693, startPoint y: 353, endPoint x: 444, endPoint y: 342, distance: 248.9
click at [501, 342] on div "{ "authLevel" : 0 , "description" : "" , "formName" : "Nouvel Animal" , "formTy…" at bounding box center [888, 365] width 775 height 480
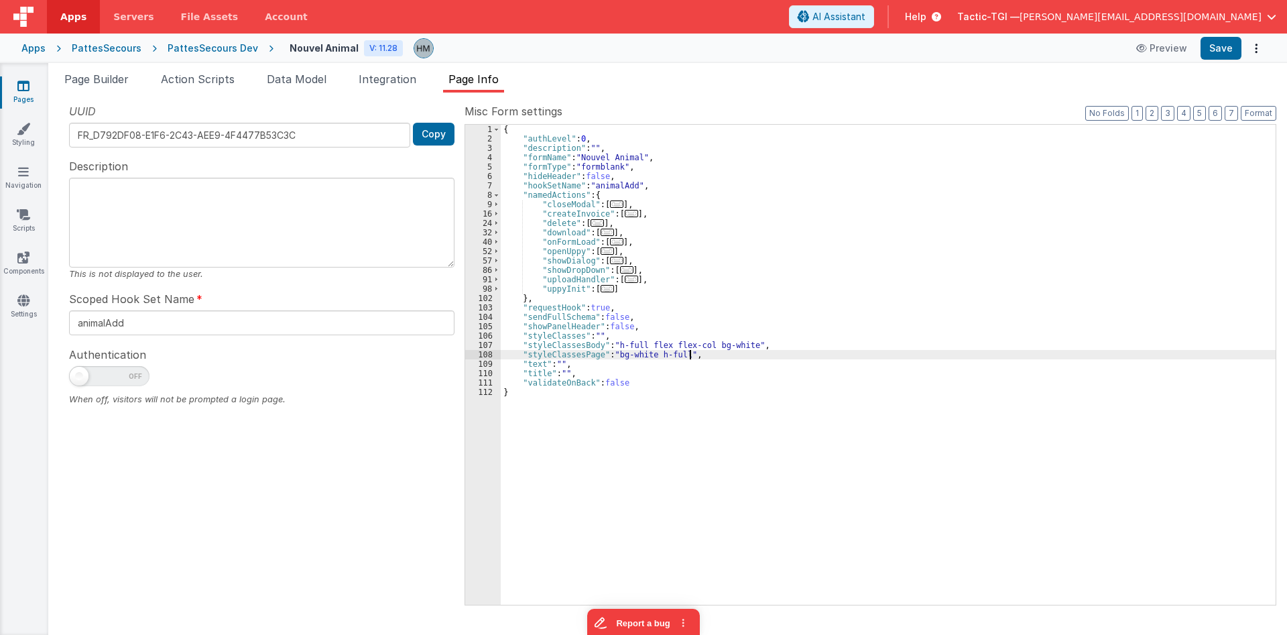
click at [685, 300] on div "{ "authLevel" : 0 , "description" : "" , "formName" : "Nouvel Animal" , "formTy…" at bounding box center [888, 374] width 775 height 499
click at [738, 343] on div "{ "authLevel" : 0 , "description" : "" , "formName" : "Nouvel Animal" , "formTy…" at bounding box center [888, 374] width 775 height 499
click at [742, 342] on div "{ "authLevel" : 0 , "description" : "" , "formName" : "Nouvel Animal" , "formTy…" at bounding box center [888, 374] width 775 height 499
click at [99, 82] on span "Page Builder" at bounding box center [96, 78] width 64 height 13
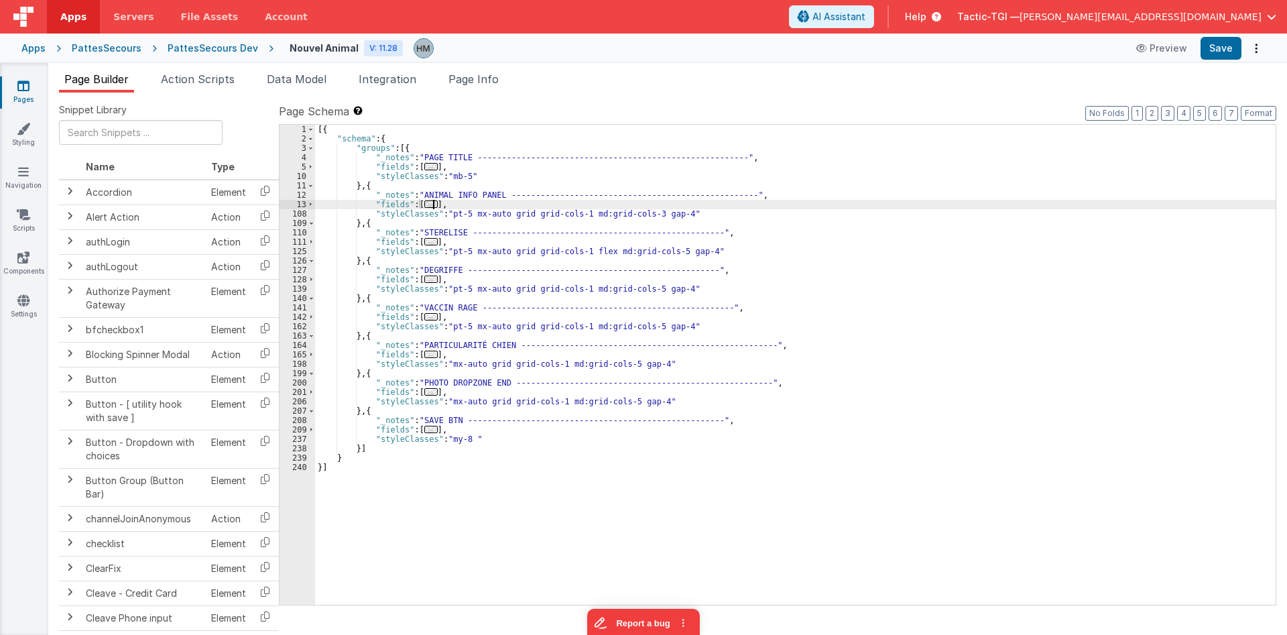
click at [432, 204] on span "..." at bounding box center [430, 203] width 13 height 7
click at [430, 204] on span "..." at bounding box center [430, 203] width 13 height 7
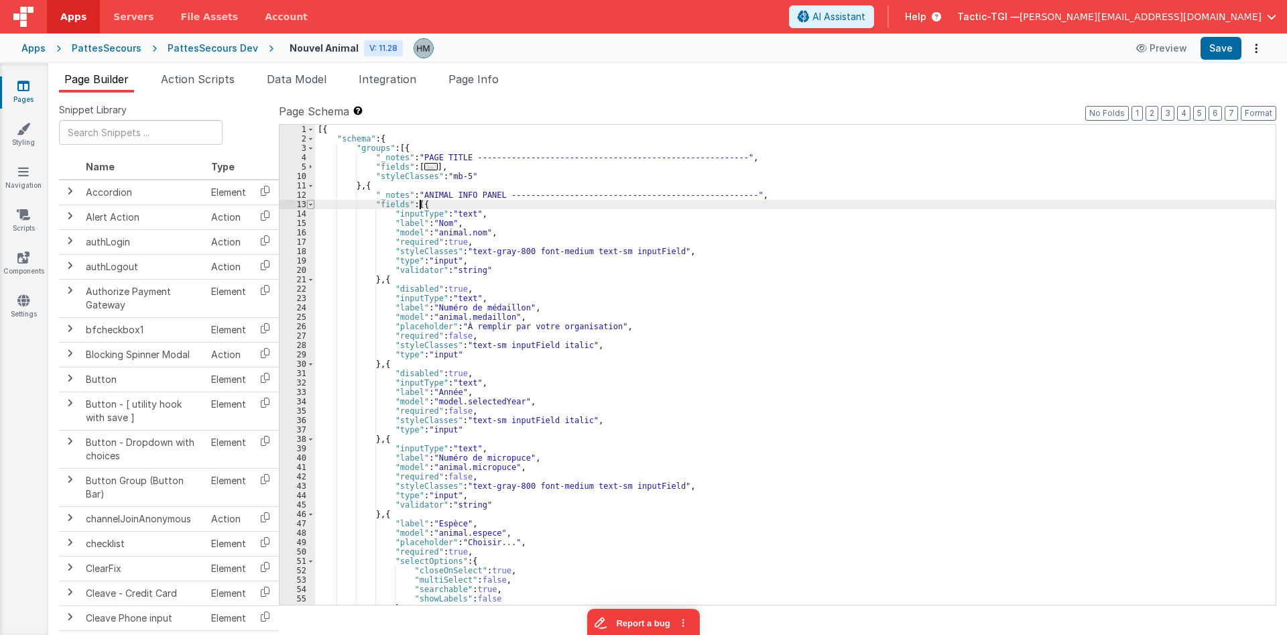
click at [312, 207] on span at bounding box center [310, 204] width 7 height 9
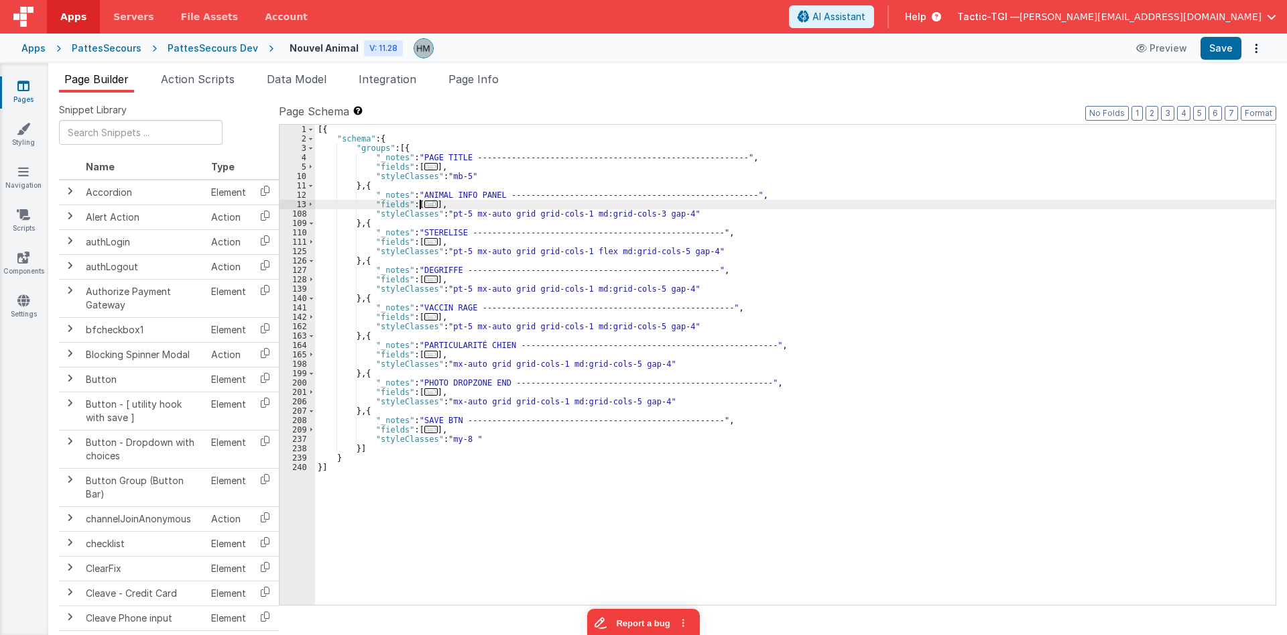
click at [424, 208] on span "..." at bounding box center [430, 203] width 13 height 7
click at [424, 205] on span "..." at bounding box center [430, 203] width 13 height 7
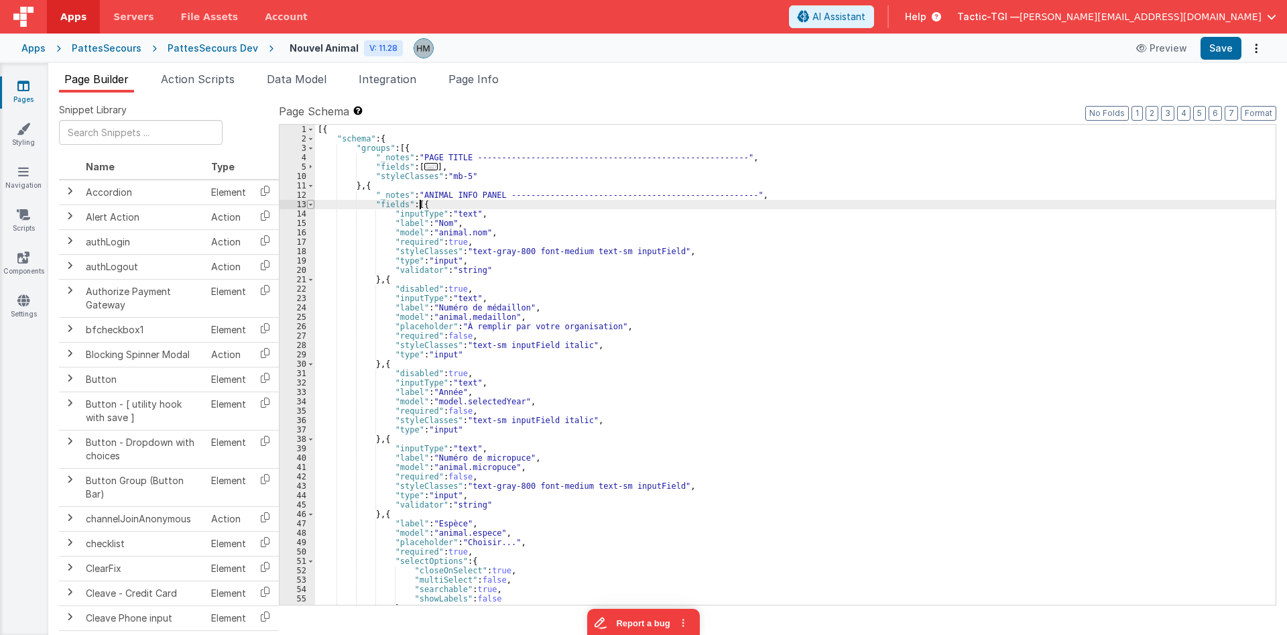
click at [309, 203] on span at bounding box center [310, 204] width 7 height 9
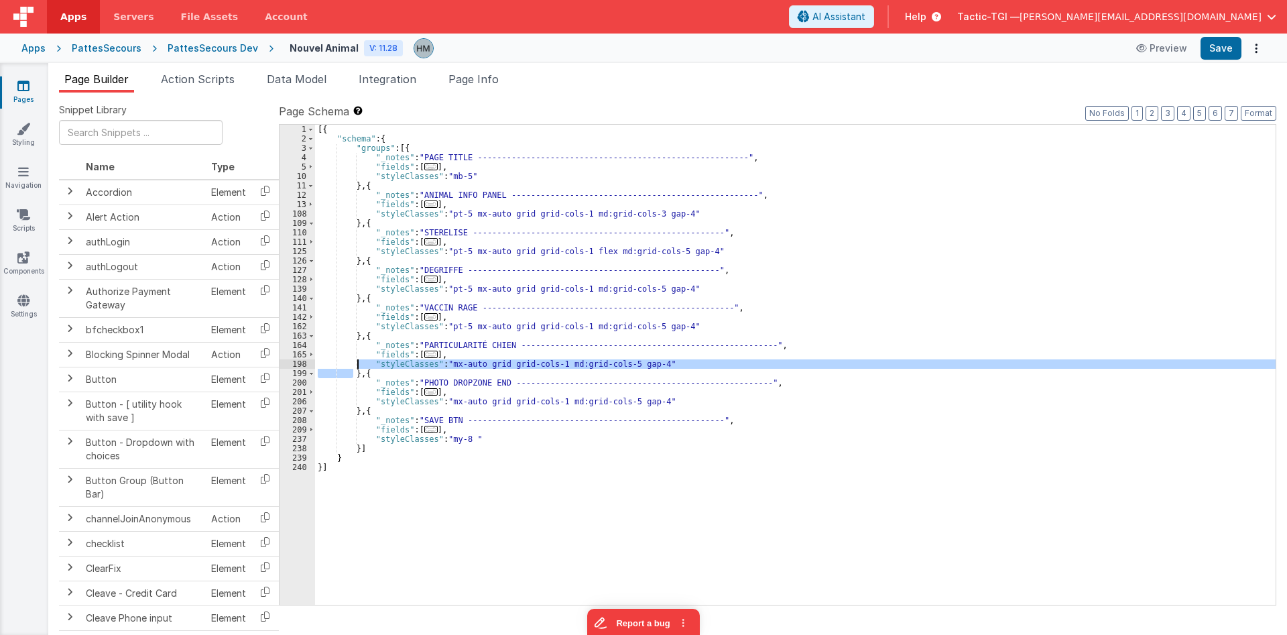
drag, startPoint x: 355, startPoint y: 372, endPoint x: 358, endPoint y: 364, distance: 8.7
click at [358, 364] on div "[{ "schema" : { "groups" : [{ "_notes" : "PAGE TITLE --------------------------…" at bounding box center [795, 374] width 960 height 499
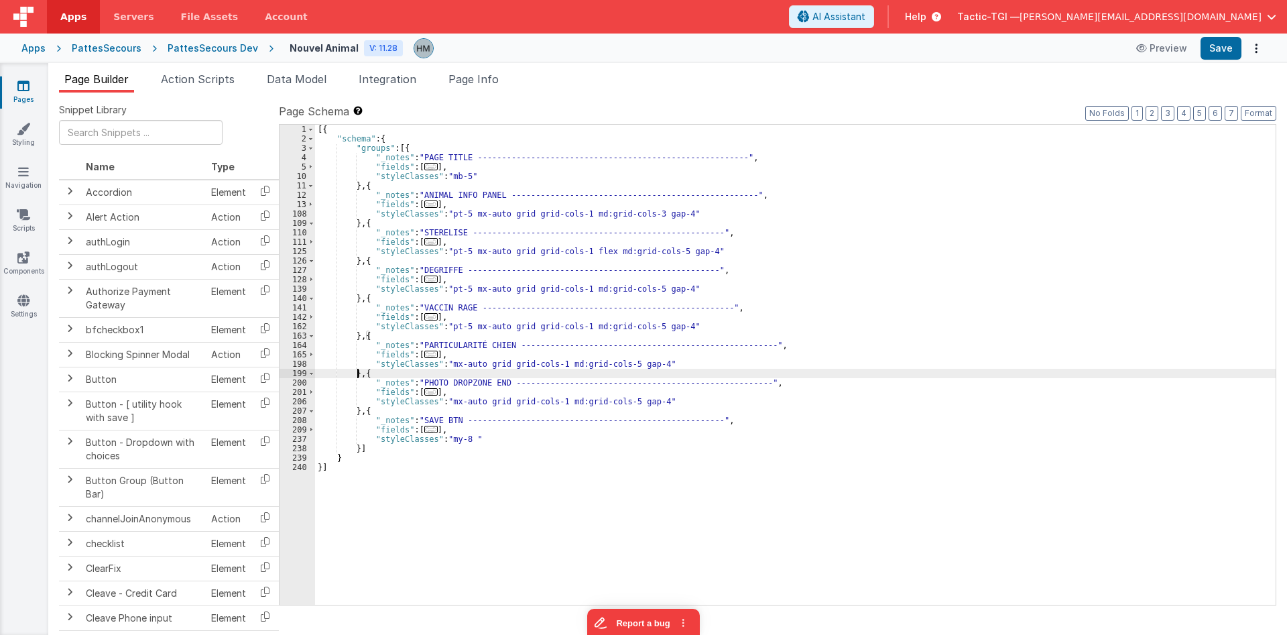
click at [358, 373] on div "[{ "schema" : { "groups" : [{ "_notes" : "PAGE TITLE --------------------------…" at bounding box center [795, 374] width 960 height 499
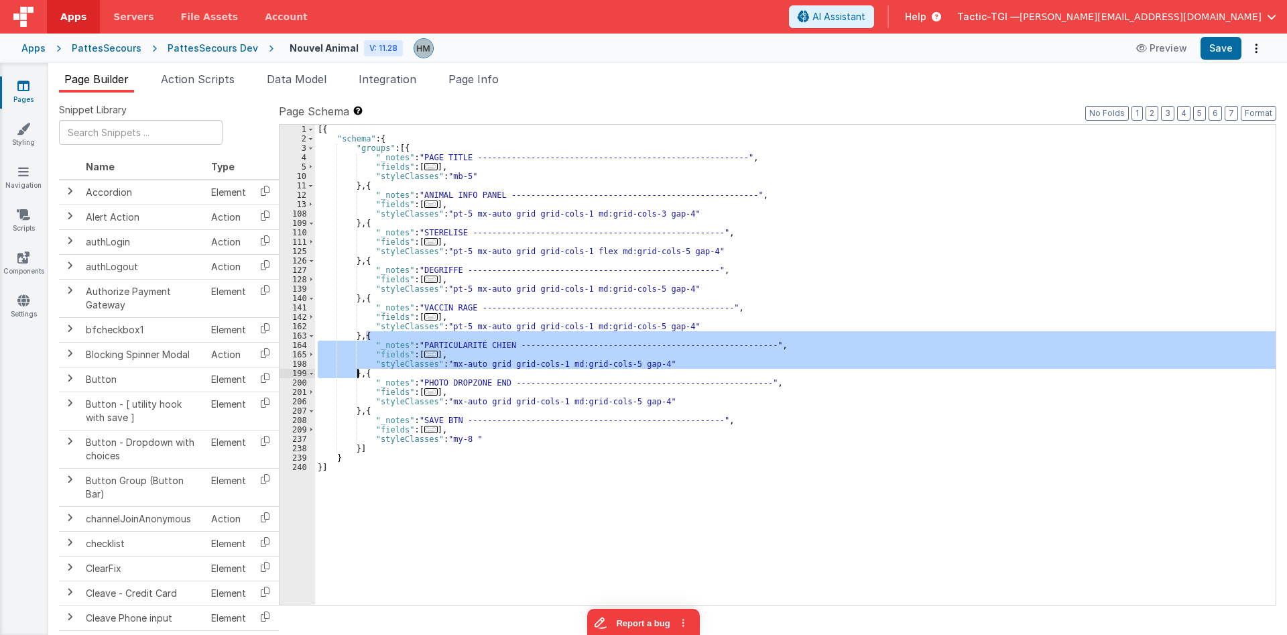
click at [361, 367] on div "[{ "schema" : { "groups" : [{ "_notes" : "PAGE TITLE --------------------------…" at bounding box center [795, 374] width 960 height 499
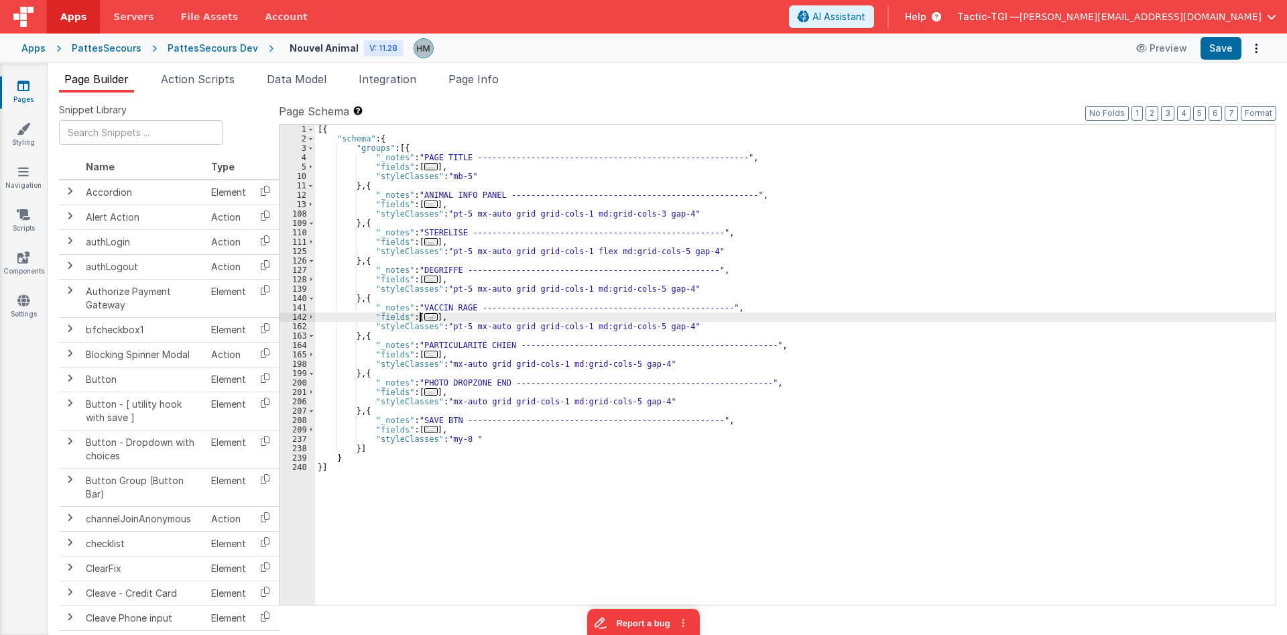
click at [427, 317] on span "..." at bounding box center [430, 316] width 13 height 7
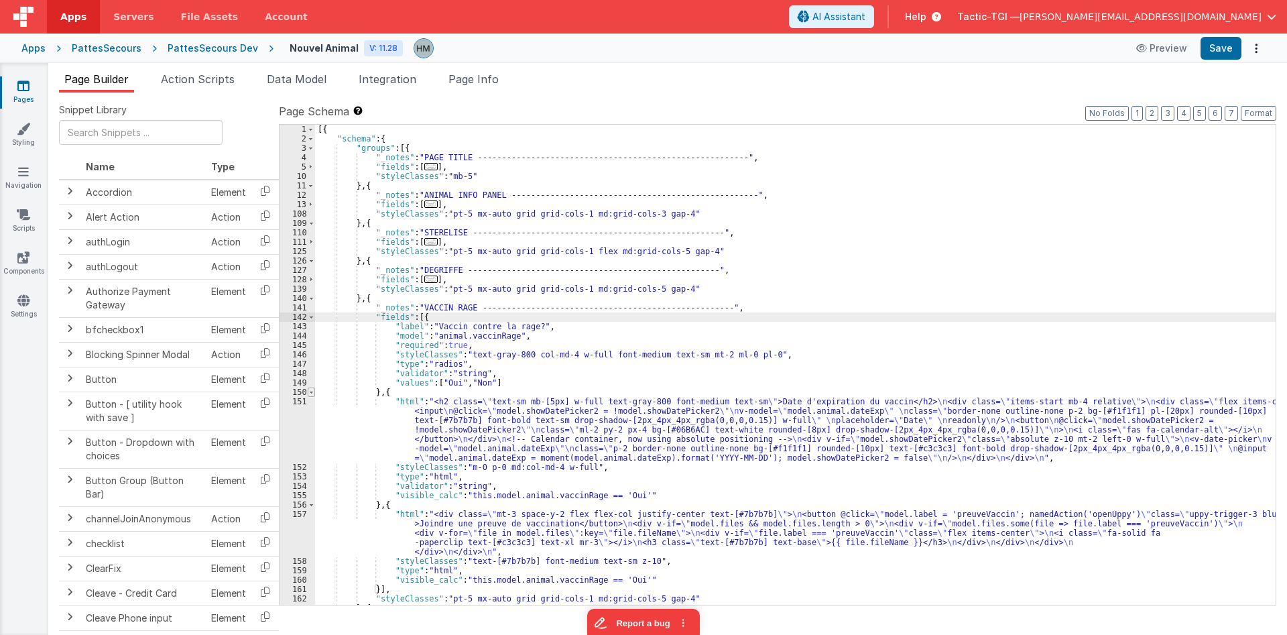
click at [313, 390] on span at bounding box center [311, 391] width 7 height 9
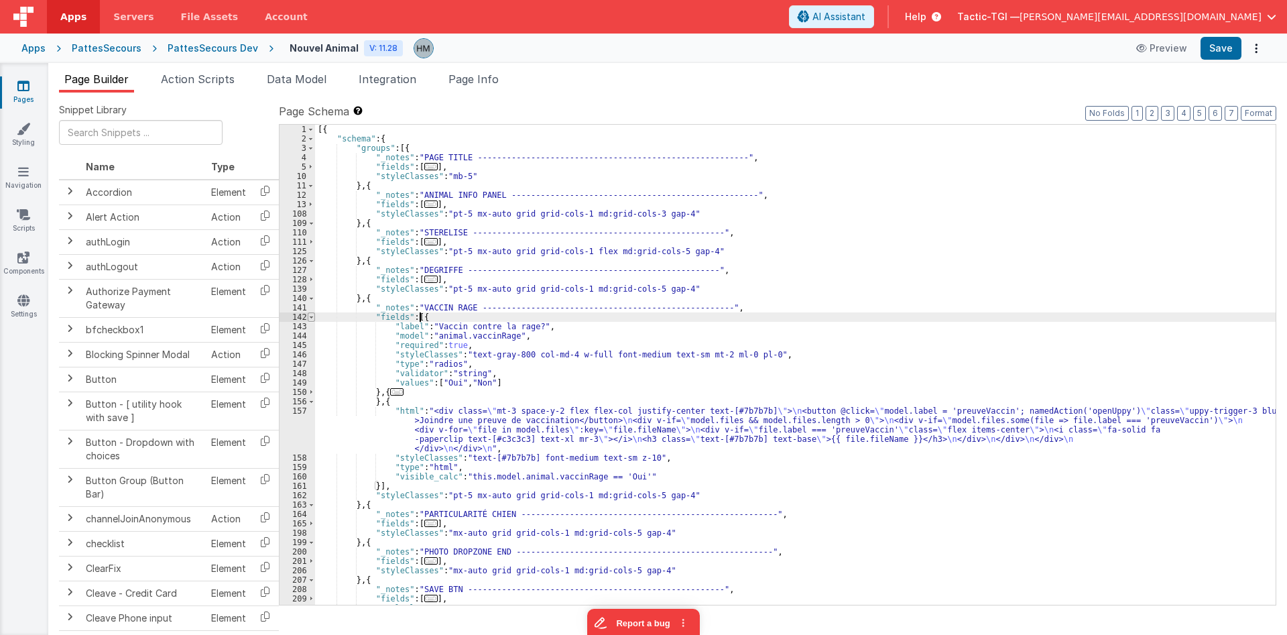
click at [308, 317] on span at bounding box center [311, 316] width 7 height 9
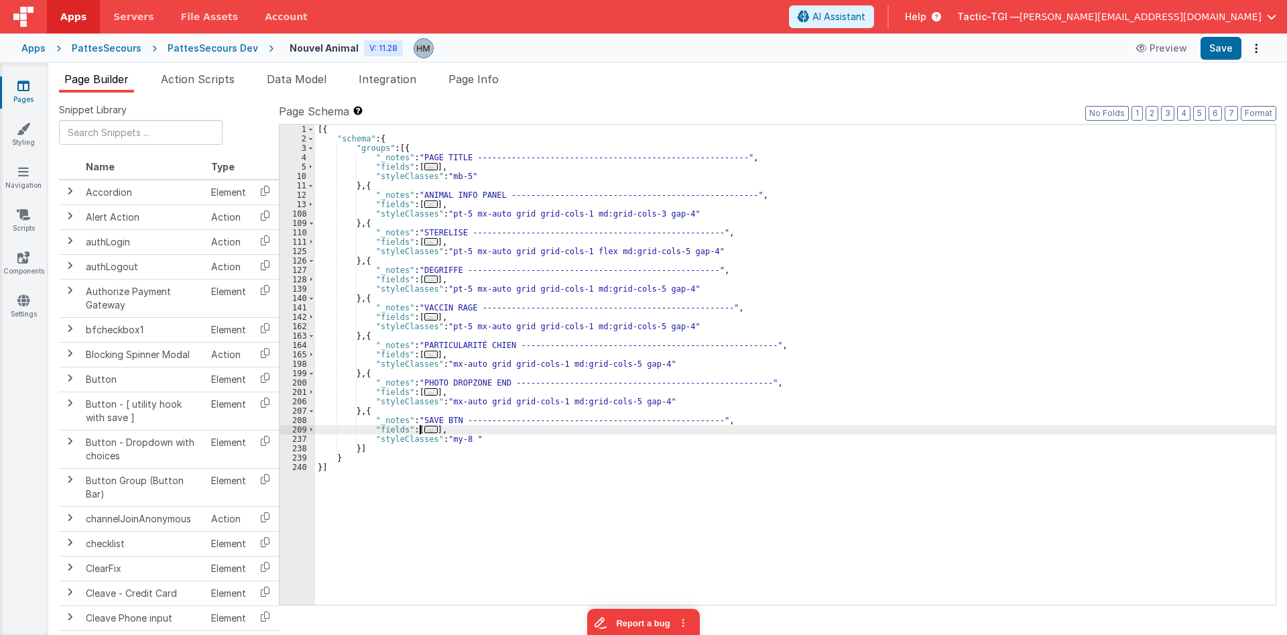
click at [430, 428] on span "..." at bounding box center [430, 429] width 13 height 7
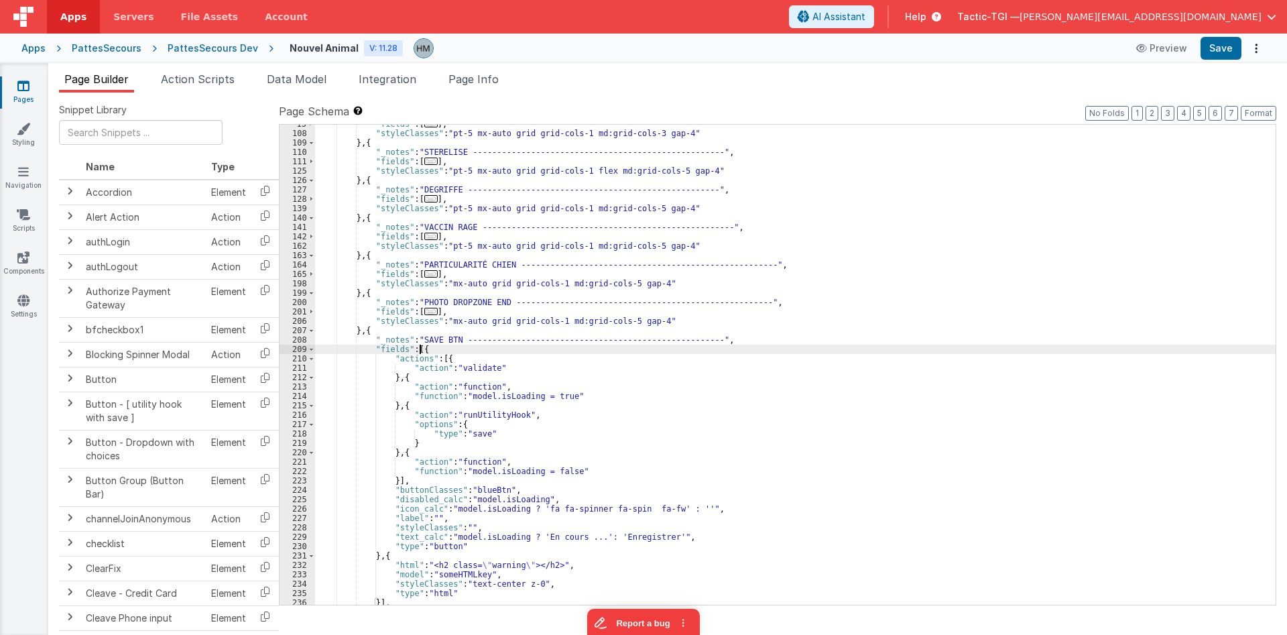
scroll to position [121, 0]
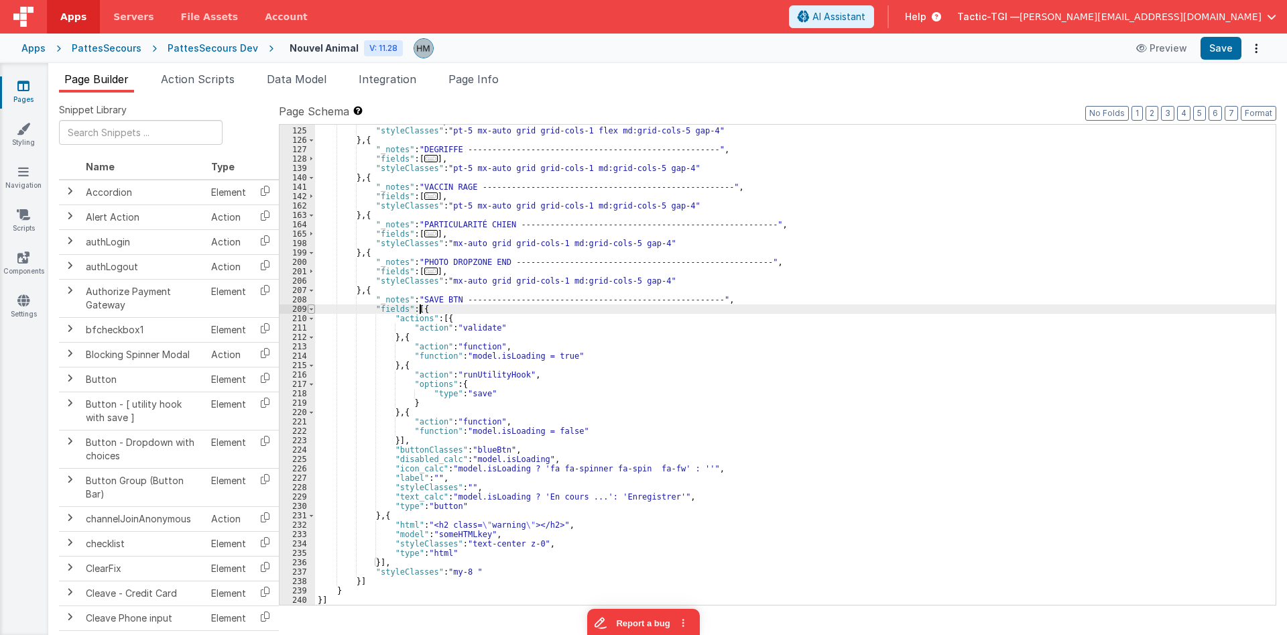
click at [311, 312] on span at bounding box center [311, 308] width 7 height 9
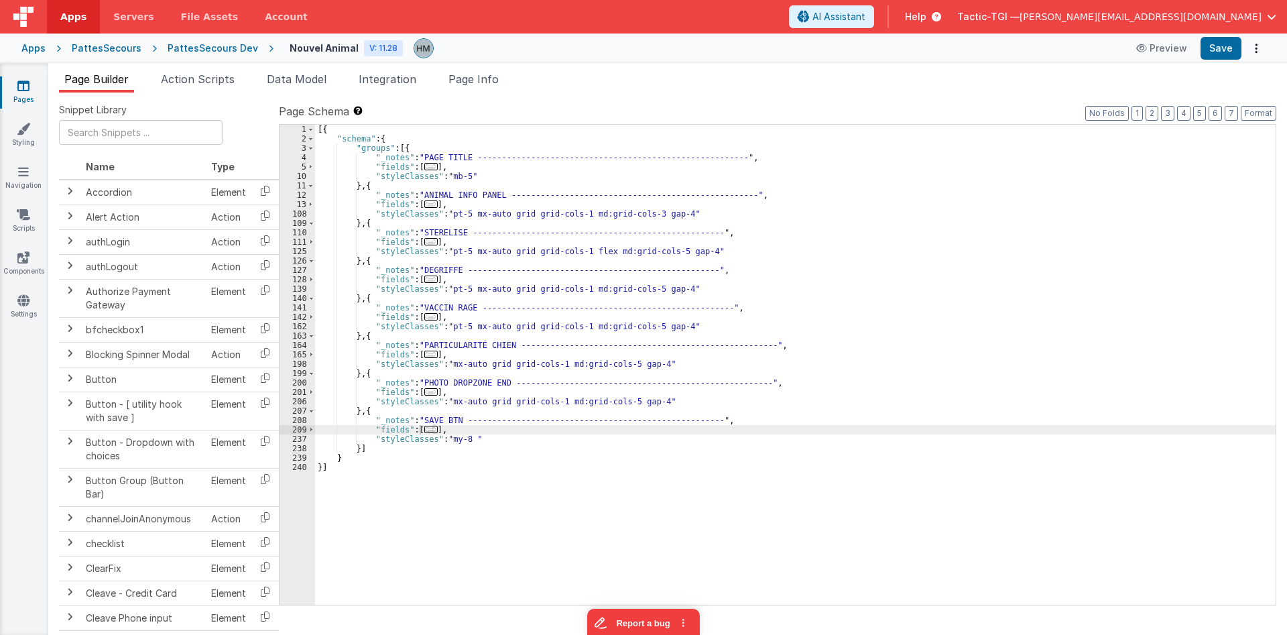
click at [476, 70] on div "Page Builder Action Scripts Data Model Integration Page Info Snippet Library Na…" at bounding box center [667, 349] width 1238 height 572
click at [469, 78] on span "Page Info" at bounding box center [473, 78] width 50 height 13
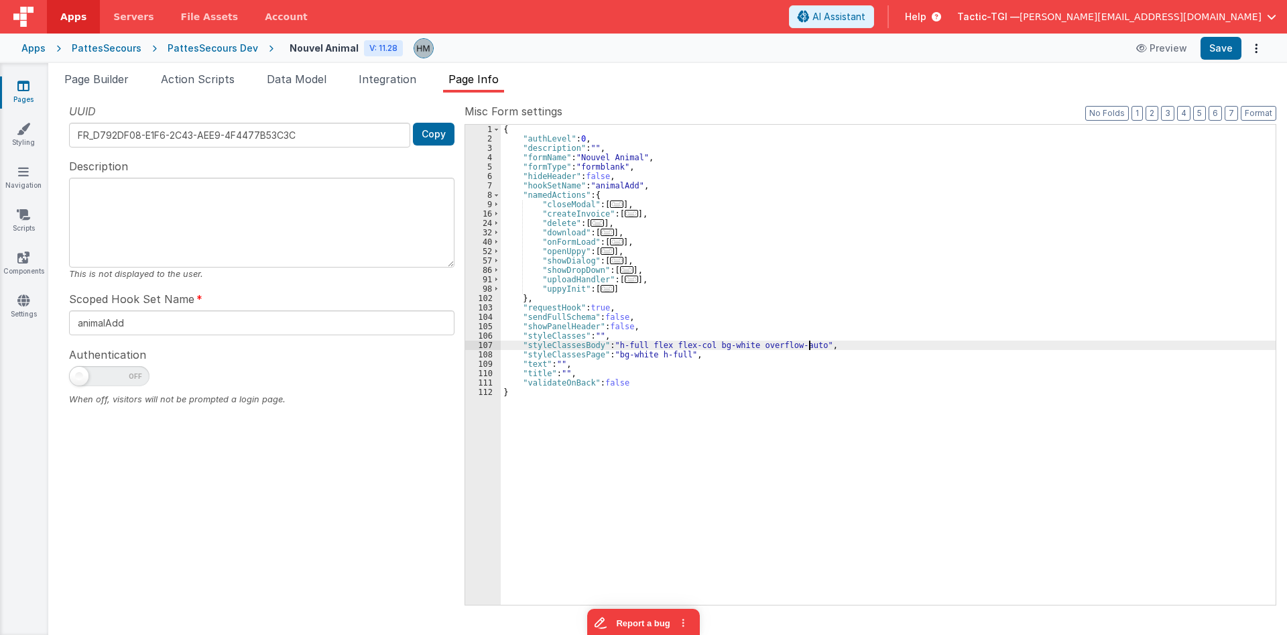
click at [807, 346] on div "{ "authLevel" : 0 , "description" : "" , "formName" : "Nouvel Animal" , "formTy…" at bounding box center [888, 374] width 775 height 499
click at [804, 343] on div "{ "authLevel" : 0 , "description" : "" , "formName" : "Nouvel Animal" , "formTy…" at bounding box center [888, 374] width 775 height 499
click at [123, 77] on span "Page Builder" at bounding box center [96, 78] width 64 height 13
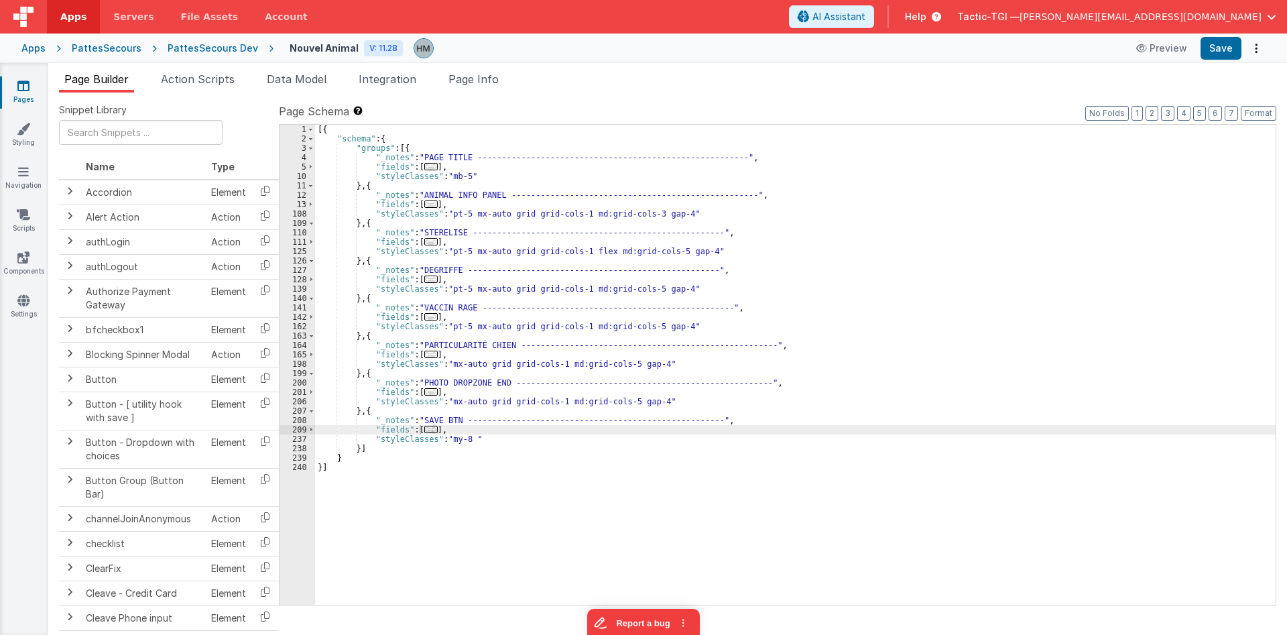
click at [426, 240] on span "..." at bounding box center [430, 241] width 13 height 7
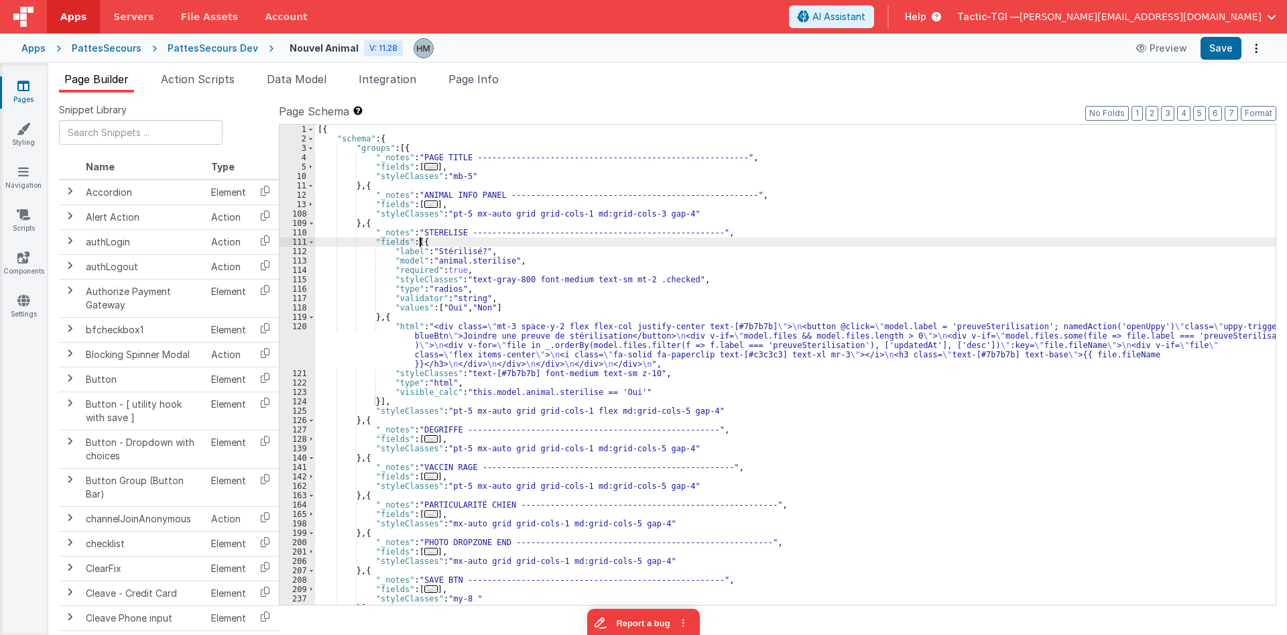
click at [307, 245] on div "111" at bounding box center [297, 241] width 36 height 9
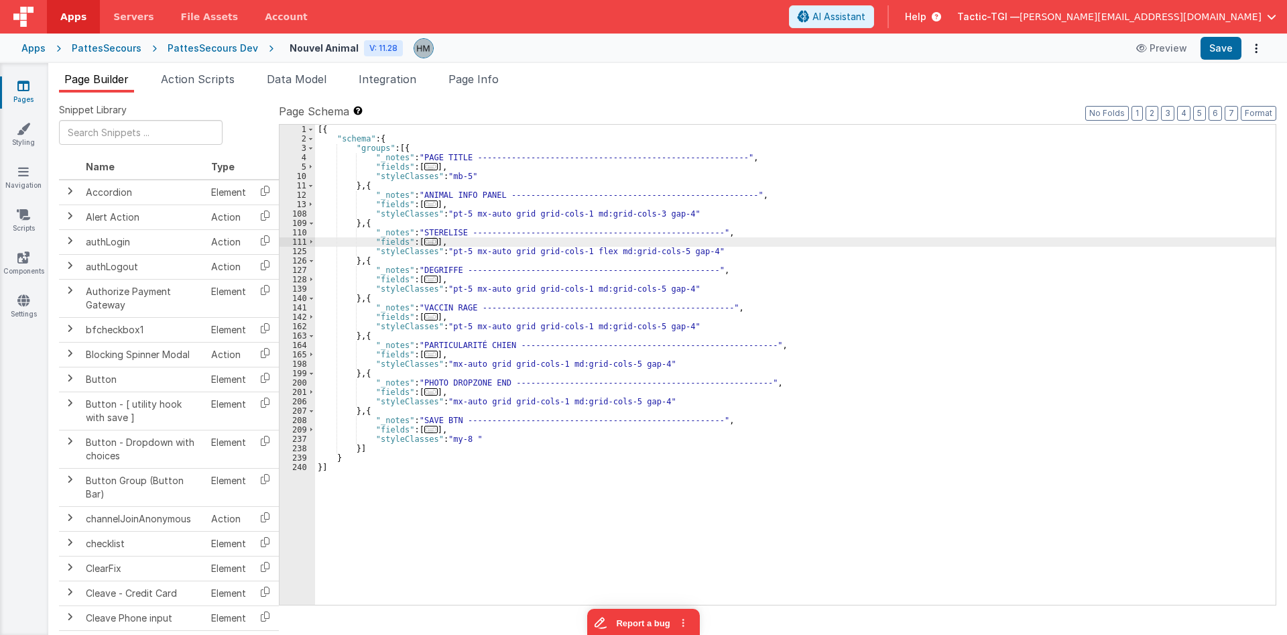
click at [426, 277] on span "..." at bounding box center [430, 278] width 13 height 7
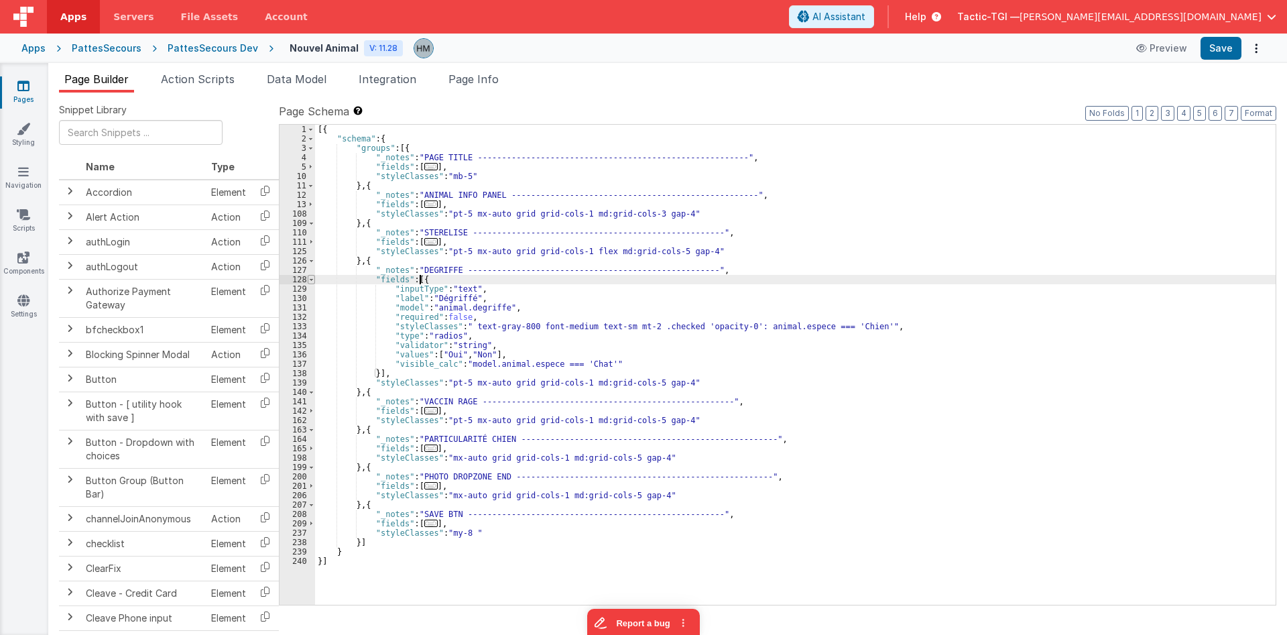
click at [308, 281] on span at bounding box center [311, 279] width 7 height 9
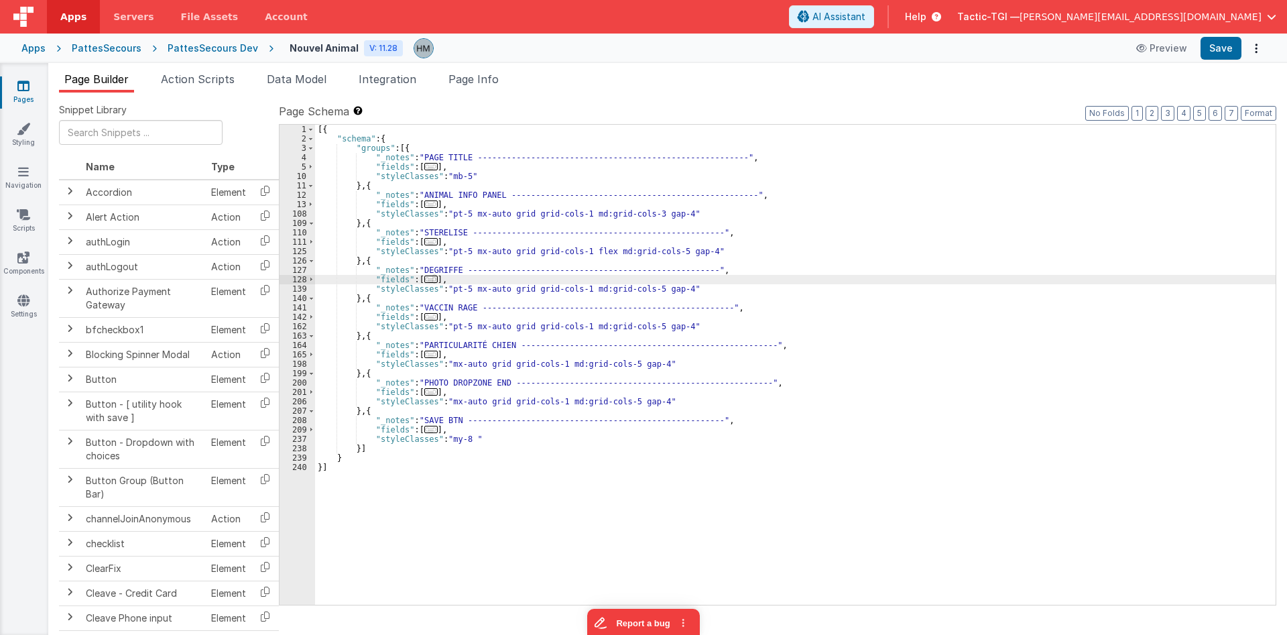
click at [427, 394] on span "..." at bounding box center [430, 391] width 13 height 7
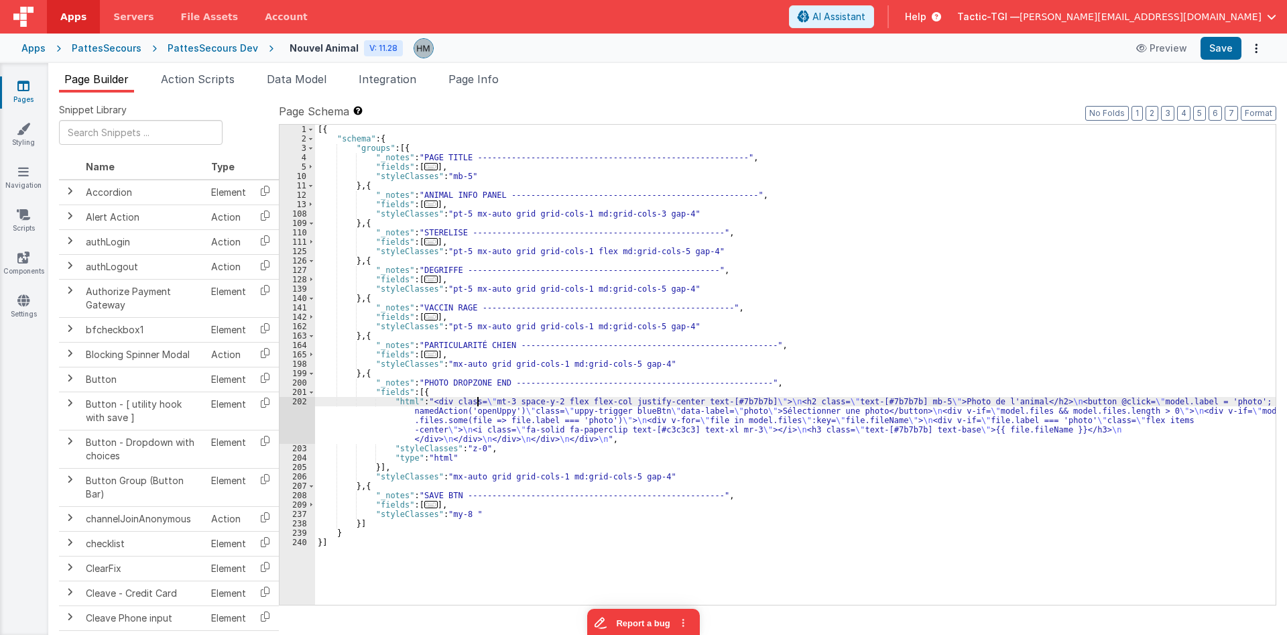
click at [476, 404] on div "[{ "schema" : { "groups" : [{ "_notes" : "PAGE TITLE --------------------------…" at bounding box center [795, 374] width 960 height 499
click at [476, 409] on div "[{ "schema" : { "groups" : [{ "_notes" : "PAGE TITLE --------------------------…" at bounding box center [795, 374] width 960 height 499
click at [486, 88] on li "Page Info" at bounding box center [473, 81] width 61 height 21
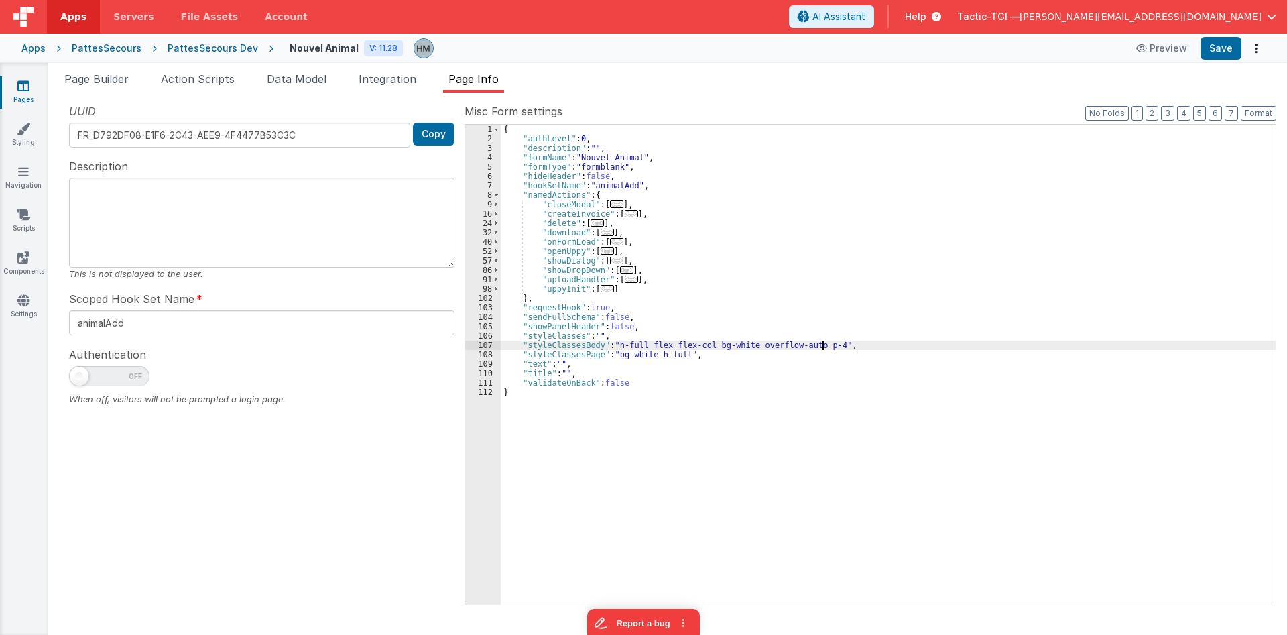
click at [669, 188] on div "{ "authLevel" : 0 , "description" : "" , "formName" : "Nouvel Animal" , "formTy…" at bounding box center [888, 374] width 775 height 499
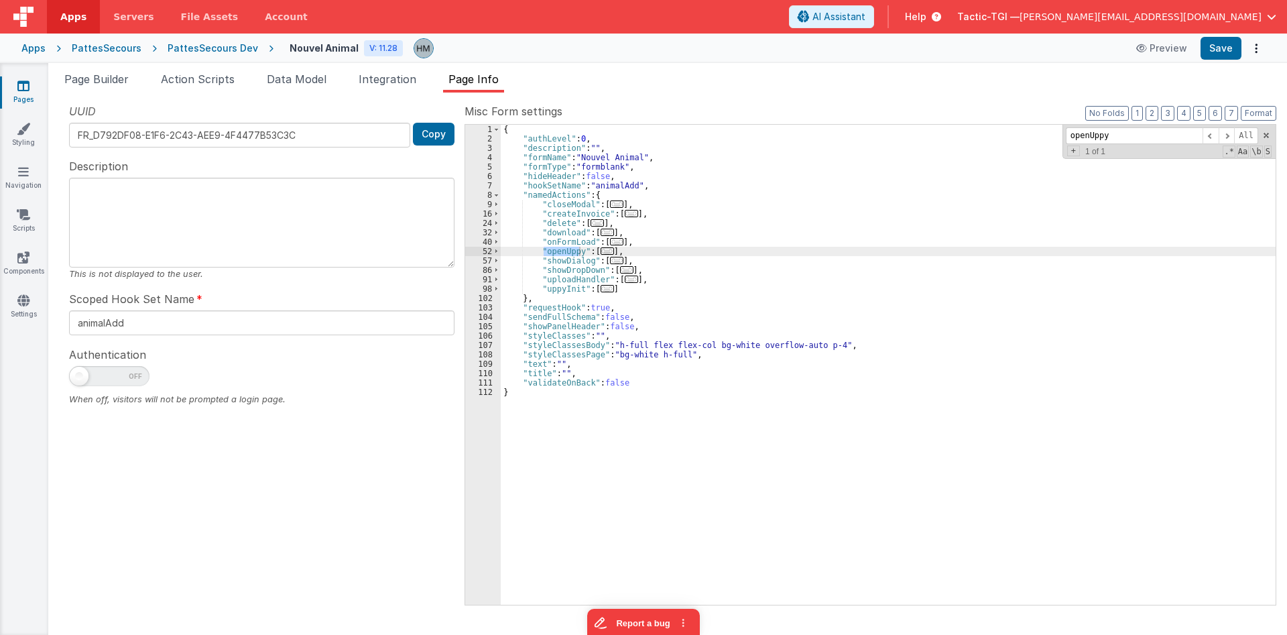
click at [609, 250] on span "..." at bounding box center [606, 250] width 13 height 7
click at [604, 251] on span "..." at bounding box center [606, 250] width 13 height 7
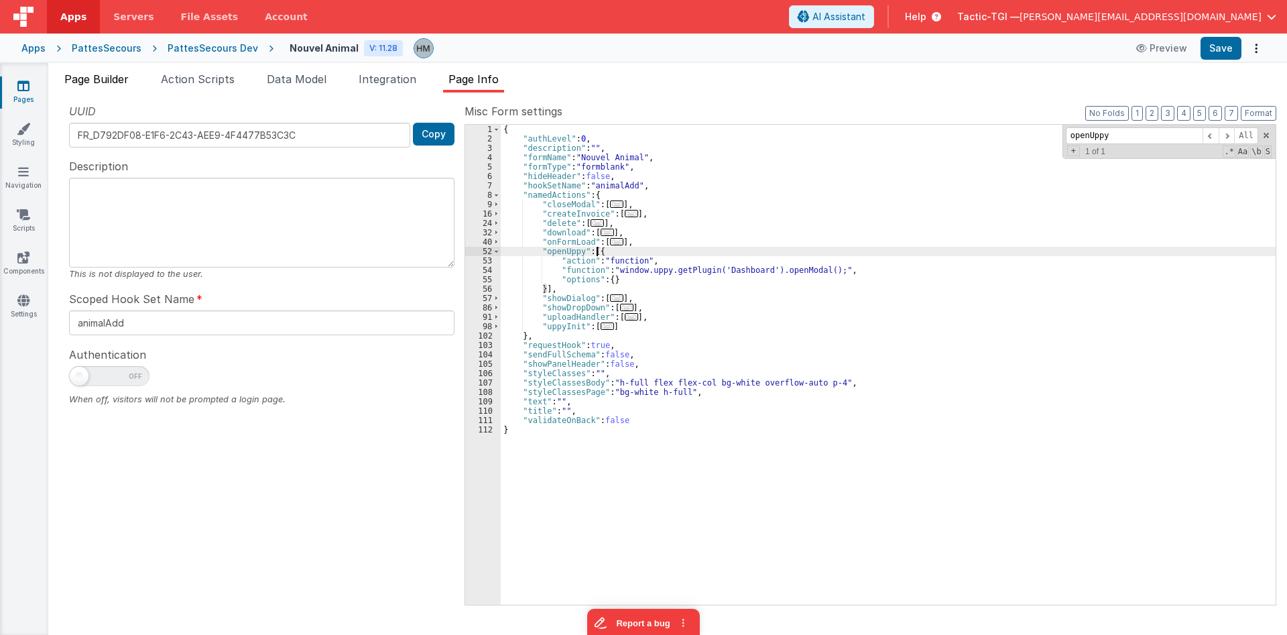
click at [133, 87] on li "Page Builder" at bounding box center [96, 81] width 75 height 21
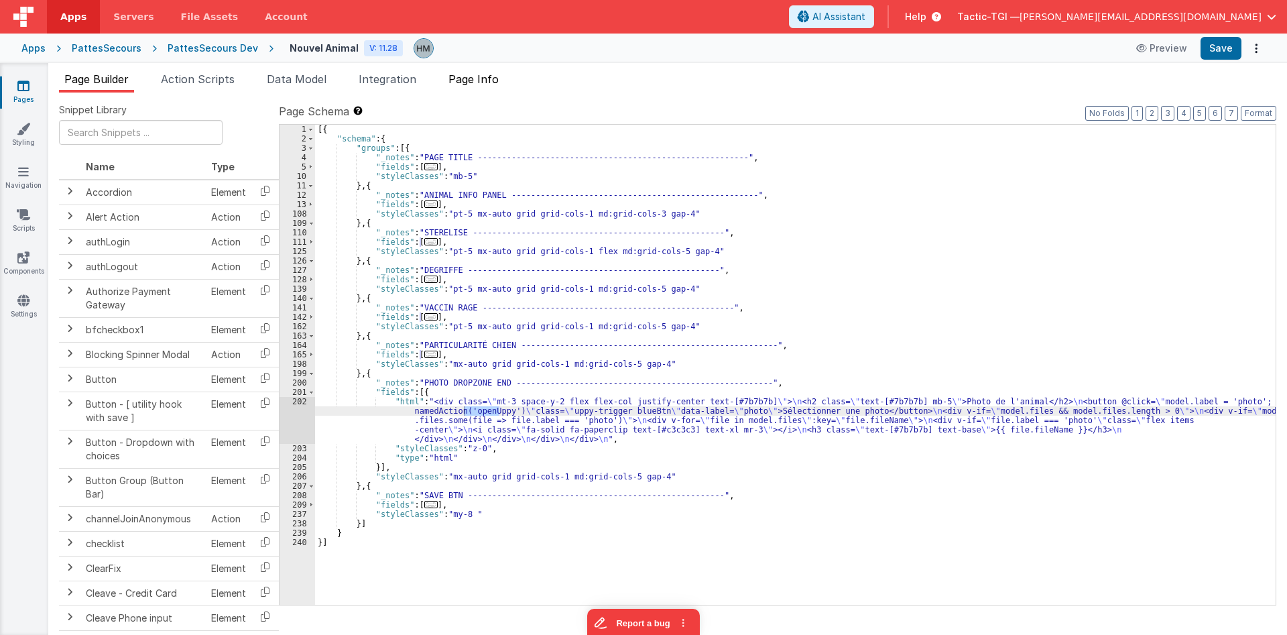
click at [488, 80] on span "Page Info" at bounding box center [473, 78] width 50 height 13
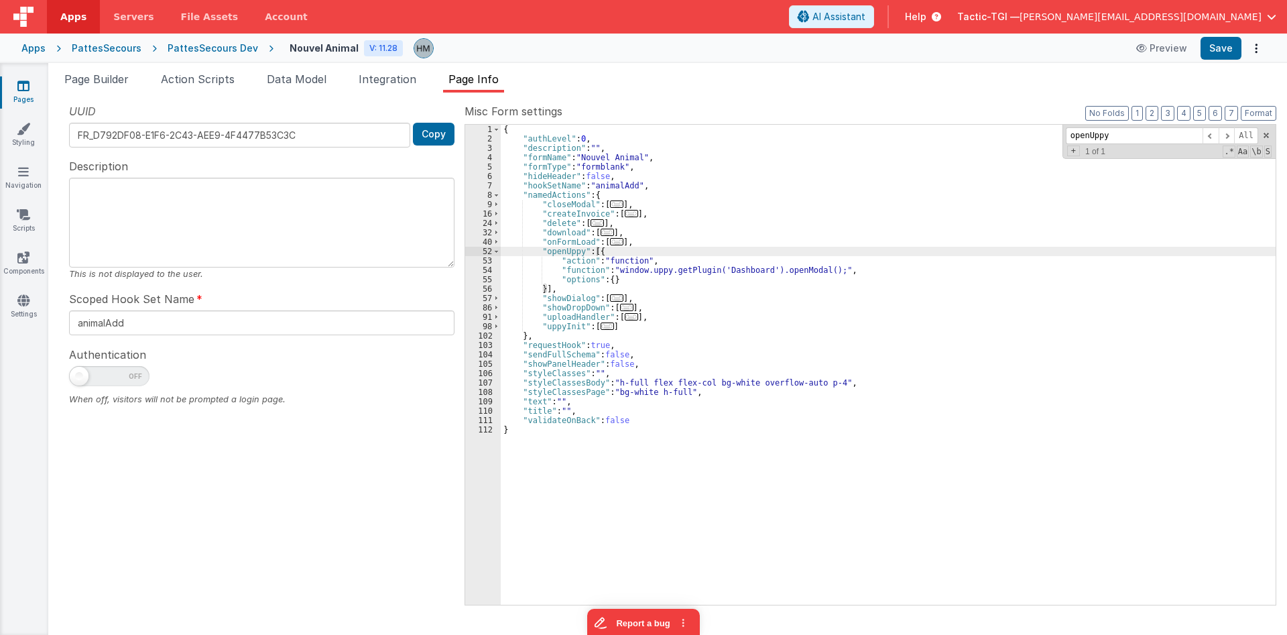
click at [614, 331] on div "{ "authLevel" : 0 , "description" : "" , "formName" : "Nouvel Animal" , "formTy…" at bounding box center [888, 374] width 775 height 499
click at [604, 327] on span "..." at bounding box center [606, 325] width 13 height 7
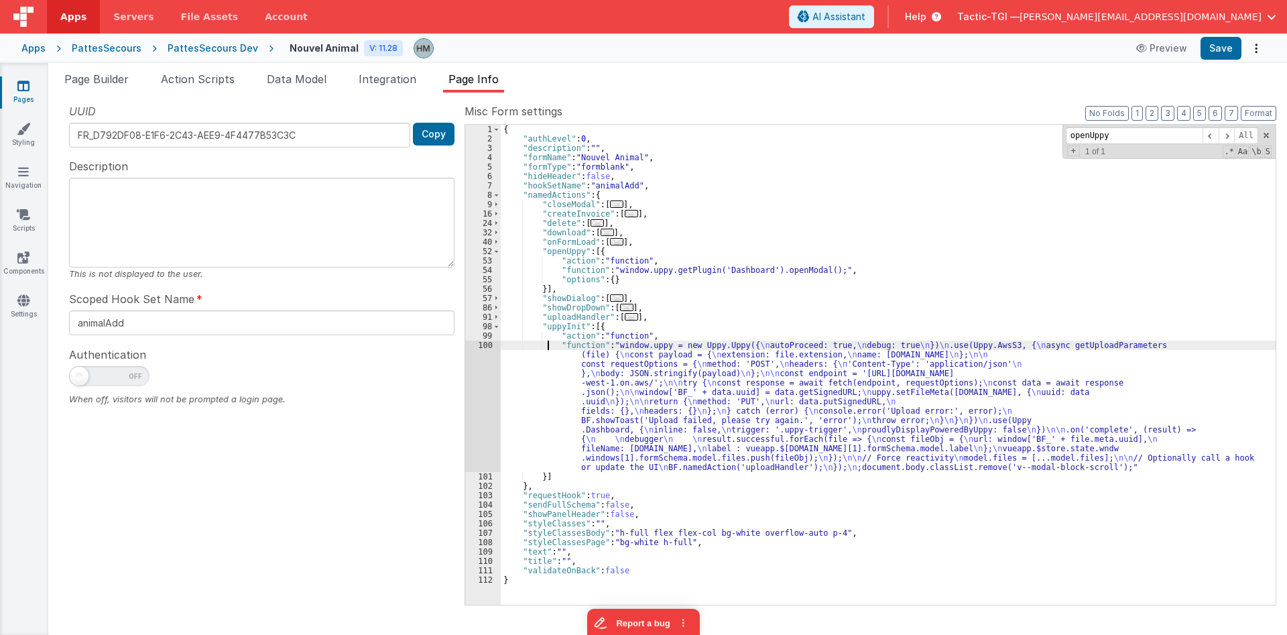
click at [547, 341] on div "{ "authLevel" : 0 , "description" : "" , "formName" : "Nouvel Animal" , "formTy…" at bounding box center [888, 374] width 775 height 499
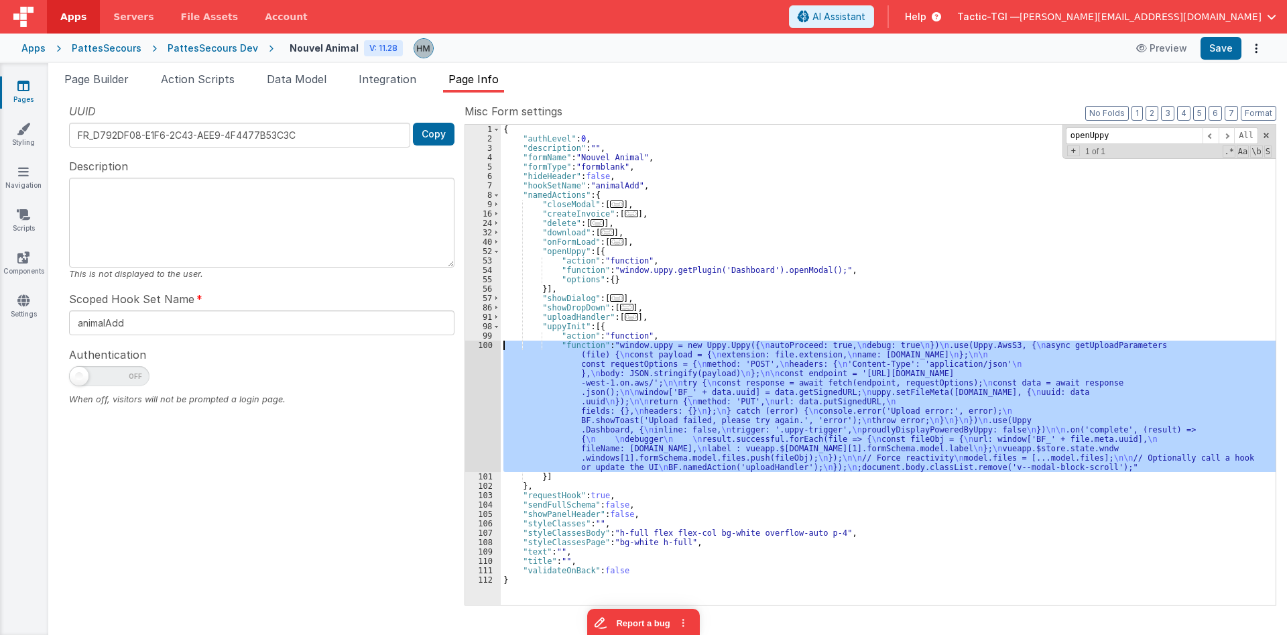
click at [484, 345] on div "100" at bounding box center [483, 405] width 36 height 131
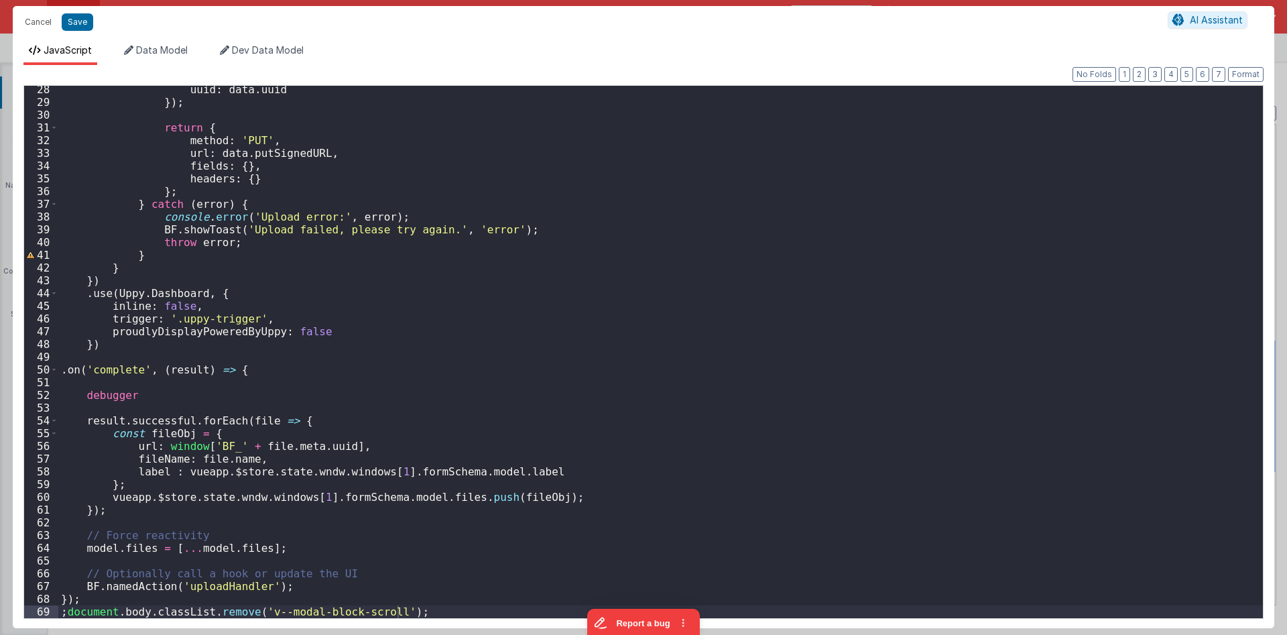
scroll to position [346, 0]
click at [46, 15] on button "Cancel" at bounding box center [38, 22] width 40 height 19
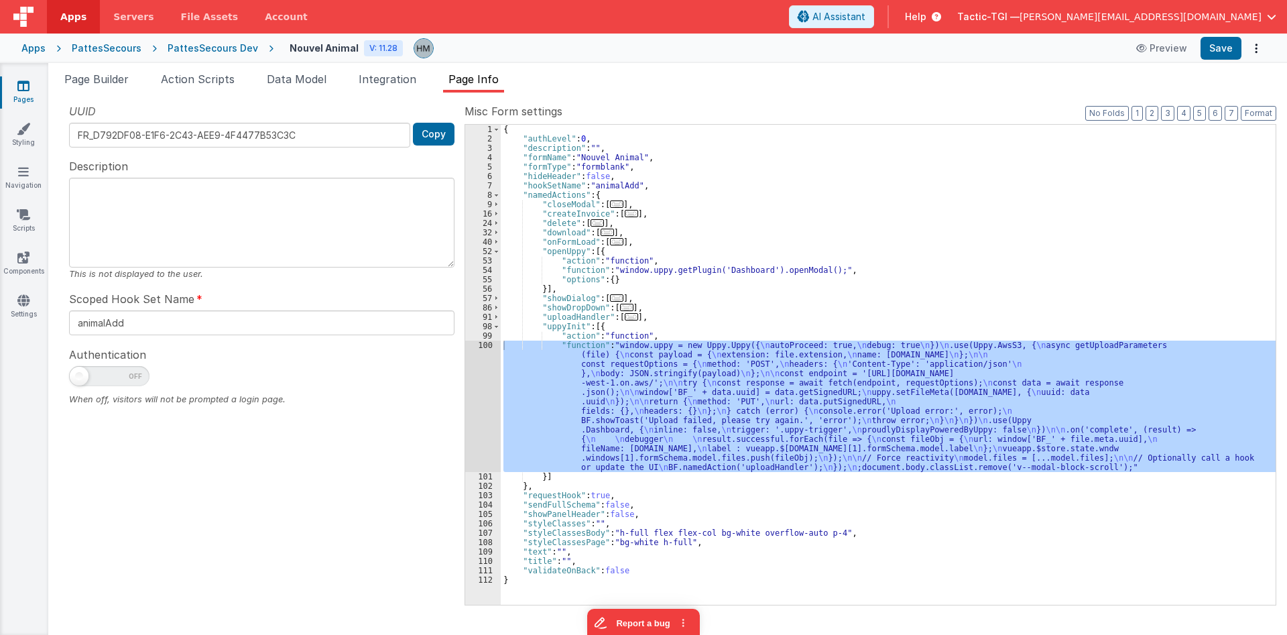
click at [889, 265] on div "{ "authLevel" : 0 , "description" : "" , "formName" : "Nouvel Animal" , "formTy…" at bounding box center [888, 374] width 775 height 499
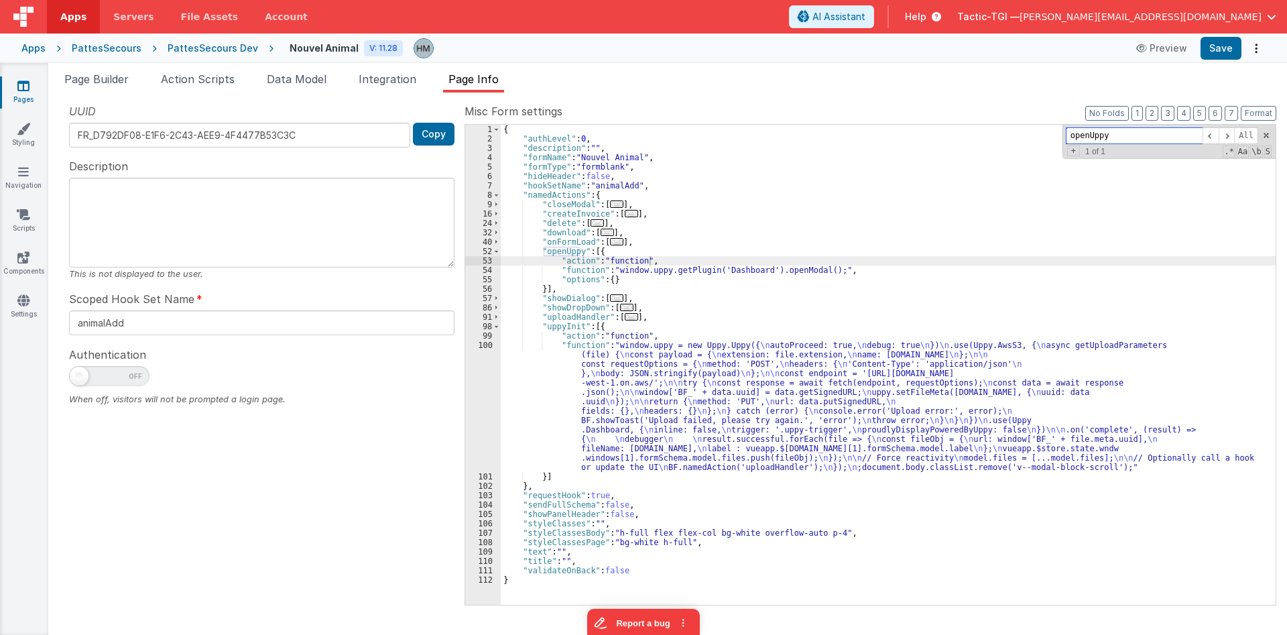
paste input "selectedYear"
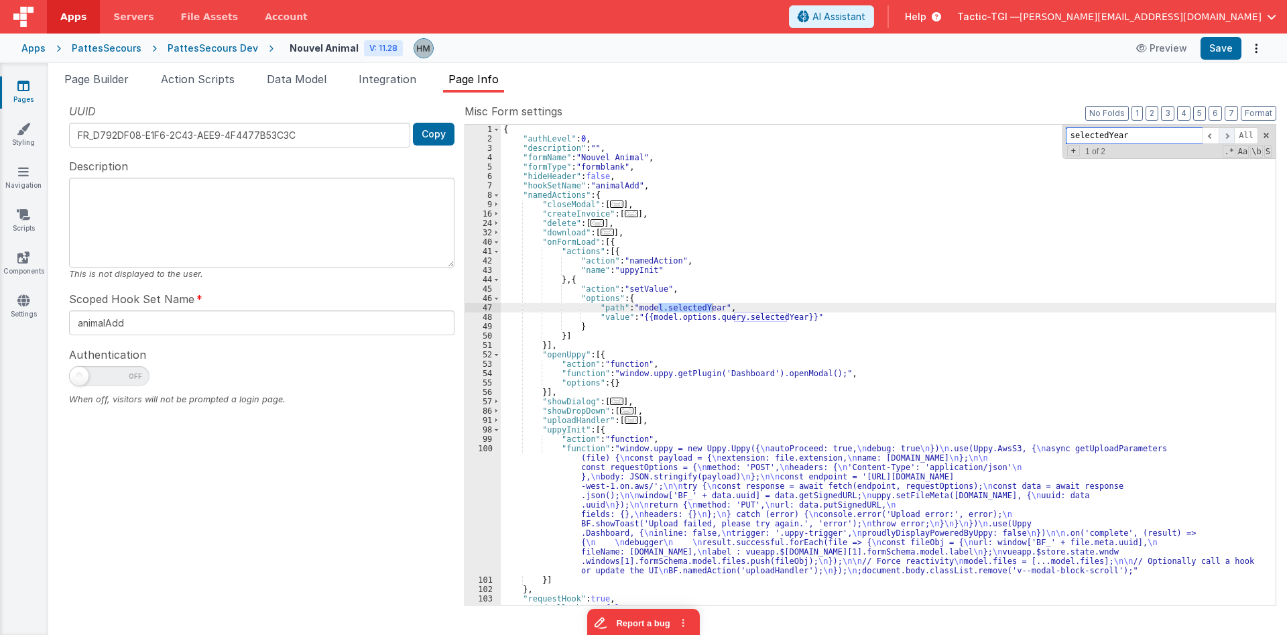
type input "selectedYear"
click at [1225, 134] on span at bounding box center [1226, 135] width 16 height 17
click at [1226, 134] on span at bounding box center [1226, 135] width 16 height 17
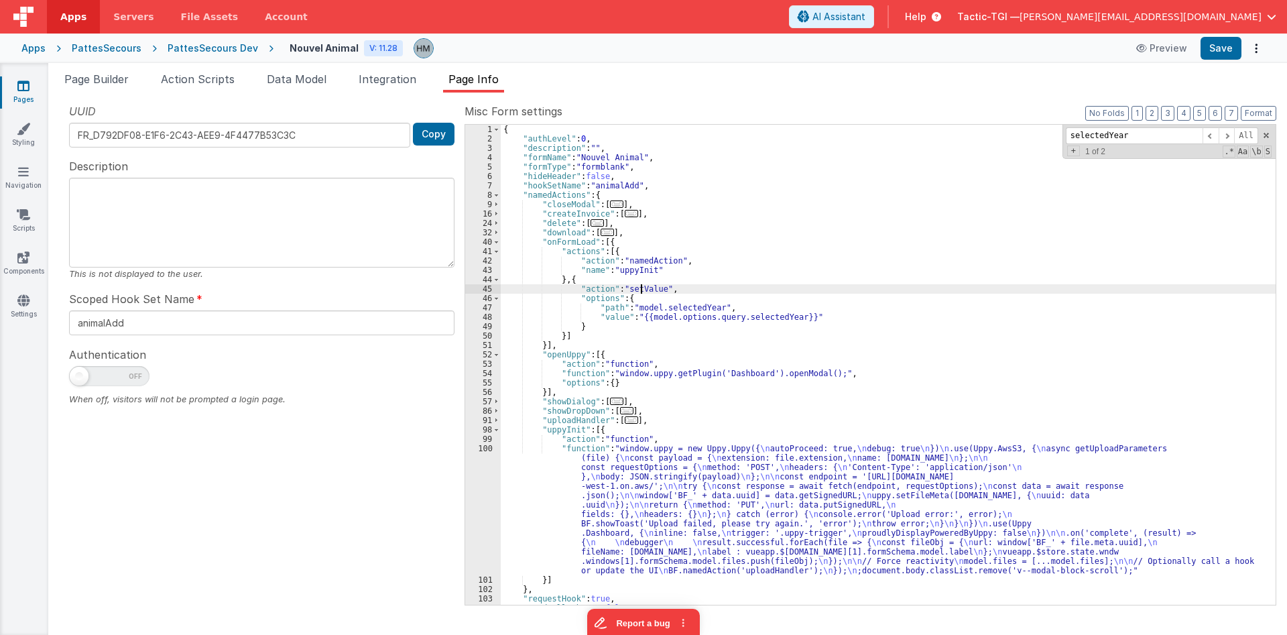
click at [642, 287] on div "{ "authLevel" : 0 , "description" : "" , "formName" : "Nouvel Animal" , "formTy…" at bounding box center [888, 374] width 775 height 499
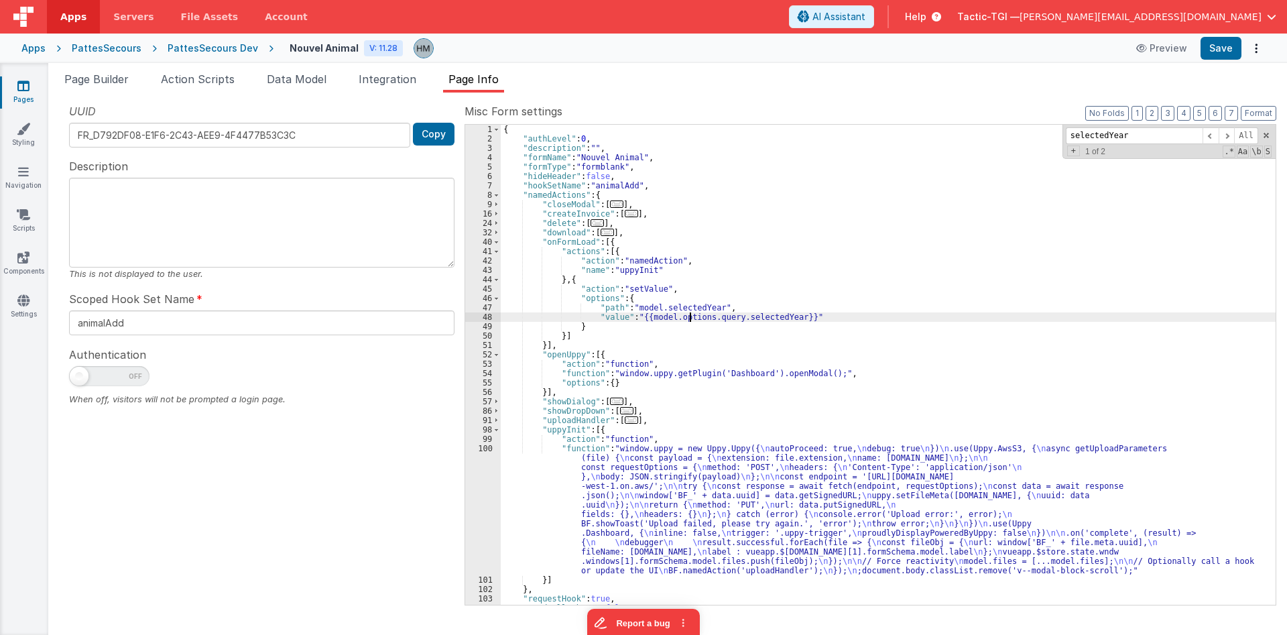
click at [689, 318] on div "{ "authLevel" : 0 , "description" : "" , "formName" : "Nouvel Animal" , "formTy…" at bounding box center [888, 374] width 775 height 499
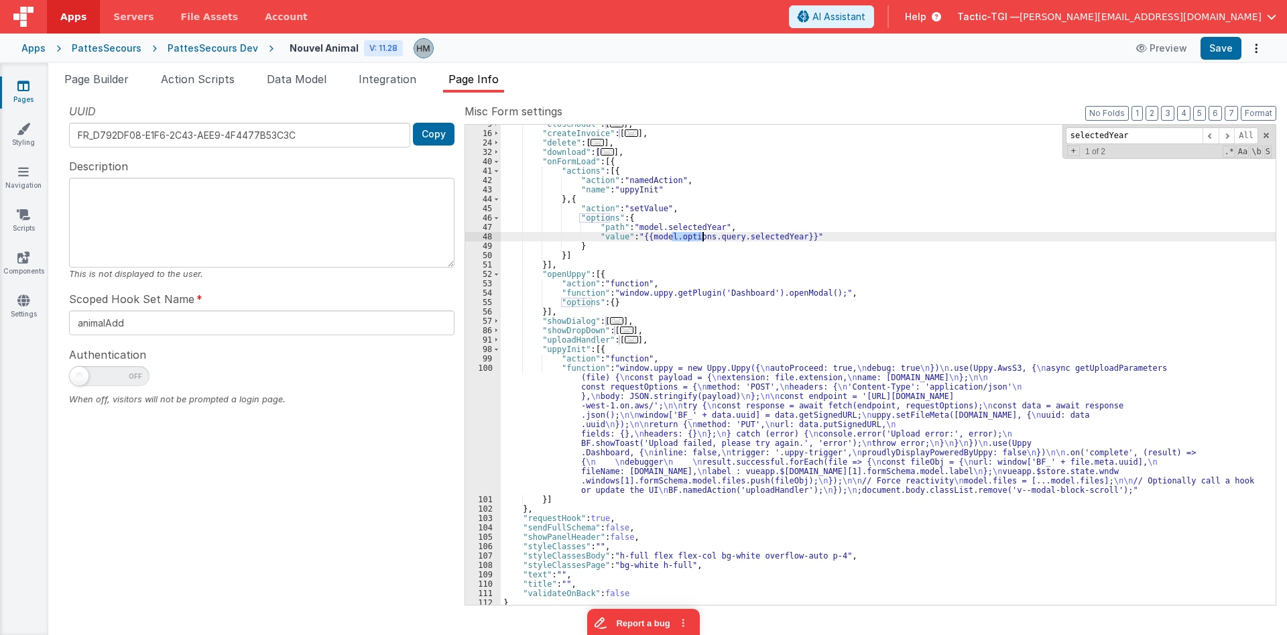
scroll to position [80, 0]
click at [722, 241] on div ""closeModal" : [ ... ] , "createInvoice" : [ ... ] , "delete" : [ ... ] , "down…" at bounding box center [888, 368] width 775 height 499
click at [765, 240] on div ""closeModal" : [ ... ] , "createInvoice" : [ ... ] , "delete" : [ ... ] , "down…" at bounding box center [888, 368] width 775 height 499
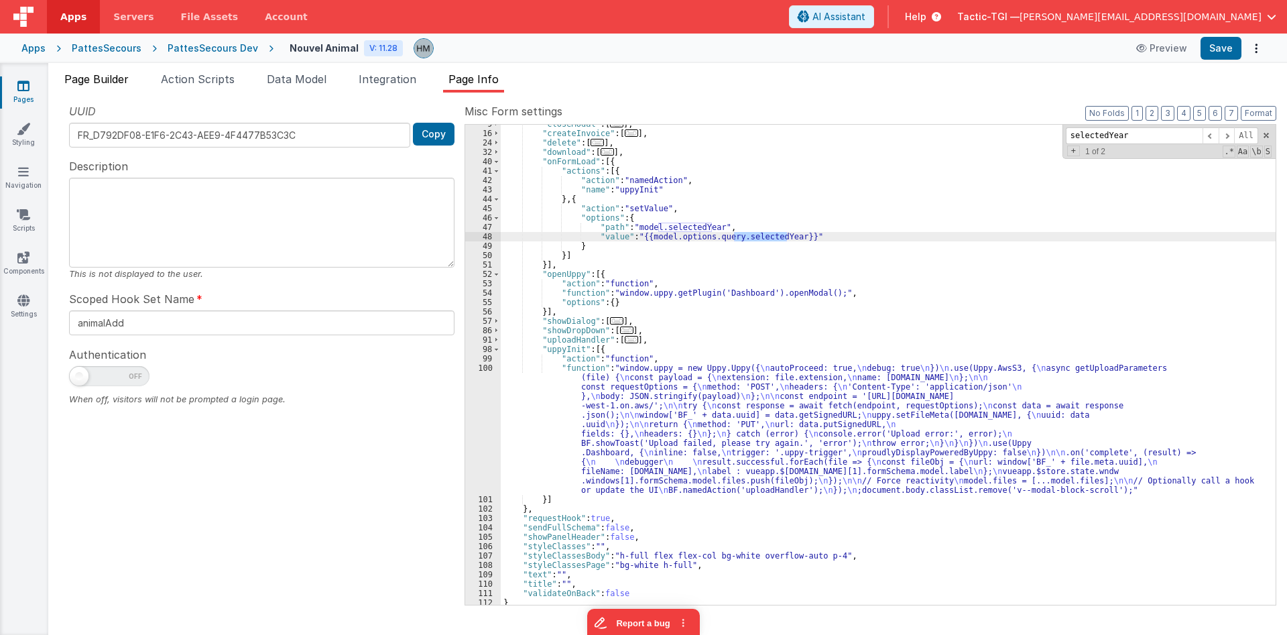
click at [105, 83] on span "Page Builder" at bounding box center [96, 78] width 64 height 13
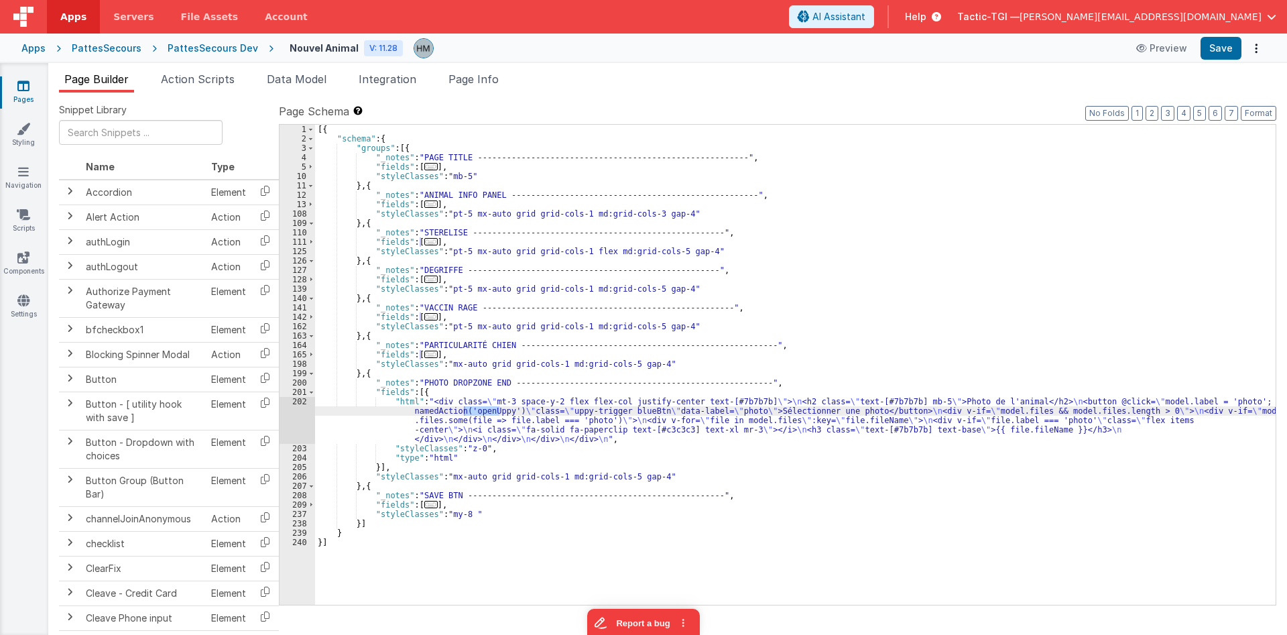
click at [609, 228] on div "[{ "schema" : { "groups" : [{ "_notes" : "PAGE TITLE --------------------------…" at bounding box center [795, 374] width 960 height 499
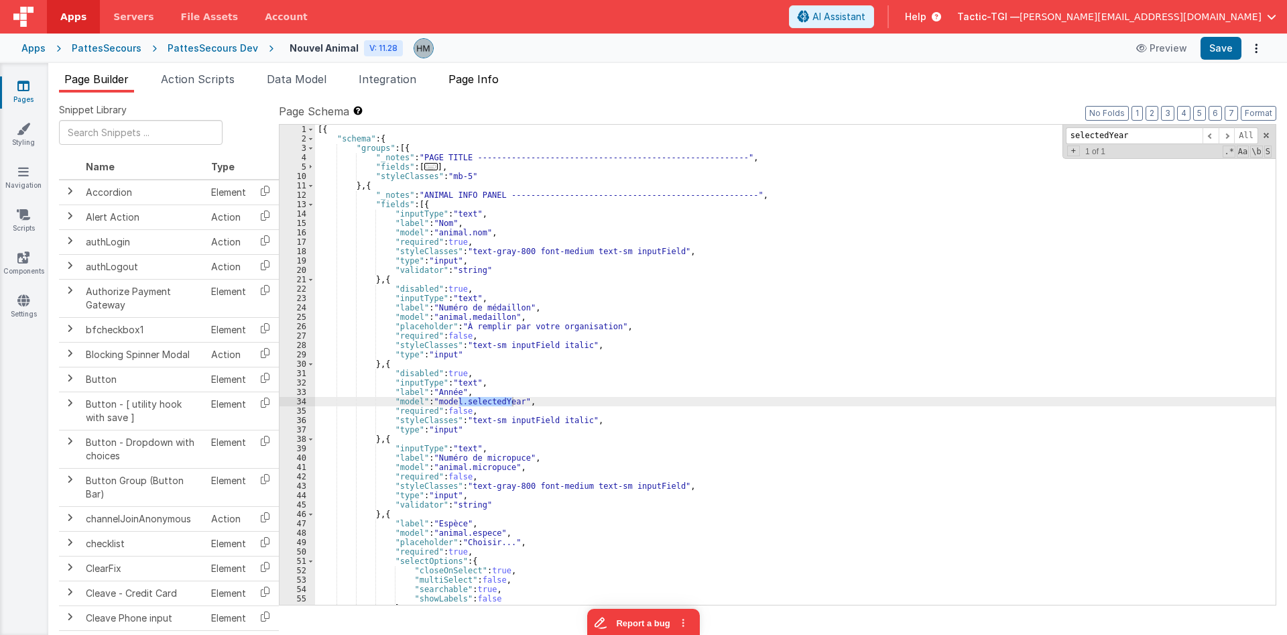
type input "selectedYear"
click at [455, 75] on span "Page Info" at bounding box center [473, 78] width 50 height 13
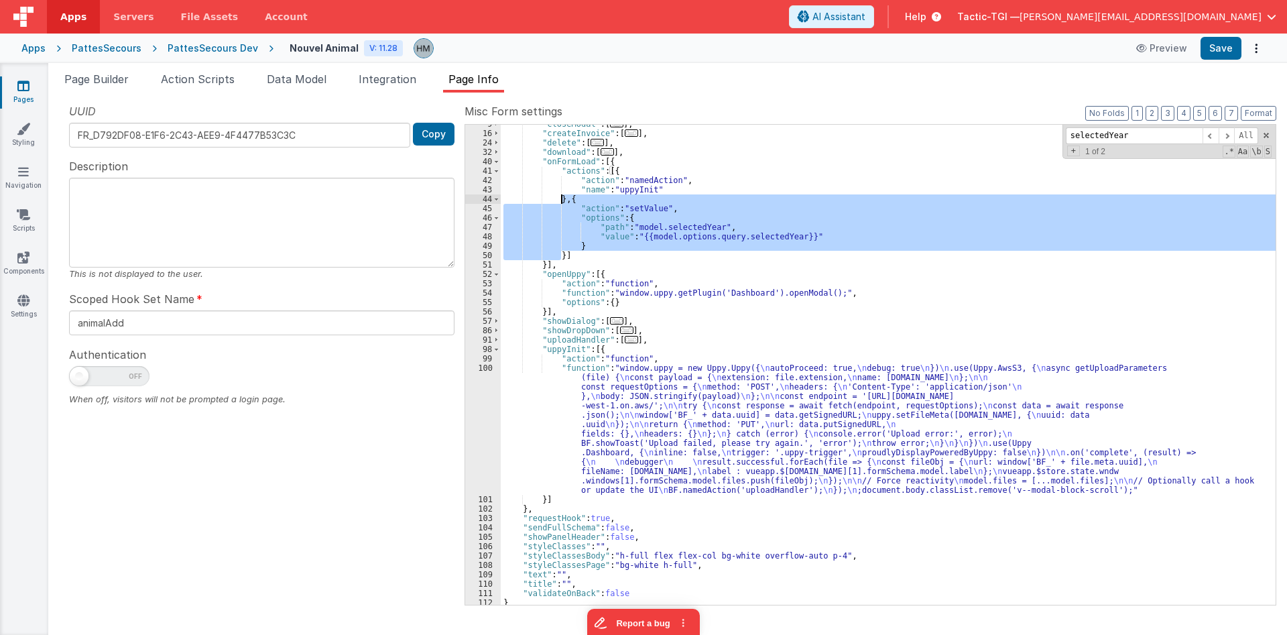
drag, startPoint x: 560, startPoint y: 254, endPoint x: 562, endPoint y: 199, distance: 55.0
click at [562, 199] on div ""closeModal" : [ ... ] , "createInvoice" : [ ... ] , "delete" : [ ... ] , "down…" at bounding box center [888, 368] width 775 height 499
click at [686, 230] on div ""closeModal" : [ ... ] , "createInvoice" : [ ... ] , "delete" : [ ... ] , "down…" at bounding box center [888, 365] width 775 height 480
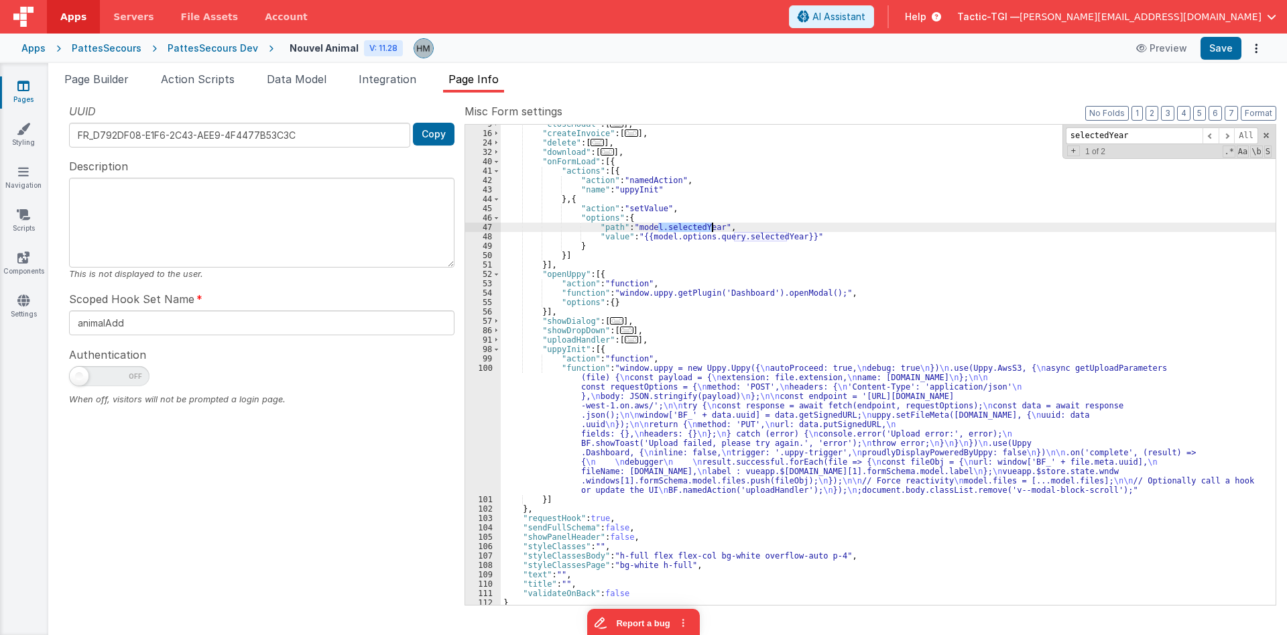
click at [686, 230] on div ""closeModal" : [ ... ] , "createInvoice" : [ ... ] , "delete" : [ ... ] , "down…" at bounding box center [888, 368] width 775 height 499
click at [714, 219] on div ""closeModal" : [ ... ] , "createInvoice" : [ ... ] , "delete" : [ ... ] , "down…" at bounding box center [888, 368] width 775 height 499
click at [623, 218] on div ""closeModal" : [ ... ] , "createInvoice" : [ ... ] , "delete" : [ ... ] , "down…" at bounding box center [888, 368] width 775 height 499
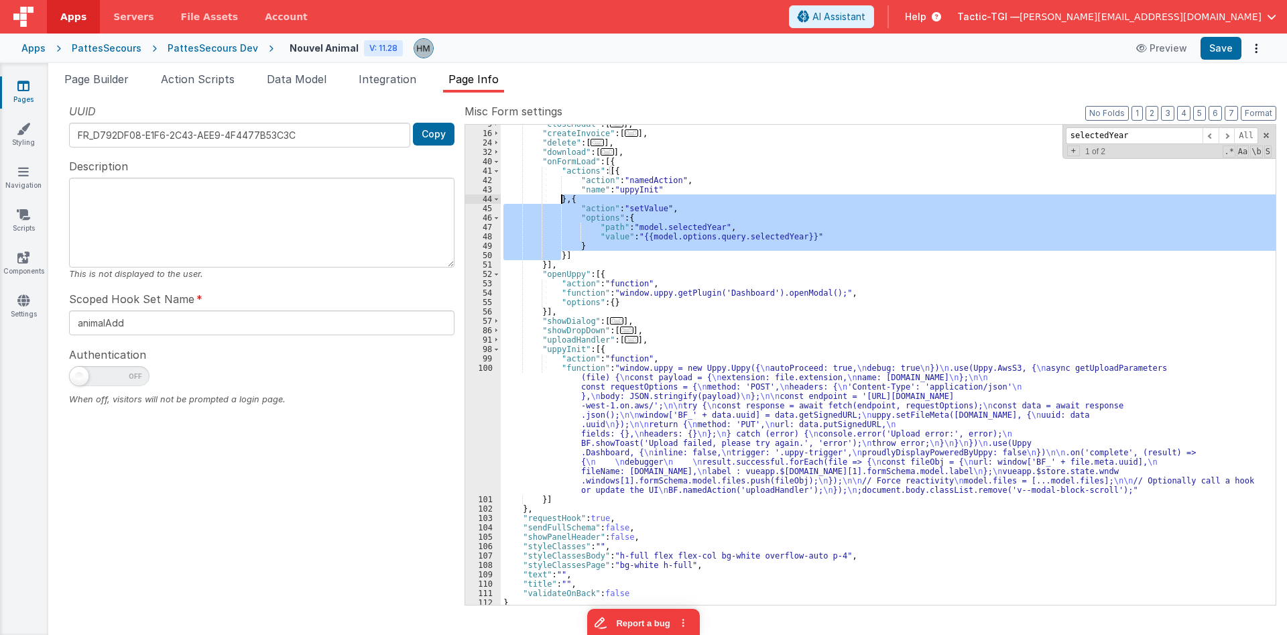
drag, startPoint x: 559, startPoint y: 257, endPoint x: 563, endPoint y: 201, distance: 56.4
click at [563, 201] on div ""closeModal" : [ ... ] , "createInvoice" : [ ... ] , "delete" : [ ... ] , "down…" at bounding box center [888, 368] width 775 height 499
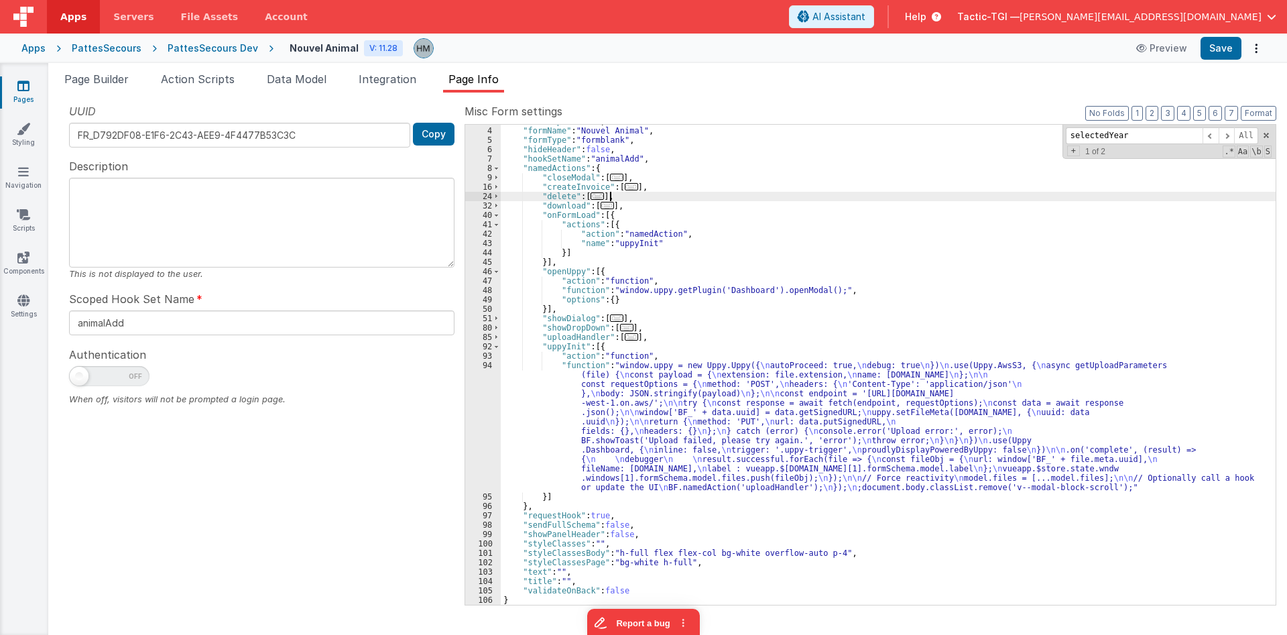
click at [638, 200] on div ""description" : "" , "formName" : "Nouvel Animal" , "formType" : "formblank" , …" at bounding box center [888, 366] width 775 height 499
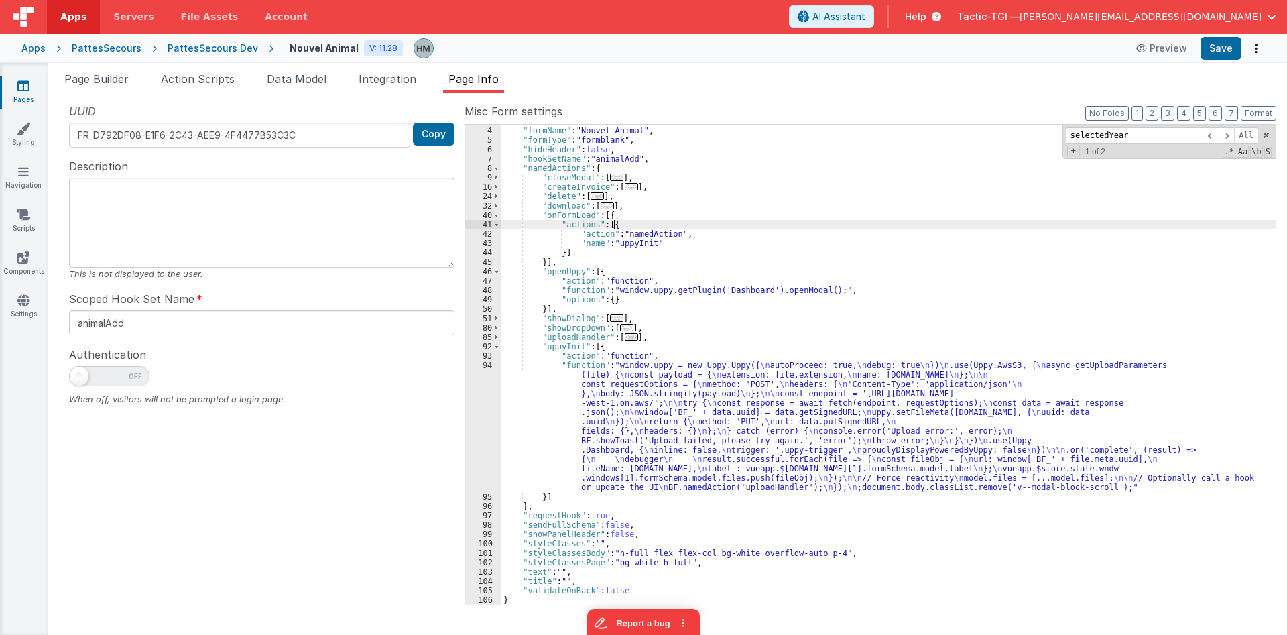
click at [768, 222] on div ""description" : "" , "formName" : "Nouvel Animal" , "formType" : "formblank" , …" at bounding box center [888, 366] width 775 height 499
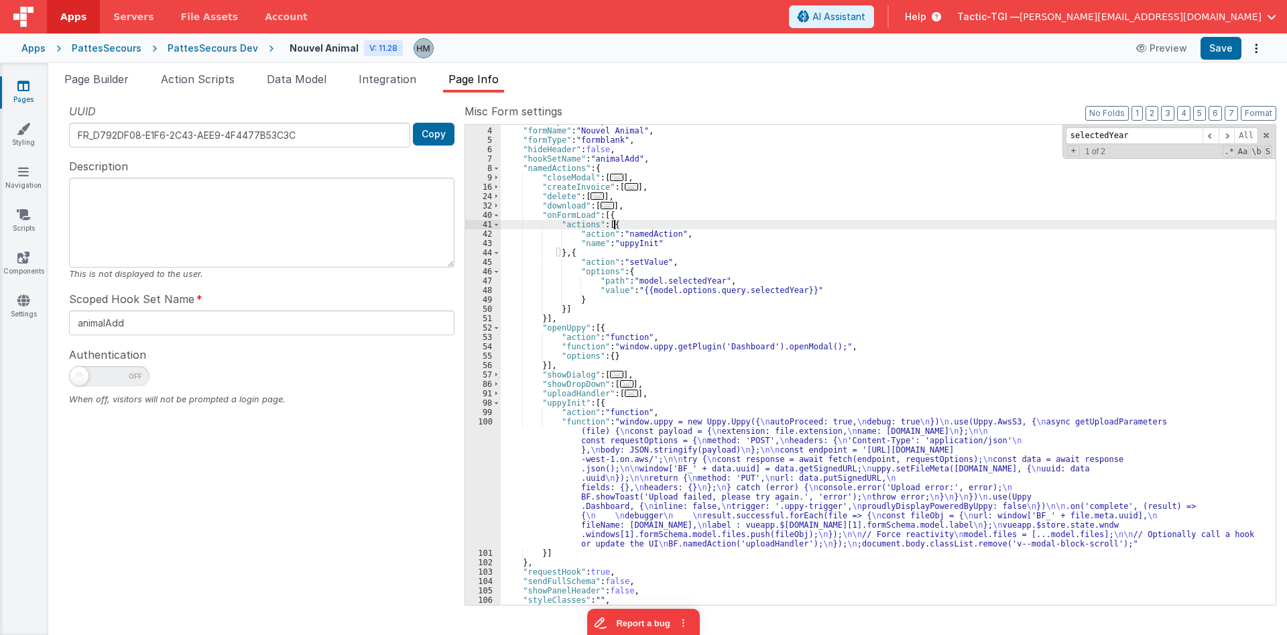
click at [768, 222] on div ""description" : "" , "formName" : "Nouvel Animal" , "formType" : "formblank" , …" at bounding box center [888, 366] width 775 height 499
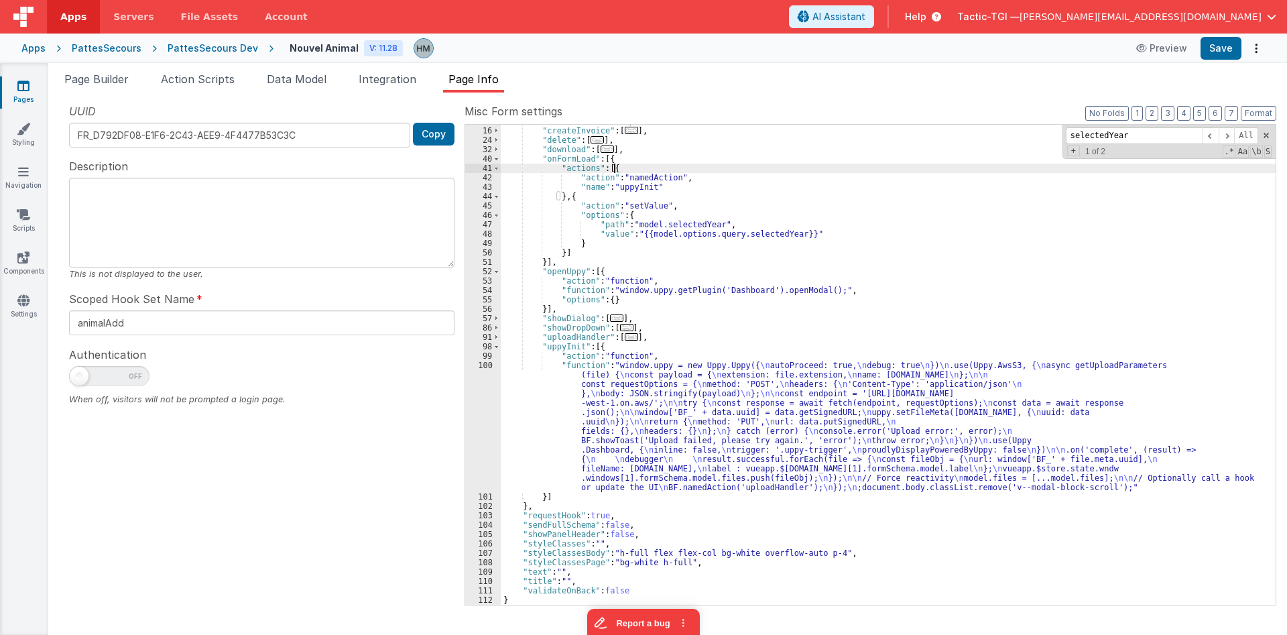
scroll to position [83, 0]
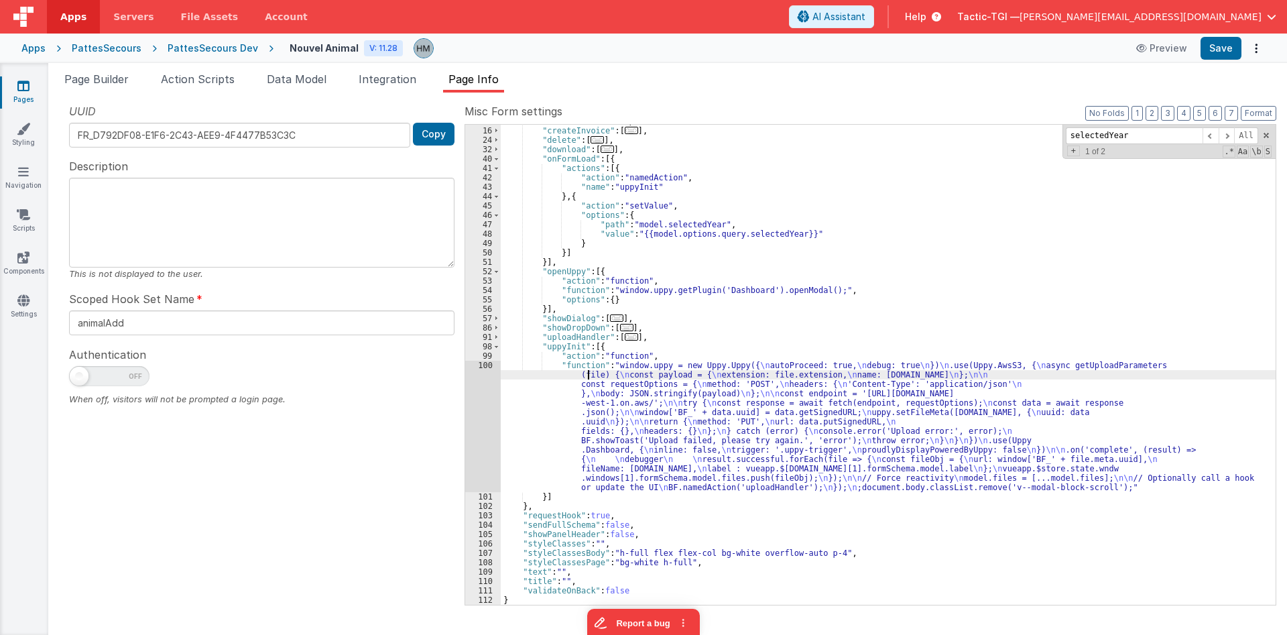
click at [588, 377] on div ""closeModal" : [ ... ] , "createInvoice" : [ ... ] , "delete" : [ ... ] , "down…" at bounding box center [888, 366] width 775 height 499
click at [494, 368] on div "100" at bounding box center [483, 426] width 36 height 131
click at [490, 368] on div "100" at bounding box center [483, 426] width 36 height 131
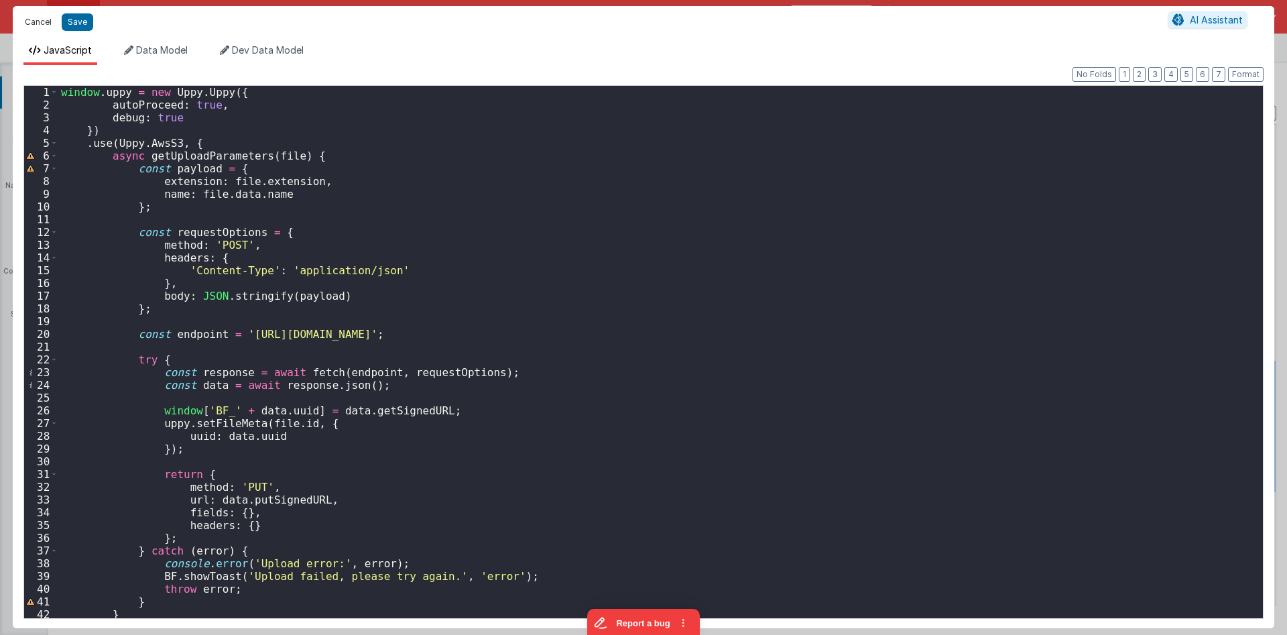
click at [39, 27] on button "Cancel" at bounding box center [38, 22] width 40 height 19
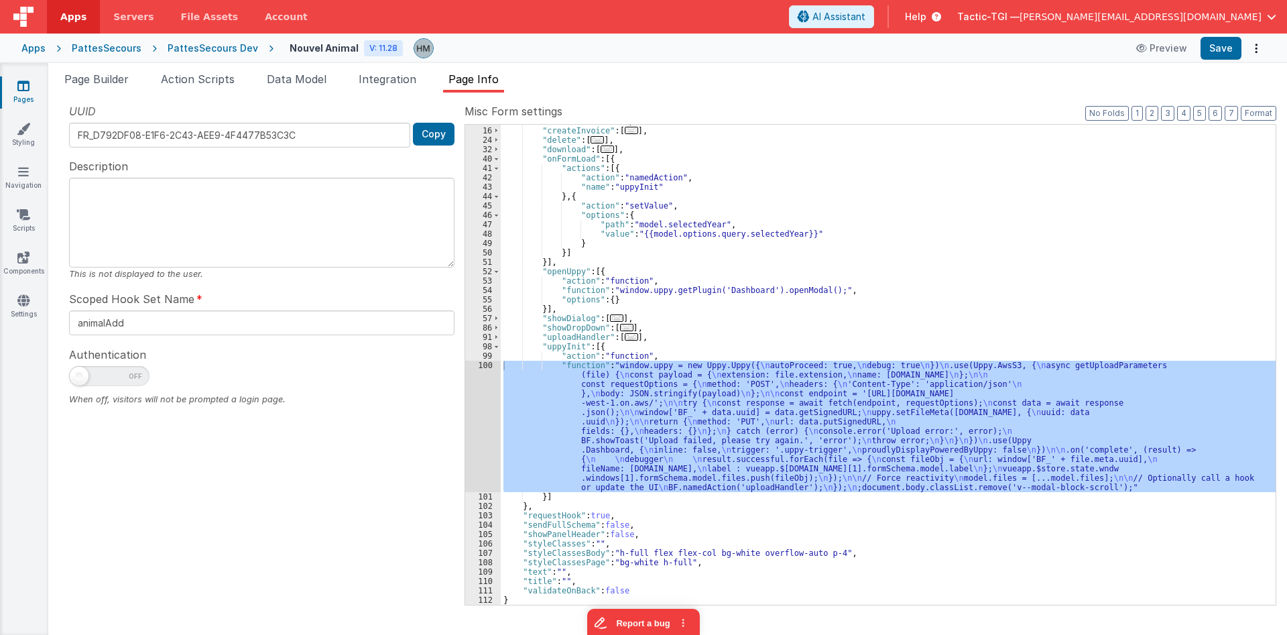
click at [926, 19] on span "Help" at bounding box center [915, 16] width 21 height 13
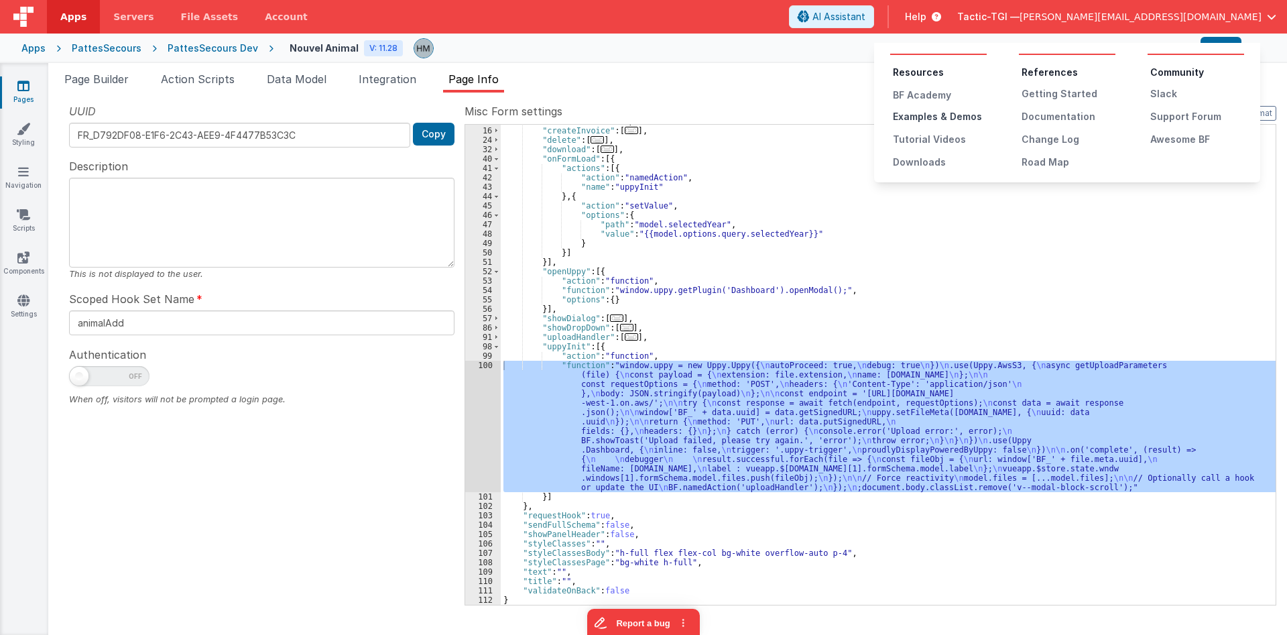
click at [939, 114] on div "Examples & Demos" at bounding box center [940, 116] width 94 height 13
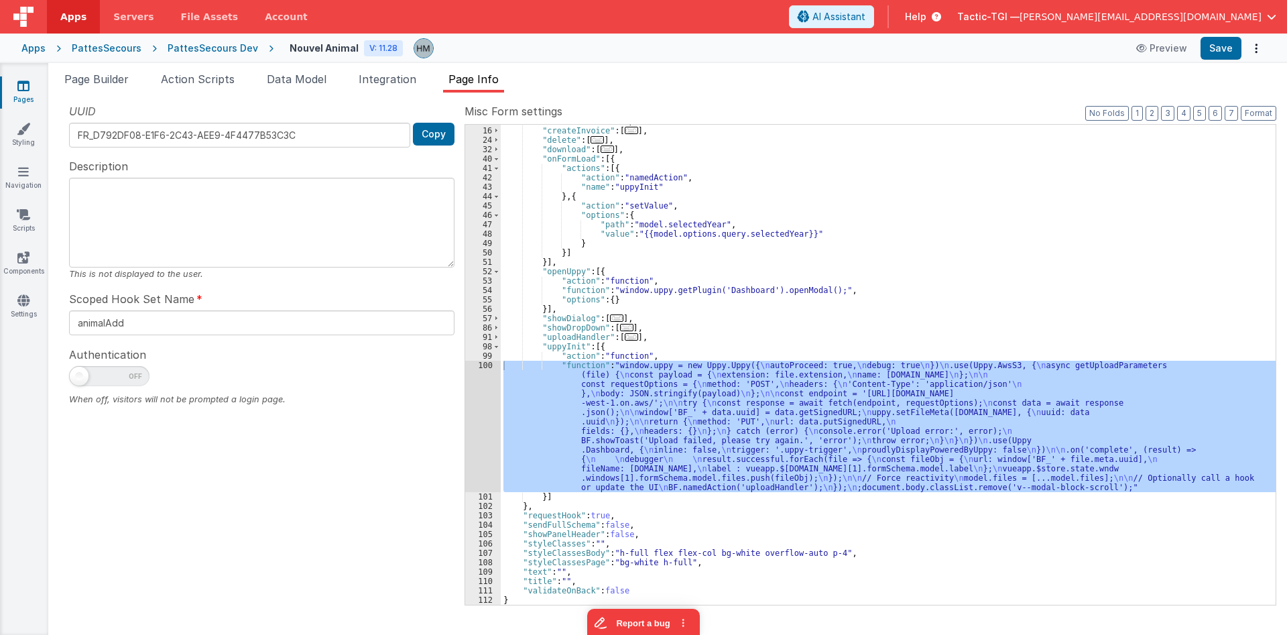
click at [563, 372] on div ""closeModal" : [ ... ] , "createInvoice" : [ ... ] , "delete" : [ ... ] , "down…" at bounding box center [888, 365] width 775 height 480
click at [489, 365] on div "100" at bounding box center [483, 426] width 36 height 131
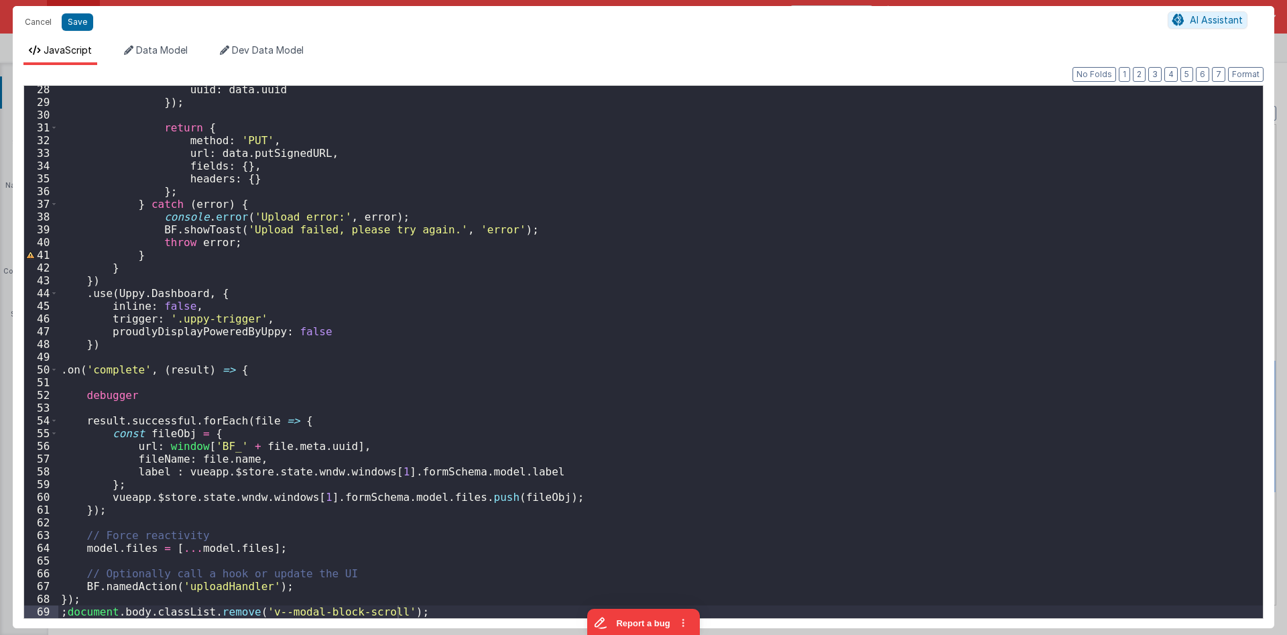
scroll to position [346, 0]
click at [36, 25] on button "Cancel" at bounding box center [38, 22] width 40 height 19
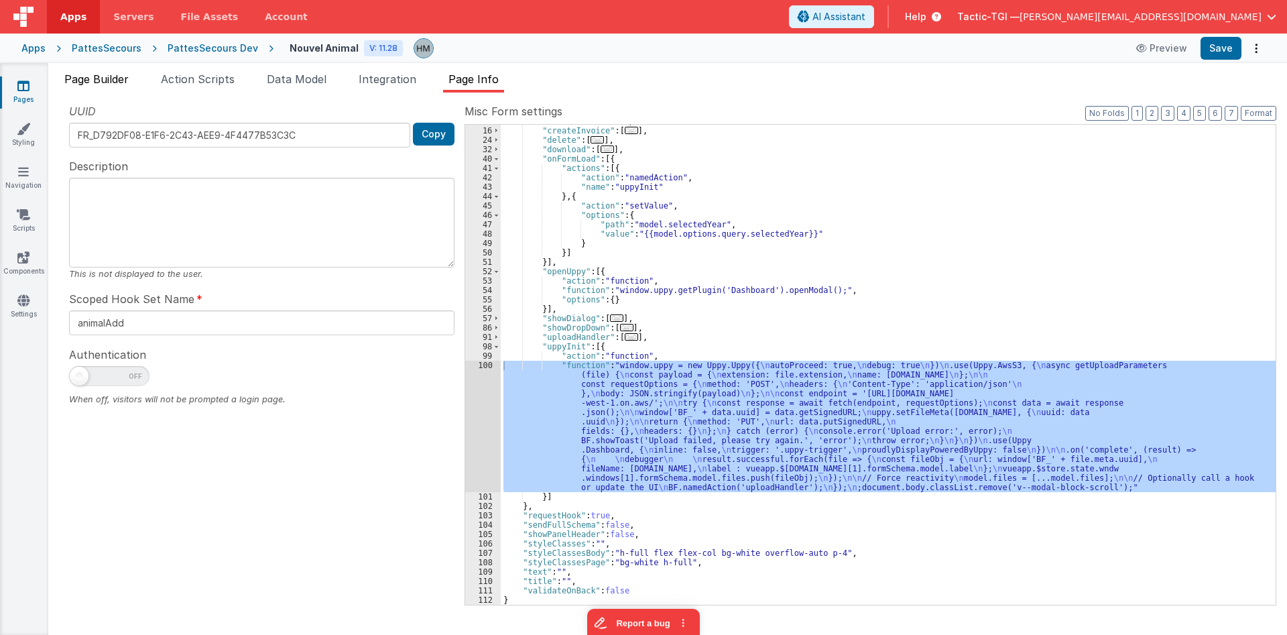
click at [94, 86] on li "Page Builder" at bounding box center [96, 81] width 75 height 21
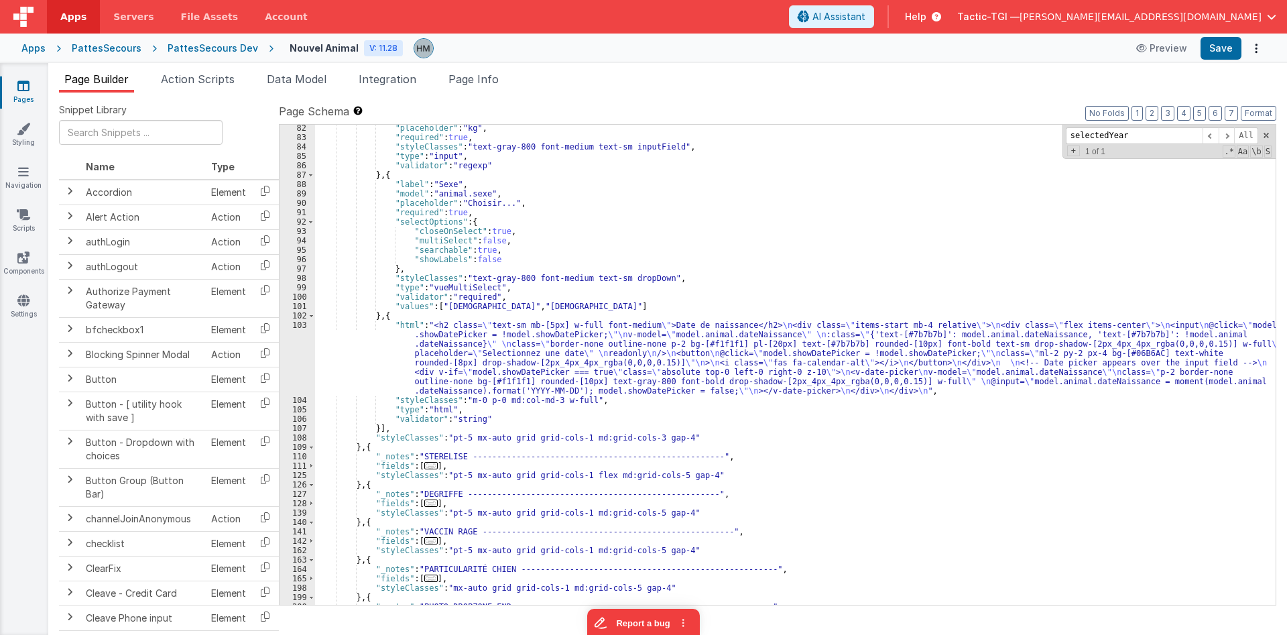
scroll to position [890, 0]
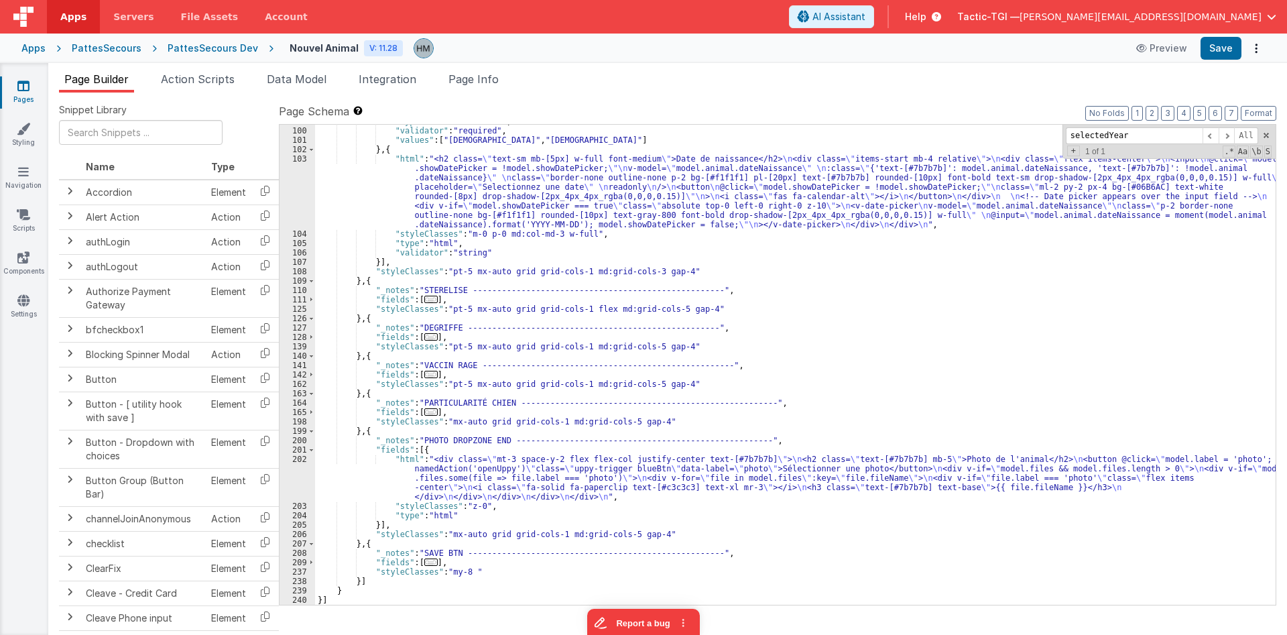
click at [377, 455] on div ""type" : "vueMultiSelect" , "validator" : "required" , "values" : [ "Mâle" , "F…" at bounding box center [795, 366] width 960 height 499
click at [296, 466] on div "202" at bounding box center [297, 477] width 36 height 47
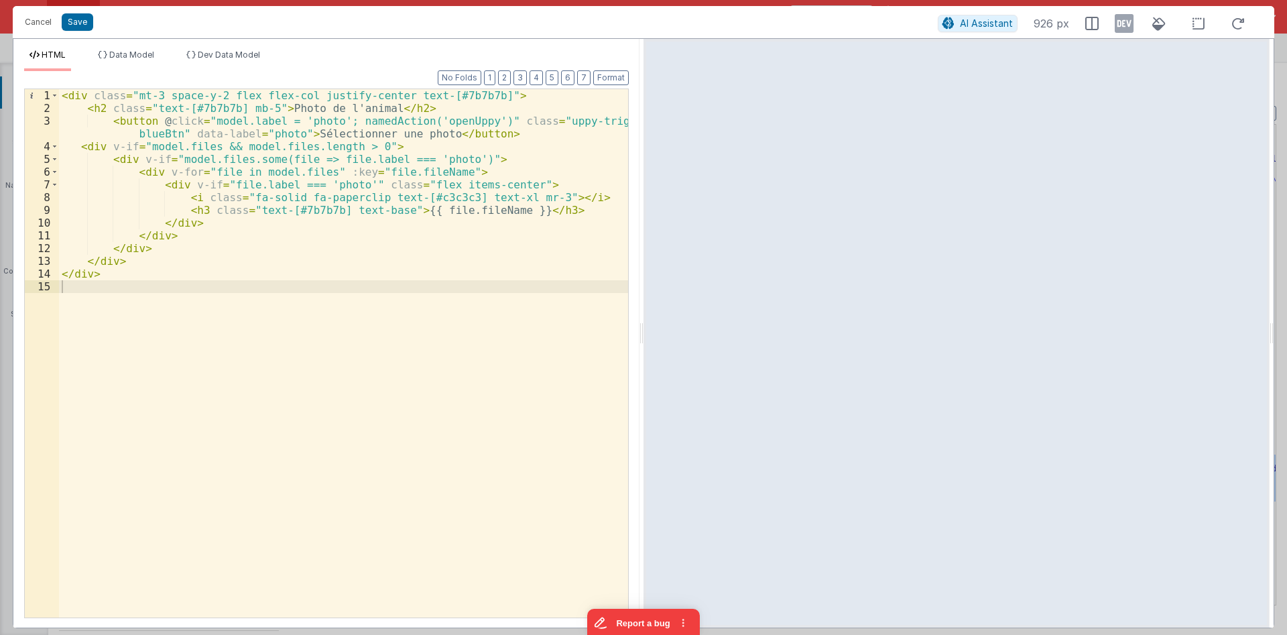
click at [279, 196] on div "< div class = "mt-3 space-y-2 flex flex-col justify-center text-[#7b7b7b]" > < …" at bounding box center [343, 365] width 569 height 553
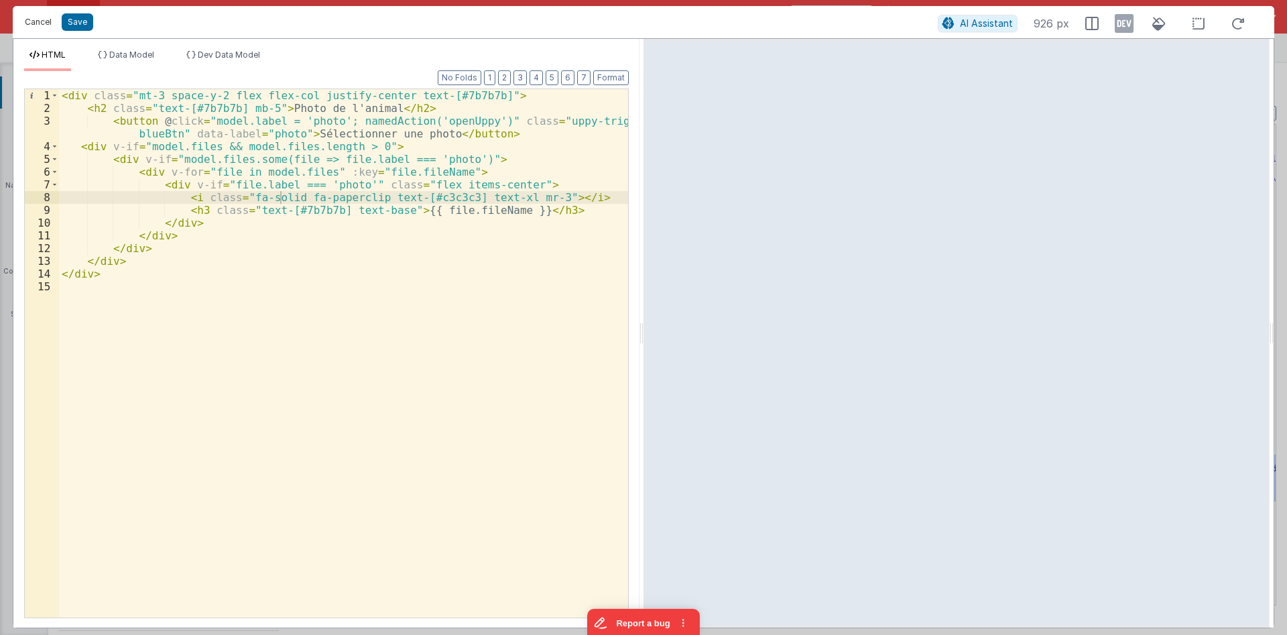
click at [39, 23] on button "Cancel" at bounding box center [38, 22] width 40 height 19
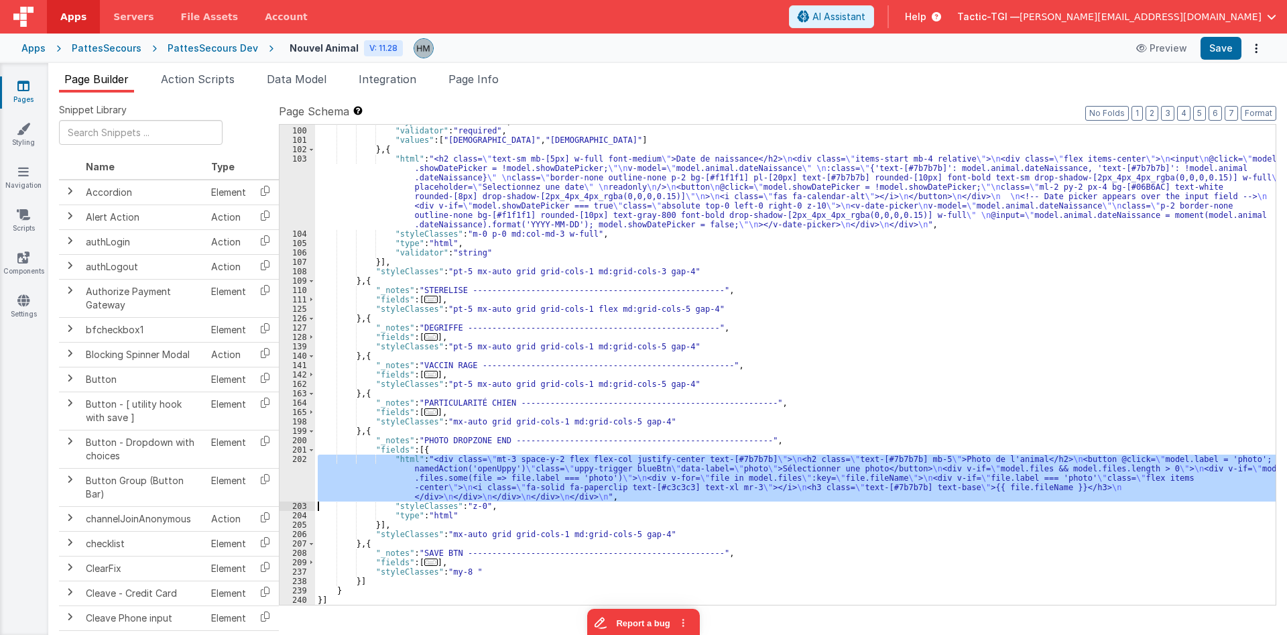
click at [379, 469] on div ""type" : "vueMultiSelect" , "validator" : "required" , "values" : [ "Mâle" , "F…" at bounding box center [795, 365] width 960 height 480
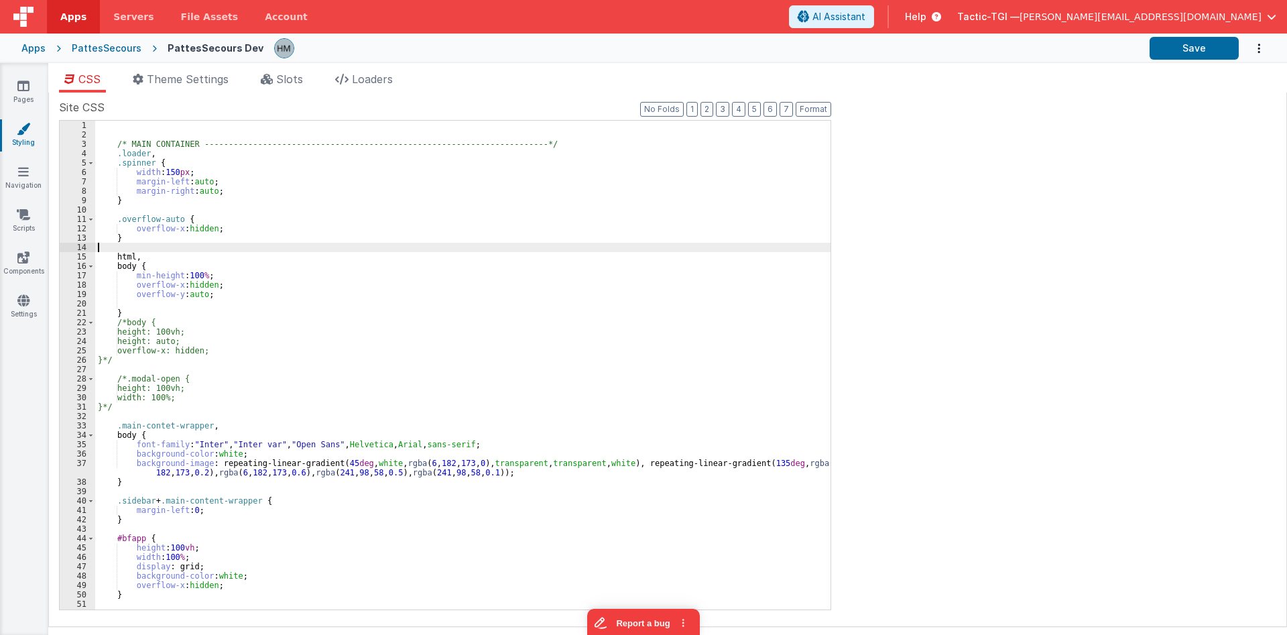
click at [561, 245] on div "/* MAIN CONTAINER -------------------------------------------------------------…" at bounding box center [462, 374] width 735 height 507
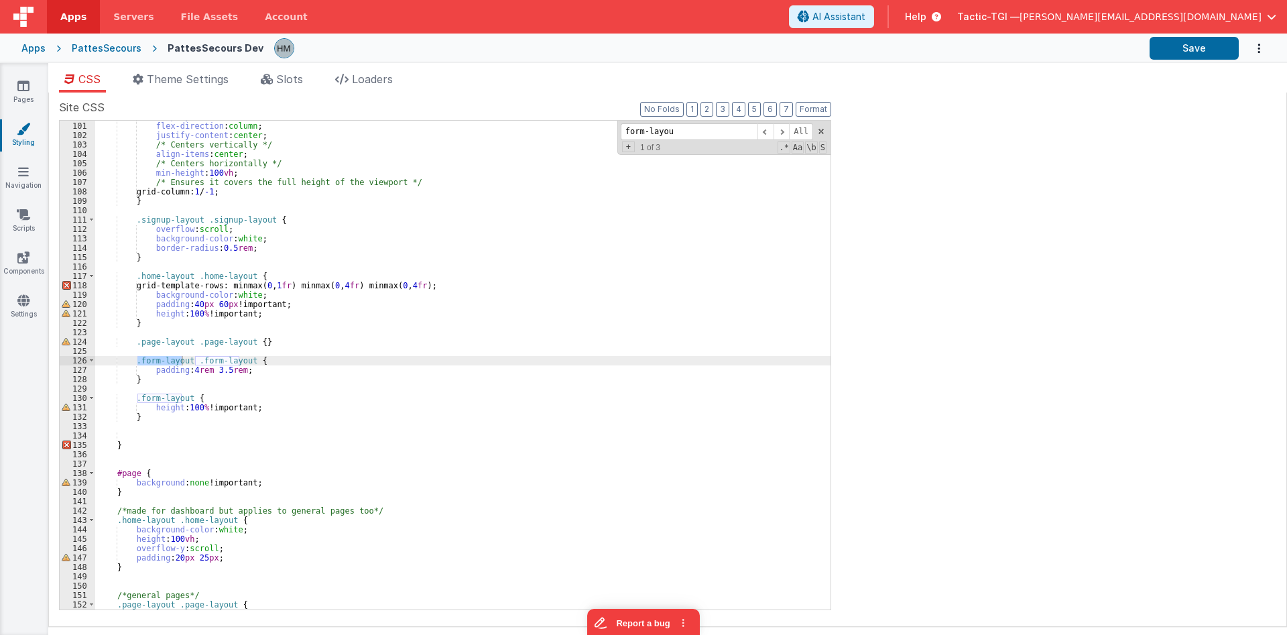
scroll to position [947, 0]
type input "form-layou"
click at [785, 133] on span at bounding box center [781, 131] width 16 height 17
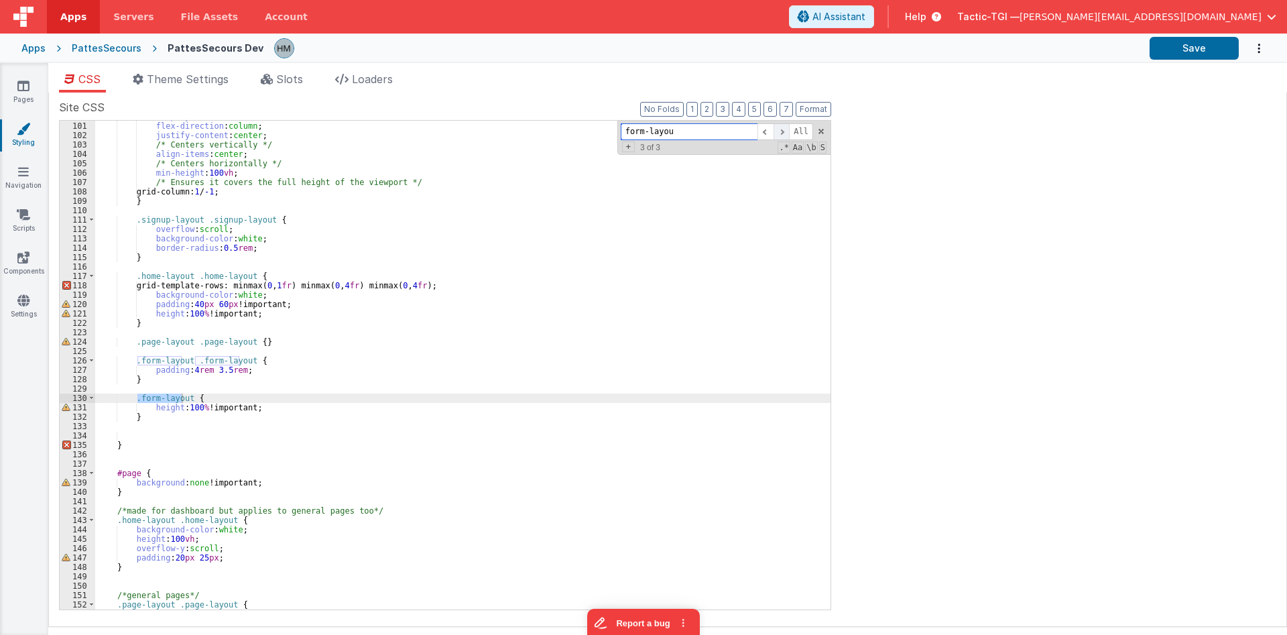
click at [785, 133] on span at bounding box center [781, 131] width 16 height 17
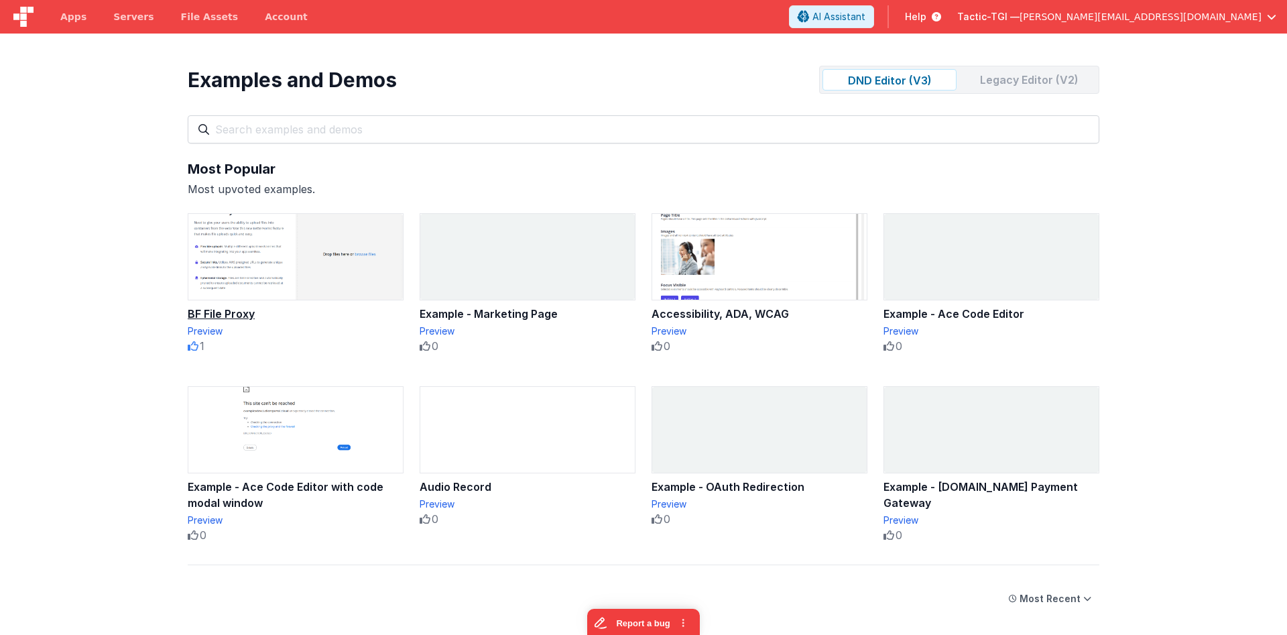
click at [238, 310] on div "BF File Proxy" at bounding box center [296, 314] width 216 height 16
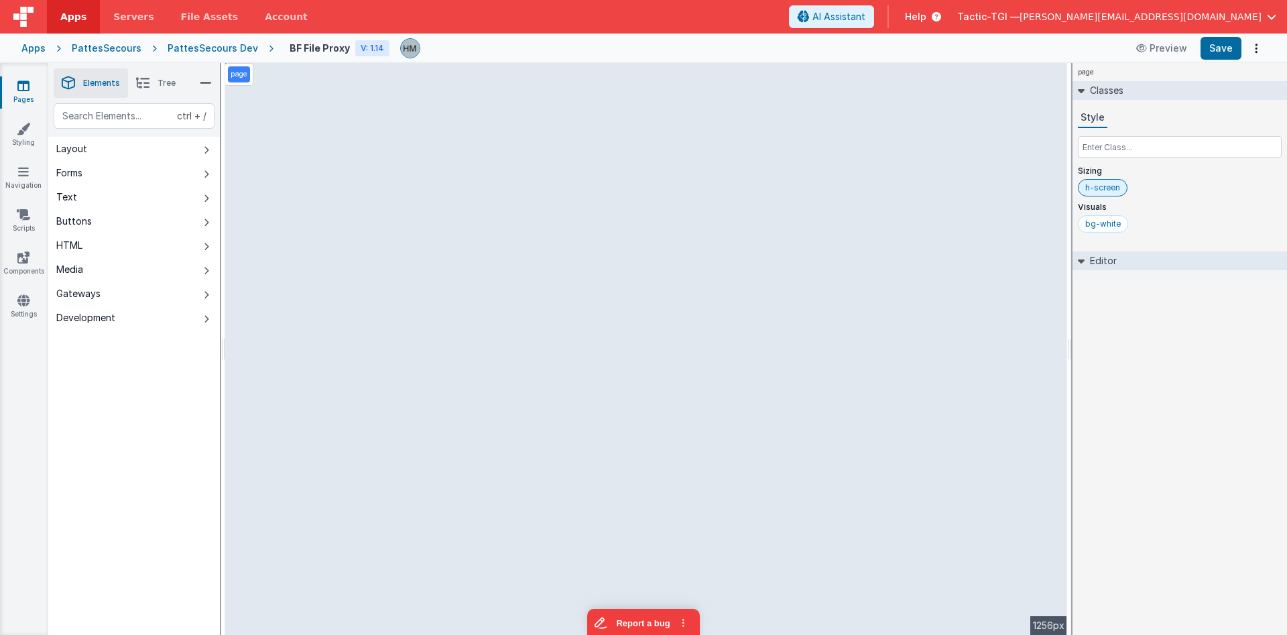
click at [157, 84] on li "Tree" at bounding box center [156, 82] width 56 height 29
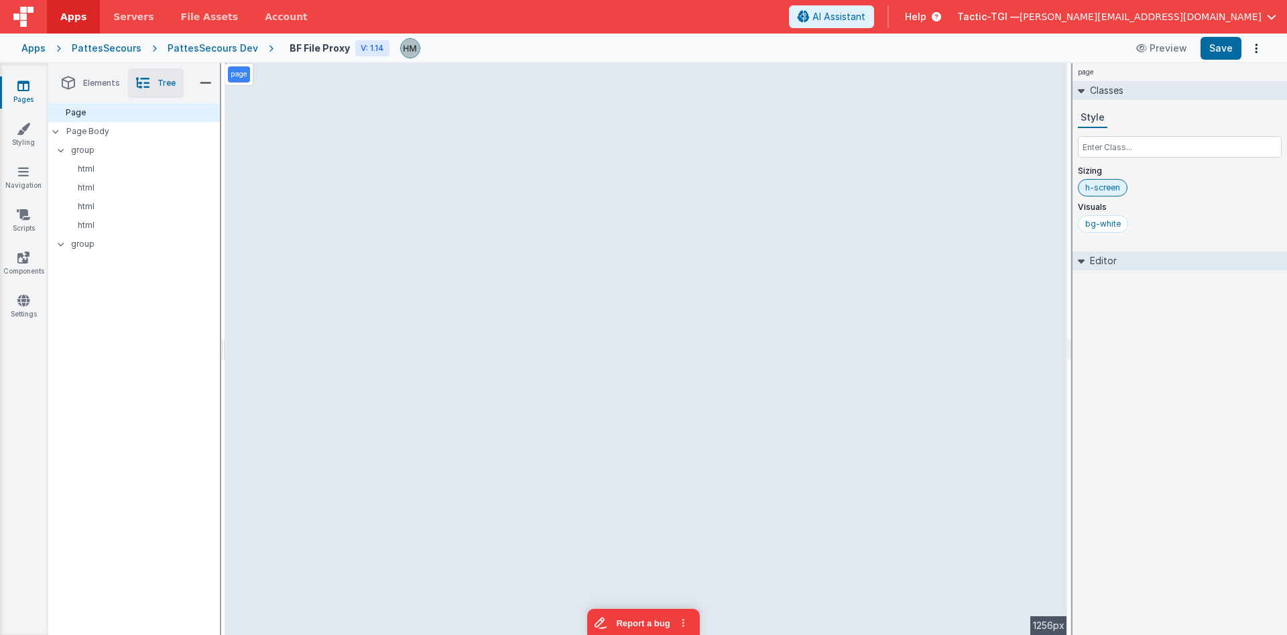
click at [97, 85] on span "Elements" at bounding box center [101, 83] width 37 height 11
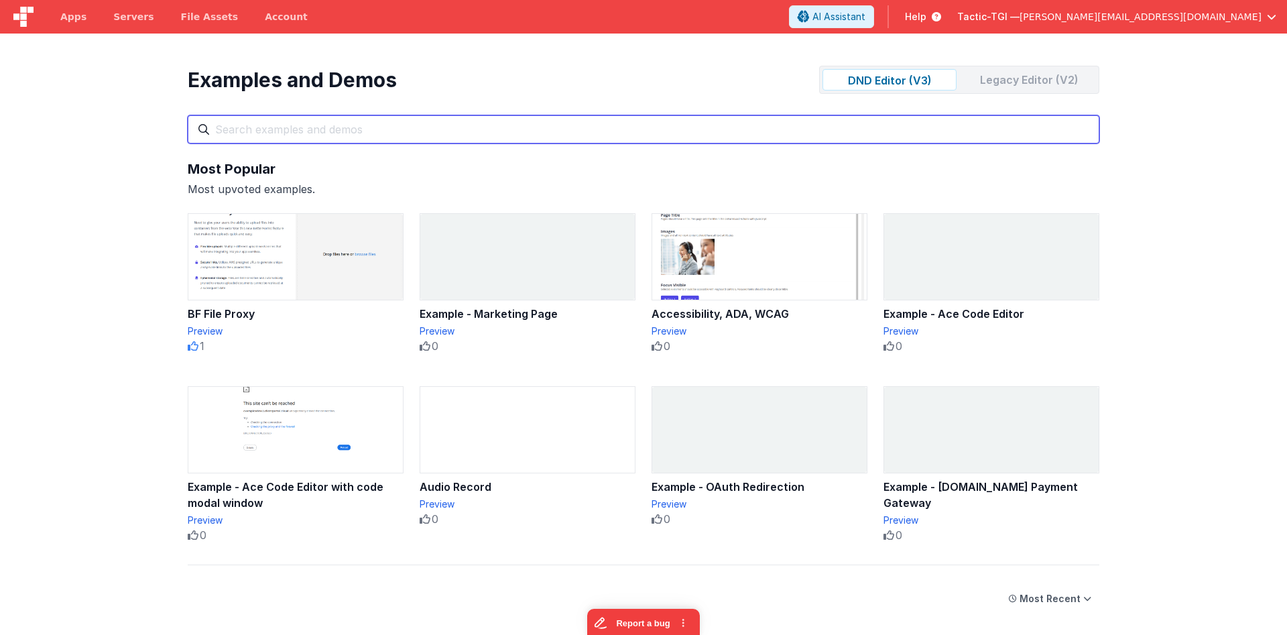
click at [488, 129] on input "text" at bounding box center [643, 129] width 911 height 28
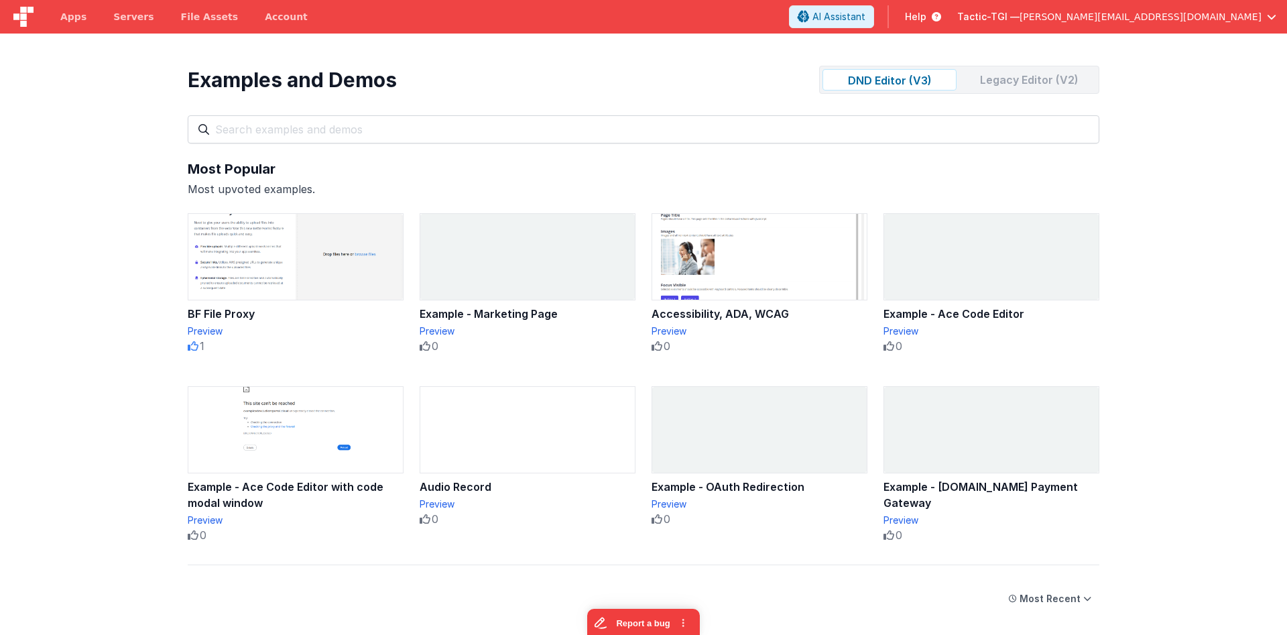
click at [1000, 82] on div "Legacy Editor (V2)" at bounding box center [1029, 79] width 134 height 21
click at [1000, 80] on div "Legacy Editor (V2)" at bounding box center [1029, 79] width 134 height 21
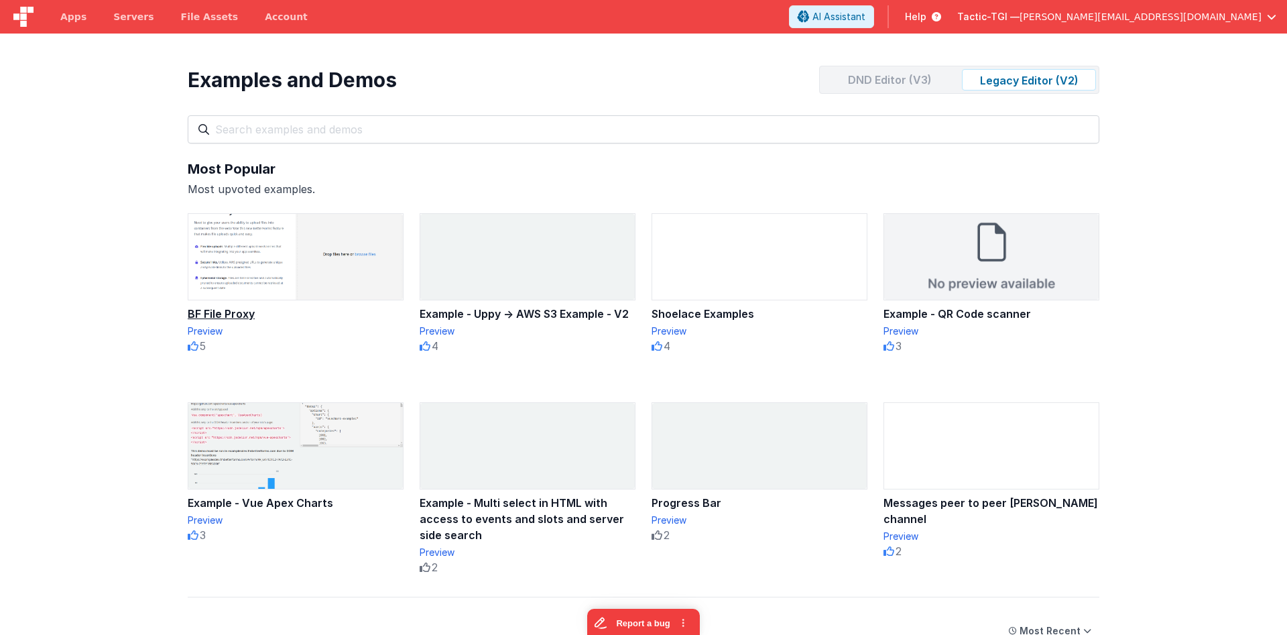
click at [325, 277] on img at bounding box center [295, 257] width 214 height 86
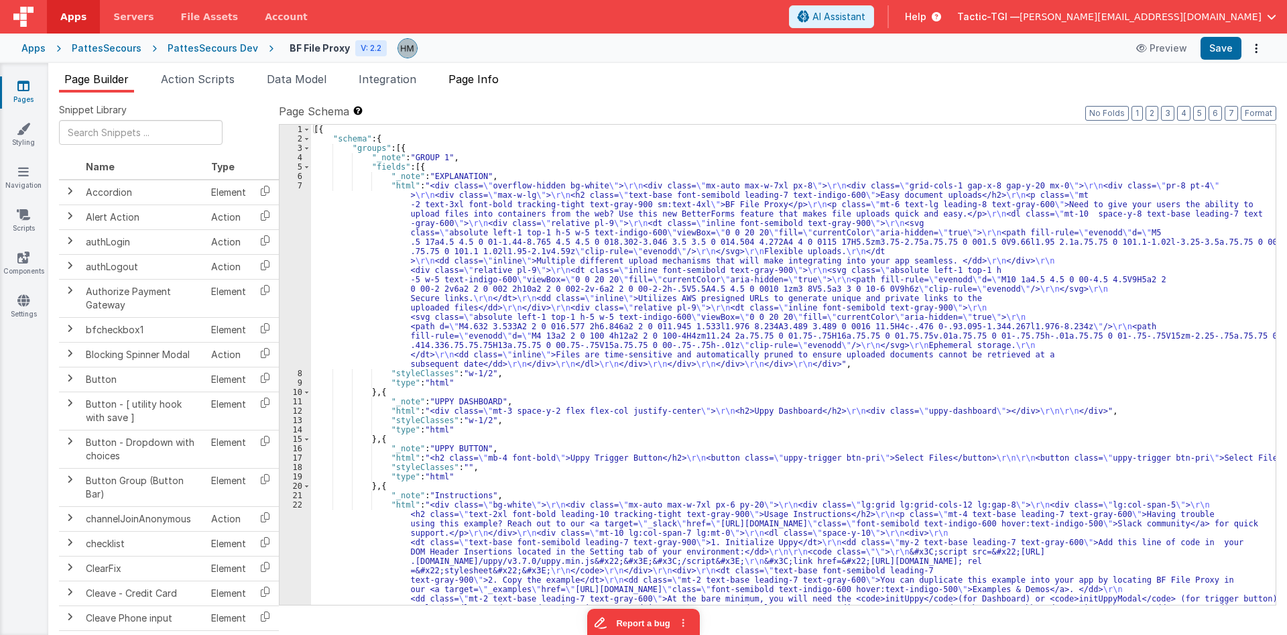
click at [480, 84] on span "Page Info" at bounding box center [473, 78] width 50 height 13
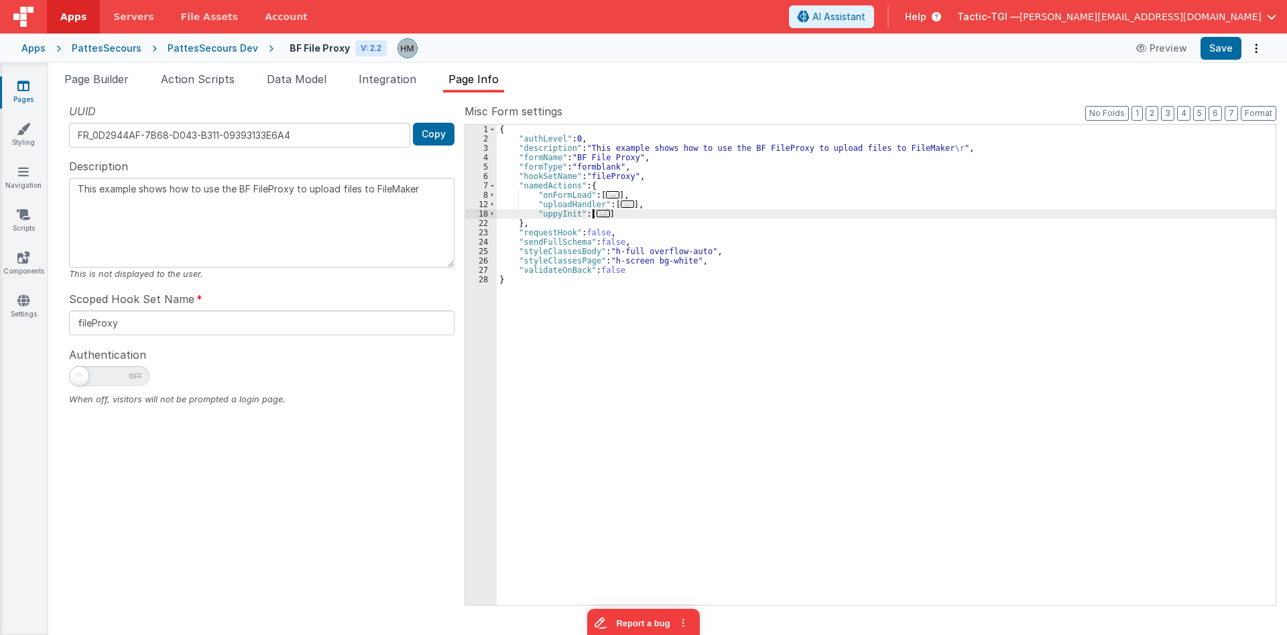
click at [600, 214] on span "..." at bounding box center [602, 213] width 13 height 7
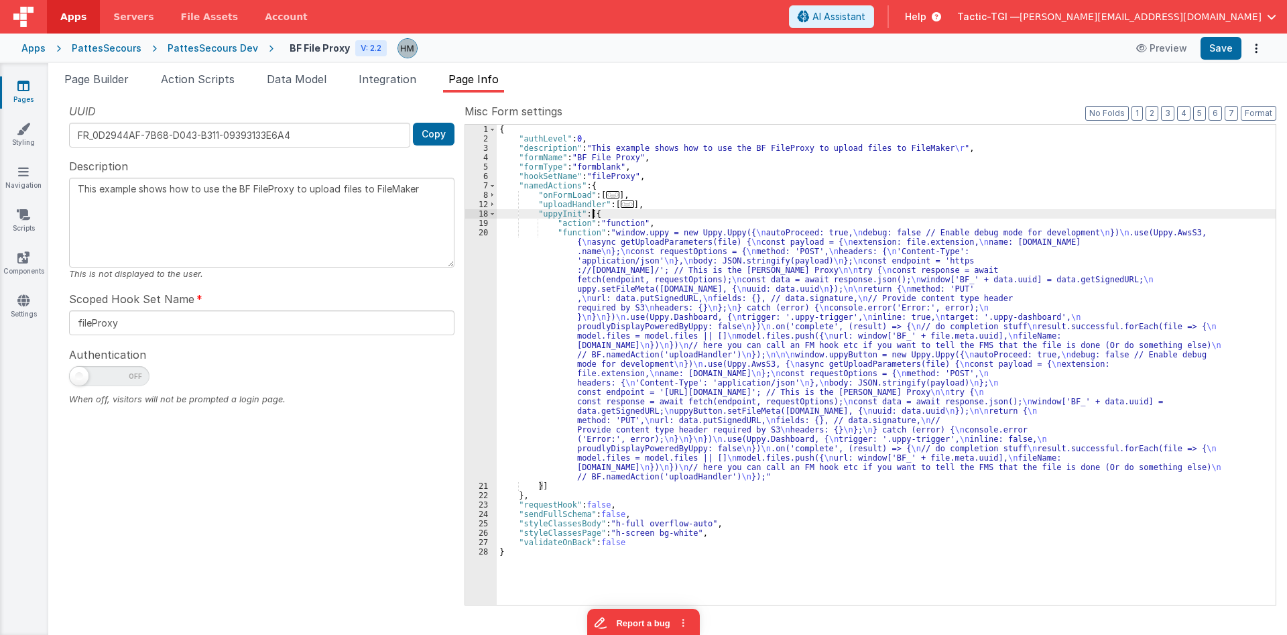
drag, startPoint x: 577, startPoint y: 264, endPoint x: 552, endPoint y: 262, distance: 24.9
click at [576, 264] on div "{ "authLevel" : 0 , "description" : "This example shows how to use the BF FileP…" at bounding box center [886, 374] width 779 height 499
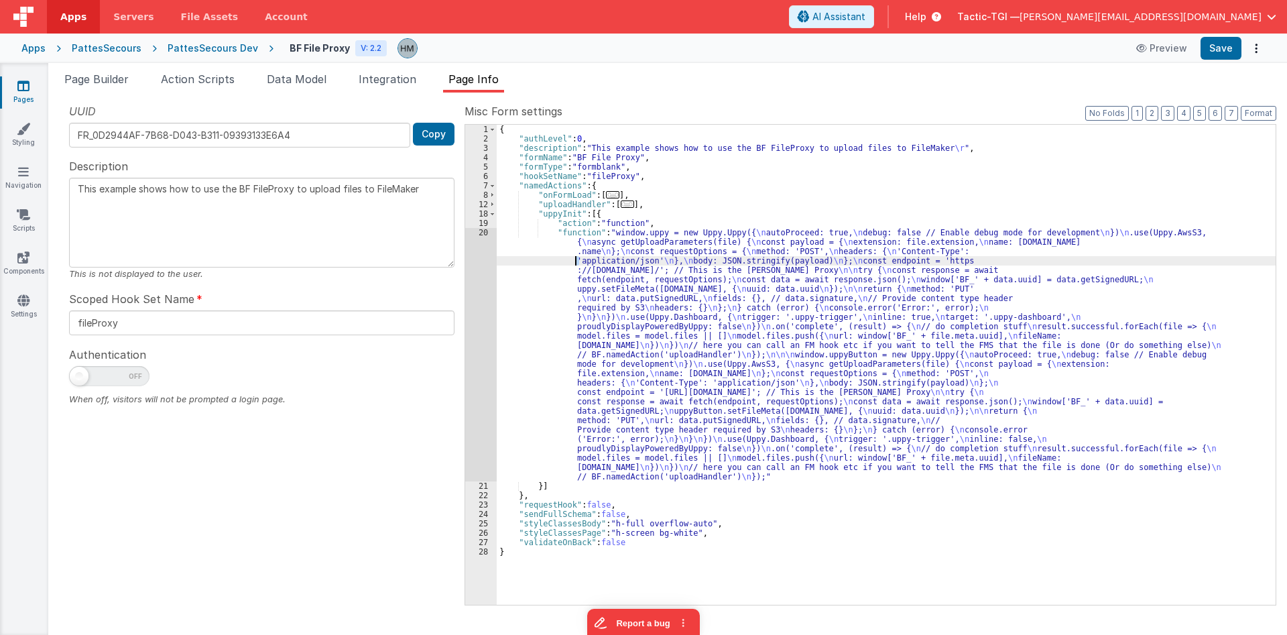
click at [486, 234] on div "20" at bounding box center [480, 354] width 31 height 253
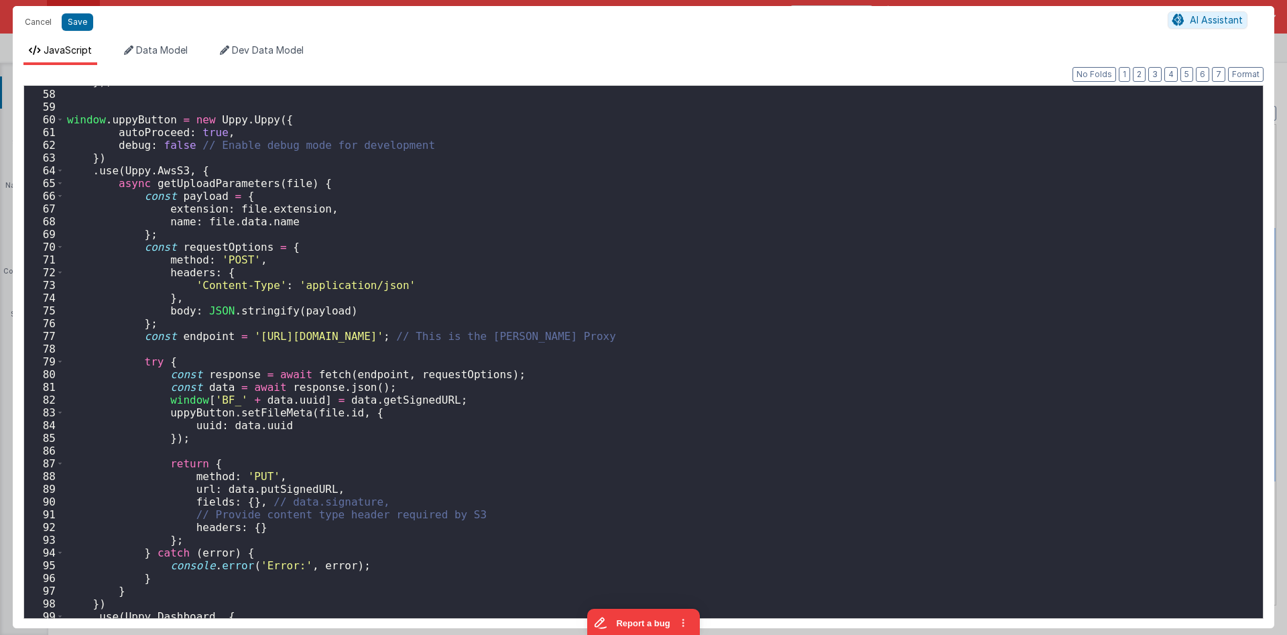
scroll to position [804, 0]
